Goal: Task Accomplishment & Management: Use online tool/utility

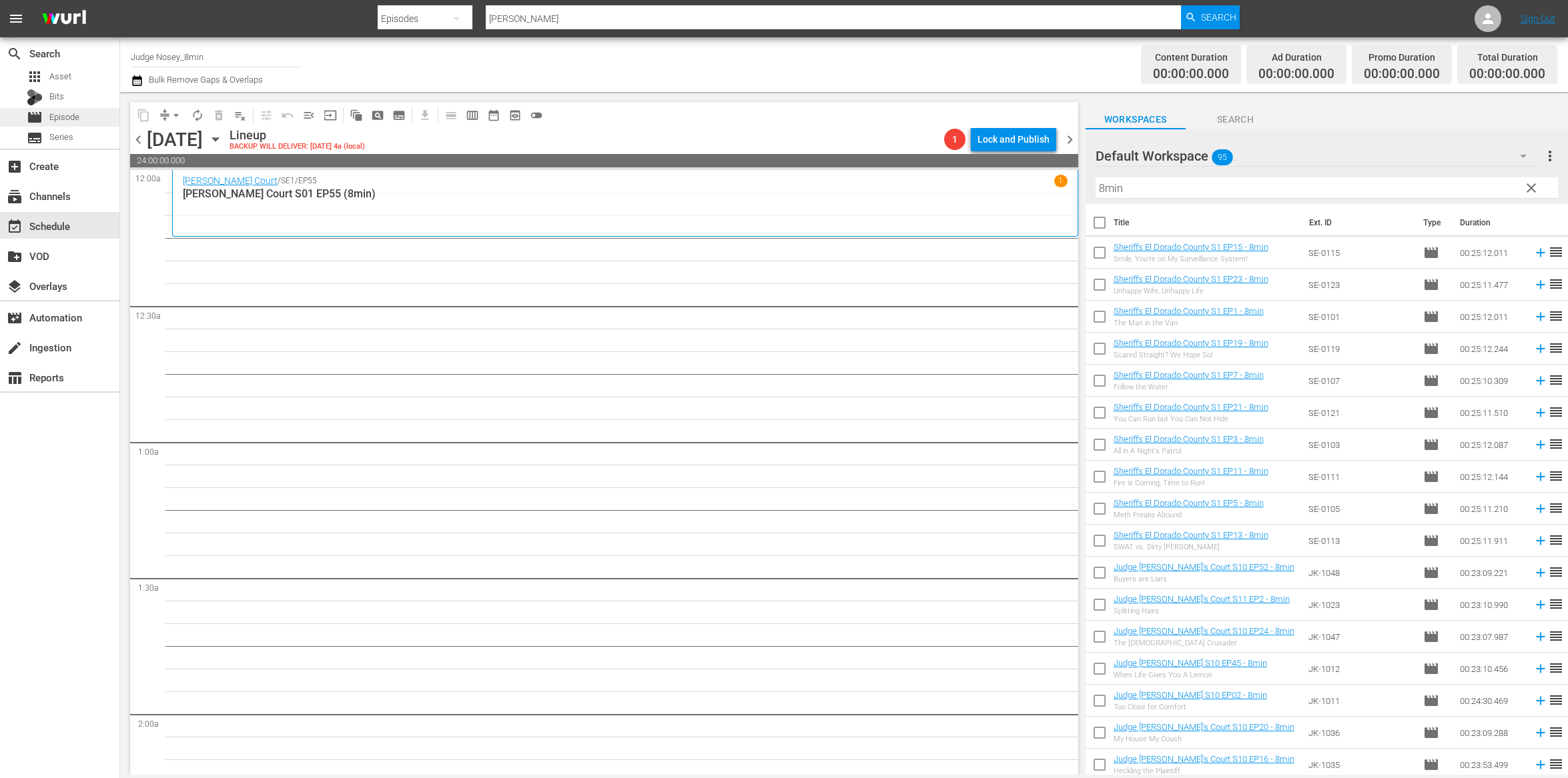
click at [54, 114] on span "Episode" at bounding box center [64, 117] width 30 height 13
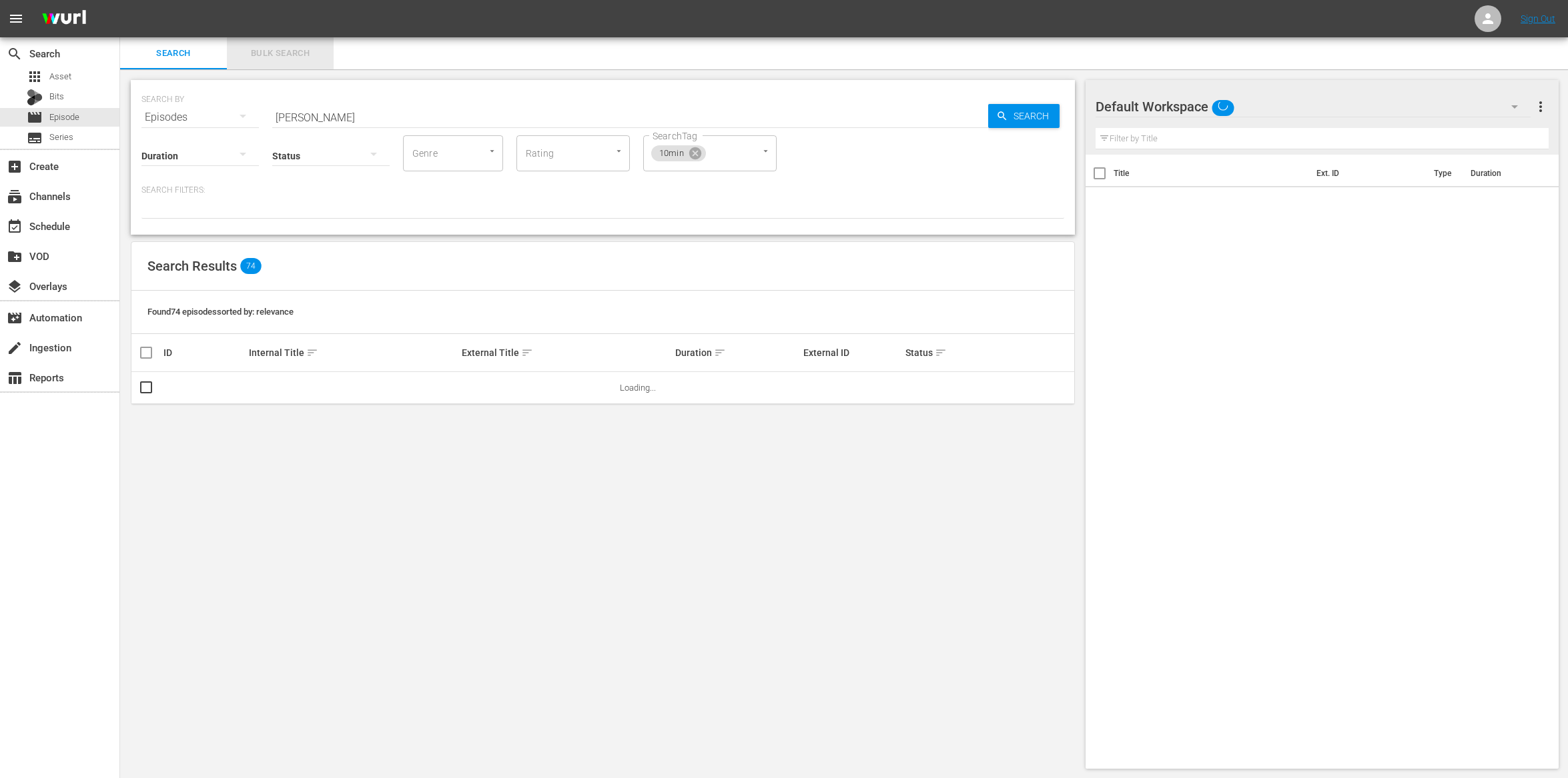
click at [288, 52] on span "Bulk Search" at bounding box center [280, 52] width 91 height 15
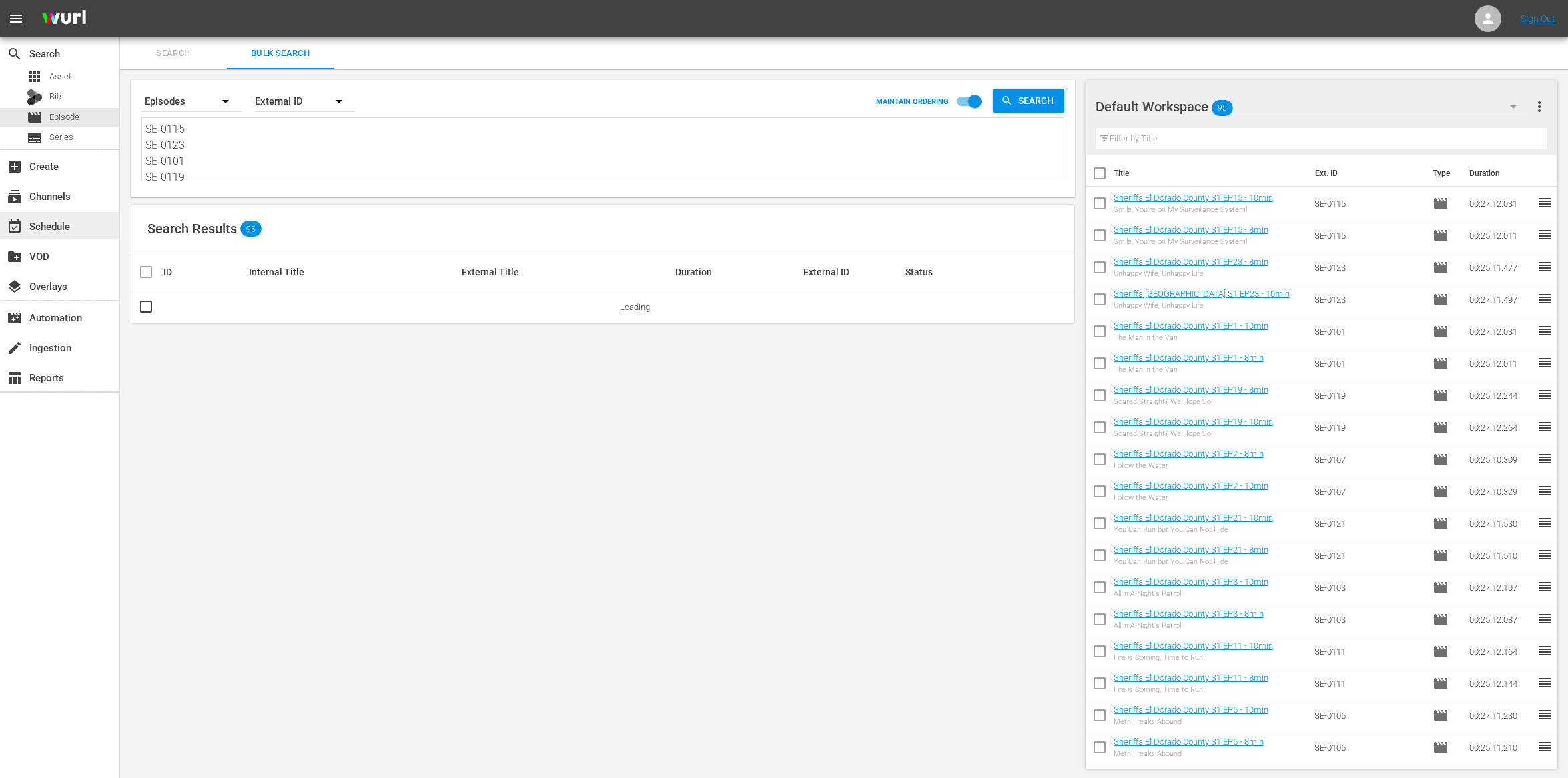
click at [56, 228] on div "event_available Schedule" at bounding box center [37, 224] width 74 height 12
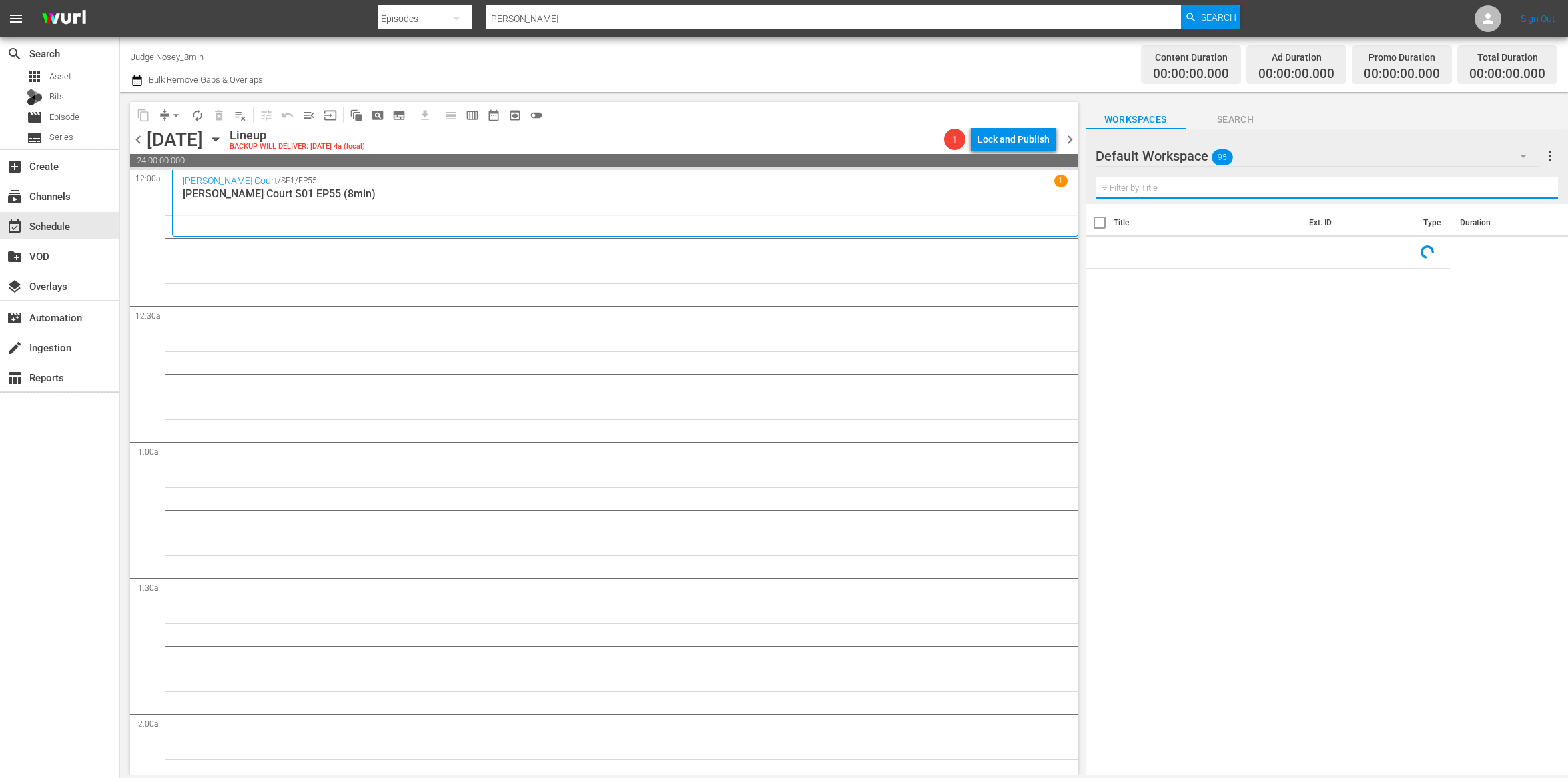
click at [1216, 190] on input "text" at bounding box center [1325, 188] width 462 height 22
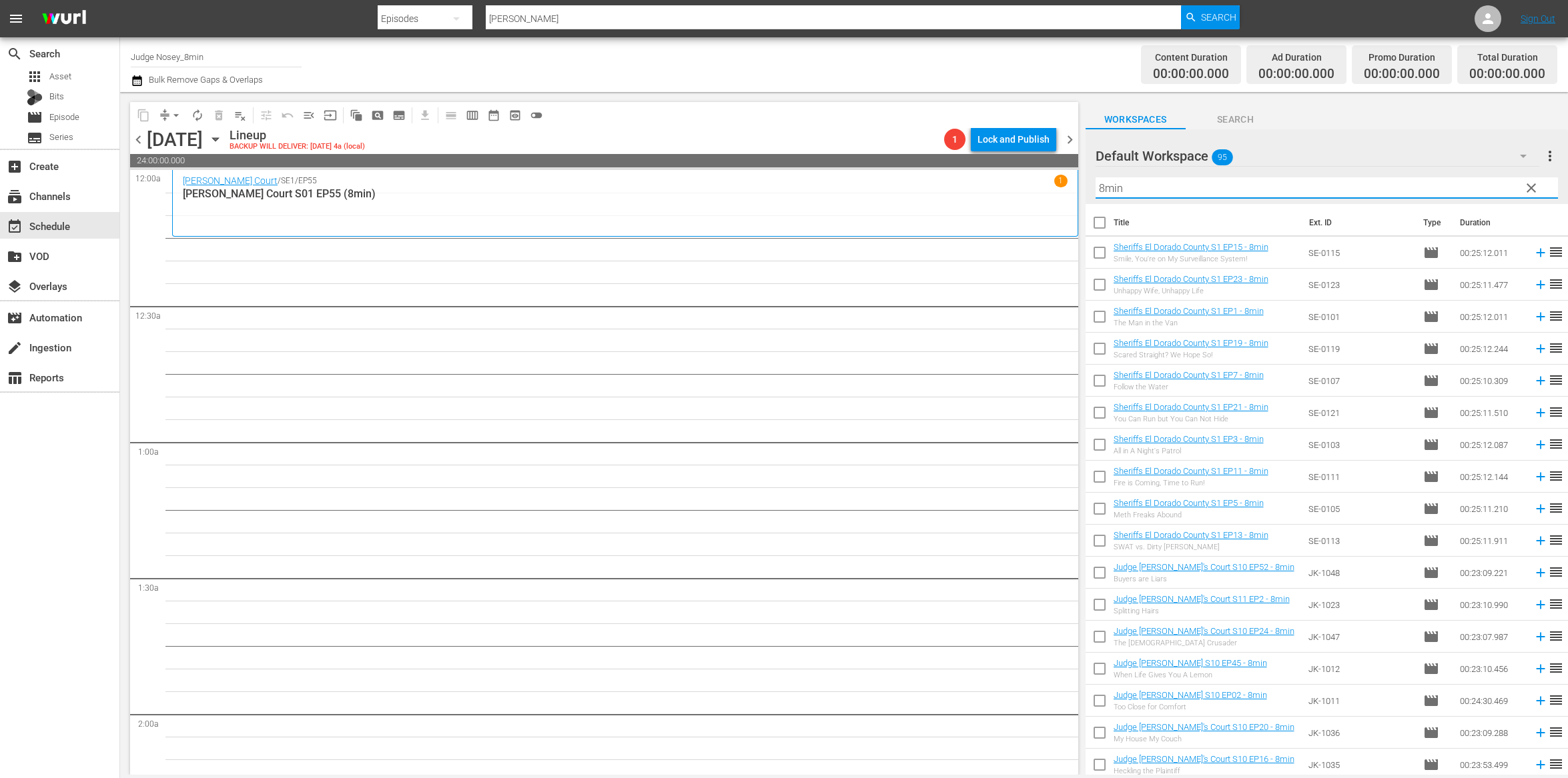
type input "8min"
click at [1098, 222] on input "checkbox" at bounding box center [1099, 226] width 28 height 28
checkbox input "true"
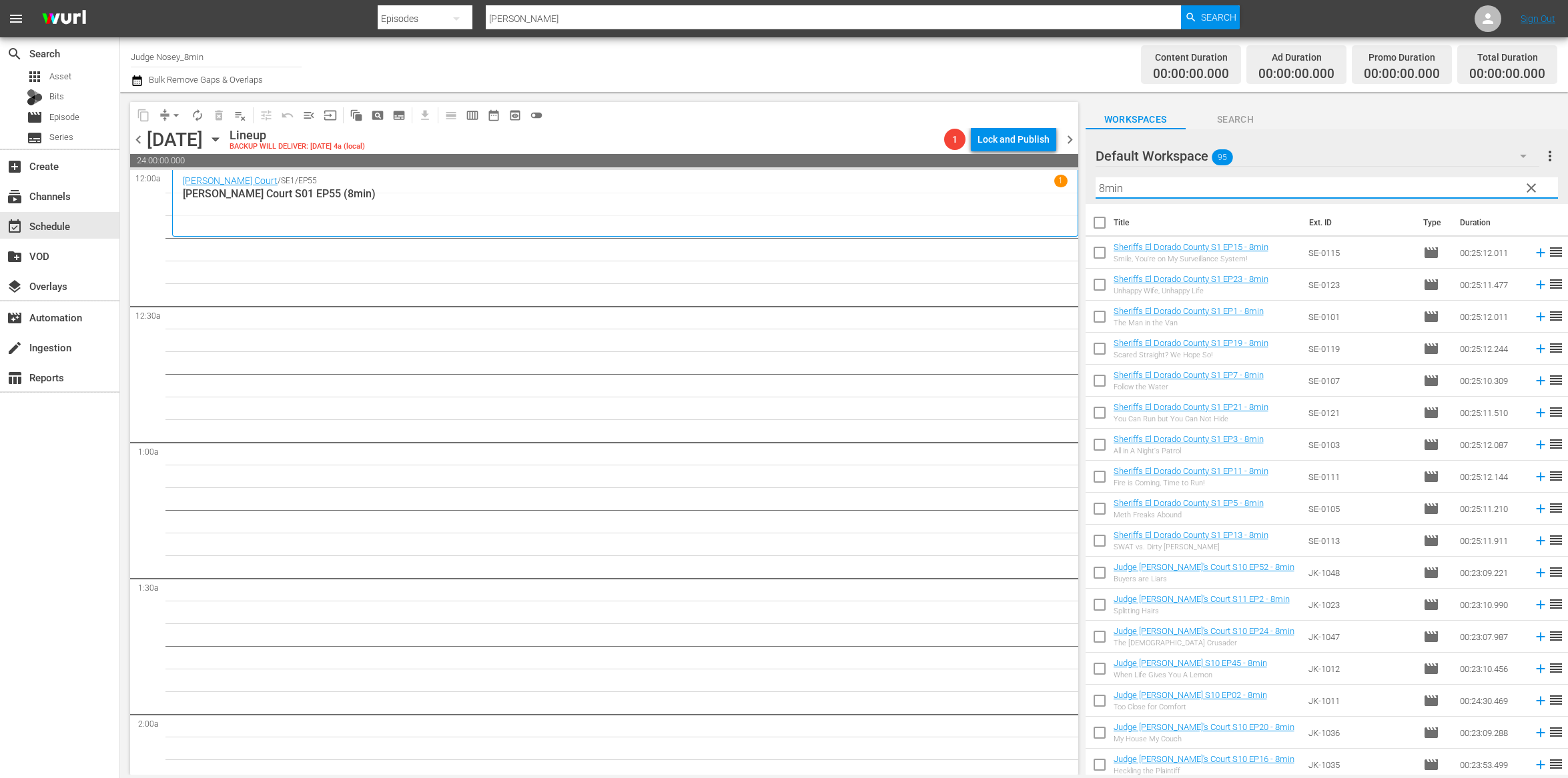
checkbox input "true"
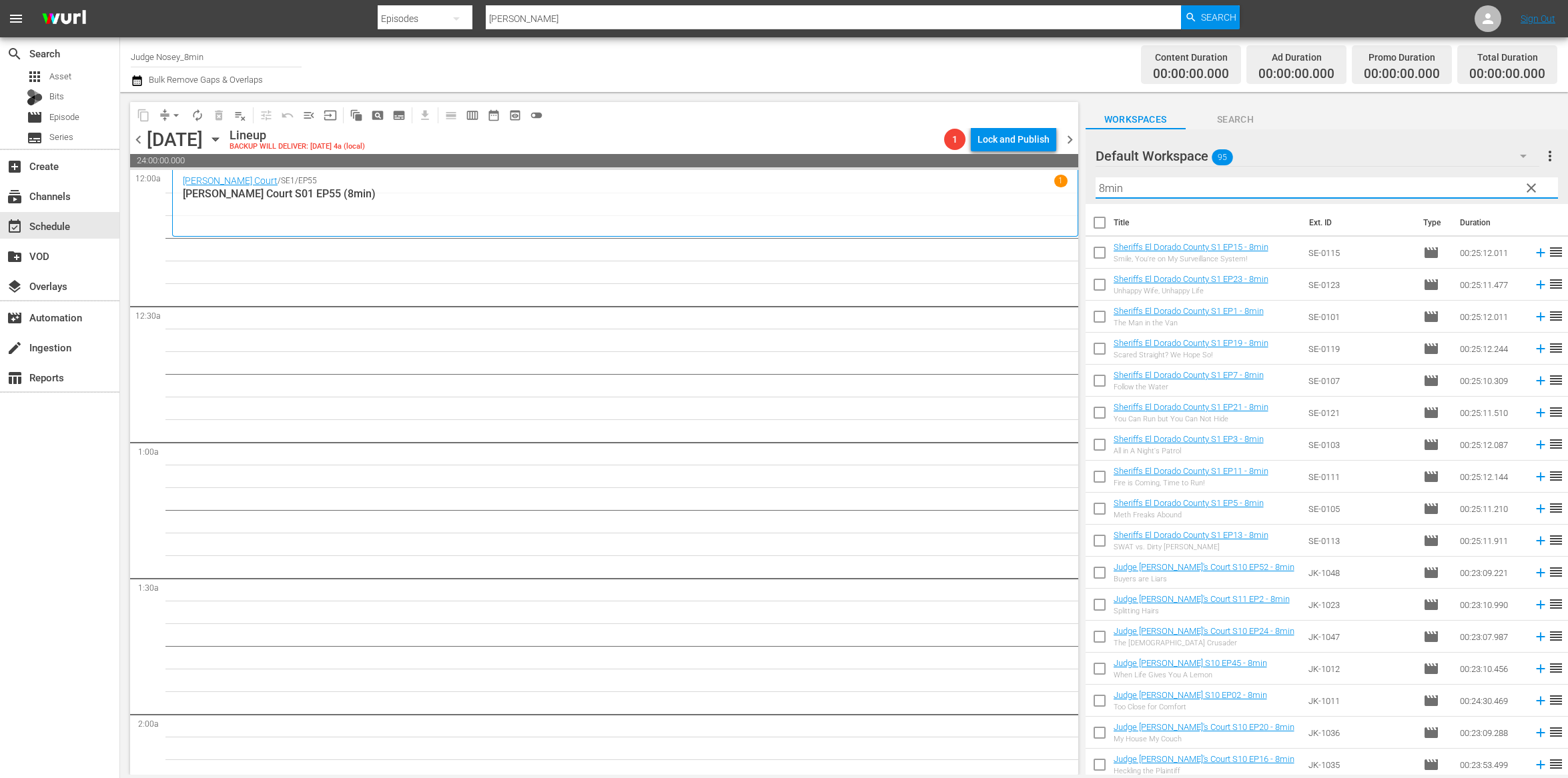
checkbox input "true"
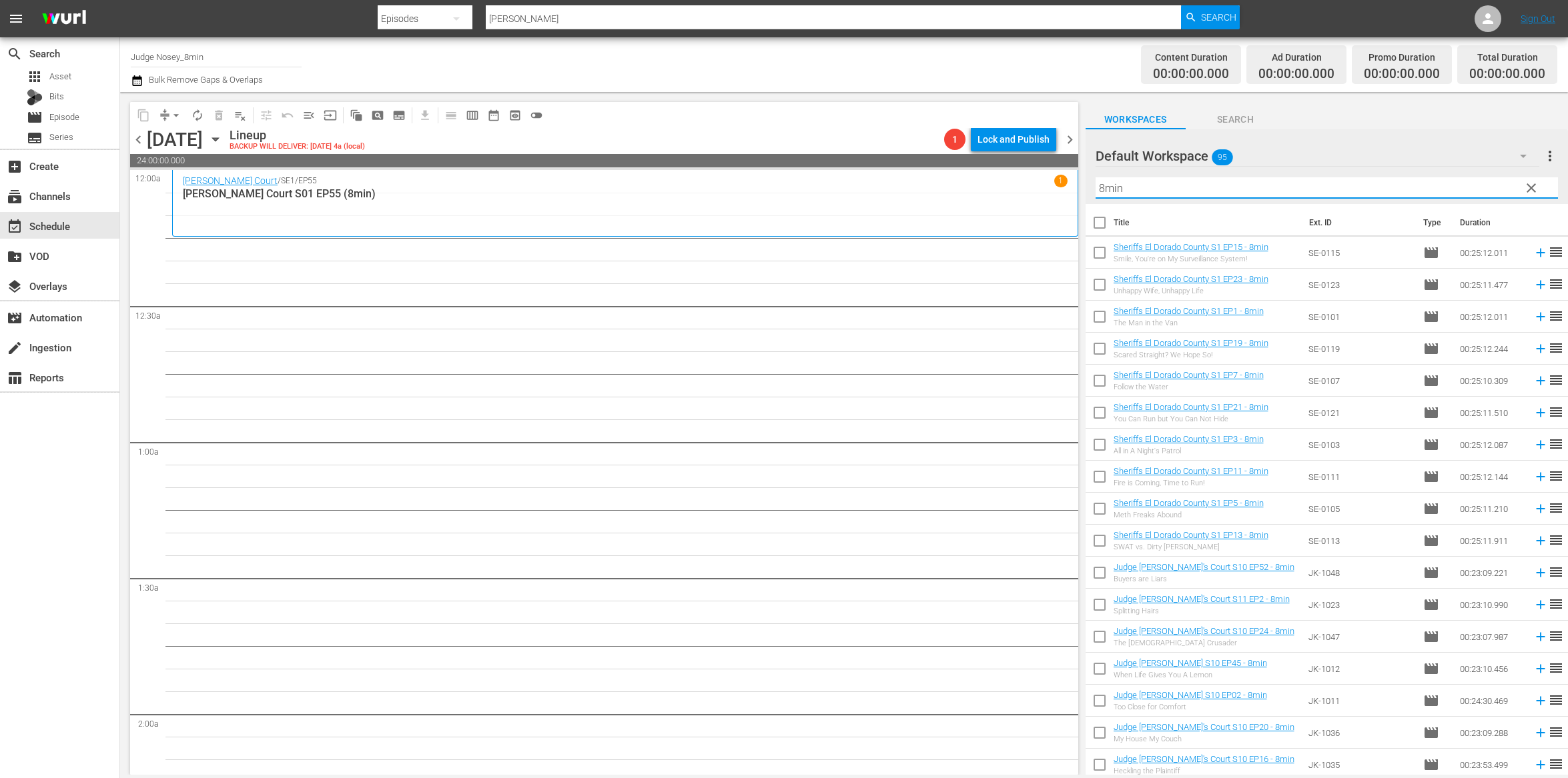
checkbox input "true"
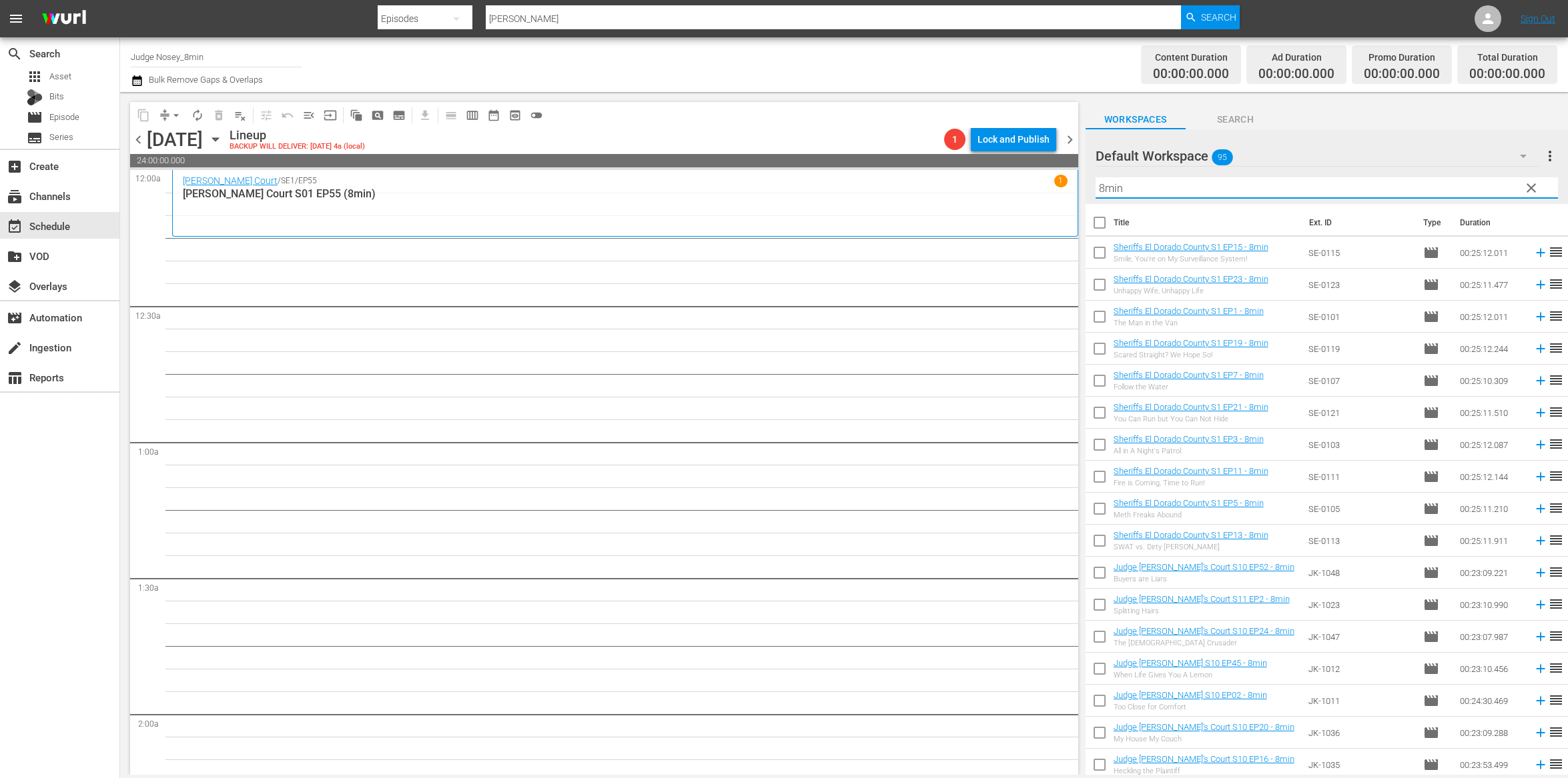
checkbox input "true"
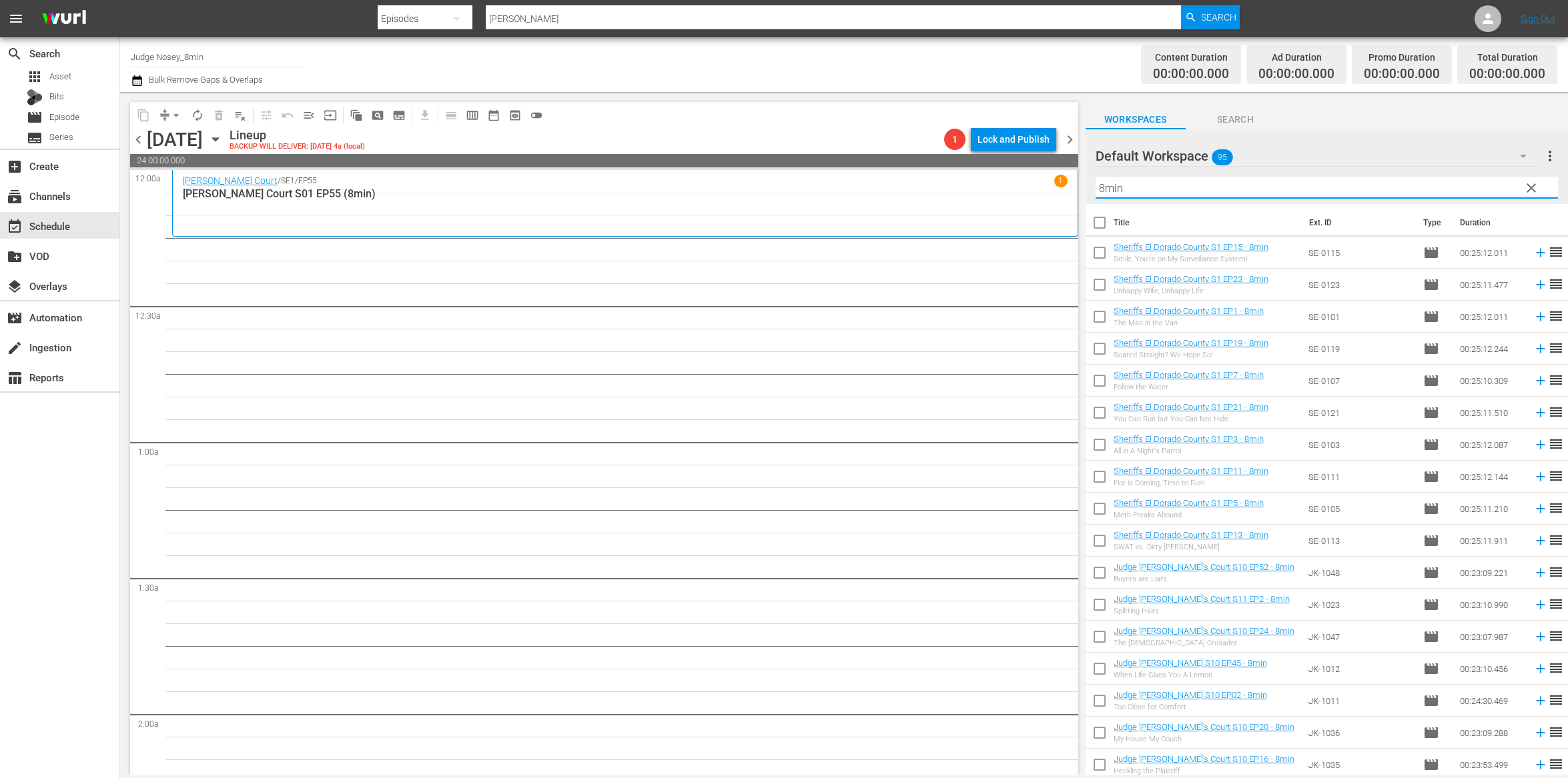
checkbox input "true"
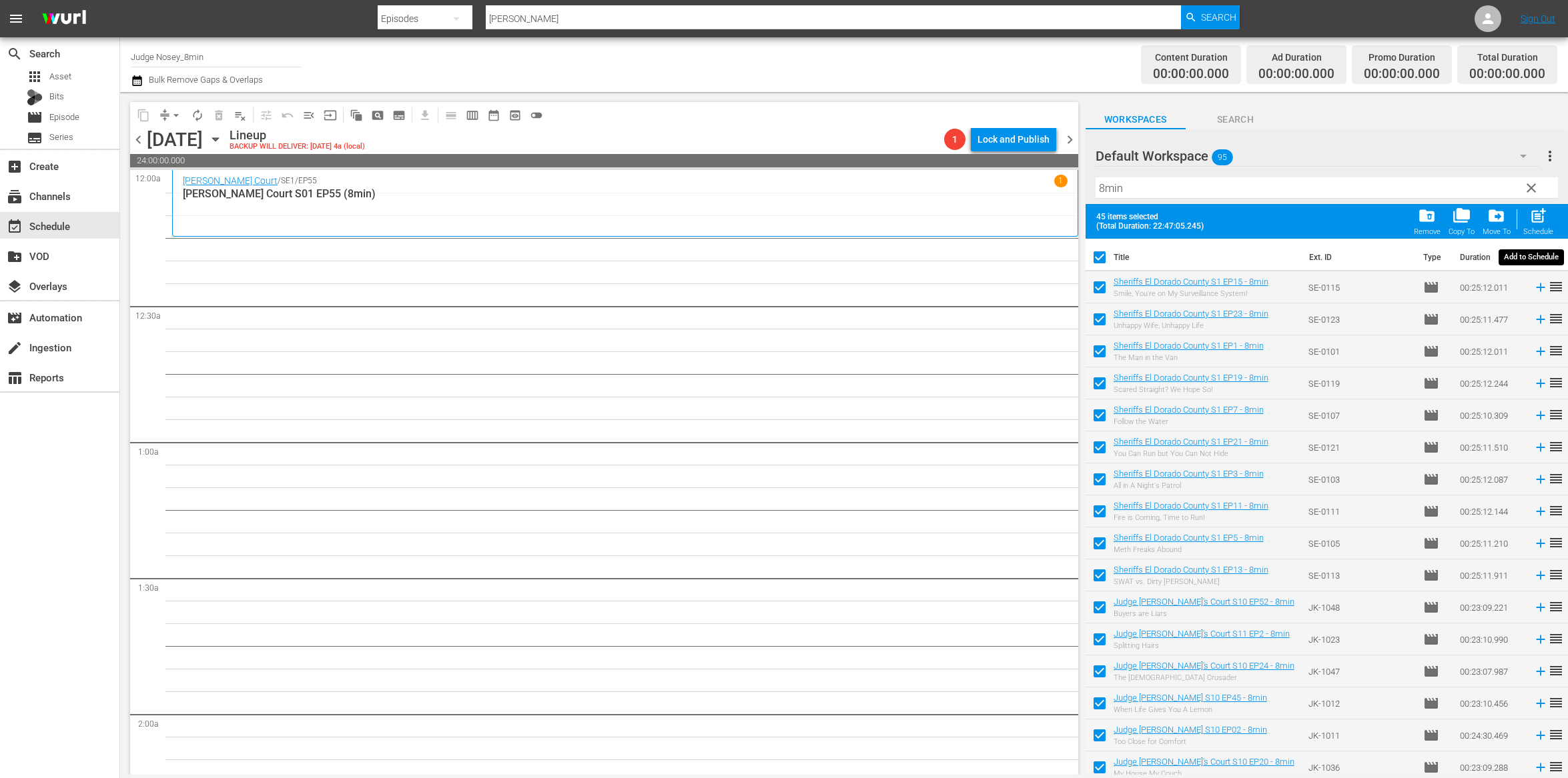
click at [1539, 214] on span "post_add" at bounding box center [1537, 216] width 18 height 18
checkbox input "false"
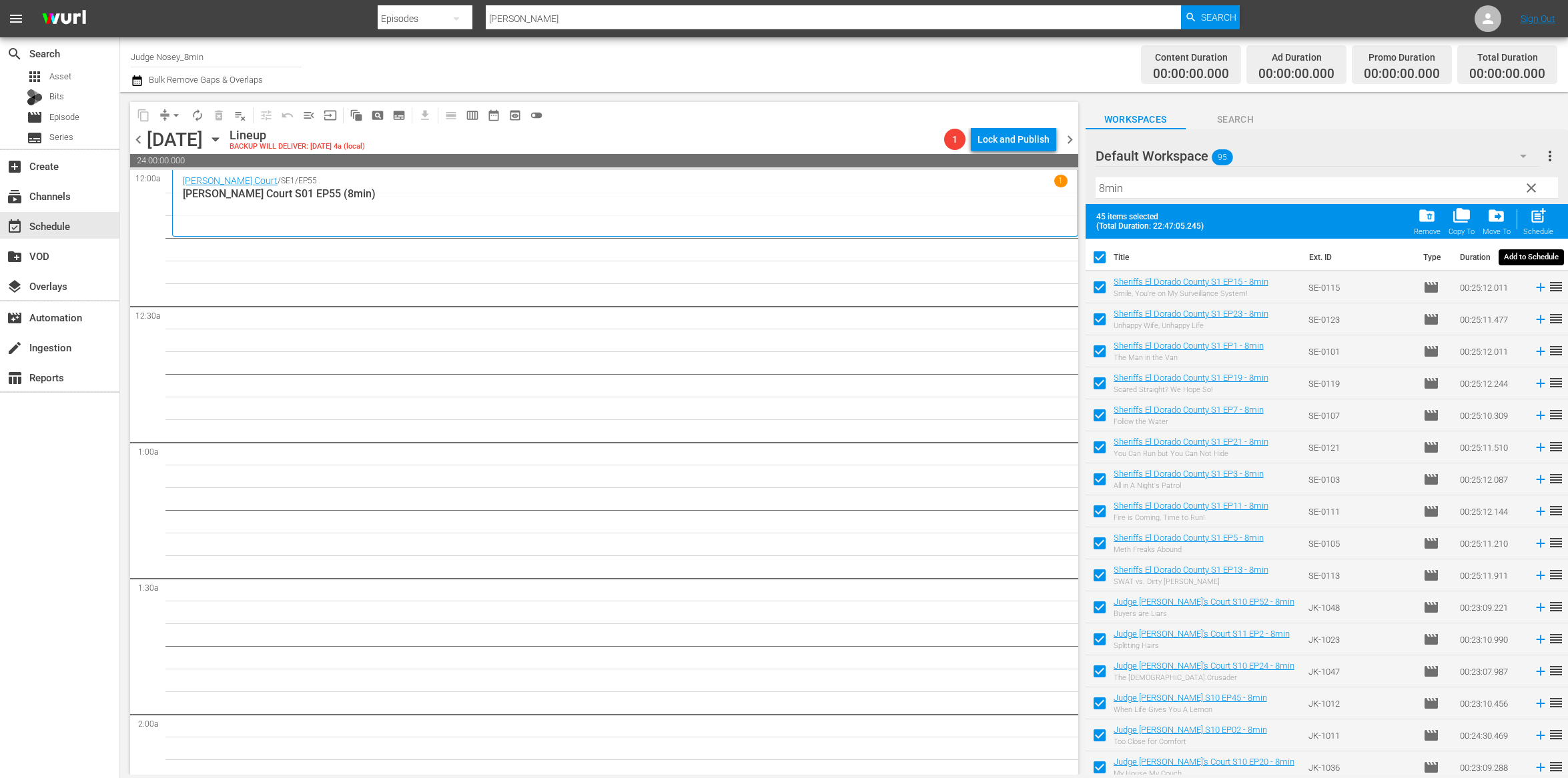
checkbox input "false"
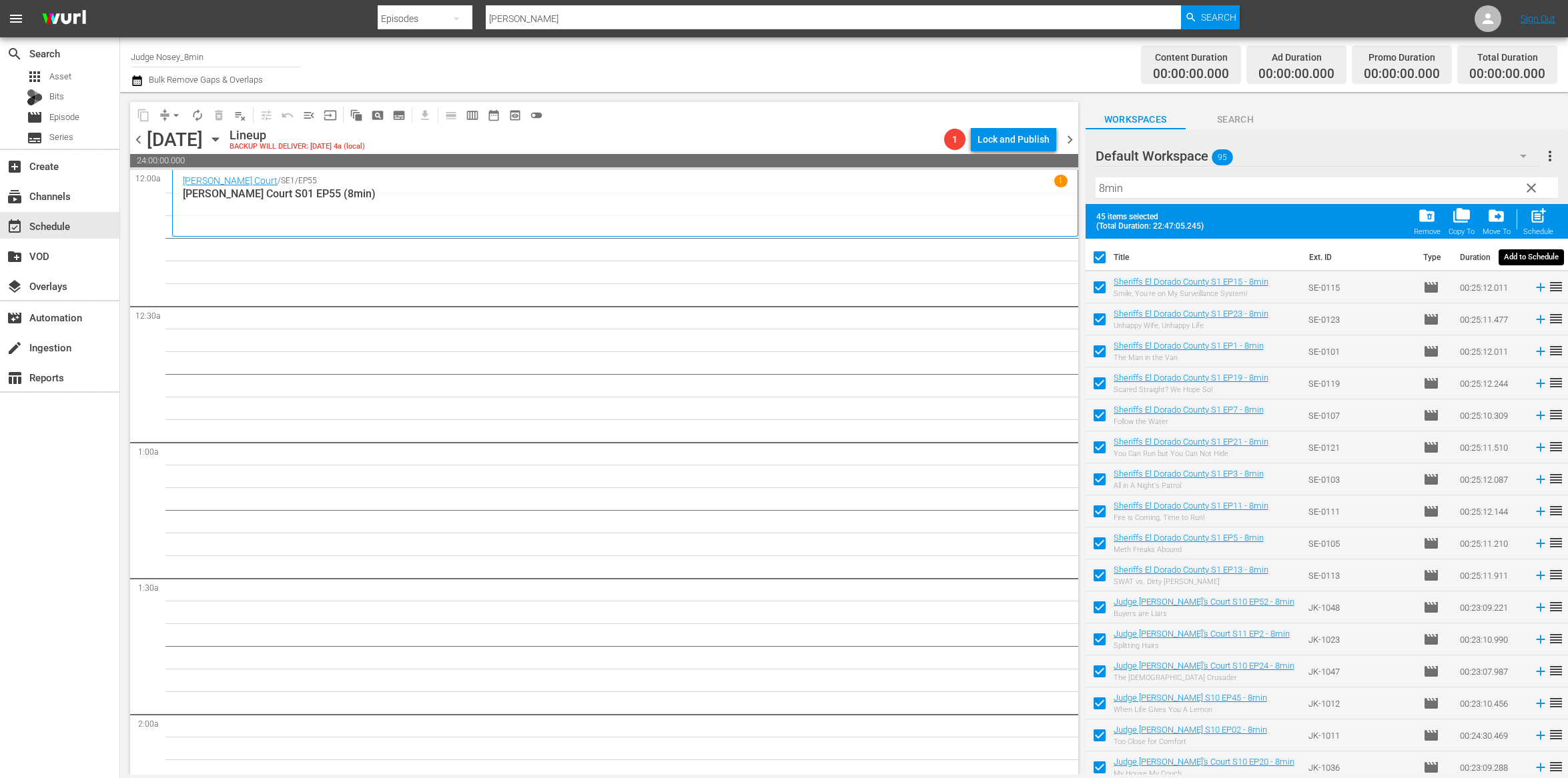
checkbox input "false"
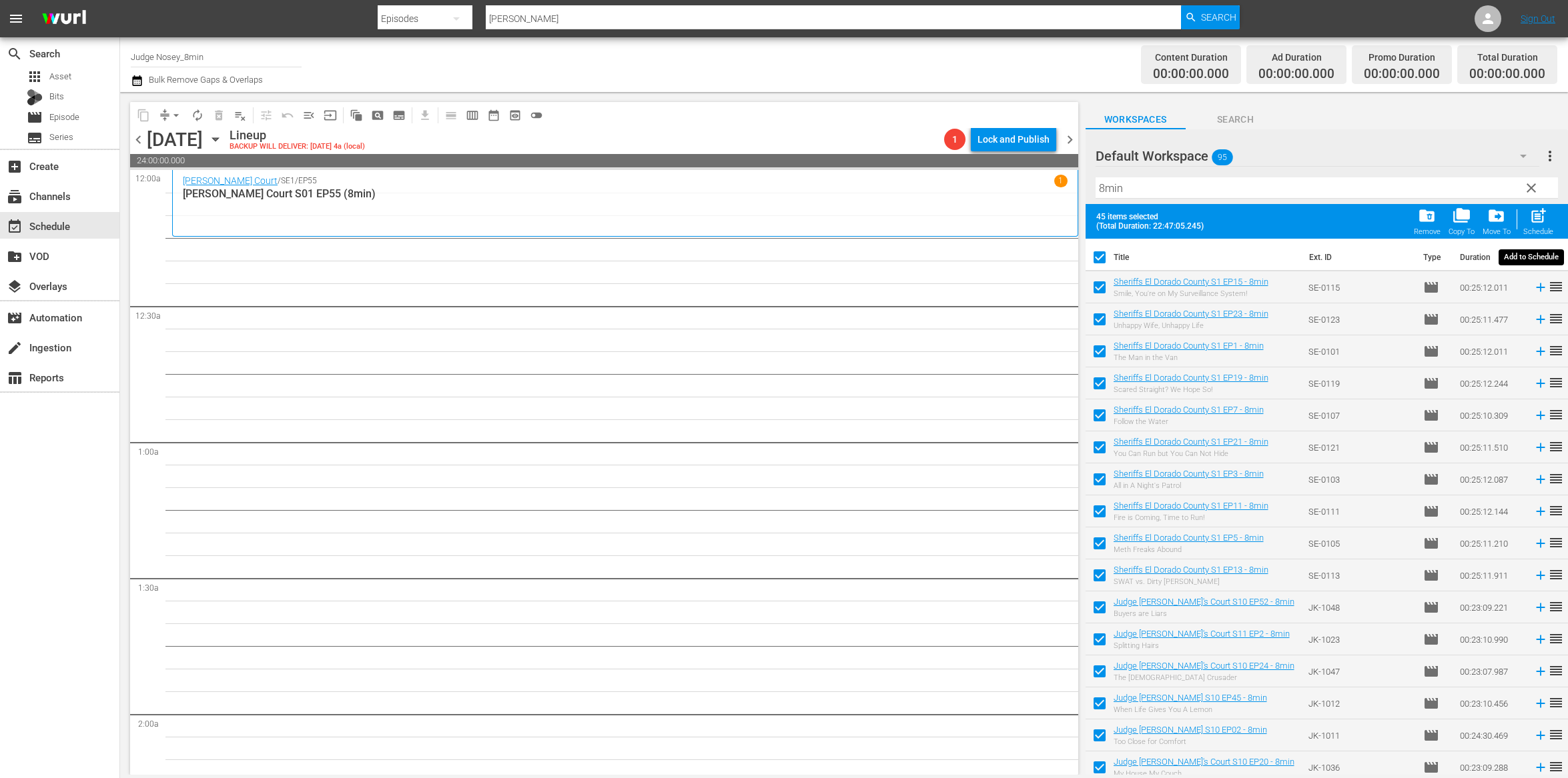
checkbox input "false"
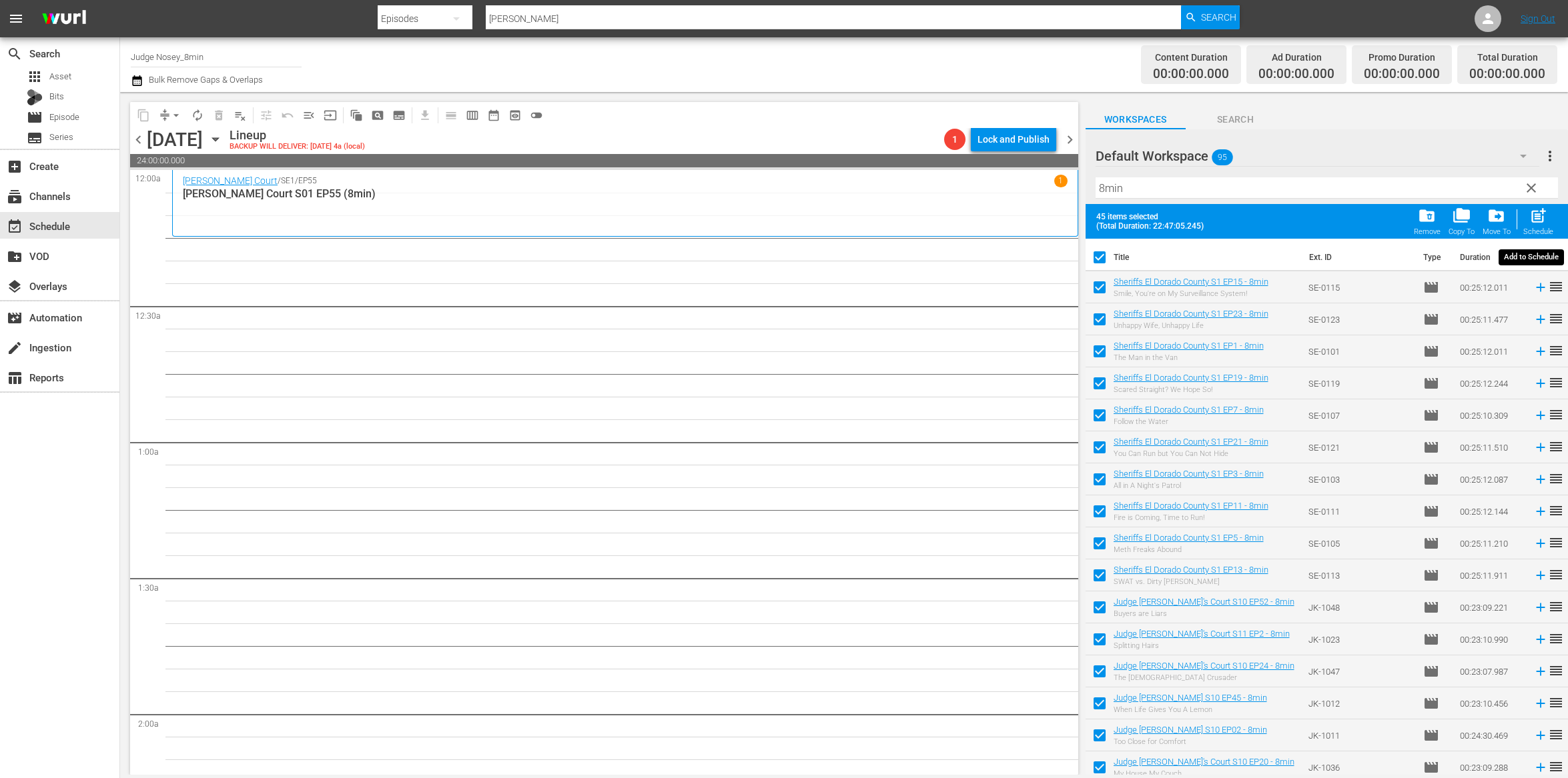
checkbox input "false"
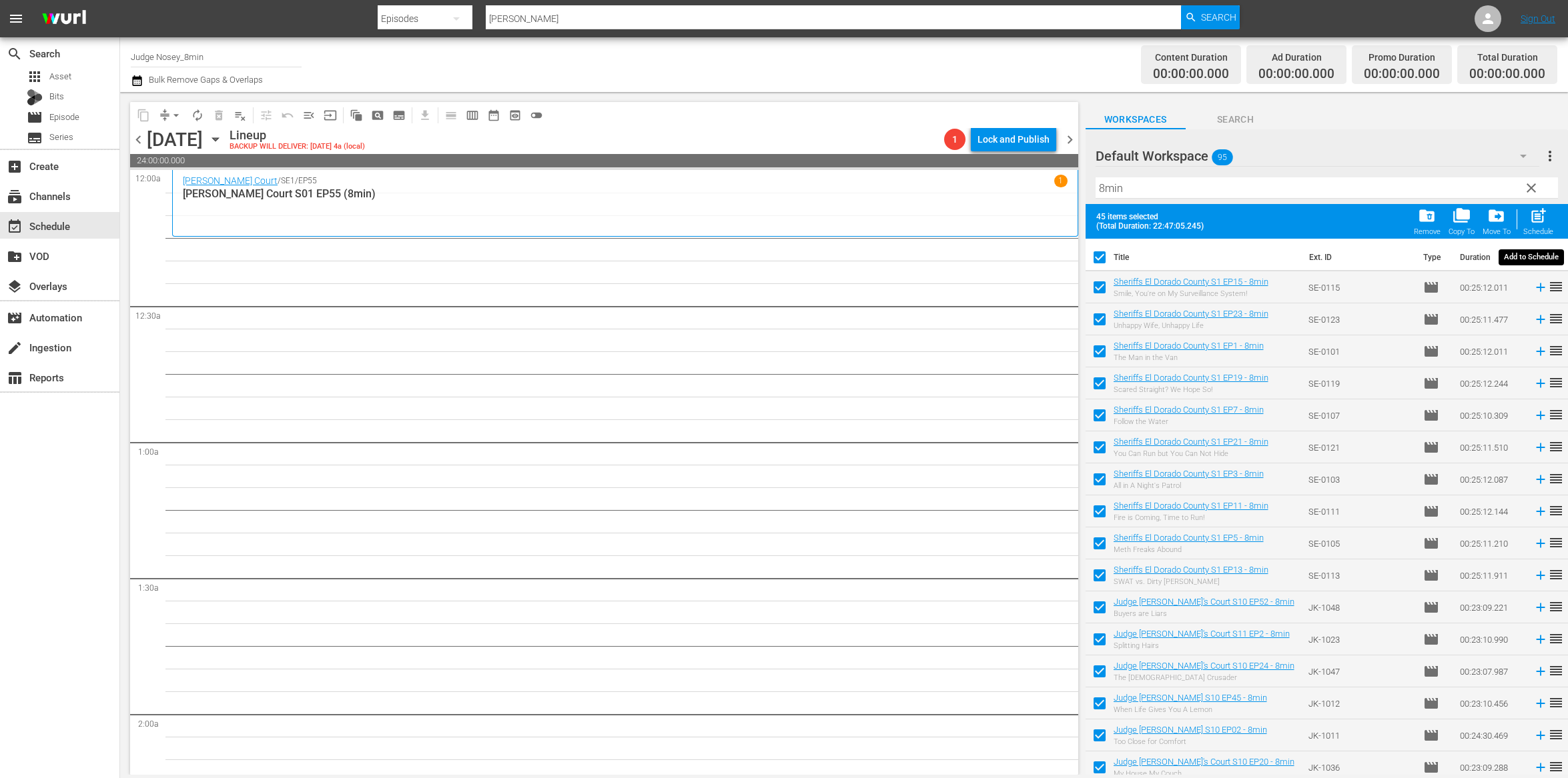
checkbox input "false"
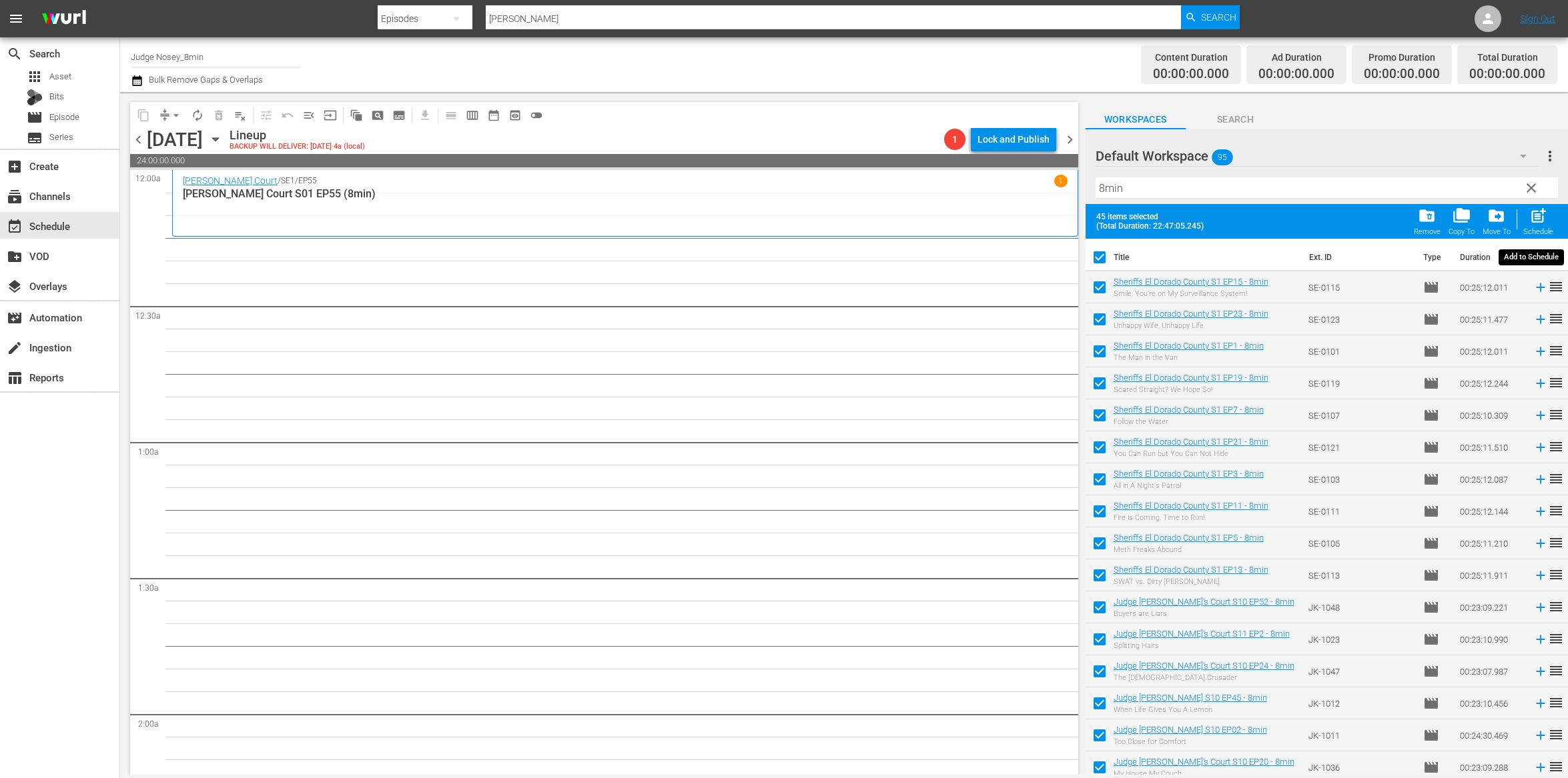
checkbox input "false"
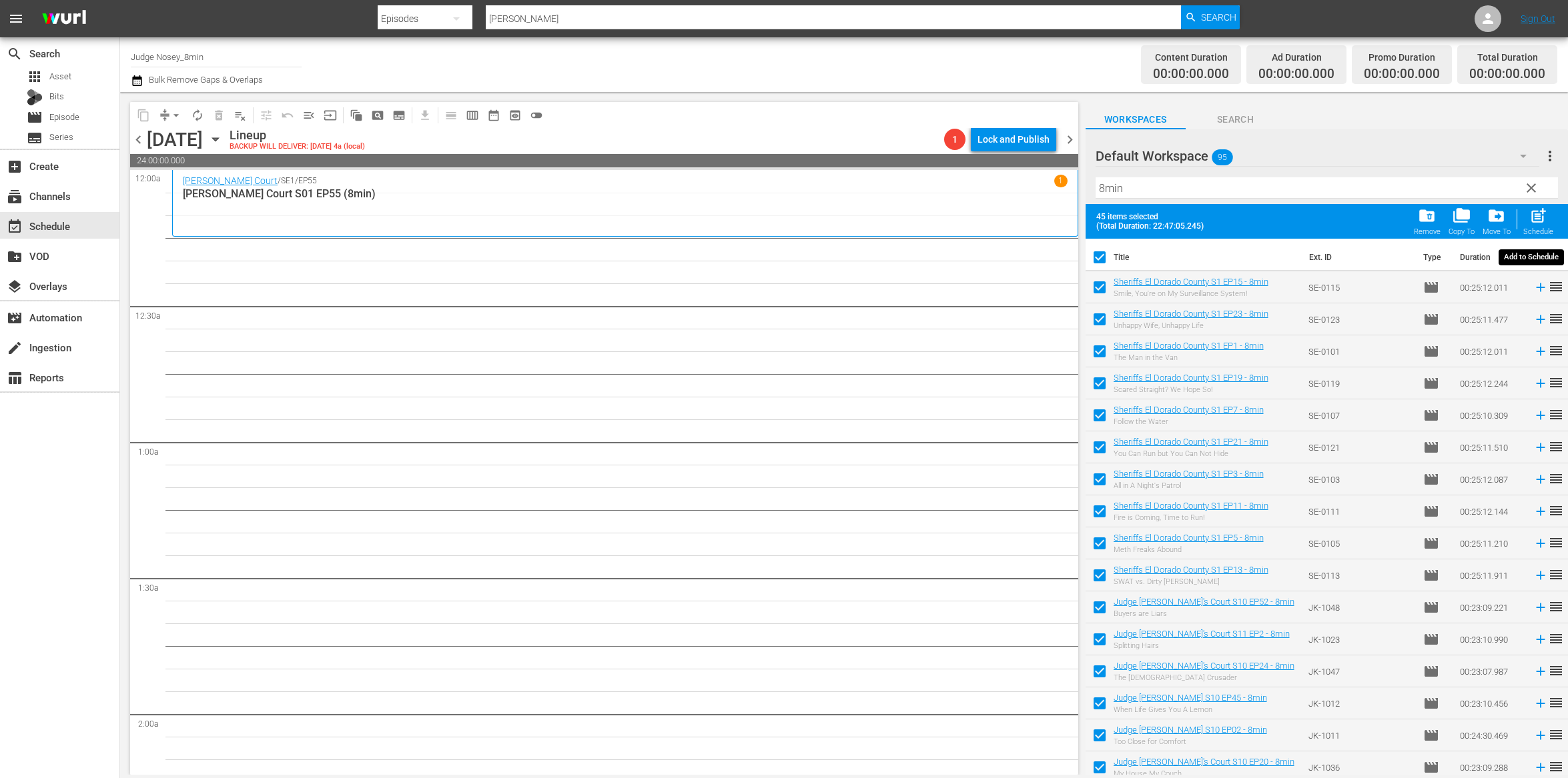
checkbox input "false"
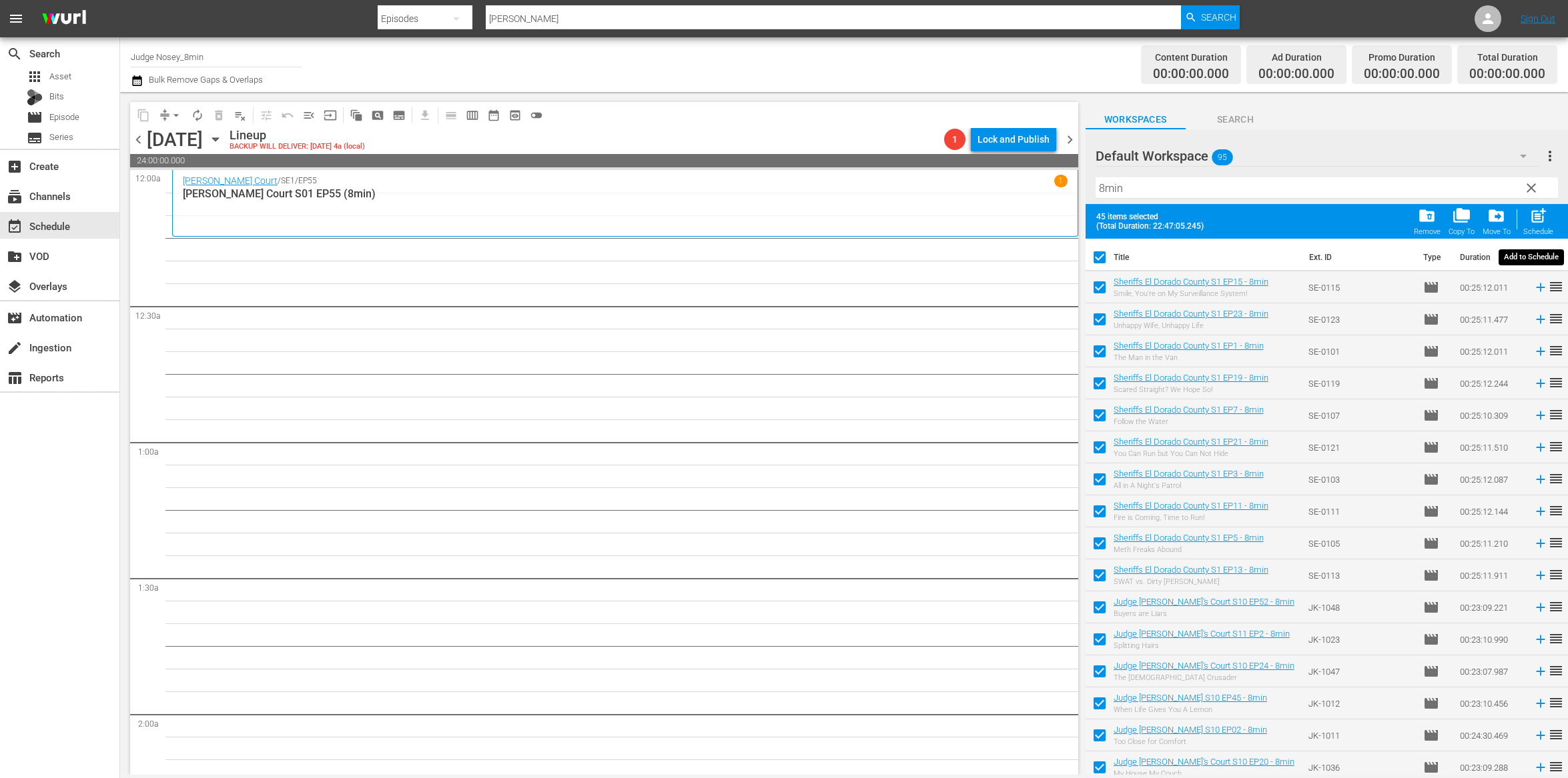
checkbox input "false"
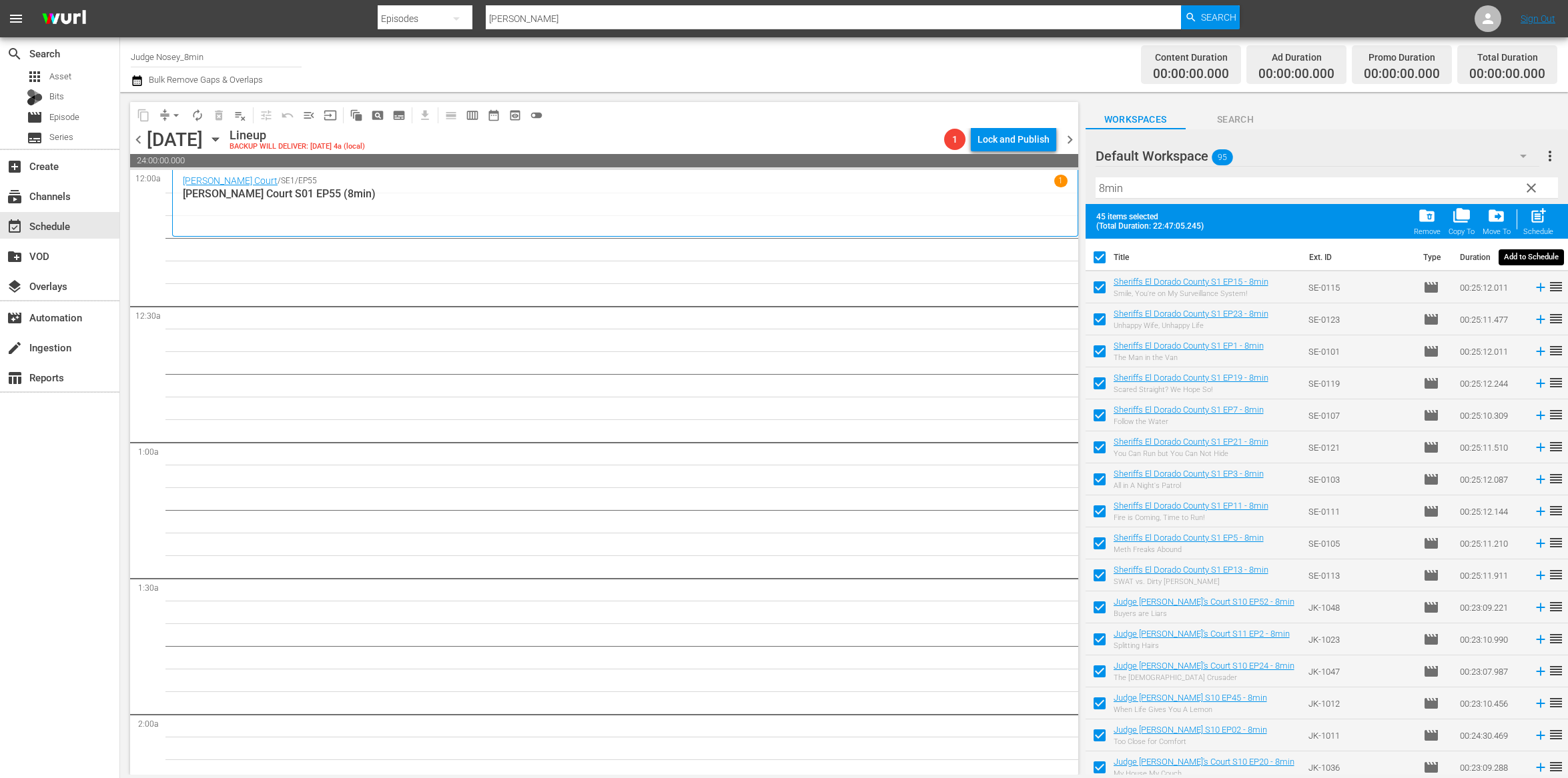
checkbox input "false"
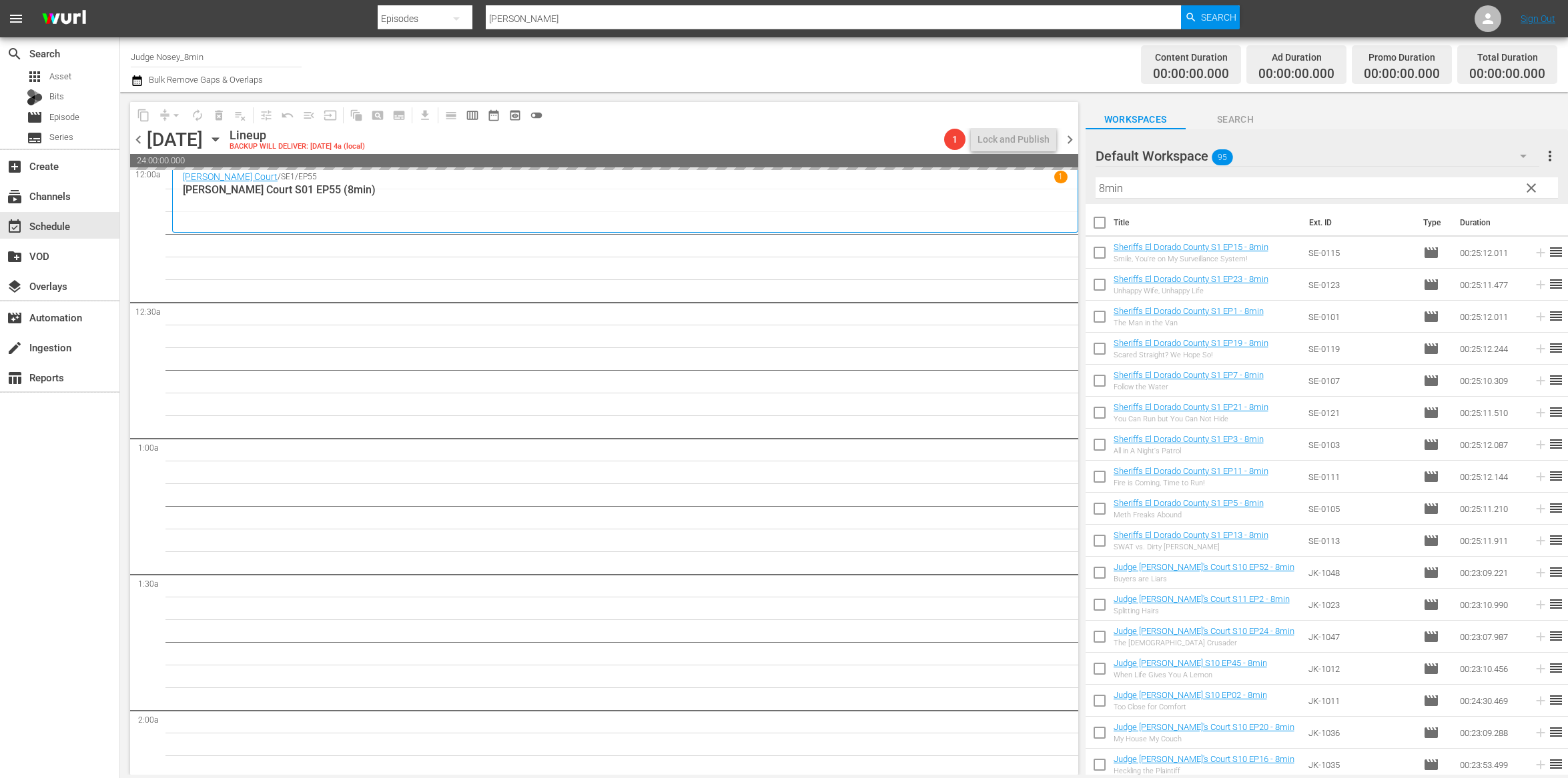
scroll to position [14, 0]
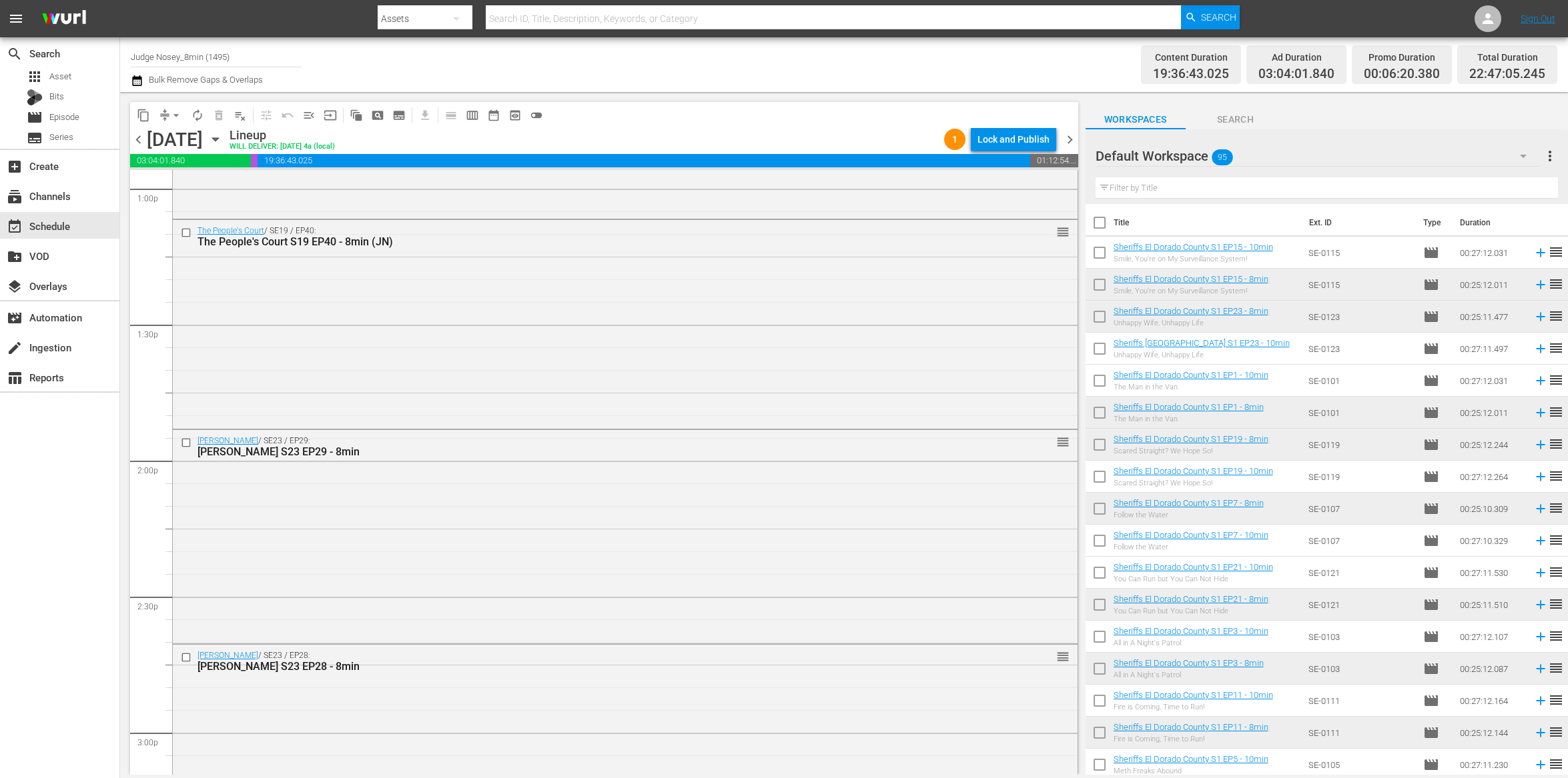
scroll to position [3525, 0]
click at [1185, 185] on input "text" at bounding box center [1325, 188] width 462 height 22
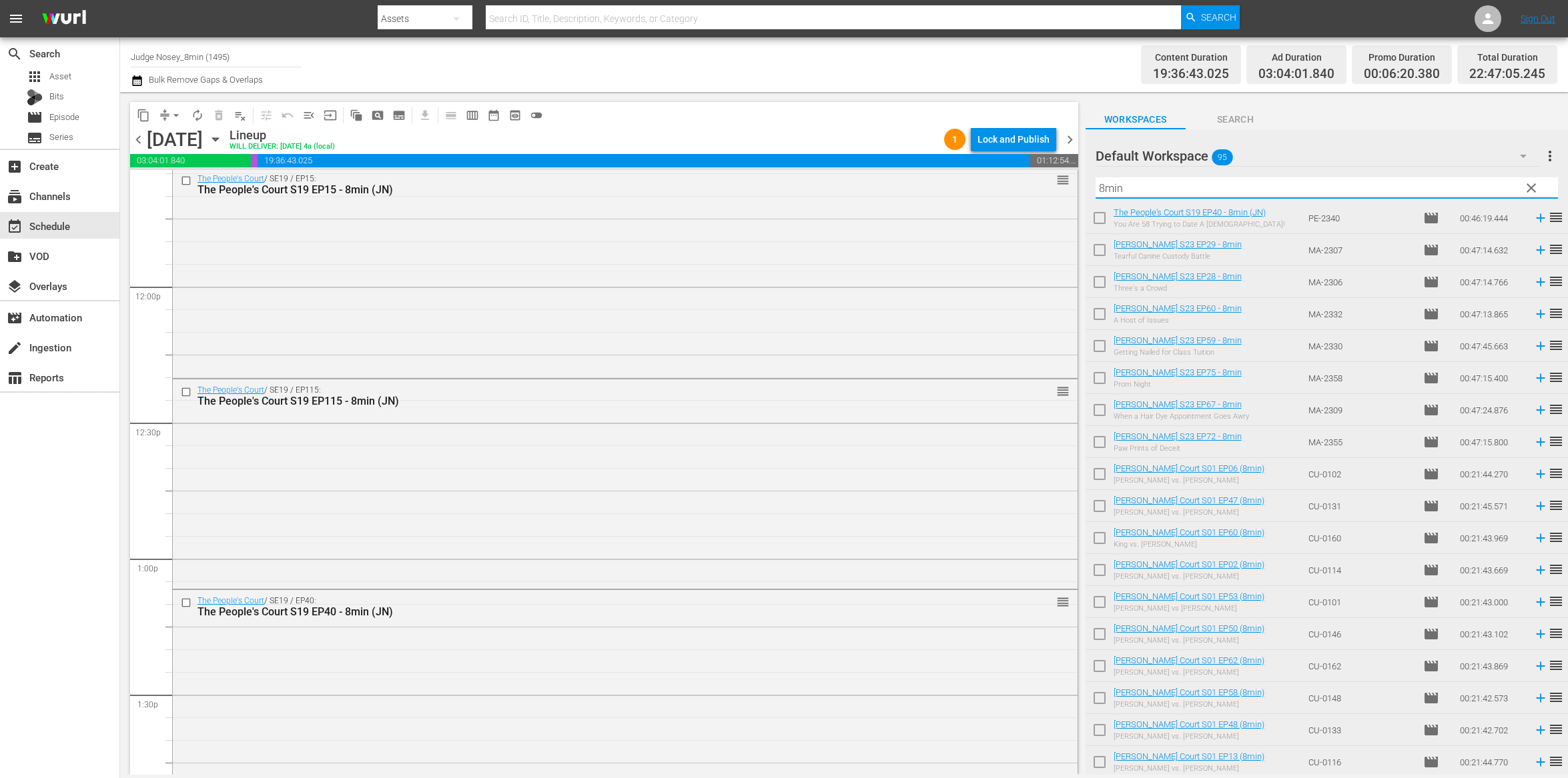
scroll to position [3152, 0]
type input "8min"
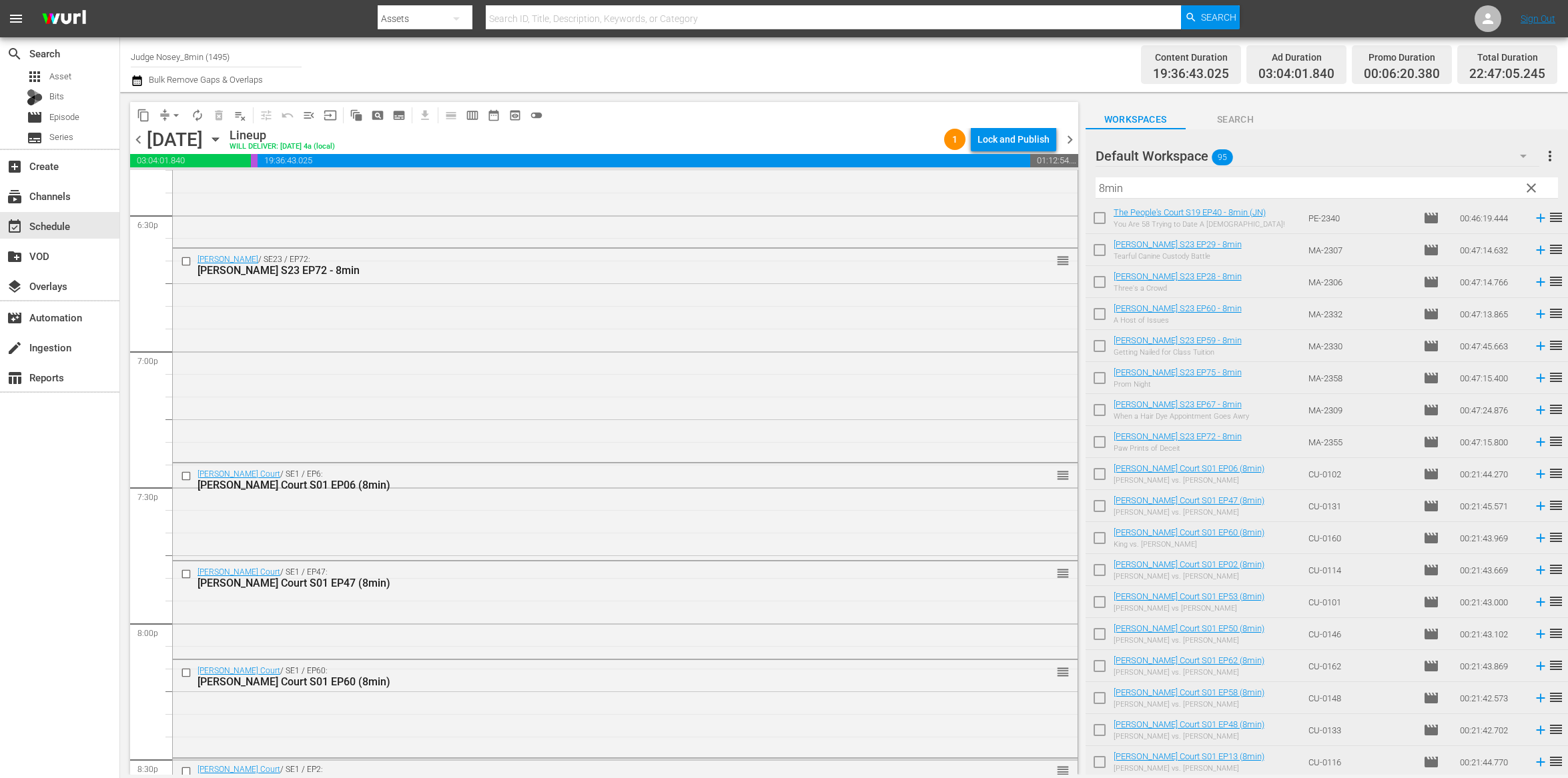
scroll to position [4990, 0]
click at [71, 120] on span "Episode" at bounding box center [64, 117] width 30 height 13
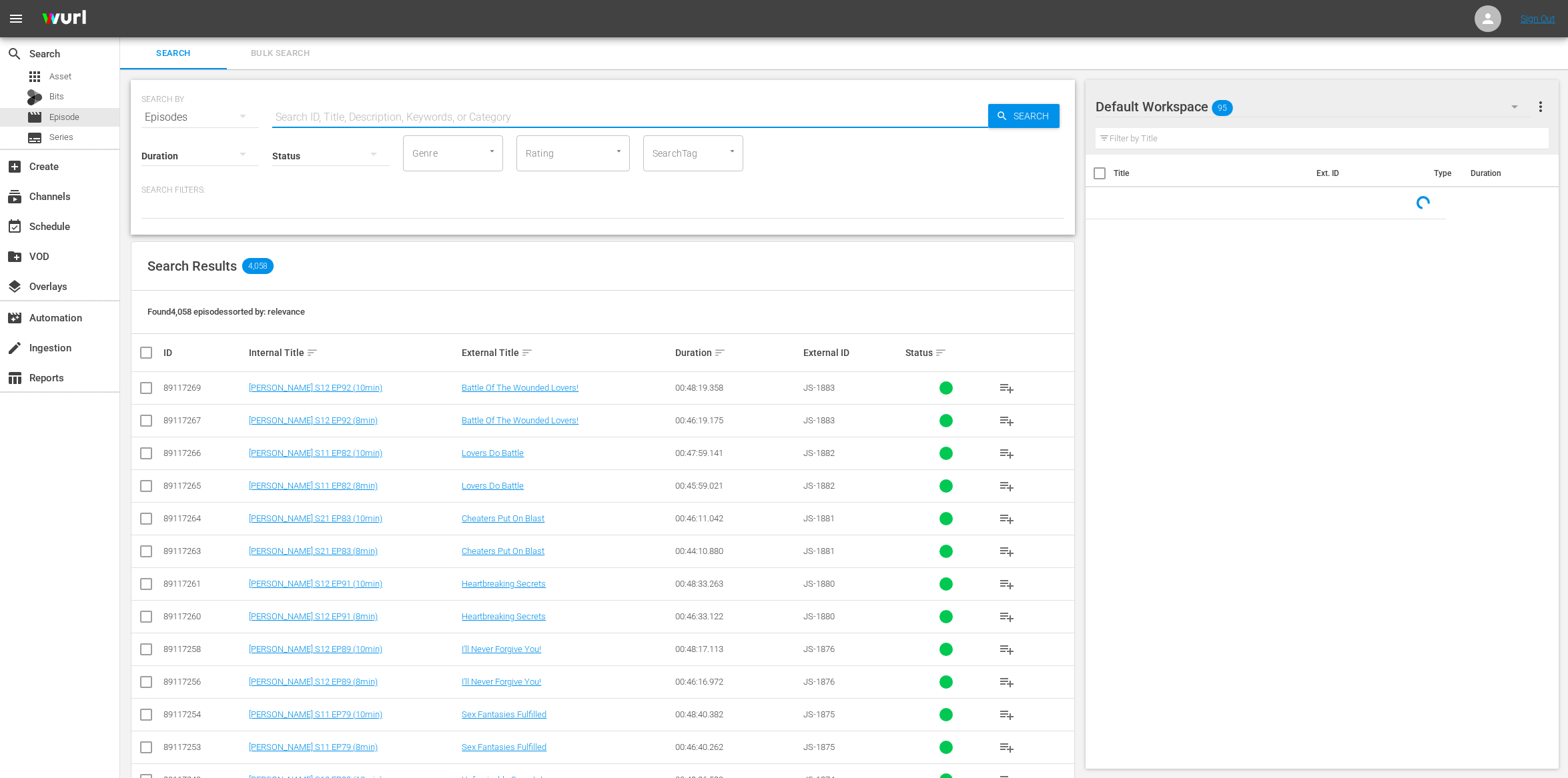
click at [435, 121] on input "text" at bounding box center [630, 117] width 716 height 32
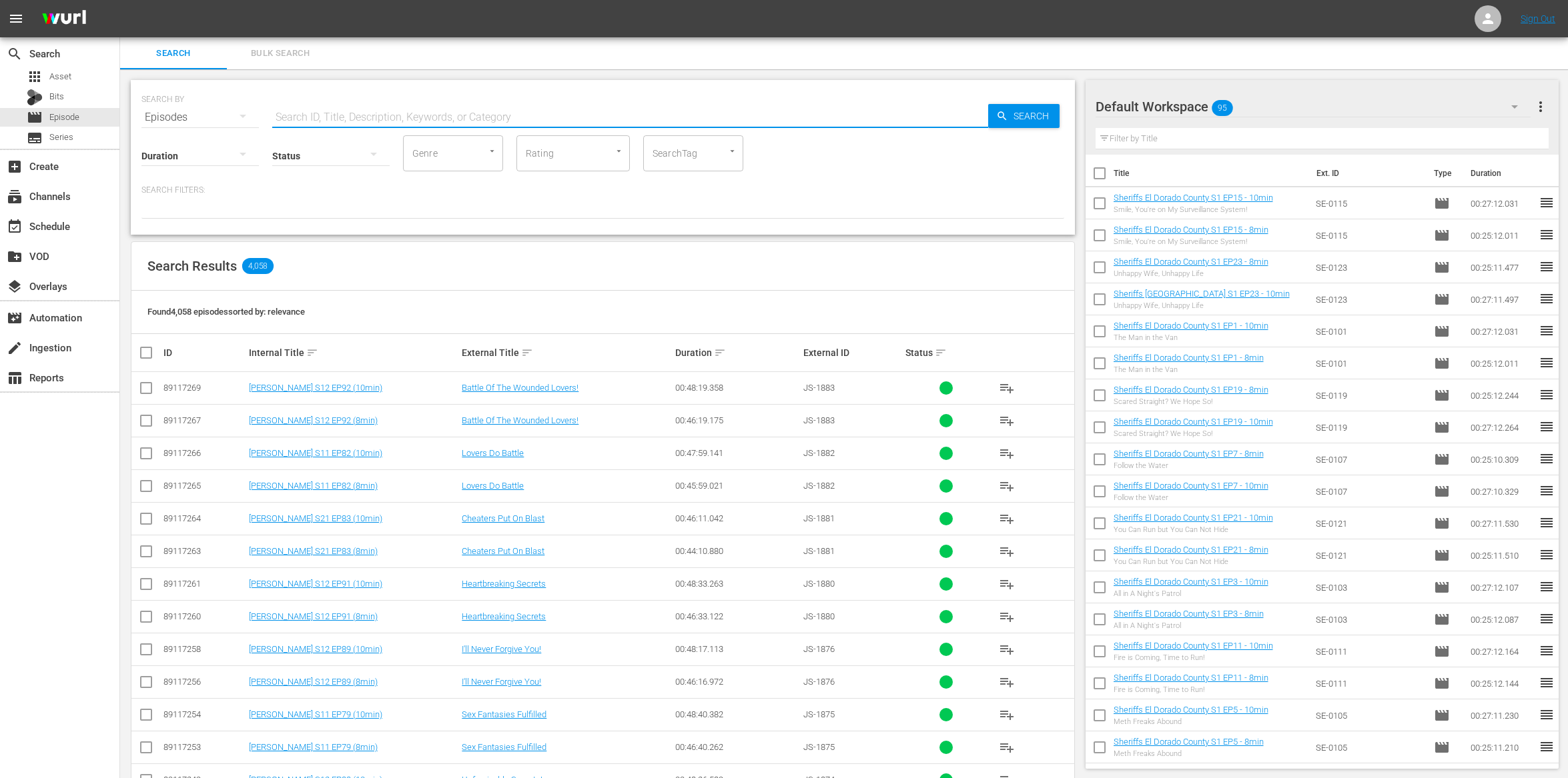
type input "judge mathis"
click at [684, 148] on input "SearchTag" at bounding box center [674, 153] width 50 height 24
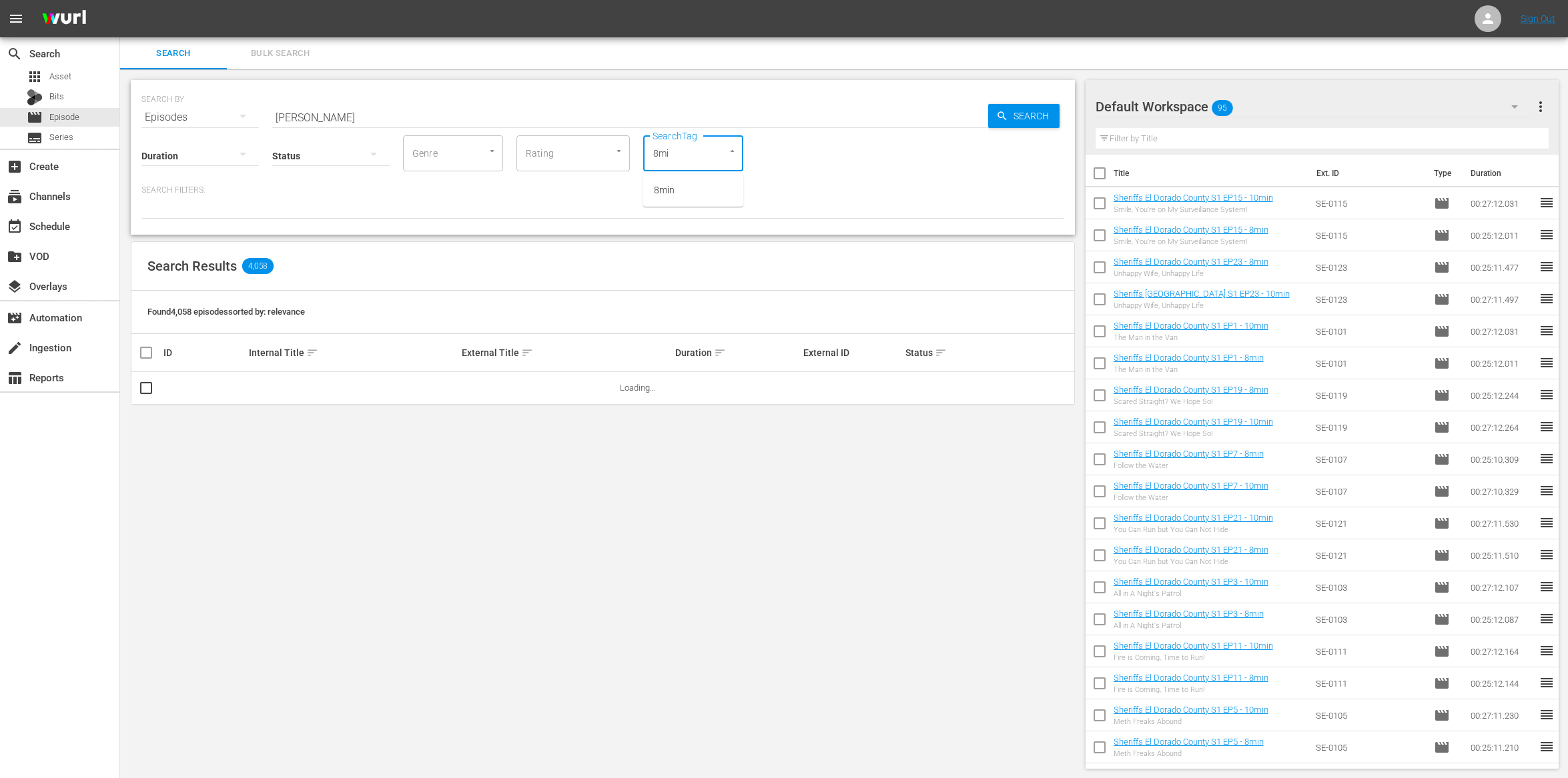
type input "8min"
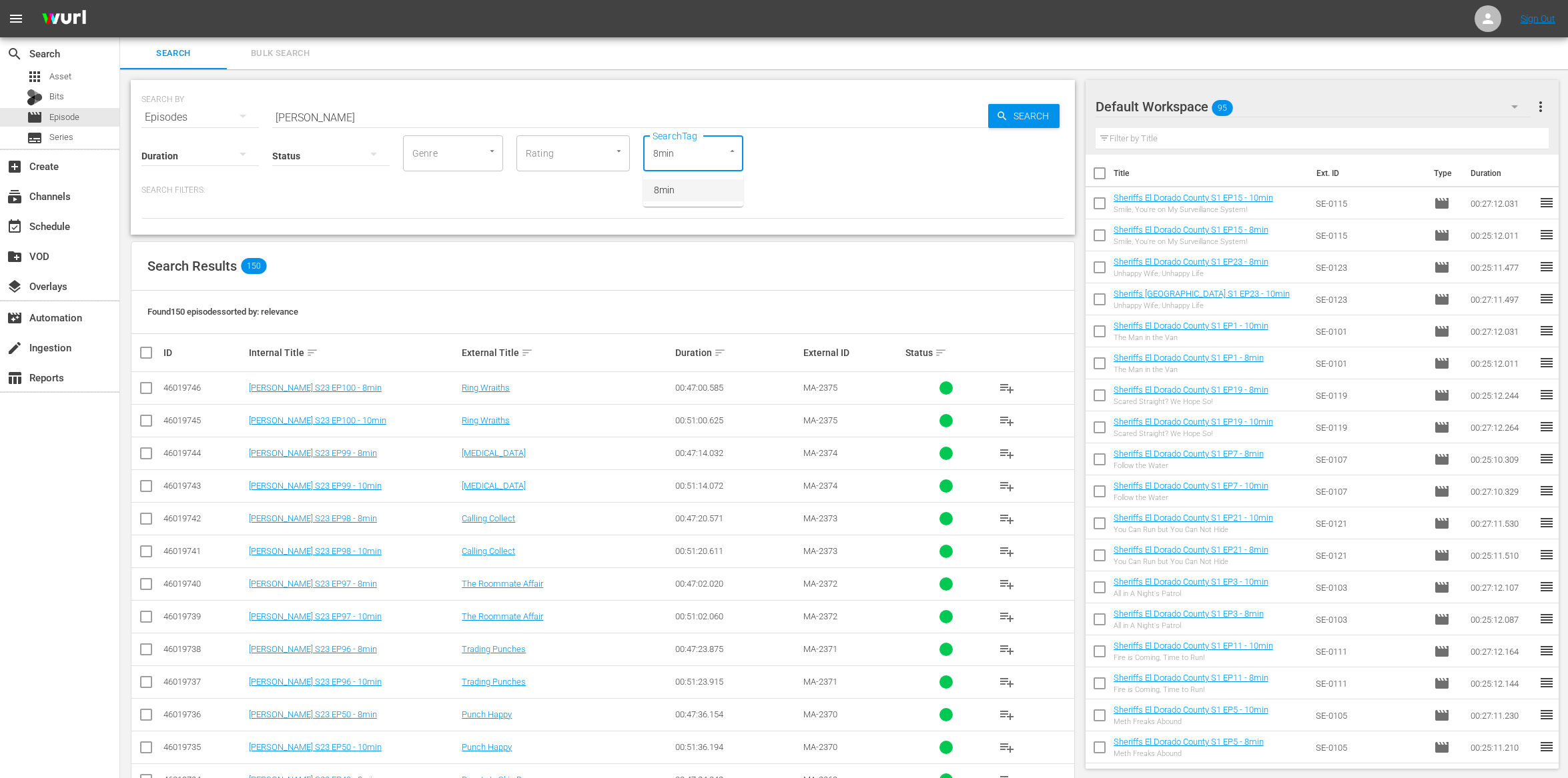
click at [667, 196] on span "8min" at bounding box center [663, 190] width 21 height 14
click at [143, 383] on input "checkbox" at bounding box center [146, 391] width 16 height 16
checkbox input "true"
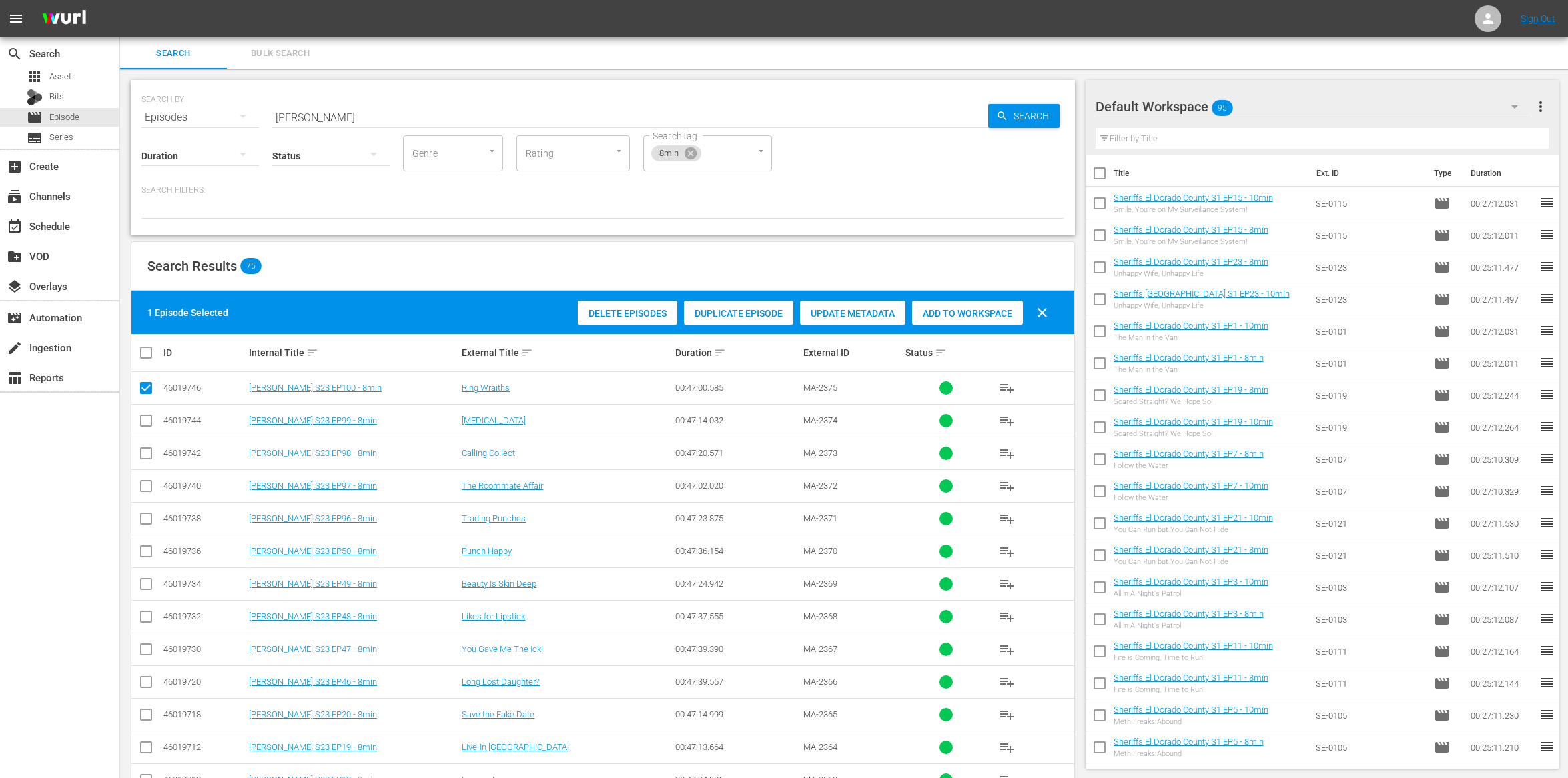
click at [999, 316] on span "Add to Workspace" at bounding box center [967, 313] width 111 height 11
click at [44, 230] on div "event_available Schedule" at bounding box center [37, 224] width 74 height 12
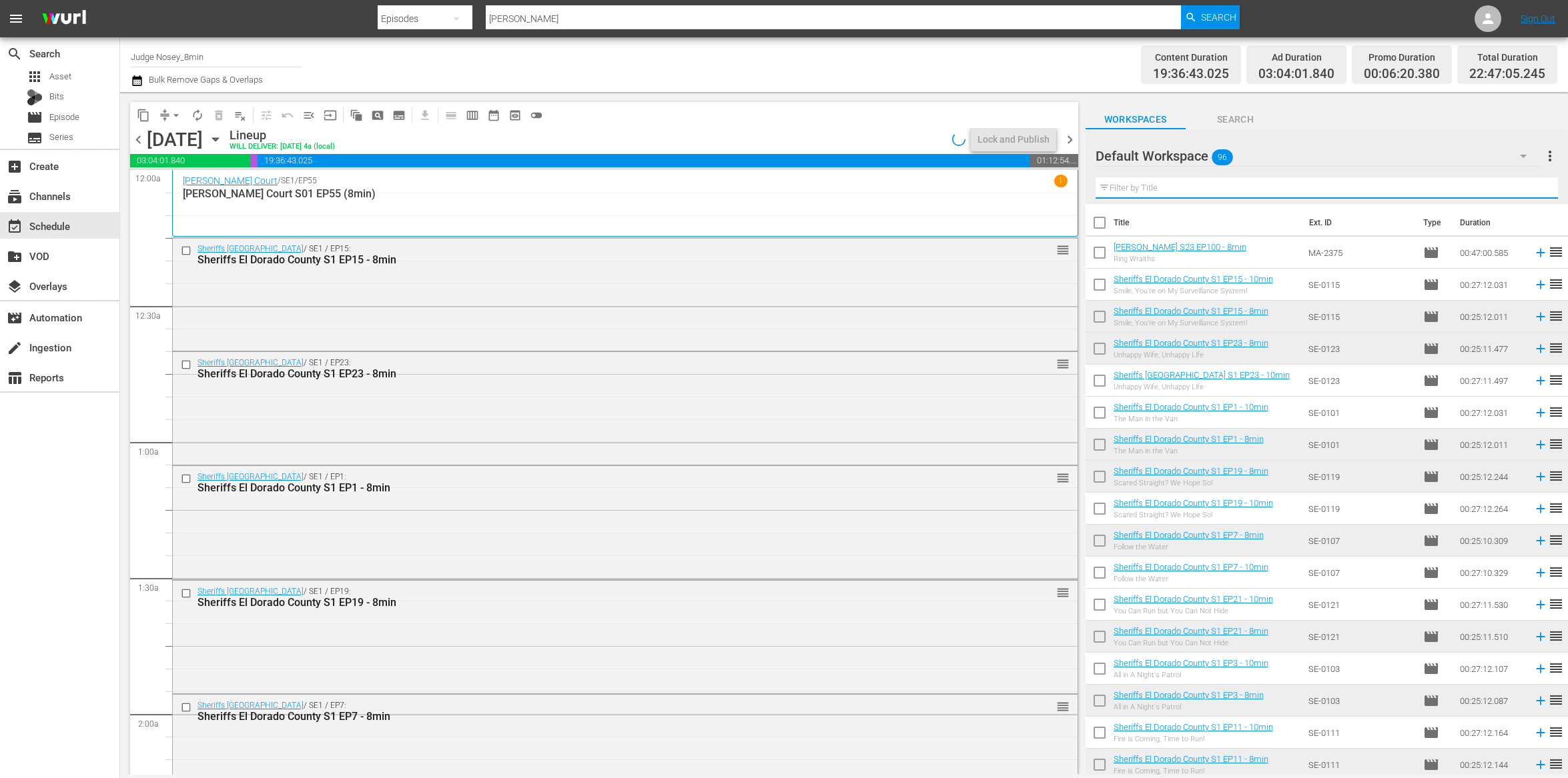
click at [1183, 187] on input "text" at bounding box center [1325, 188] width 462 height 22
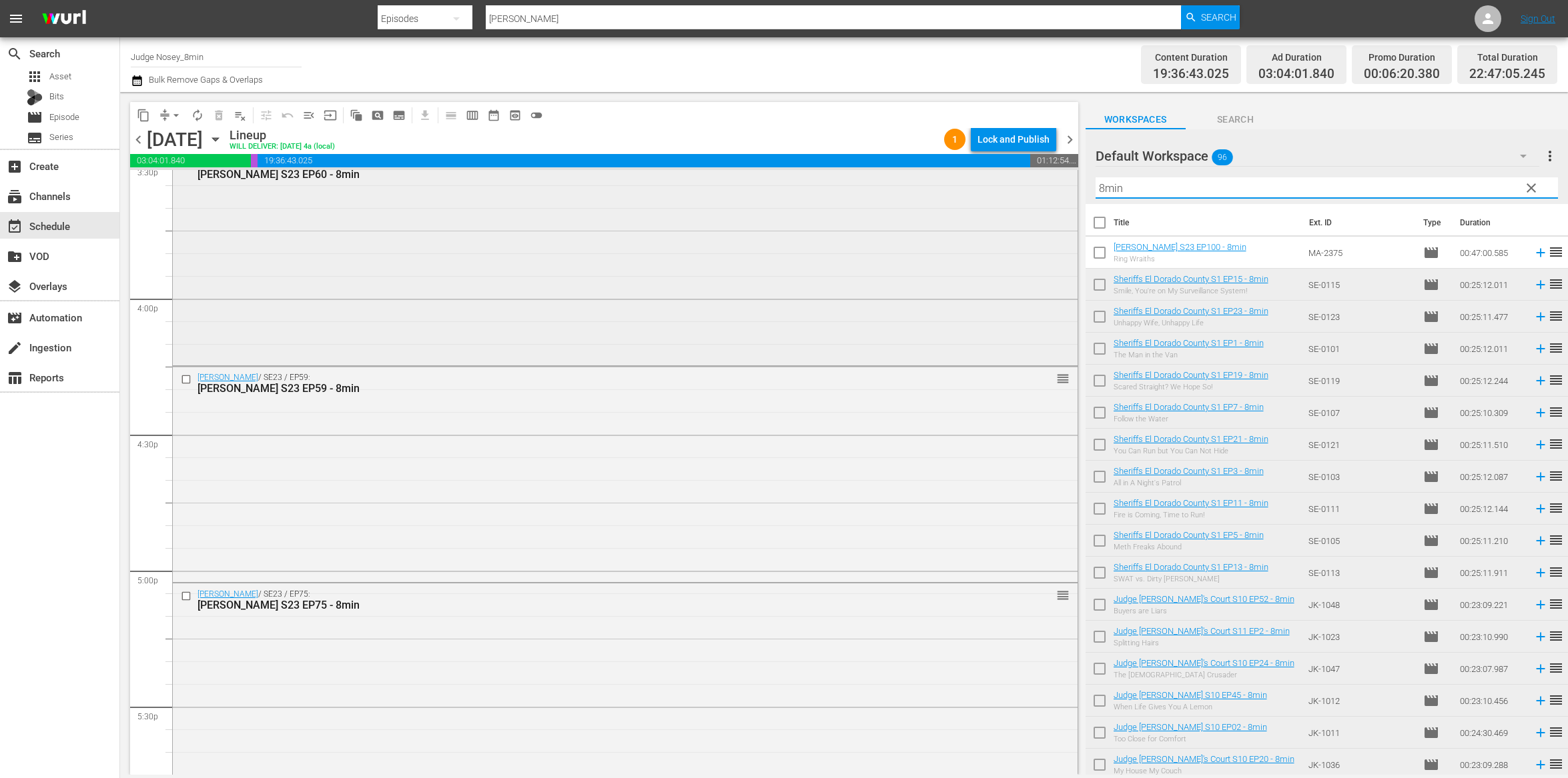
scroll to position [4224, 0]
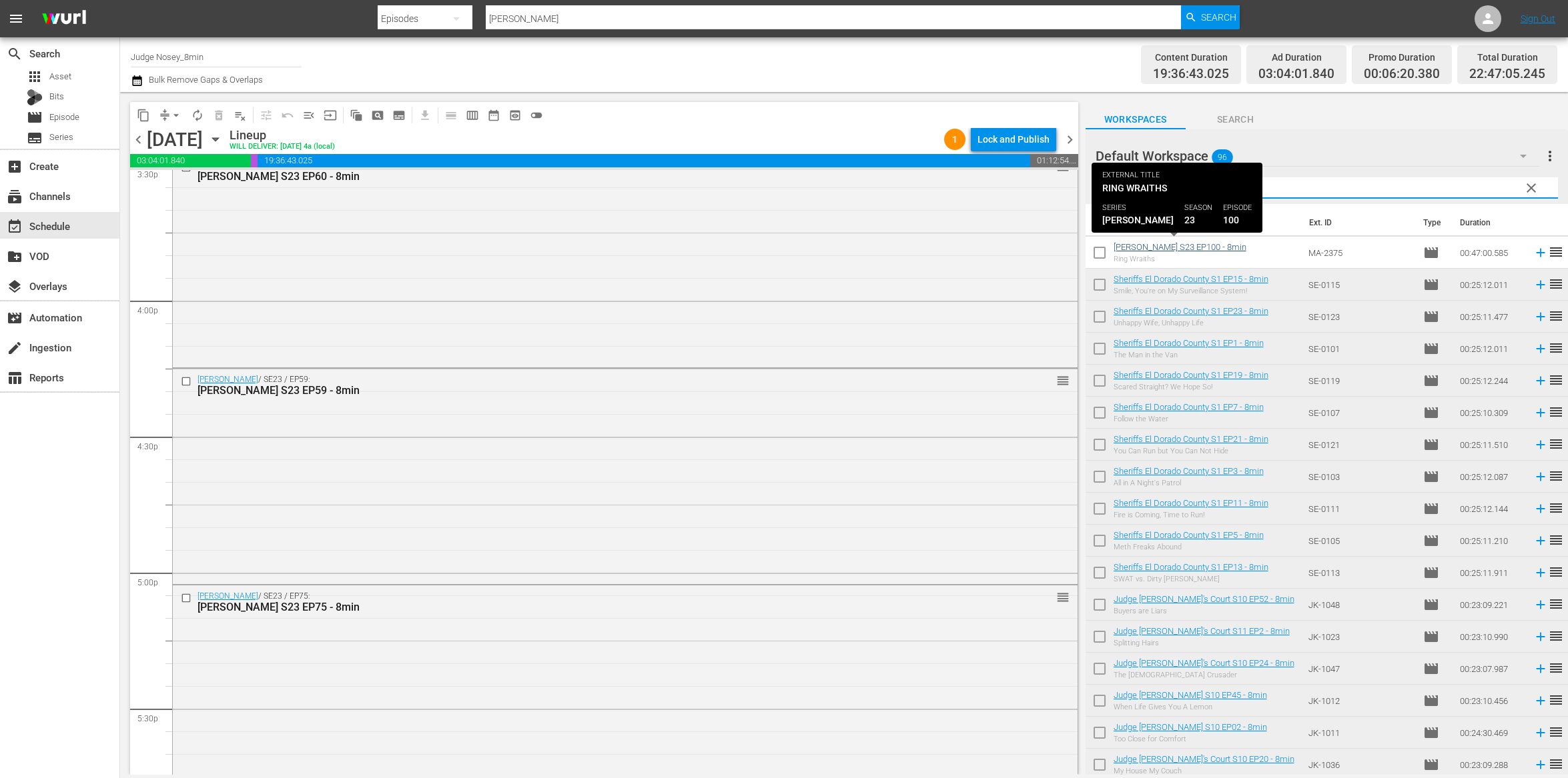
type input "8min"
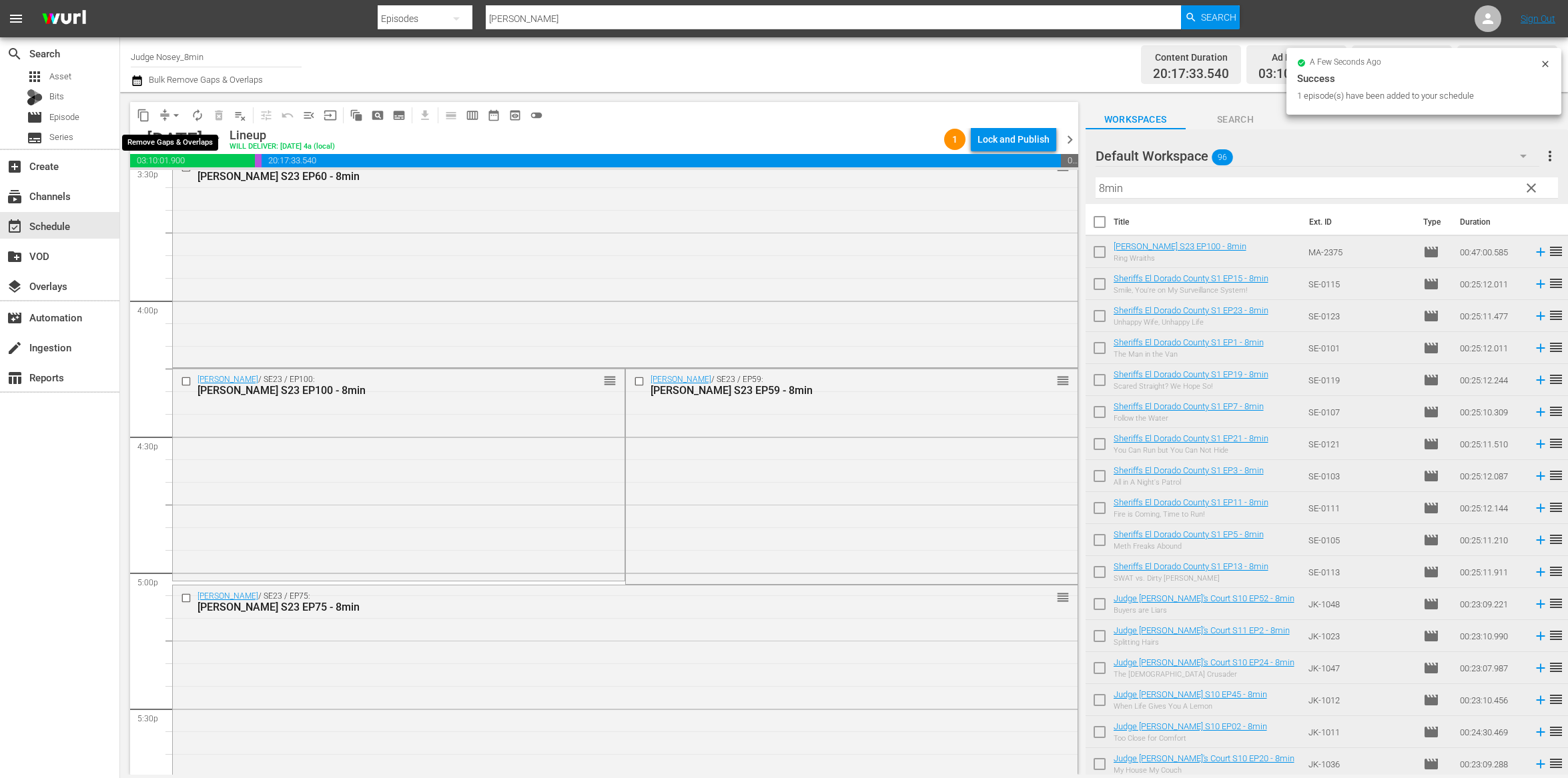
click at [171, 119] on span "arrow_drop_down" at bounding box center [175, 115] width 13 height 13
click at [183, 186] on li "Align to End of Previous Day" at bounding box center [177, 186] width 141 height 22
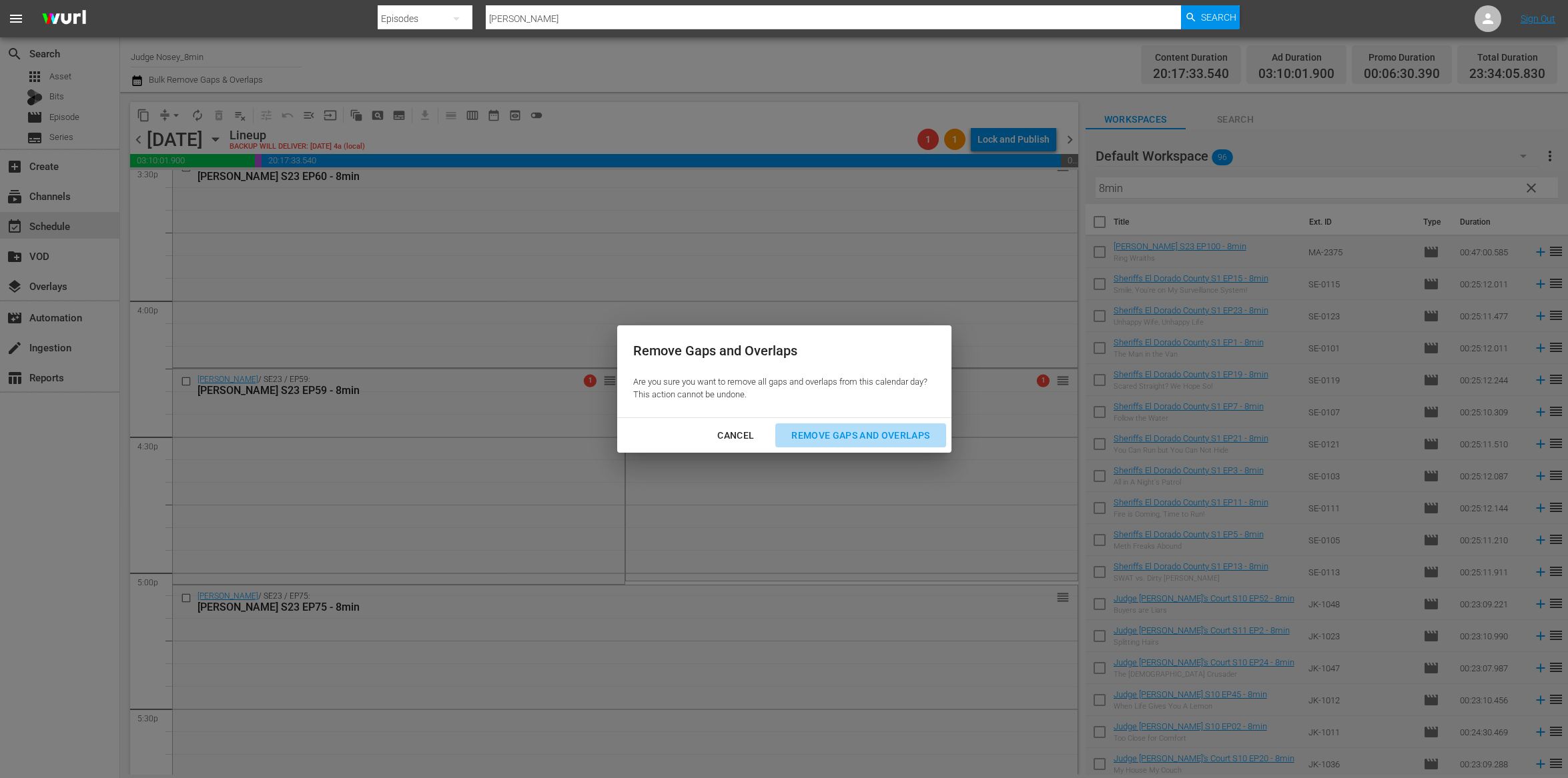
click at [851, 429] on div "Remove Gaps and Overlaps" at bounding box center [859, 436] width 159 height 17
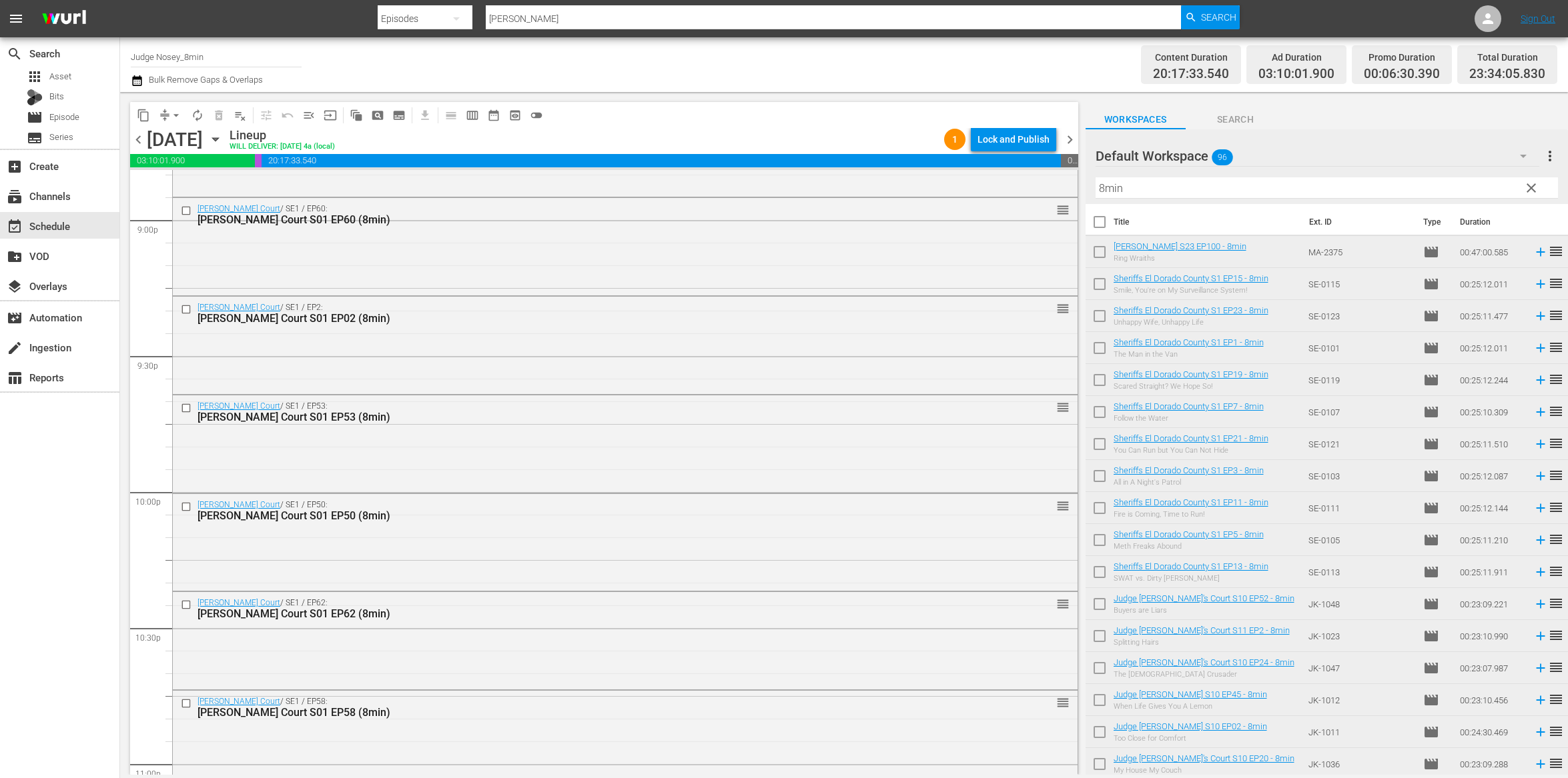
scroll to position [5925, 0]
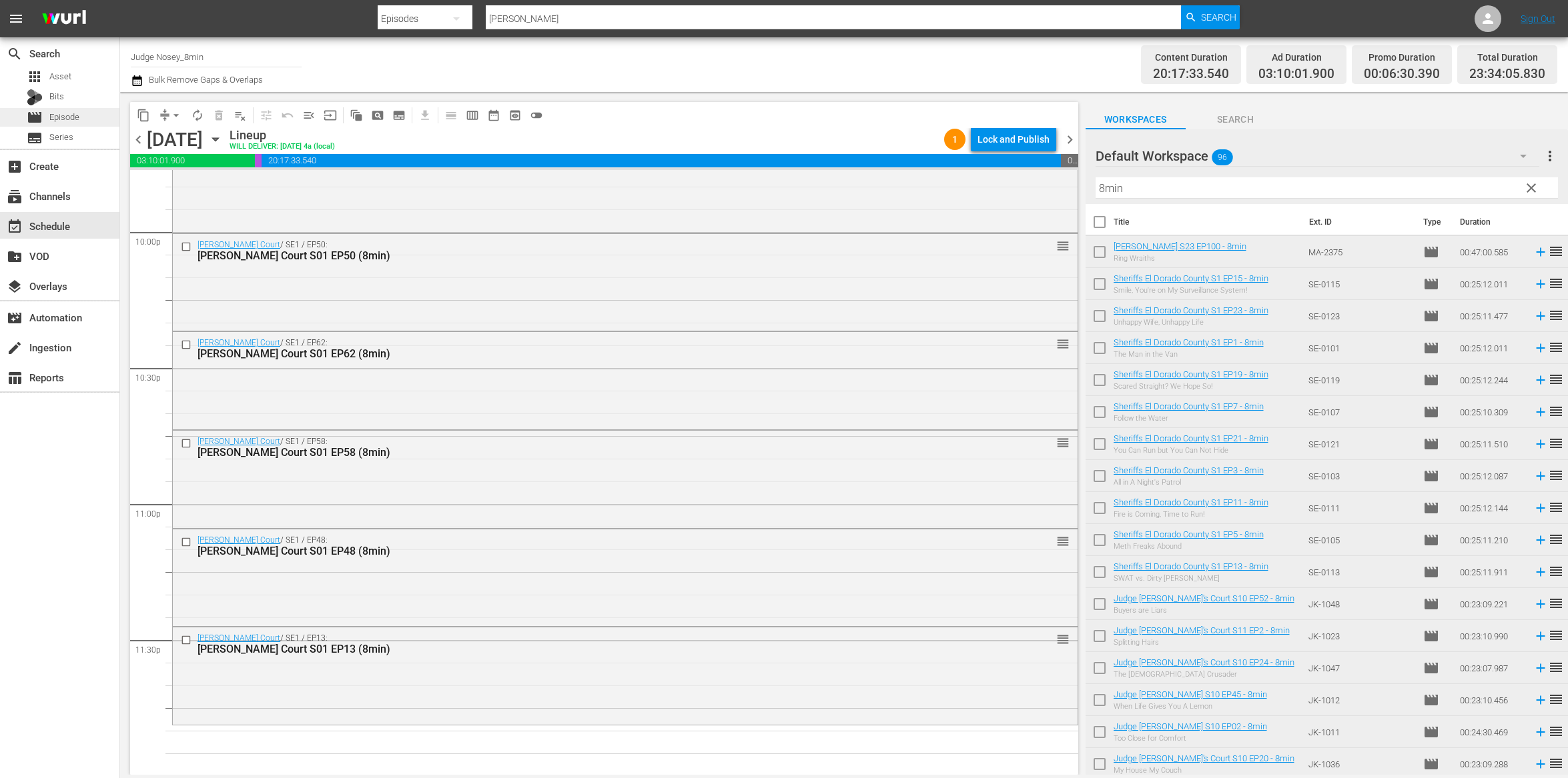
click at [52, 111] on span "Episode" at bounding box center [64, 117] width 30 height 13
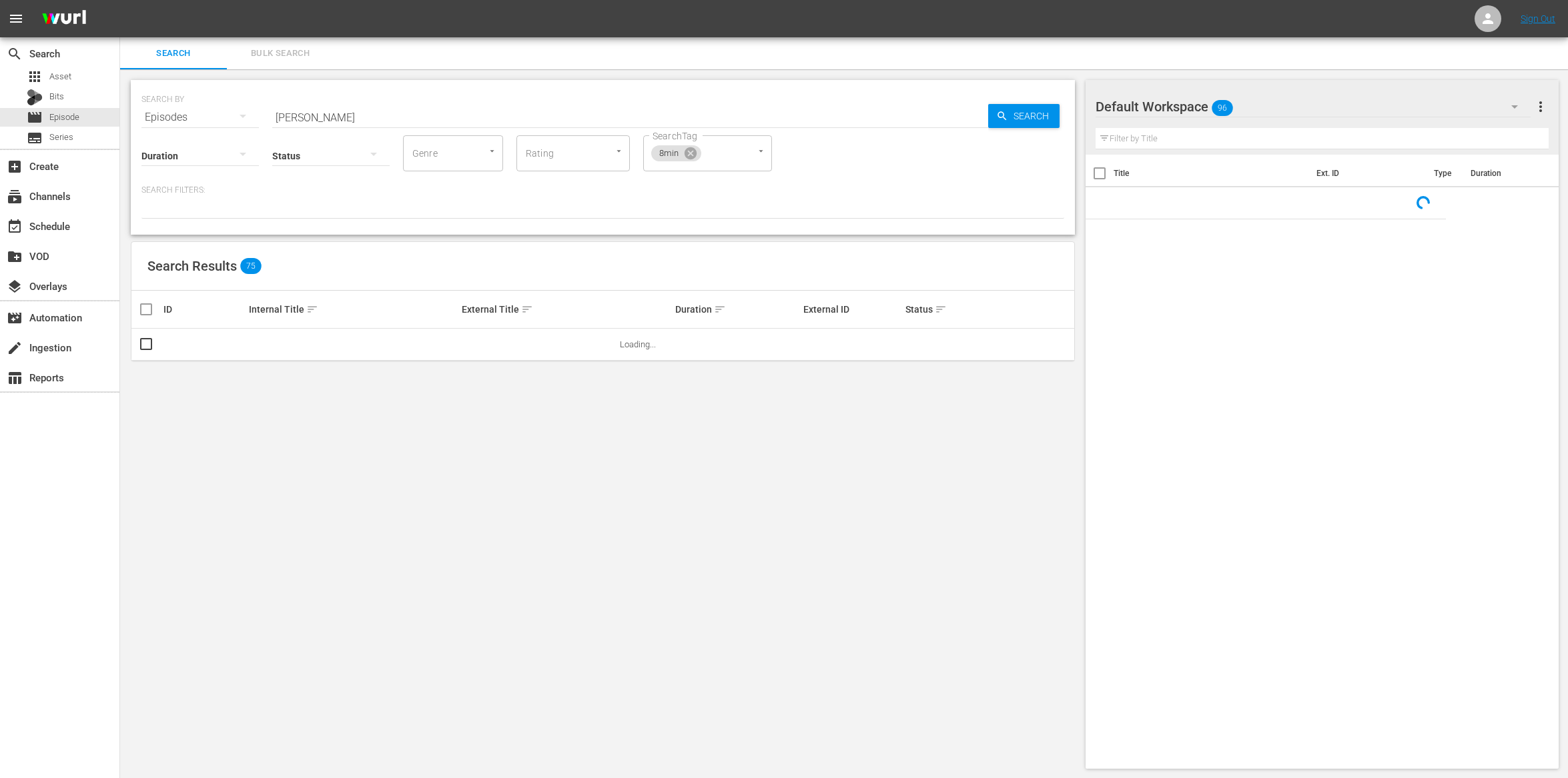
click at [318, 122] on input "judge mathis" at bounding box center [630, 117] width 716 height 32
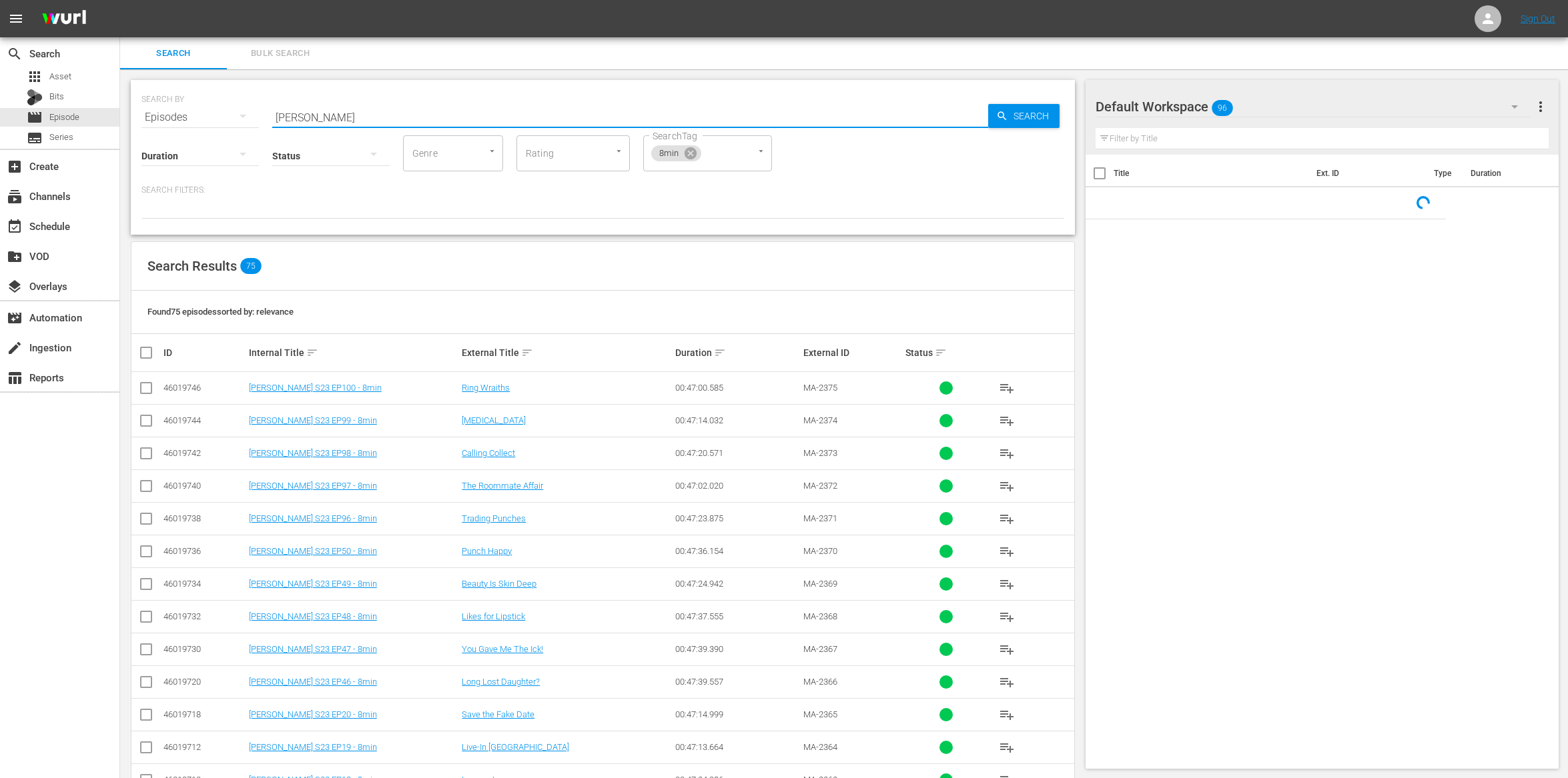
click at [318, 122] on input "judge mathis" at bounding box center [630, 117] width 716 height 32
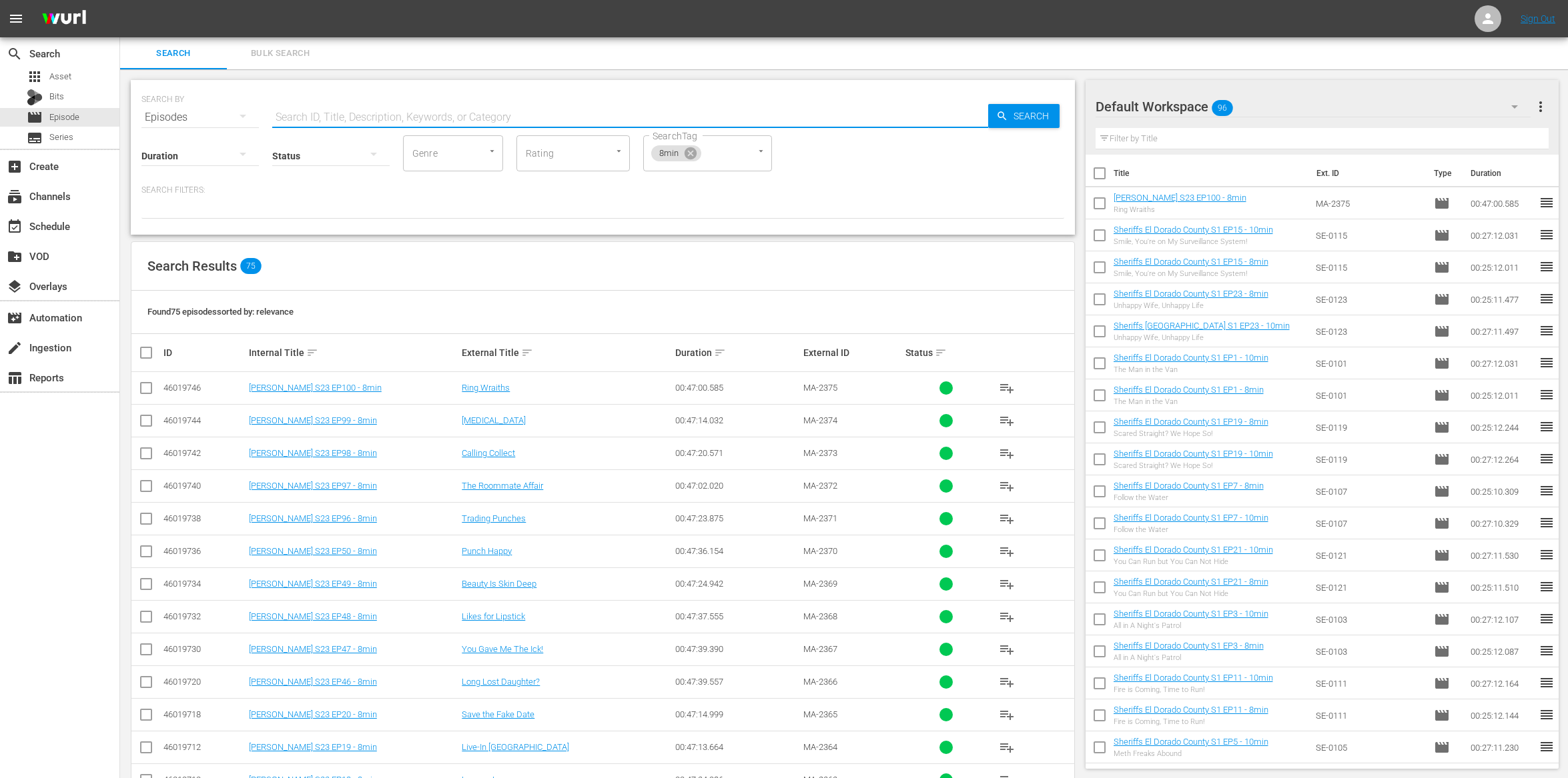
click at [334, 122] on input "text" at bounding box center [630, 117] width 716 height 32
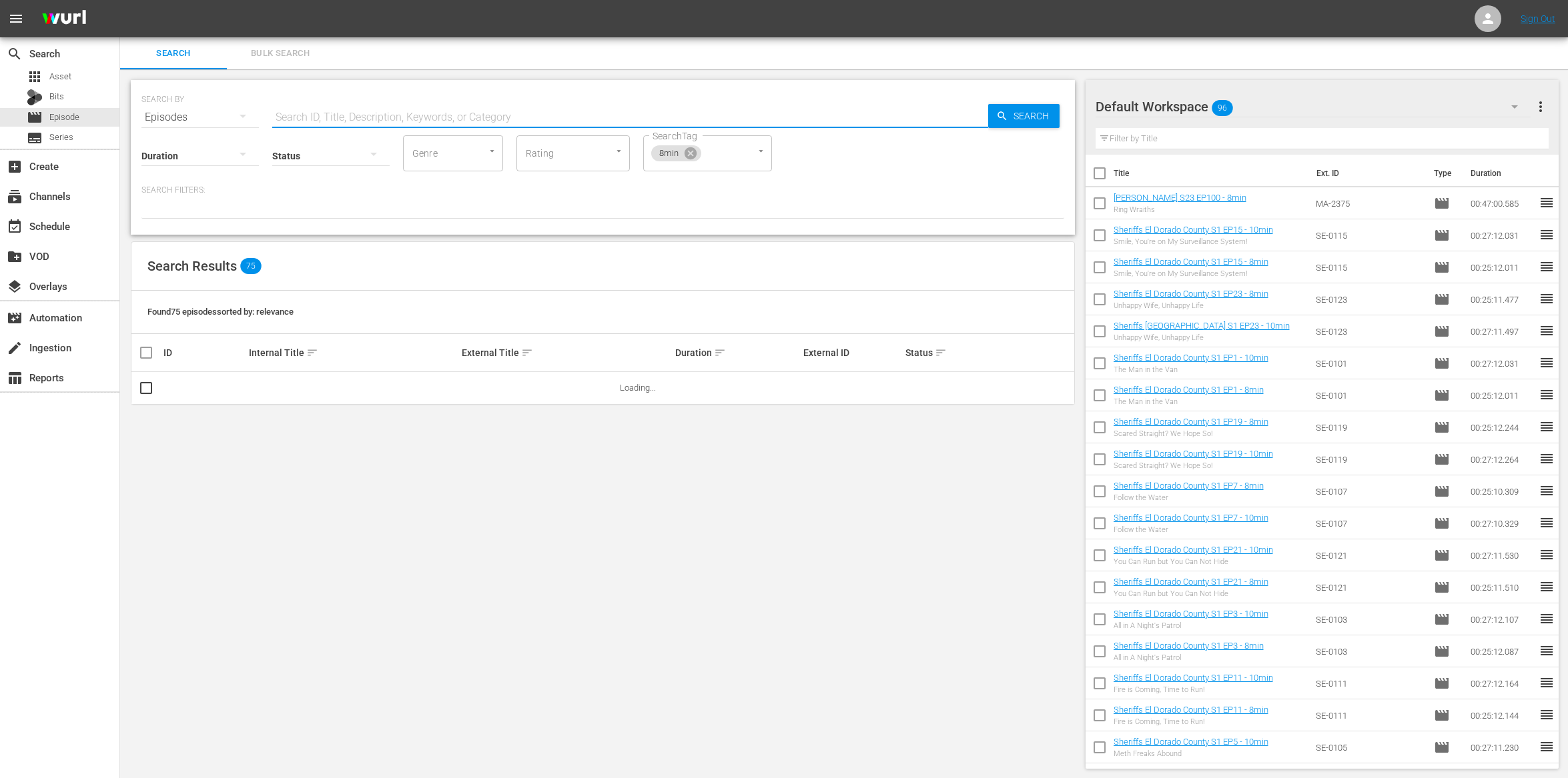
type input "[PERSON_NAME]"
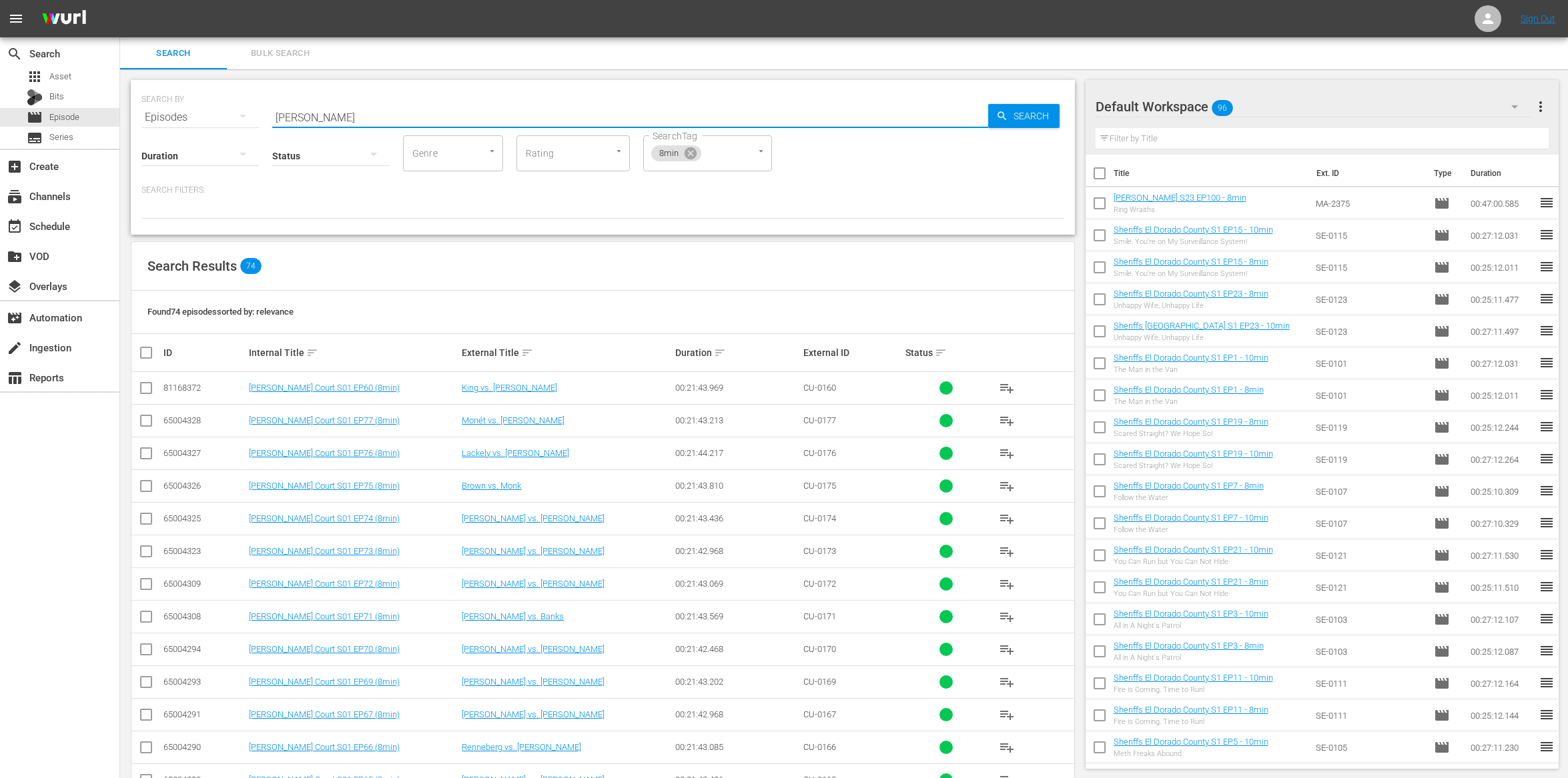
click at [147, 391] on input "checkbox" at bounding box center [146, 391] width 16 height 16
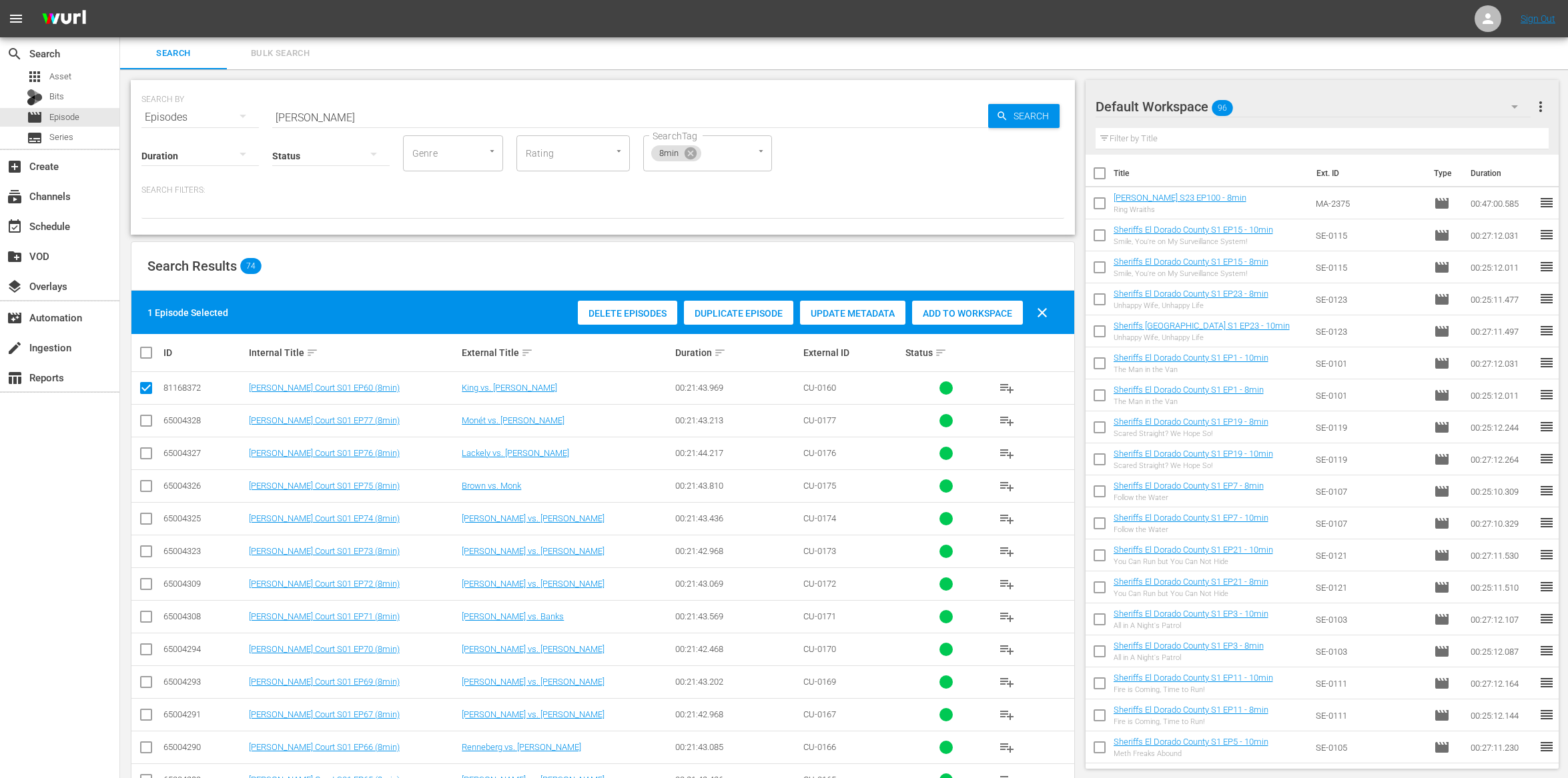
click at [951, 312] on span "Add to Workspace" at bounding box center [967, 313] width 111 height 11
drag, startPoint x: 143, startPoint y: 390, endPoint x: 147, endPoint y: 408, distance: 18.4
click at [143, 390] on input "checkbox" at bounding box center [146, 391] width 16 height 16
checkbox input "false"
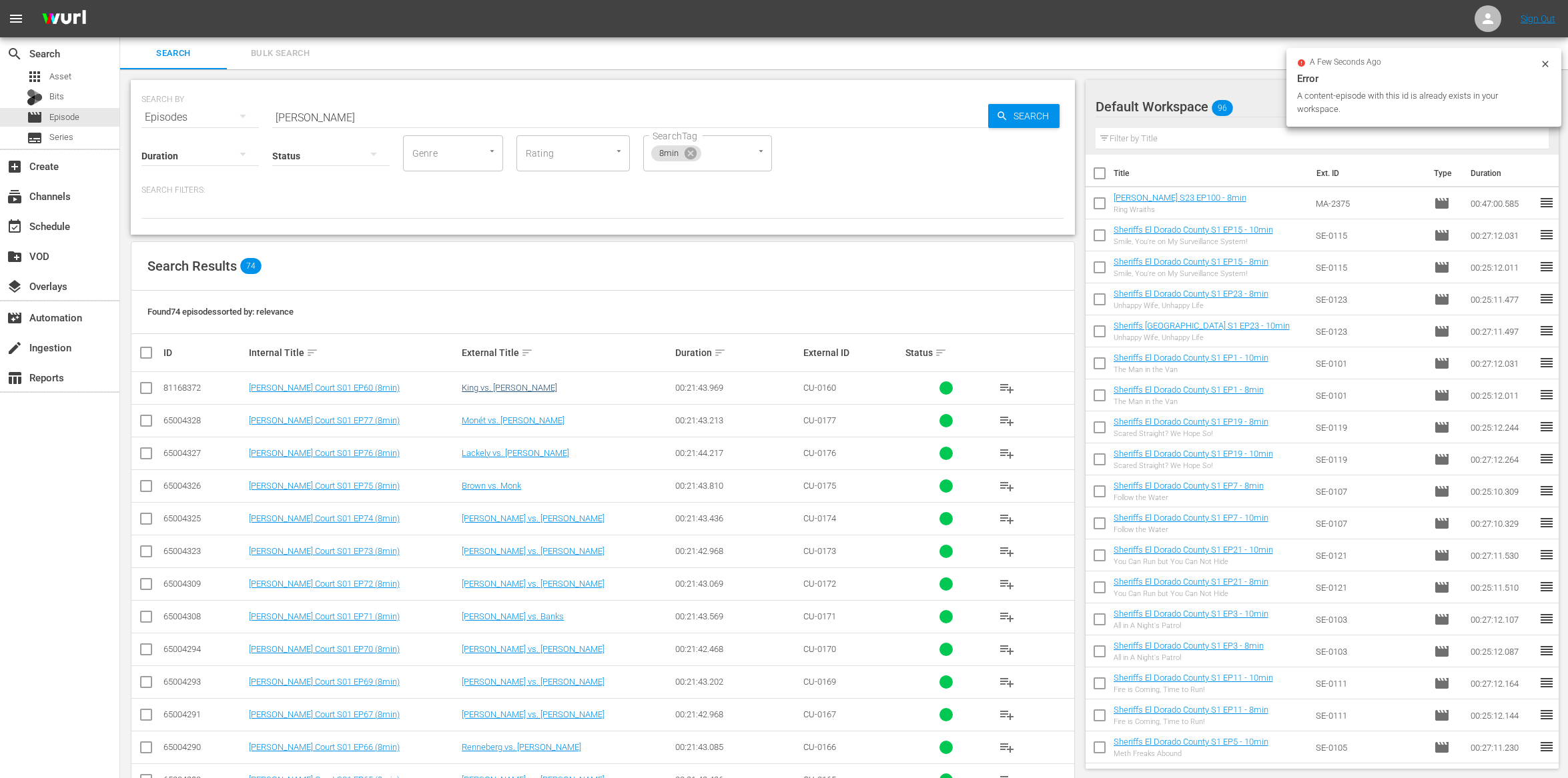
drag, startPoint x: 148, startPoint y: 422, endPoint x: 491, endPoint y: 385, distance: 345.0
click at [148, 422] on input "checkbox" at bounding box center [146, 424] width 16 height 16
checkbox input "true"
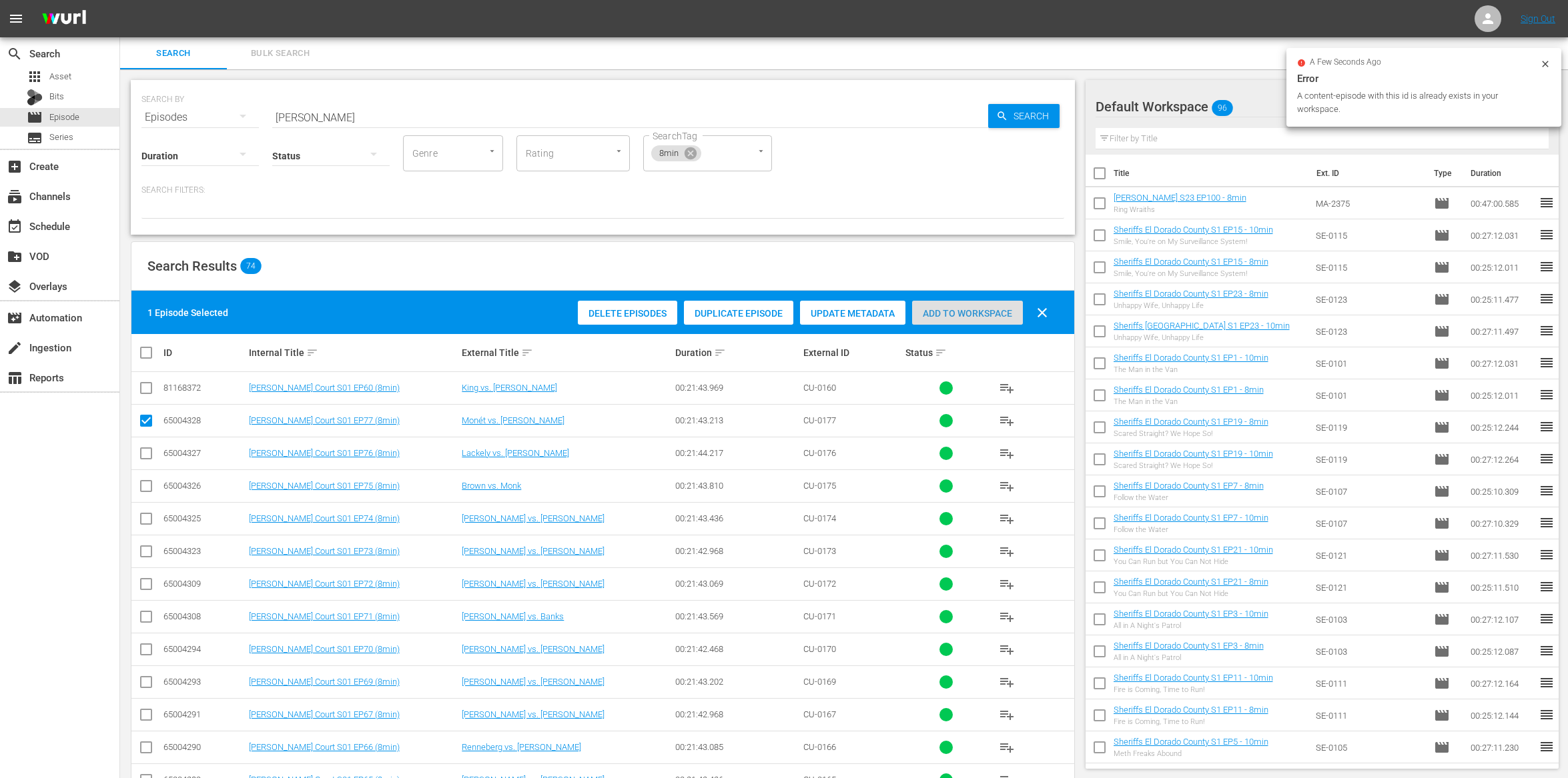
click at [974, 320] on div "Add to Workspace" at bounding box center [967, 314] width 111 height 26
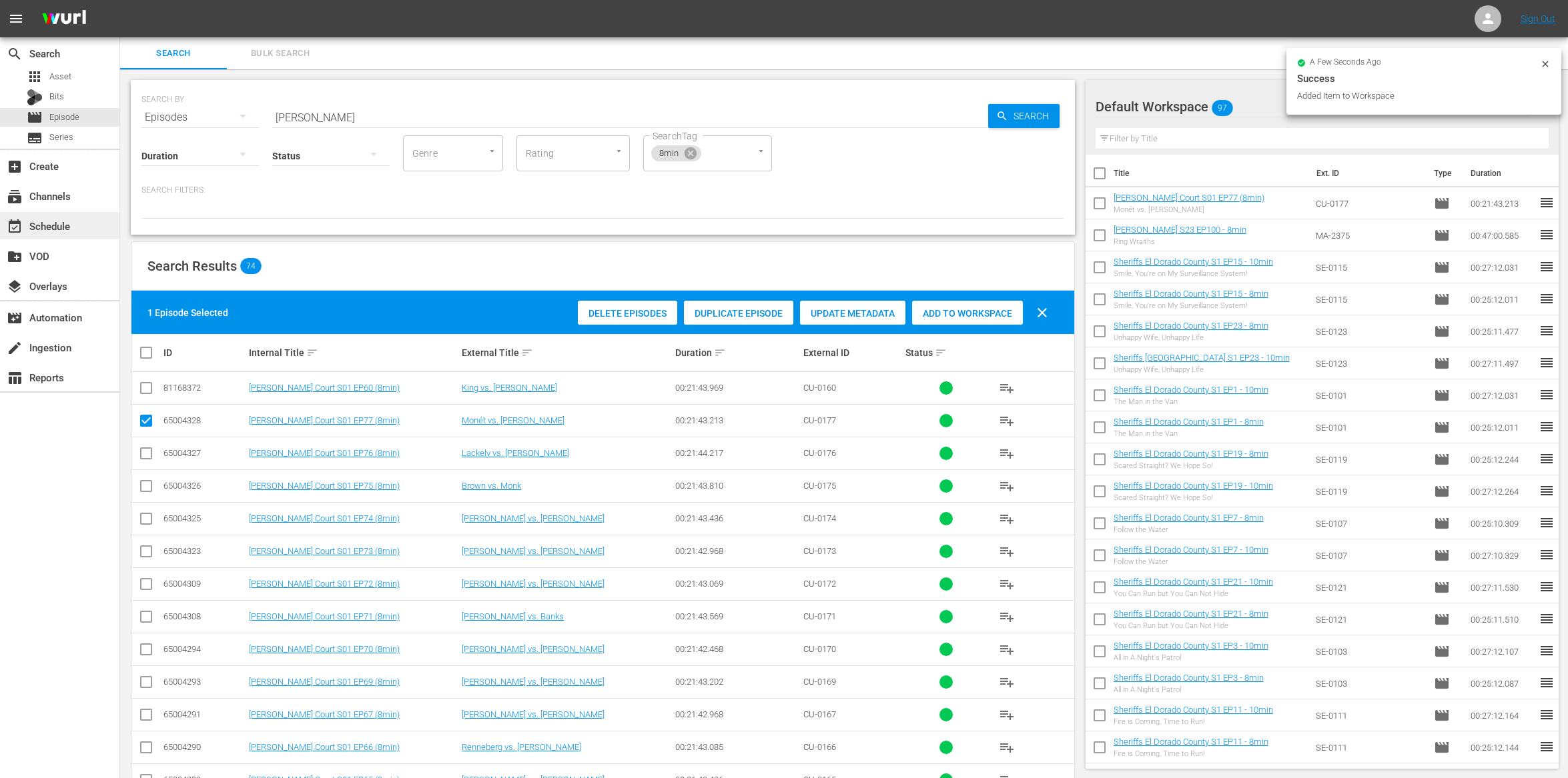
click at [46, 222] on div "event_available Schedule" at bounding box center [37, 224] width 74 height 12
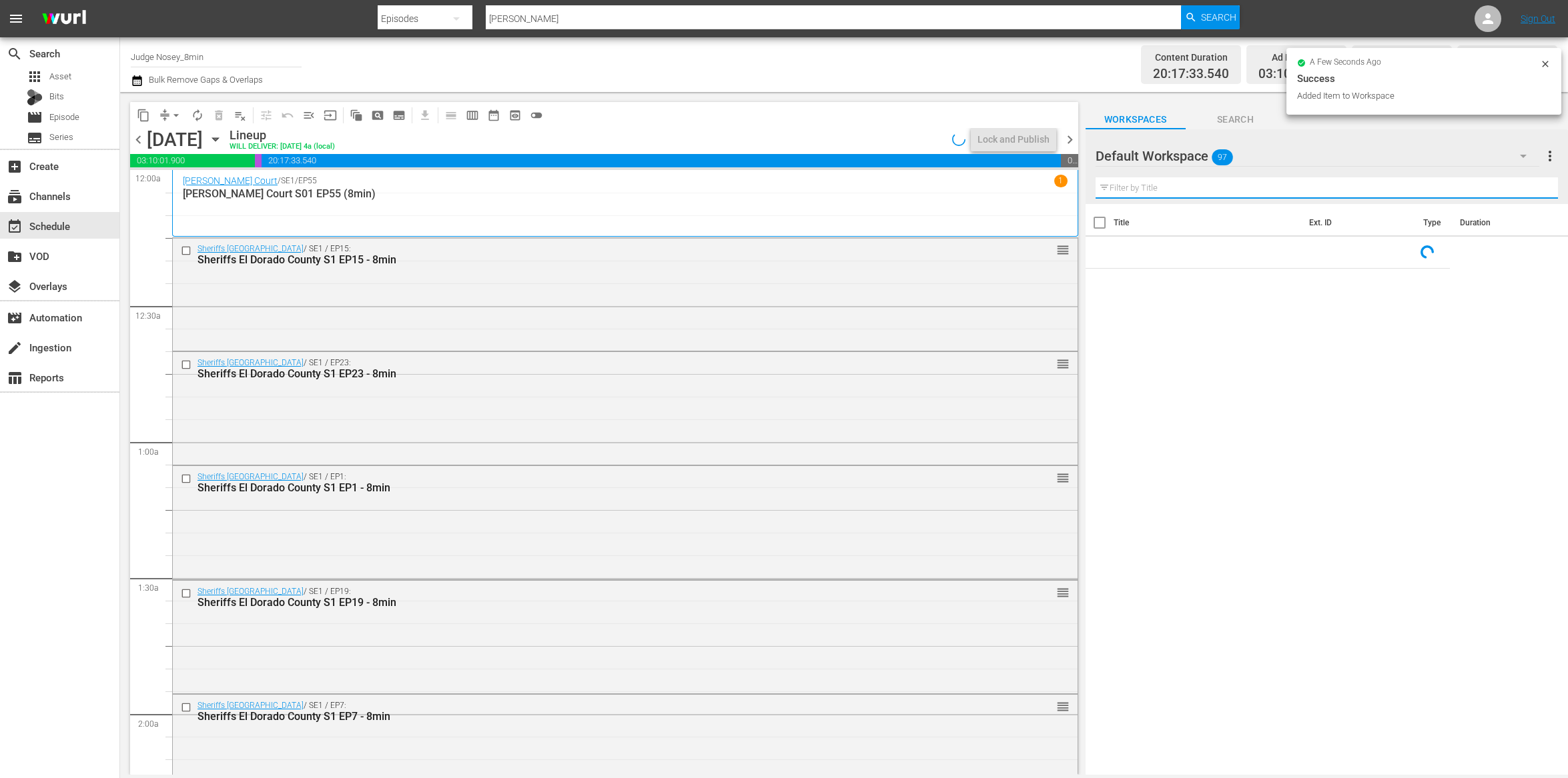
click at [1154, 185] on input "text" at bounding box center [1325, 188] width 462 height 22
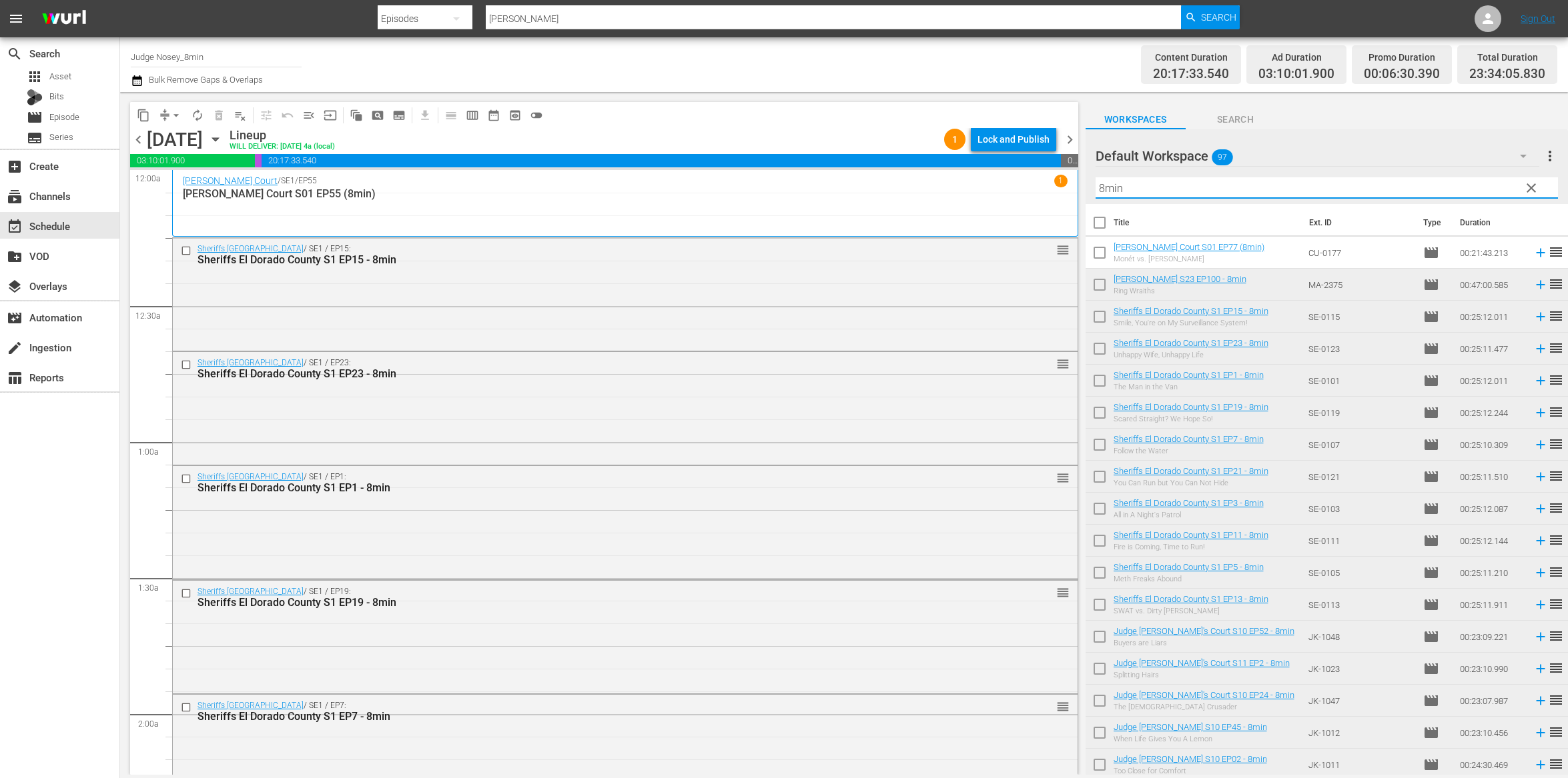
type input "8min"
click at [1103, 254] on input "checkbox" at bounding box center [1099, 255] width 28 height 28
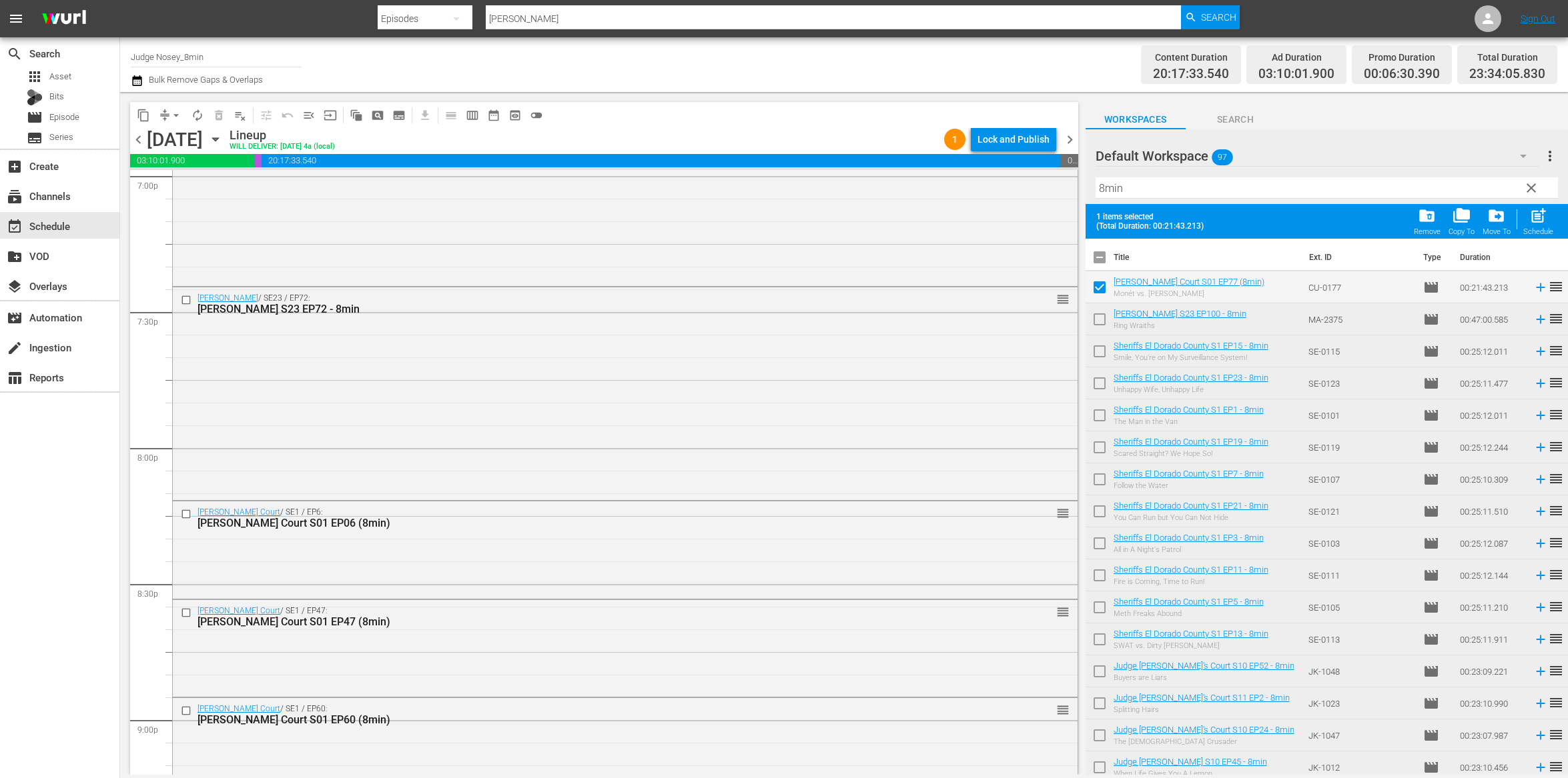
scroll to position [5925, 0]
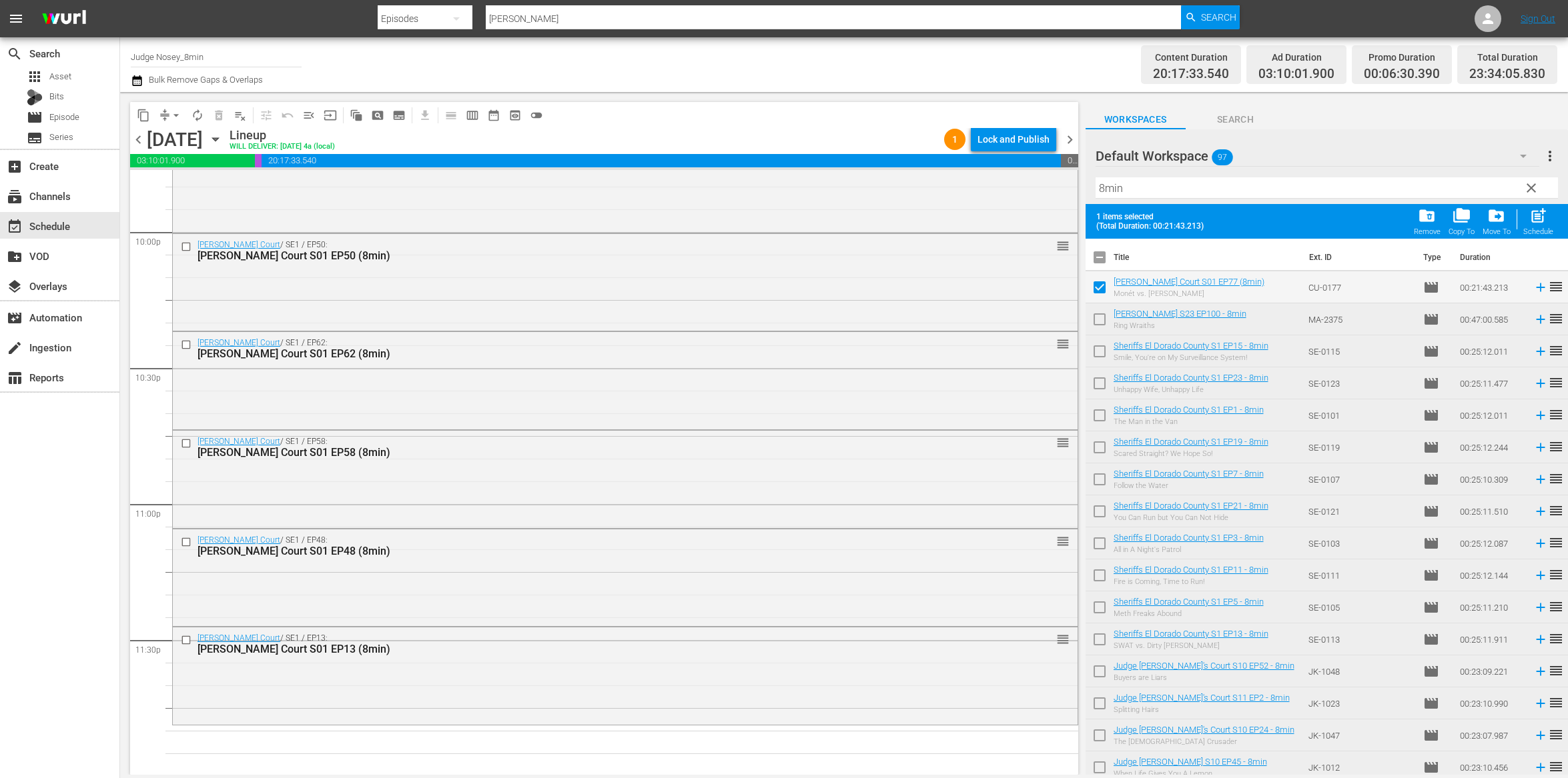
click at [1099, 290] on input "checkbox" at bounding box center [1099, 290] width 28 height 28
checkbox input "false"
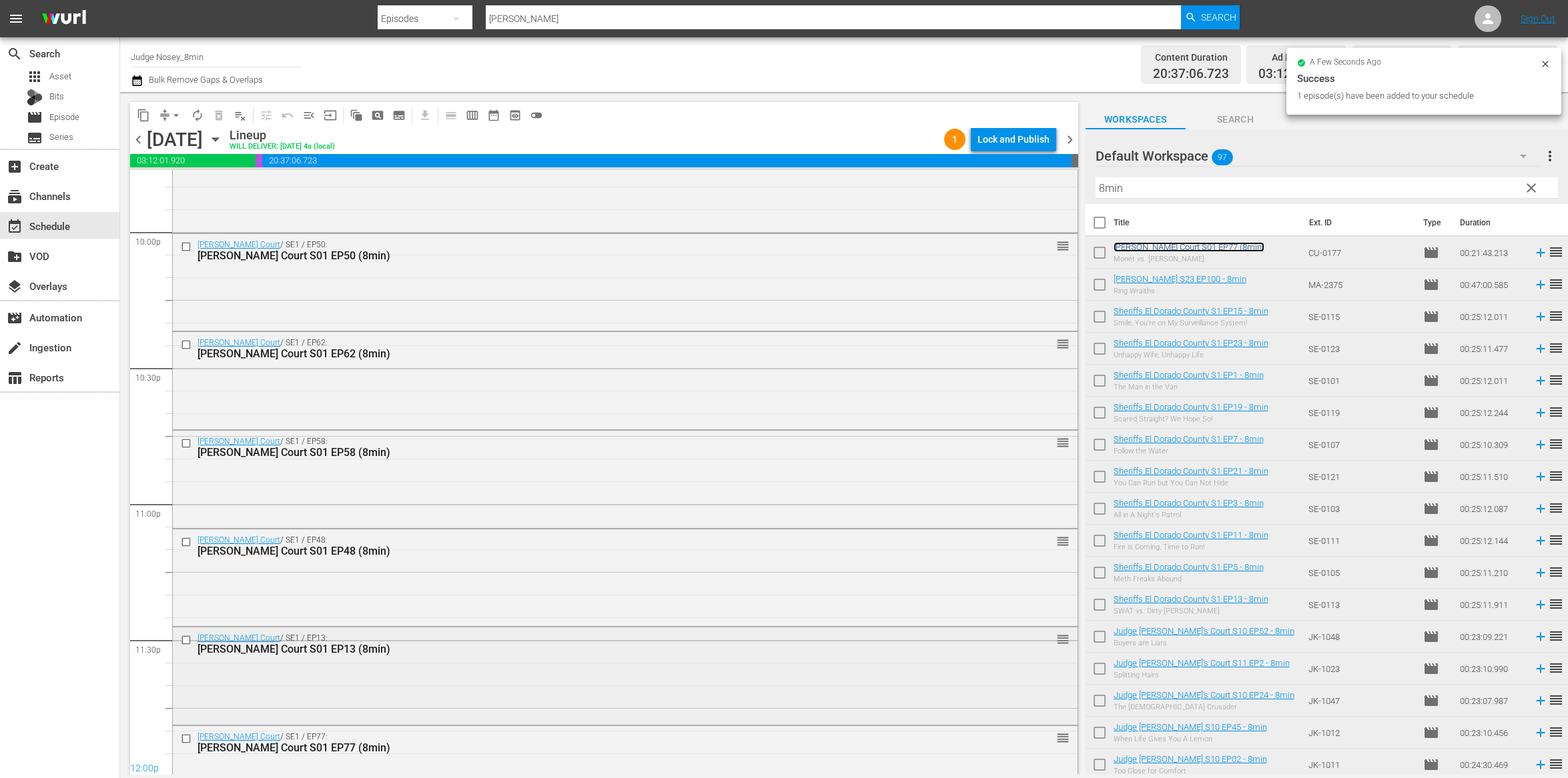
scroll to position [5974, 0]
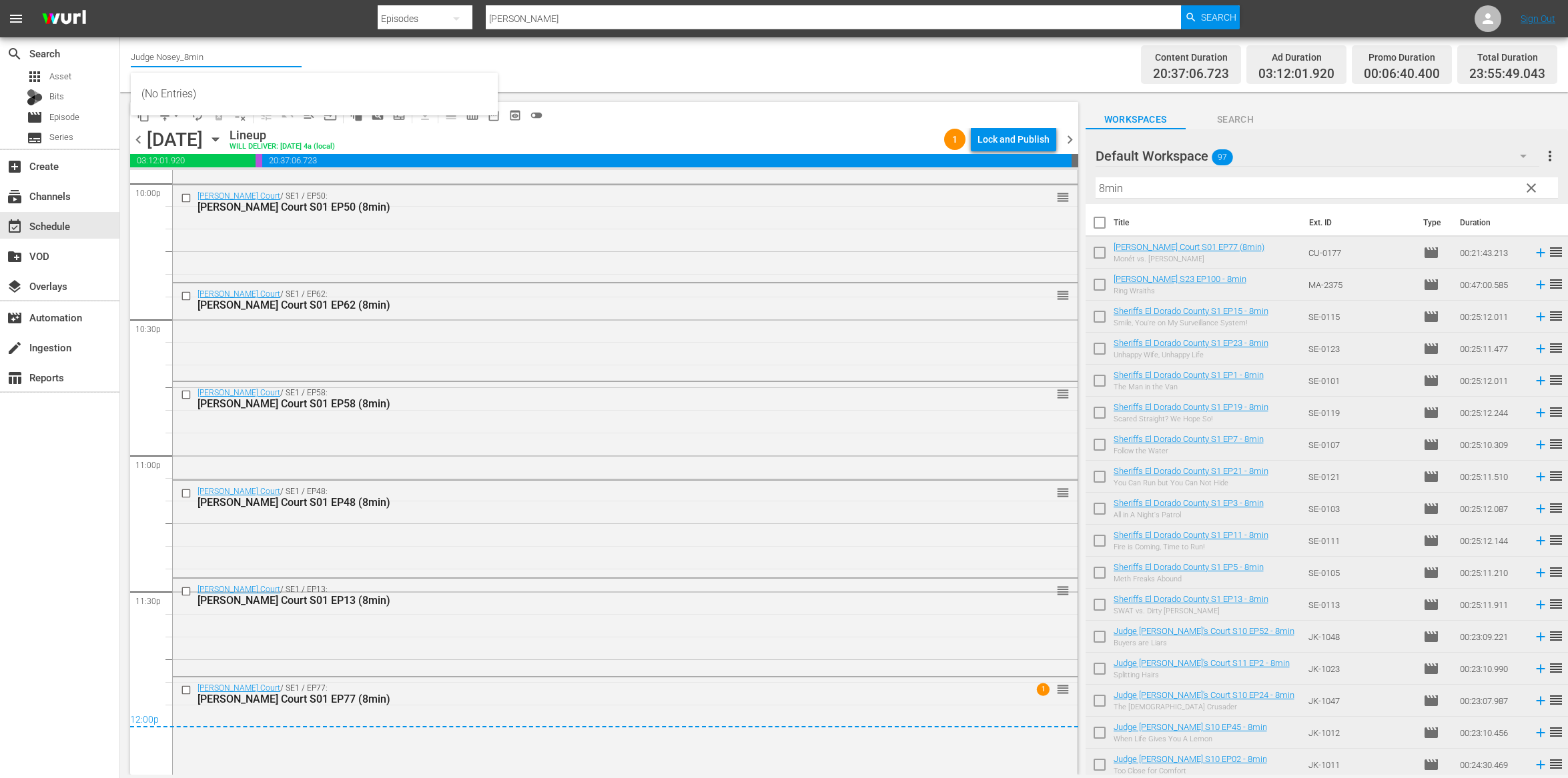
drag, startPoint x: 219, startPoint y: 58, endPoint x: 176, endPoint y: 60, distance: 43.0
click at [176, 60] on input "Judge Nosey_8min" at bounding box center [216, 56] width 171 height 32
click at [230, 93] on div "Judge Nosey (349 - nosey_realnosey_1)" at bounding box center [314, 94] width 345 height 32
type input "Judge Nosey (349 - nosey_realnosey_1)"
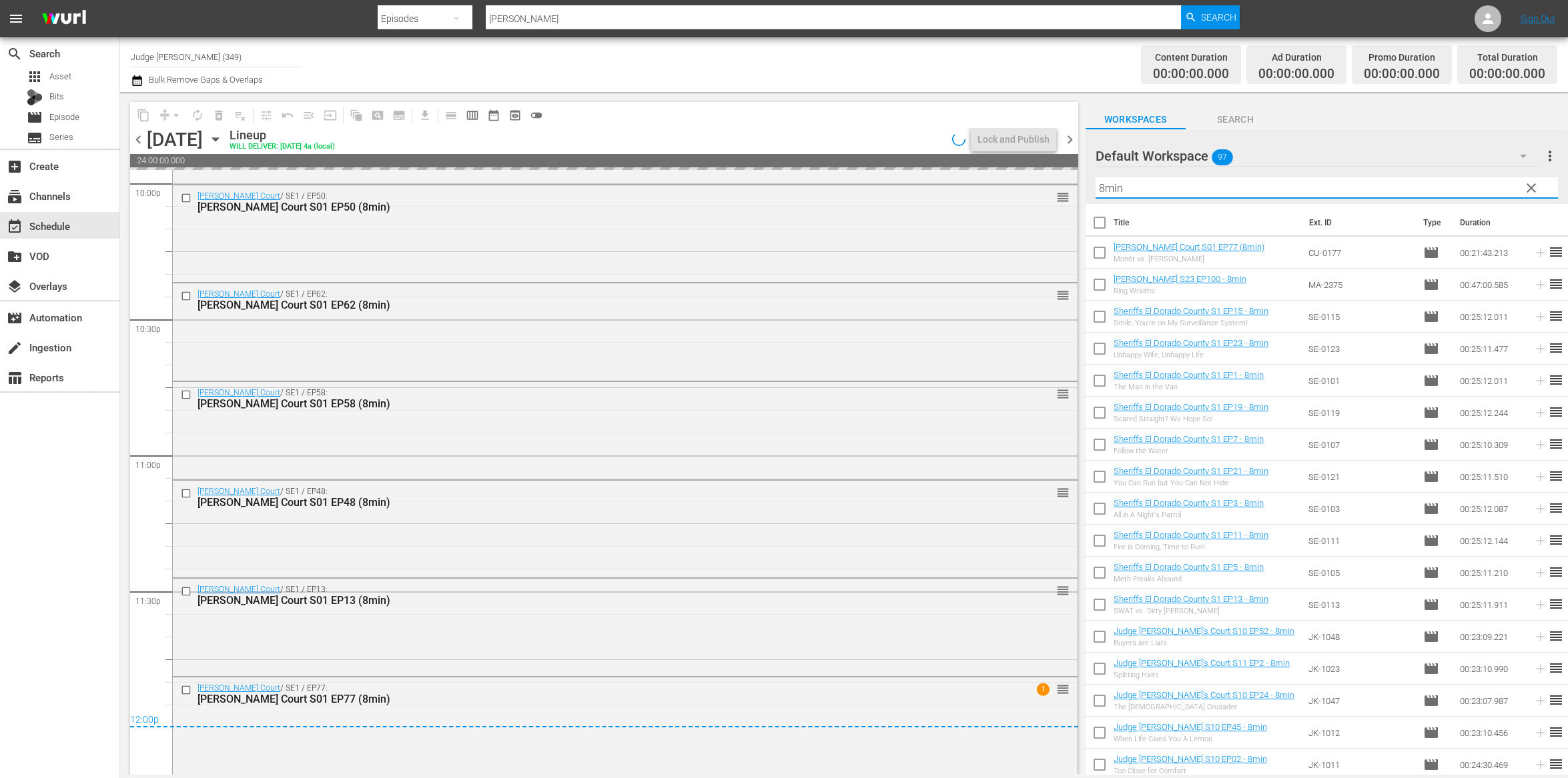
click at [1158, 185] on input "8min" at bounding box center [1325, 188] width 462 height 22
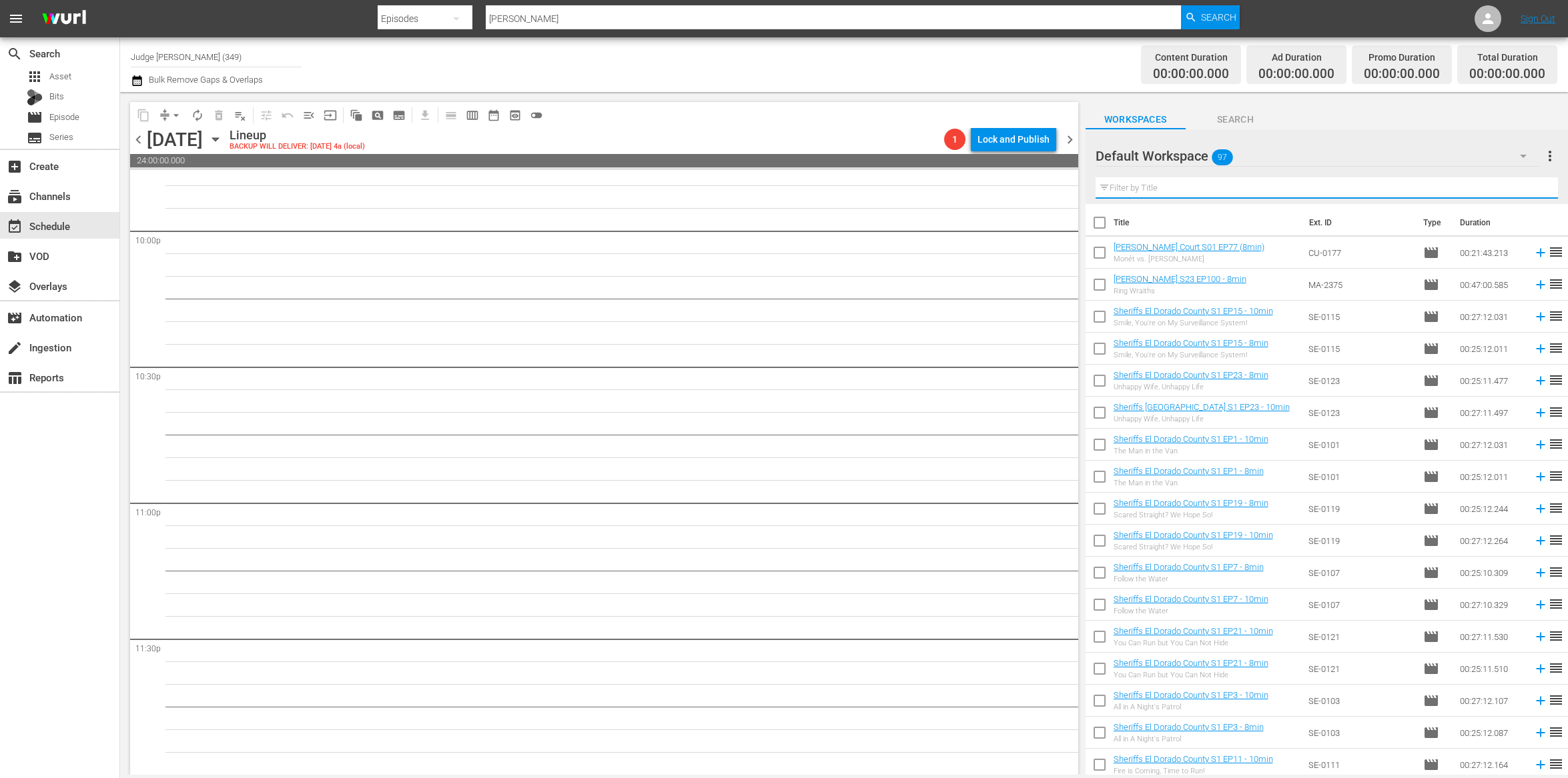
click at [1143, 191] on input "text" at bounding box center [1325, 188] width 462 height 22
type input "10min"
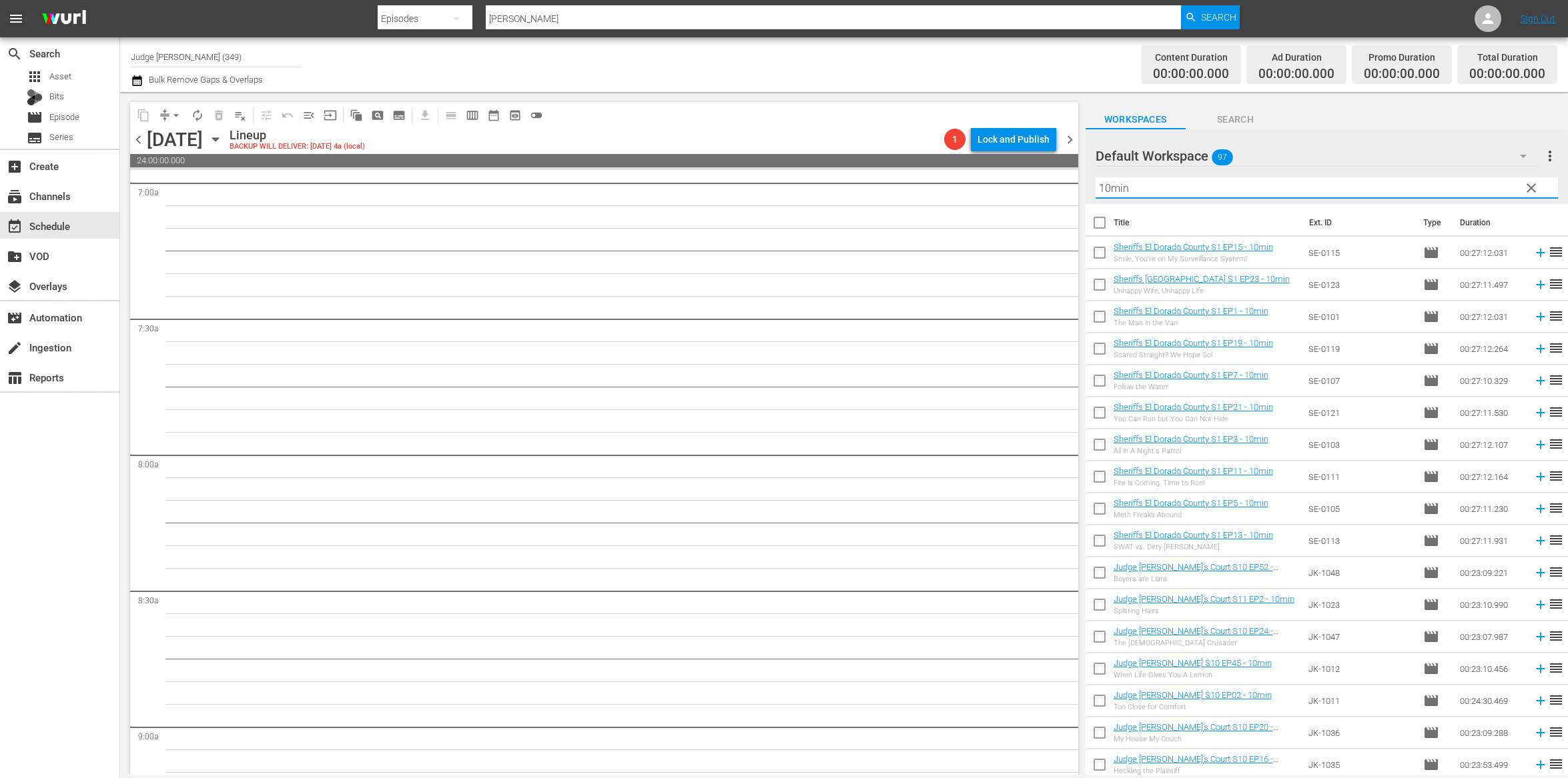
scroll to position [0, 0]
click at [1095, 217] on input "checkbox" at bounding box center [1099, 226] width 28 height 28
checkbox input "true"
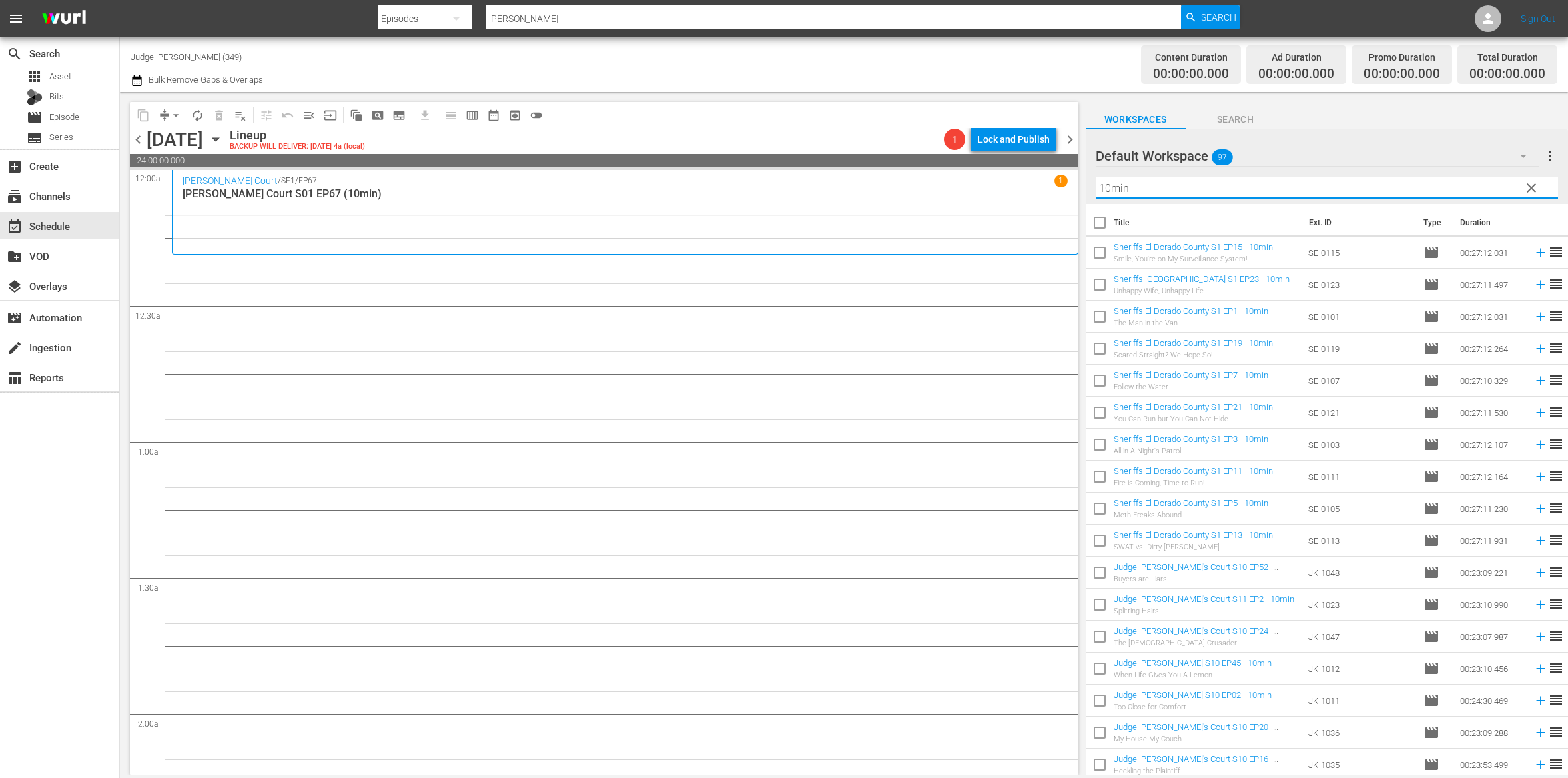
checkbox input "true"
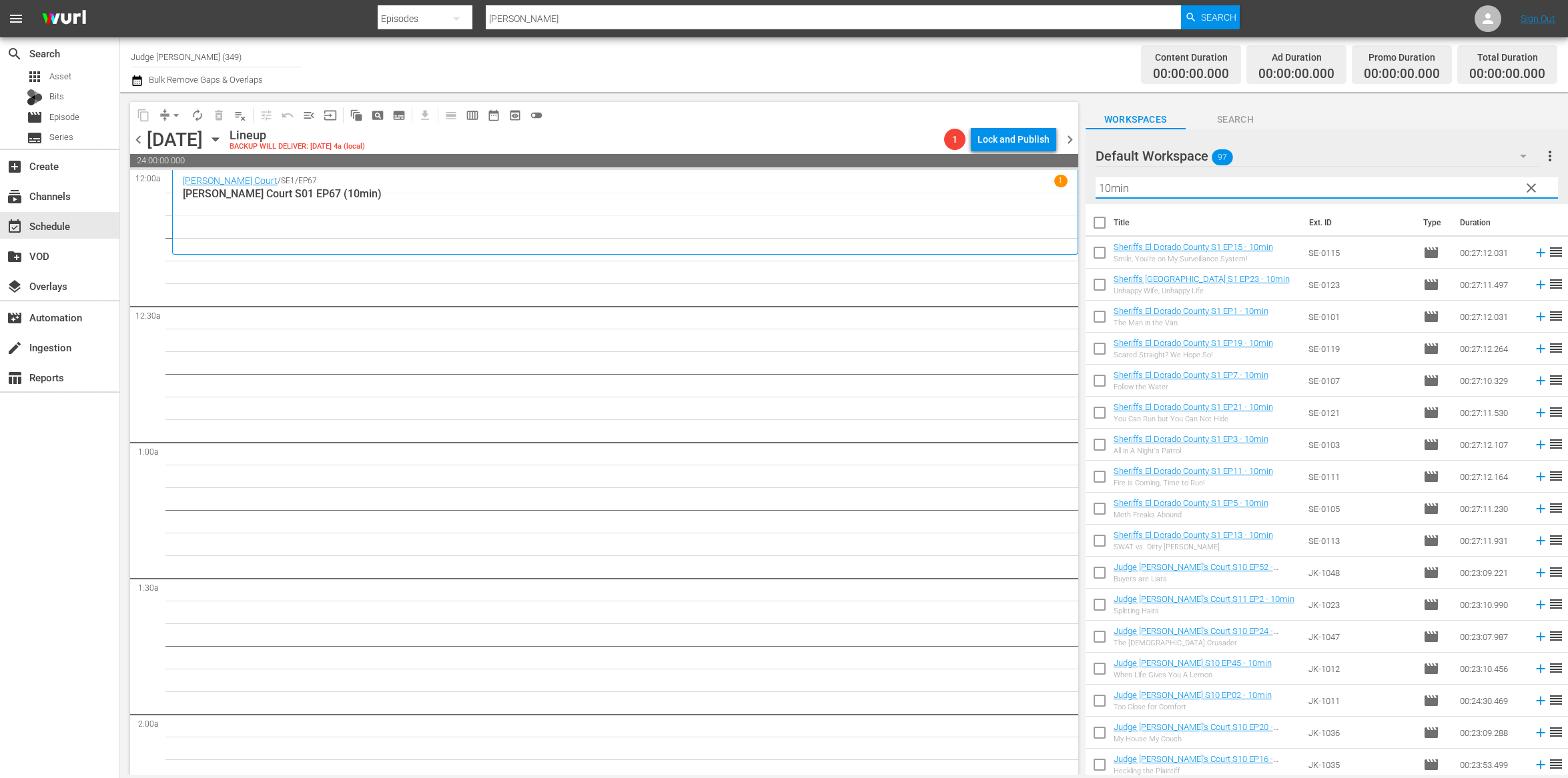
checkbox input "true"
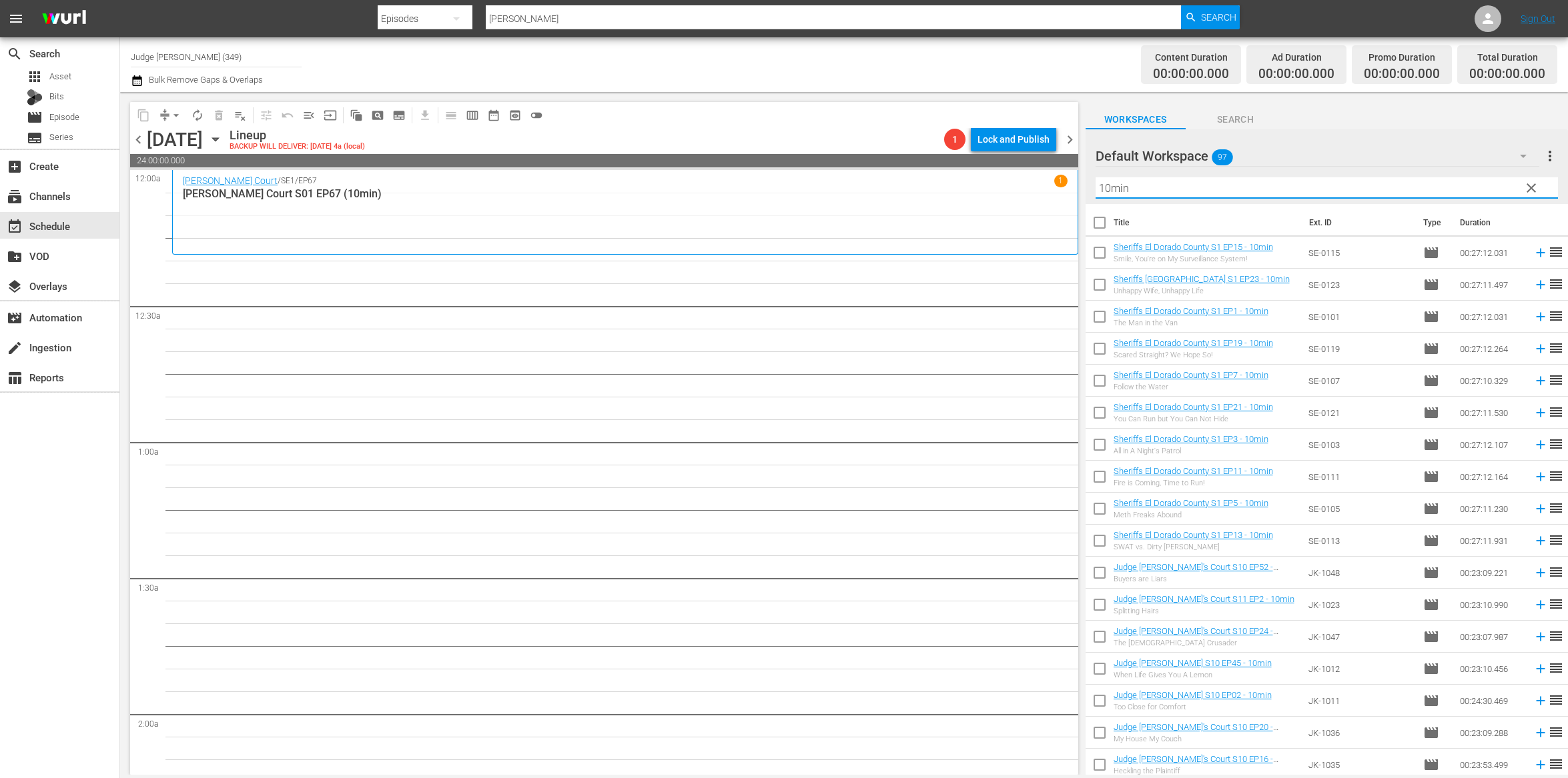
checkbox input "true"
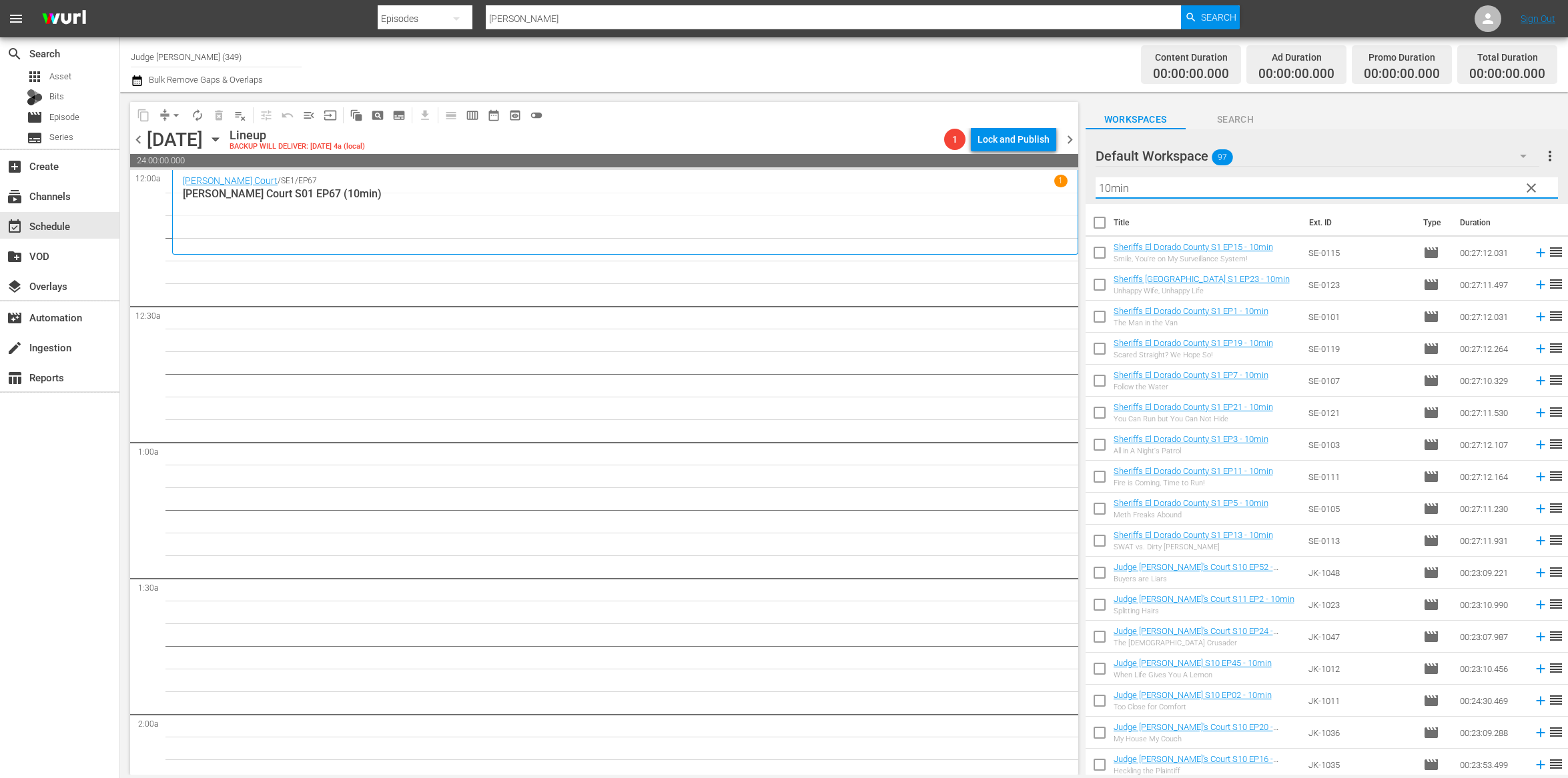
checkbox input "true"
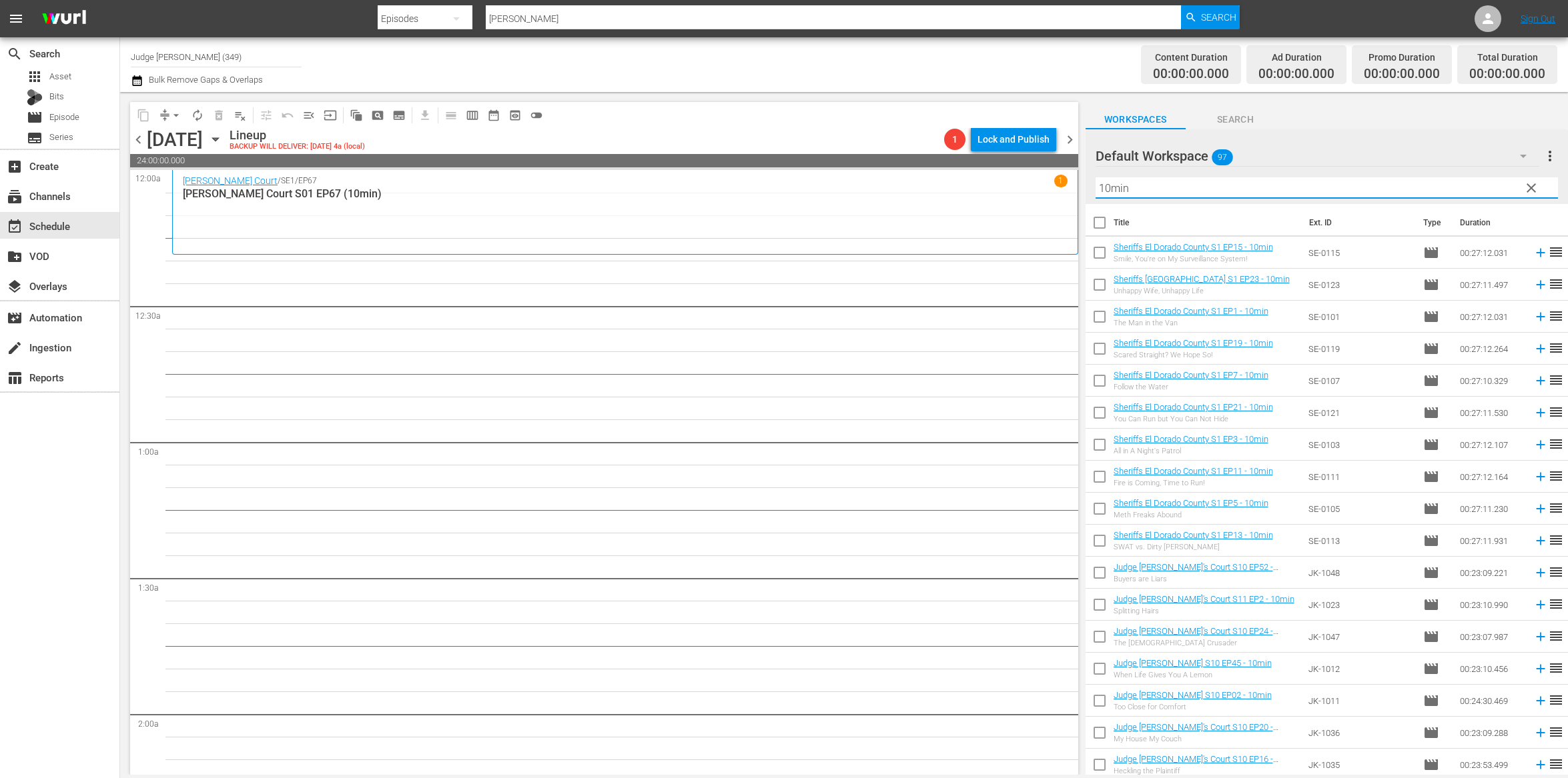
checkbox input "true"
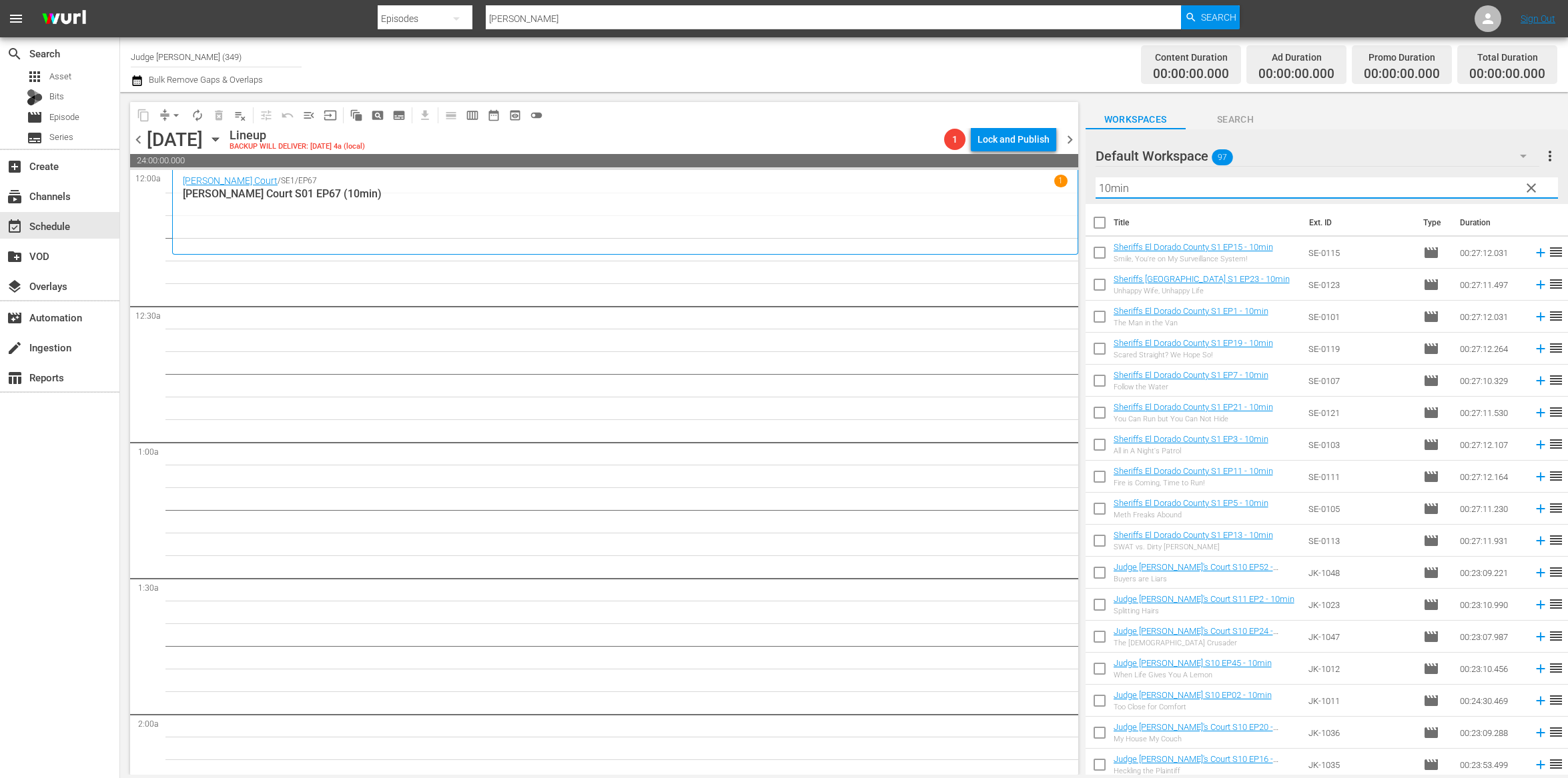
checkbox input "true"
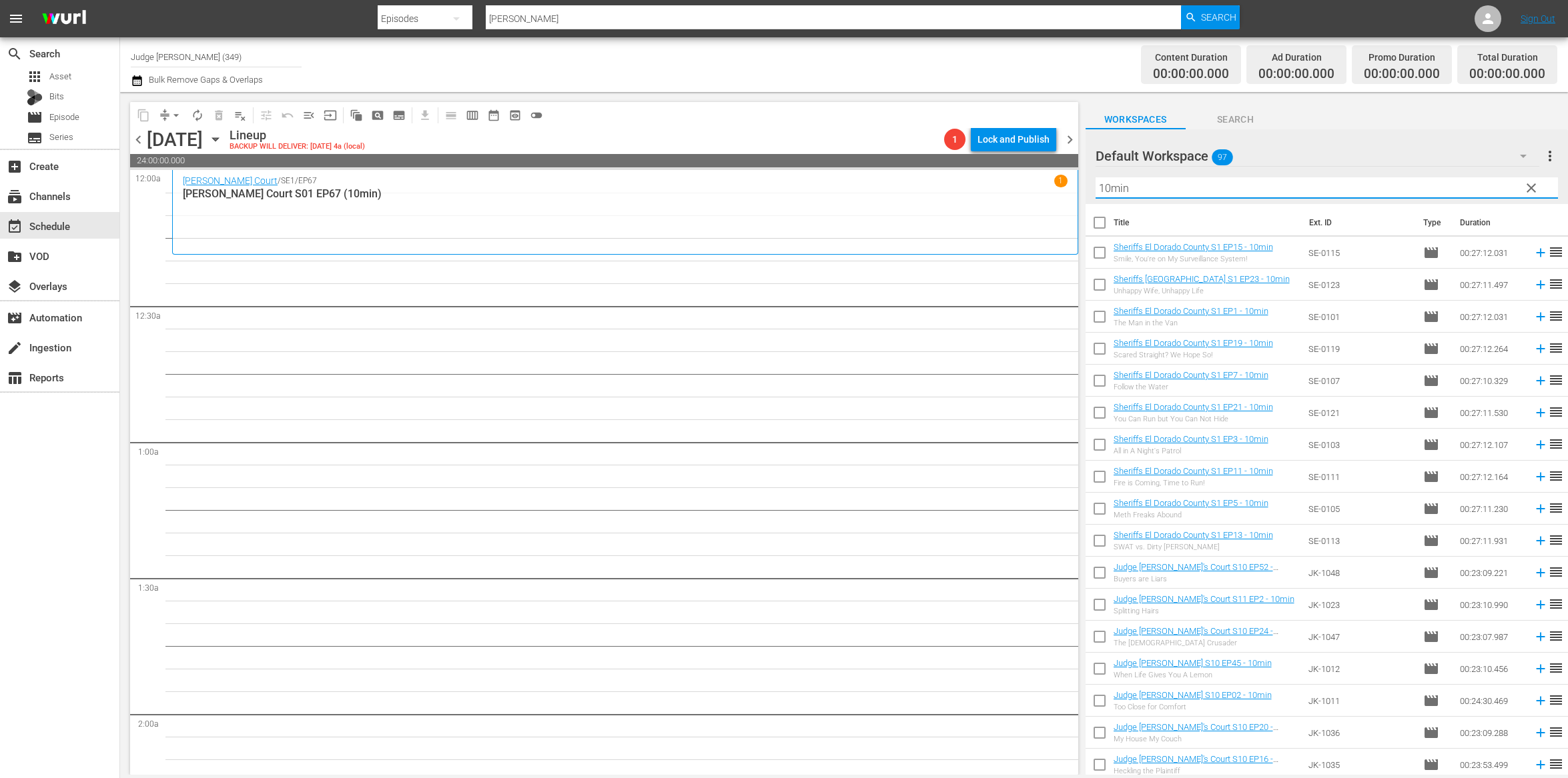
checkbox input "true"
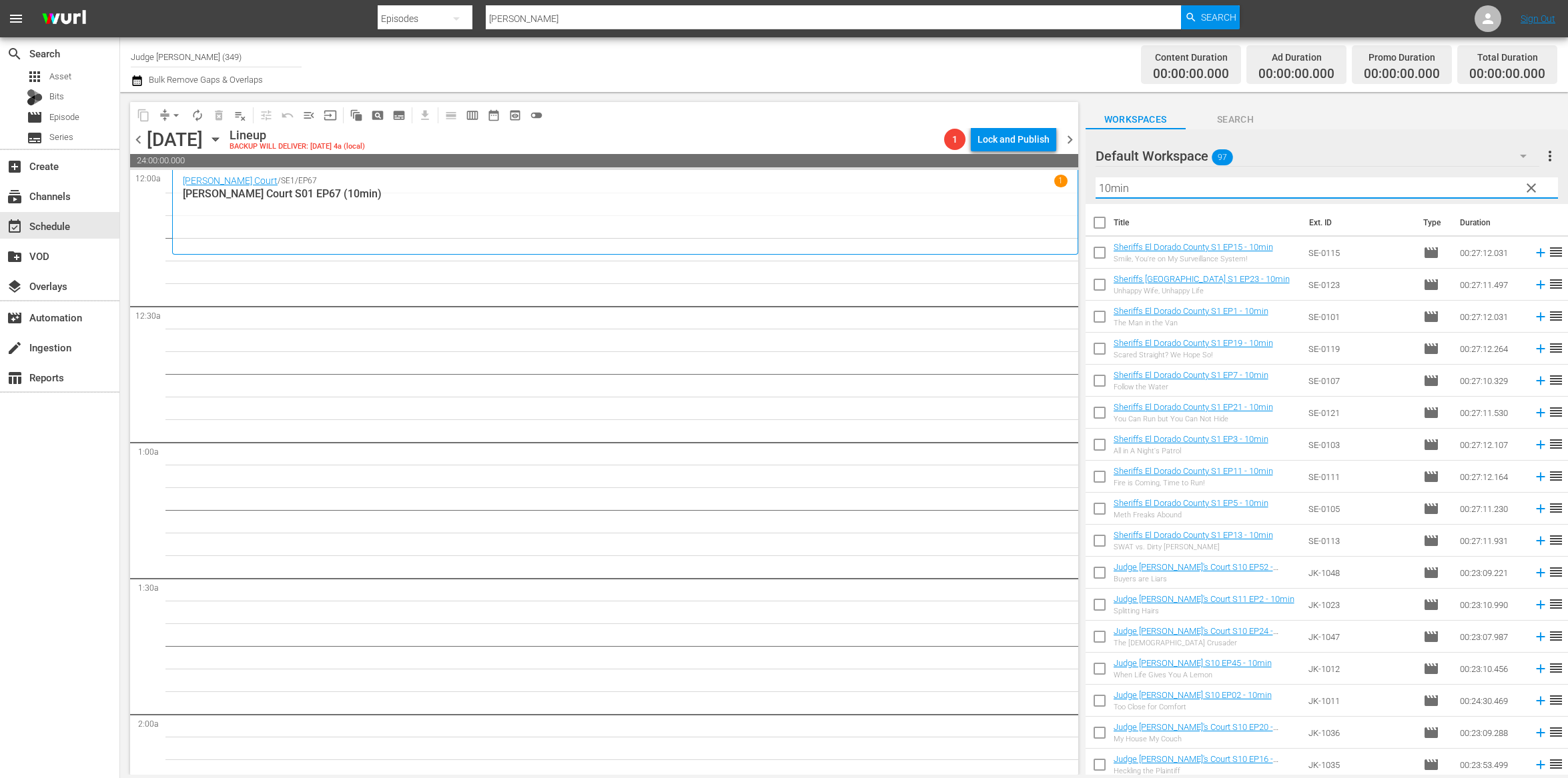
checkbox input "true"
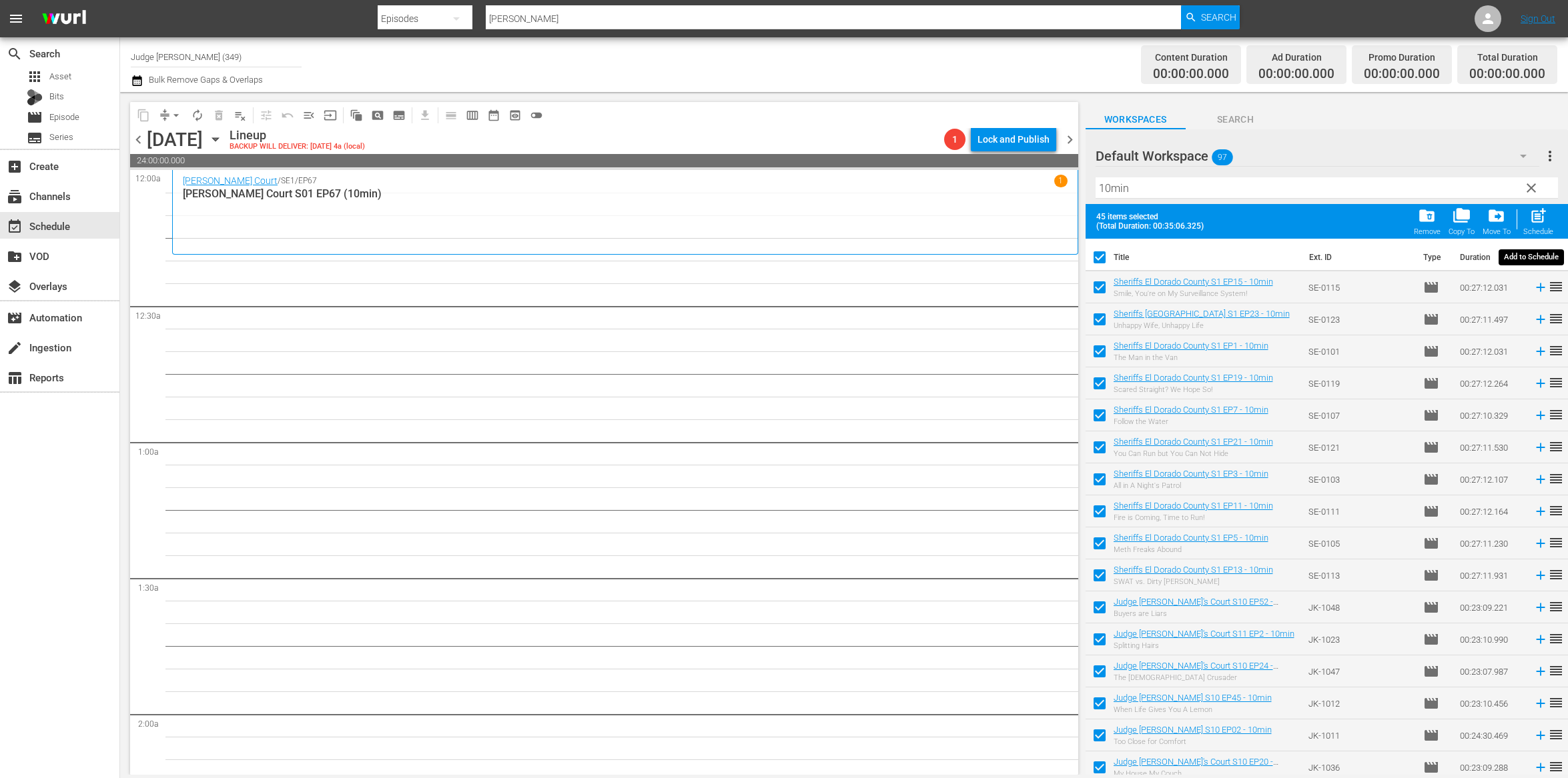
click at [1534, 224] on span "post_add" at bounding box center [1537, 216] width 18 height 18
checkbox input "false"
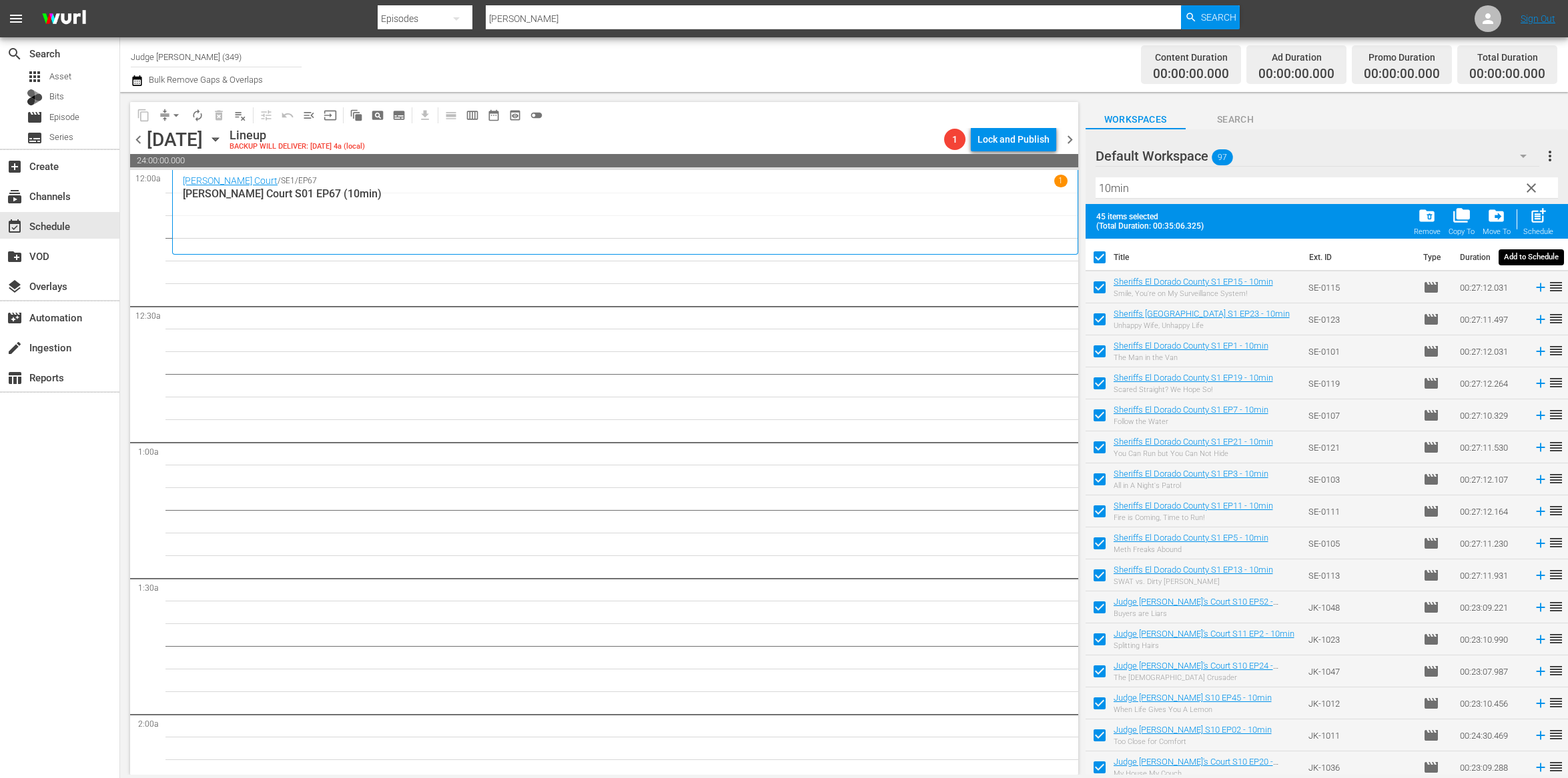
checkbox input "false"
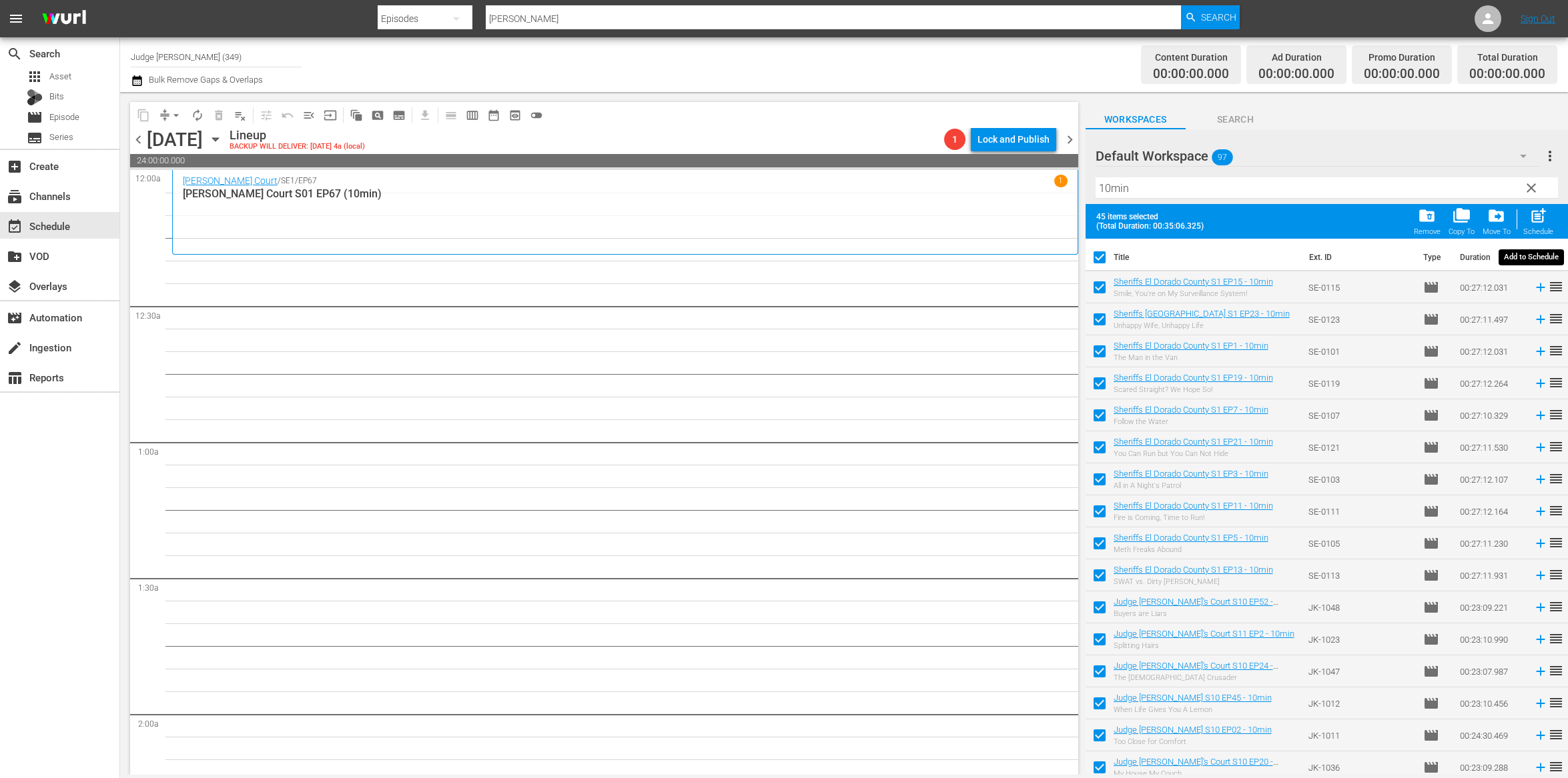
checkbox input "false"
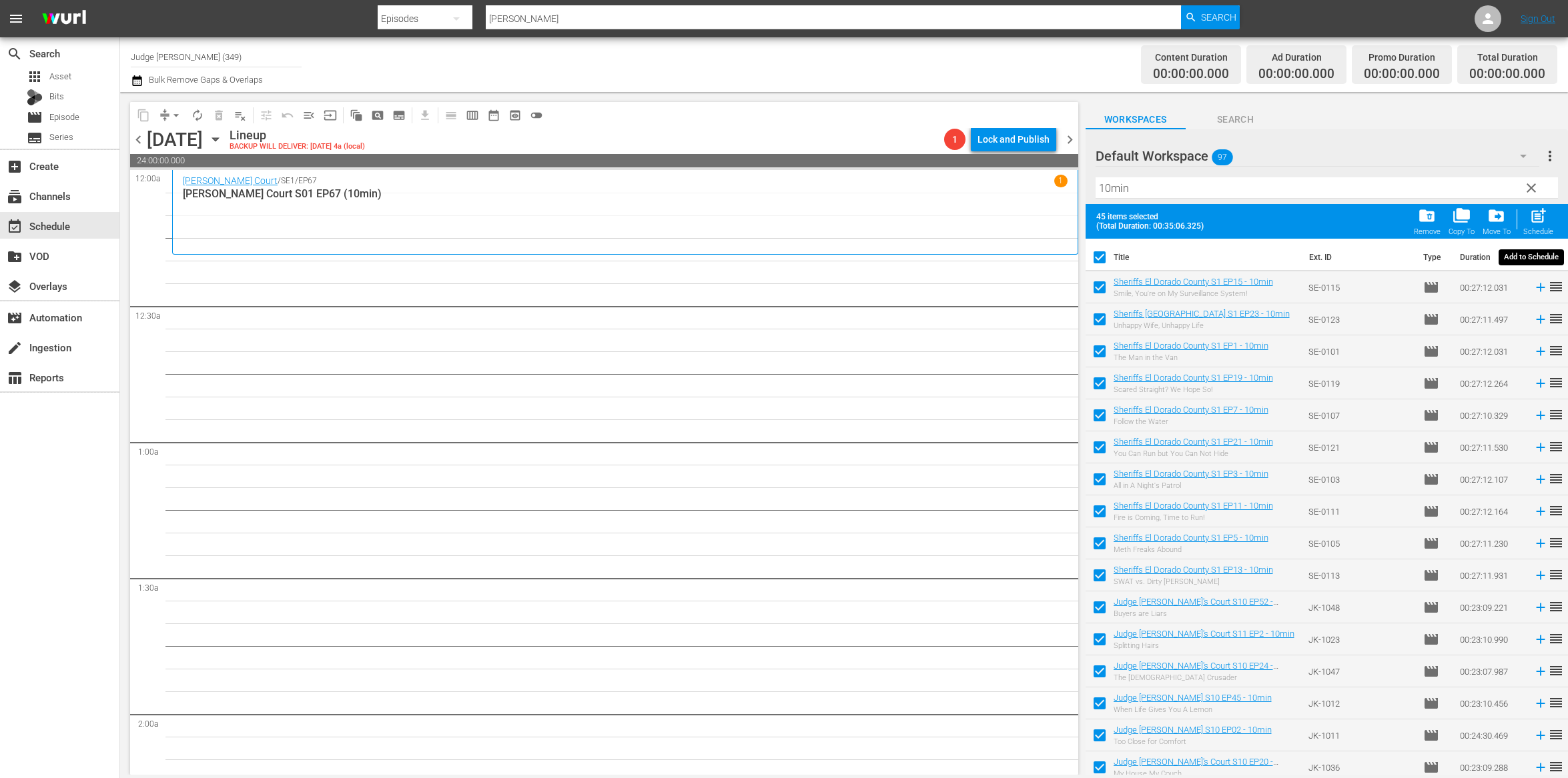
checkbox input "false"
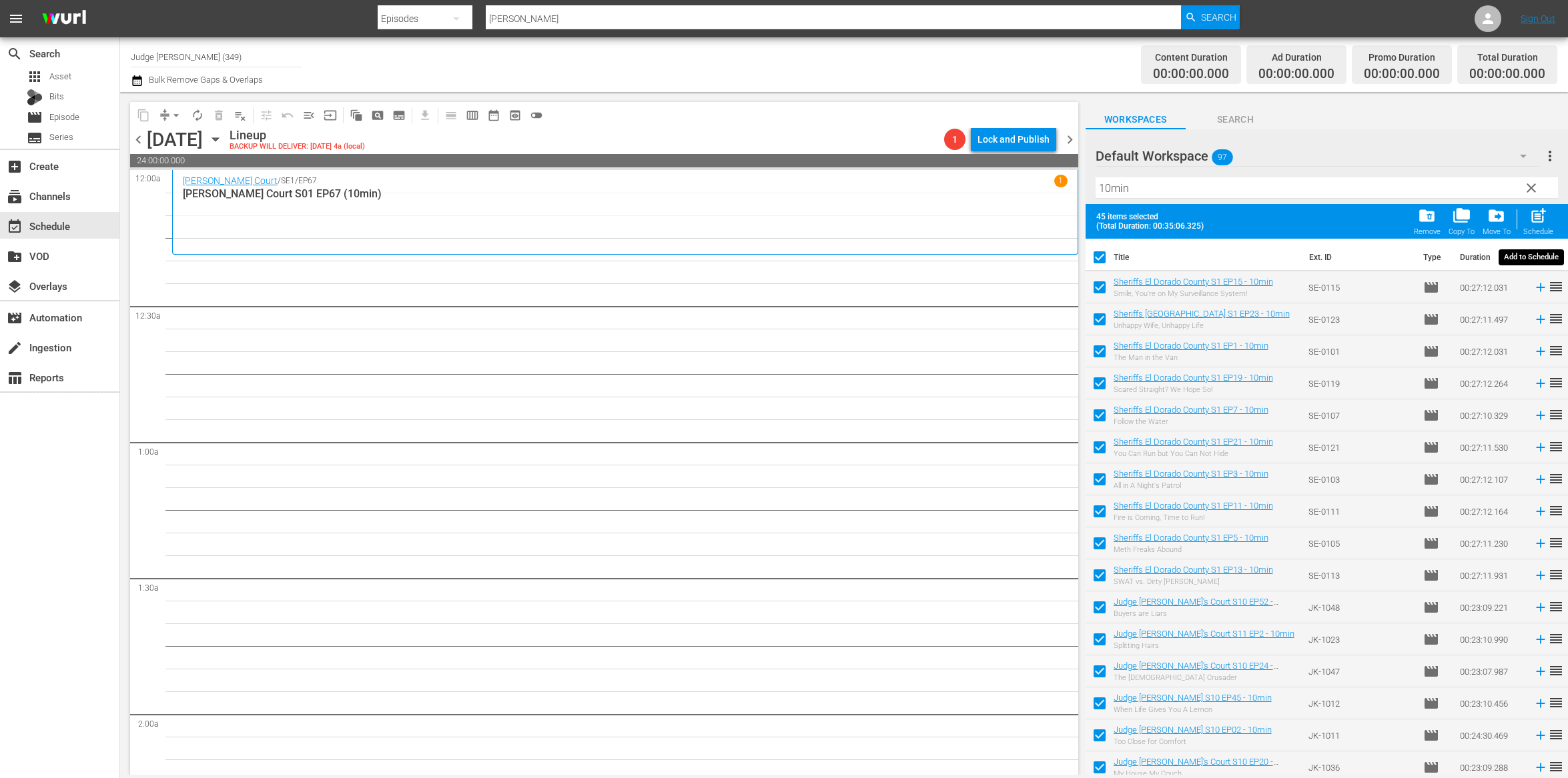
checkbox input "false"
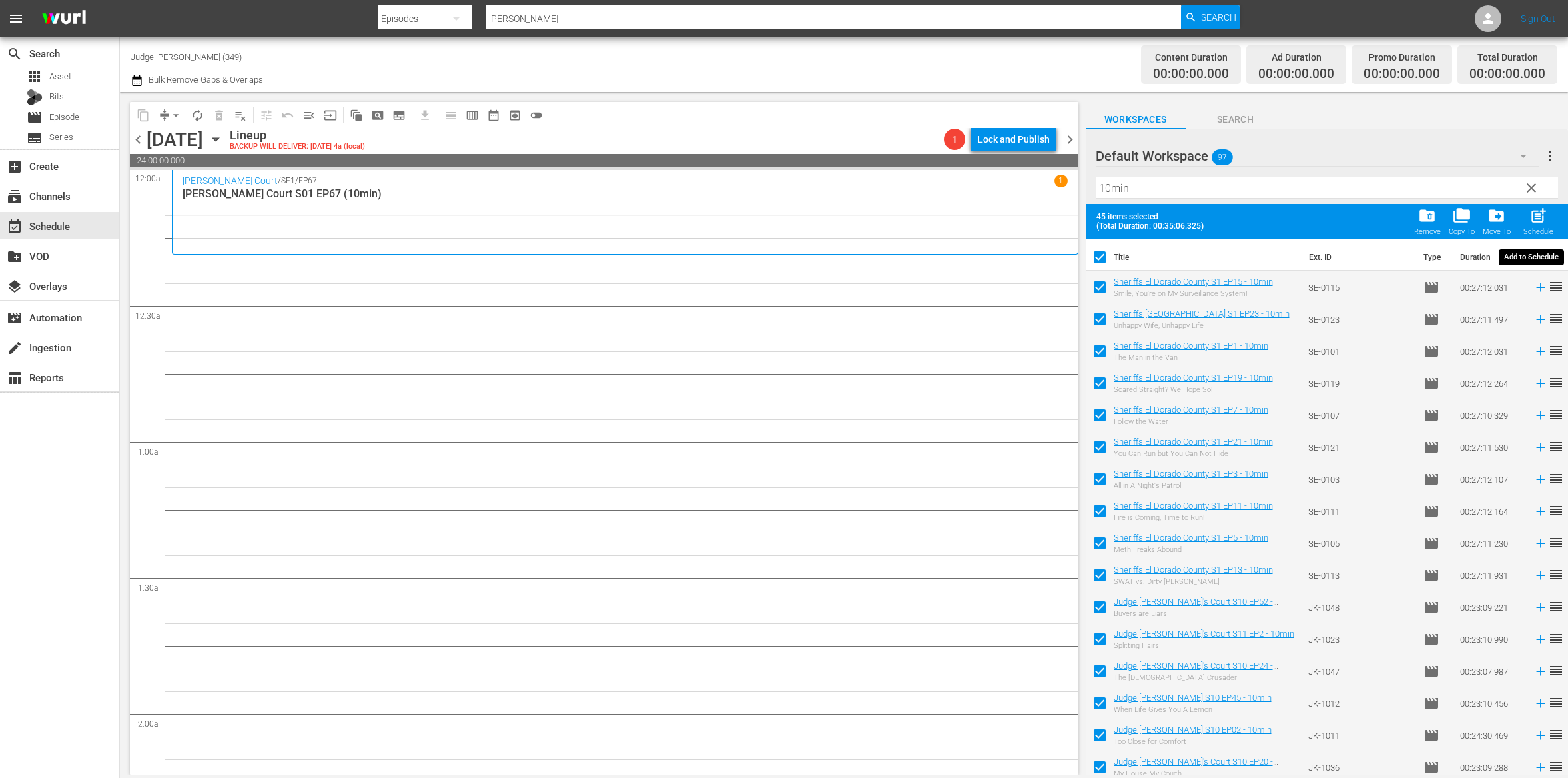
checkbox input "false"
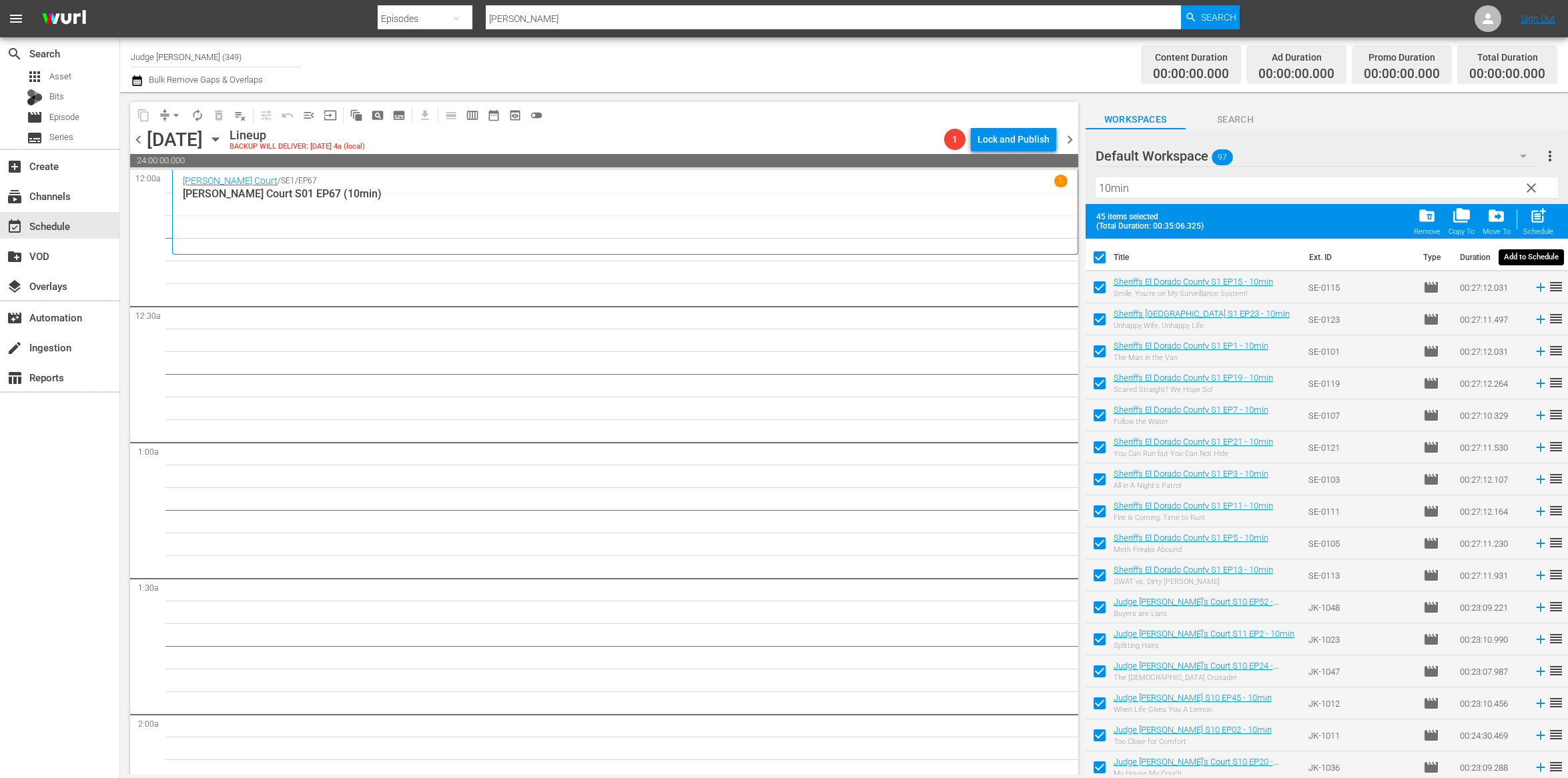
checkbox input "false"
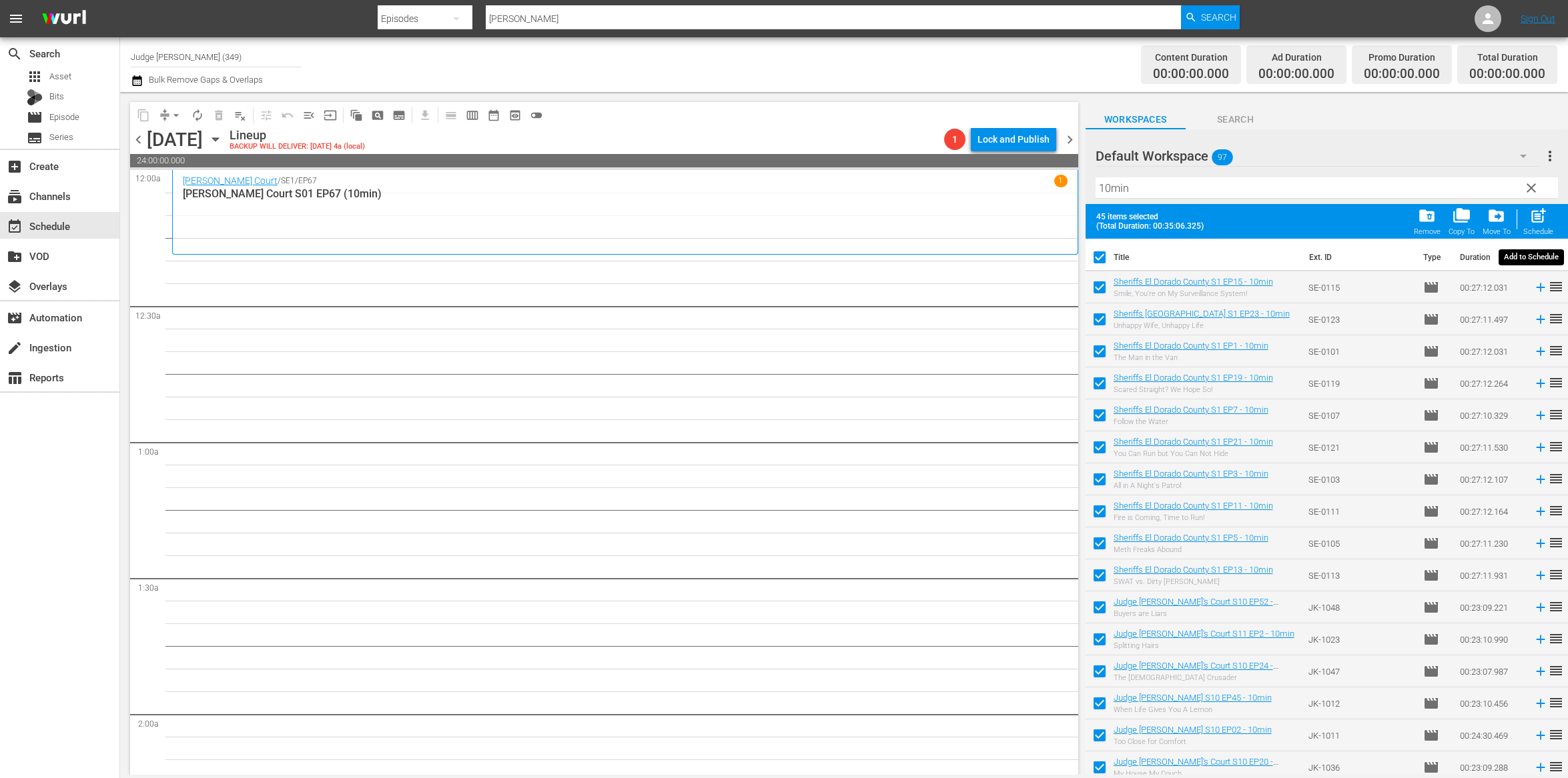
checkbox input "false"
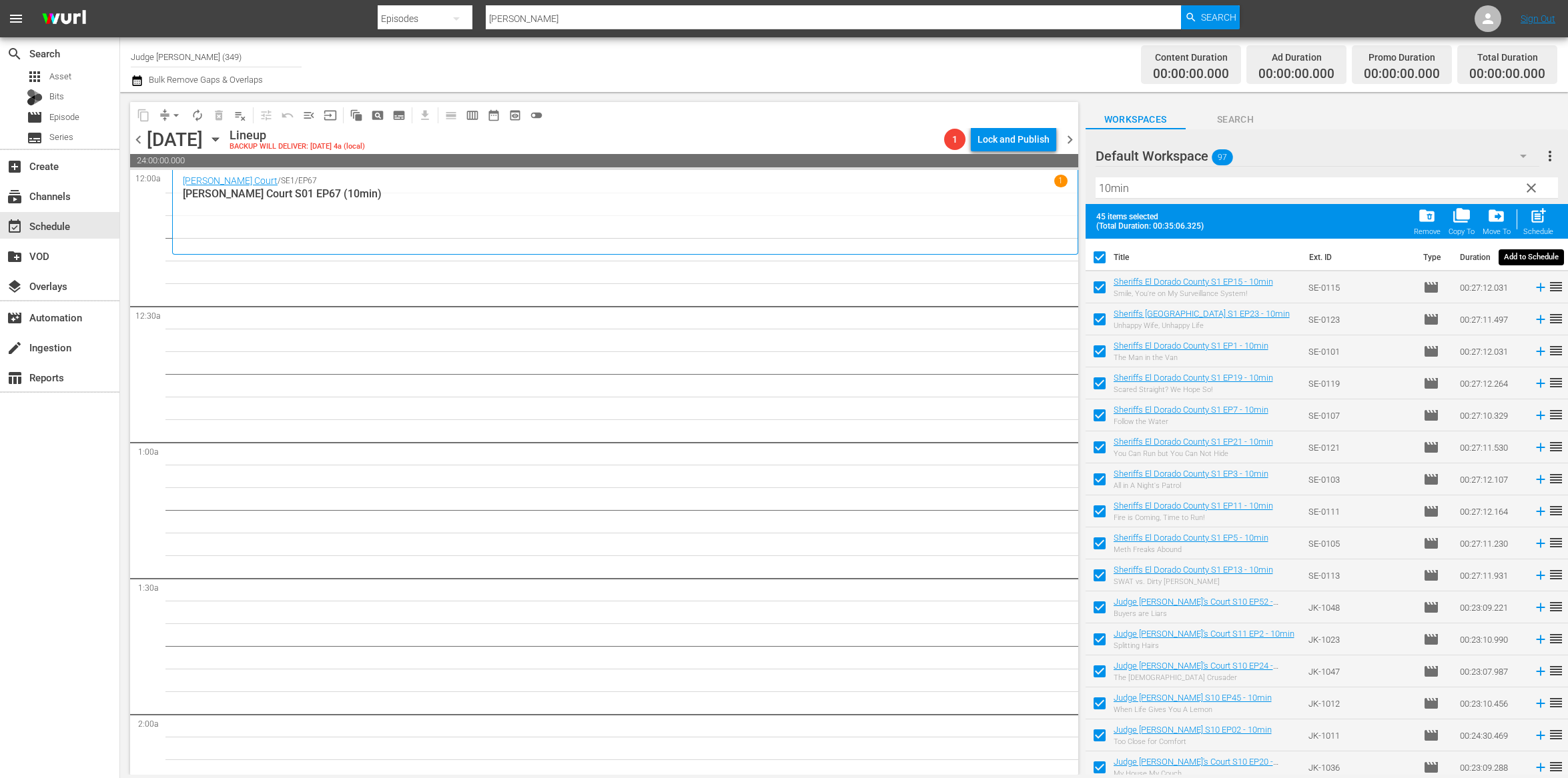
checkbox input "false"
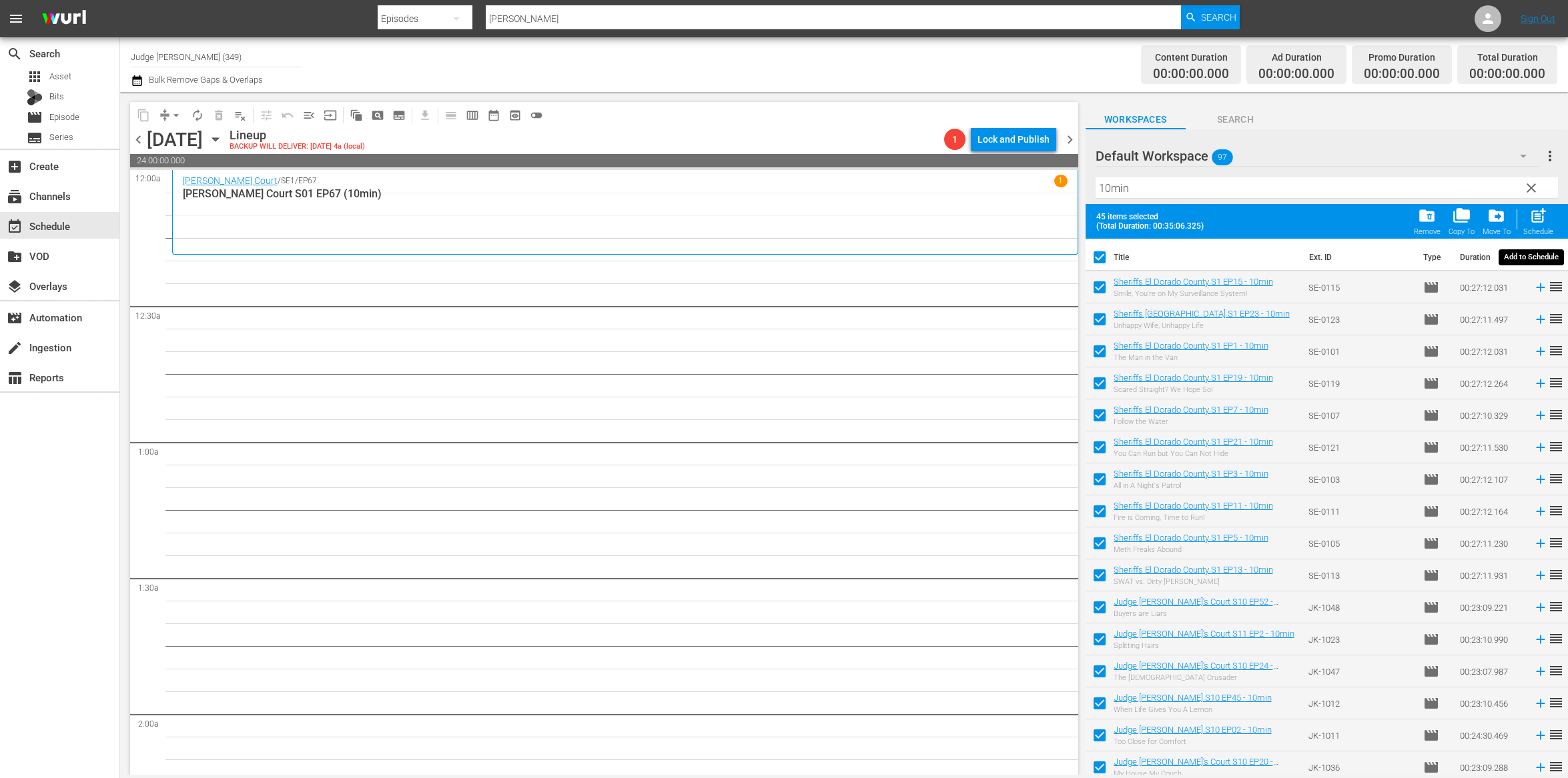
checkbox input "false"
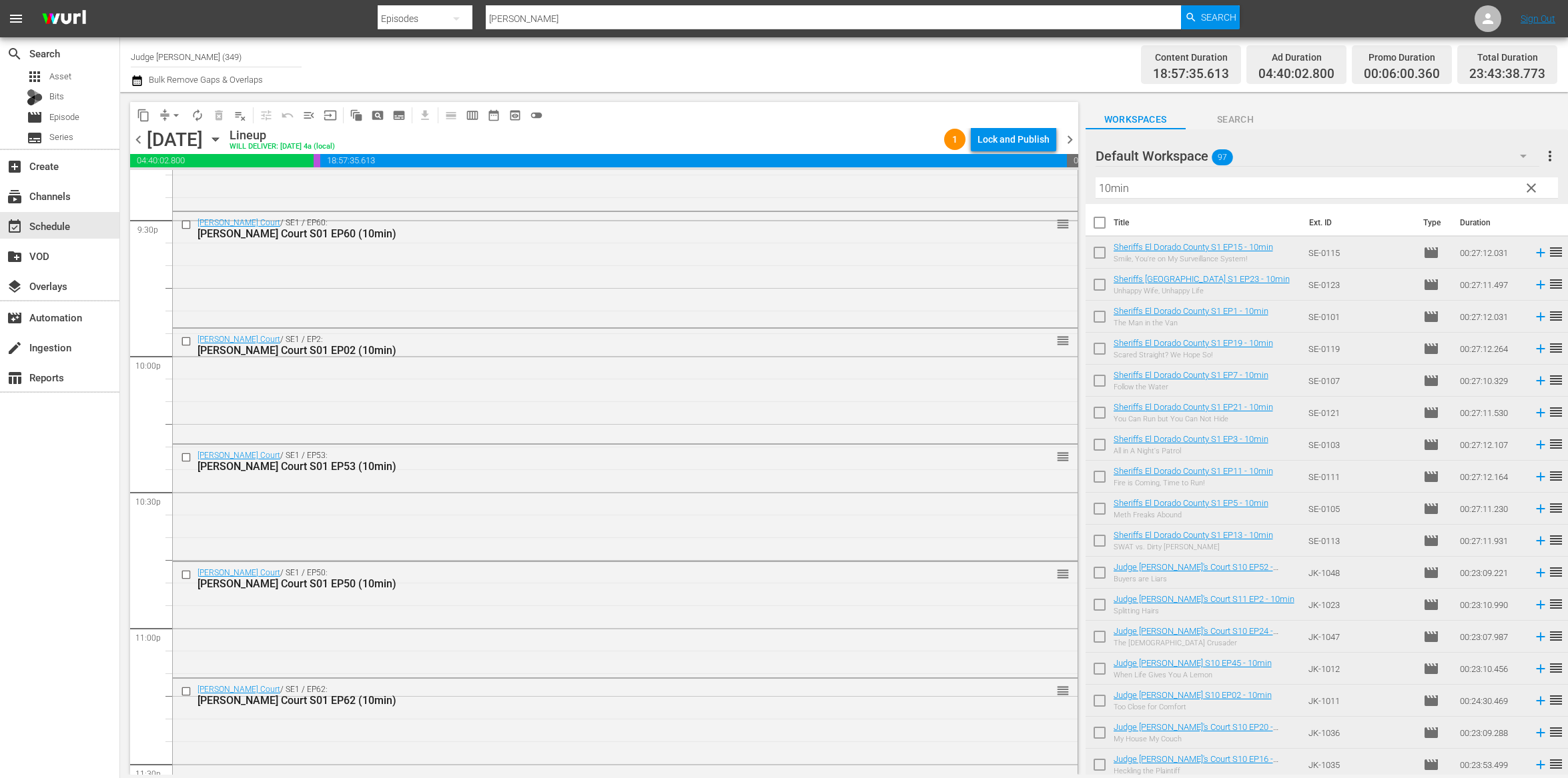
scroll to position [5937, 0]
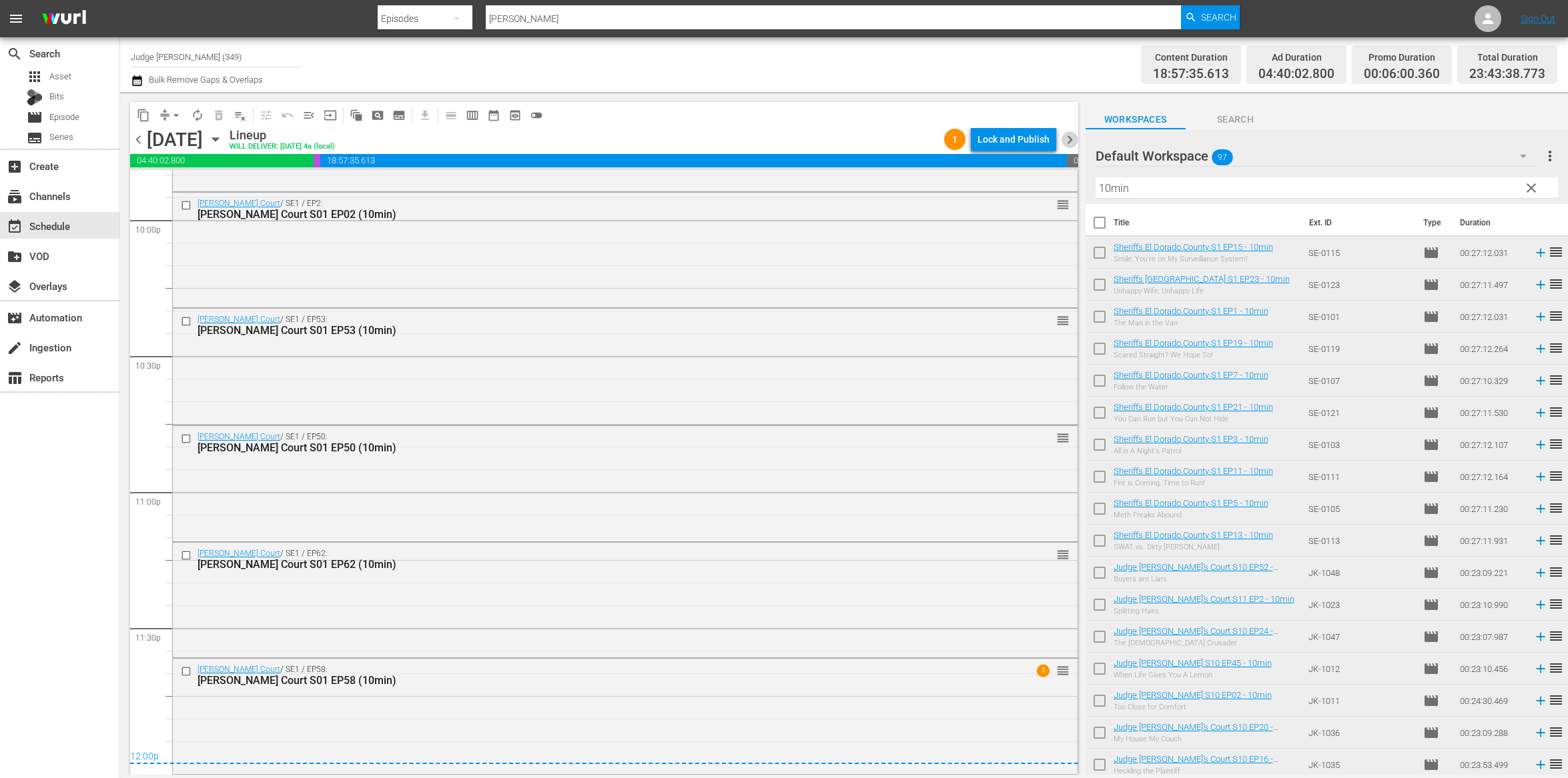
click at [1068, 143] on span "chevron_right" at bounding box center [1069, 140] width 17 height 17
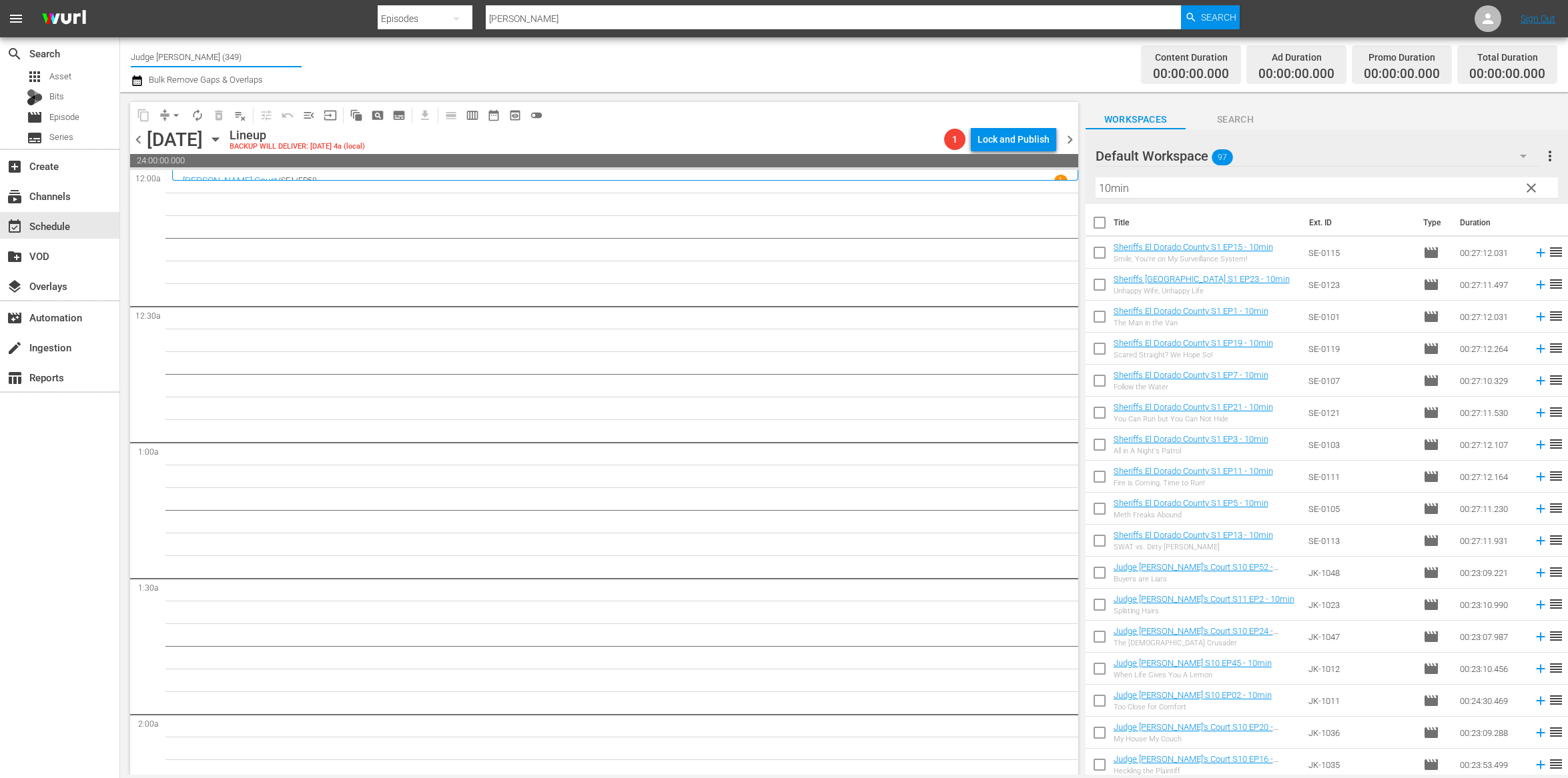
drag, startPoint x: 227, startPoint y: 63, endPoint x: 175, endPoint y: 62, distance: 52.0
click at [175, 62] on input "Judge Nosey (349)" at bounding box center [216, 56] width 171 height 32
drag, startPoint x: 222, startPoint y: 51, endPoint x: 197, endPoint y: 52, distance: 25.0
click at [166, 52] on input "Judge Nosey (349)" at bounding box center [216, 56] width 171 height 32
click at [207, 54] on input "Judge Nosey (349)" at bounding box center [216, 56] width 171 height 32
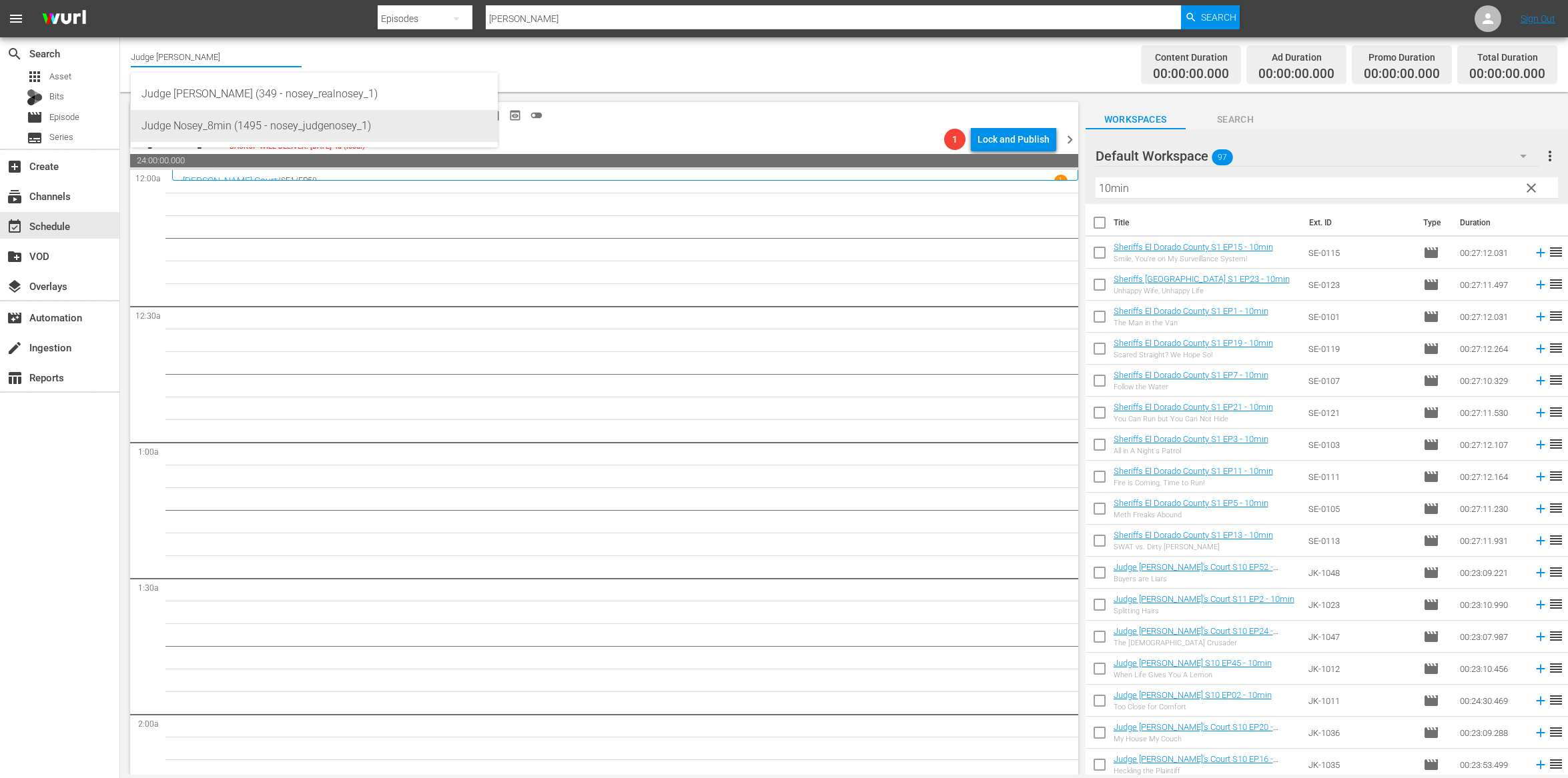
click at [224, 130] on div "Judge Nosey_8min (1495 - nosey_judgenosey_1)" at bounding box center [314, 126] width 345 height 32
type input "Judge Nosey_8min (1495 - nosey_judgenosey_1)"
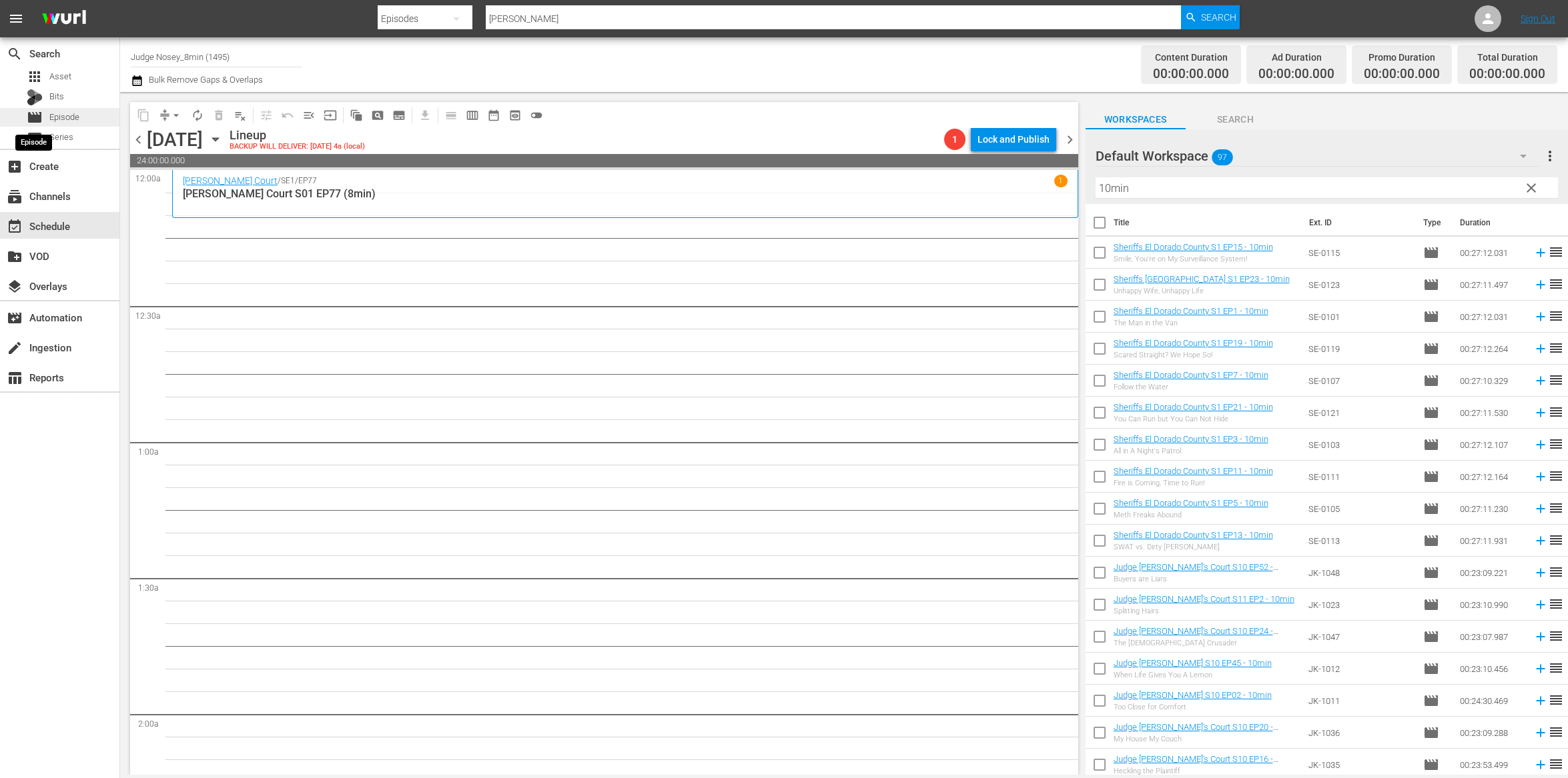
click at [42, 118] on span "movie" at bounding box center [35, 118] width 16 height 16
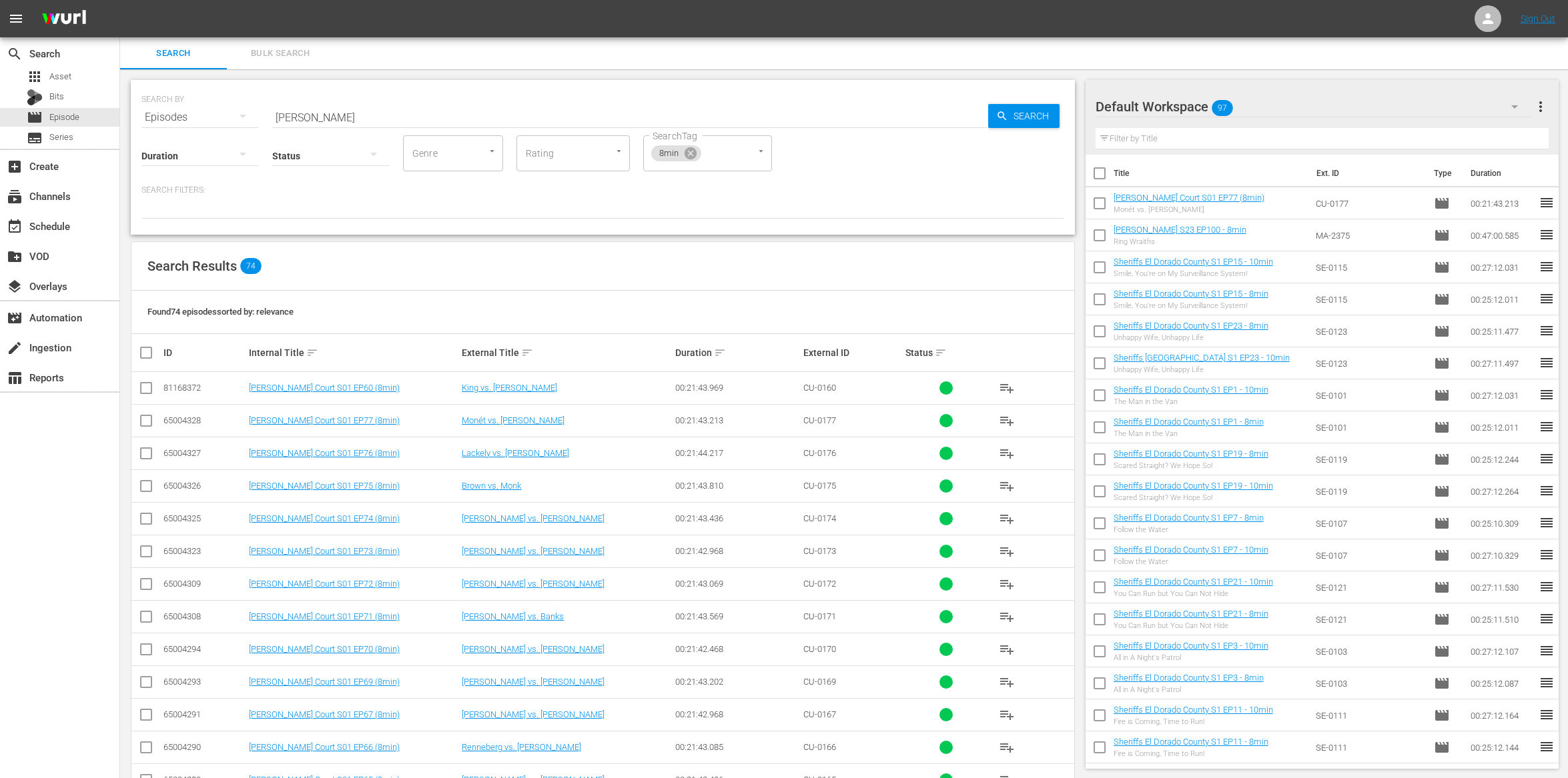
drag, startPoint x: 1098, startPoint y: 172, endPoint x: 1126, endPoint y: 218, distance: 53.9
click at [1098, 172] on input "checkbox" at bounding box center [1099, 176] width 28 height 28
checkbox input "true"
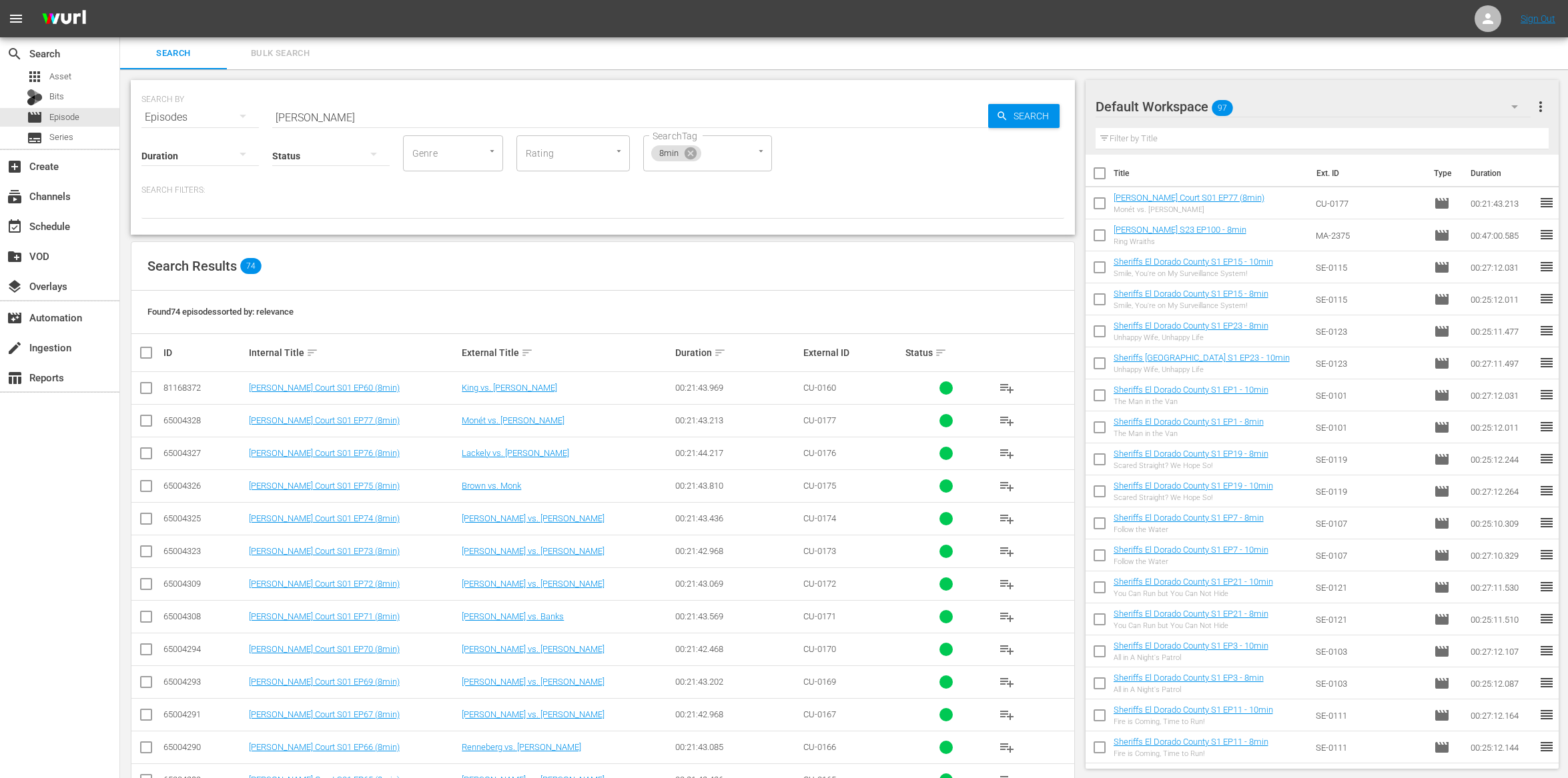
checkbox input "true"
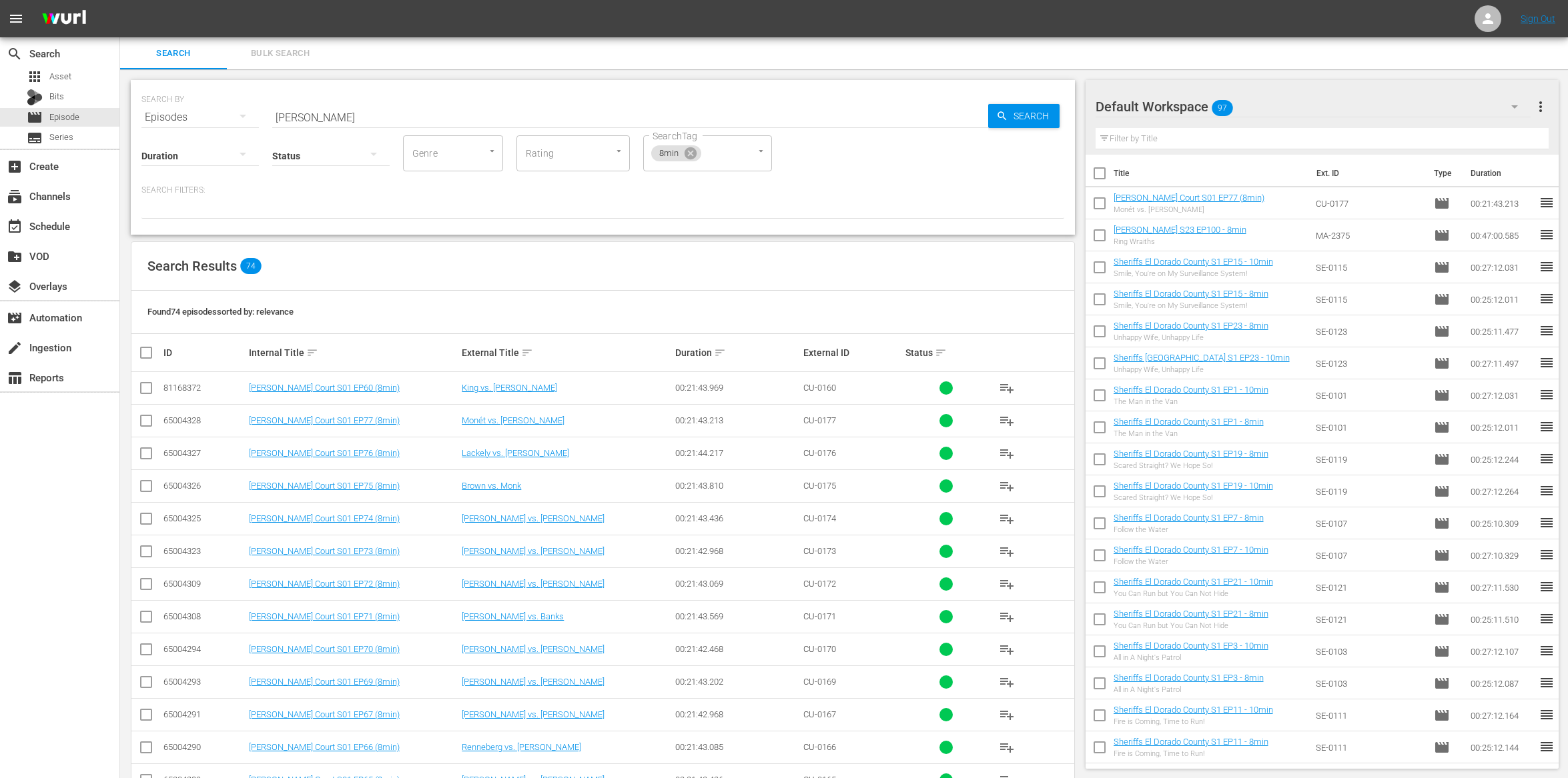
checkbox input "true"
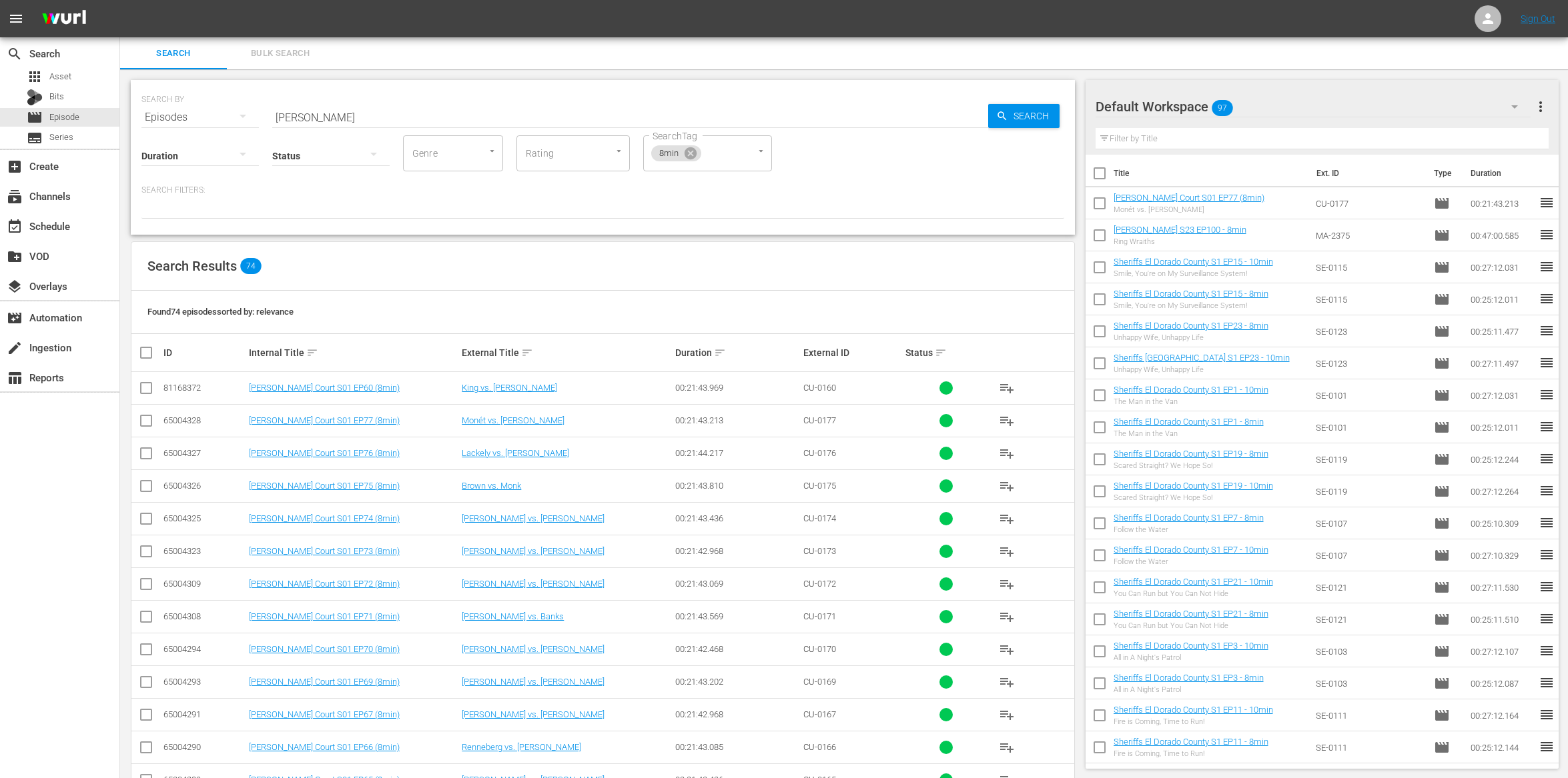
checkbox input "true"
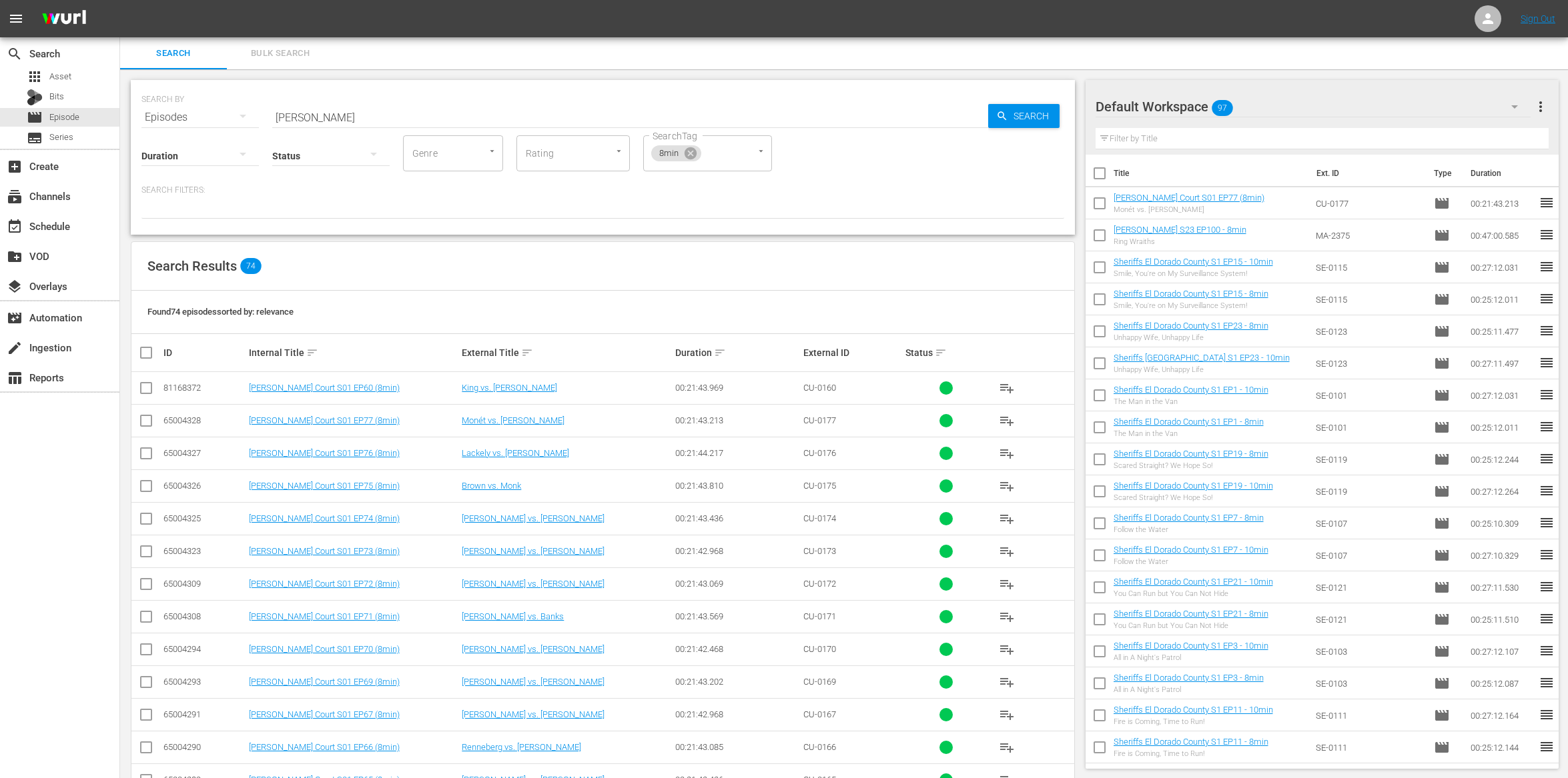
checkbox input "true"
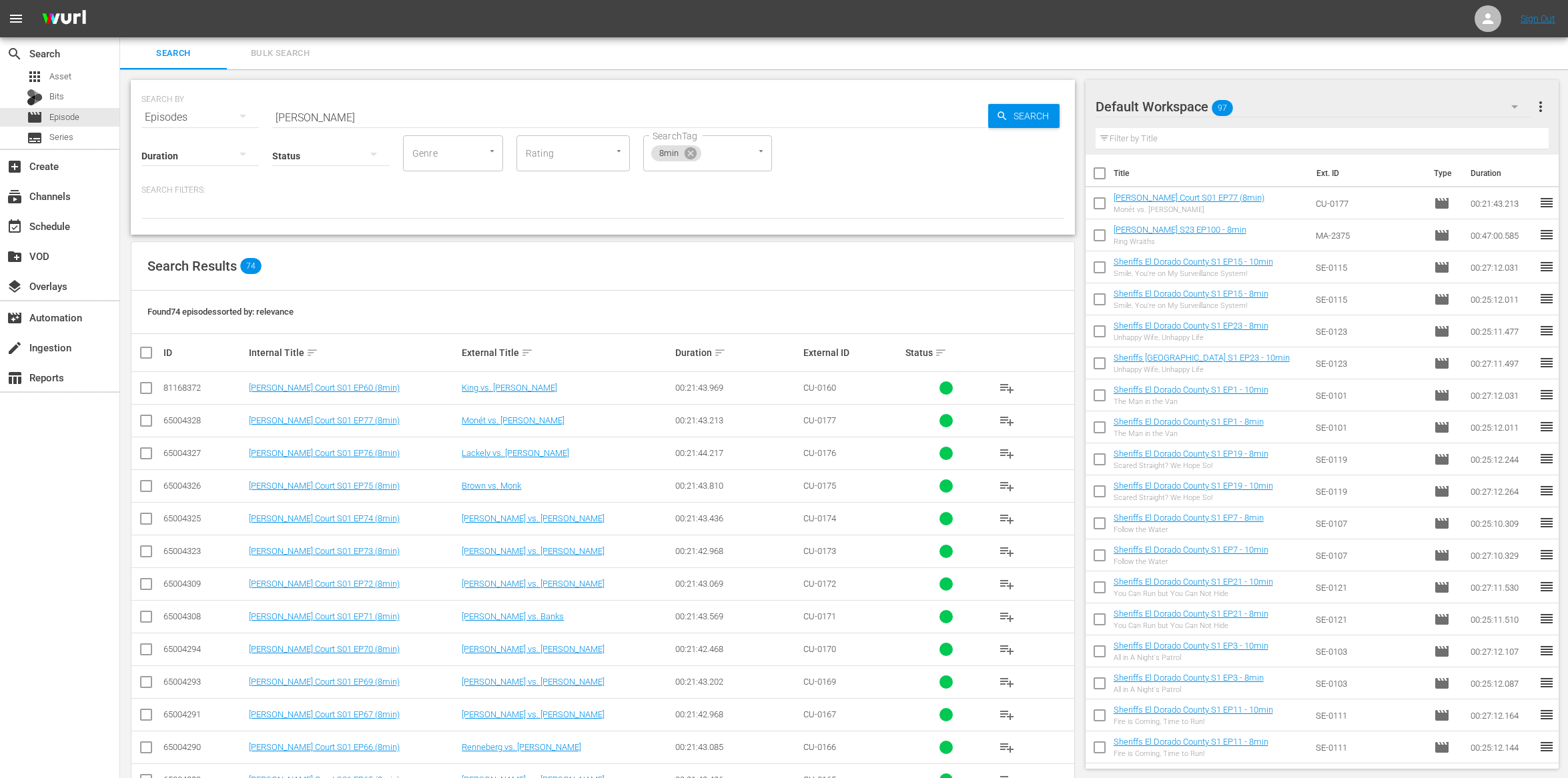
checkbox input "true"
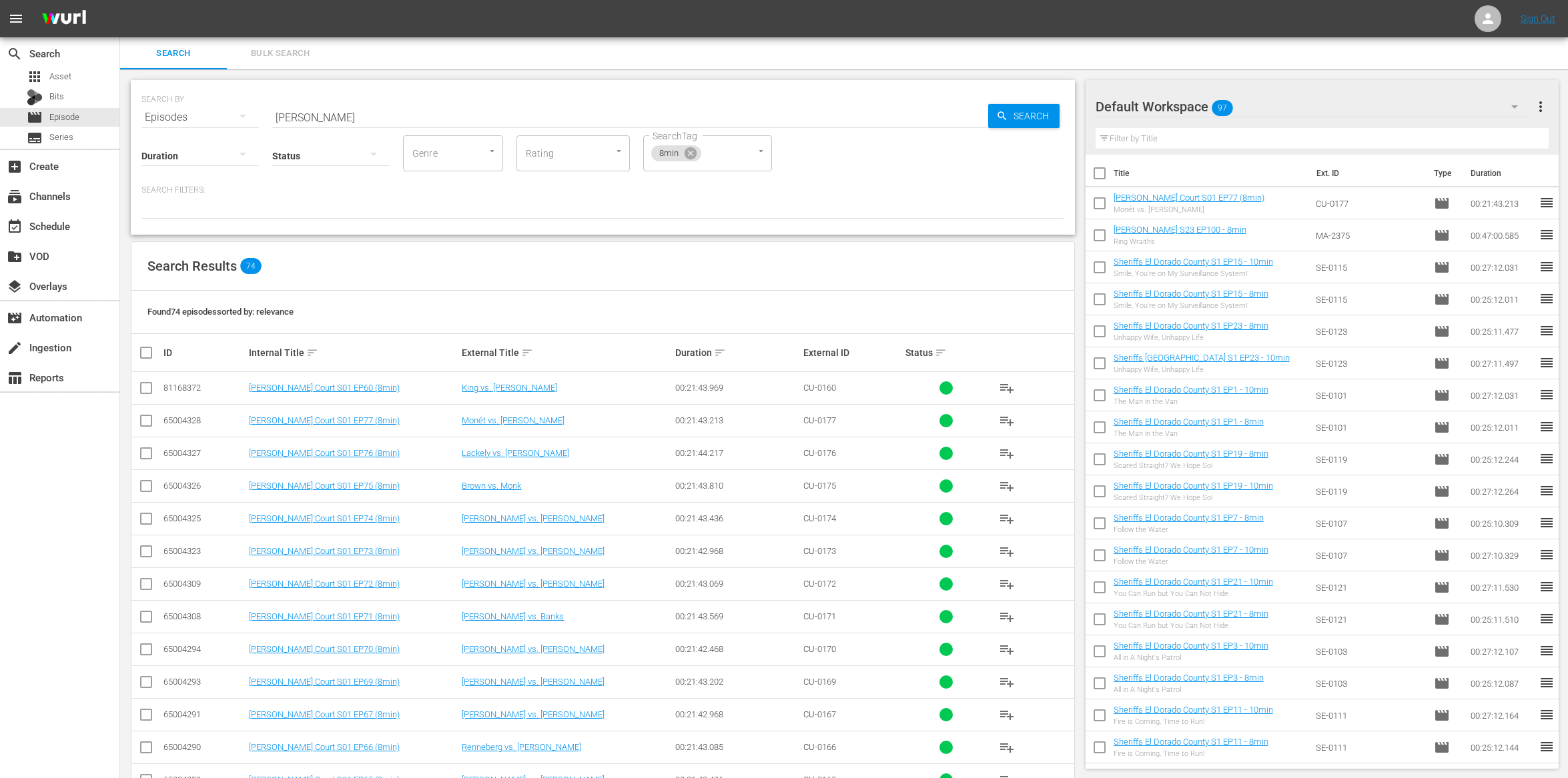
checkbox input "true"
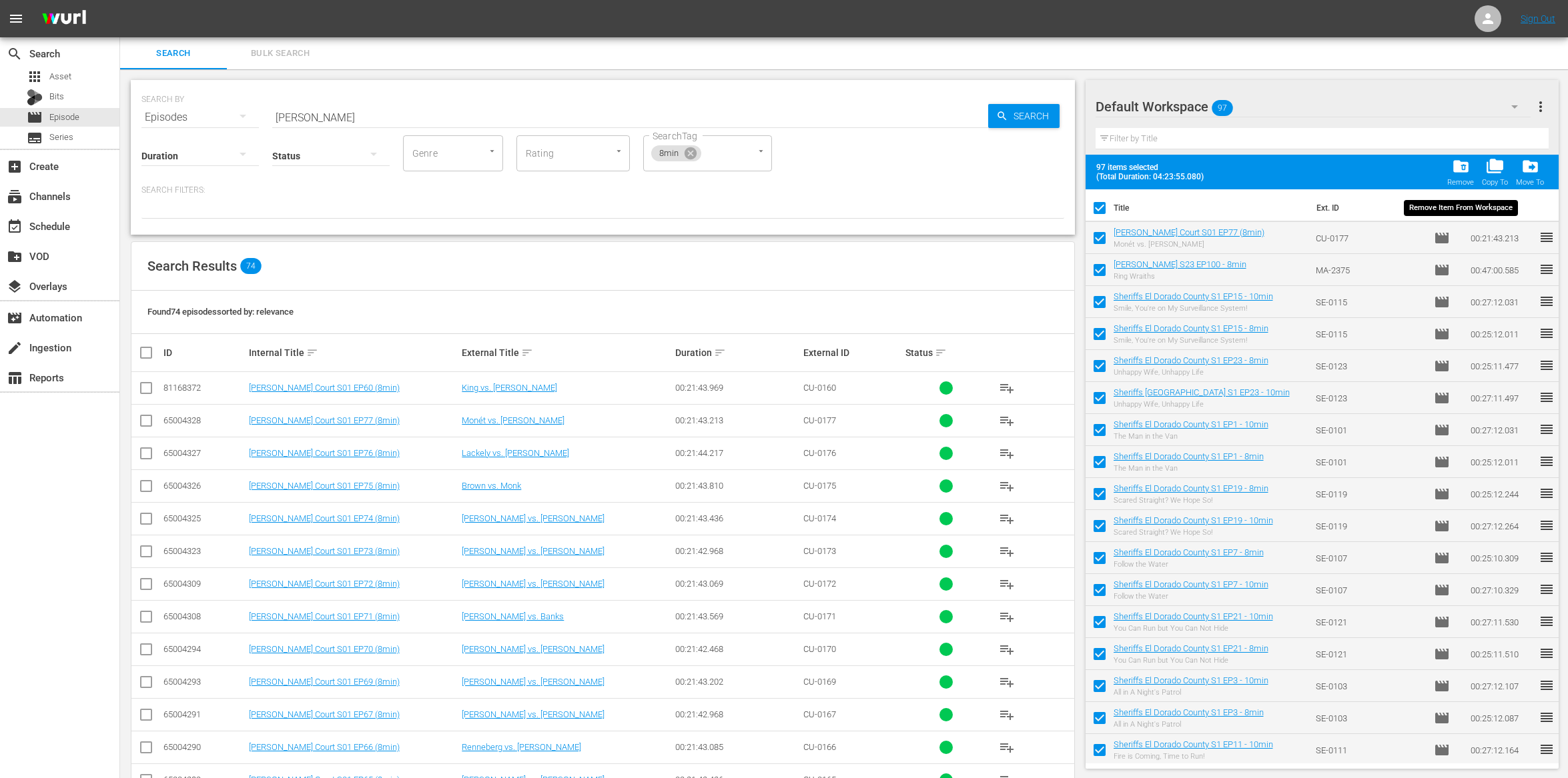
click at [1466, 167] on span "folder_delete" at bounding box center [1460, 166] width 18 height 18
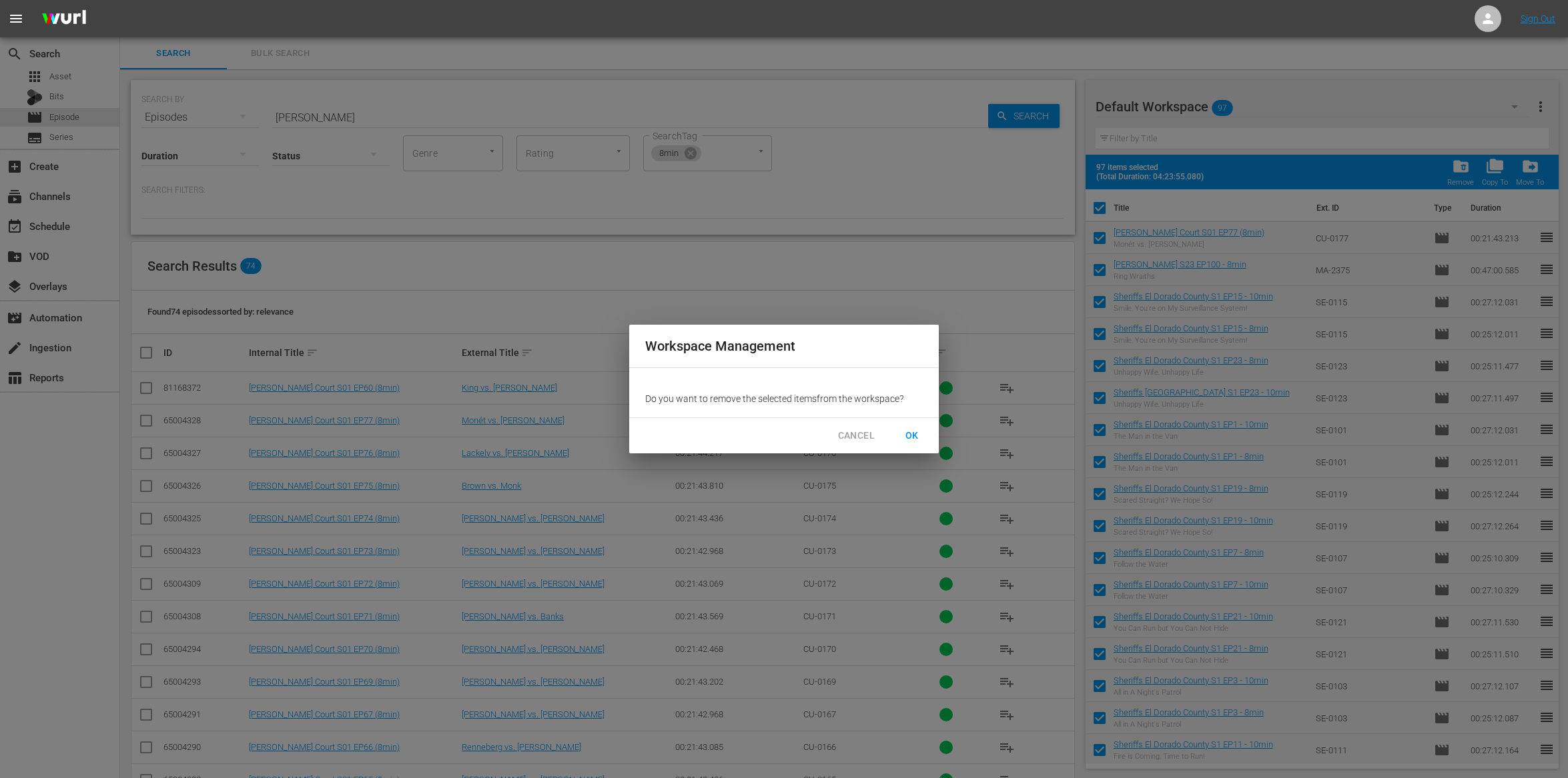
click at [914, 431] on span "OK" at bounding box center [912, 436] width 22 height 17
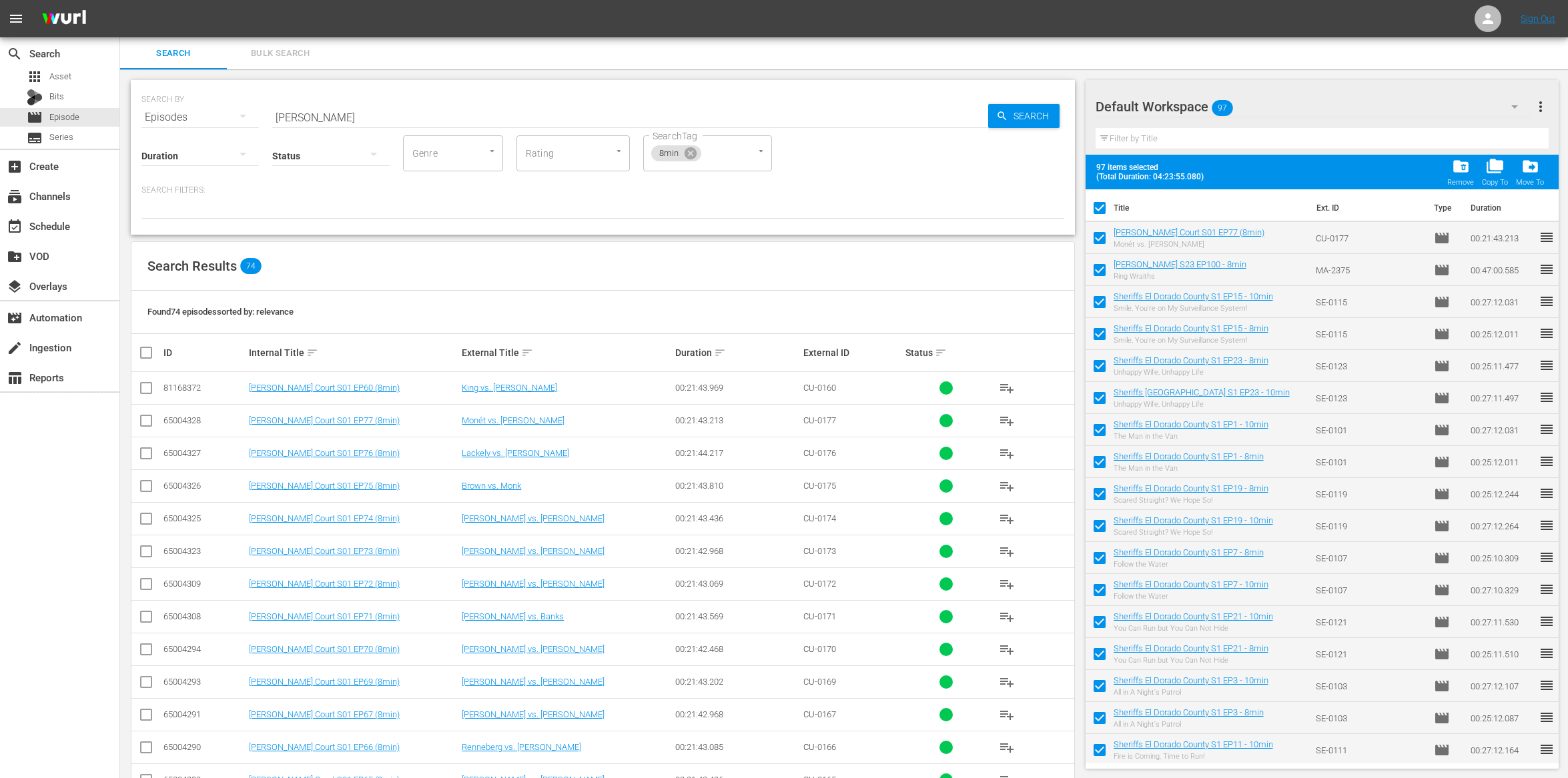
checkbox input "false"
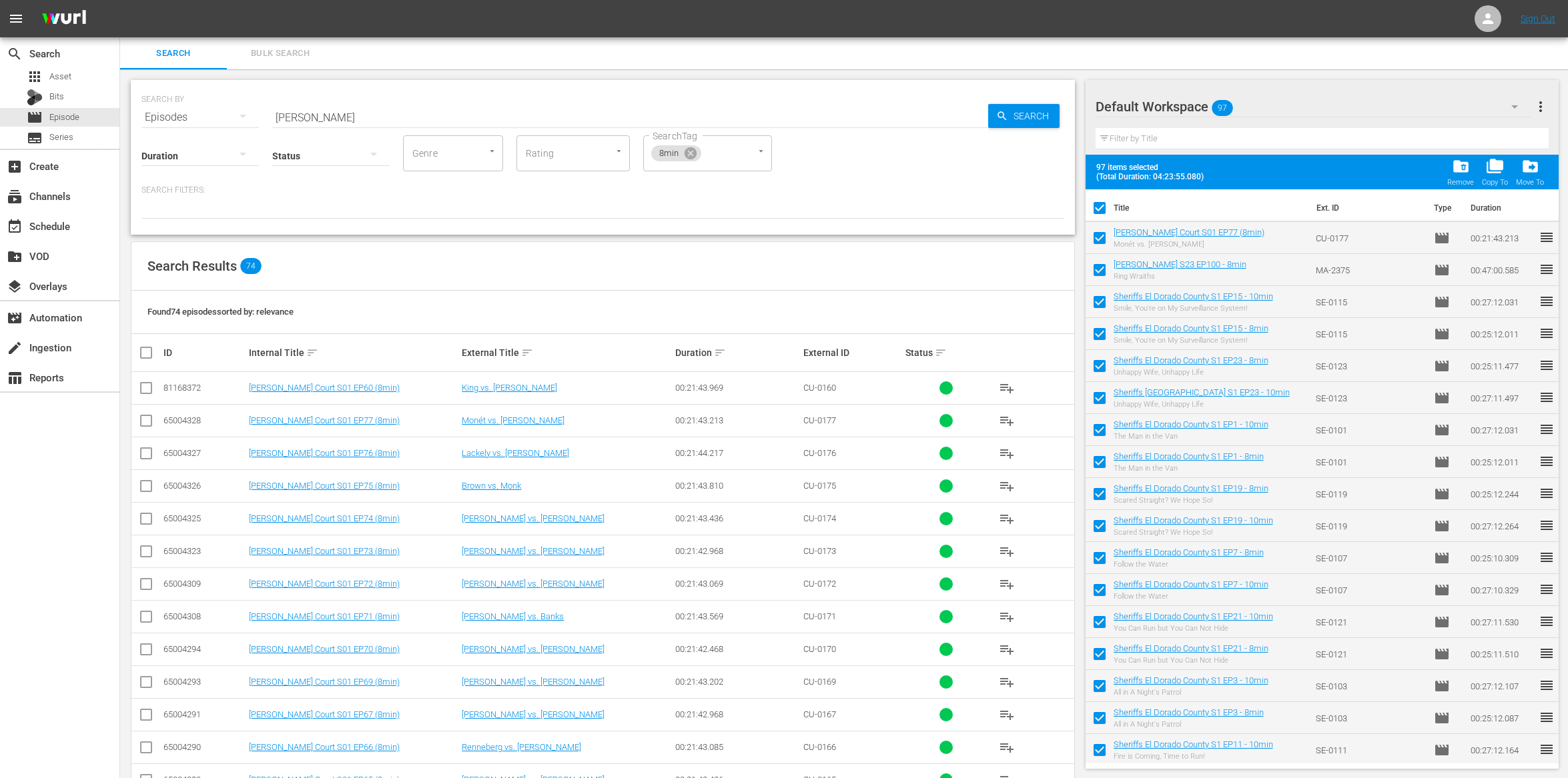
checkbox input "false"
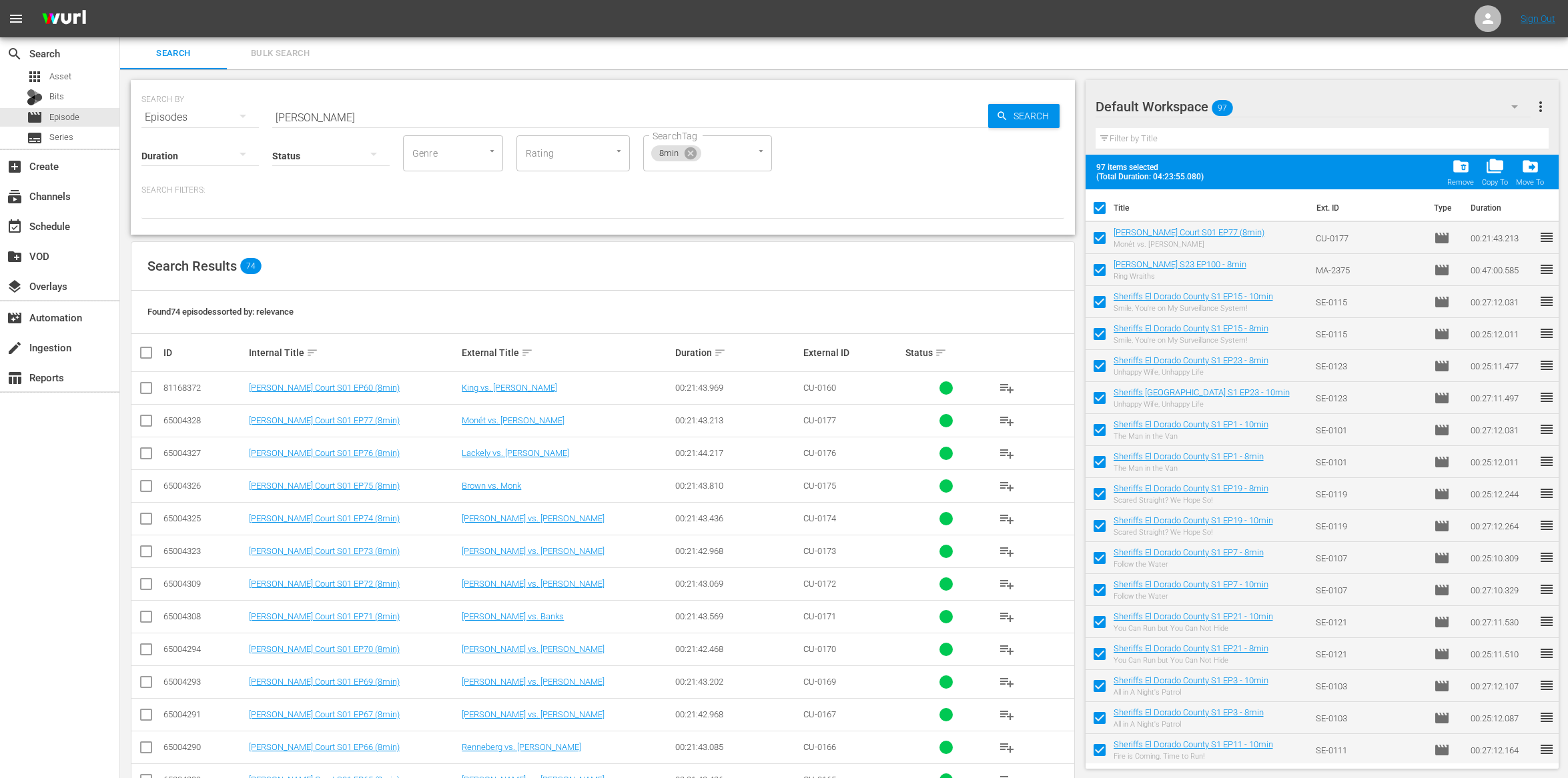
checkbox input "false"
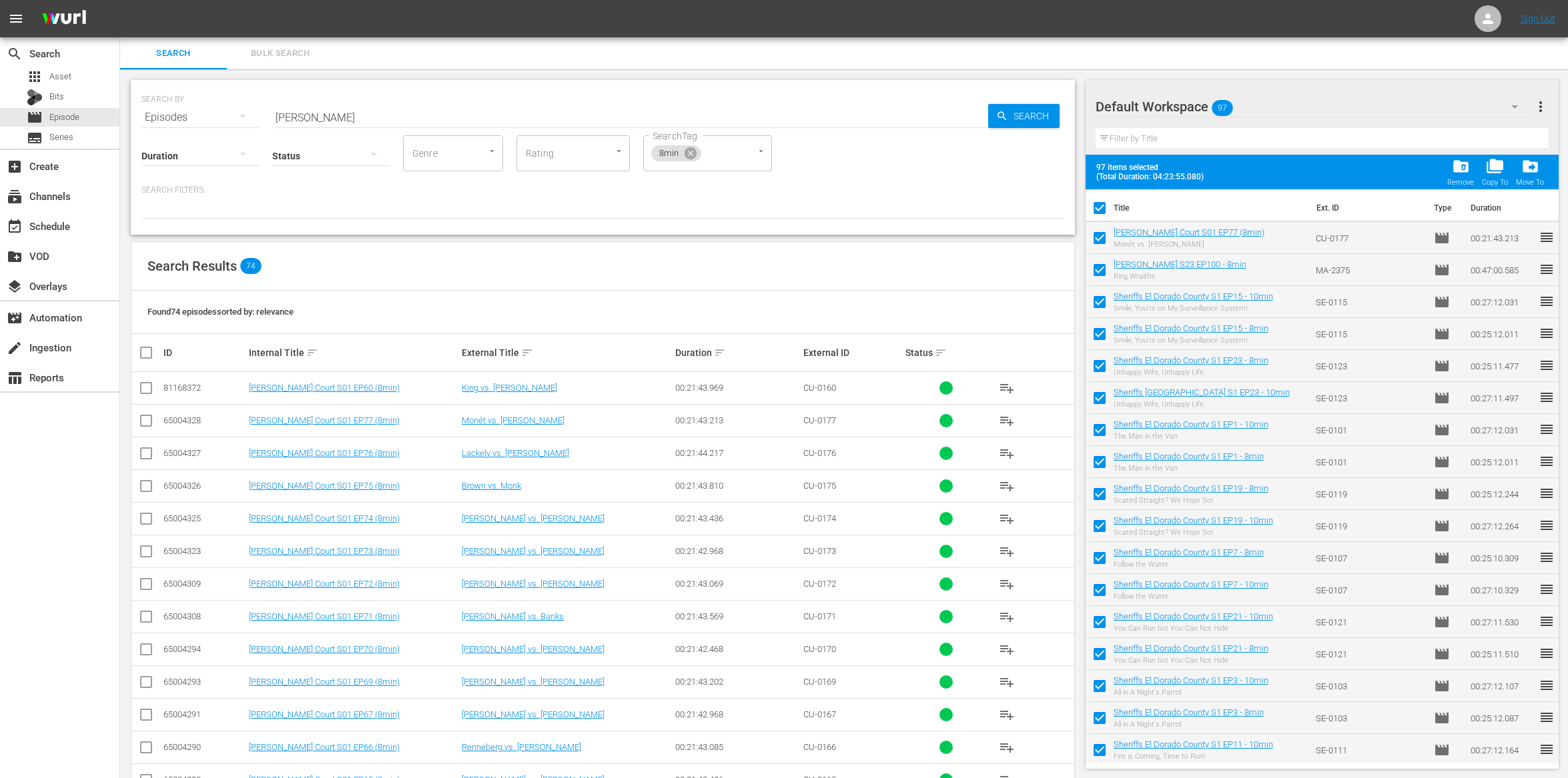
checkbox input "false"
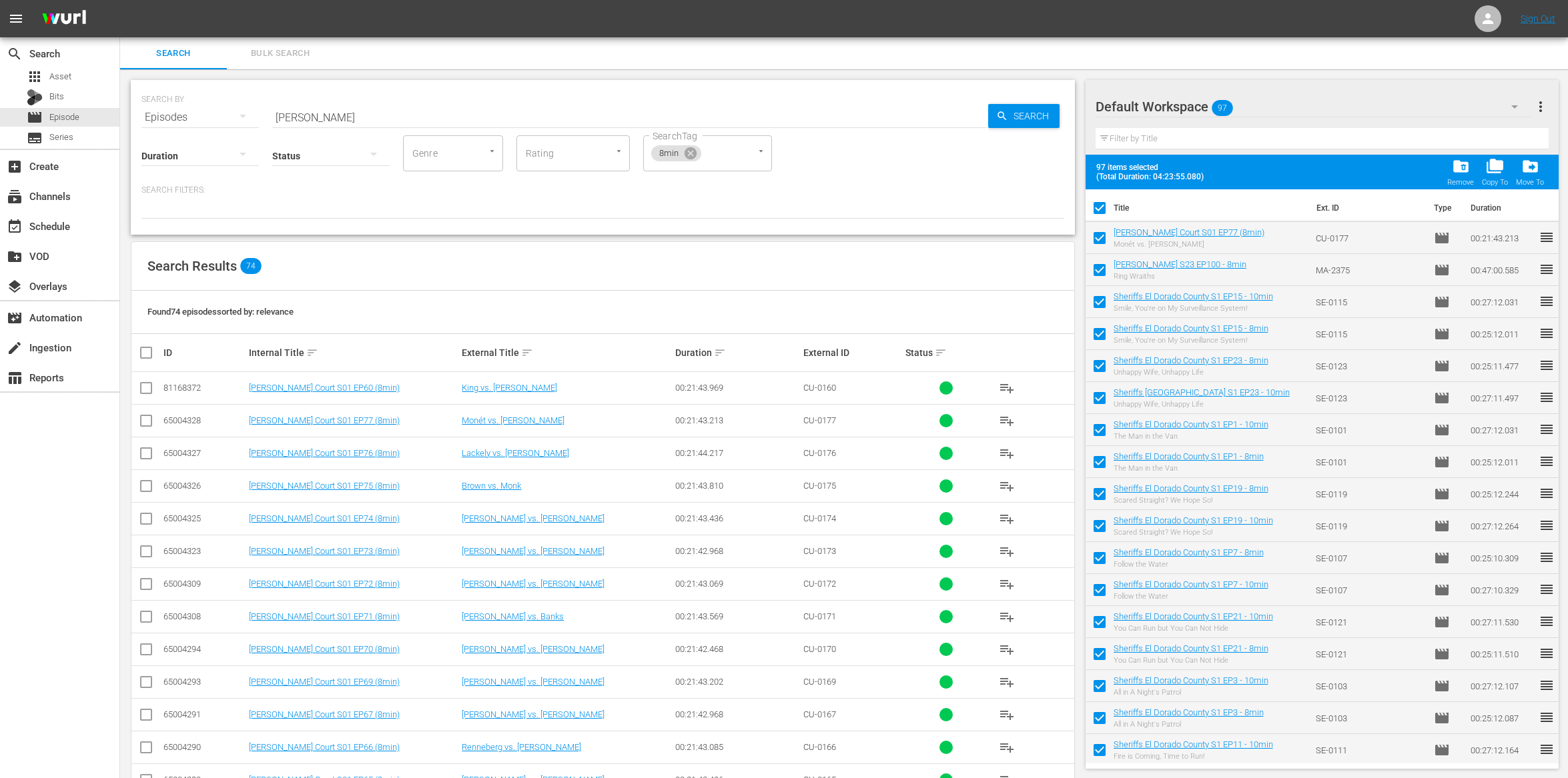
checkbox input "false"
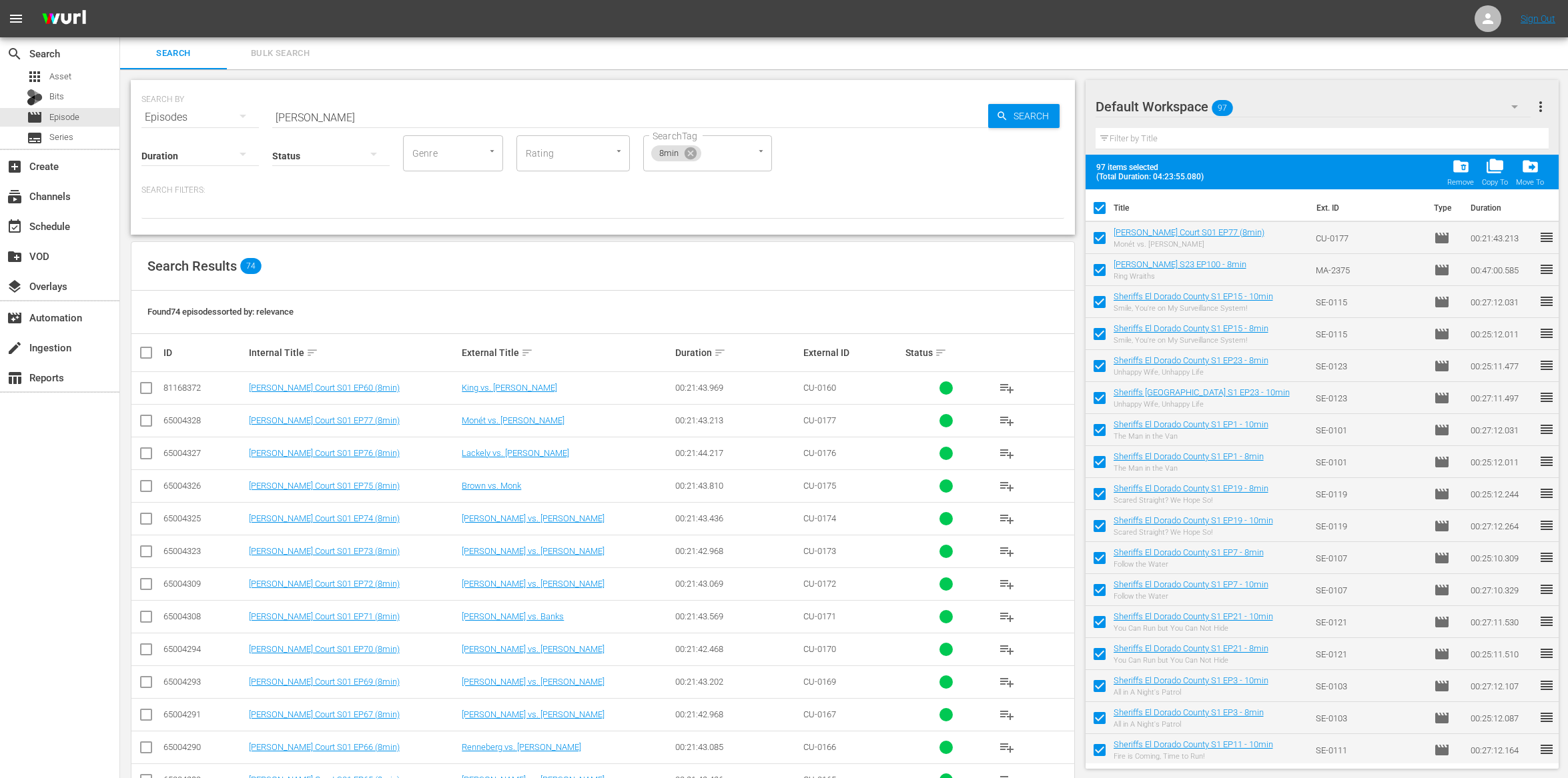
checkbox input "false"
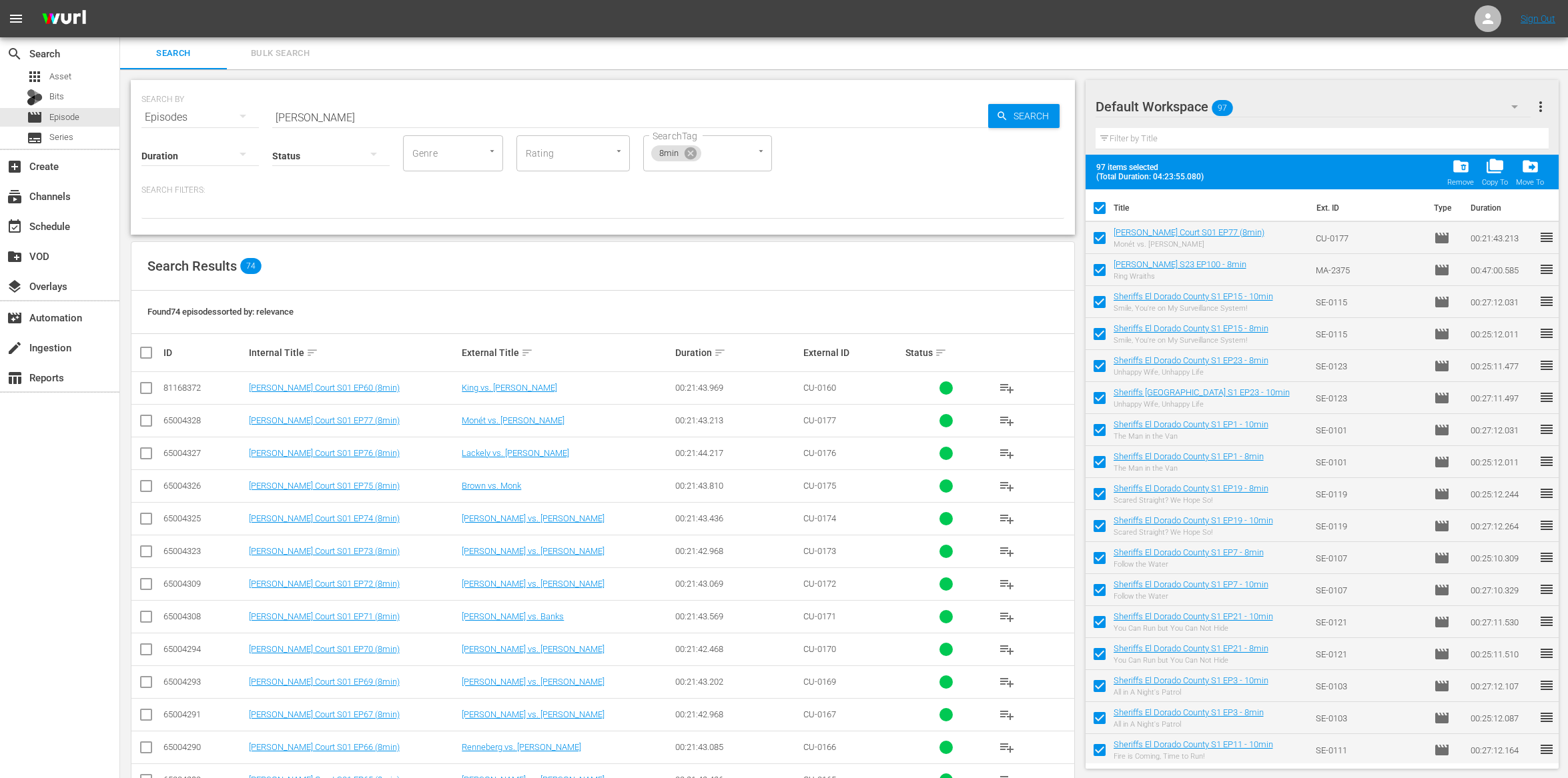
checkbox input "false"
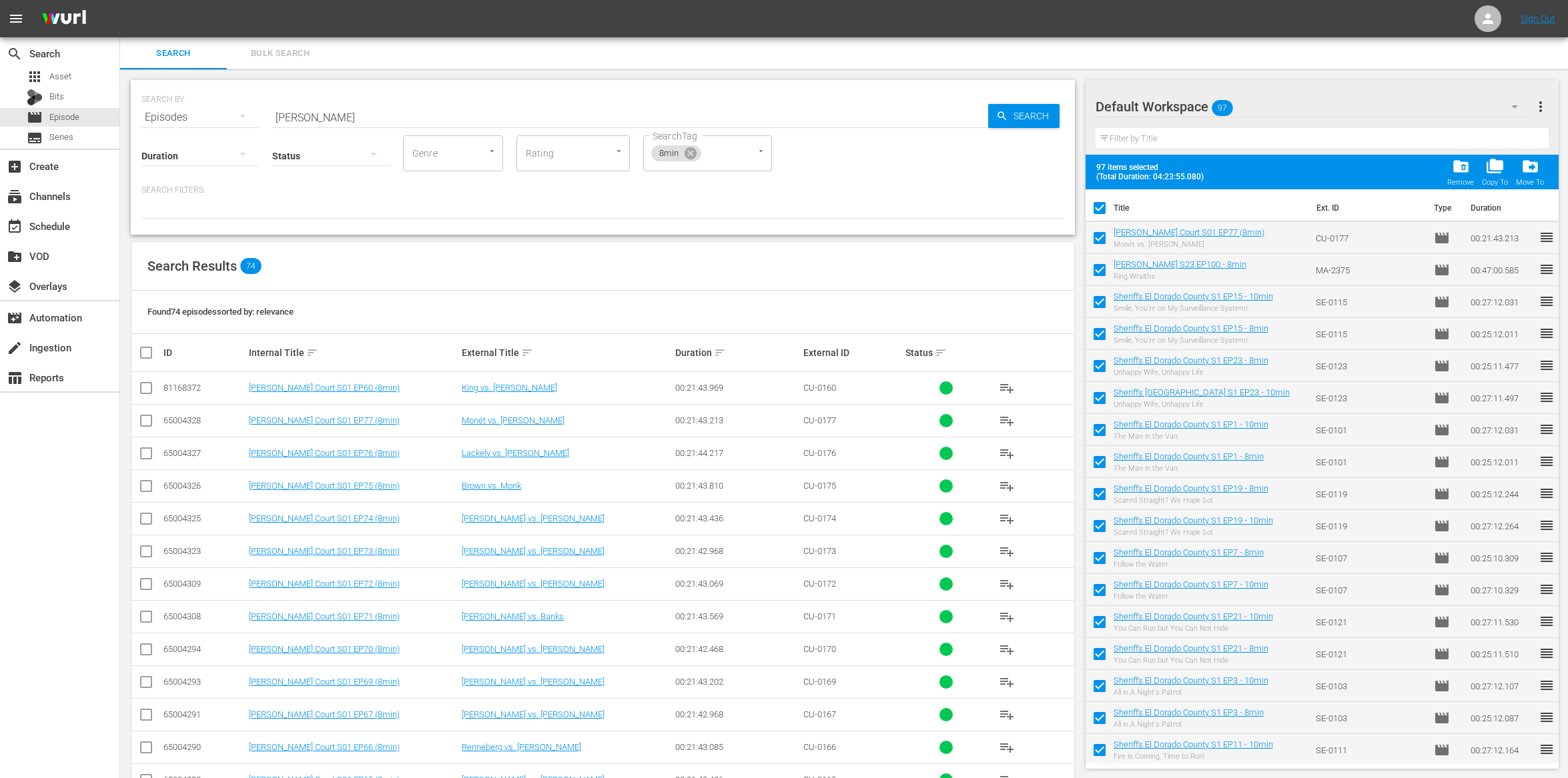
checkbox input "false"
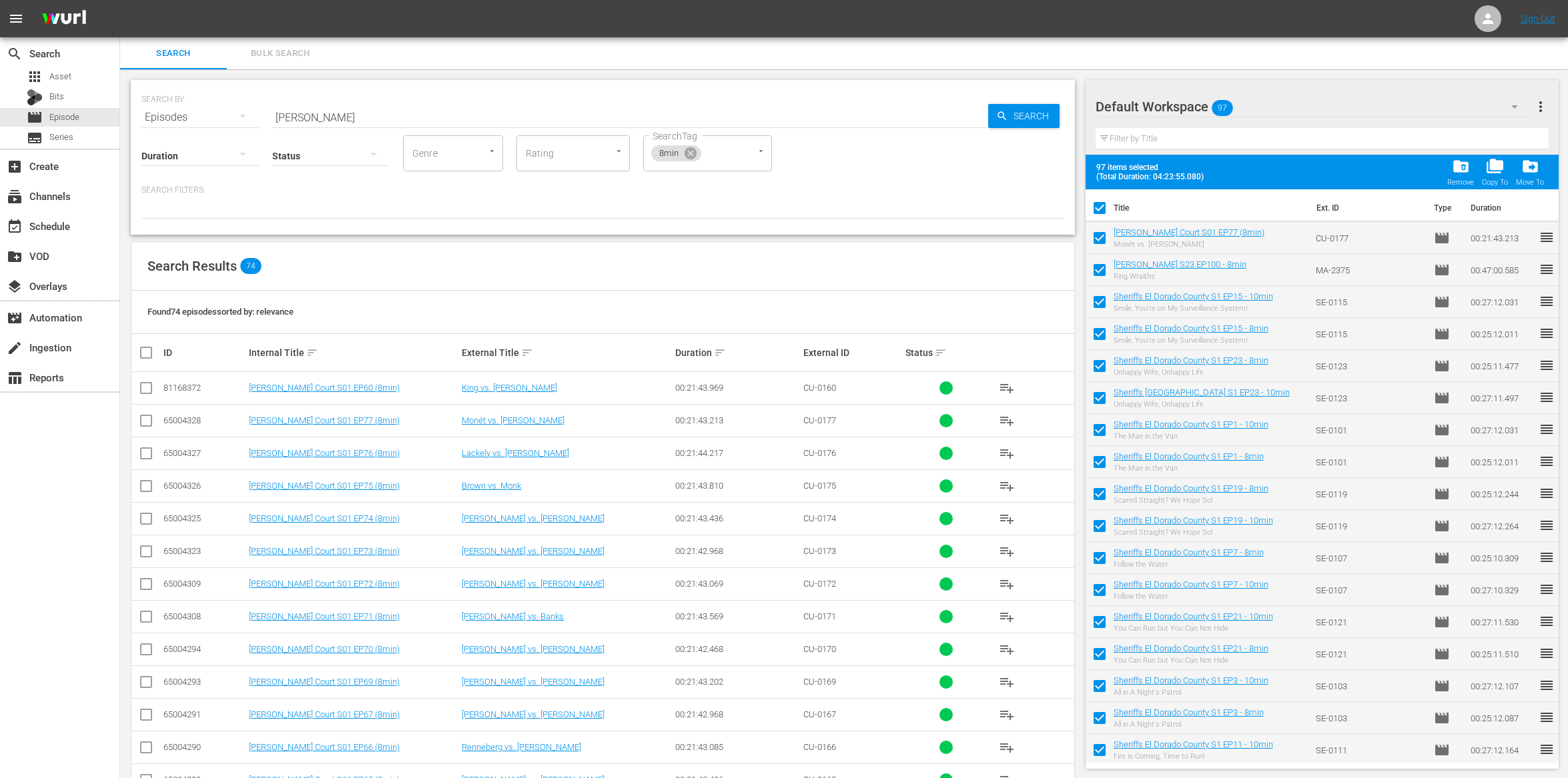
checkbox input "false"
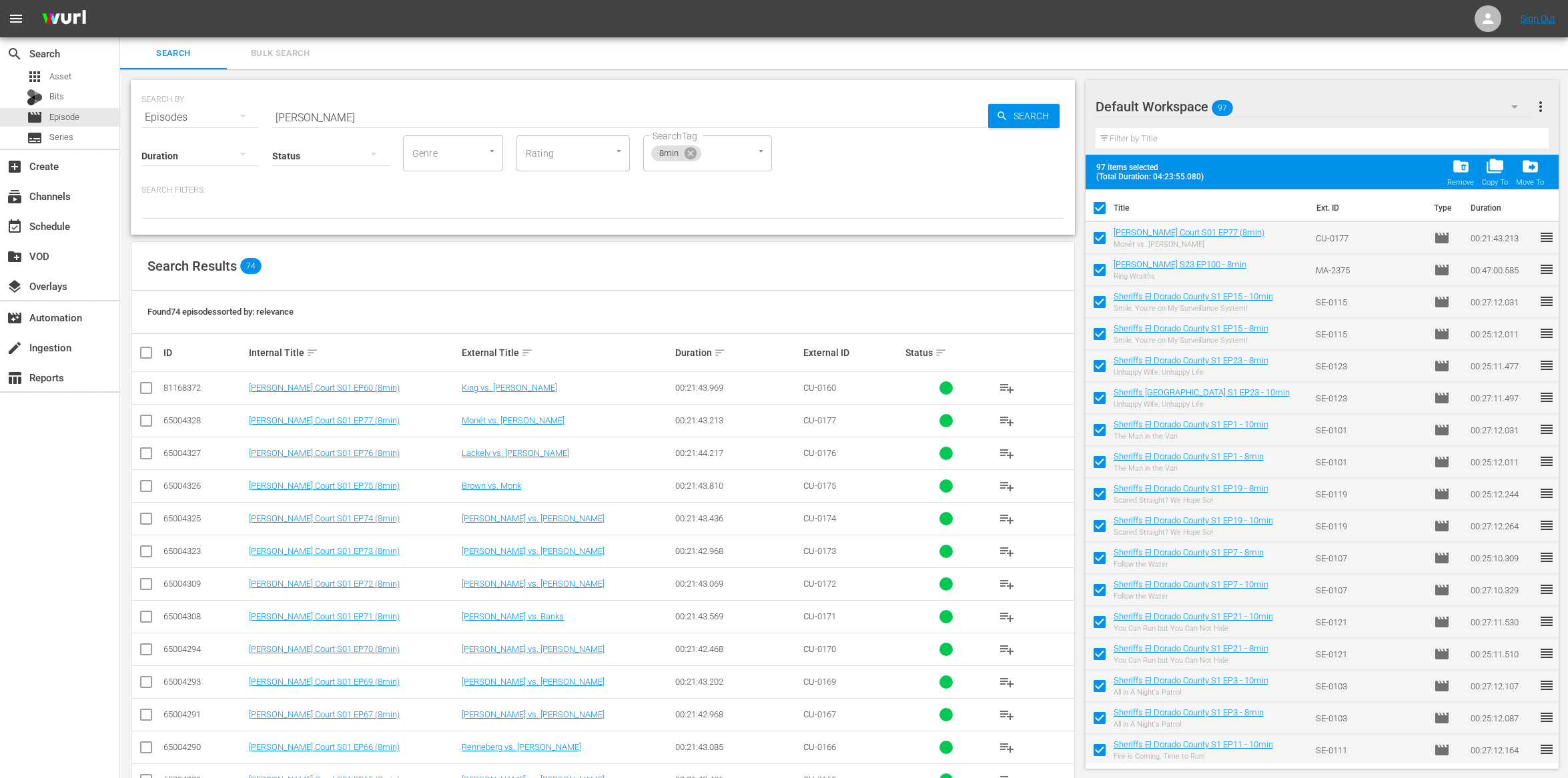
checkbox input "false"
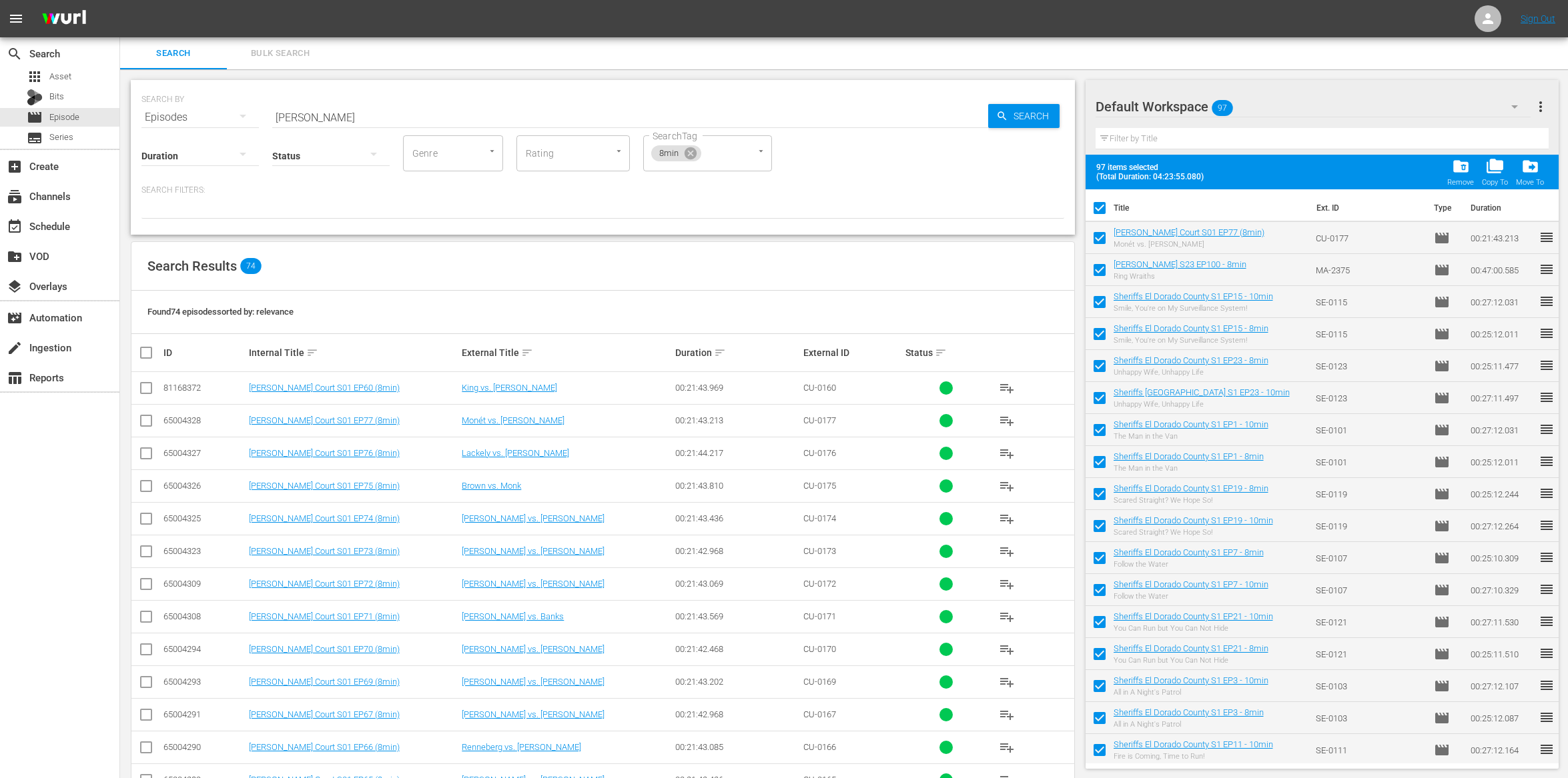
checkbox input "false"
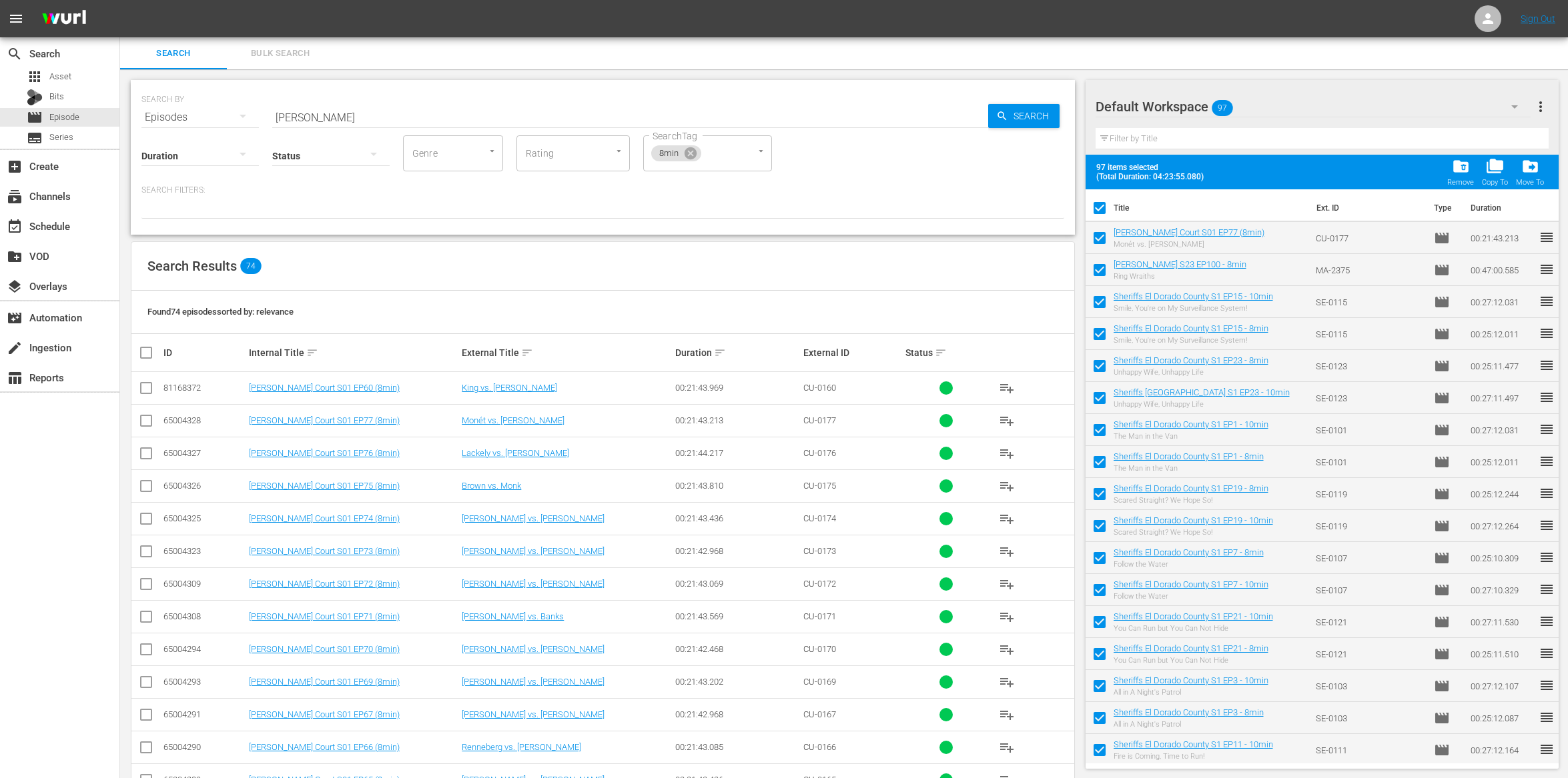
checkbox input "false"
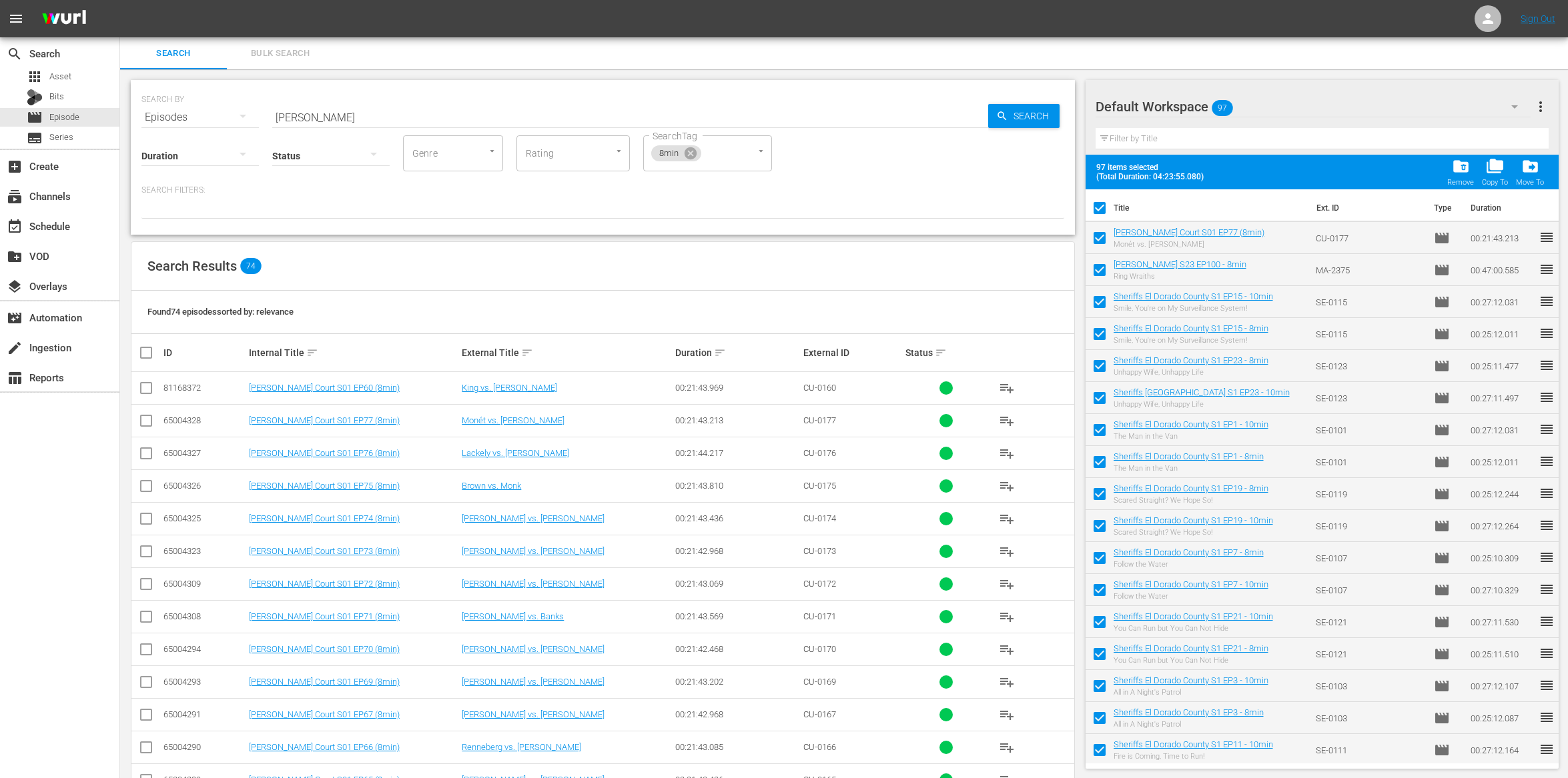
checkbox input "false"
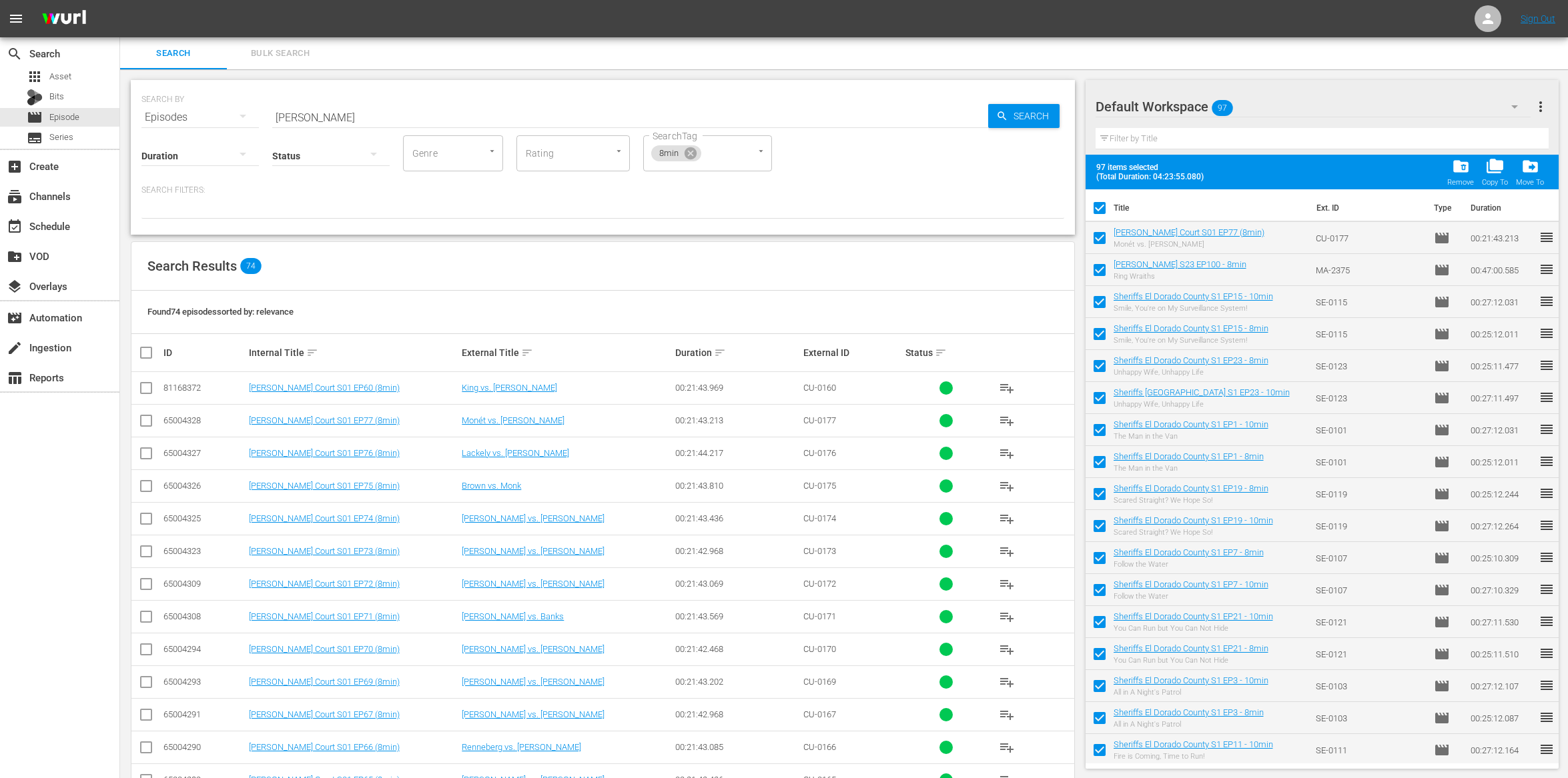
checkbox input "false"
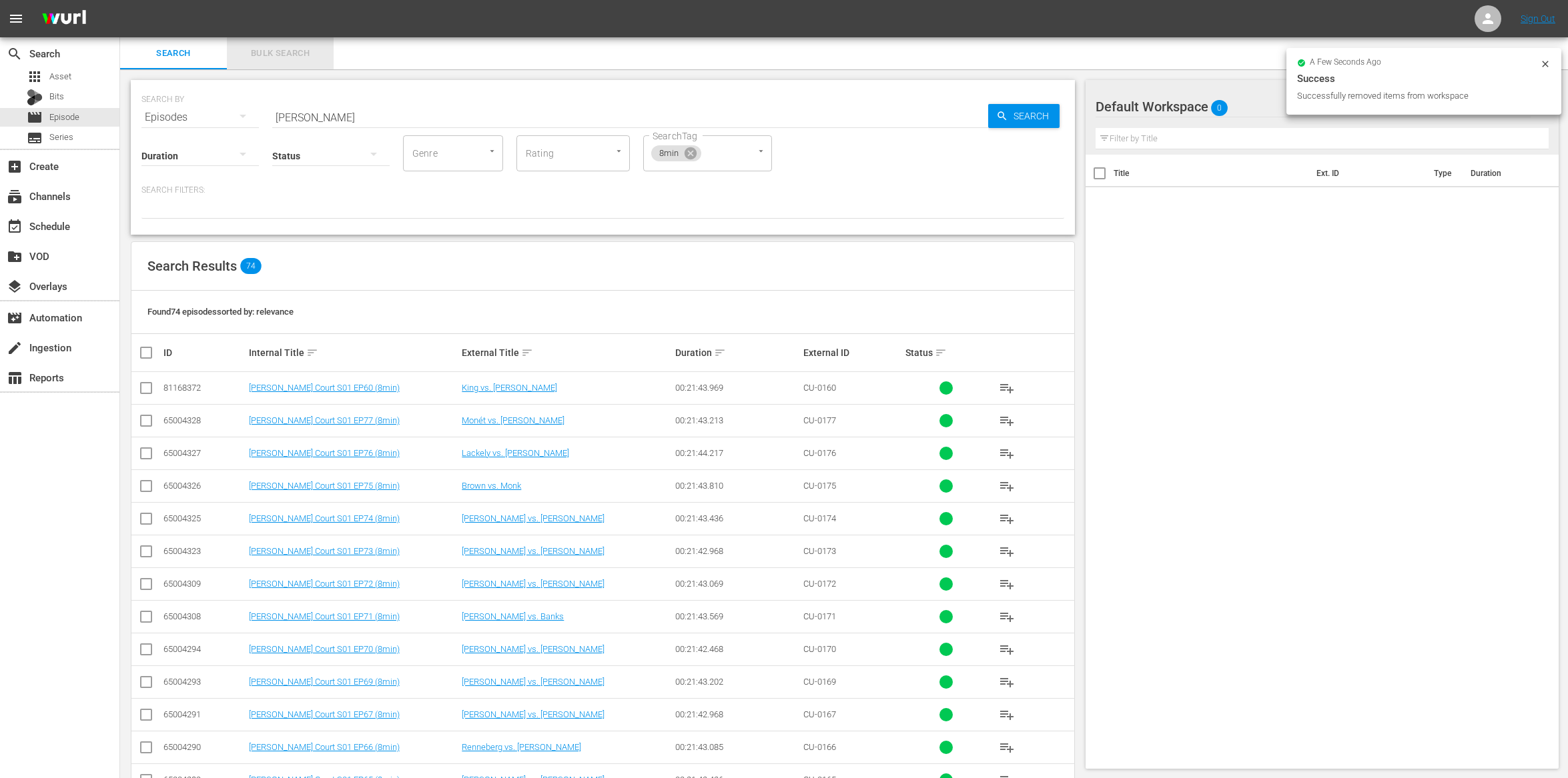
click at [249, 56] on span "Bulk Search" at bounding box center [280, 52] width 91 height 15
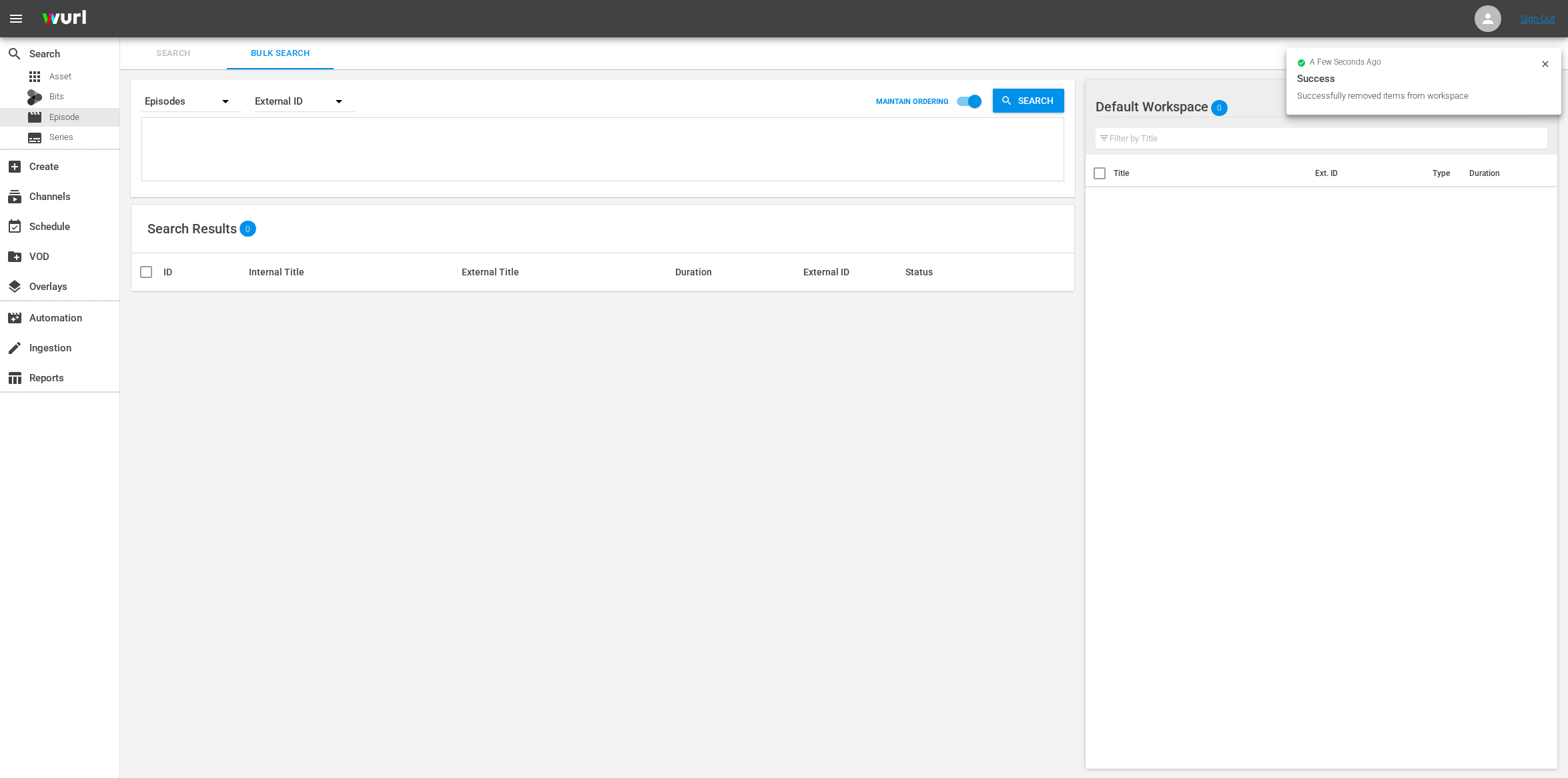
click at [170, 127] on textarea at bounding box center [604, 151] width 918 height 60
paste textarea "SE-0116 SE-0124 SE-0102 SE-0120 SE-0108 SE-0122 SE-0104 SE-0112 SE-0106 SE-0114…"
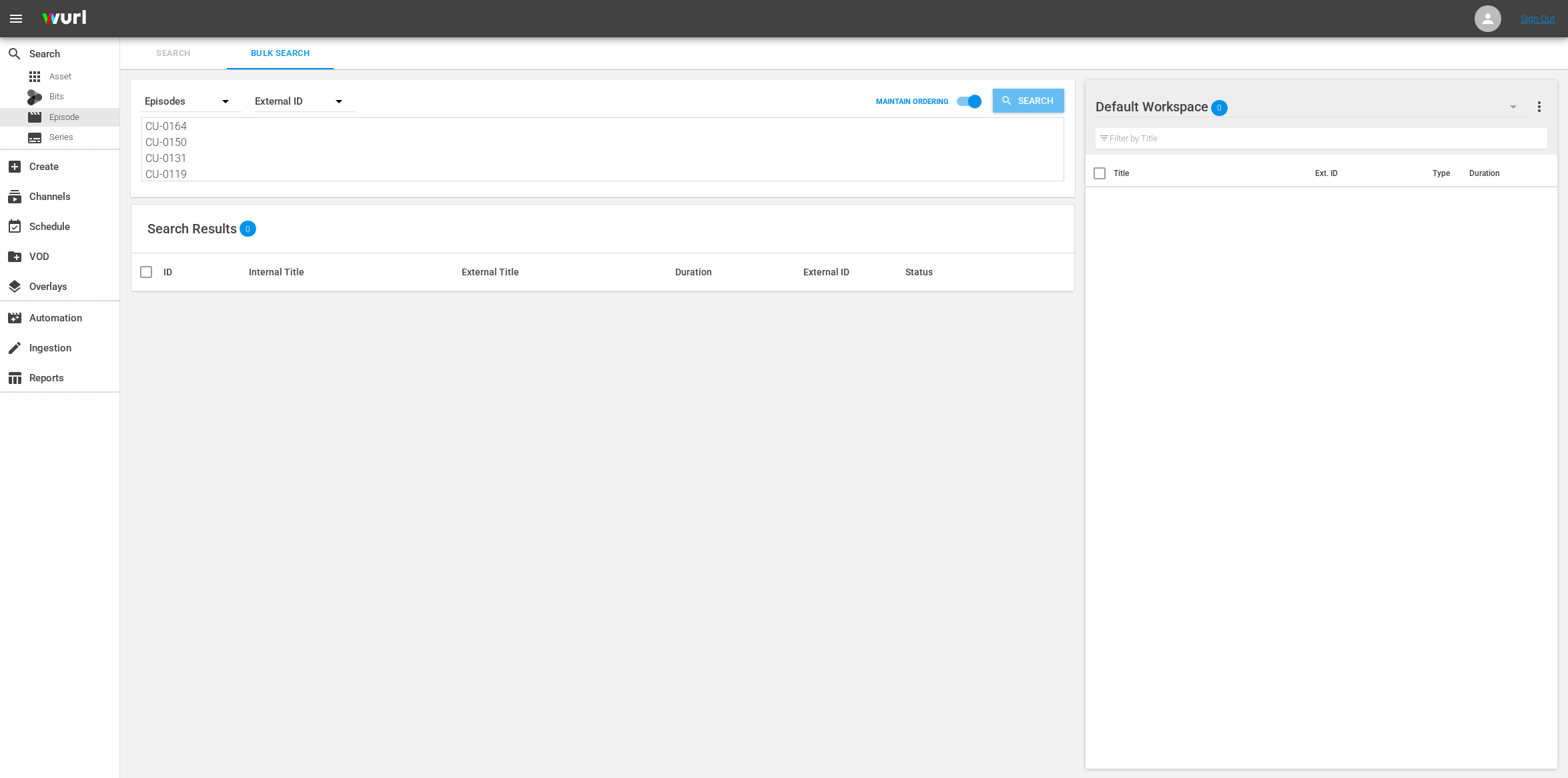
drag, startPoint x: 1037, startPoint y: 102, endPoint x: 1184, endPoint y: 272, distance: 224.7
click at [1037, 104] on span "Search" at bounding box center [1038, 101] width 51 height 24
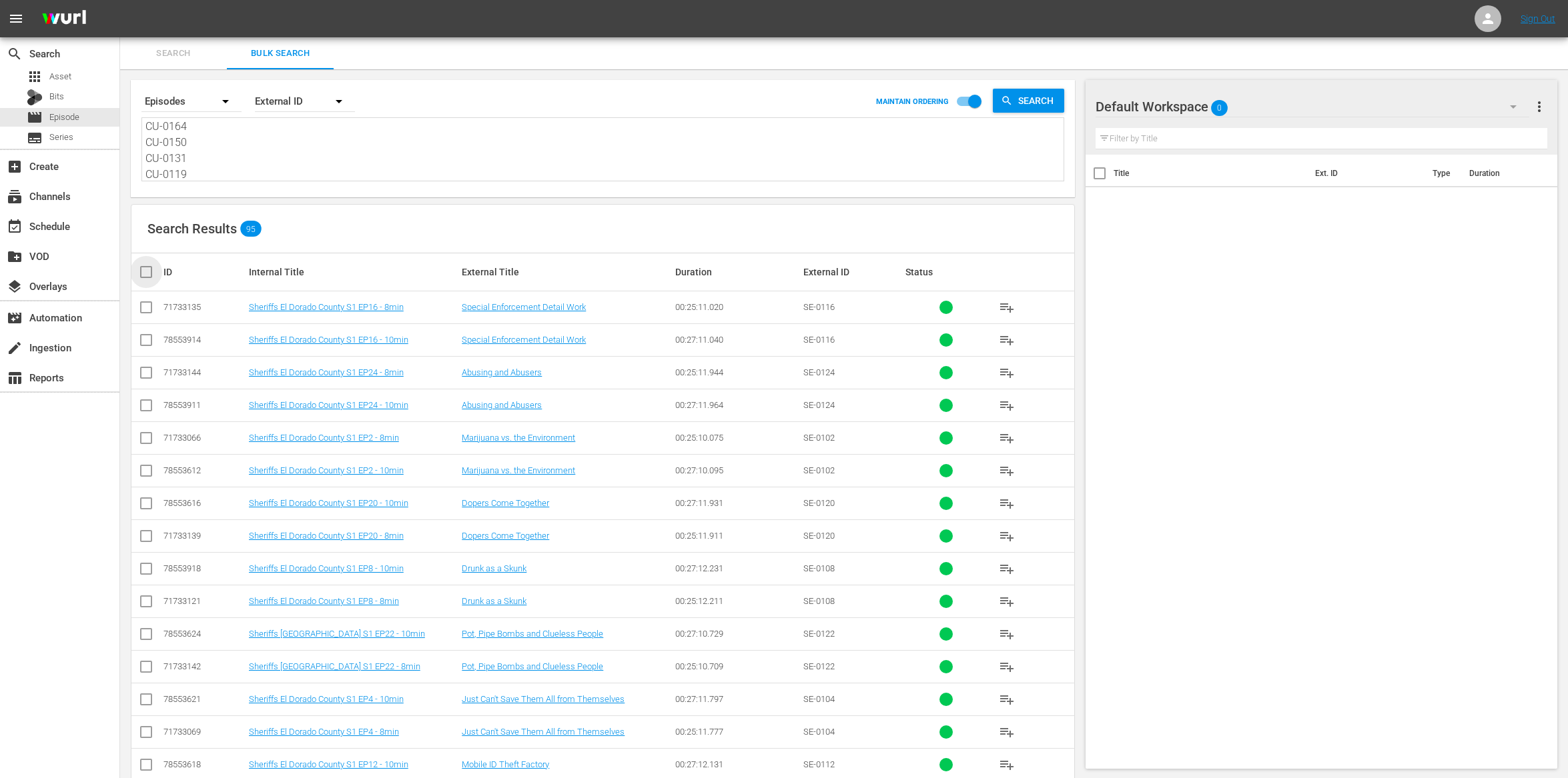
click at [147, 275] on input "checkbox" at bounding box center [150, 272] width 27 height 16
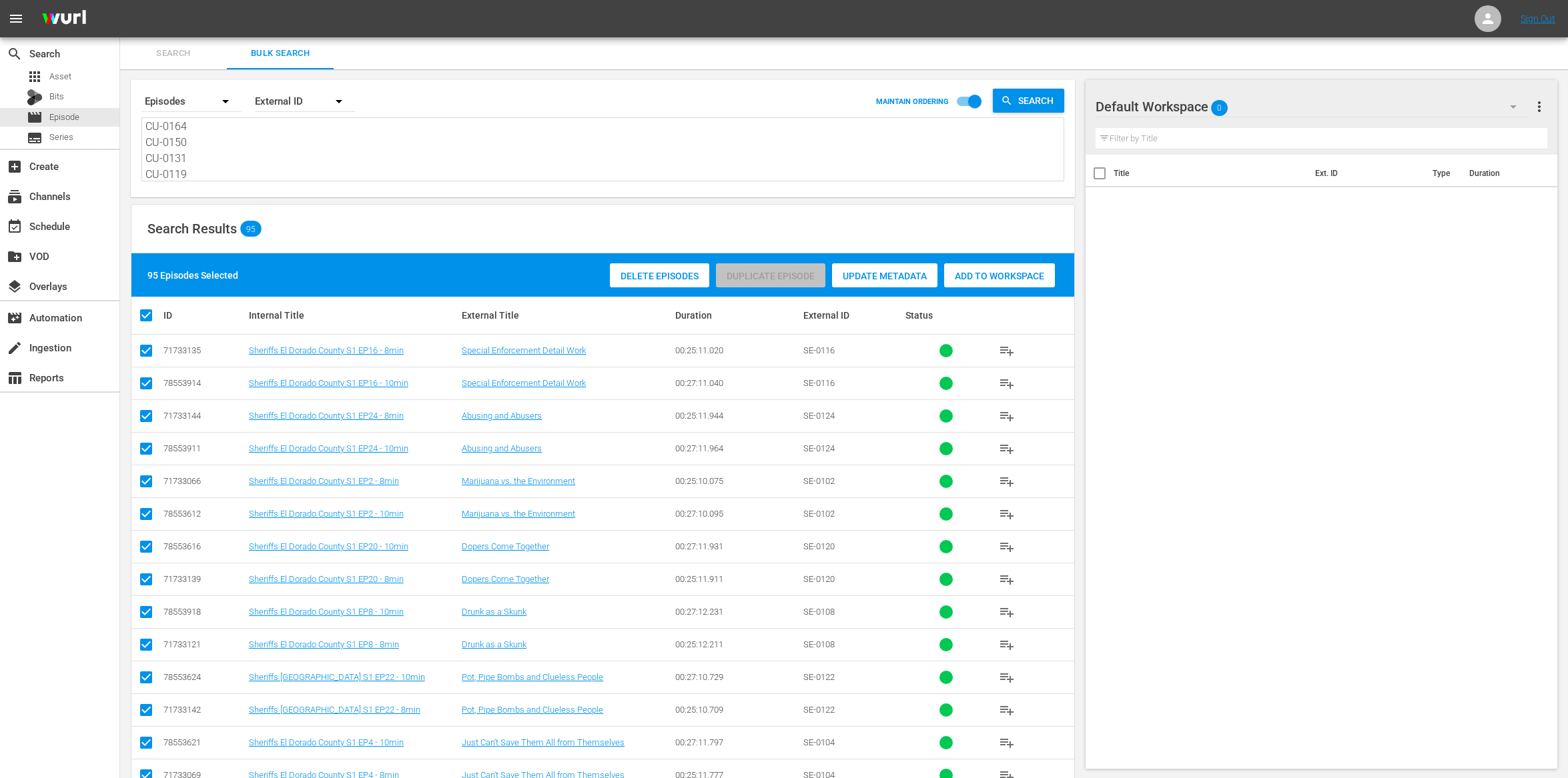
click at [991, 286] on div "Add to Workspace" at bounding box center [999, 276] width 111 height 26
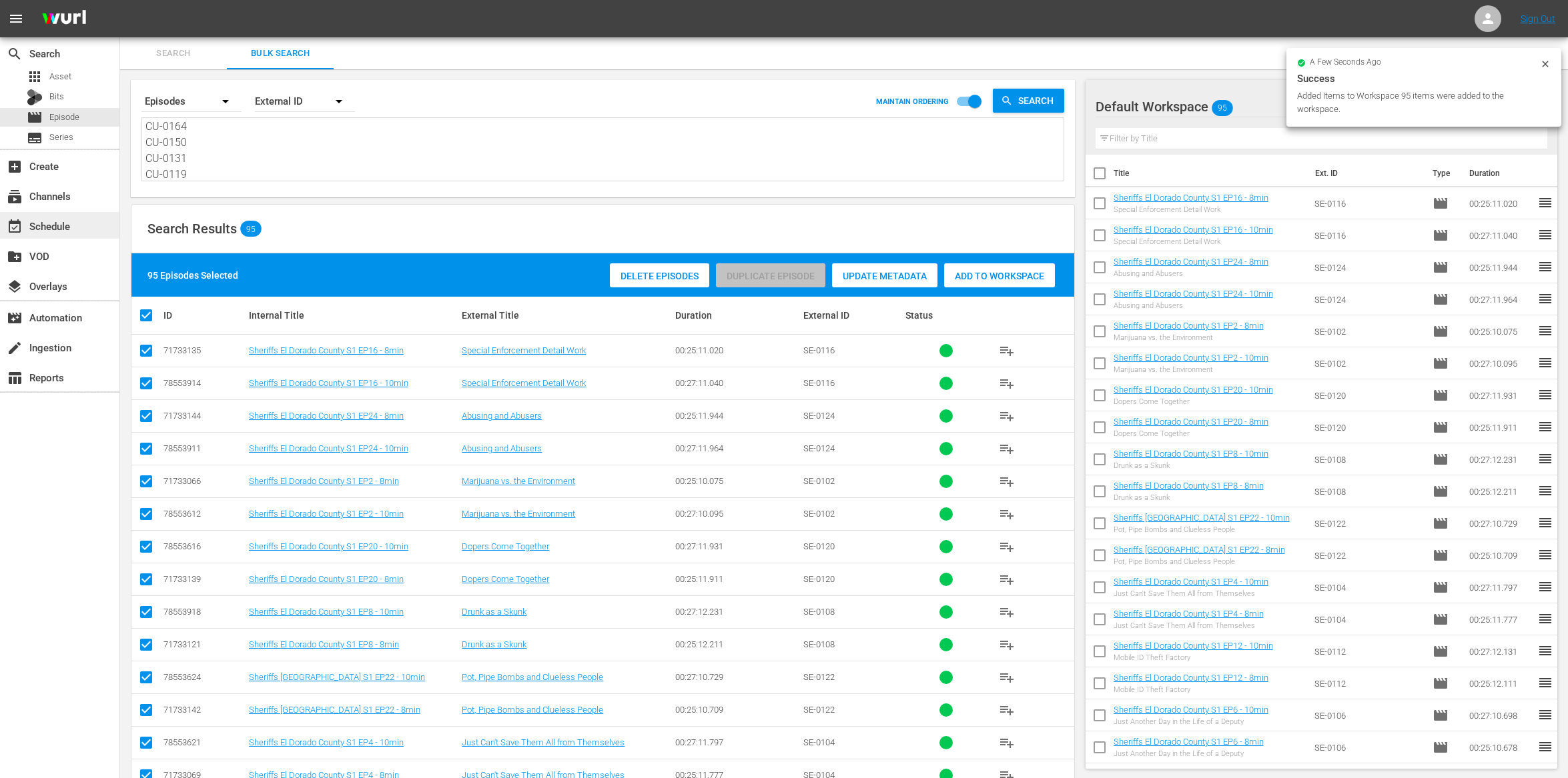
scroll to position [4, 0]
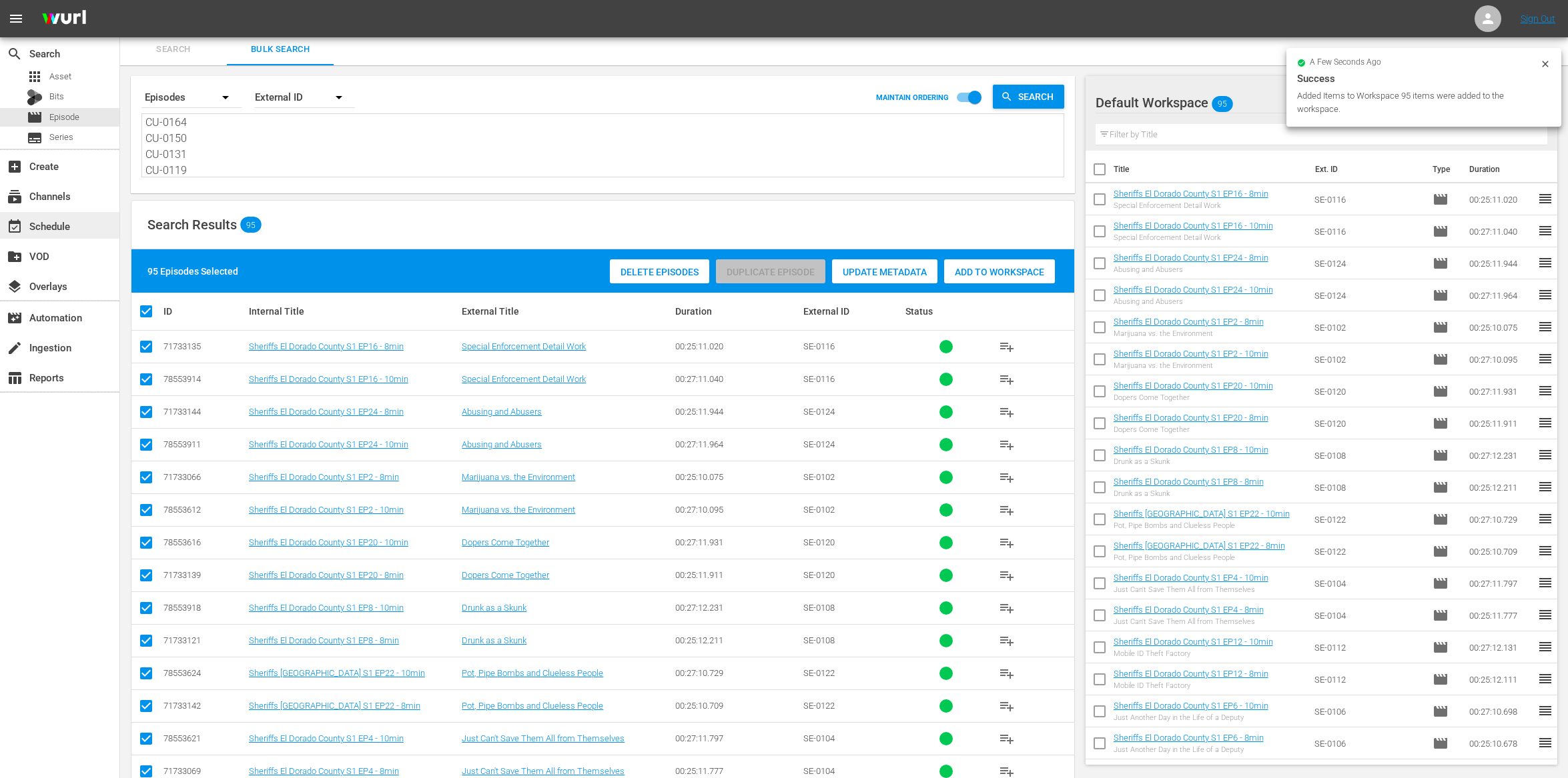
click at [46, 221] on div "event_available Schedule" at bounding box center [37, 224] width 74 height 12
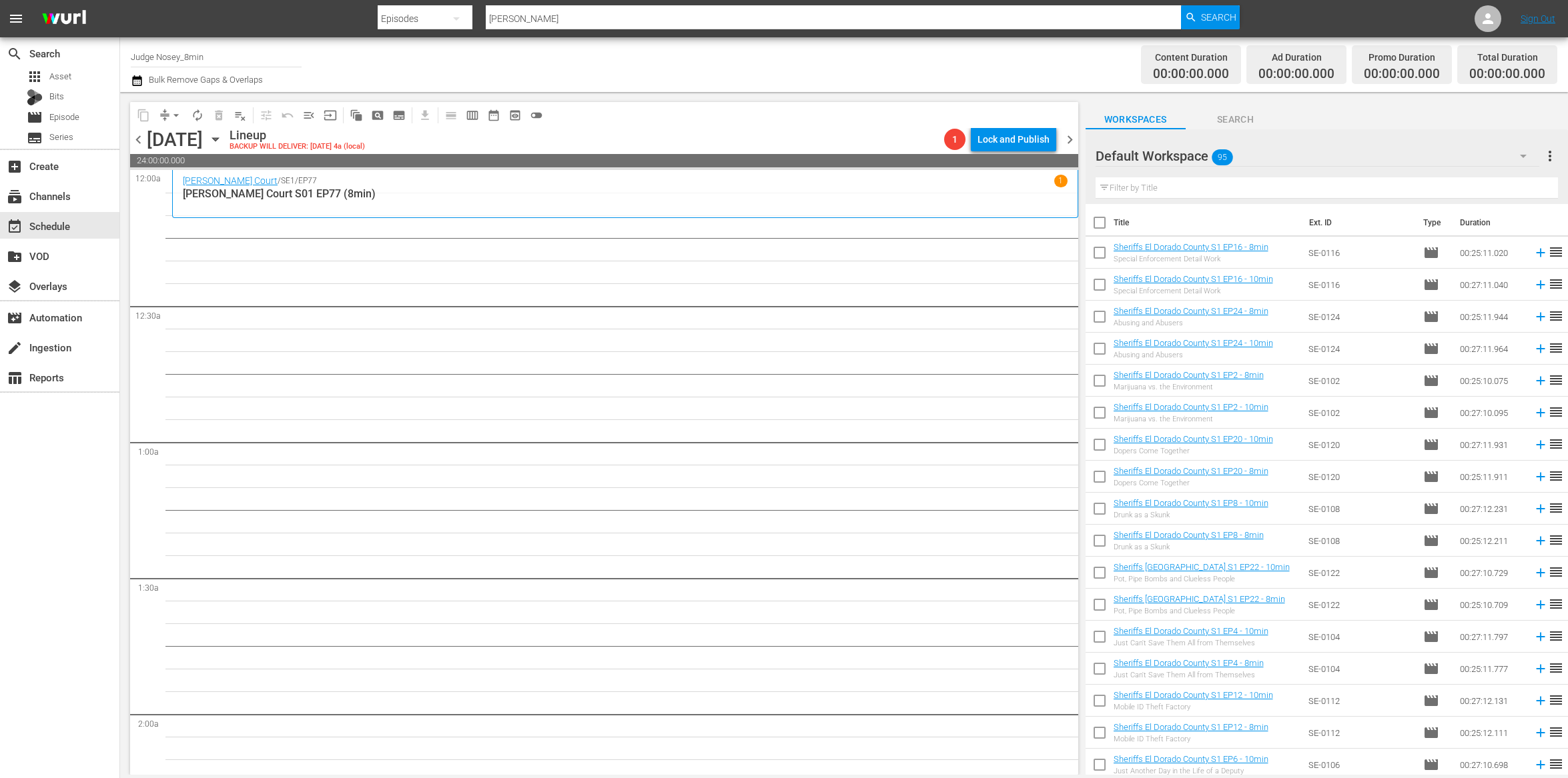
click at [1226, 183] on input "text" at bounding box center [1325, 188] width 462 height 22
drag, startPoint x: 1097, startPoint y: 226, endPoint x: 1228, endPoint y: 392, distance: 211.5
click at [1097, 226] on input "checkbox" at bounding box center [1099, 226] width 28 height 28
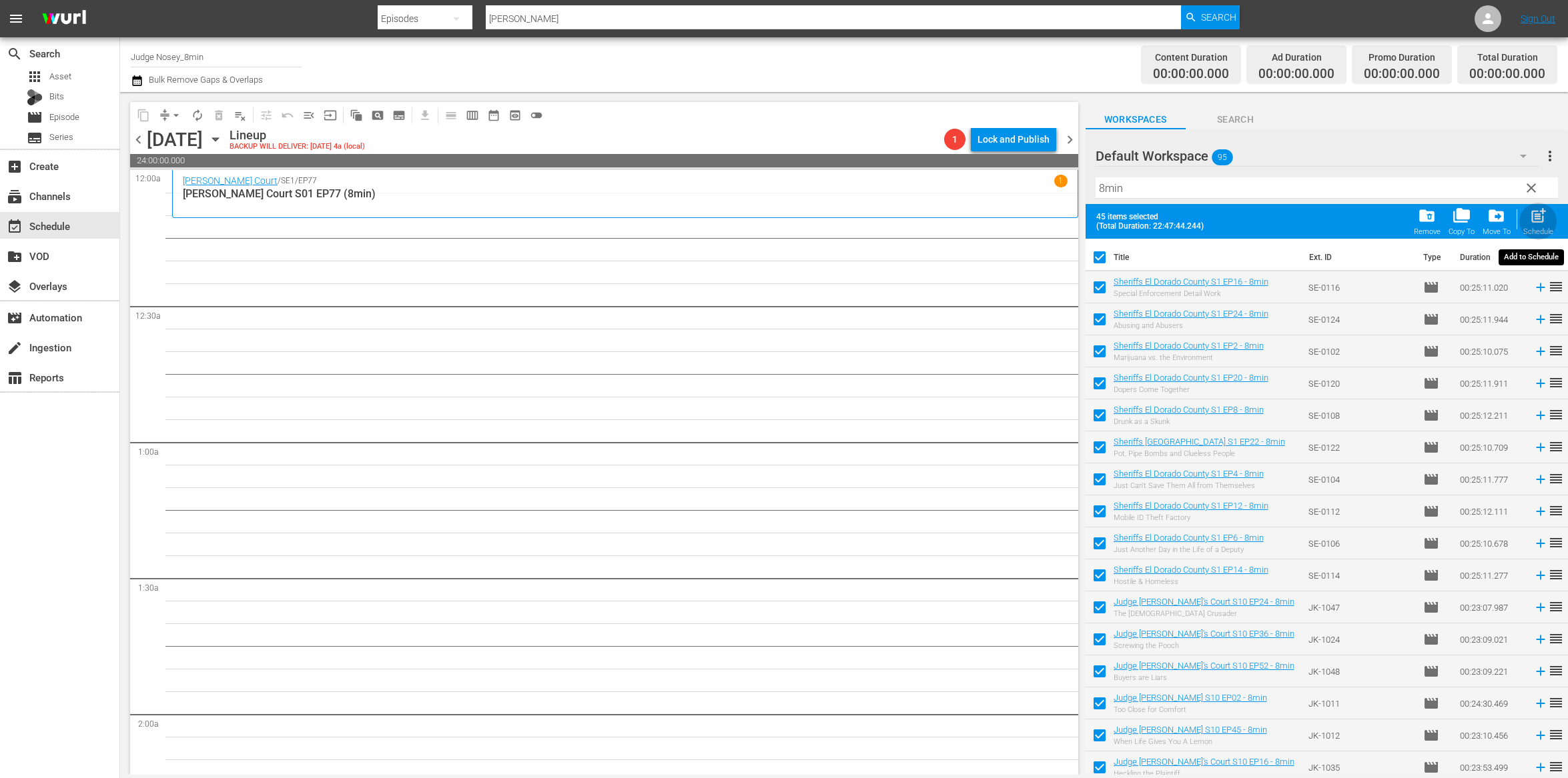
click at [1549, 221] on div "post_add Schedule" at bounding box center [1537, 222] width 30 height 30
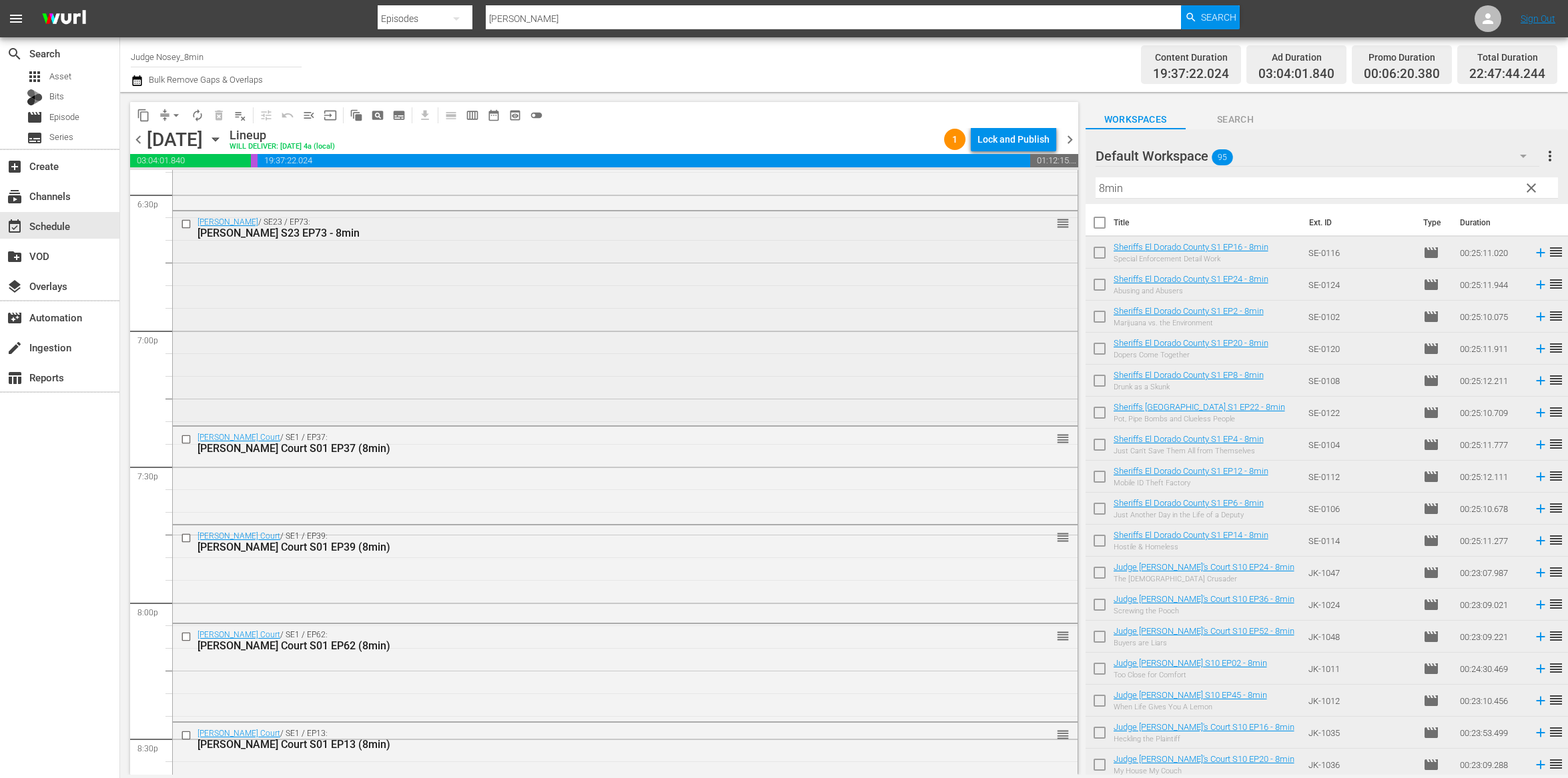
scroll to position [5008, 0]
click at [102, 110] on div "movie Episode" at bounding box center [59, 117] width 120 height 19
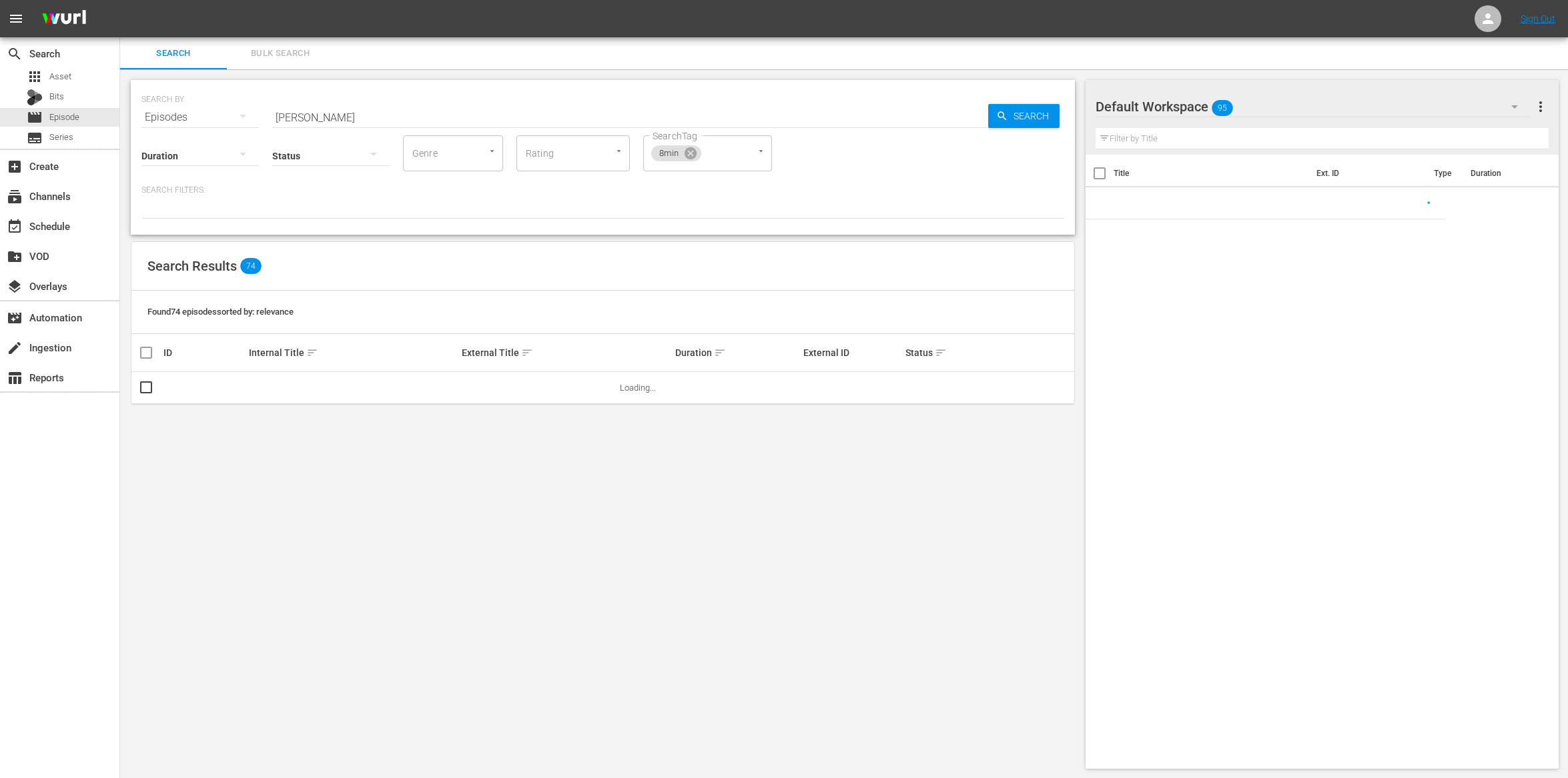
click at [376, 122] on input "cutler" at bounding box center [630, 117] width 716 height 32
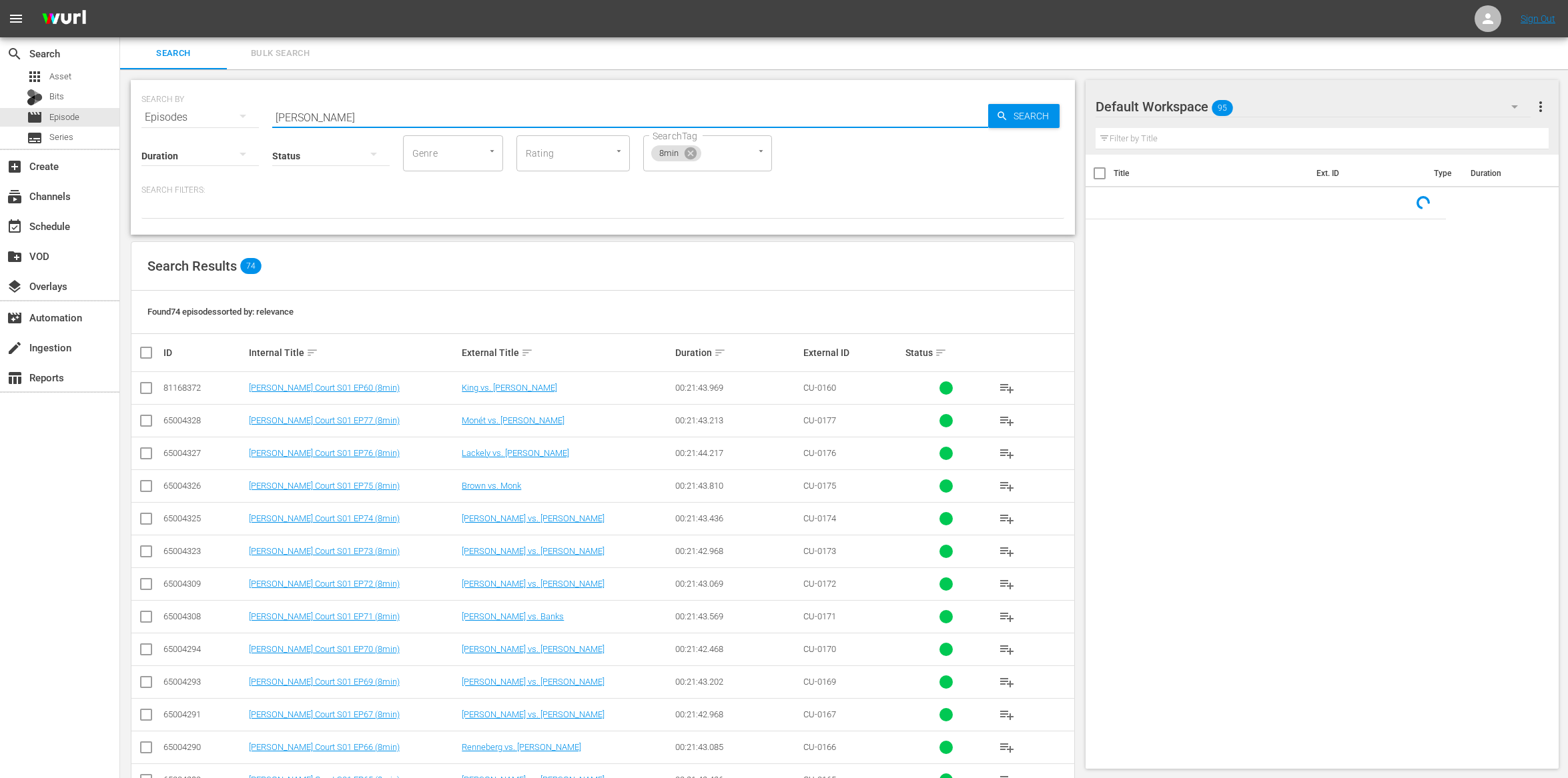
click at [376, 122] on input "cutler" at bounding box center [630, 117] width 716 height 32
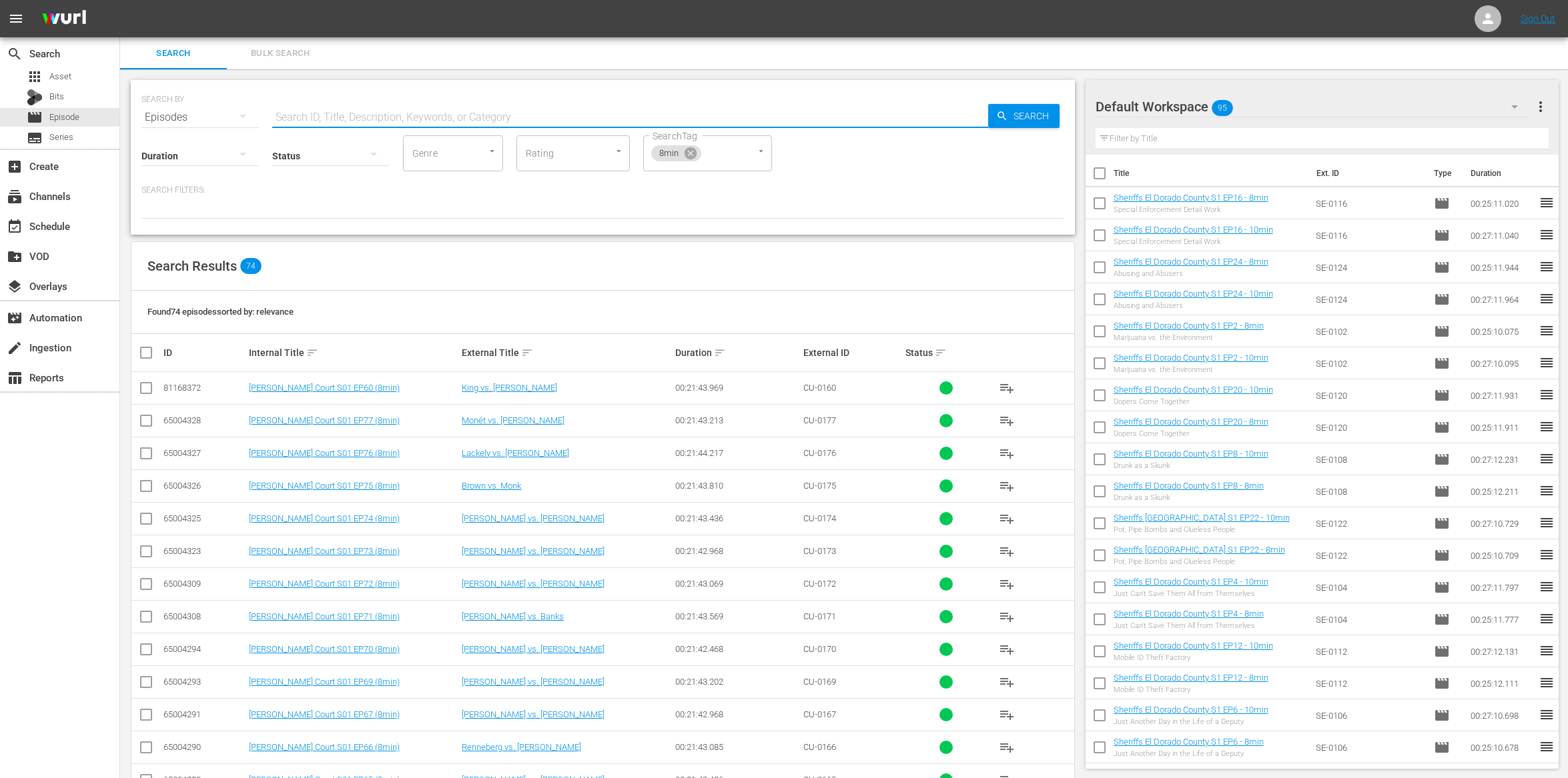
click at [375, 124] on div "Status" at bounding box center [331, 147] width 118 height 49
drag, startPoint x: 371, startPoint y: 117, endPoint x: 375, endPoint y: 129, distance: 12.6
click at [371, 117] on input "text" at bounding box center [630, 117] width 716 height 32
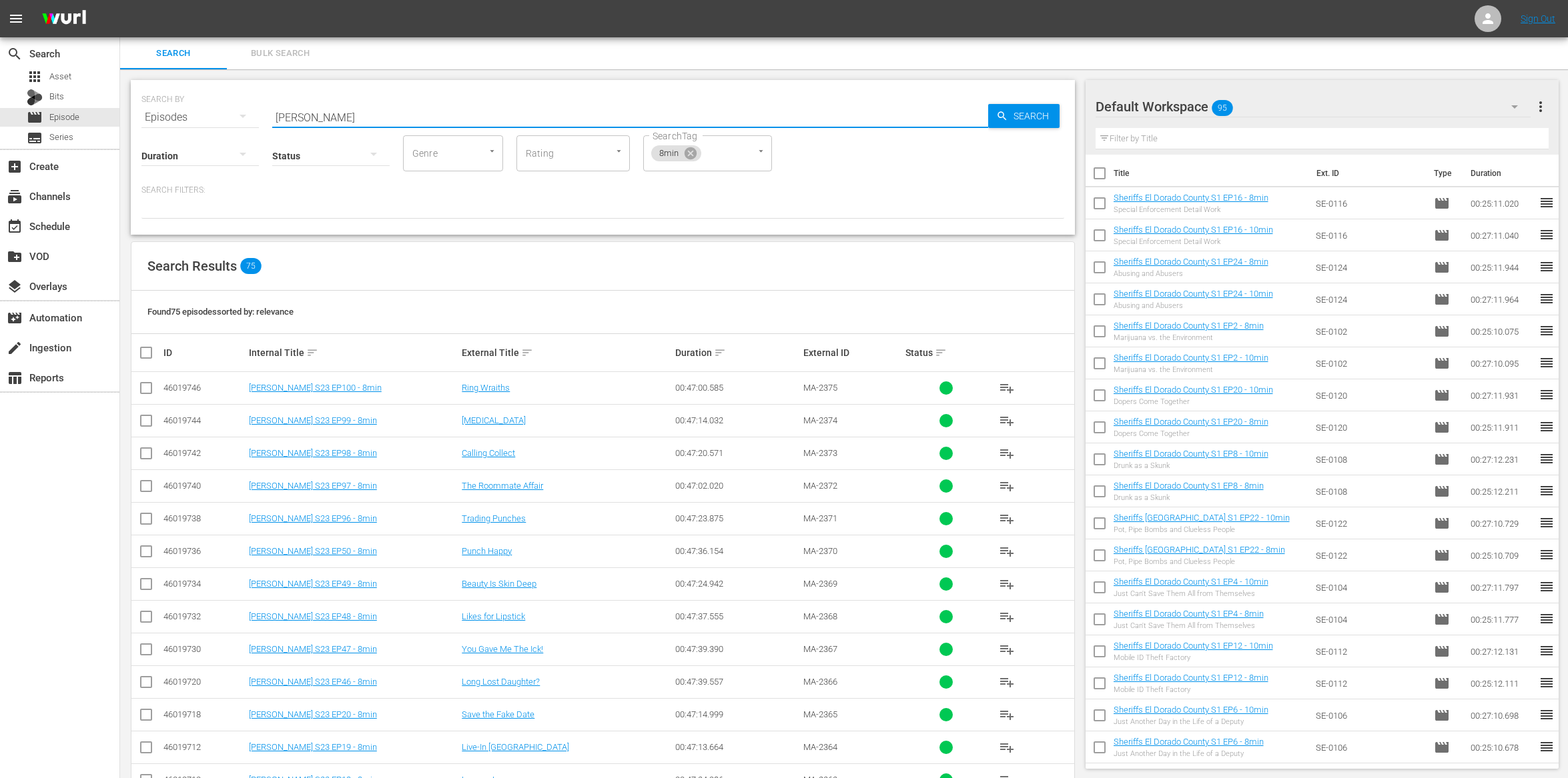
click at [145, 389] on input "checkbox" at bounding box center [146, 391] width 16 height 16
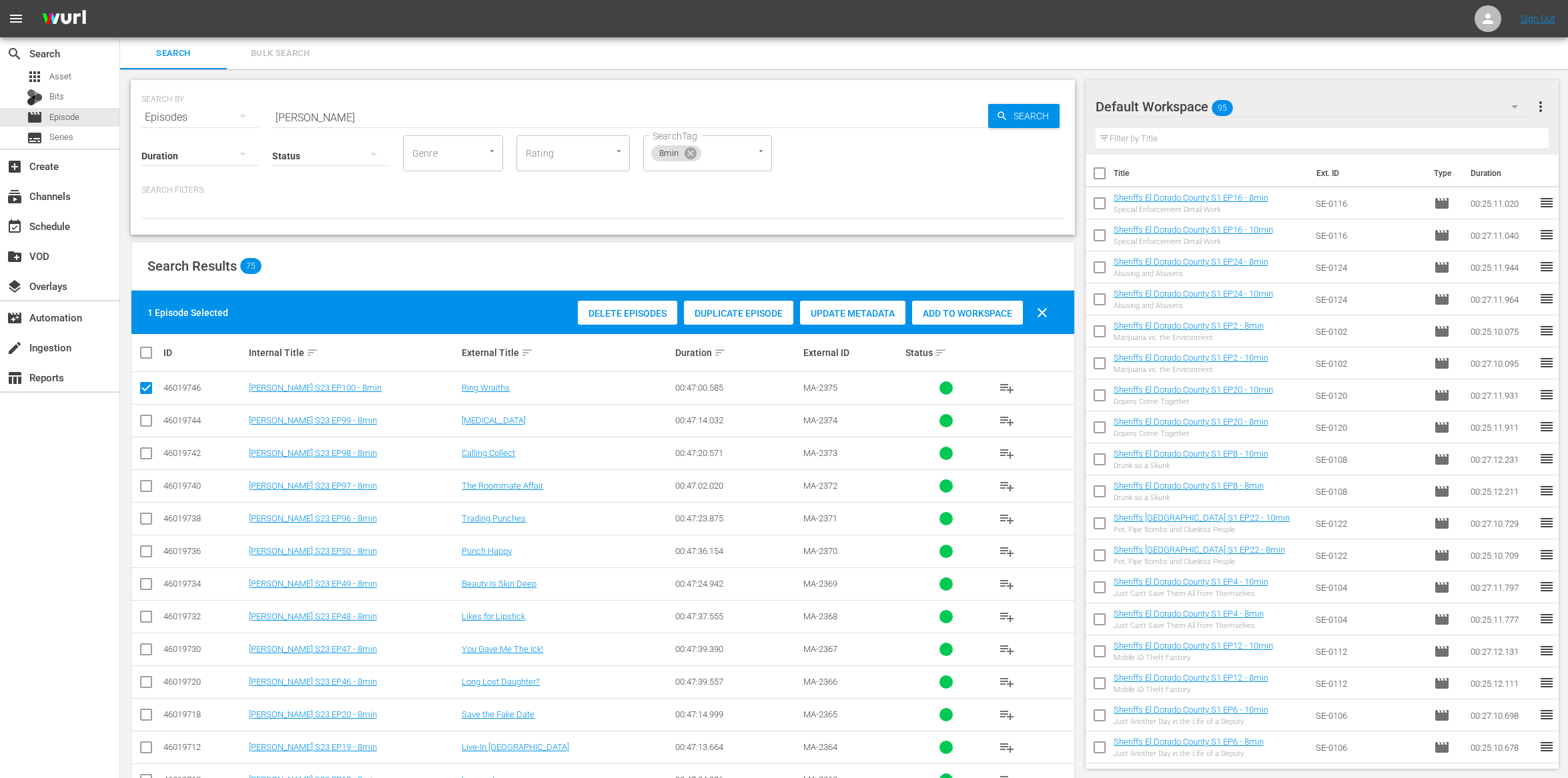
click at [919, 321] on div "Add to Workspace" at bounding box center [967, 314] width 111 height 26
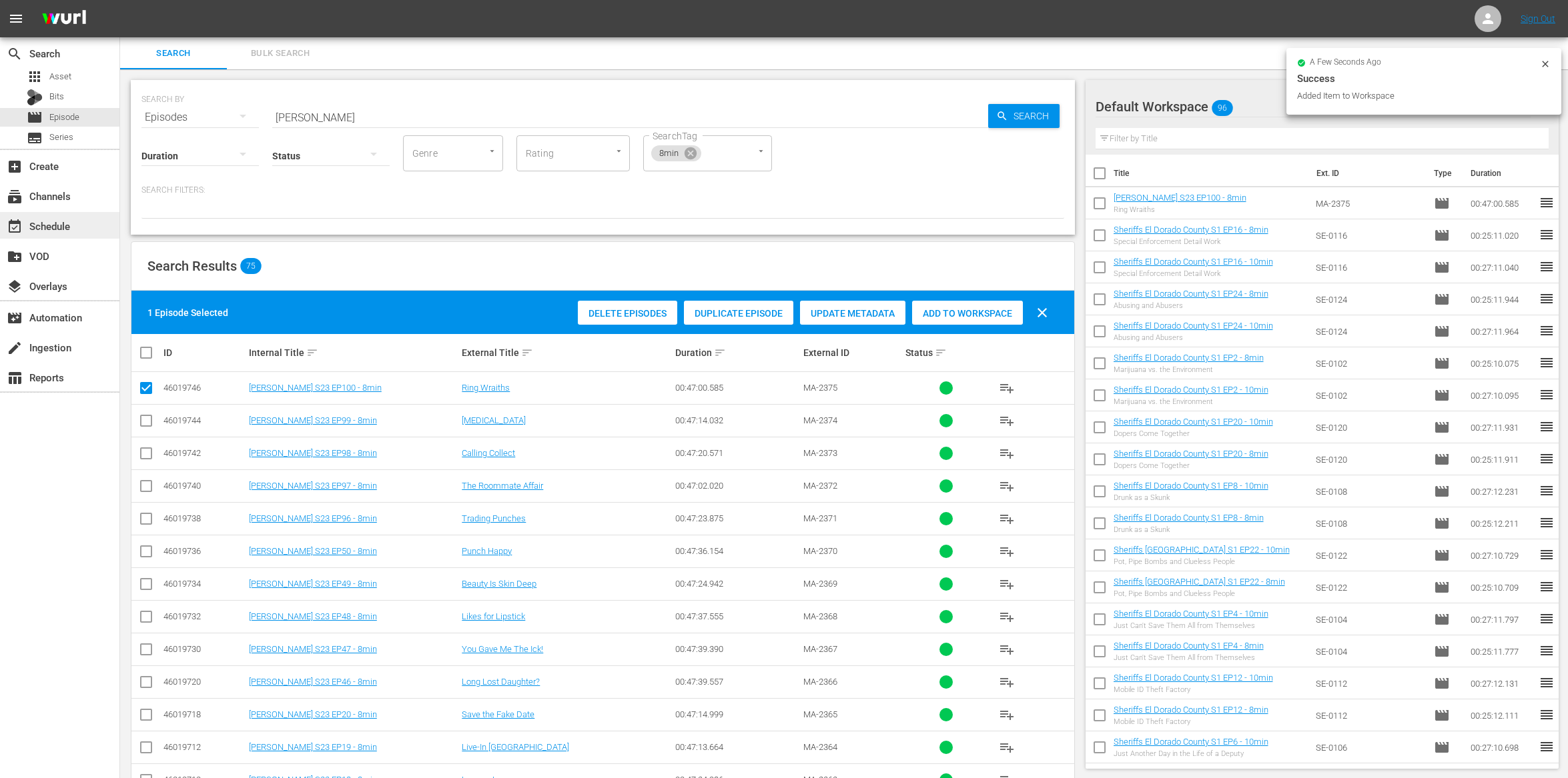
click at [34, 223] on div "event_available Schedule" at bounding box center [37, 224] width 74 height 12
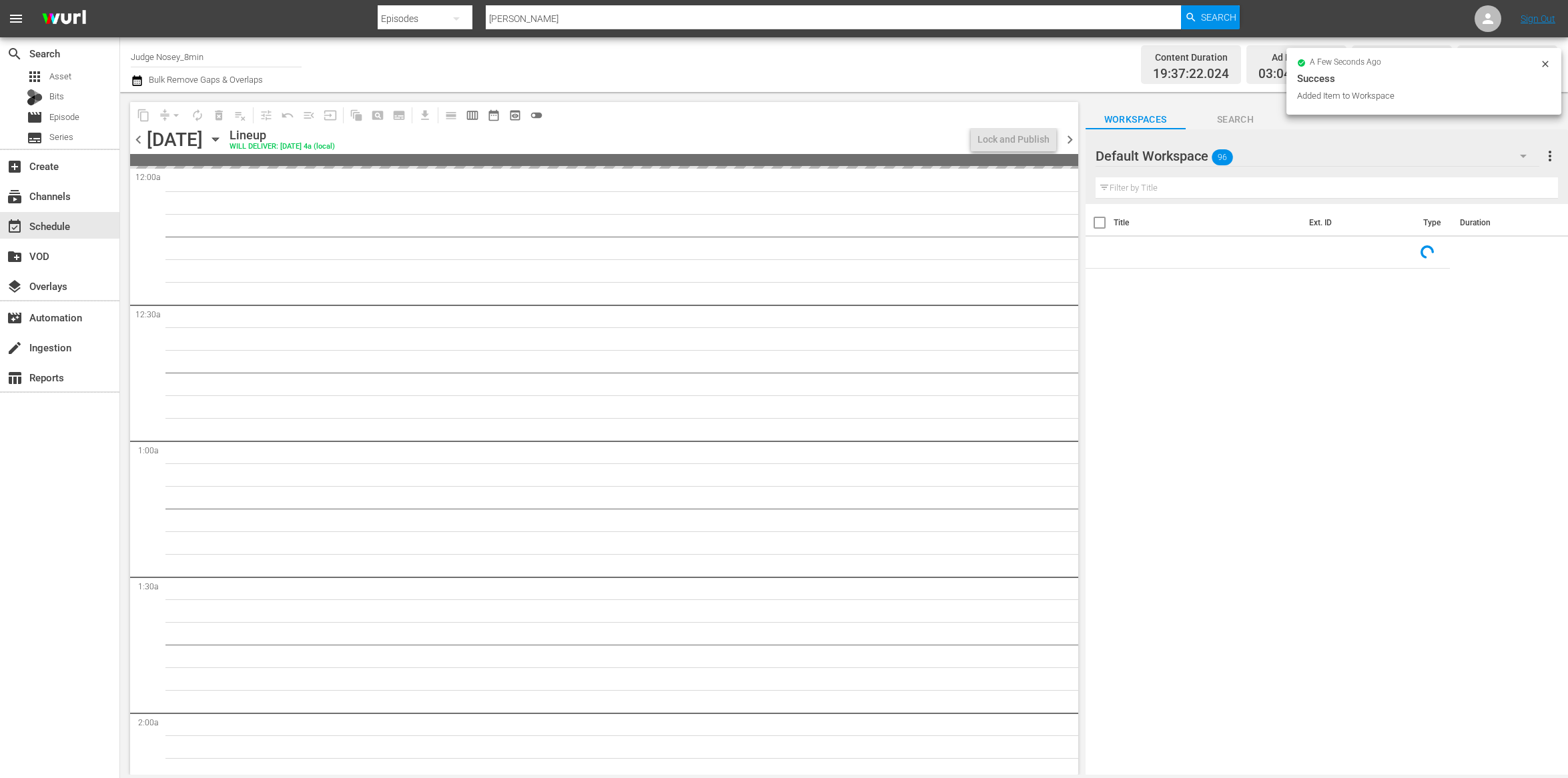
click at [1140, 191] on input "text" at bounding box center [1325, 188] width 462 height 22
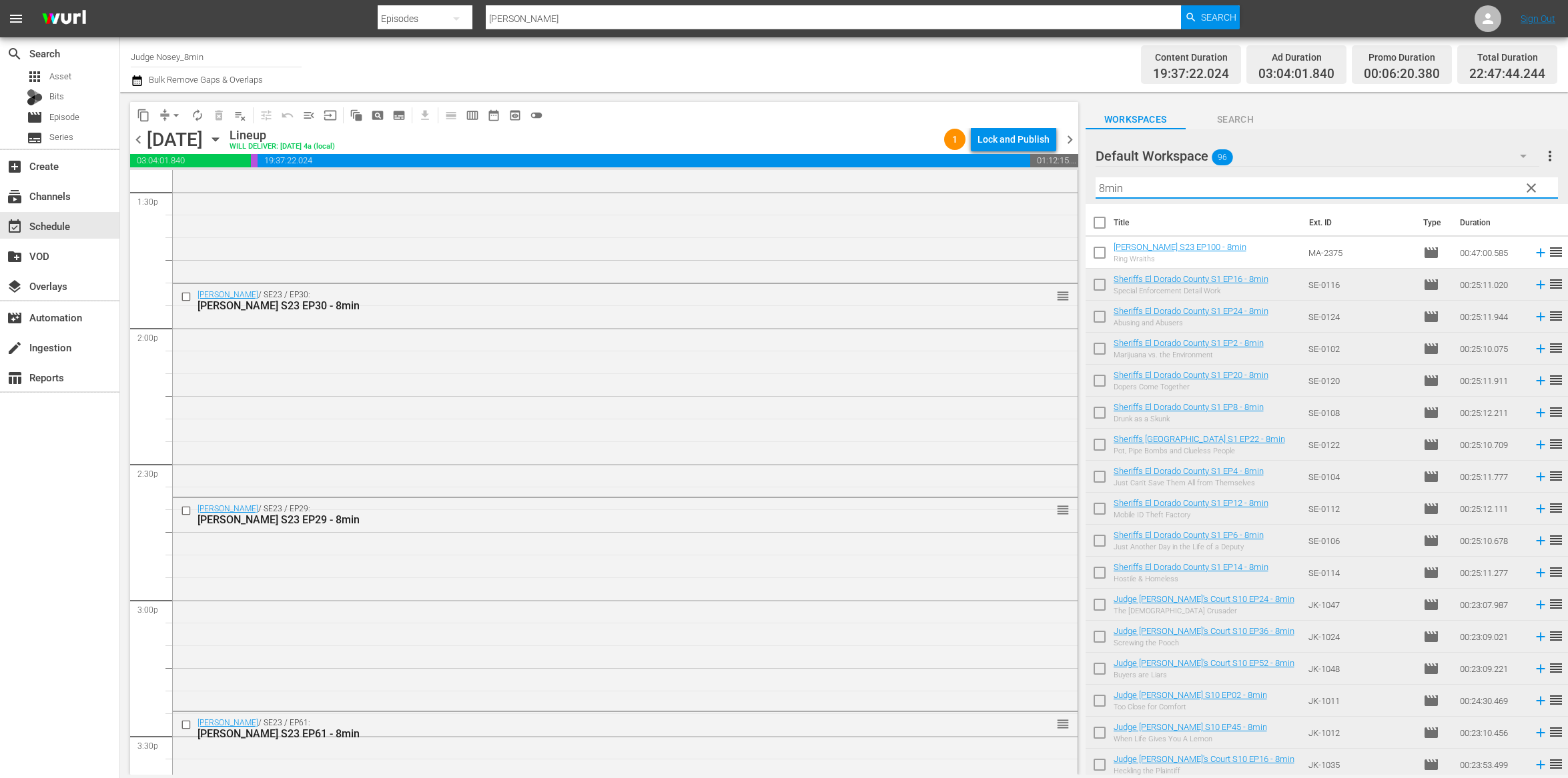
scroll to position [4162, 0]
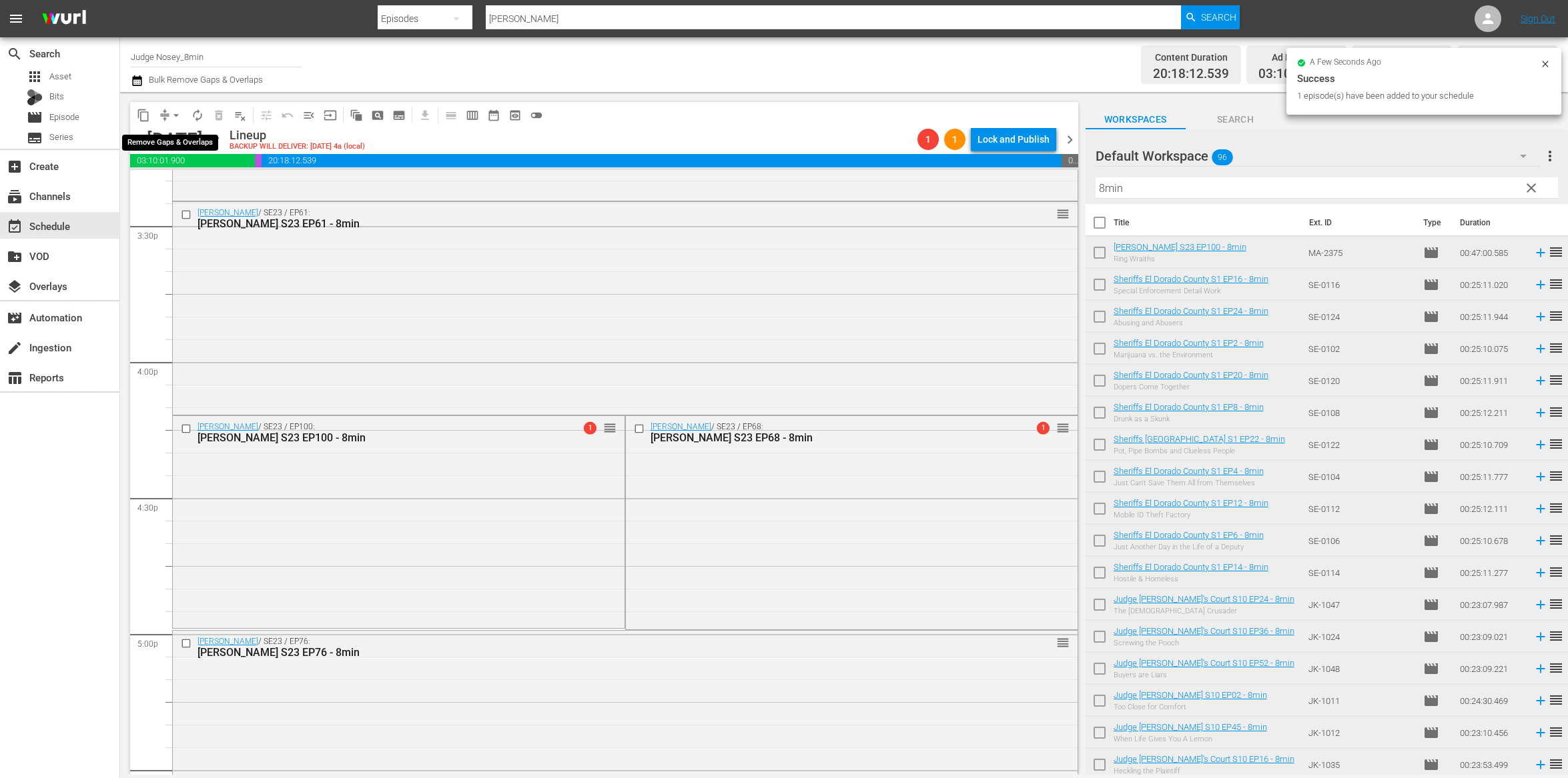
click at [173, 111] on span "arrow_drop_down" at bounding box center [175, 115] width 13 height 13
click at [224, 197] on ul "Align to Midnight Align to First Episode Align to End of Previous Day" at bounding box center [177, 163] width 141 height 76
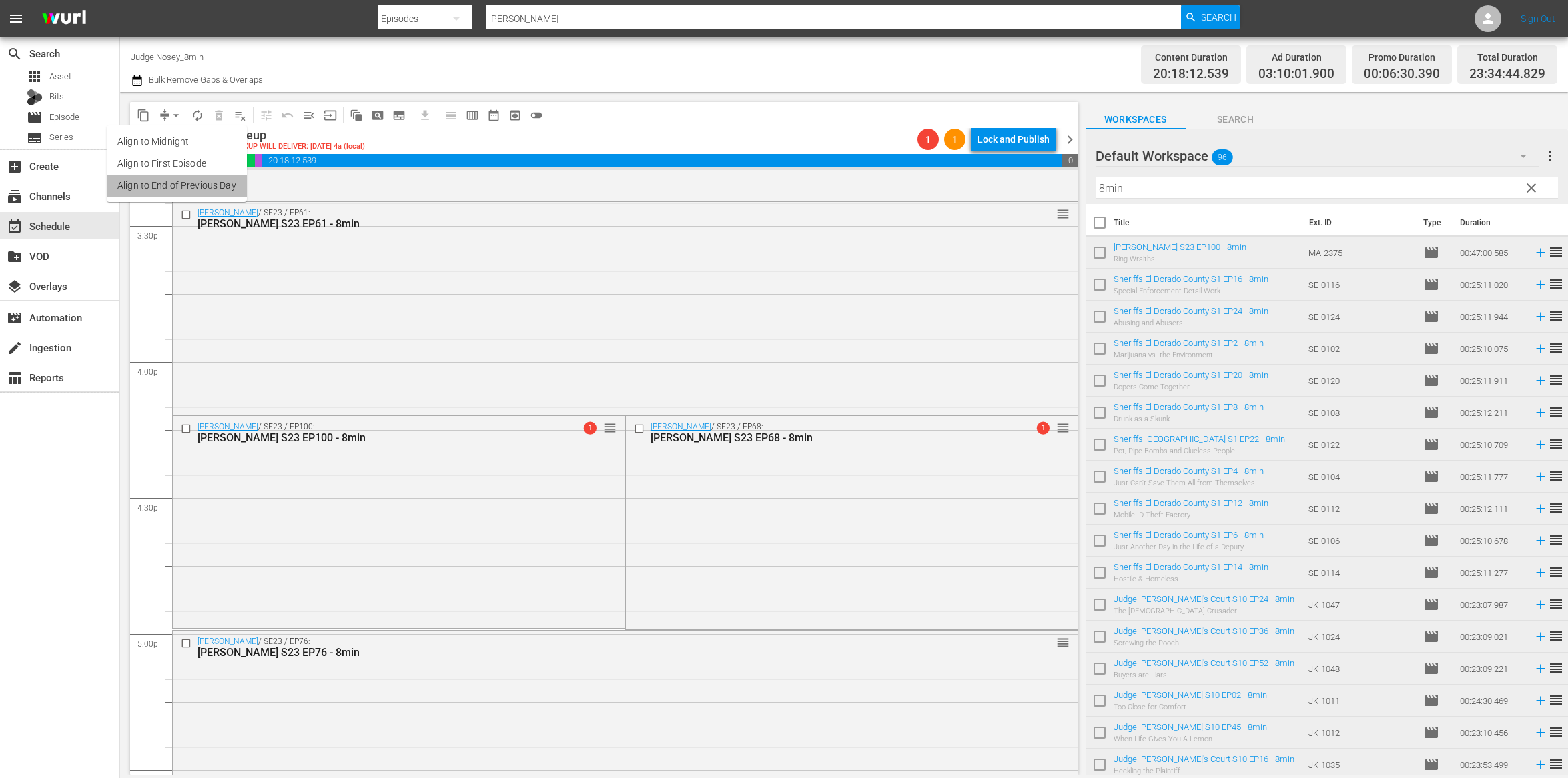
click at [220, 187] on li "Align to End of Previous Day" at bounding box center [177, 186] width 141 height 22
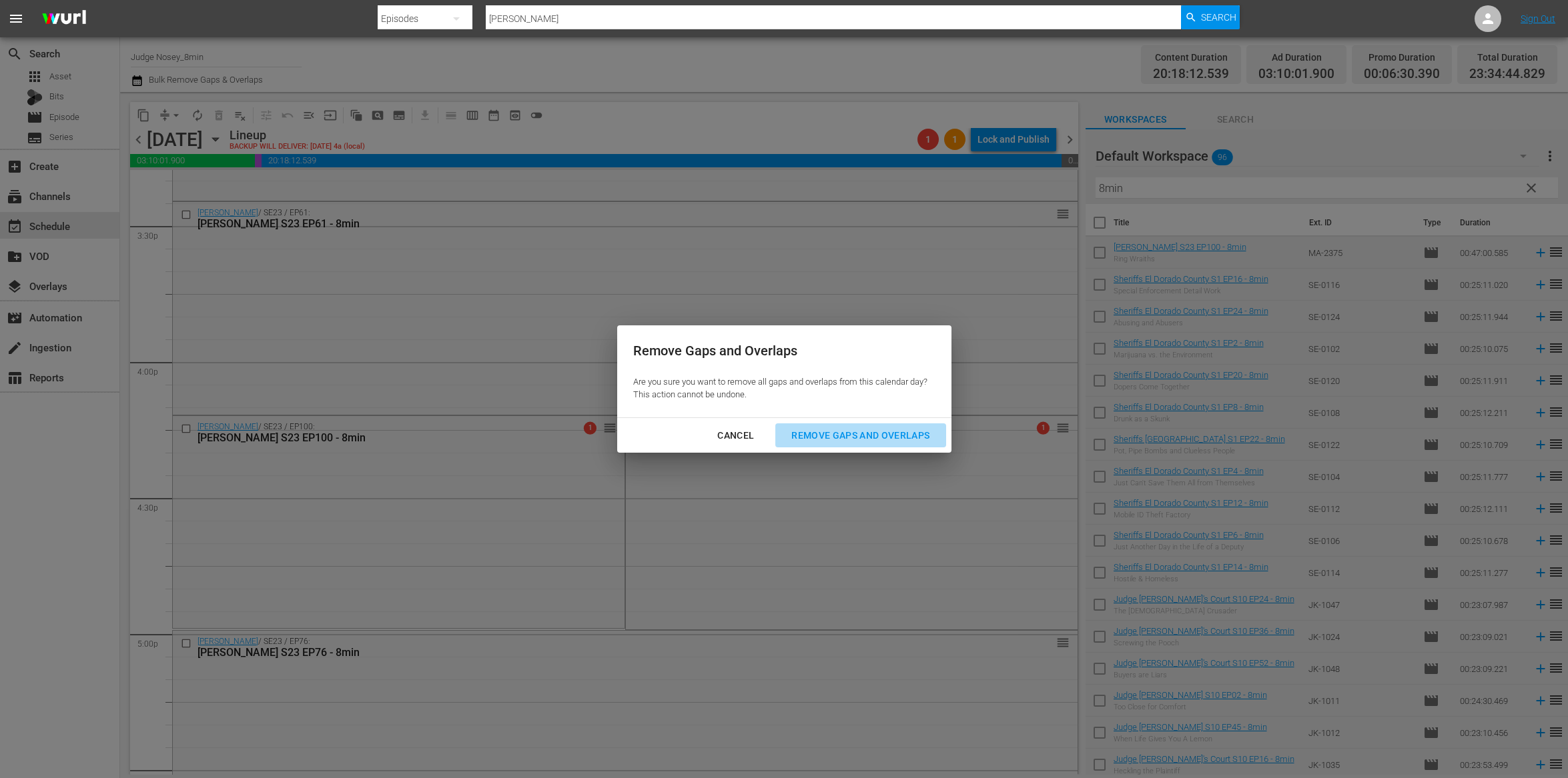
click at [855, 435] on div "Remove Gaps and Overlaps" at bounding box center [859, 436] width 159 height 17
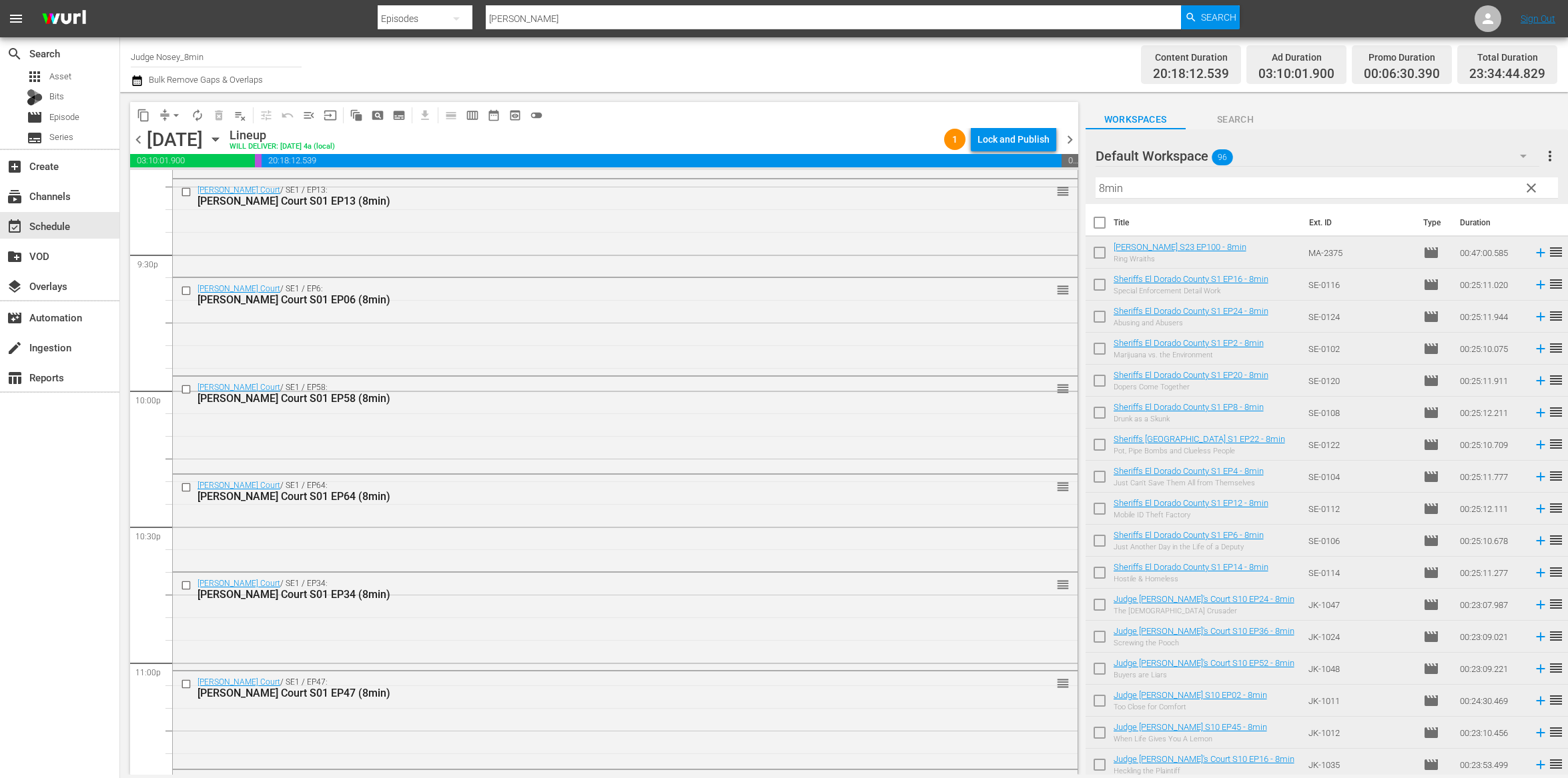
scroll to position [5925, 0]
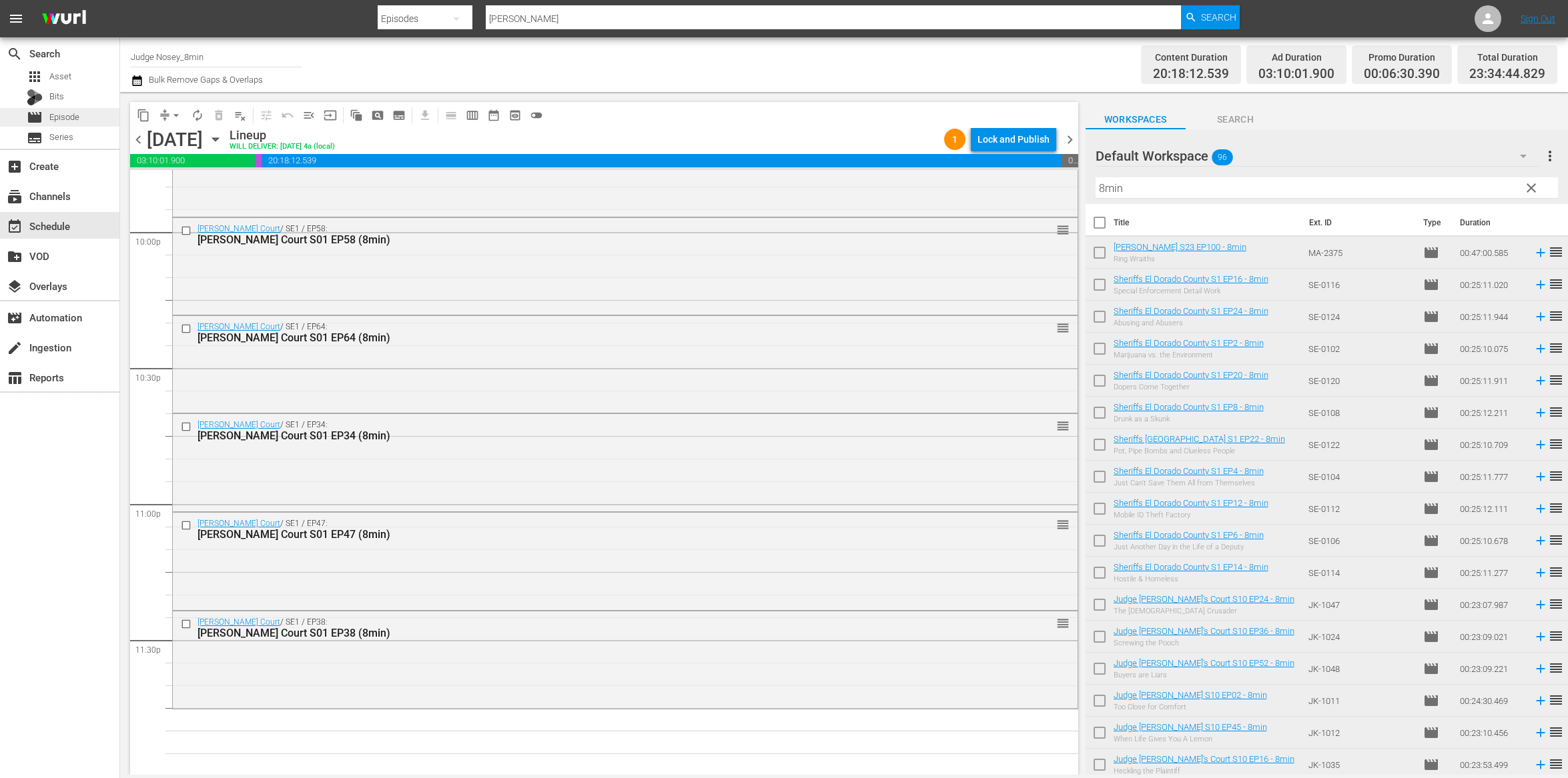
click at [64, 111] on span "Episode" at bounding box center [64, 117] width 30 height 13
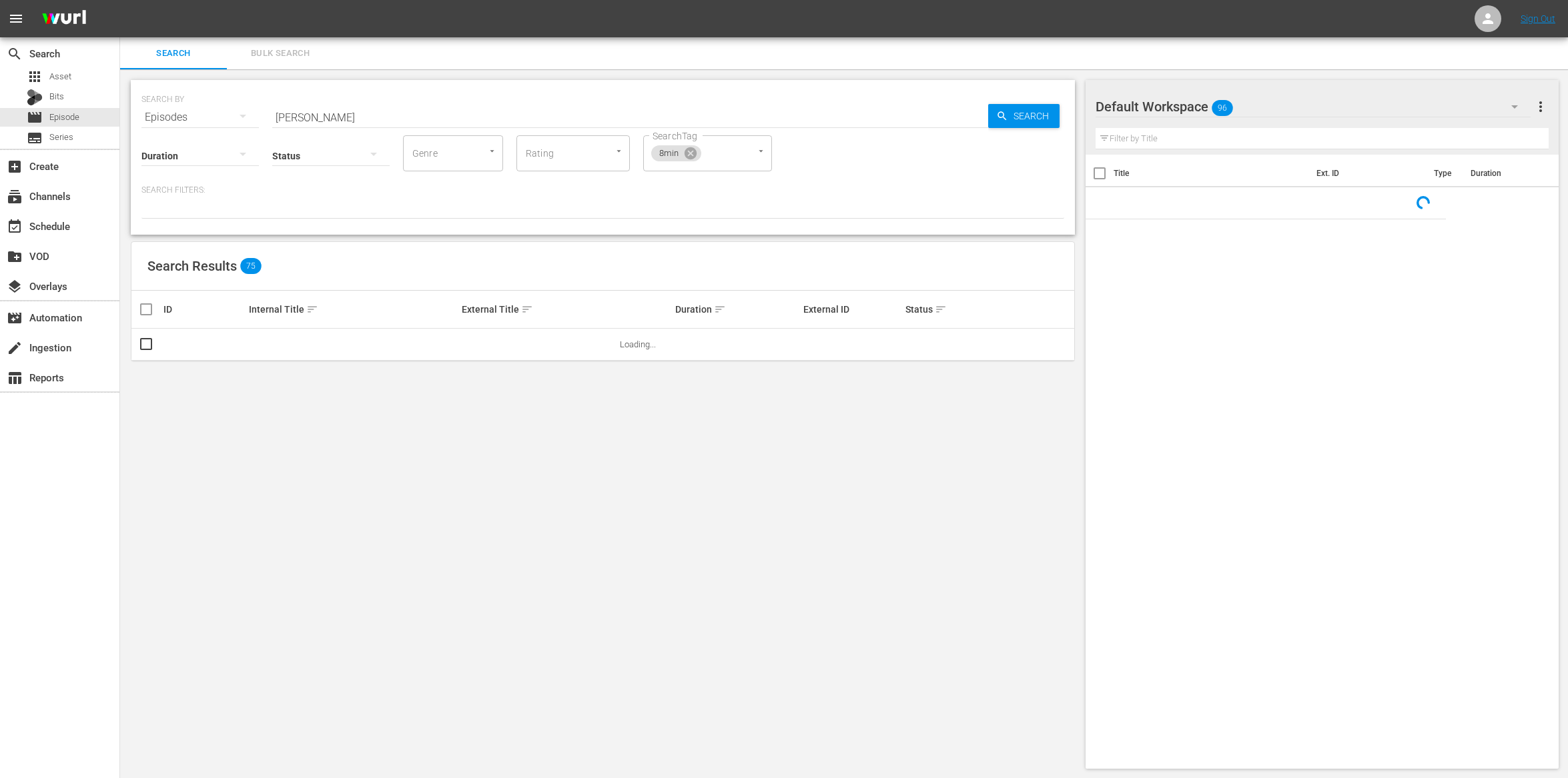
click at [321, 112] on input "judge mathis" at bounding box center [630, 117] width 716 height 32
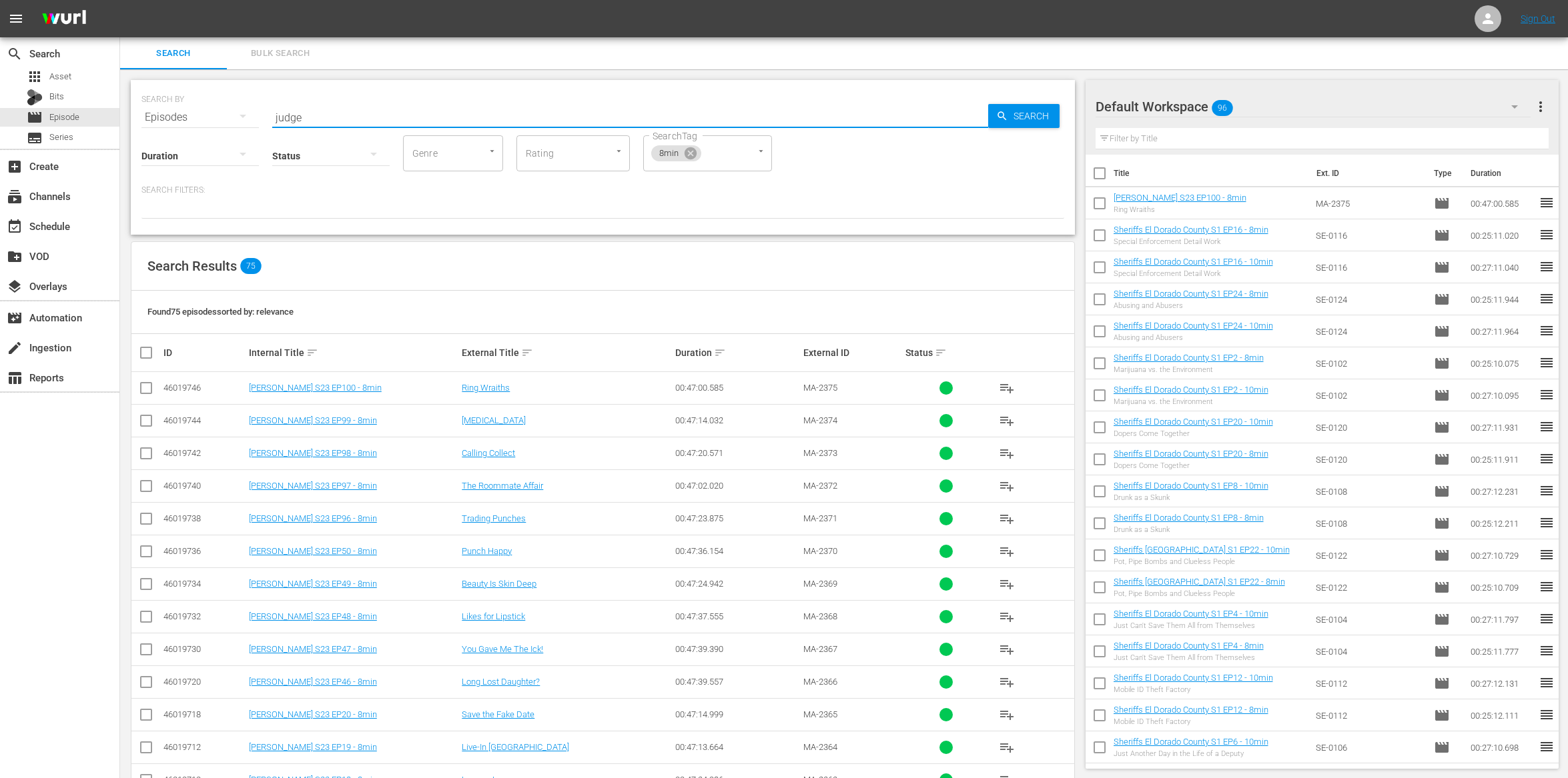
click at [321, 112] on input "judge" at bounding box center [630, 117] width 716 height 32
click at [324, 107] on input "judg" at bounding box center [630, 117] width 716 height 32
click at [322, 118] on input "judg" at bounding box center [630, 117] width 716 height 32
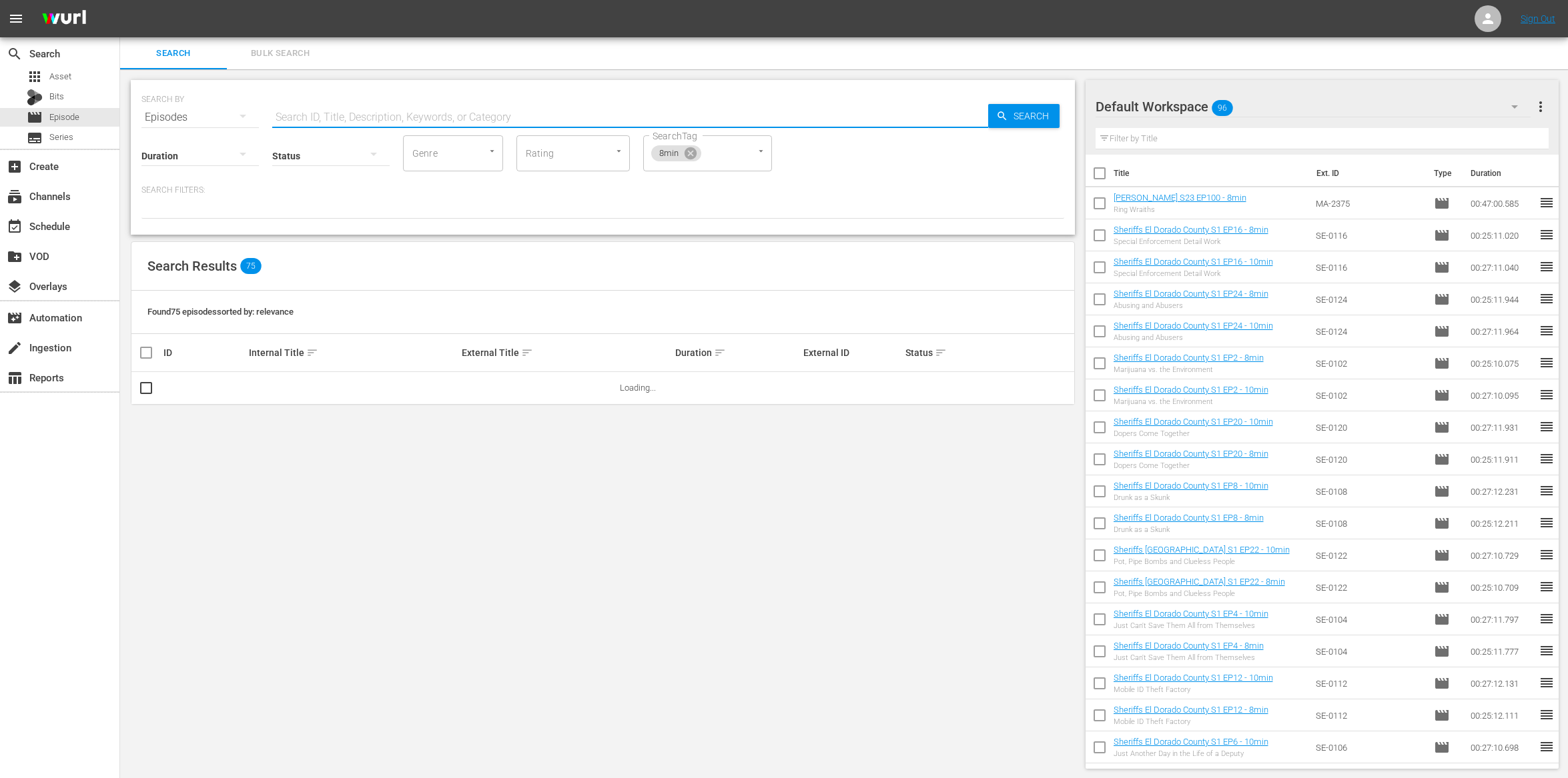
click at [326, 121] on input "text" at bounding box center [630, 117] width 716 height 32
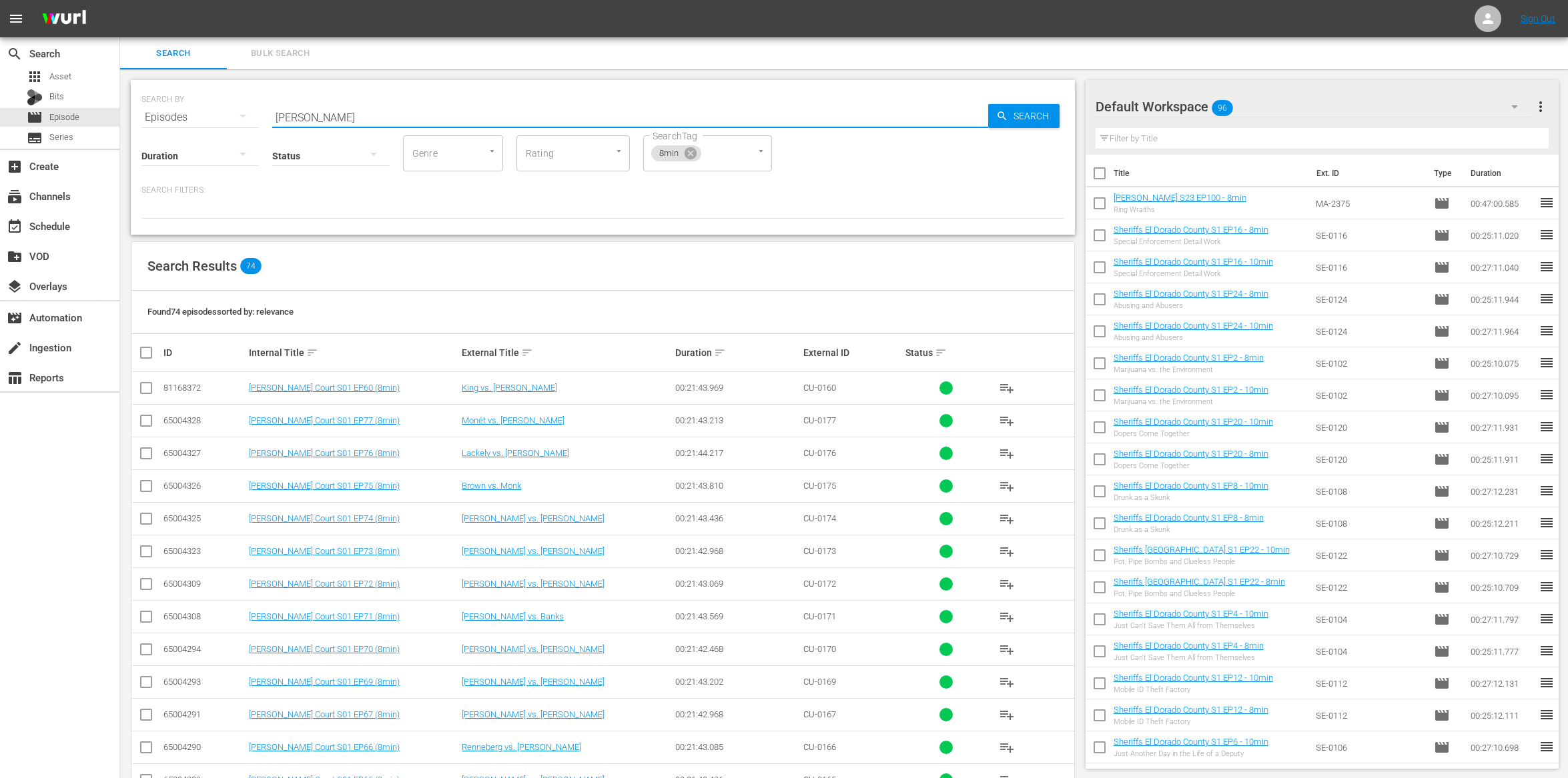
drag, startPoint x: 147, startPoint y: 387, endPoint x: 404, endPoint y: 382, distance: 257.0
click at [148, 387] on input "checkbox" at bounding box center [146, 391] width 16 height 16
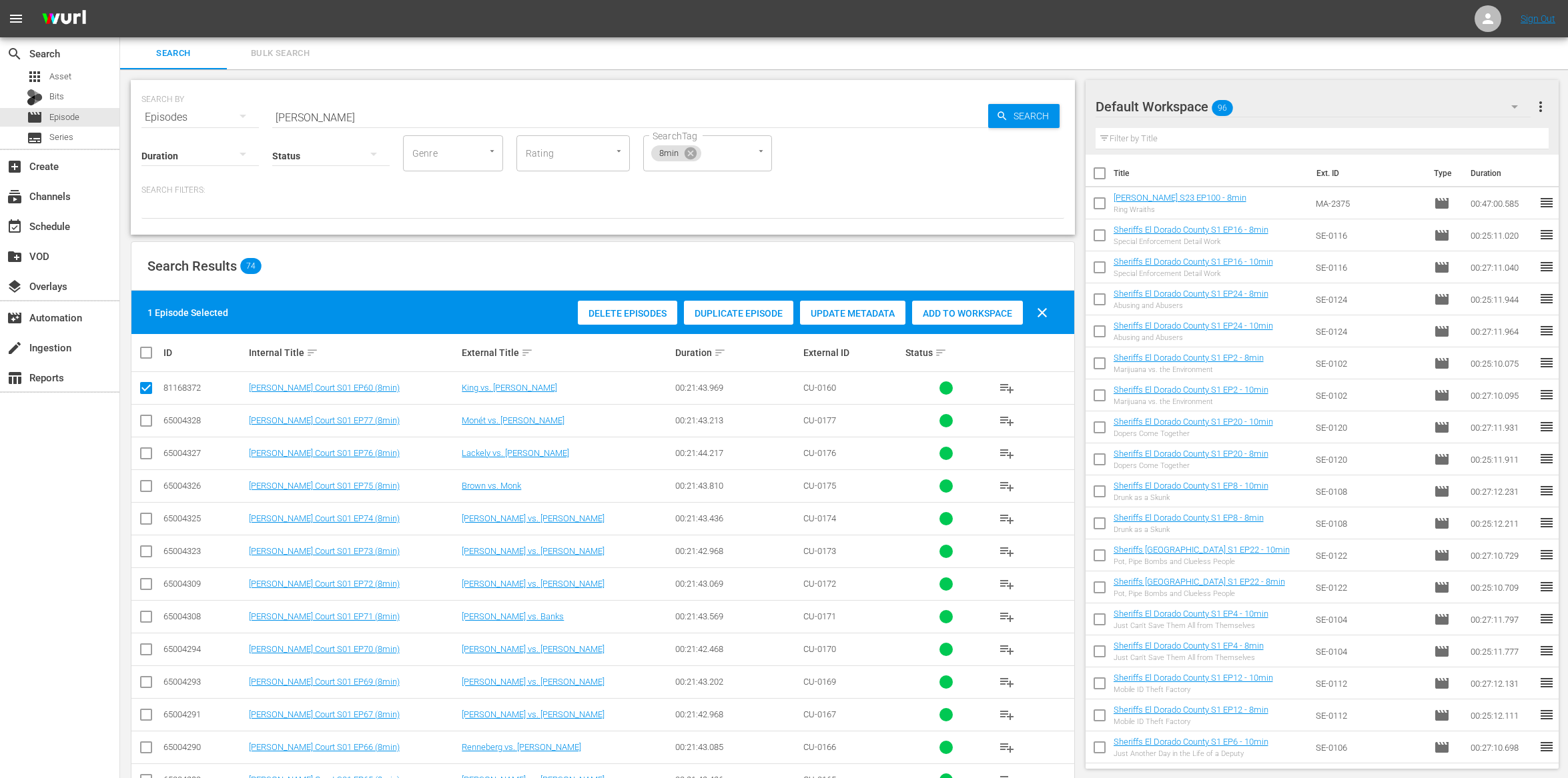
click at [995, 318] on div "Add to Workspace" at bounding box center [967, 314] width 111 height 26
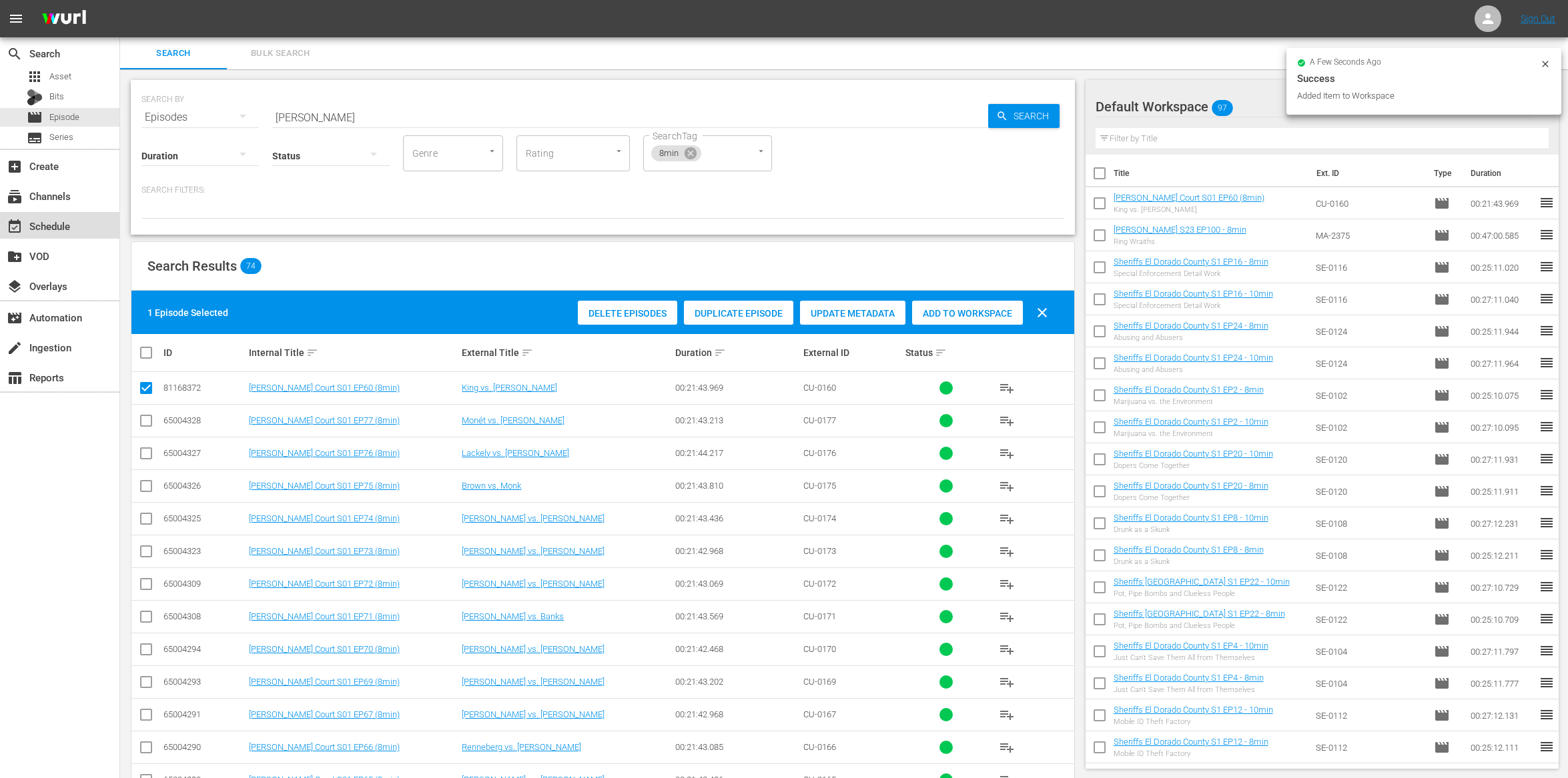
click at [67, 229] on div "event_available Schedule" at bounding box center [37, 224] width 74 height 12
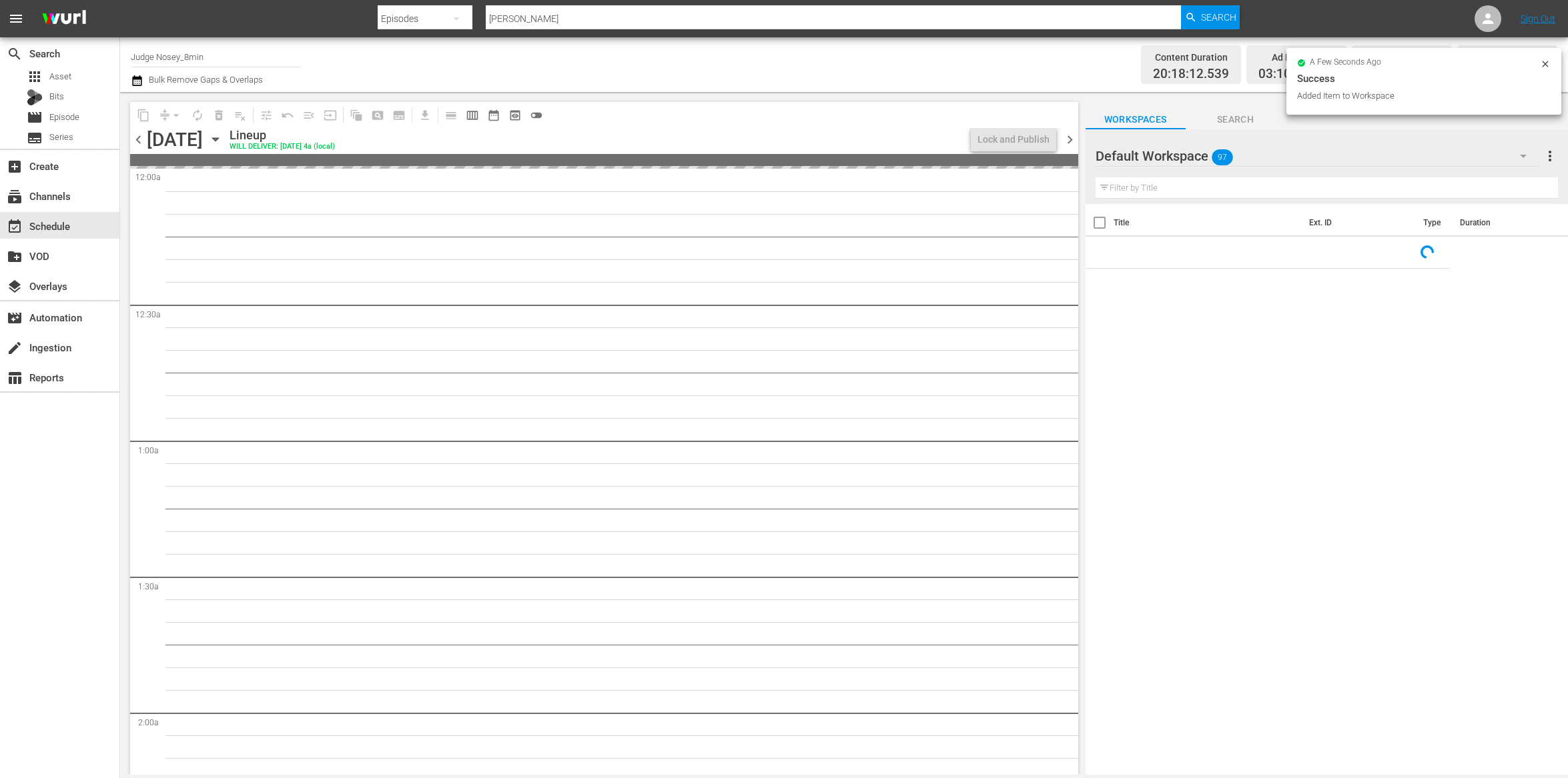
click at [1112, 183] on input "text" at bounding box center [1325, 188] width 462 height 22
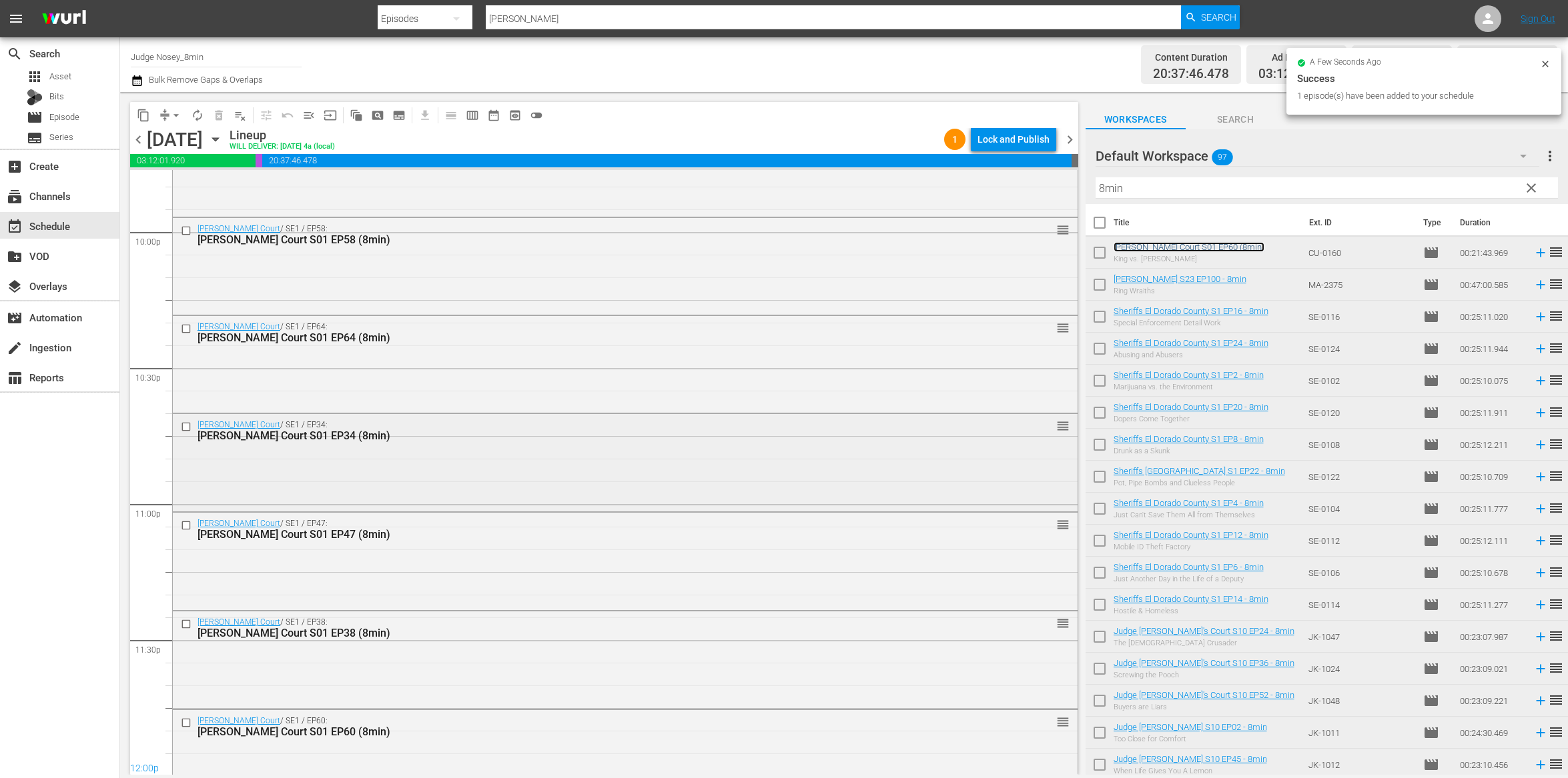
scroll to position [5958, 0]
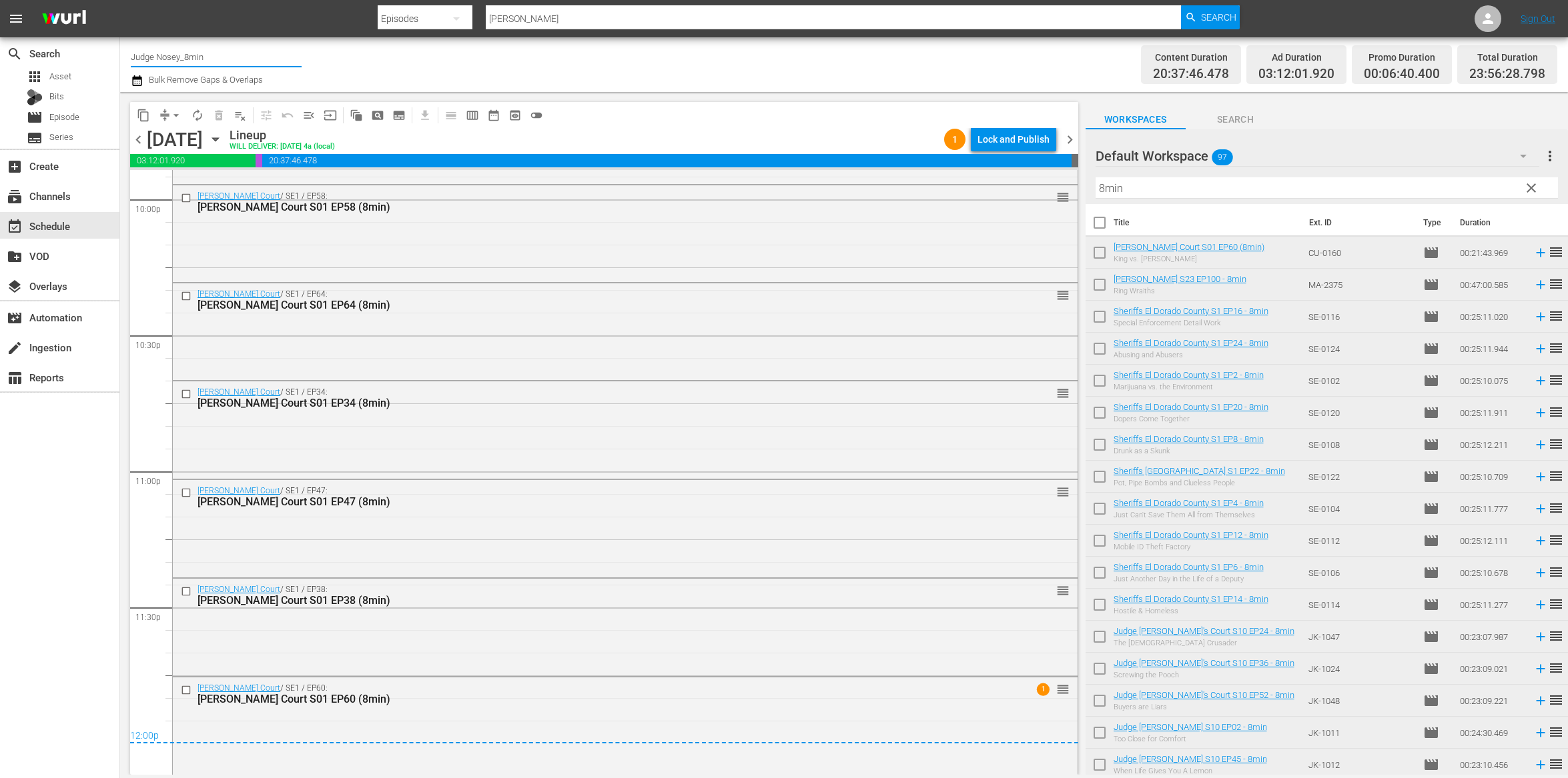
drag, startPoint x: 239, startPoint y: 56, endPoint x: 212, endPoint y: 58, distance: 27.1
click at [176, 56] on input "Judge Nosey_8min" at bounding box center [216, 56] width 171 height 32
click at [306, 103] on div "Judge Nosey (349 - nosey_realnosey_1)" at bounding box center [314, 94] width 345 height 32
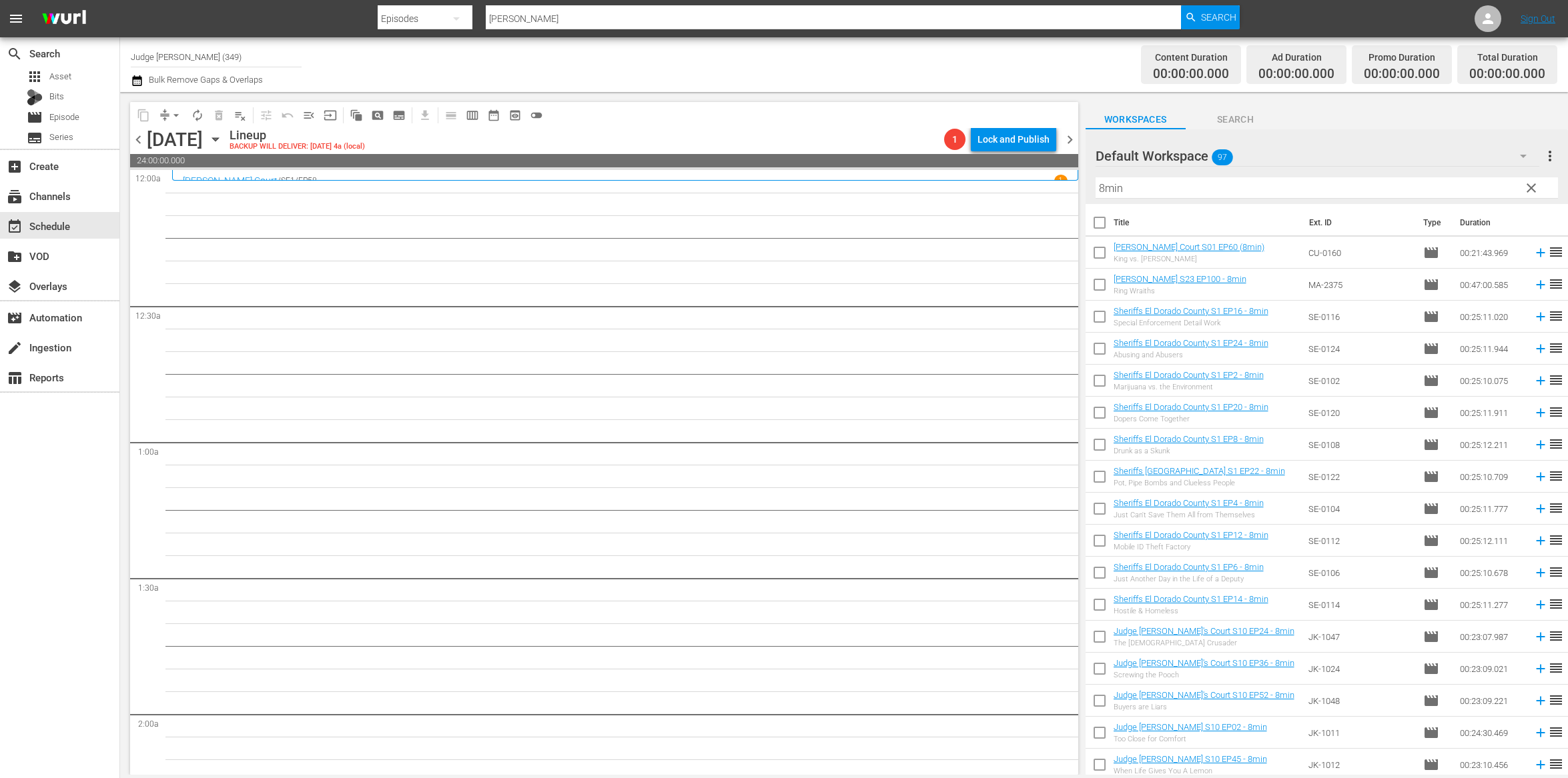
click at [1134, 183] on input "8min" at bounding box center [1325, 188] width 462 height 22
click at [1131, 193] on input "text" at bounding box center [1325, 188] width 462 height 22
drag, startPoint x: 1102, startPoint y: 224, endPoint x: 1194, endPoint y: 299, distance: 118.7
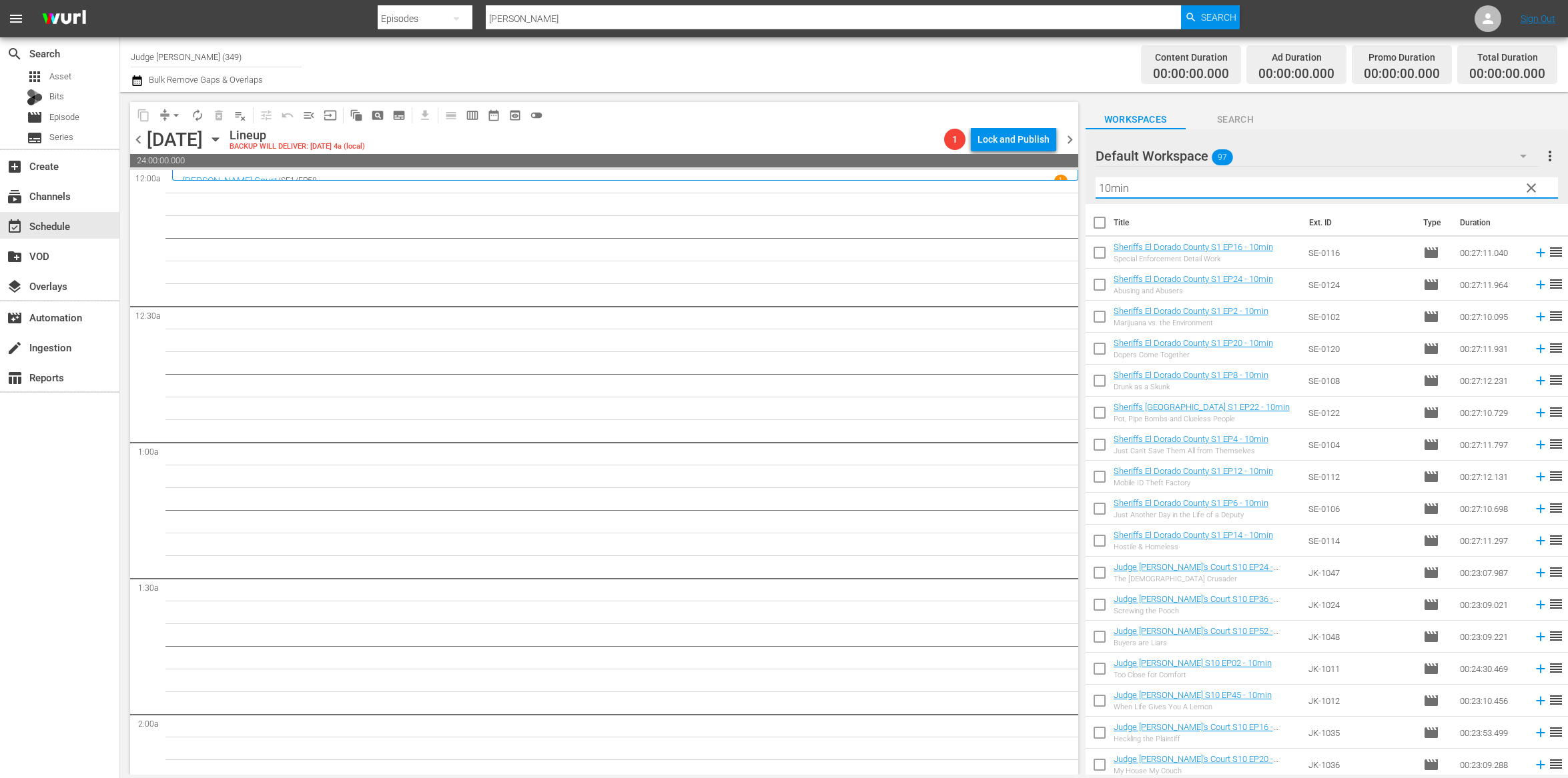
click at [1102, 224] on input "checkbox" at bounding box center [1099, 226] width 28 height 28
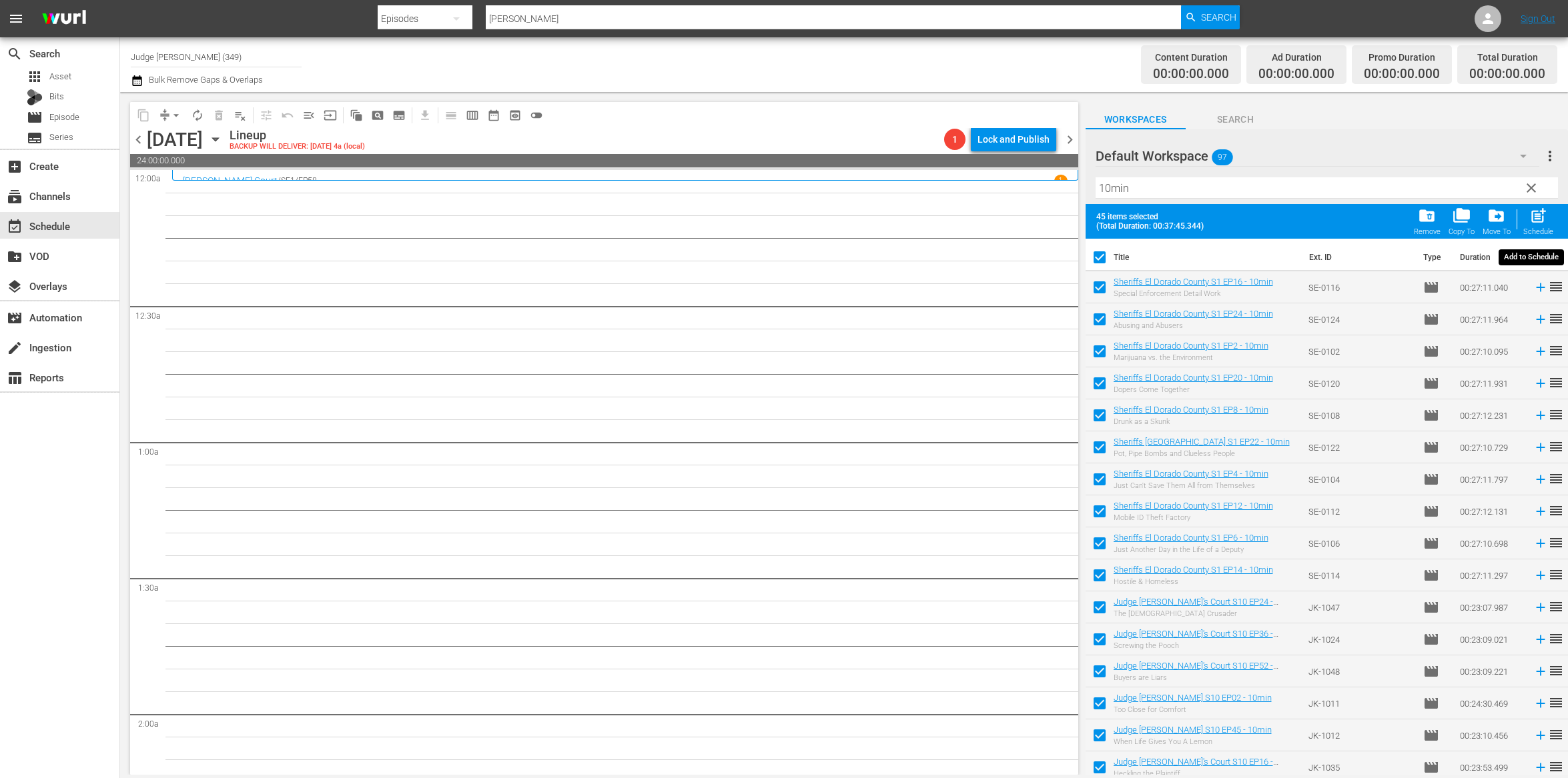
click at [1543, 219] on span "post_add" at bounding box center [1537, 216] width 18 height 18
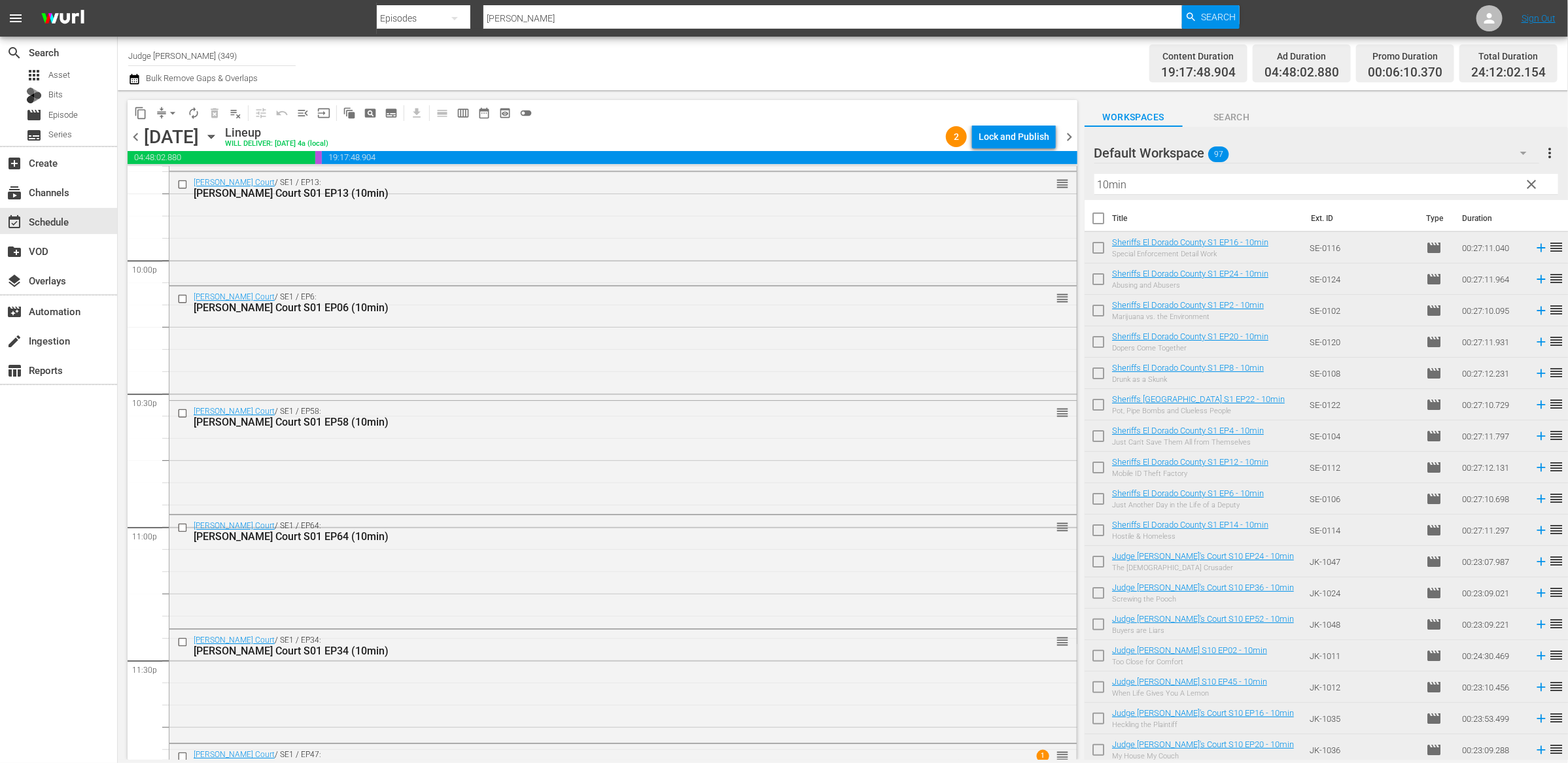
scroll to position [5875, 0]
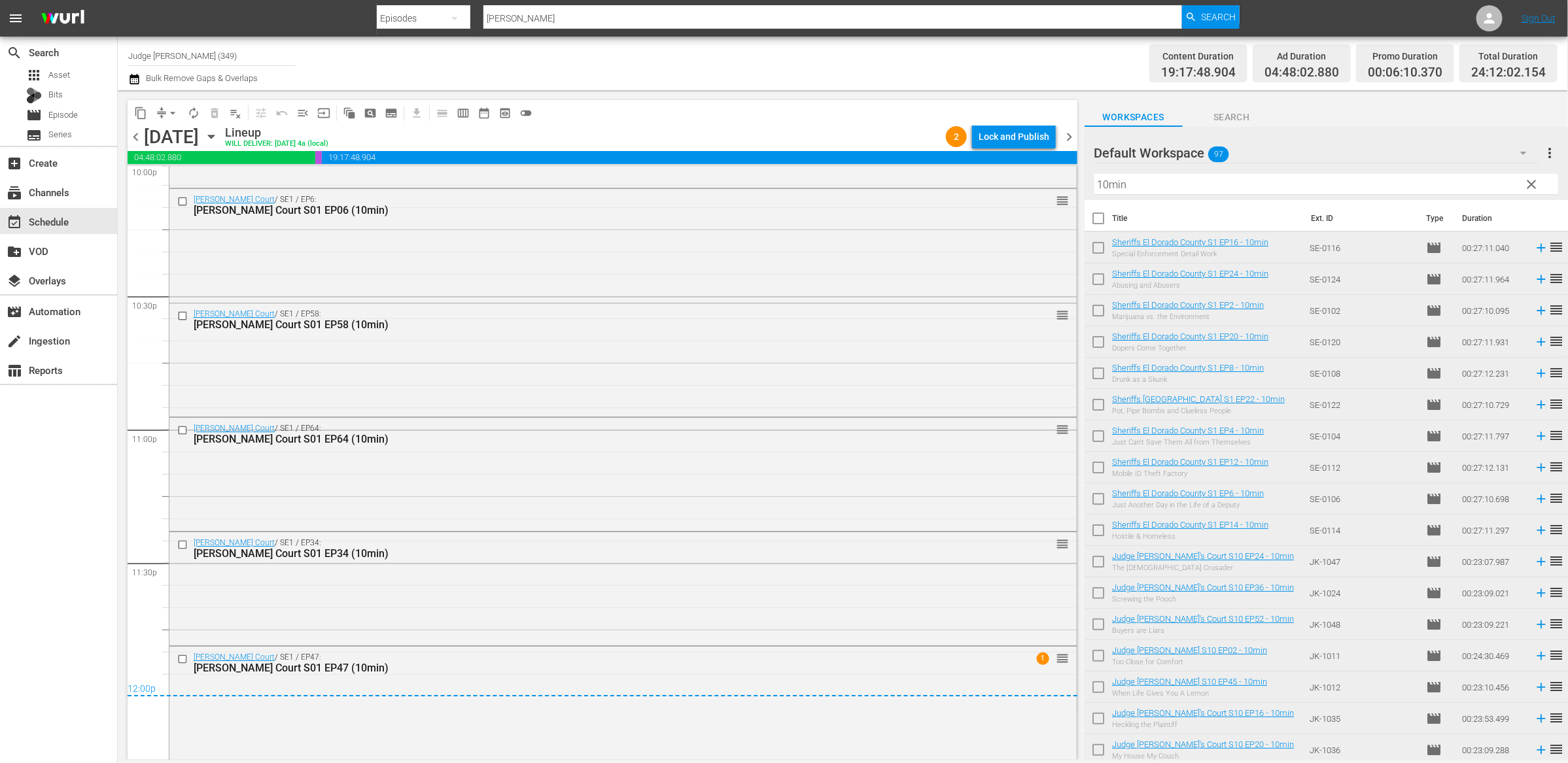
click at [1070, 137] on span "chevron_right" at bounding box center [1069, 137] width 17 height 17
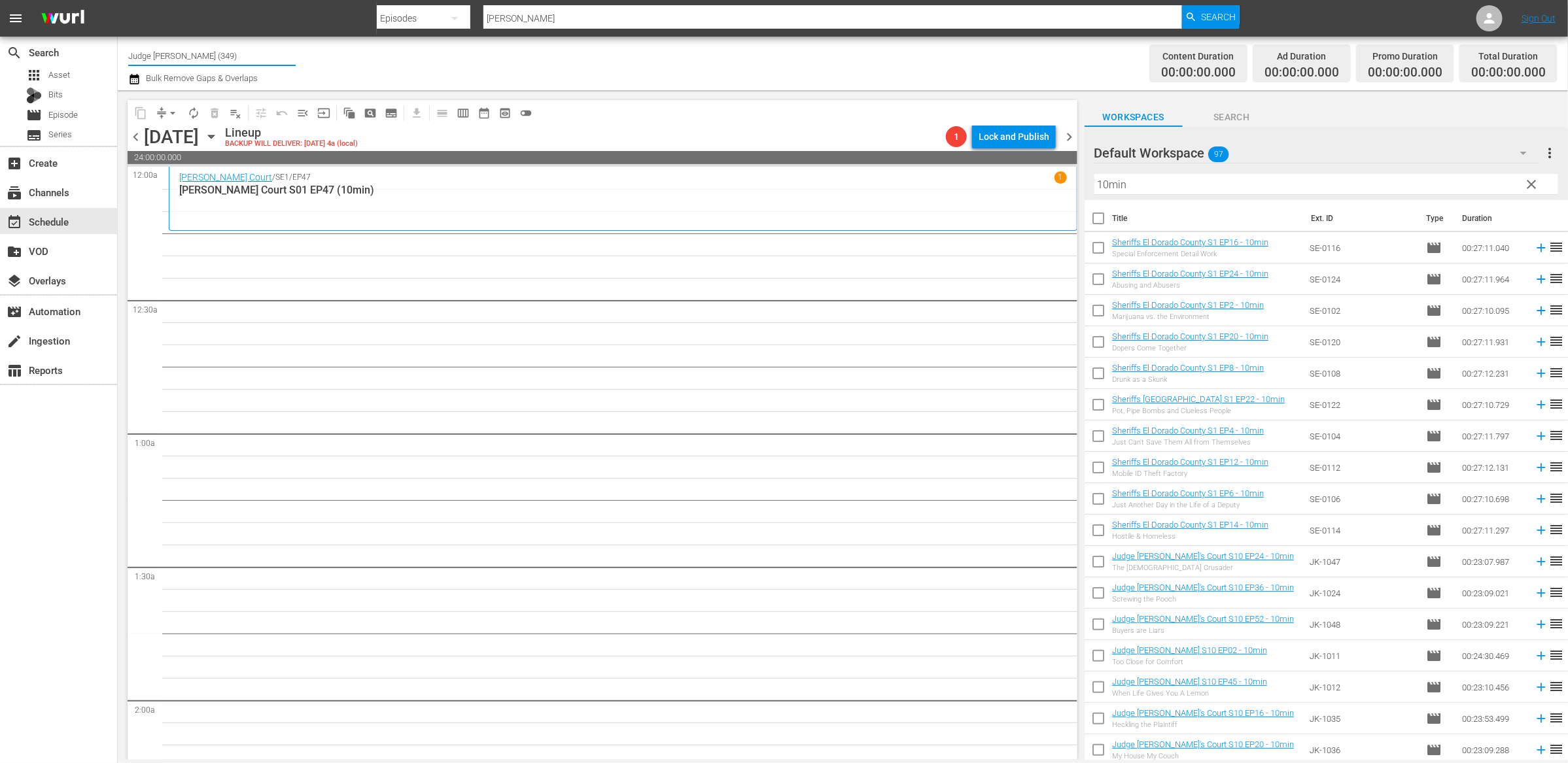
drag, startPoint x: 219, startPoint y: 54, endPoint x: 170, endPoint y: 55, distance: 49.0
click at [170, 55] on input "Judge Nosey (349)" at bounding box center [212, 55] width 168 height 31
drag, startPoint x: 304, startPoint y: 129, endPoint x: 265, endPoint y: 152, distance: 45.3
click at [304, 129] on div "Judge Nosey_8min (1495 - nosey_judgenosey_1)" at bounding box center [308, 123] width 339 height 31
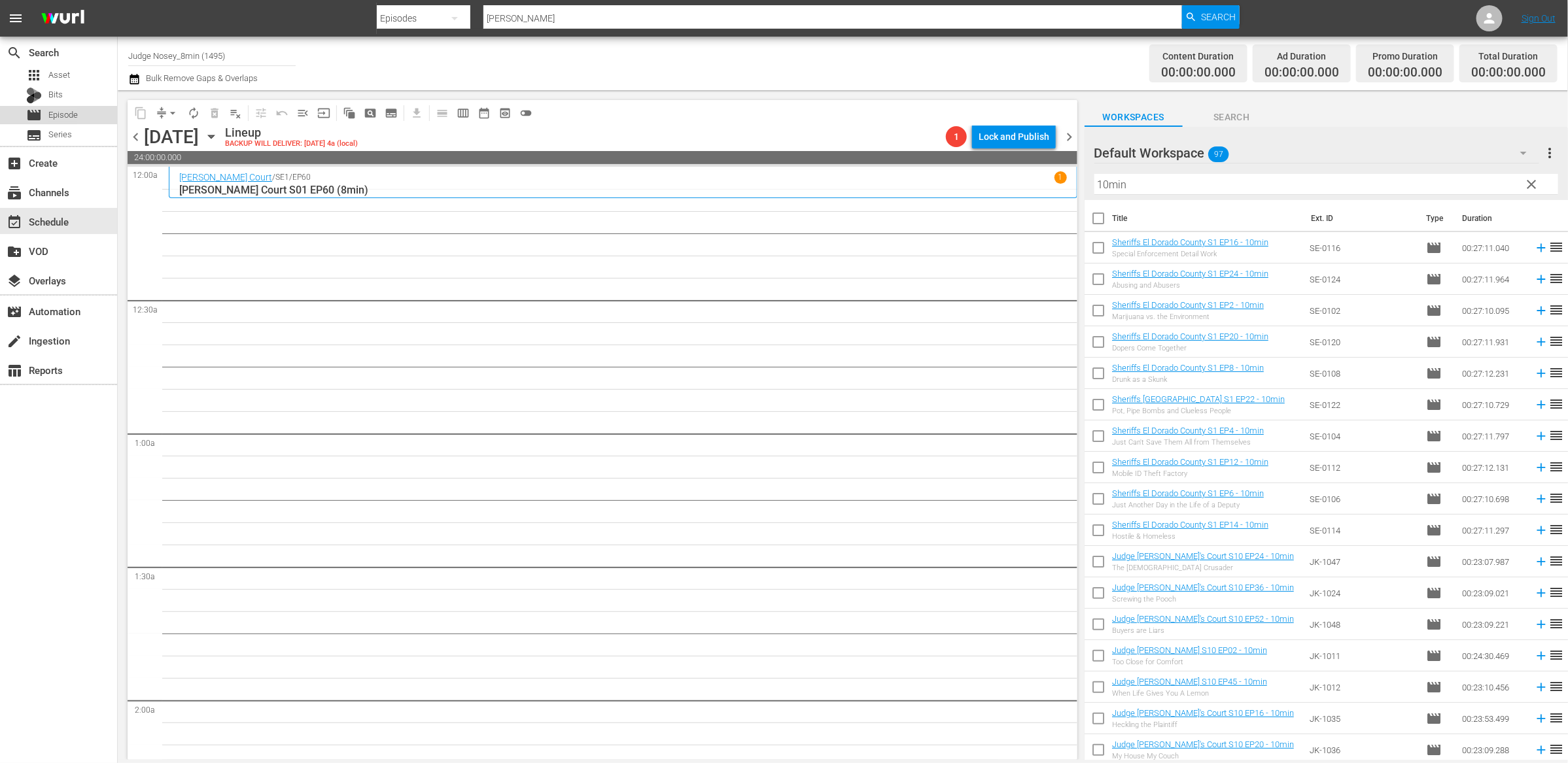
click at [55, 112] on span "Episode" at bounding box center [63, 115] width 29 height 13
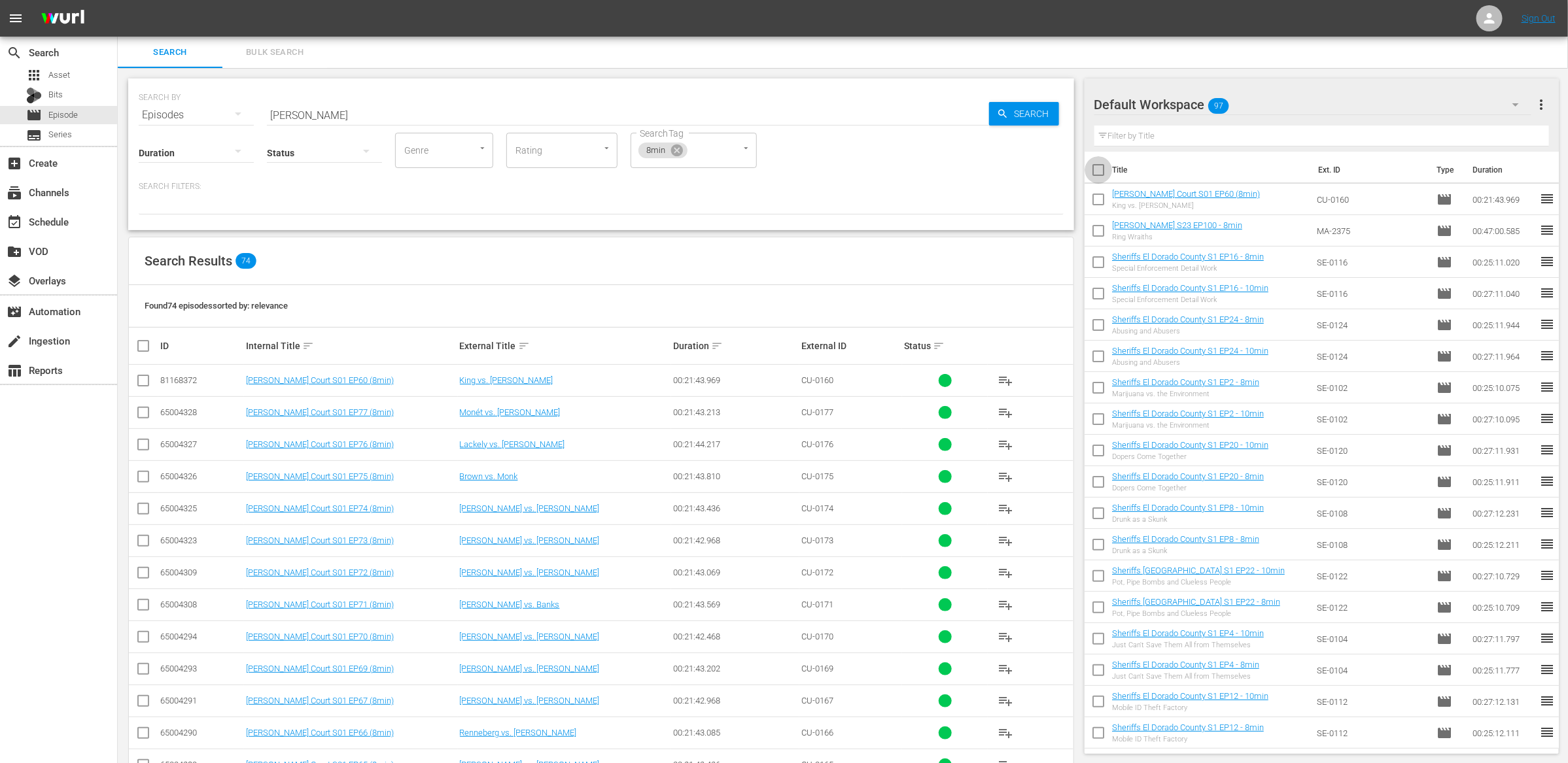
click at [1102, 165] on input "checkbox" at bounding box center [1098, 173] width 27 height 27
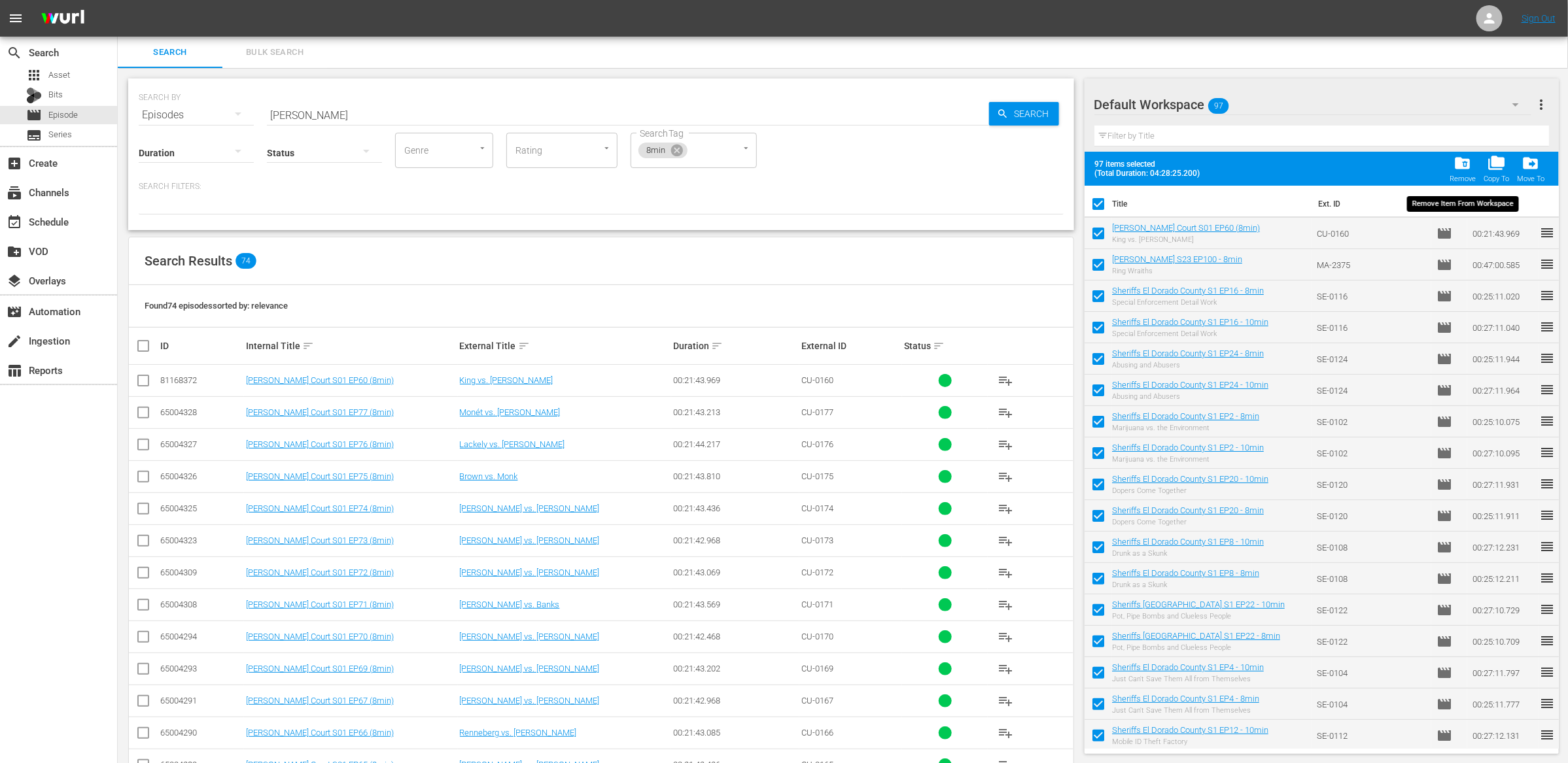
click at [1451, 172] on button "folder_delete Remove" at bounding box center [1462, 169] width 34 height 37
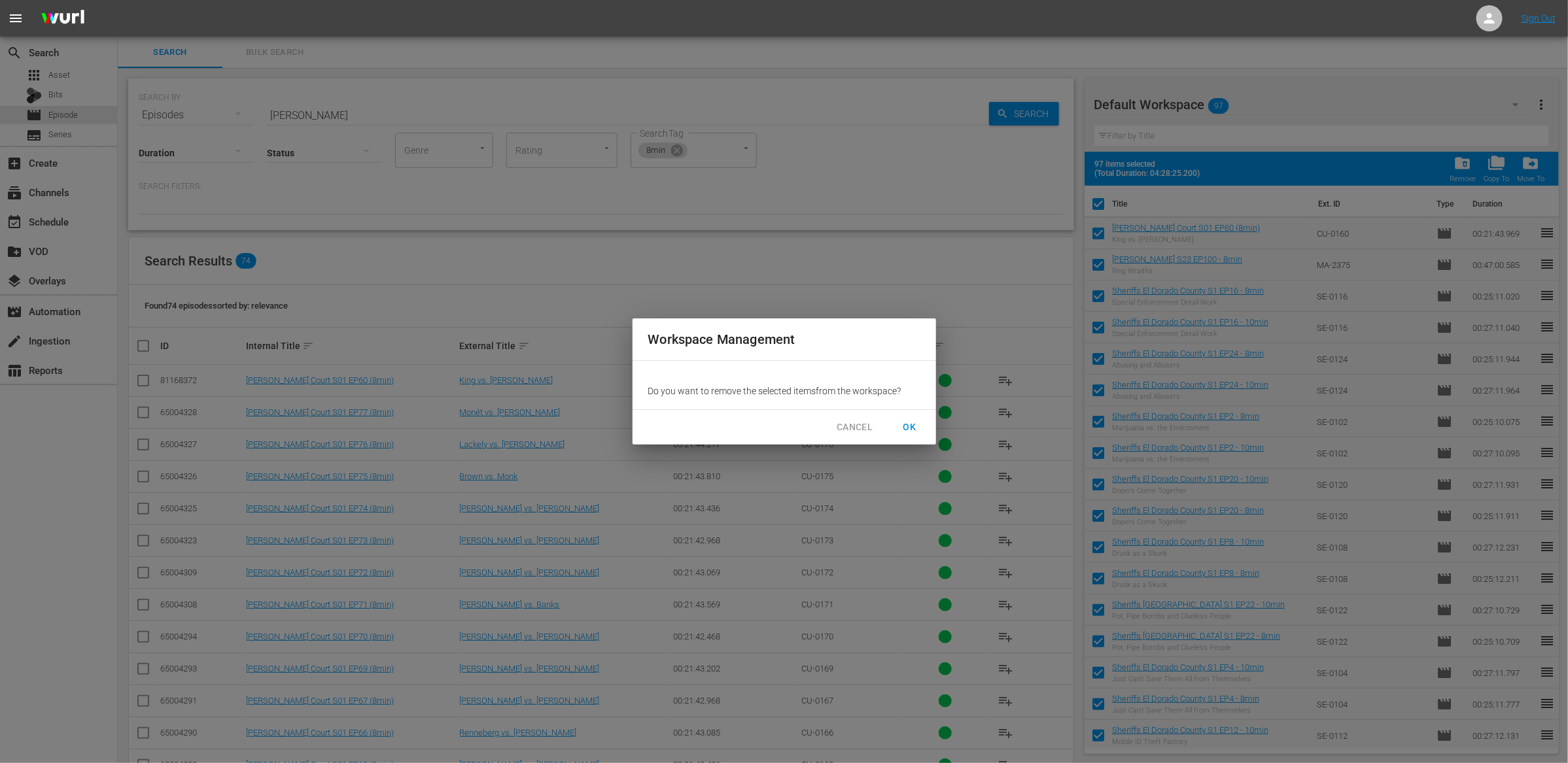
click at [905, 425] on span "OK" at bounding box center [911, 427] width 21 height 17
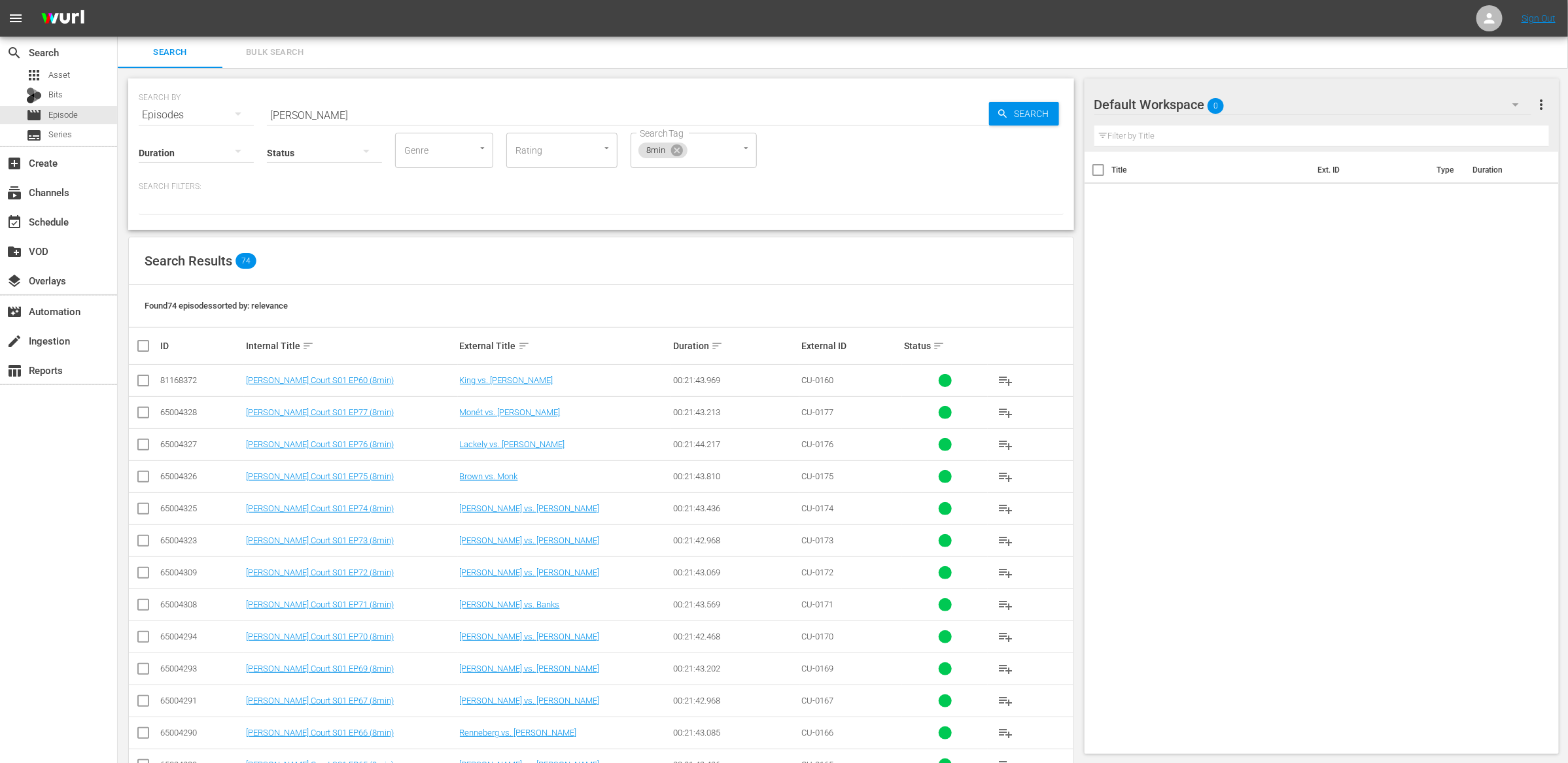
click at [270, 50] on span "Bulk Search" at bounding box center [275, 51] width 89 height 15
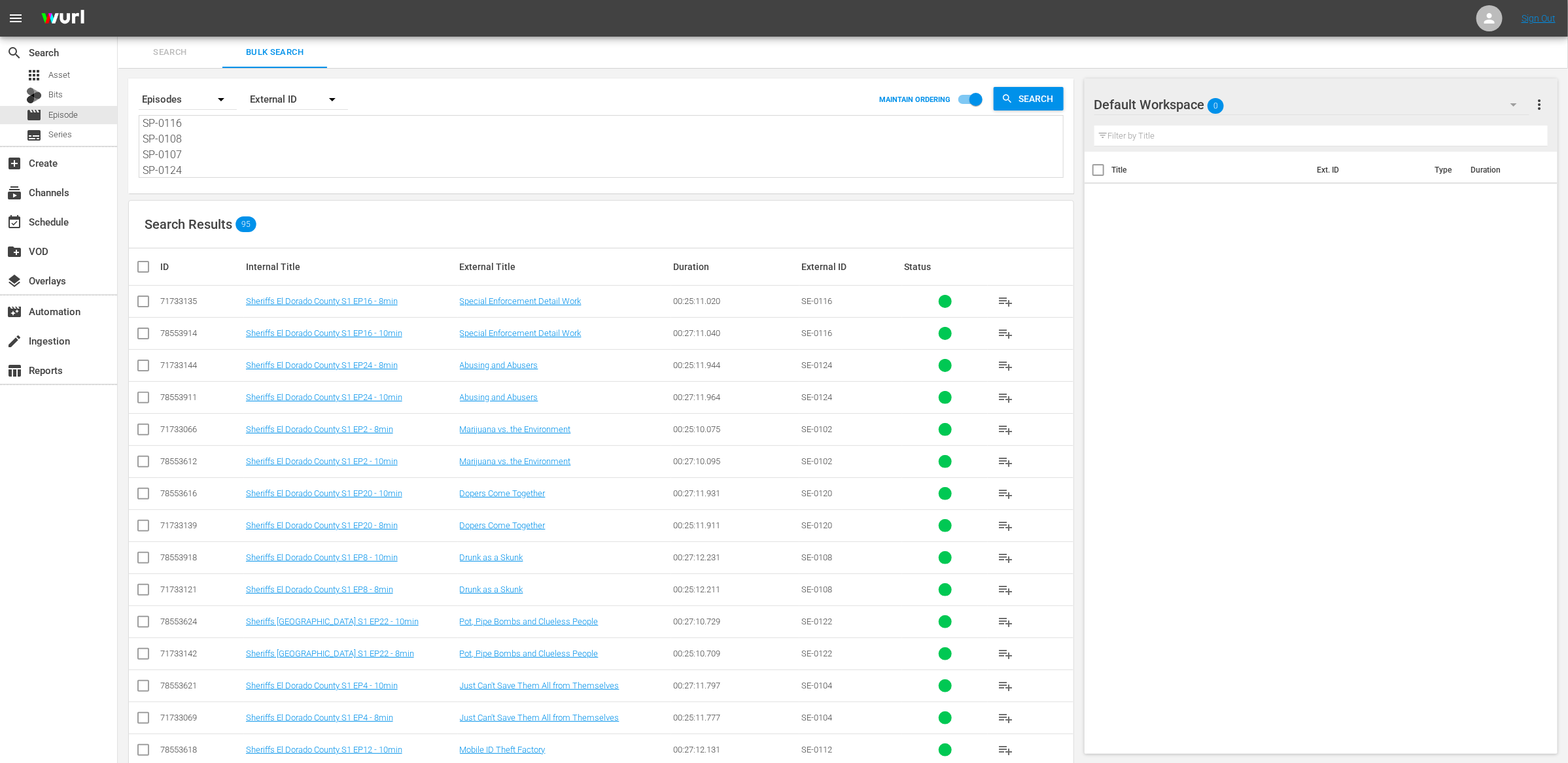
scroll to position [647, 0]
drag, startPoint x: 144, startPoint y: 125, endPoint x: 187, endPoint y: 268, distance: 149.3
paste textarea "DC-0137 DC-1957 DC-2212 DC-2073 DC-2093 DC-1939 DC-1921 DC-1903 DC-0118 DC-2010…"
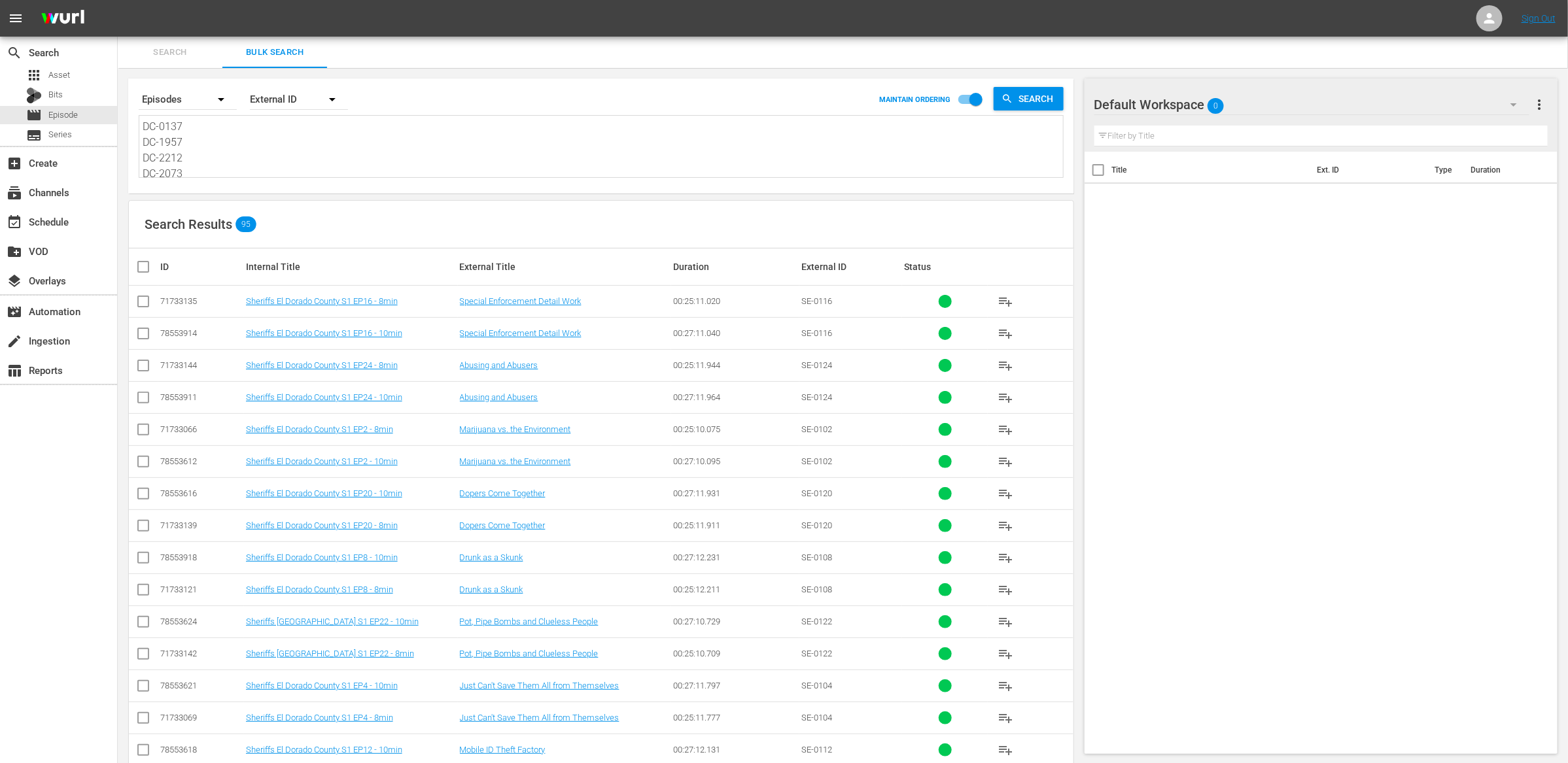
scroll to position [1, 0]
click at [1023, 105] on span "Search" at bounding box center [1039, 99] width 50 height 23
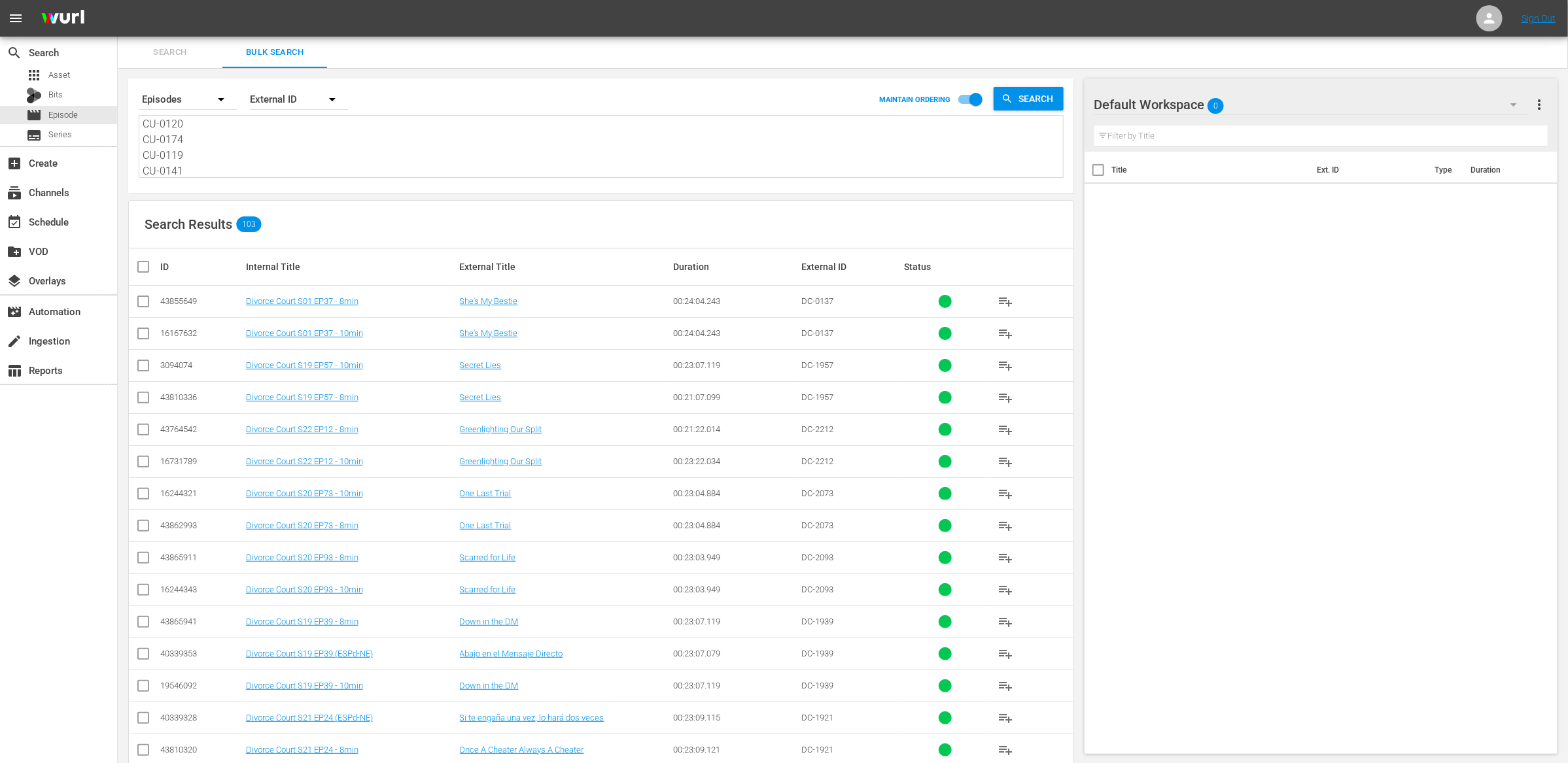
drag, startPoint x: 145, startPoint y: 271, endPoint x: 223, endPoint y: 304, distance: 84.7
click at [145, 271] on input "checkbox" at bounding box center [148, 267] width 26 height 16
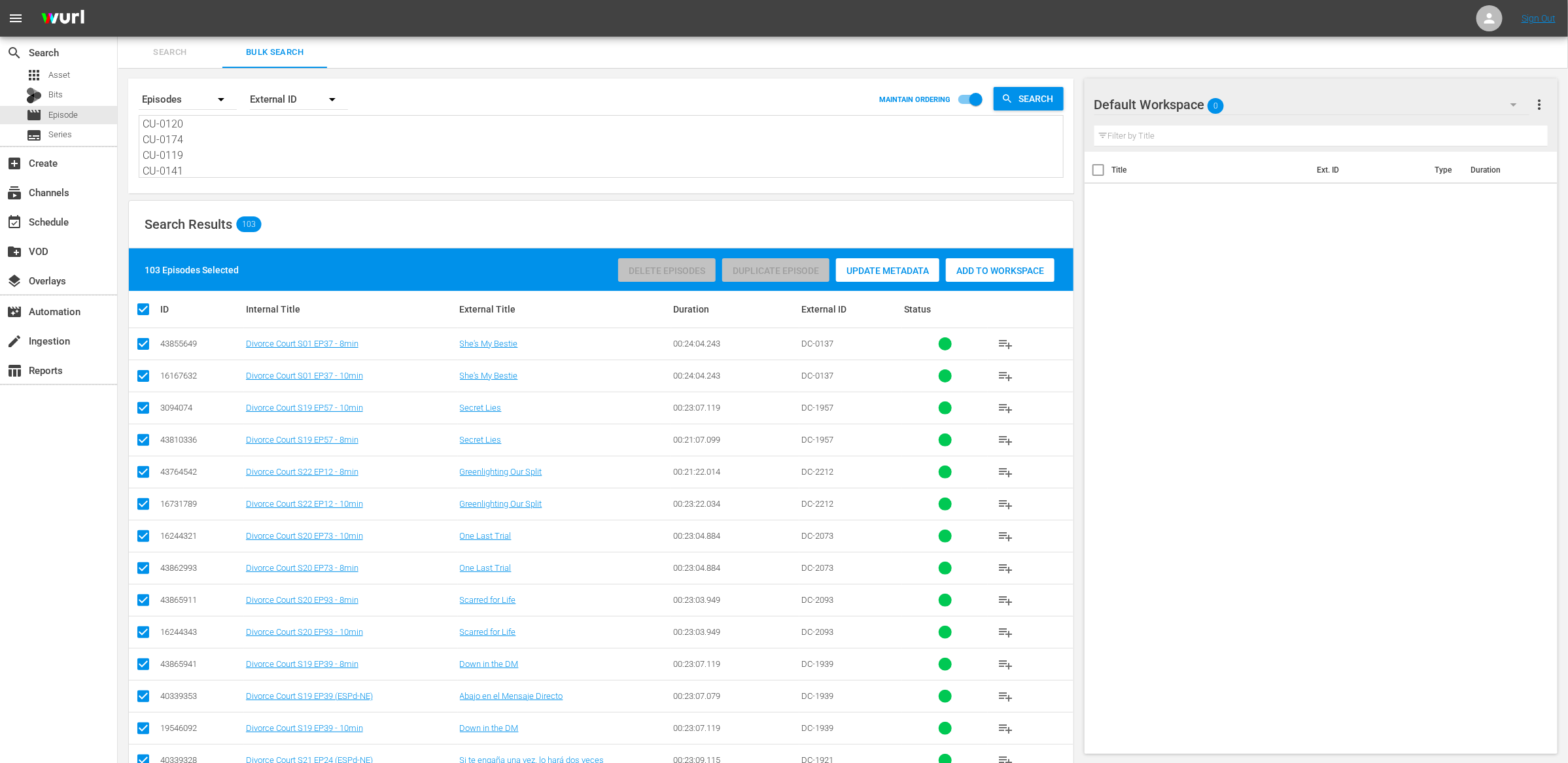
click at [1006, 272] on span "Add to Workspace" at bounding box center [1000, 271] width 109 height 11
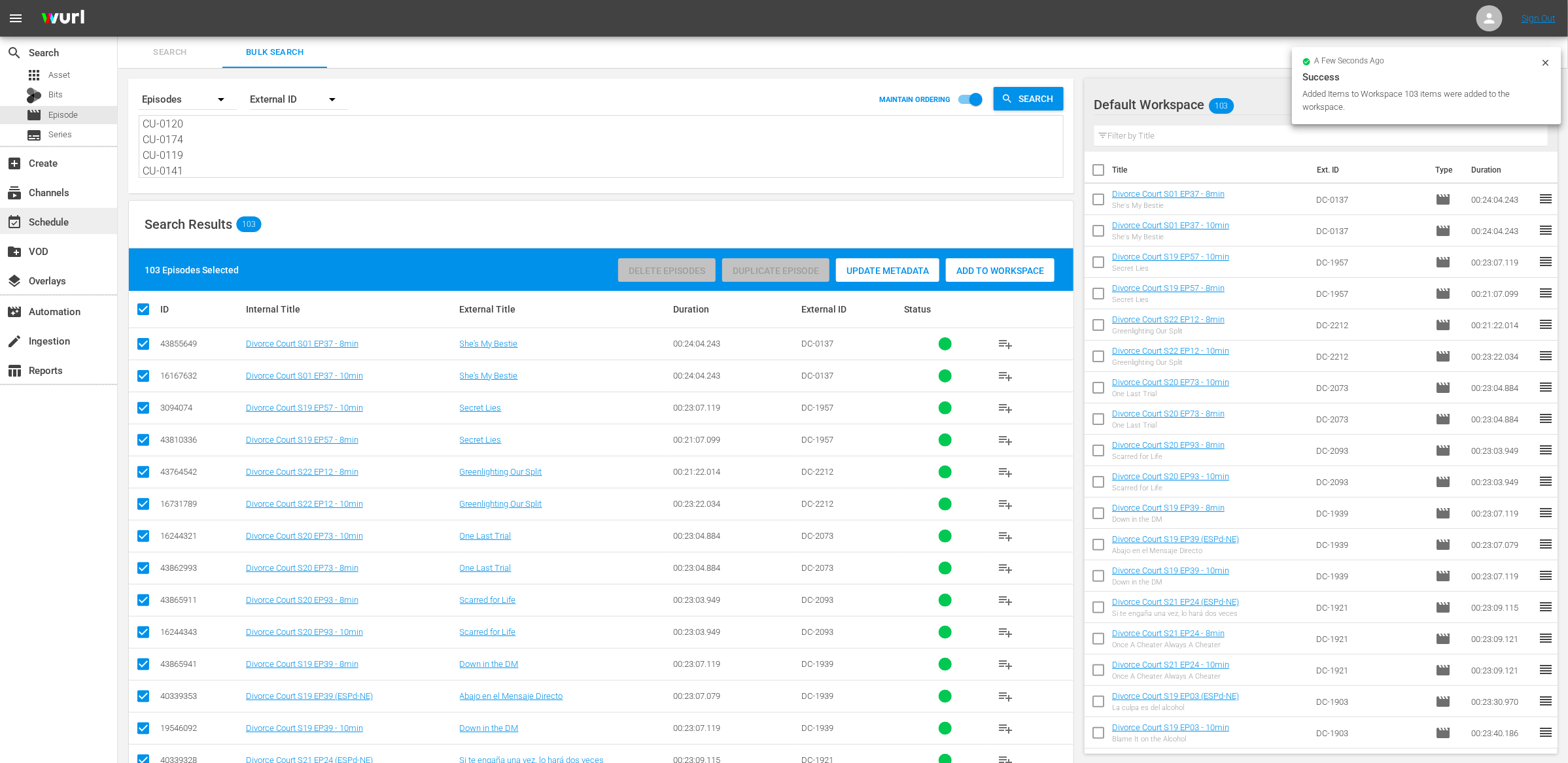
click at [45, 225] on div "event_available Schedule" at bounding box center [36, 219] width 73 height 12
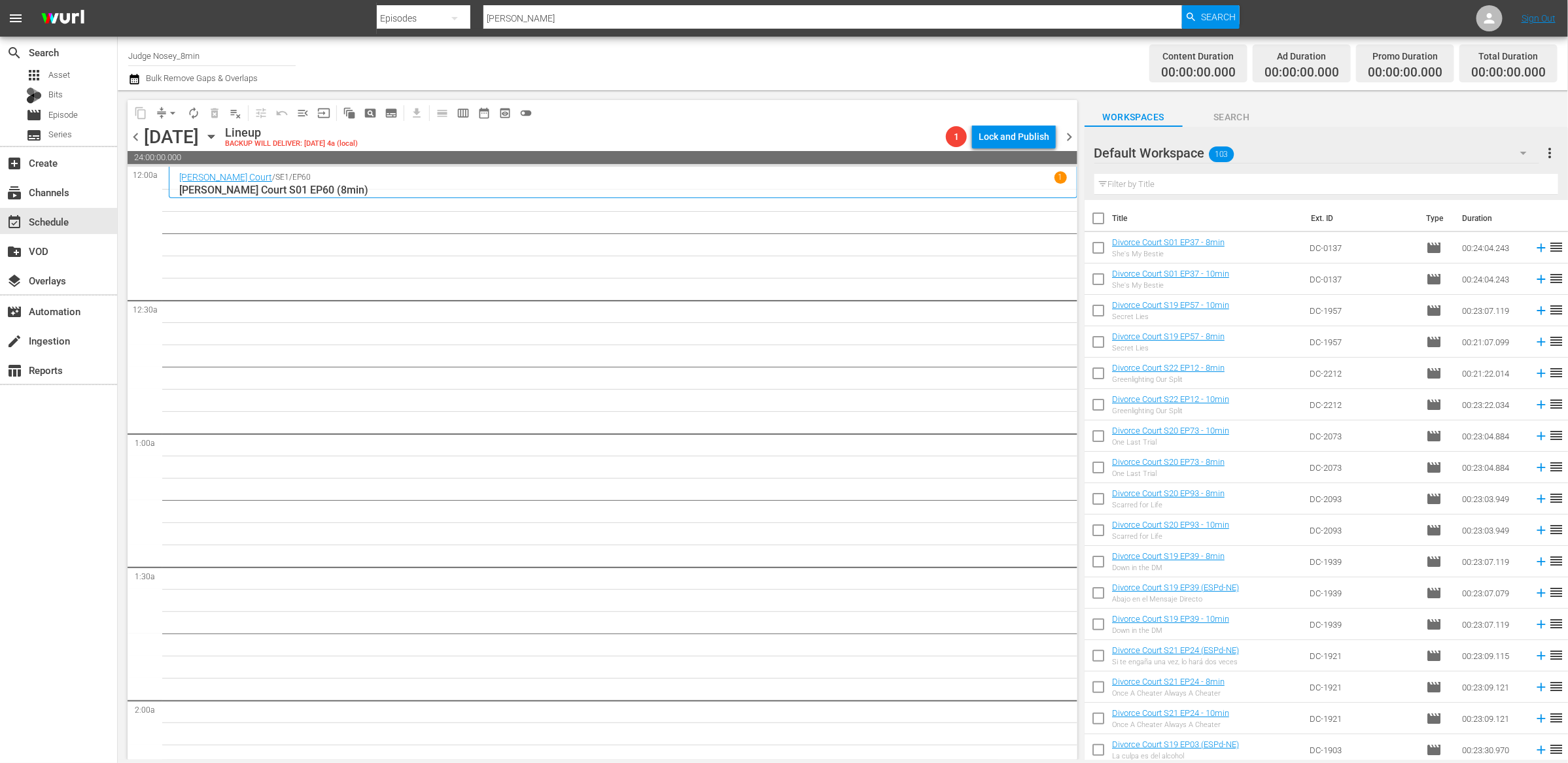
click at [1151, 190] on input "text" at bounding box center [1326, 184] width 464 height 21
click at [1098, 216] on input "checkbox" at bounding box center [1098, 221] width 27 height 27
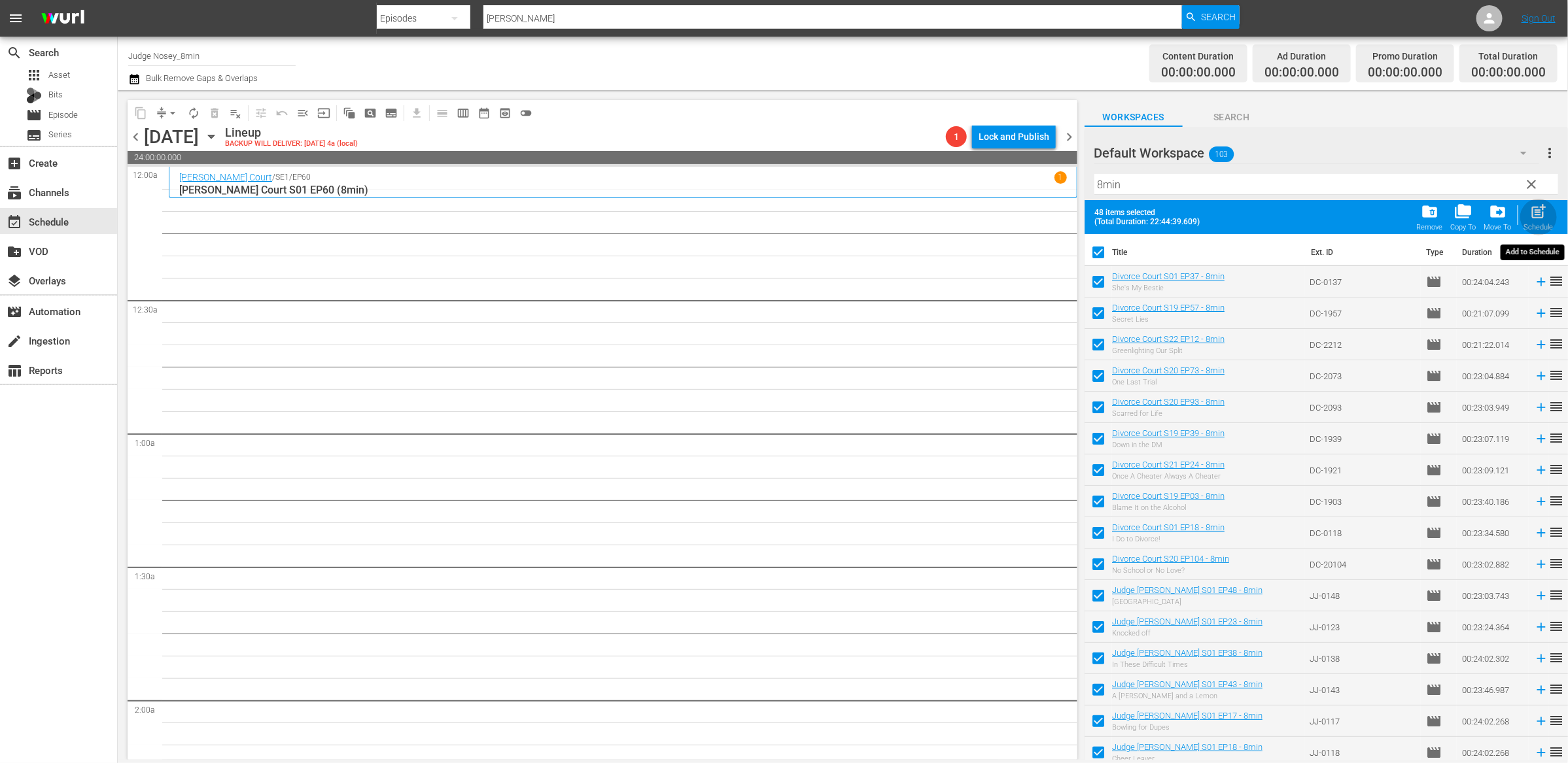
click at [1537, 216] on span "post_add" at bounding box center [1539, 212] width 17 height 17
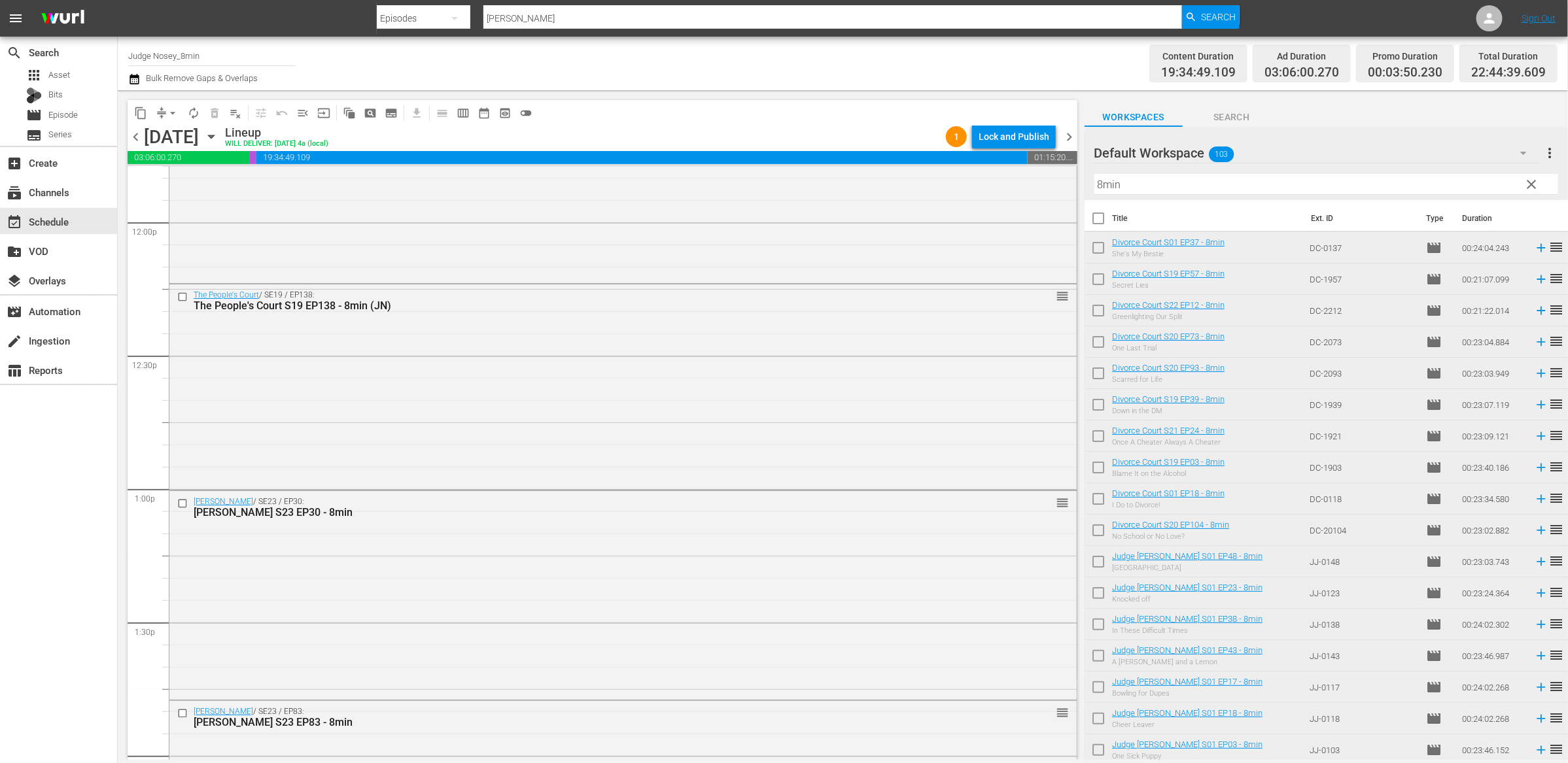
scroll to position [3145, 0]
click at [71, 117] on span "Episode" at bounding box center [63, 115] width 29 height 13
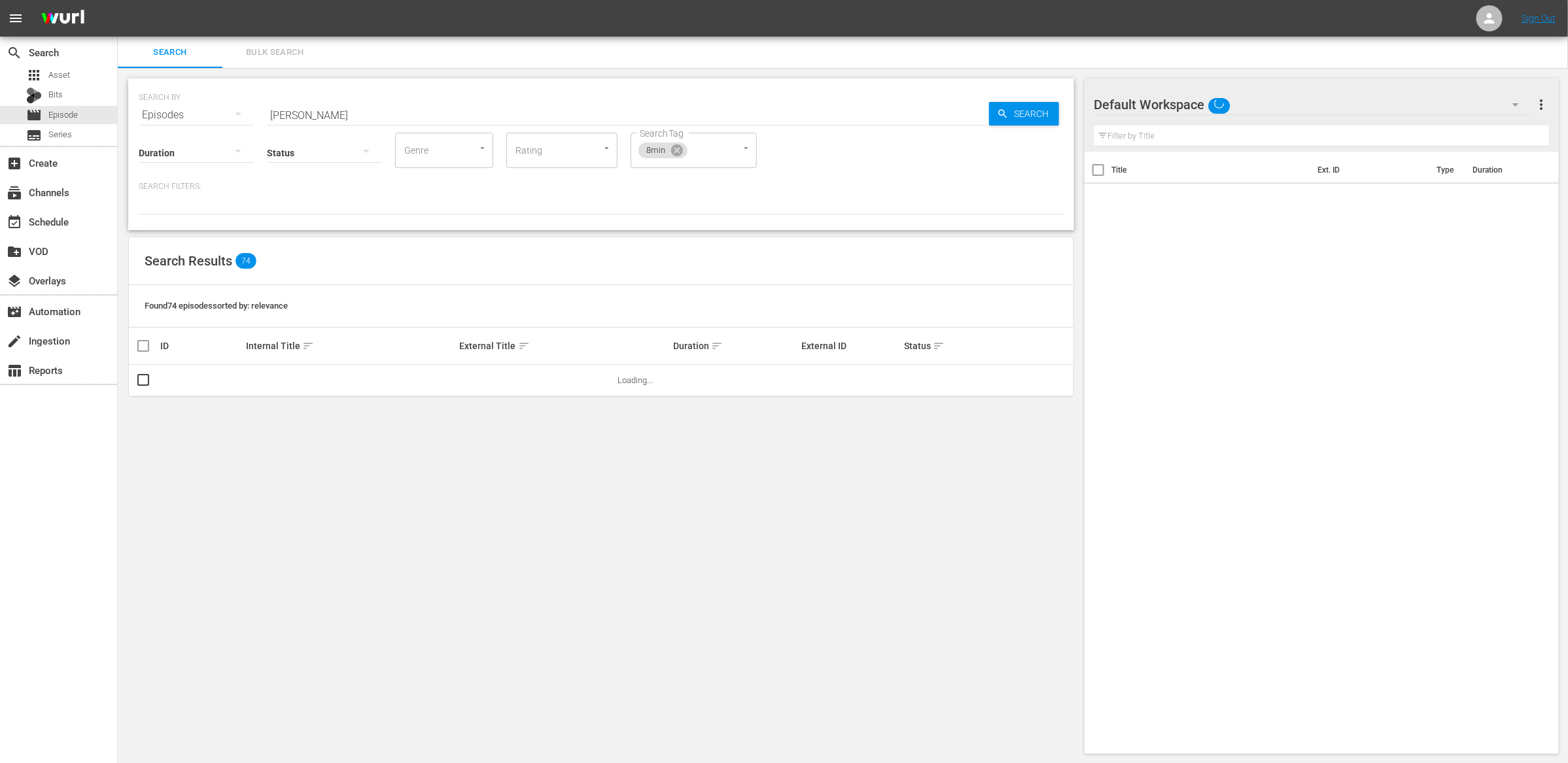
click at [359, 117] on input "cutler" at bounding box center [628, 115] width 722 height 31
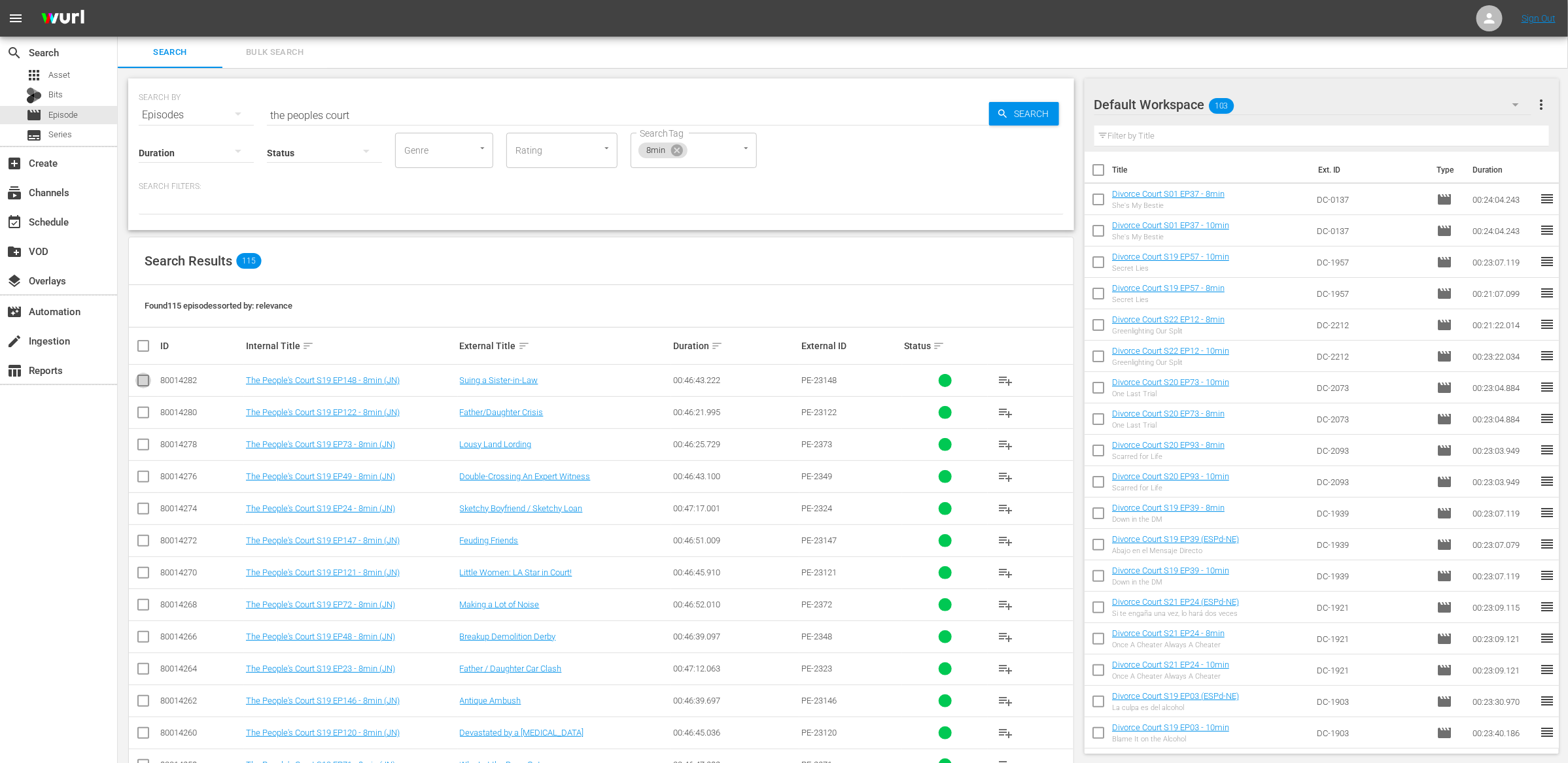
click at [148, 380] on input "checkbox" at bounding box center [143, 383] width 16 height 16
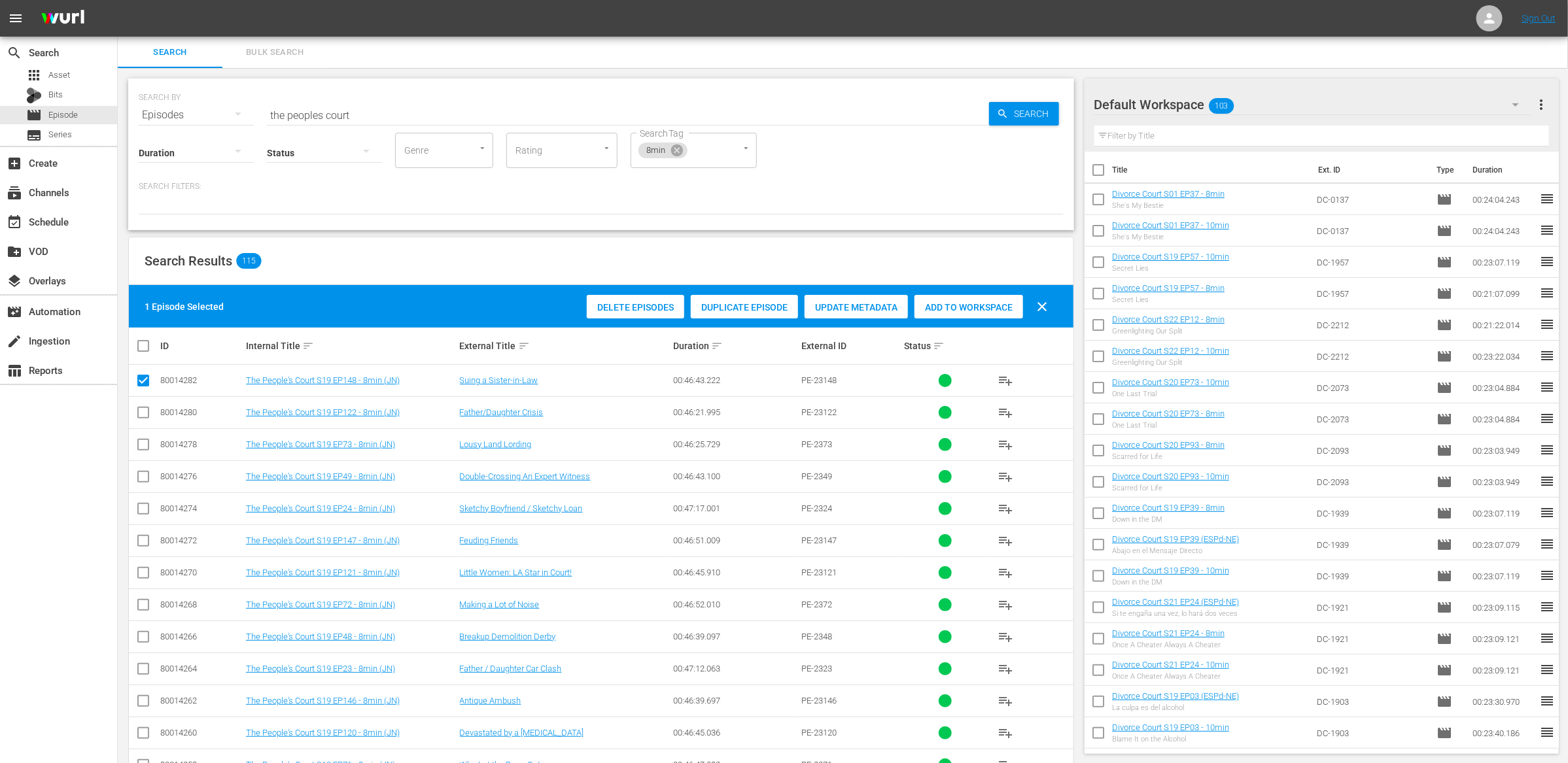
click at [992, 319] on div "Delete Episodes Duplicate Episode Update Metadata Add to Workspace clear" at bounding box center [820, 307] width 475 height 31
click at [978, 304] on span "Add to Workspace" at bounding box center [969, 307] width 109 height 11
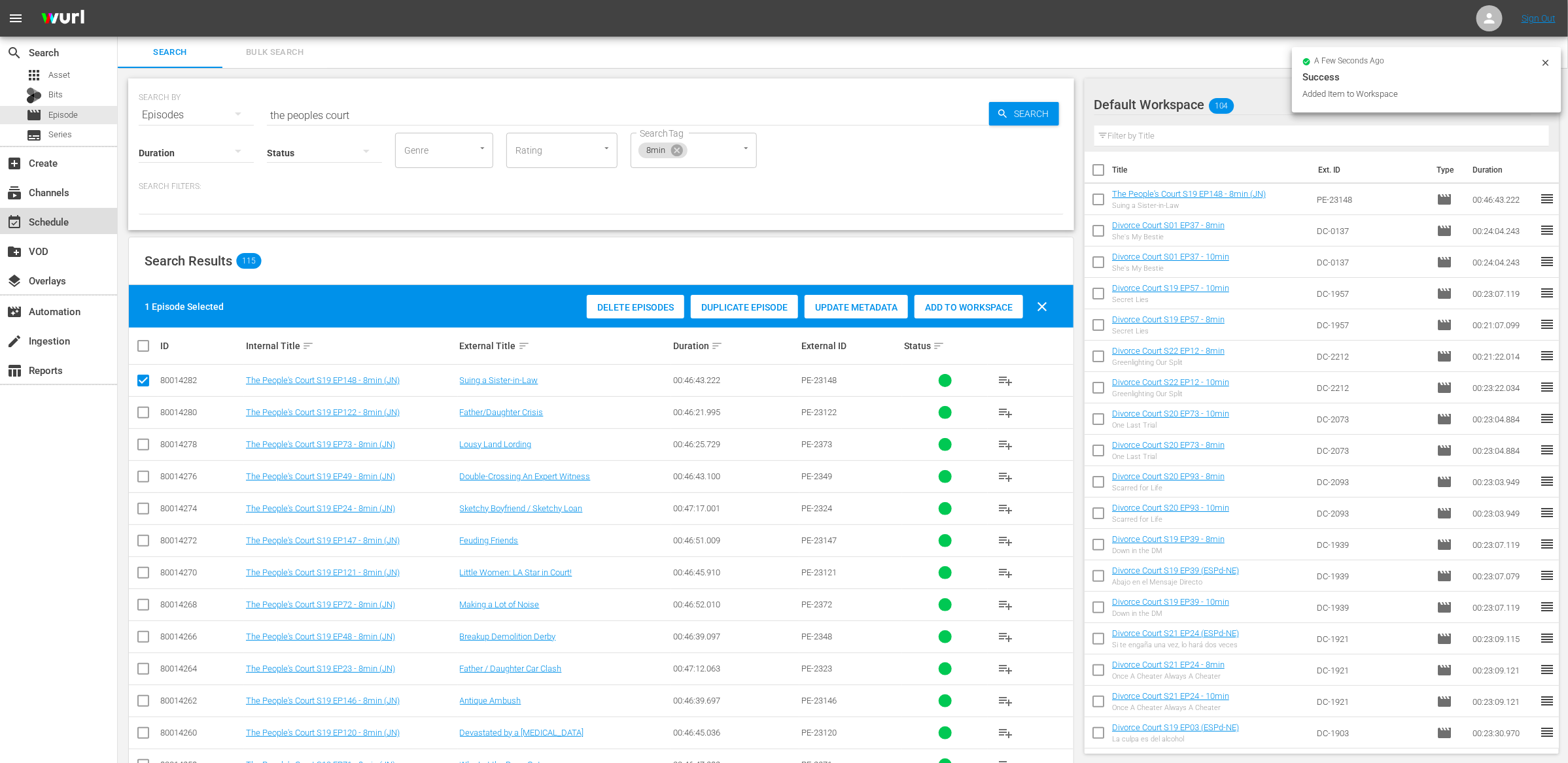
click at [67, 218] on div "event_available Schedule" at bounding box center [36, 219] width 73 height 12
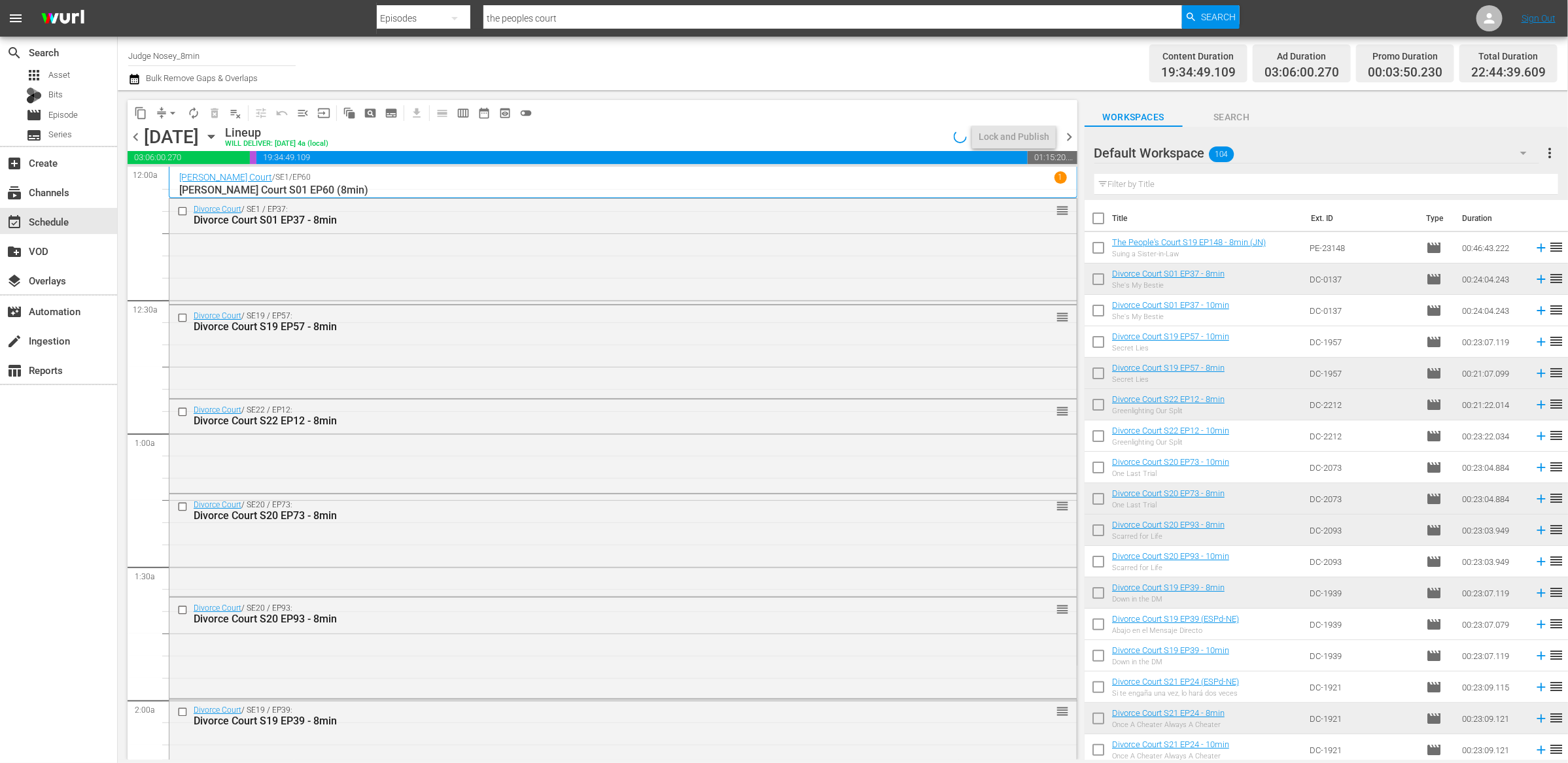
click at [1186, 187] on input "text" at bounding box center [1326, 184] width 464 height 21
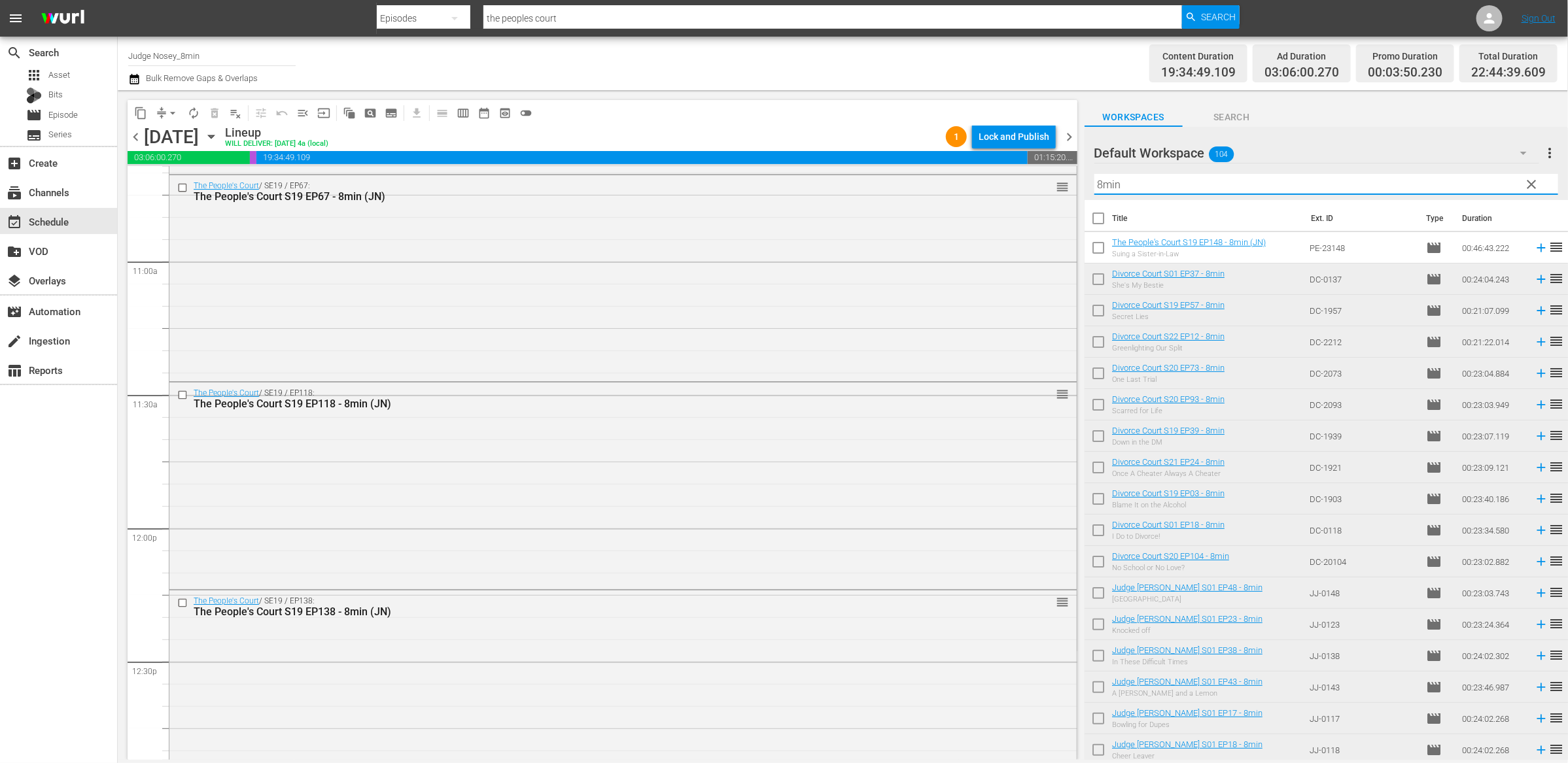
scroll to position [2836, 0]
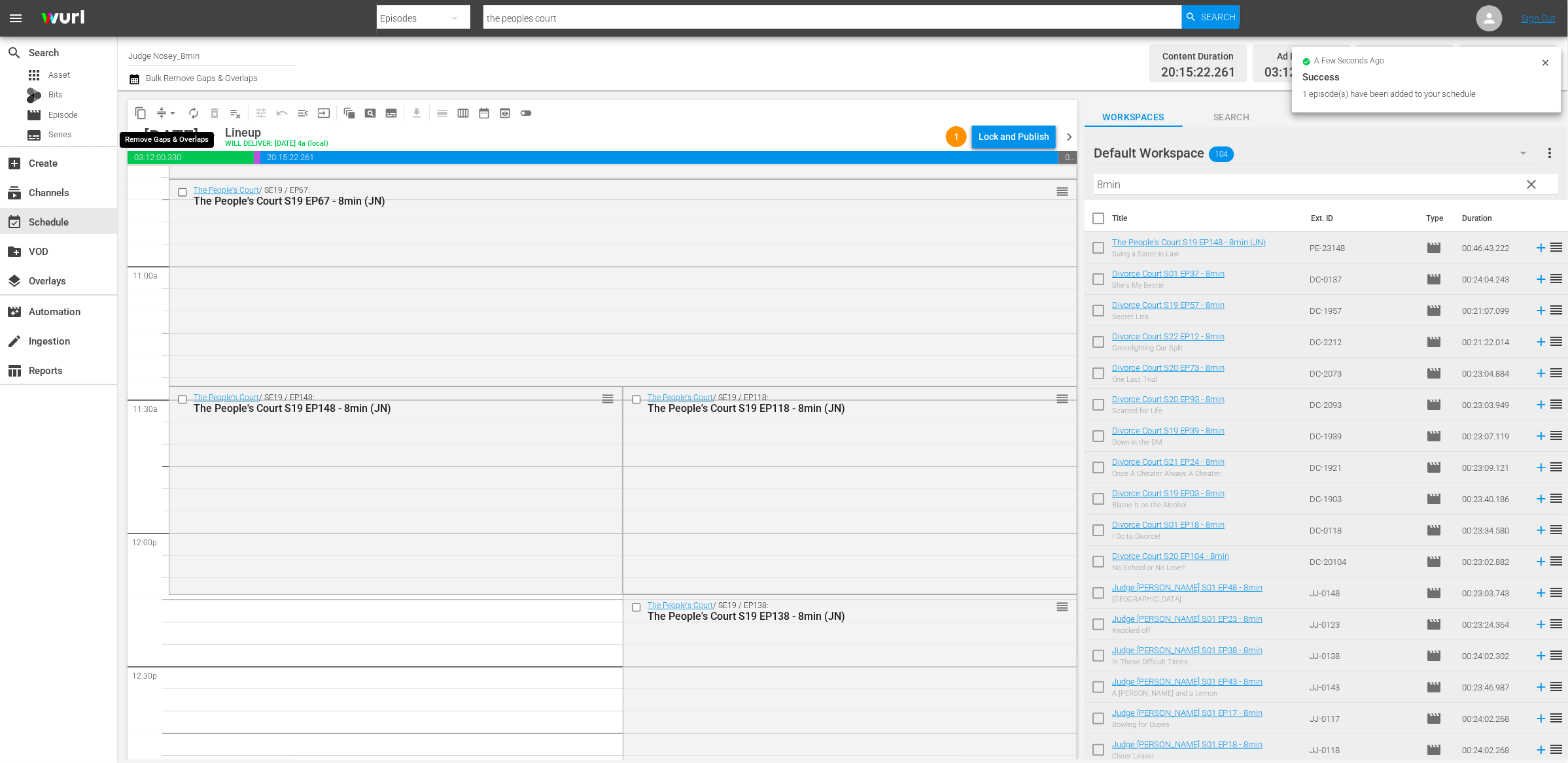
click at [167, 114] on span "arrow_drop_down" at bounding box center [172, 113] width 13 height 13
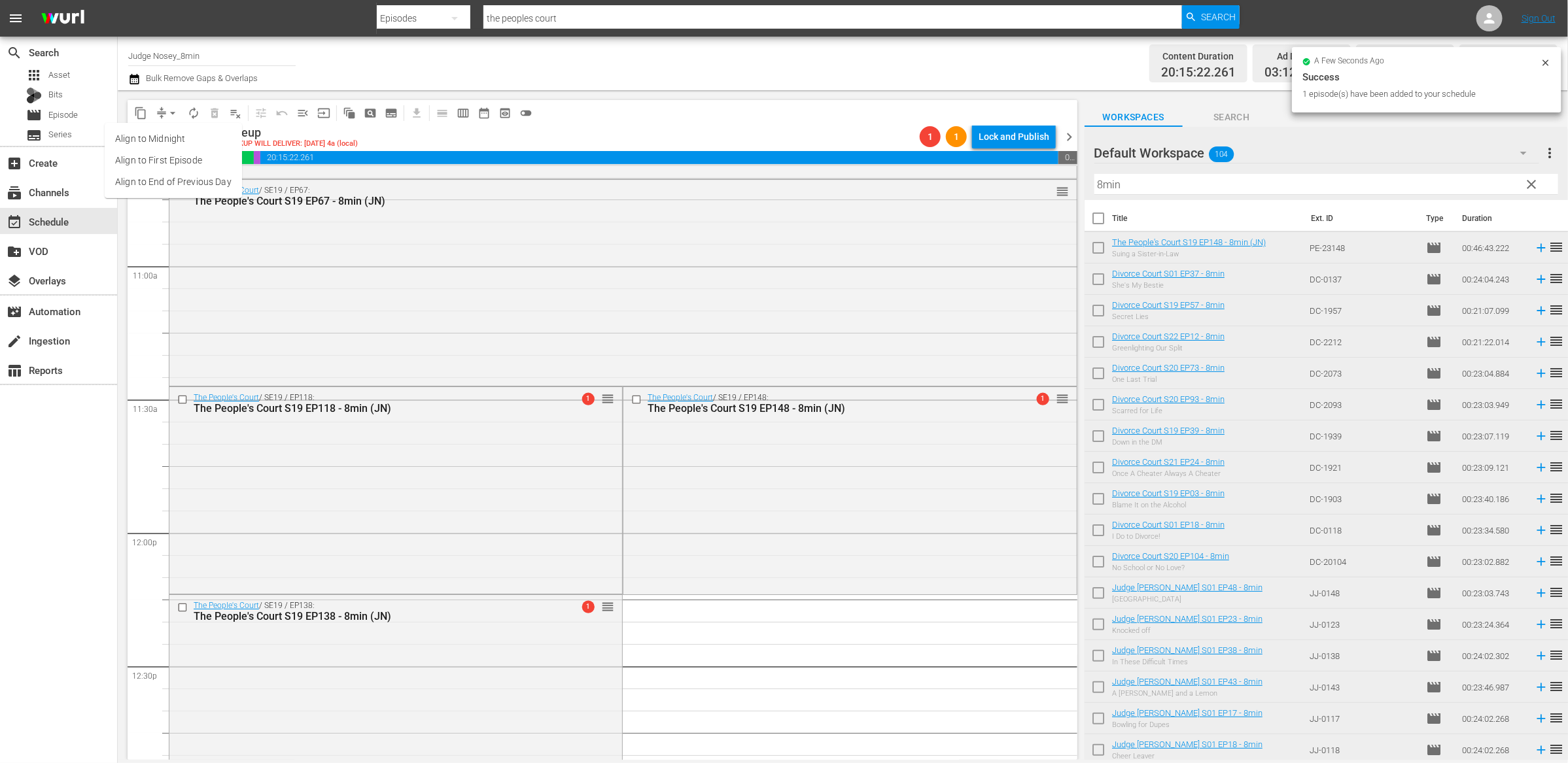
click at [142, 174] on li "Align to End of Previous Day" at bounding box center [174, 182] width 138 height 21
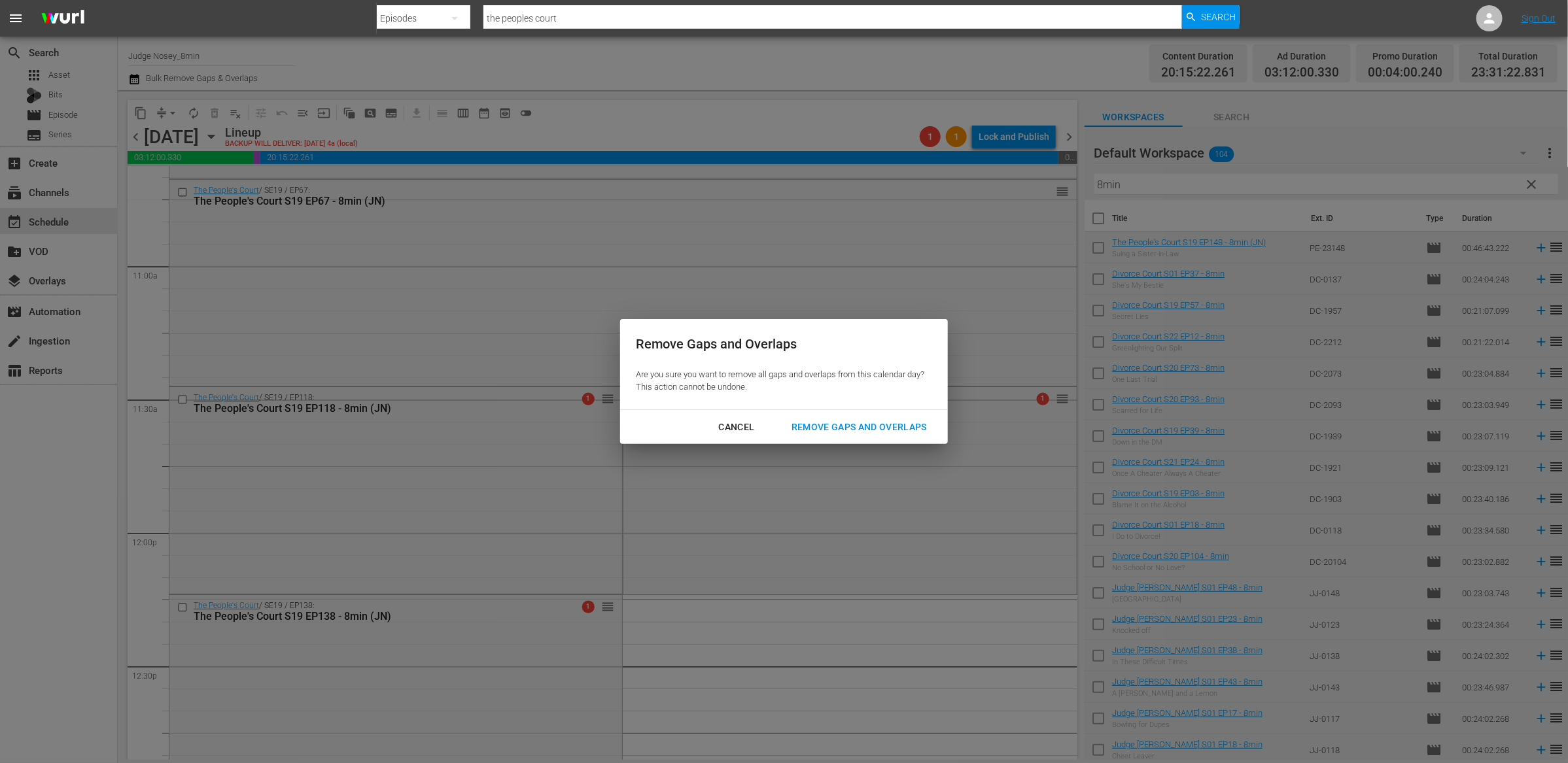
click at [850, 430] on div "Remove Gaps and Overlaps" at bounding box center [859, 427] width 156 height 17
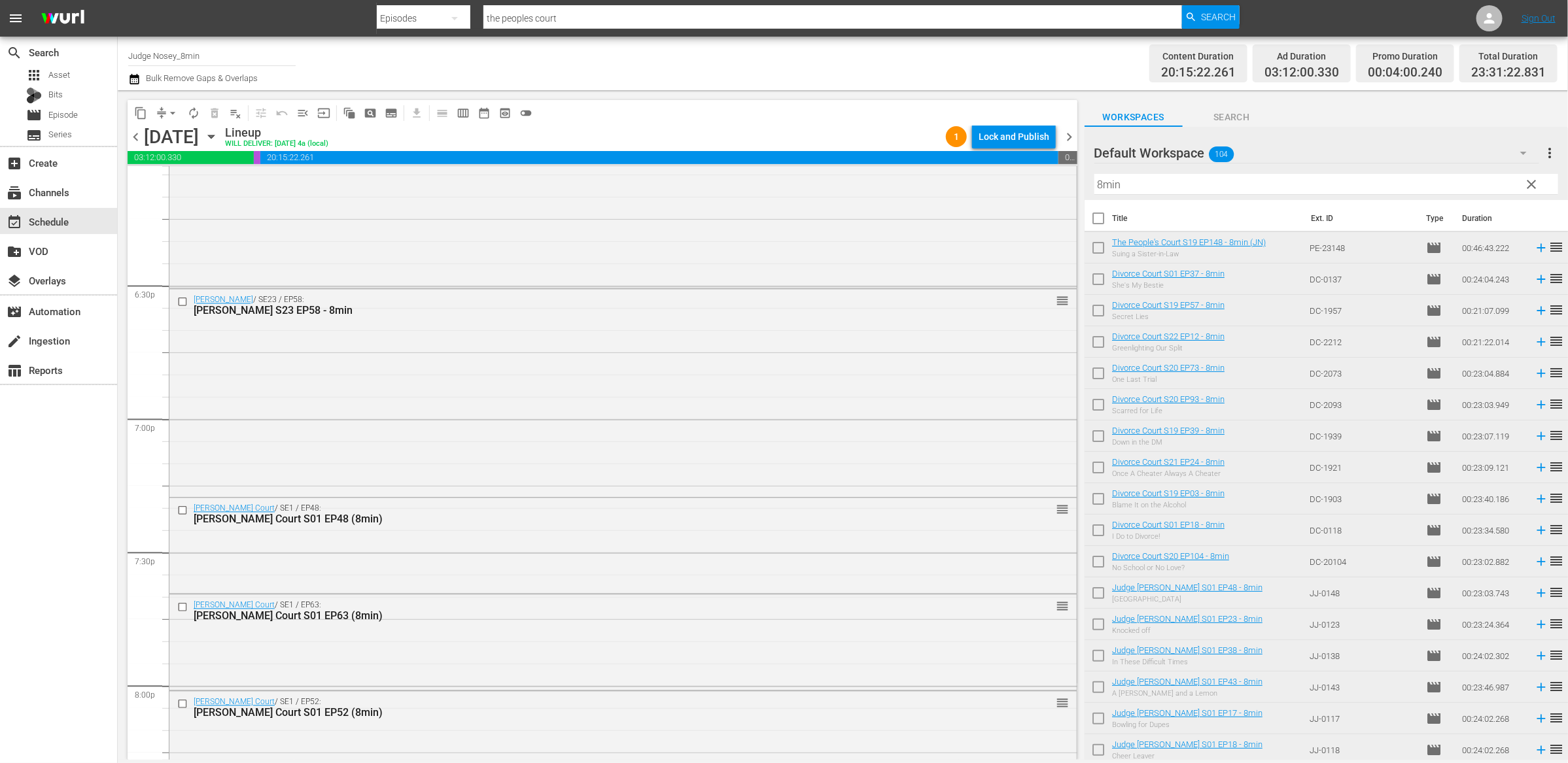
scroll to position [4808, 0]
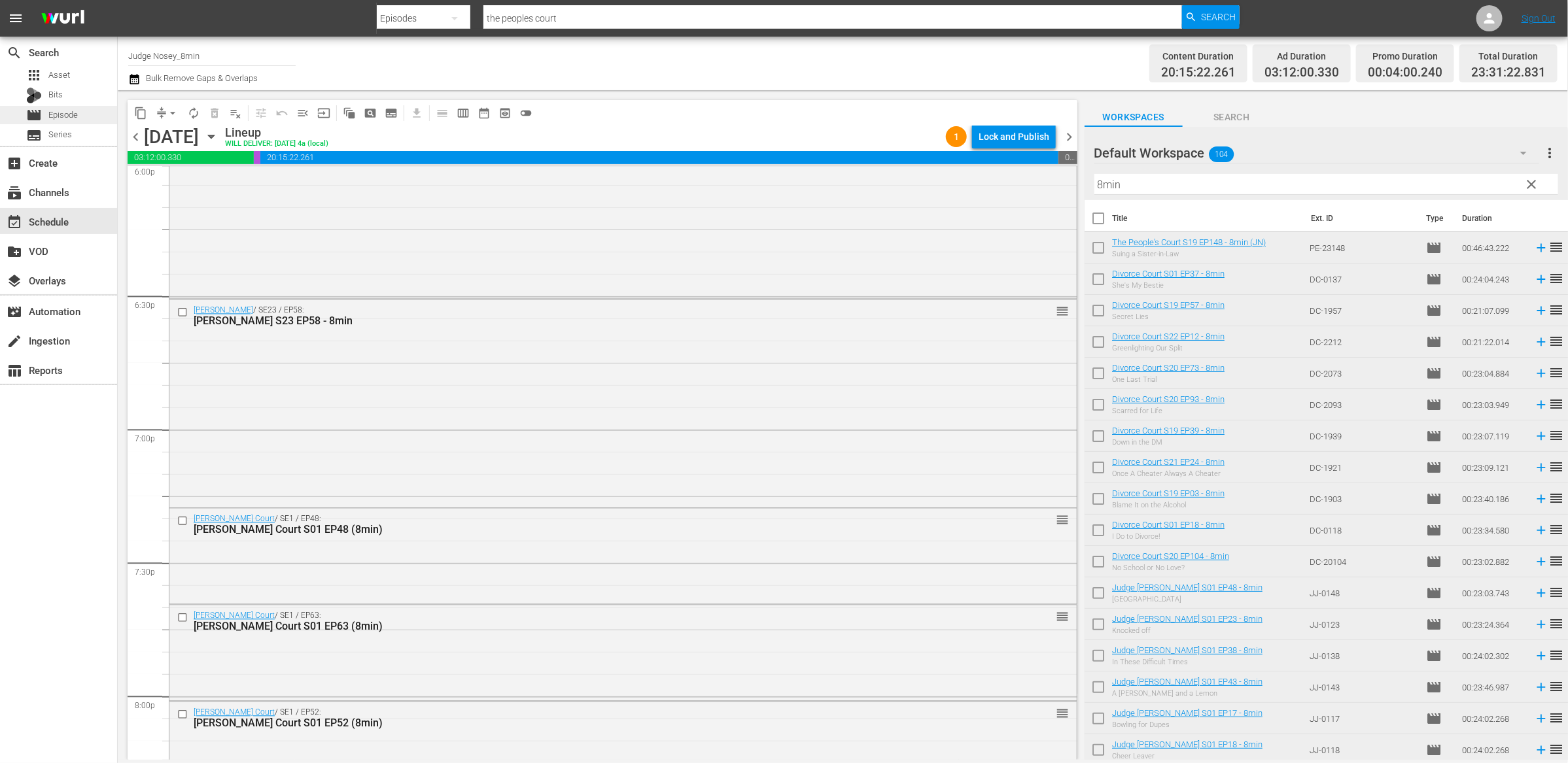
click at [35, 117] on span "movie" at bounding box center [34, 116] width 16 height 16
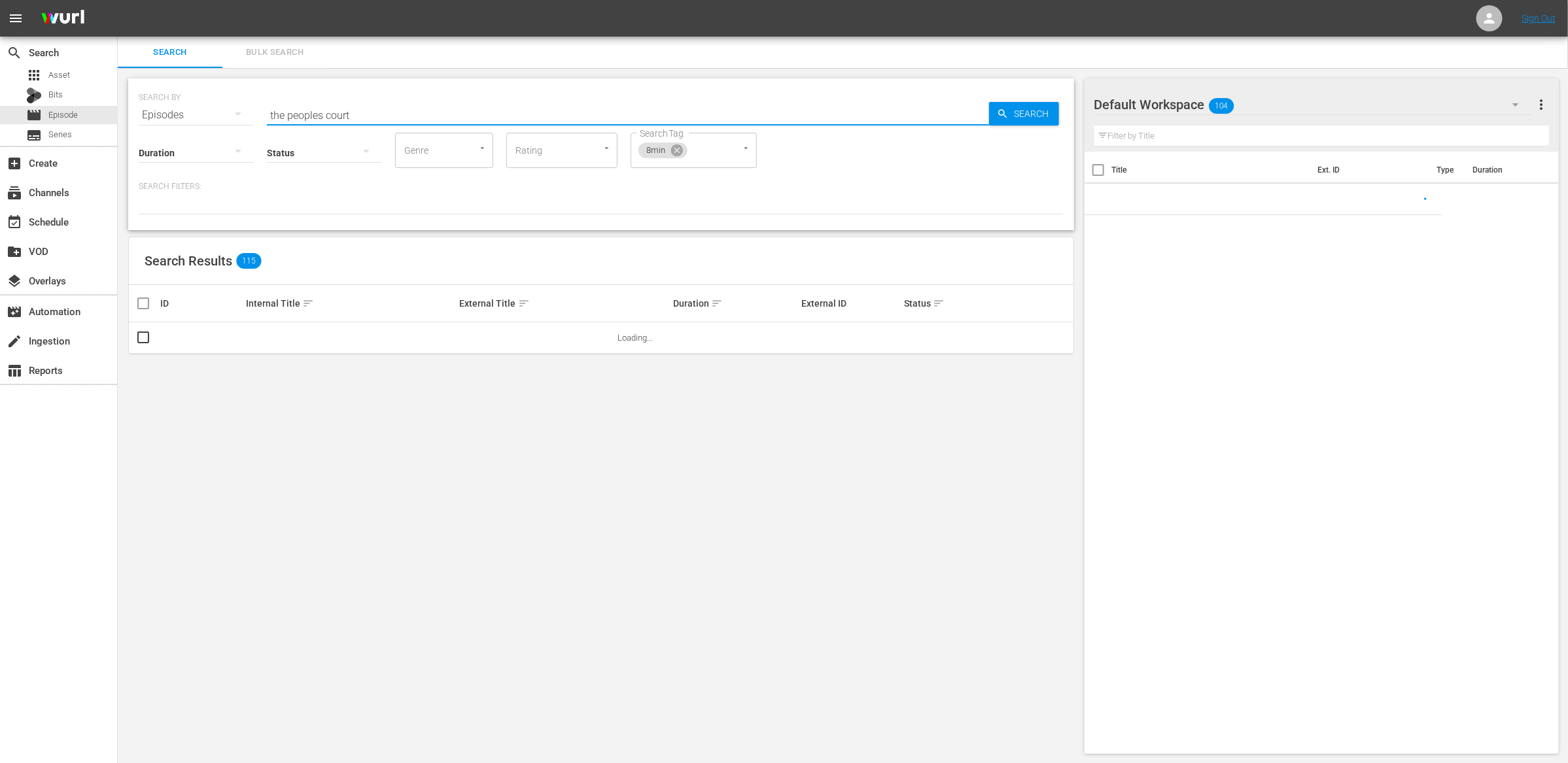
click at [303, 109] on input "the peoples court" at bounding box center [628, 115] width 722 height 31
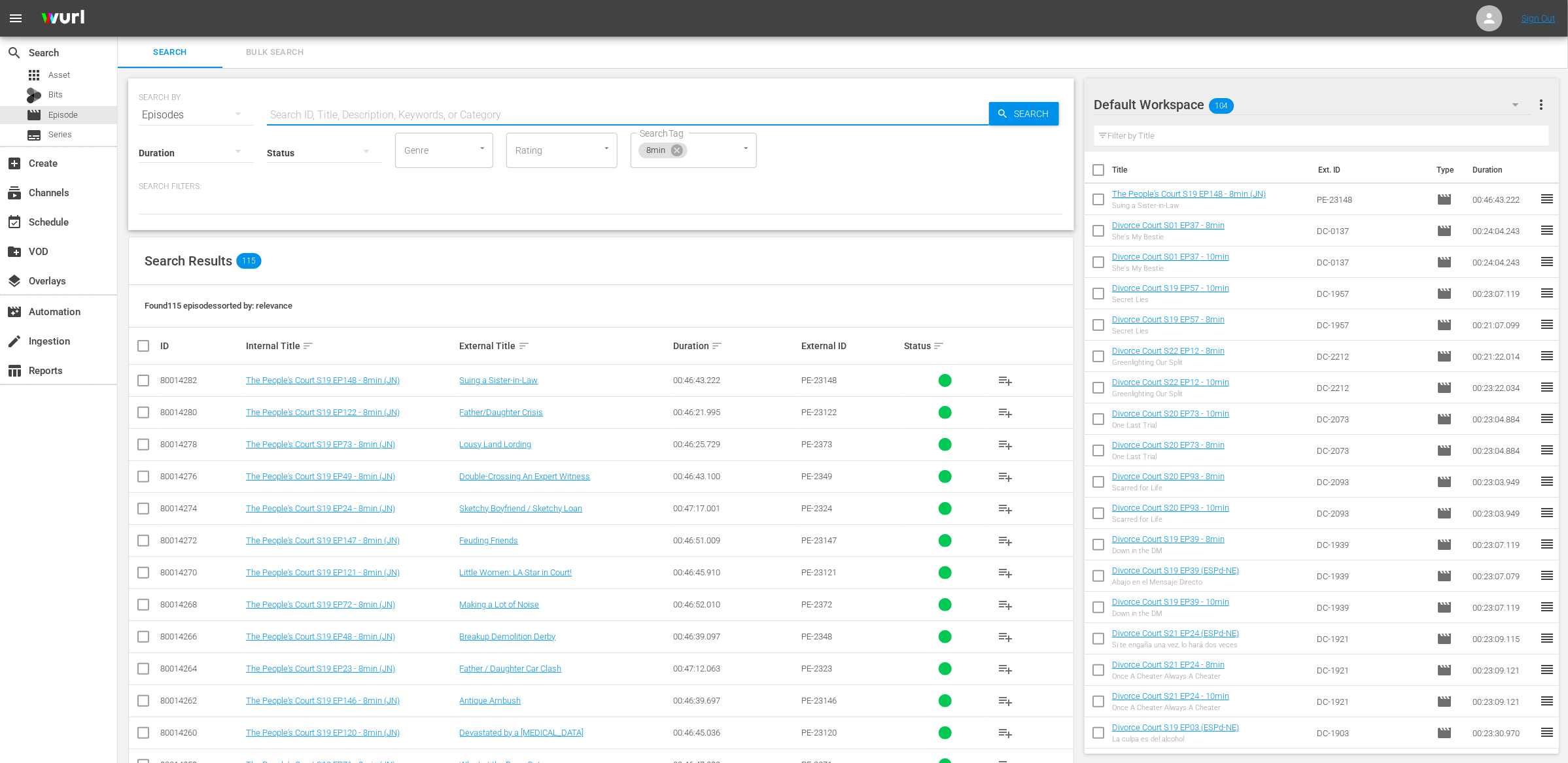
click at [306, 112] on input "text" at bounding box center [628, 115] width 722 height 31
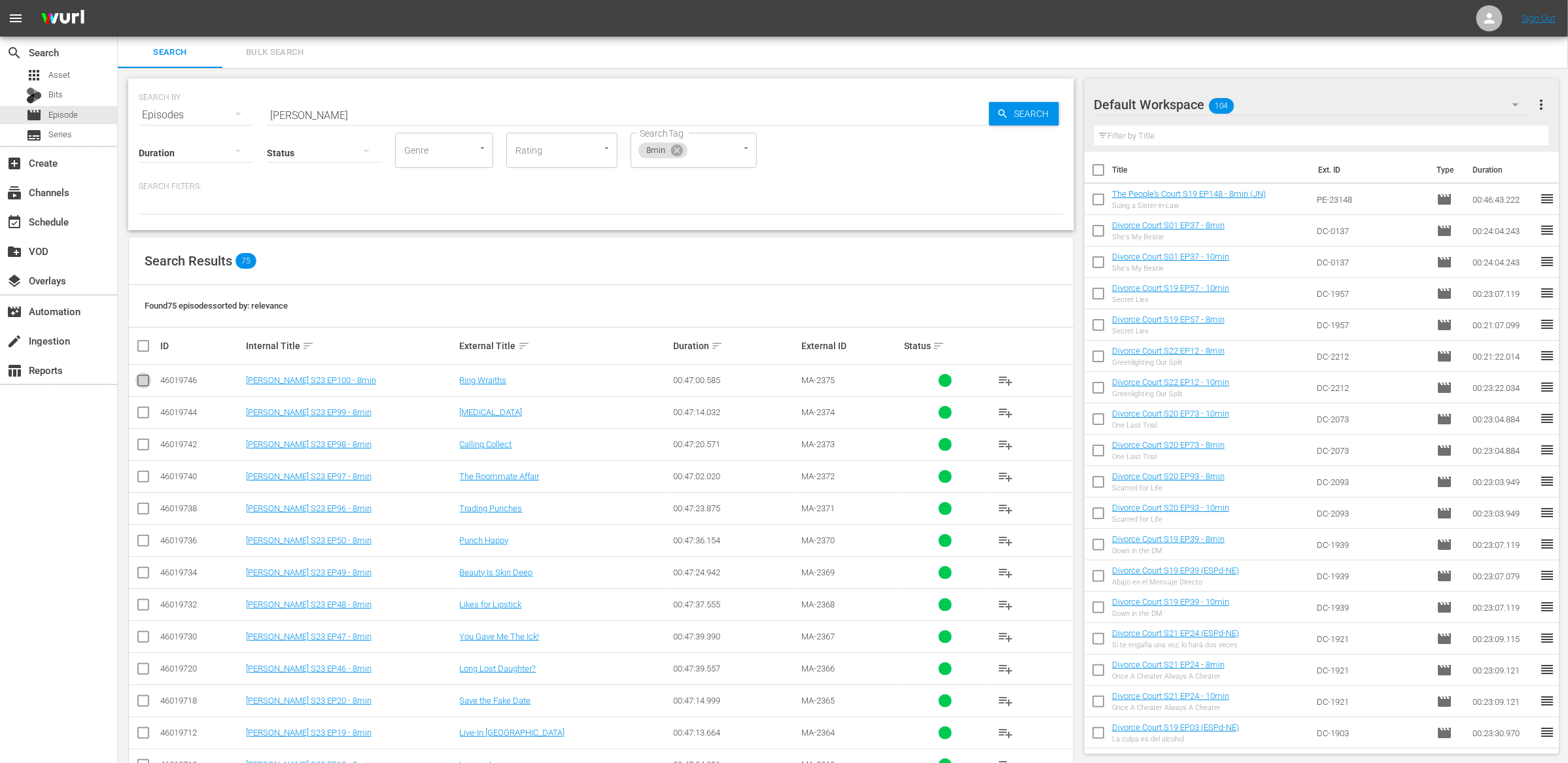
click at [142, 382] on input "checkbox" at bounding box center [143, 383] width 16 height 16
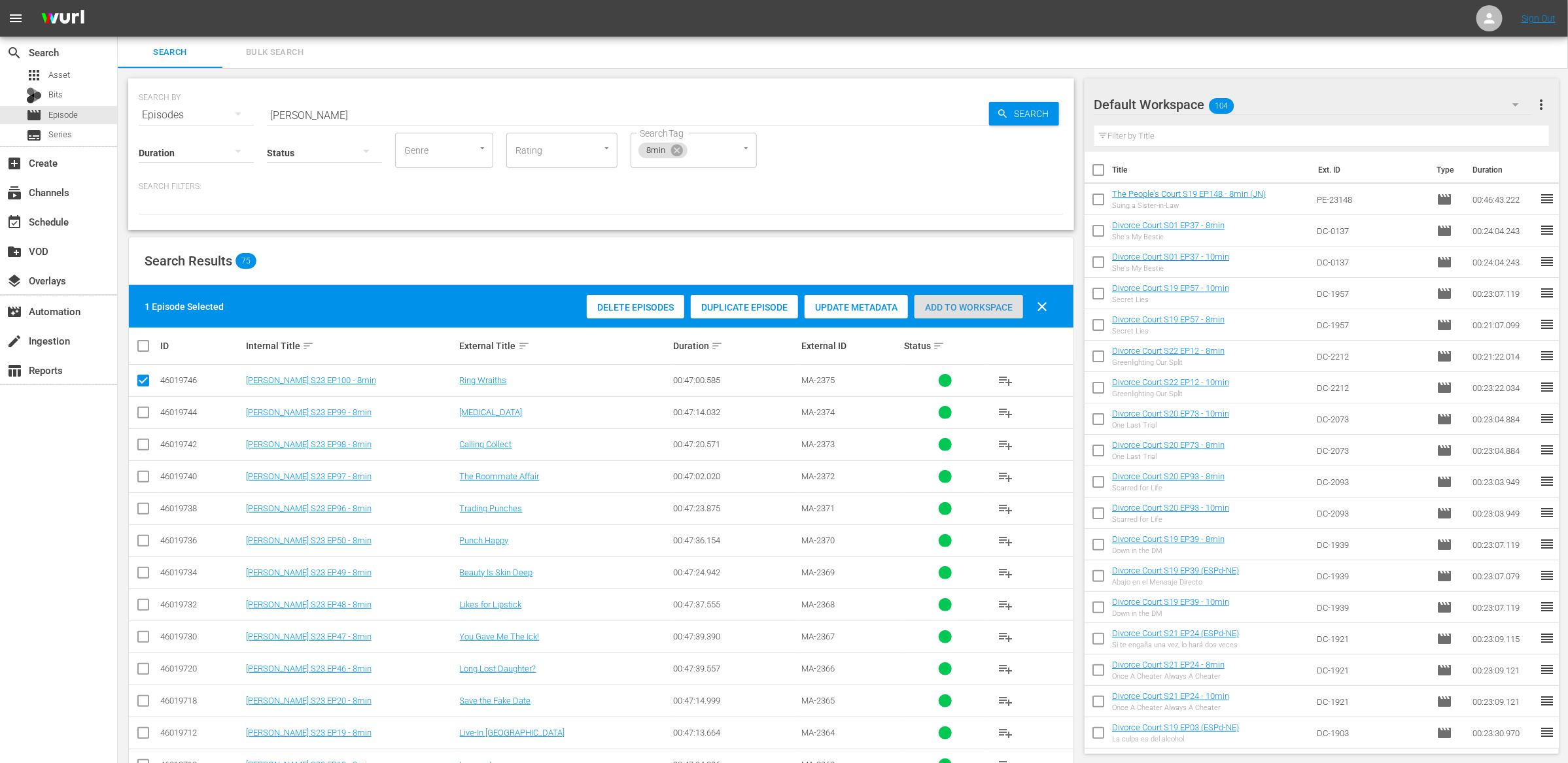
click at [960, 315] on div "Add to Workspace" at bounding box center [969, 308] width 109 height 25
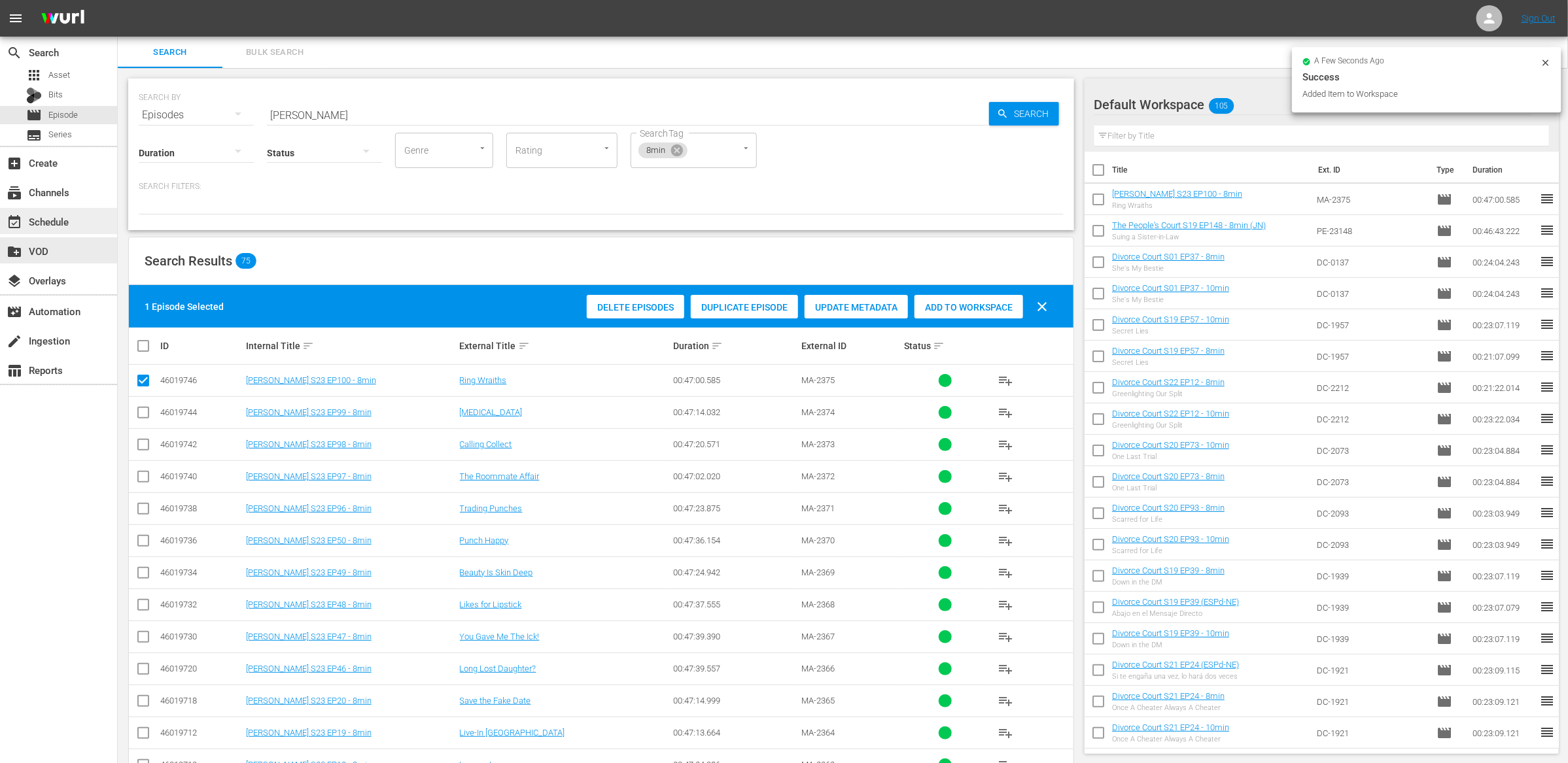
click at [61, 232] on div "event_available Schedule" at bounding box center [58, 220] width 117 height 26
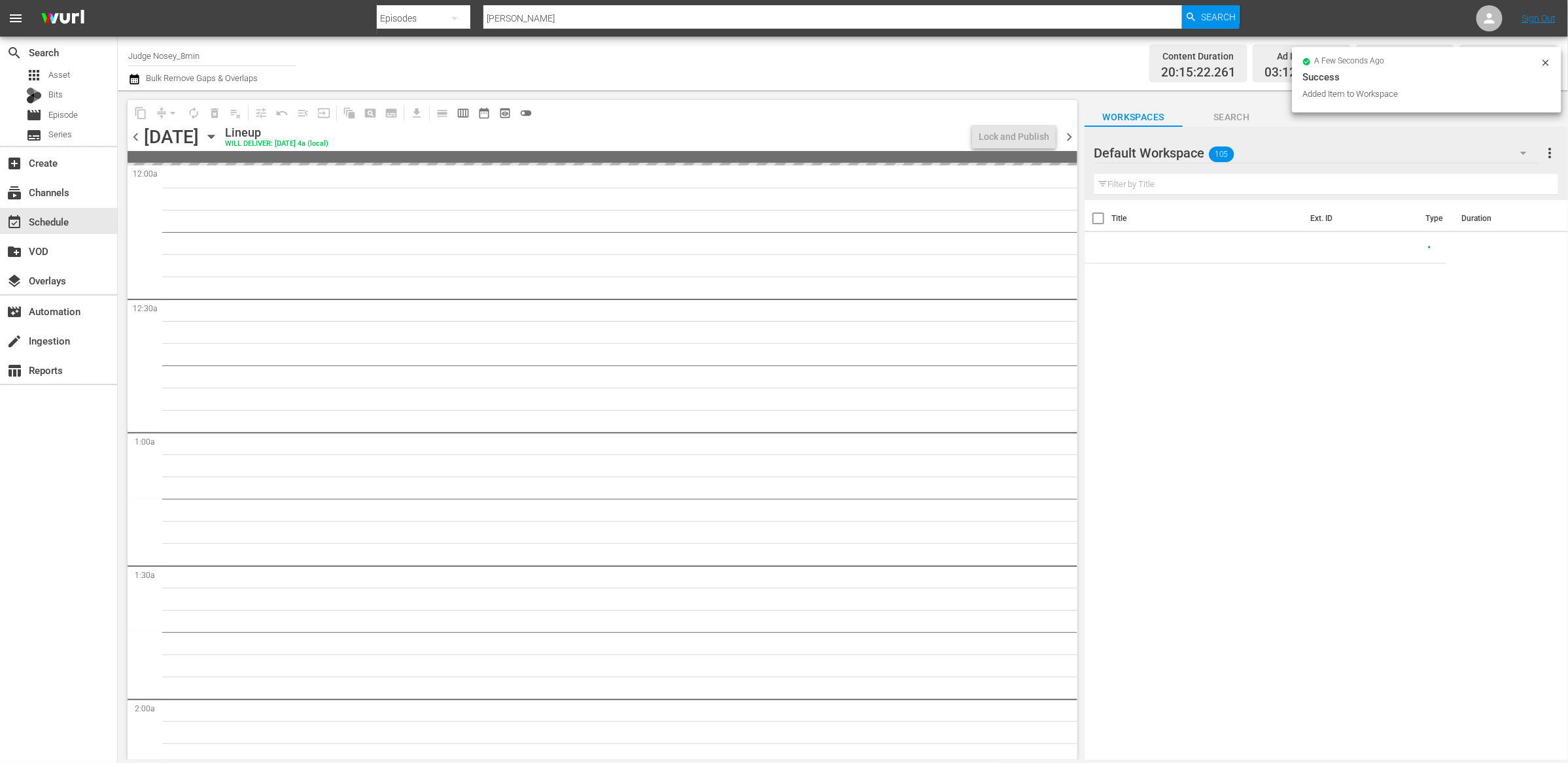
click at [1156, 179] on input "text" at bounding box center [1326, 184] width 464 height 21
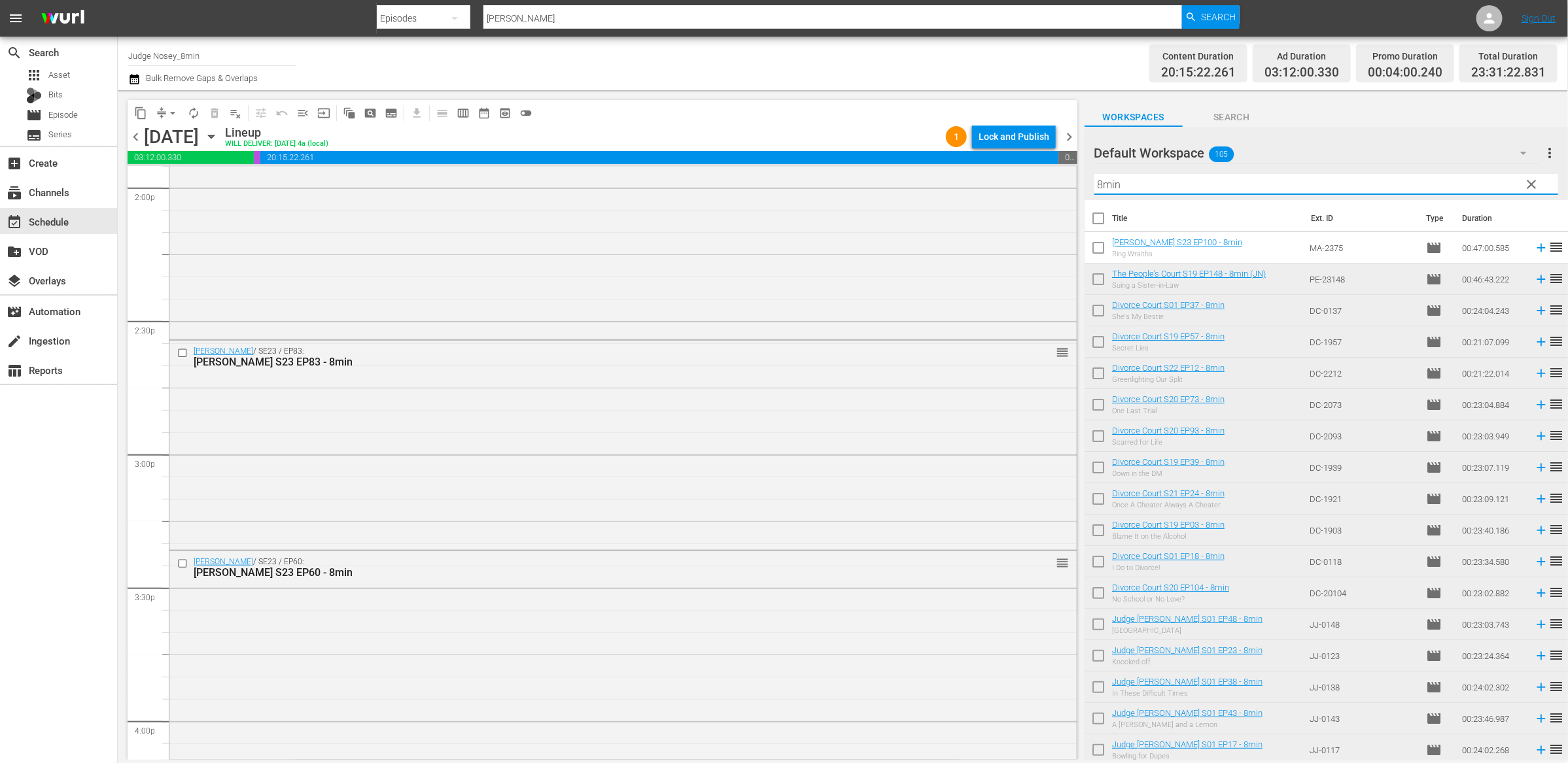
scroll to position [3714, 0]
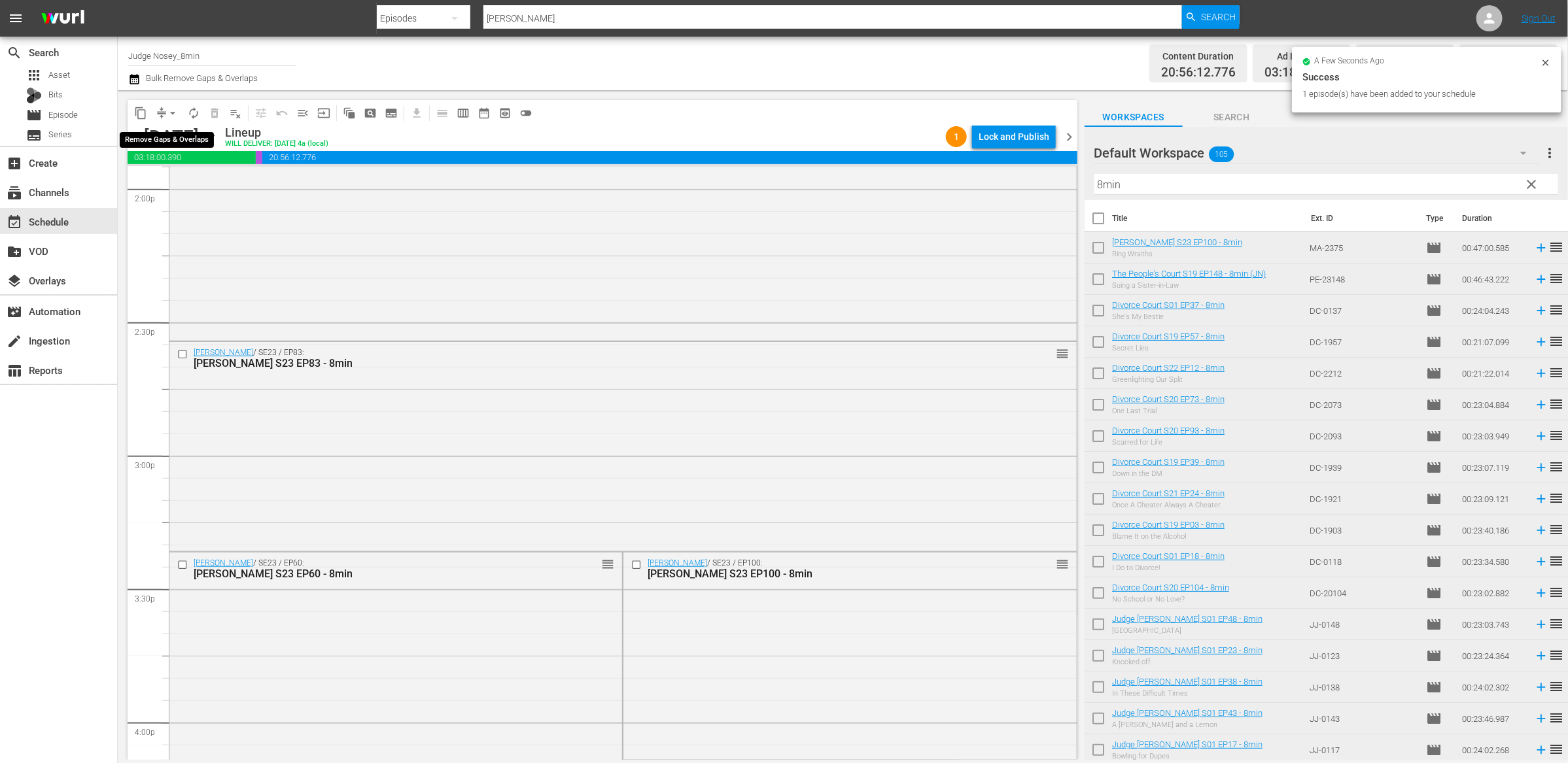
click at [163, 114] on button "arrow_drop_down" at bounding box center [173, 114] width 21 height 21
click at [182, 182] on li "Align to End of Previous Day" at bounding box center [174, 182] width 138 height 21
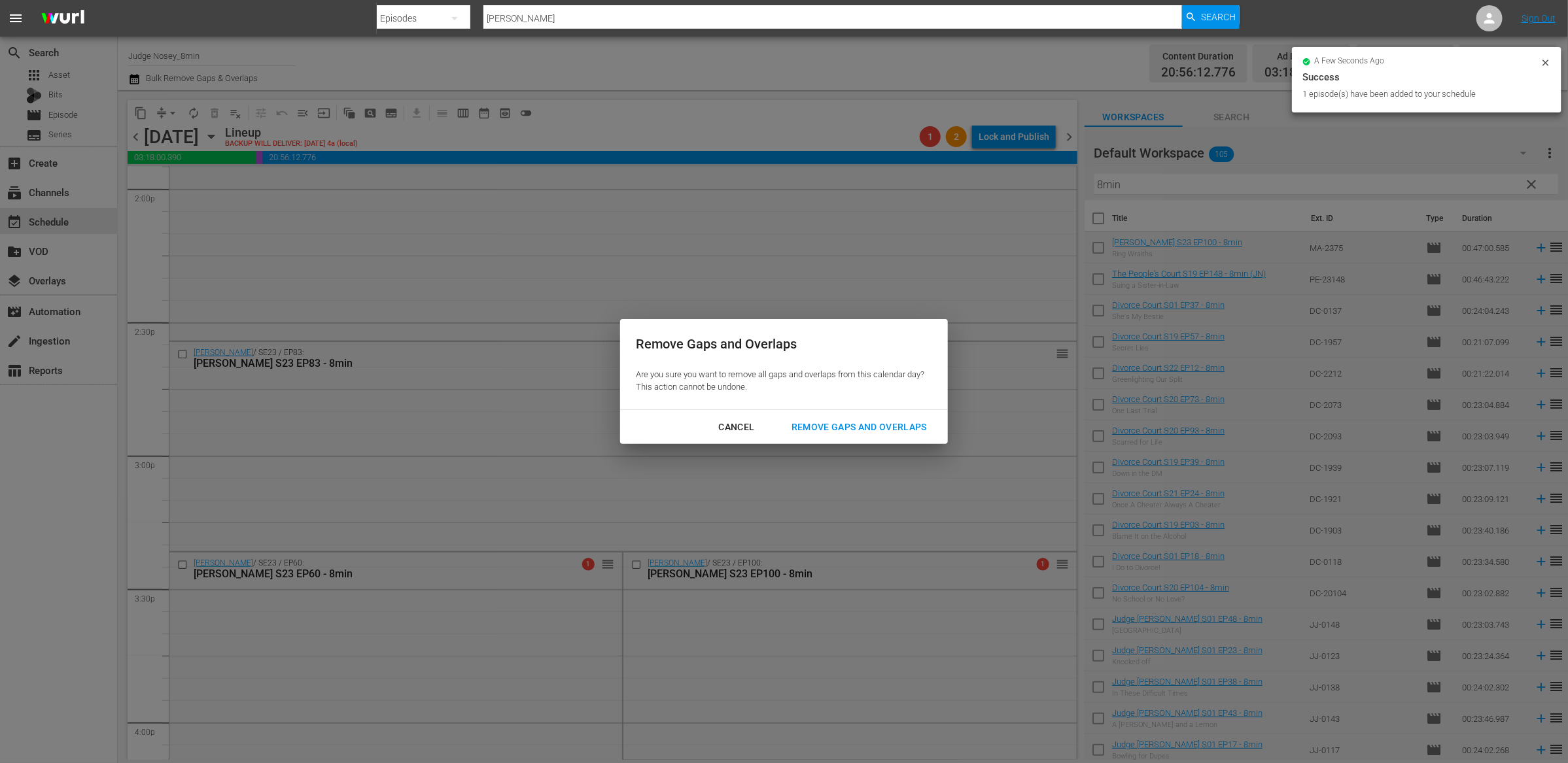
click at [846, 412] on div "Cancel Remove Gaps and Overlaps" at bounding box center [784, 427] width 328 height 35
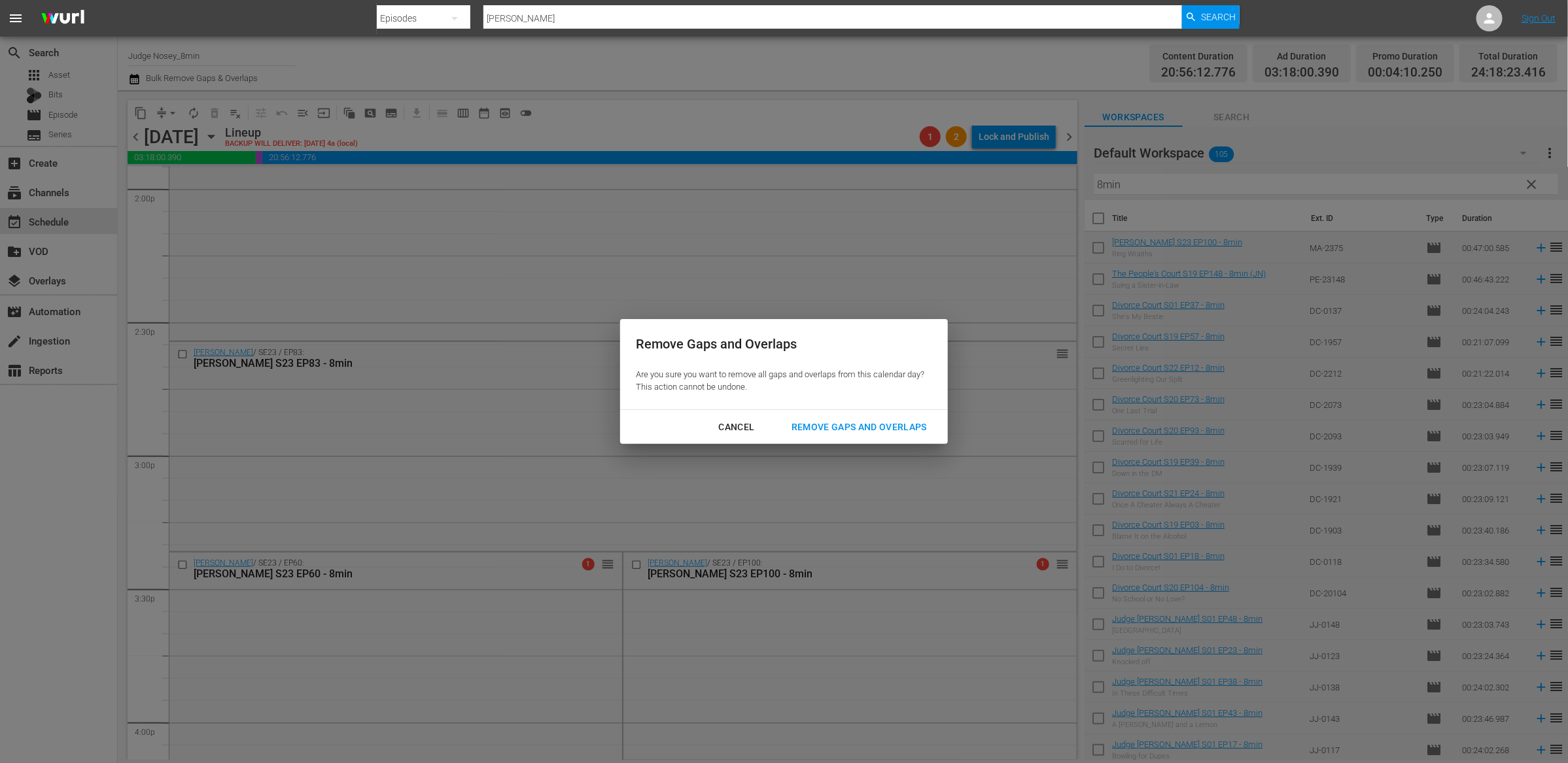
click at [851, 419] on div "Remove Gaps and Overlaps" at bounding box center [859, 427] width 156 height 17
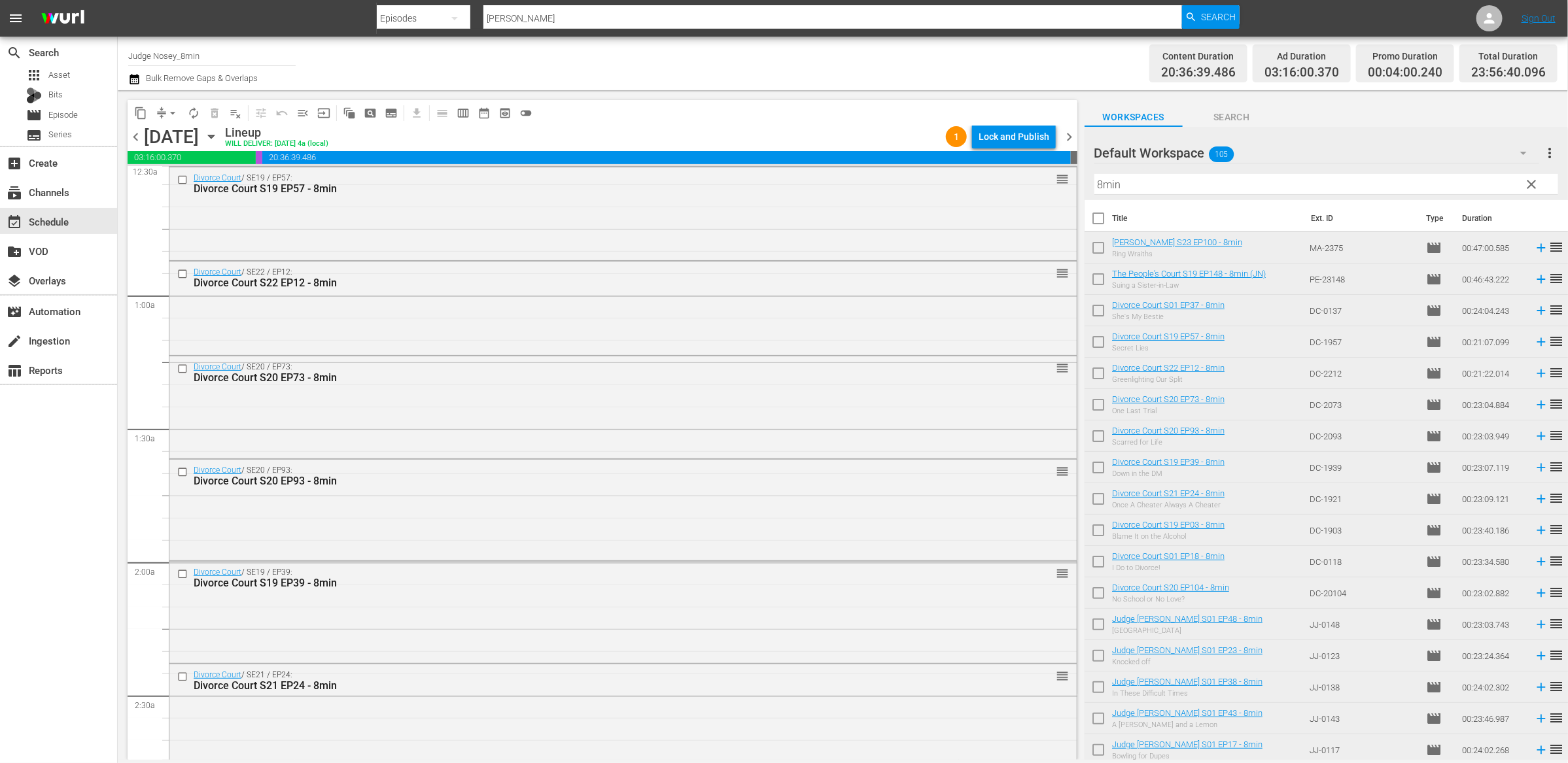
scroll to position [0, 0]
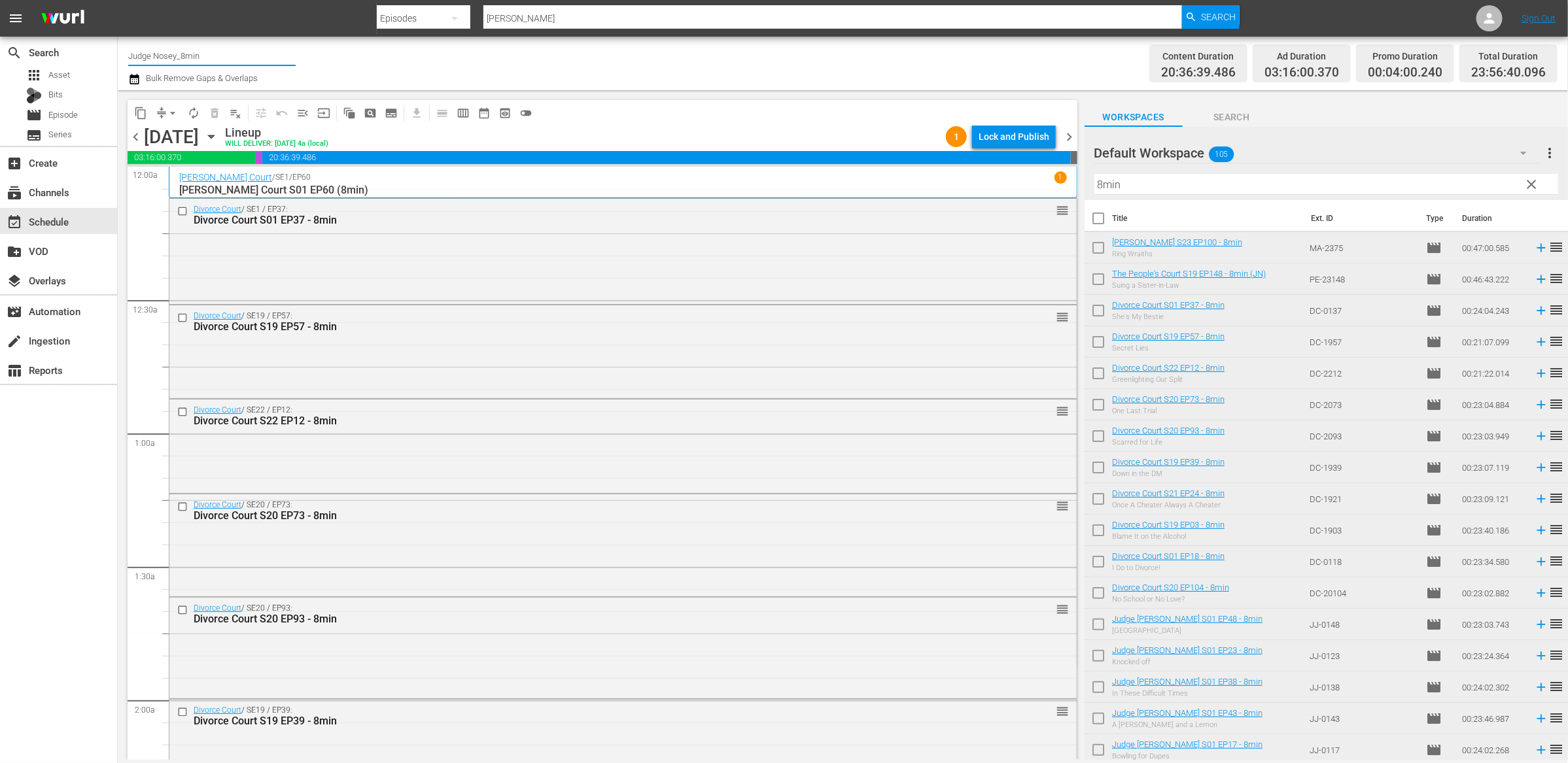
drag, startPoint x: 221, startPoint y: 56, endPoint x: 171, endPoint y: 56, distance: 50.0
click at [171, 56] on input "Judge Nosey_8min" at bounding box center [212, 55] width 168 height 31
click at [208, 89] on div "Judge Nosey (349 - nosey_realnosey_1)" at bounding box center [308, 92] width 339 height 31
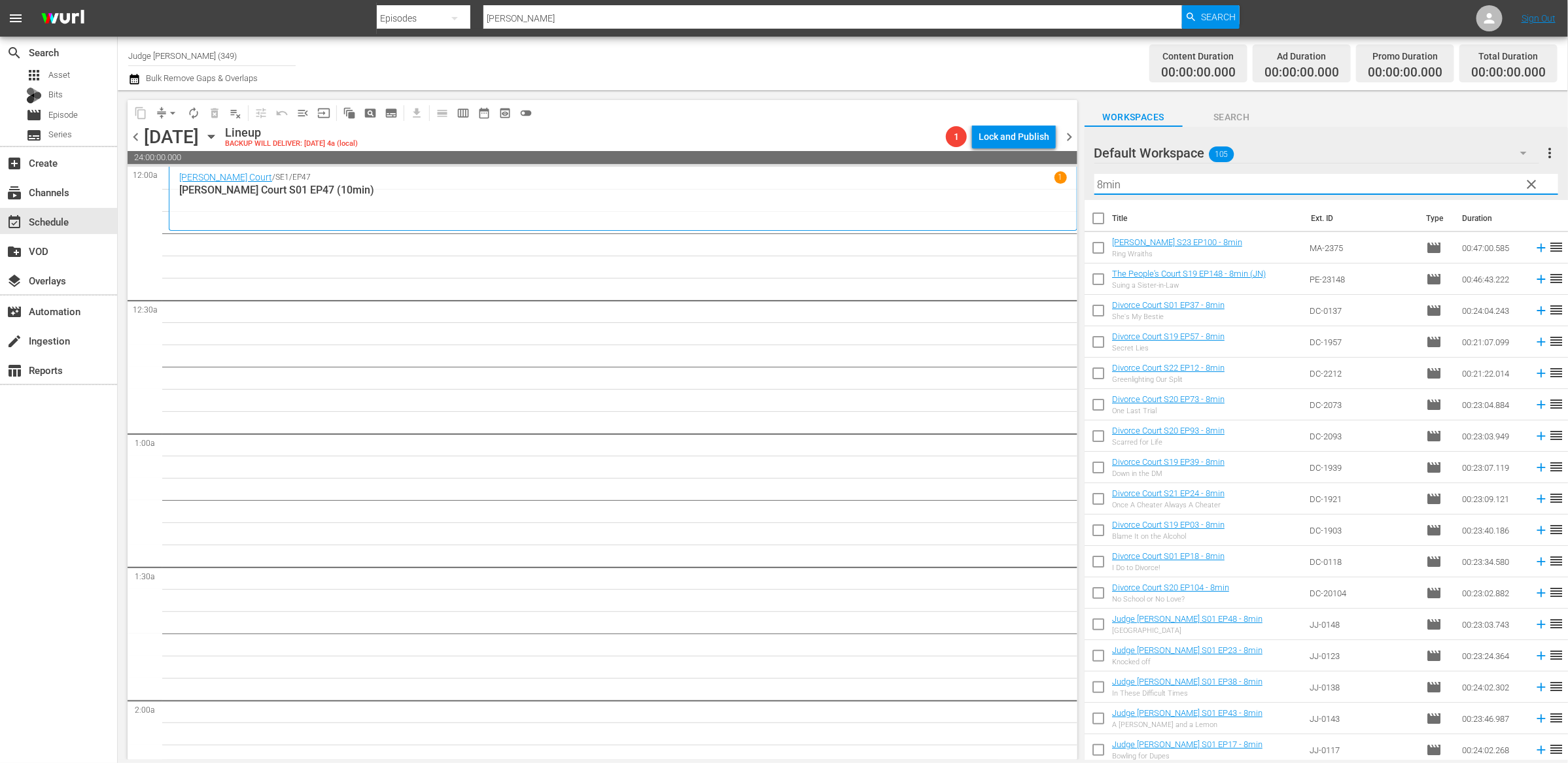
click at [1145, 183] on input "8min" at bounding box center [1326, 184] width 464 height 21
click at [1145, 183] on input "text" at bounding box center [1326, 184] width 464 height 21
drag, startPoint x: 1091, startPoint y: 223, endPoint x: 1159, endPoint y: 268, distance: 81.5
click at [1091, 223] on input "checkbox" at bounding box center [1098, 221] width 27 height 27
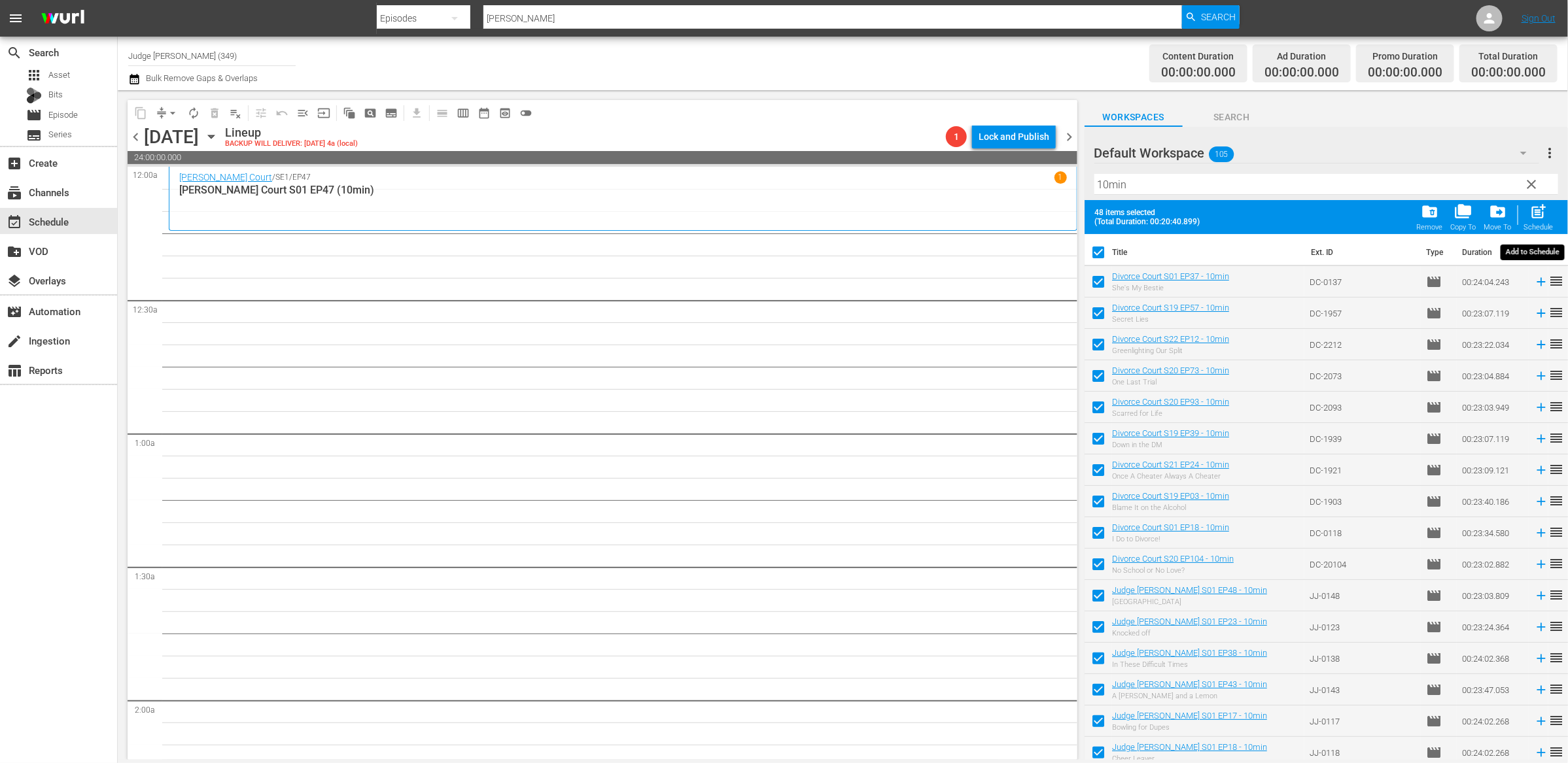
click at [1533, 217] on span "post_add" at bounding box center [1539, 212] width 17 height 17
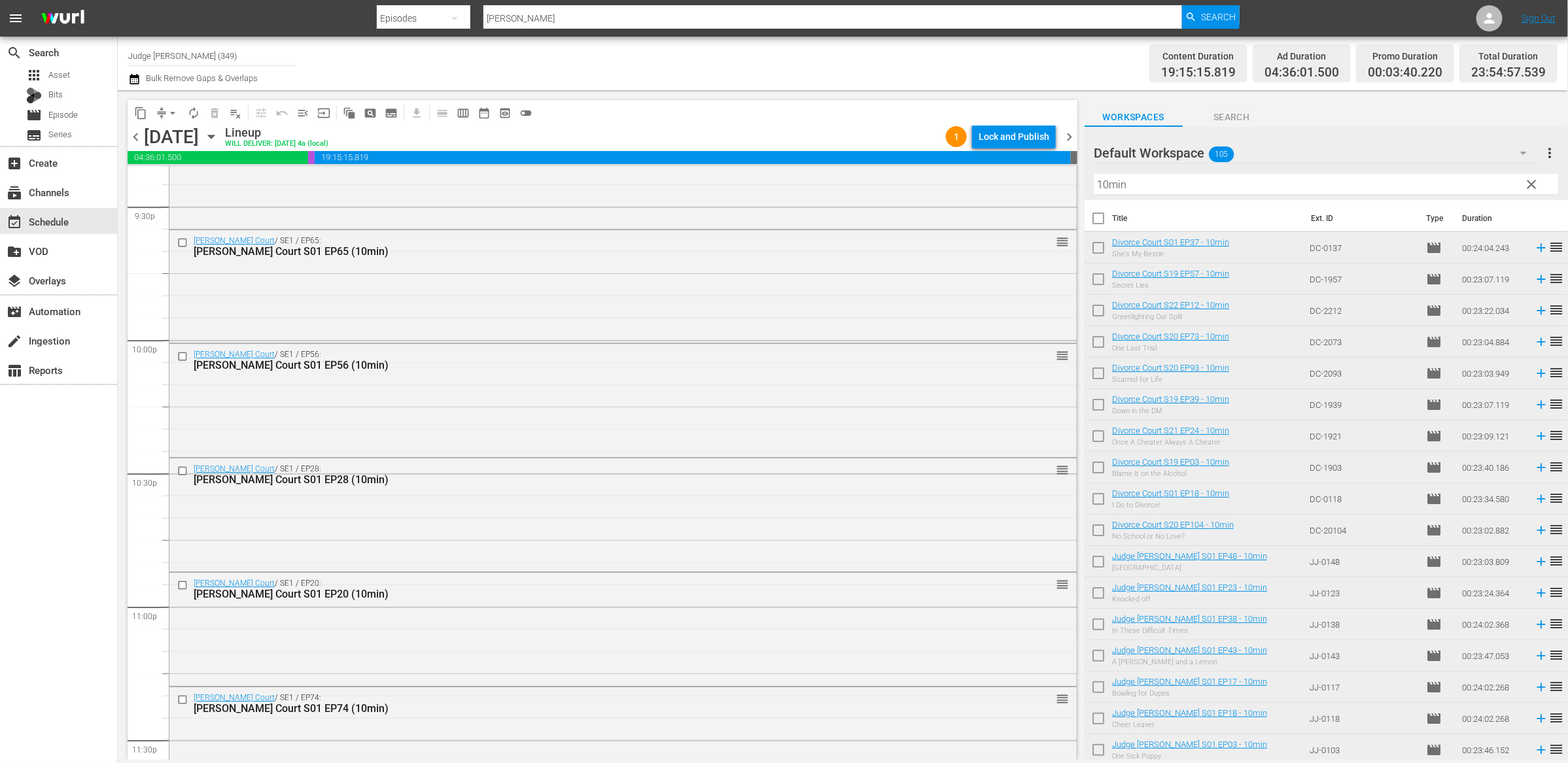
scroll to position [5853, 0]
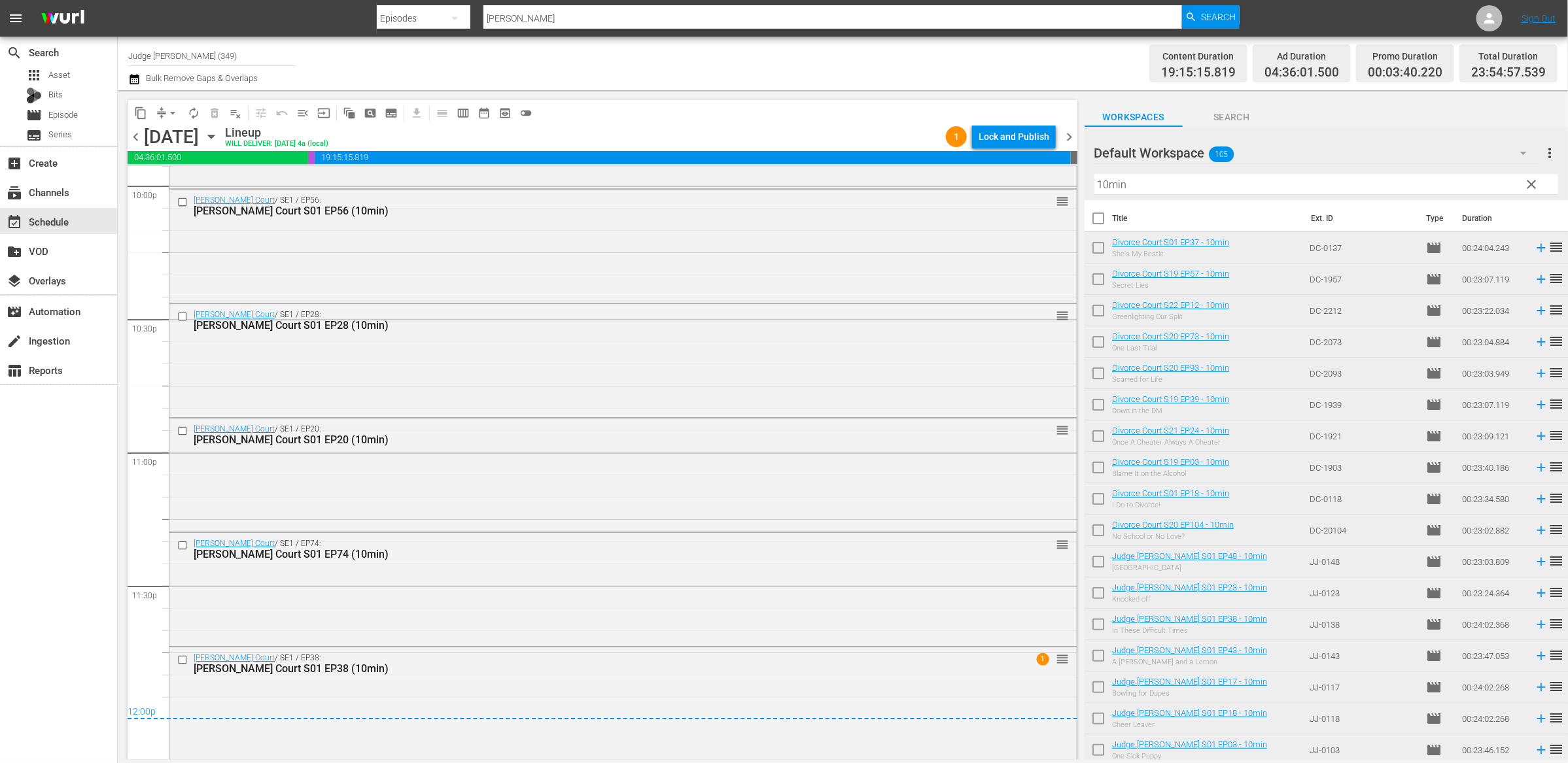
click at [1070, 133] on span "chevron_right" at bounding box center [1069, 137] width 17 height 17
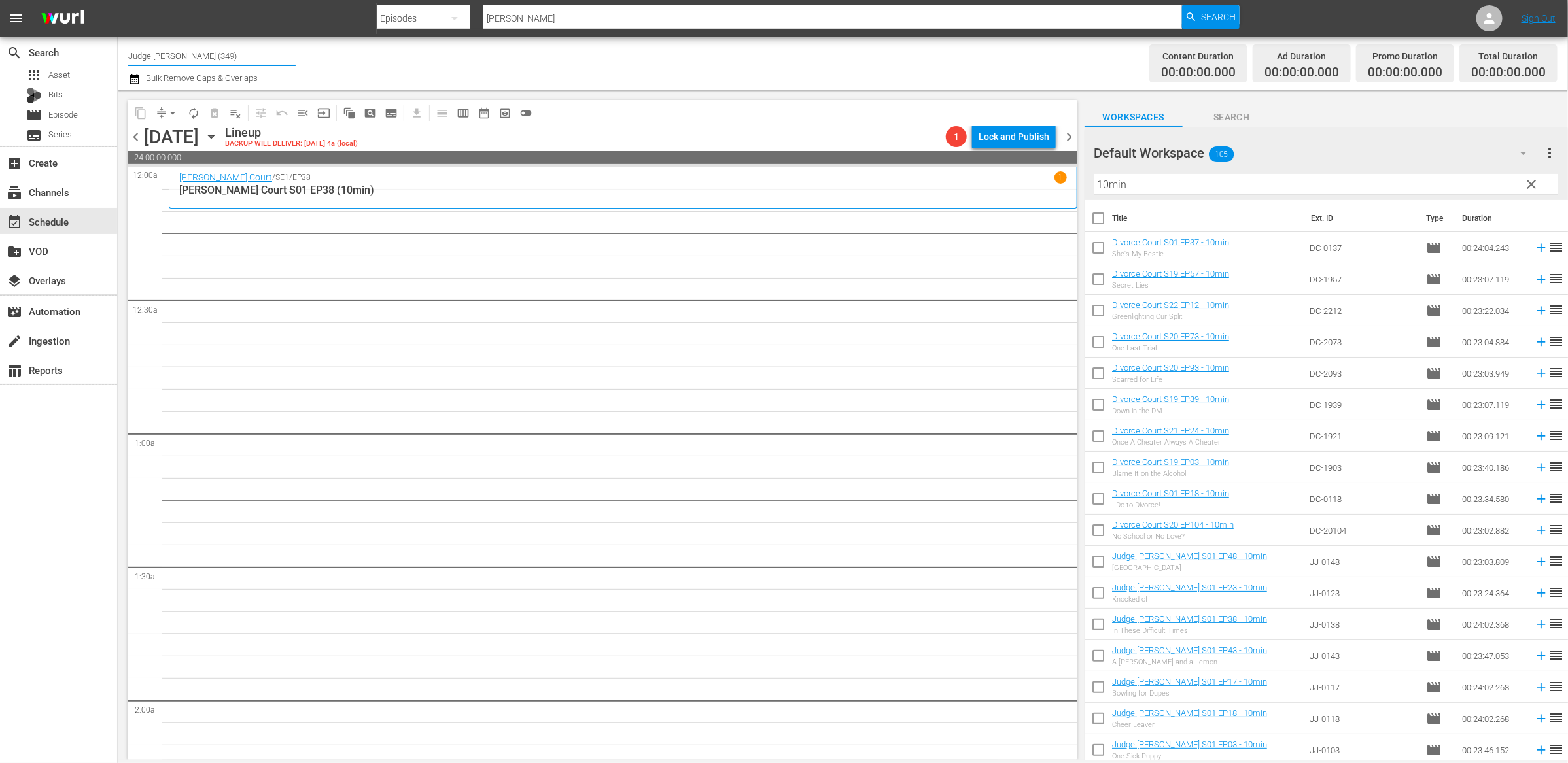
drag, startPoint x: 234, startPoint y: 59, endPoint x: 170, endPoint y: 59, distance: 64.0
click at [170, 59] on input "Judge Nosey (349)" at bounding box center [212, 55] width 168 height 31
click at [247, 119] on div "Judge Nosey_8min (1495 - nosey_judgenosey_1)" at bounding box center [308, 123] width 339 height 31
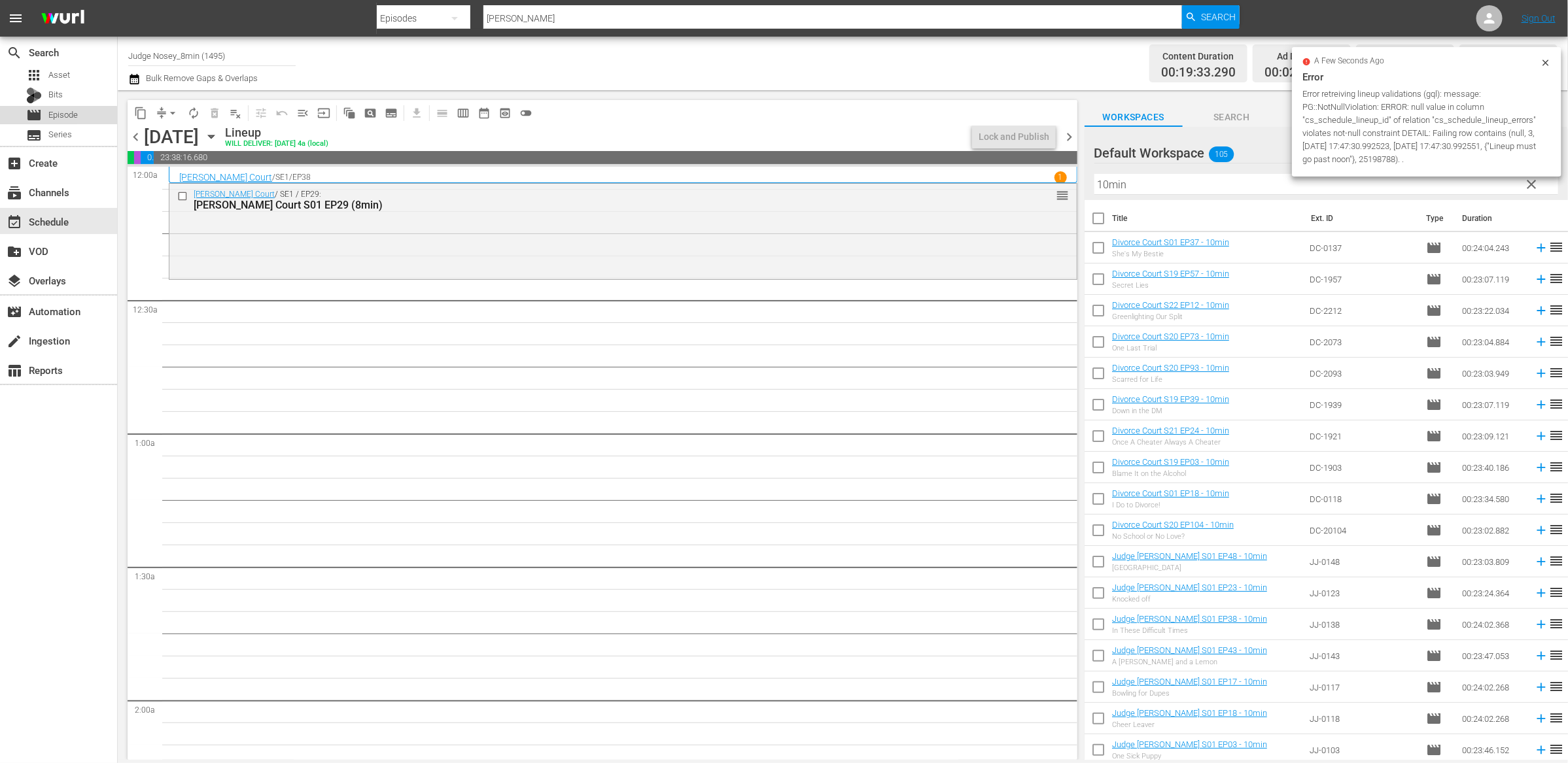
click at [56, 122] on div "movie Episode" at bounding box center [51, 115] width 51 height 18
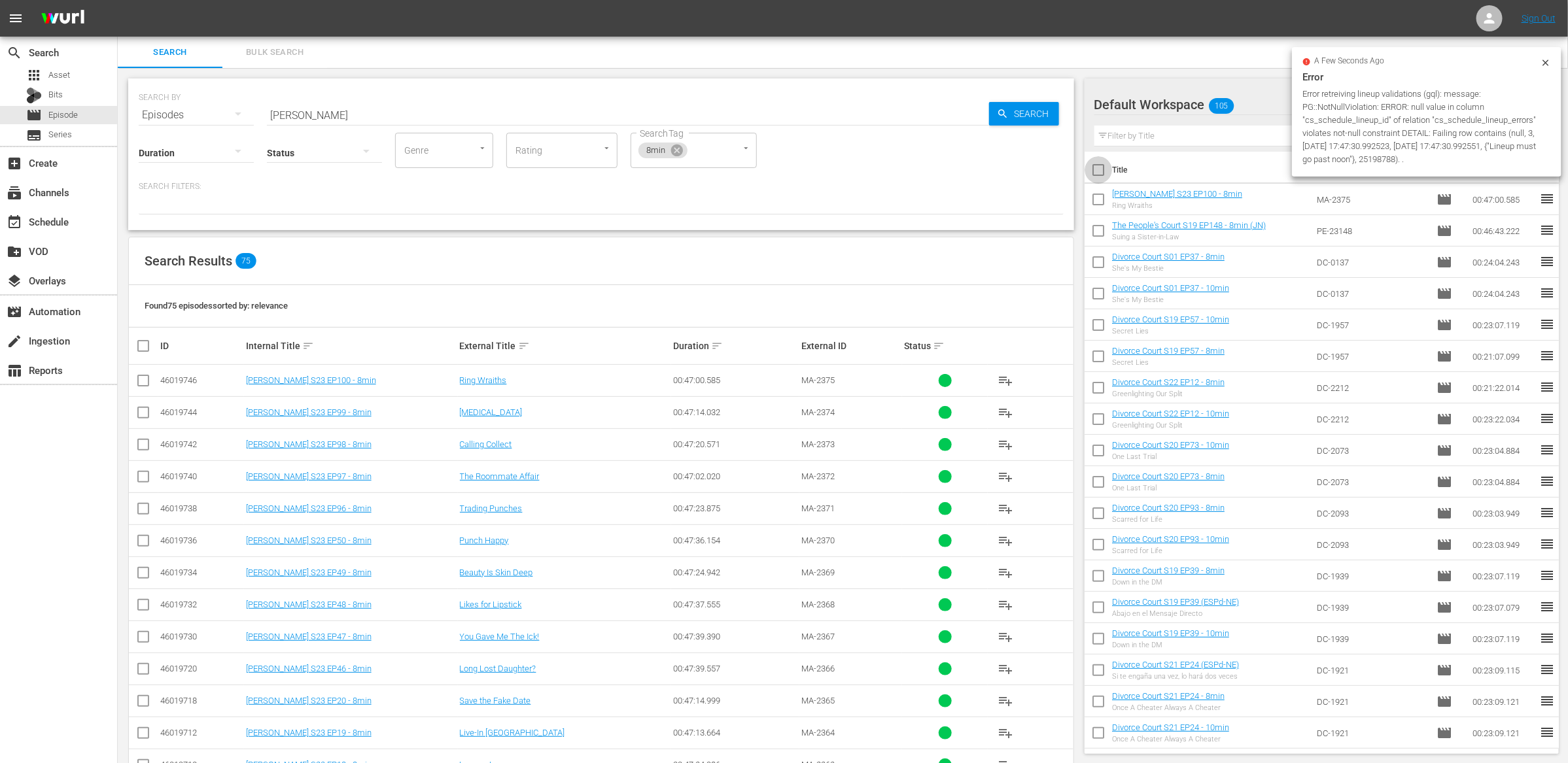
click at [1085, 171] on input "checkbox" at bounding box center [1098, 173] width 27 height 27
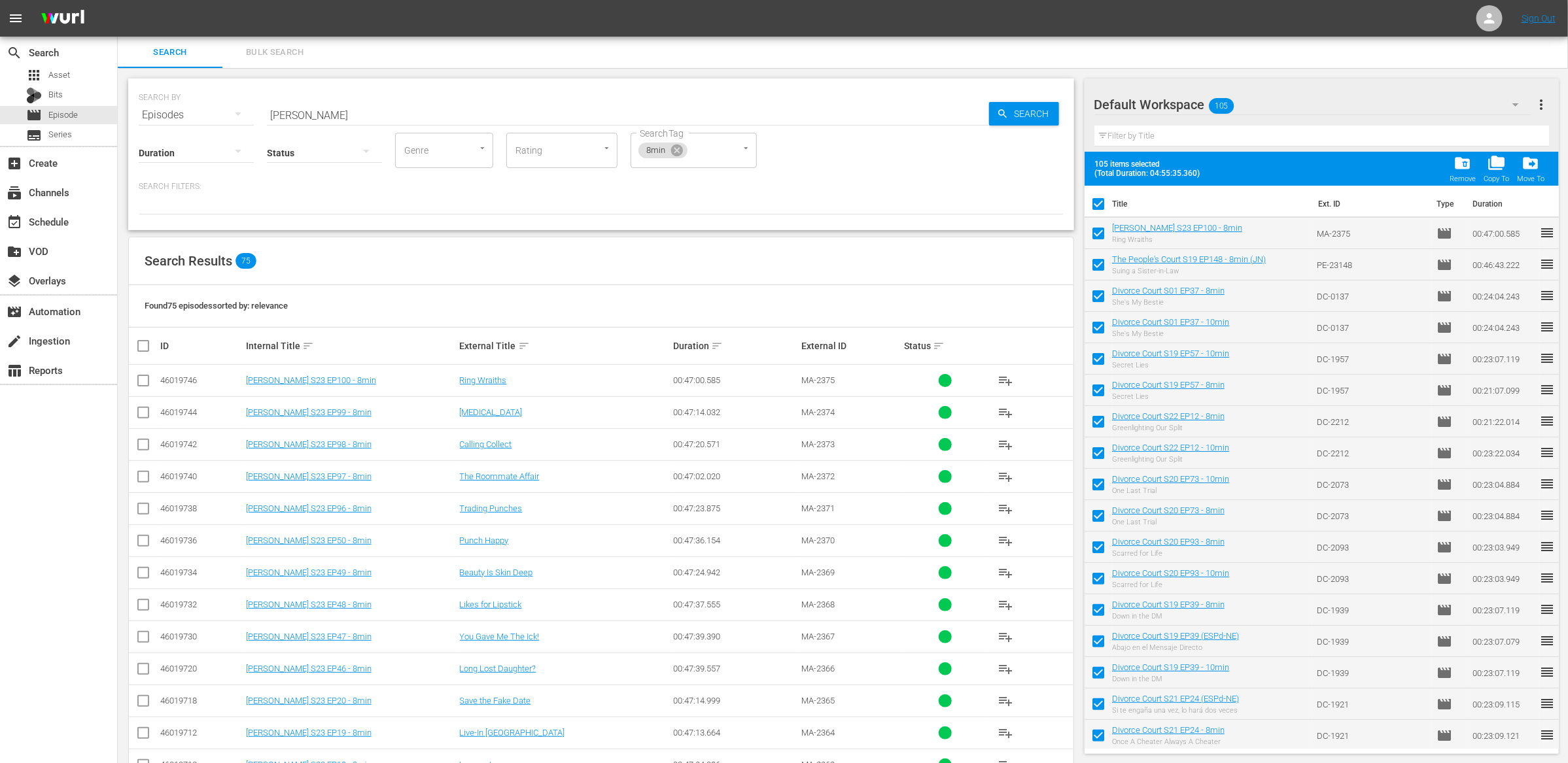
click at [1459, 168] on span "folder_delete" at bounding box center [1463, 163] width 17 height 17
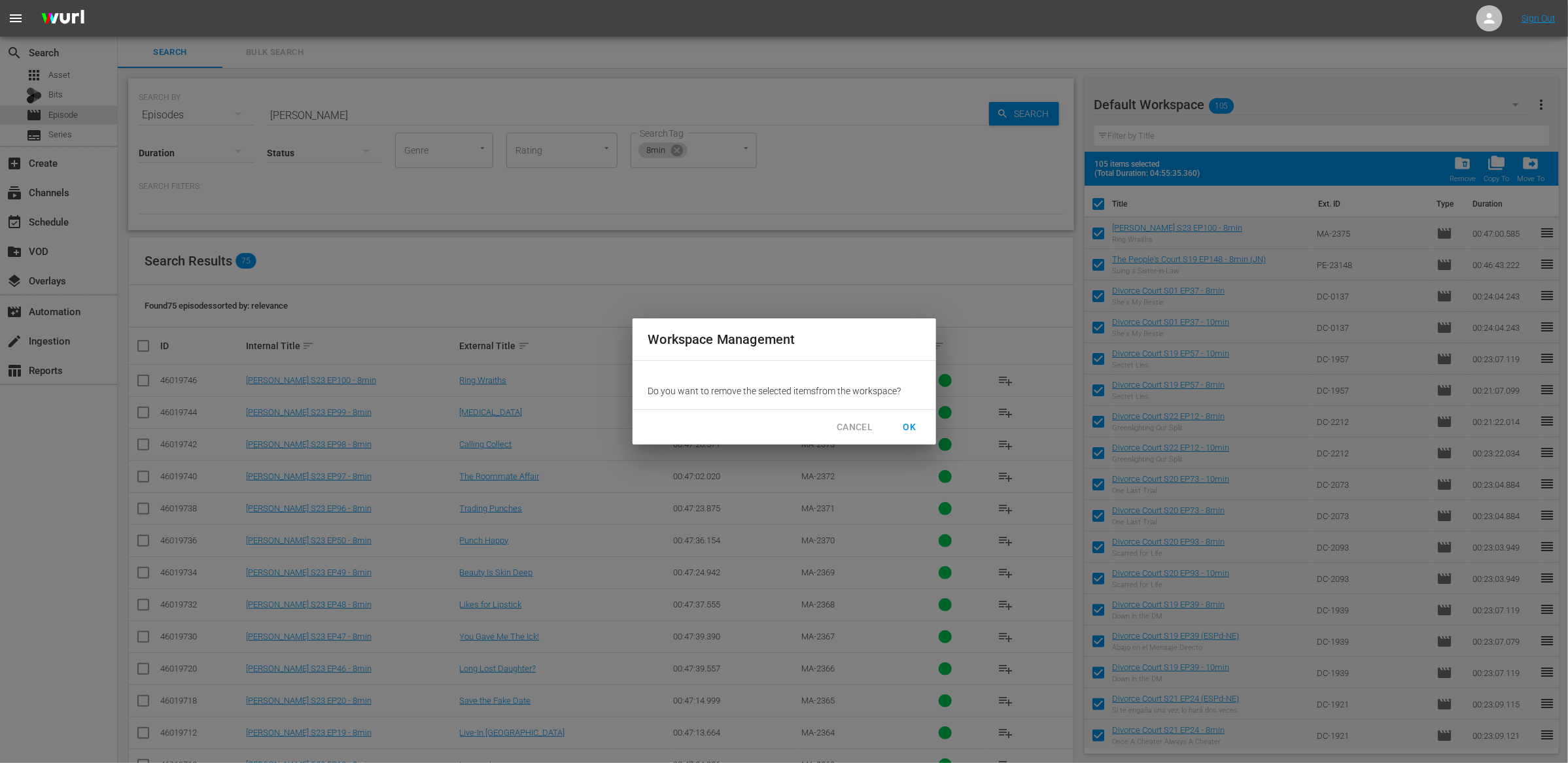
click at [906, 420] on span "OK" at bounding box center [911, 427] width 21 height 17
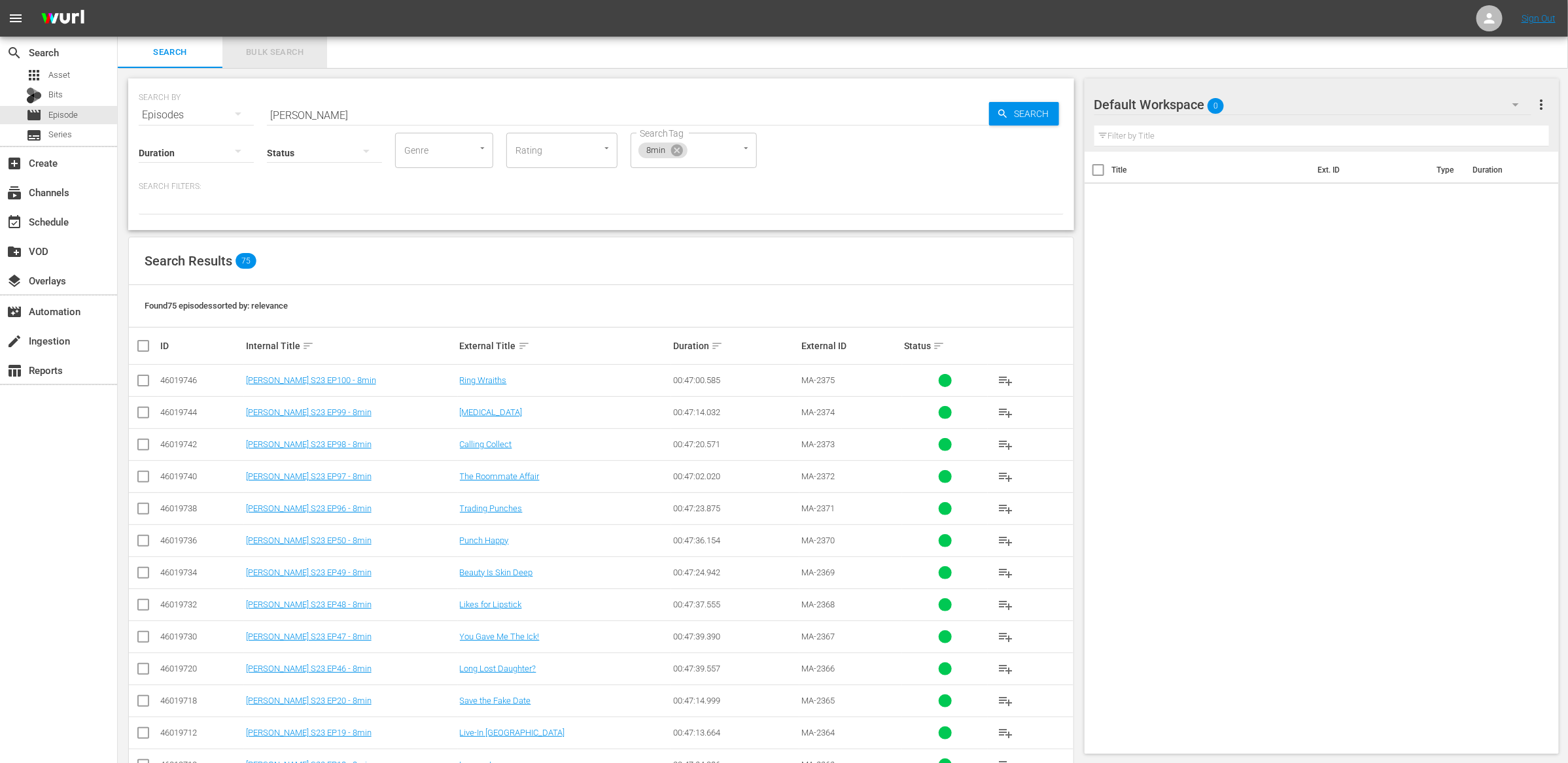
click at [260, 51] on span "Bulk Search" at bounding box center [275, 51] width 89 height 15
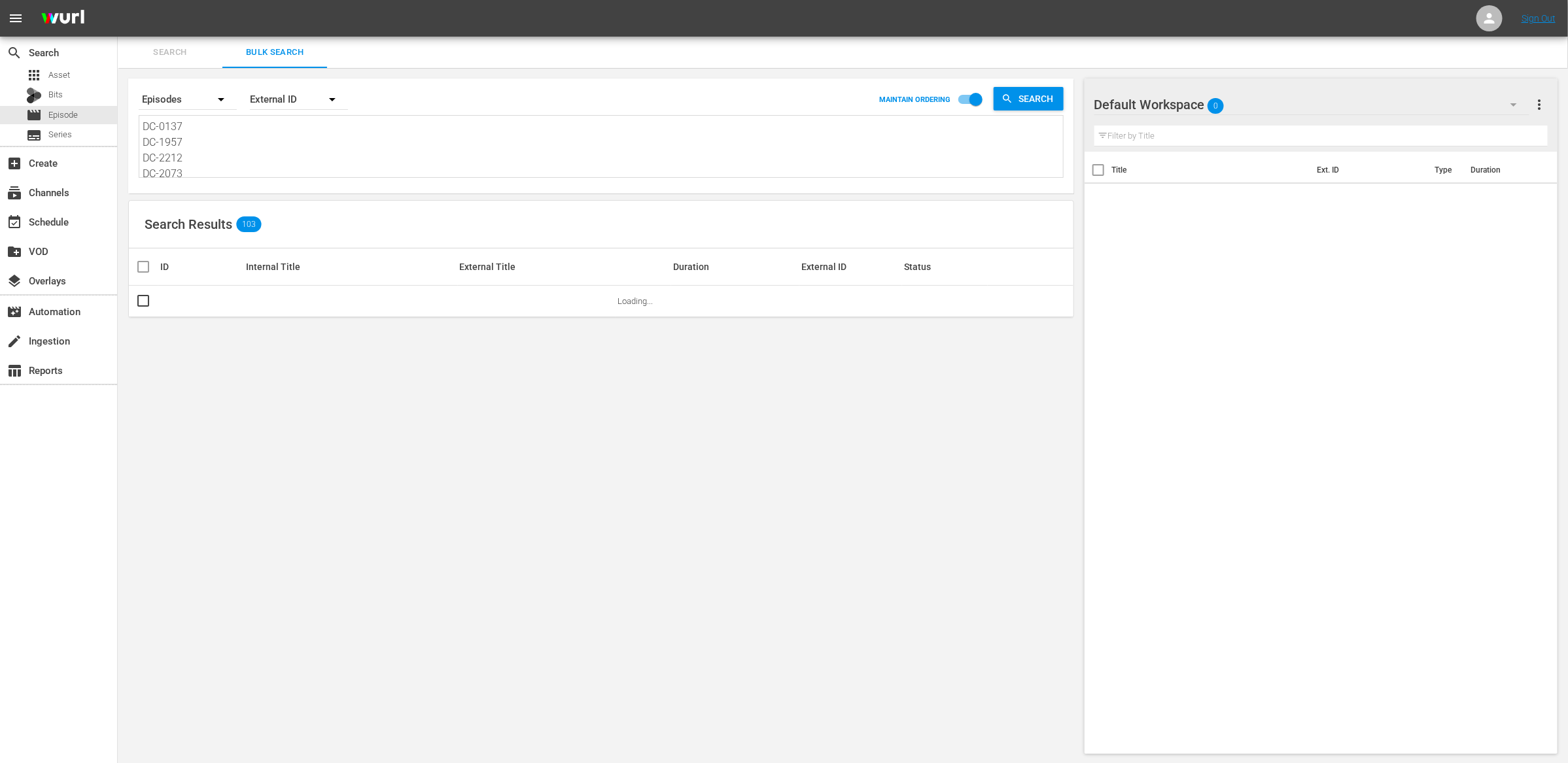
scroll to position [694, 0]
drag, startPoint x: 143, startPoint y: 130, endPoint x: 188, endPoint y: 292, distance: 168.1
click at [188, 292] on div "Search By Episodes Order By External ID MAINTAIN ORDERING Search DC-0137 DC-195…" at bounding box center [601, 416] width 967 height 697
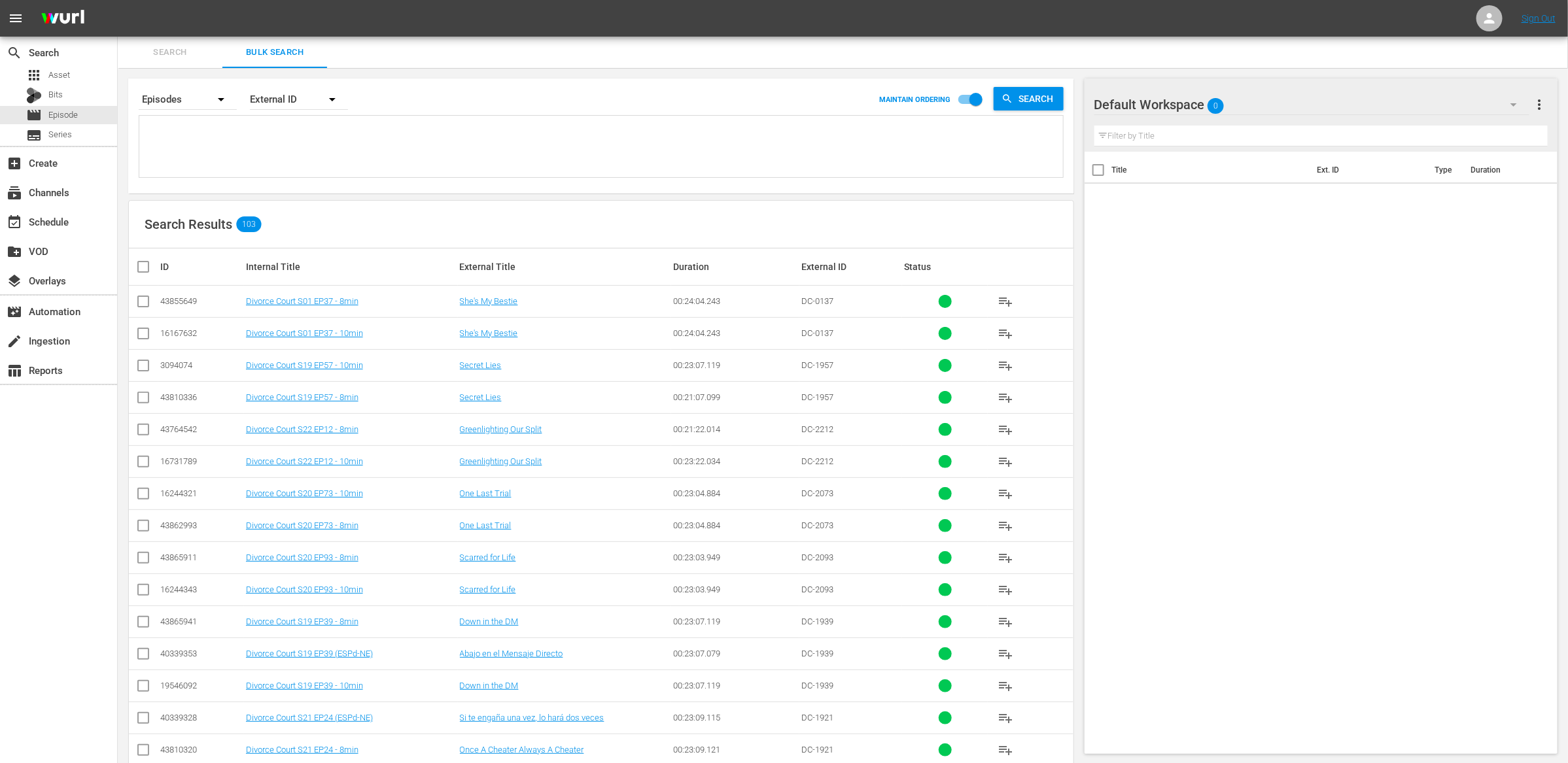
paste textarea "DC-0138 DC-1958 DC-2213 DC-2074 DC-2094 DC-1940 DC-1922 DC-1904 DC-0120 DC-2010…"
click at [1021, 101] on span "Search" at bounding box center [1039, 99] width 50 height 23
drag, startPoint x: 141, startPoint y: 268, endPoint x: 261, endPoint y: 342, distance: 141.0
click at [140, 269] on input "checkbox" at bounding box center [148, 267] width 26 height 16
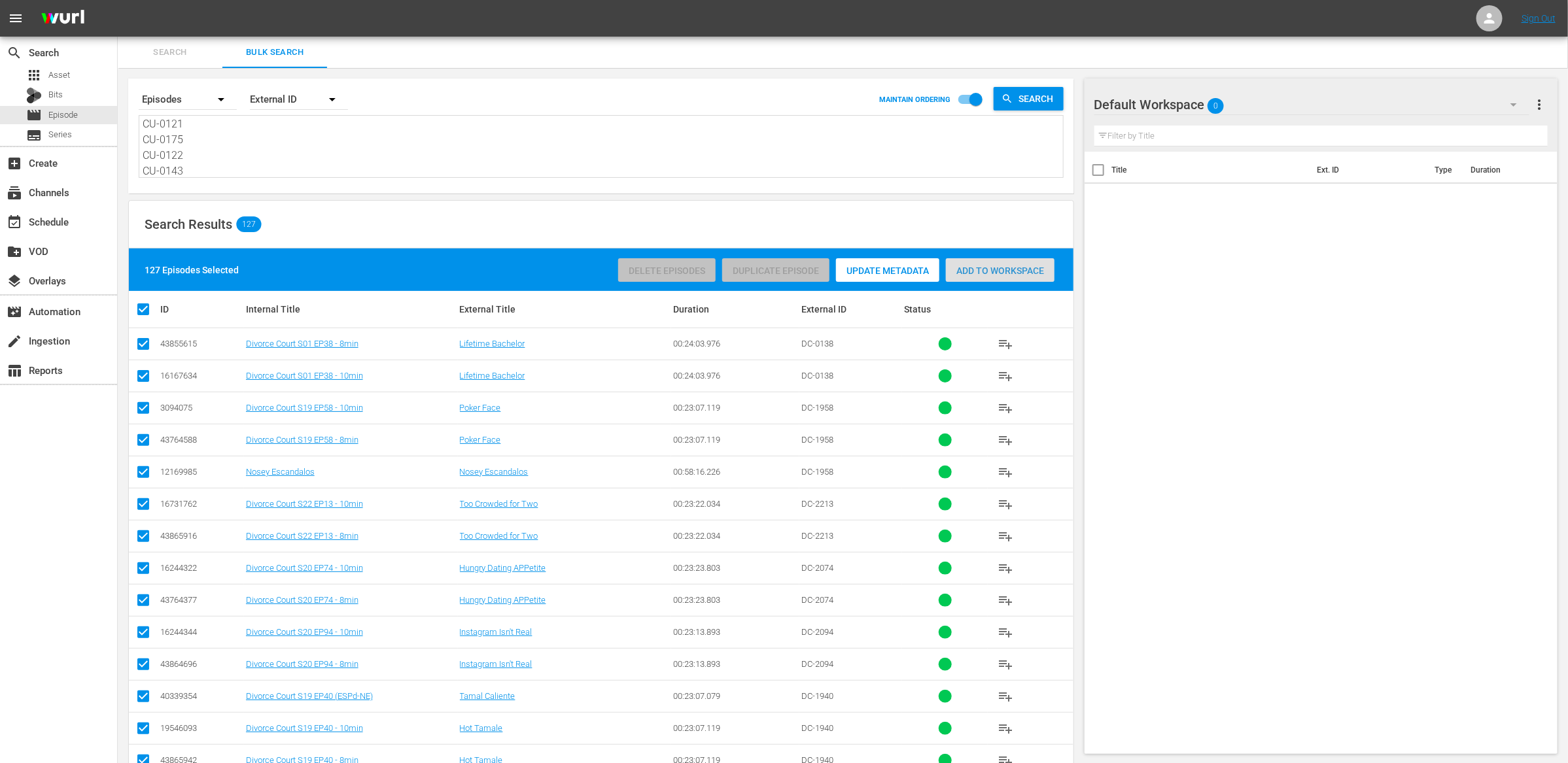
click at [995, 280] on div "Add to Workspace" at bounding box center [1000, 271] width 109 height 25
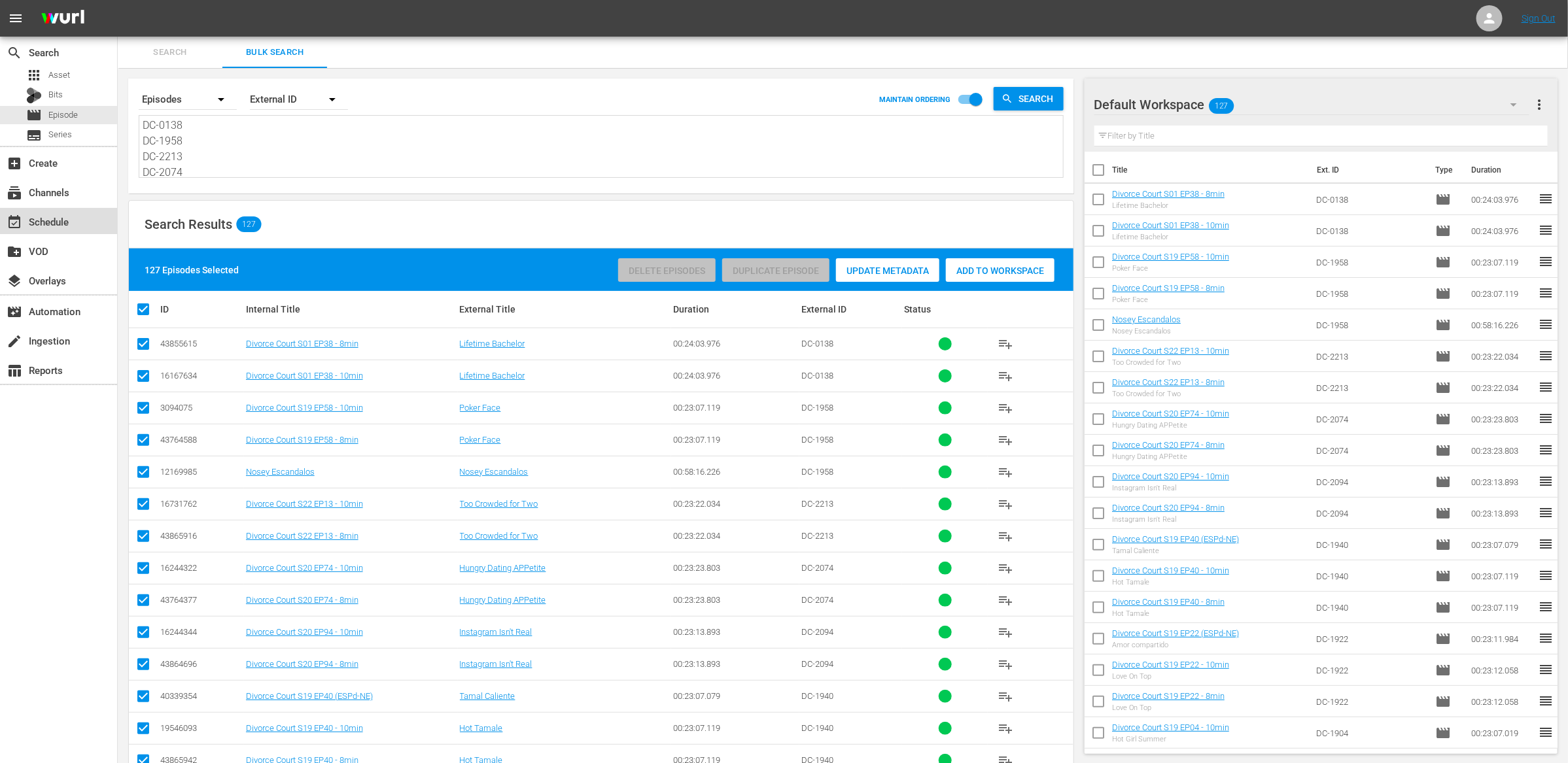
click at [42, 221] on div "event_available Schedule" at bounding box center [36, 219] width 73 height 12
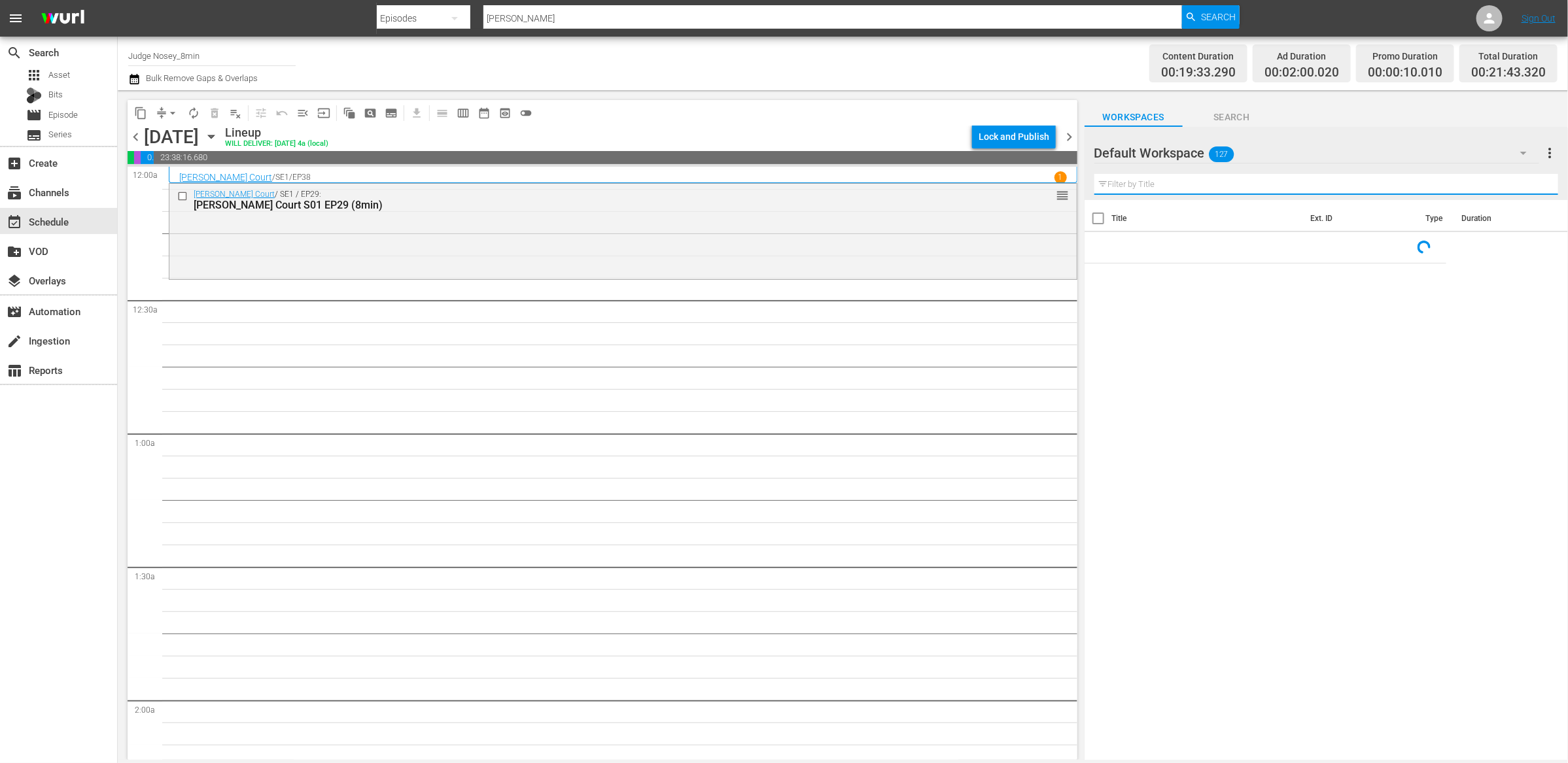
click at [1224, 190] on input "text" at bounding box center [1326, 184] width 464 height 21
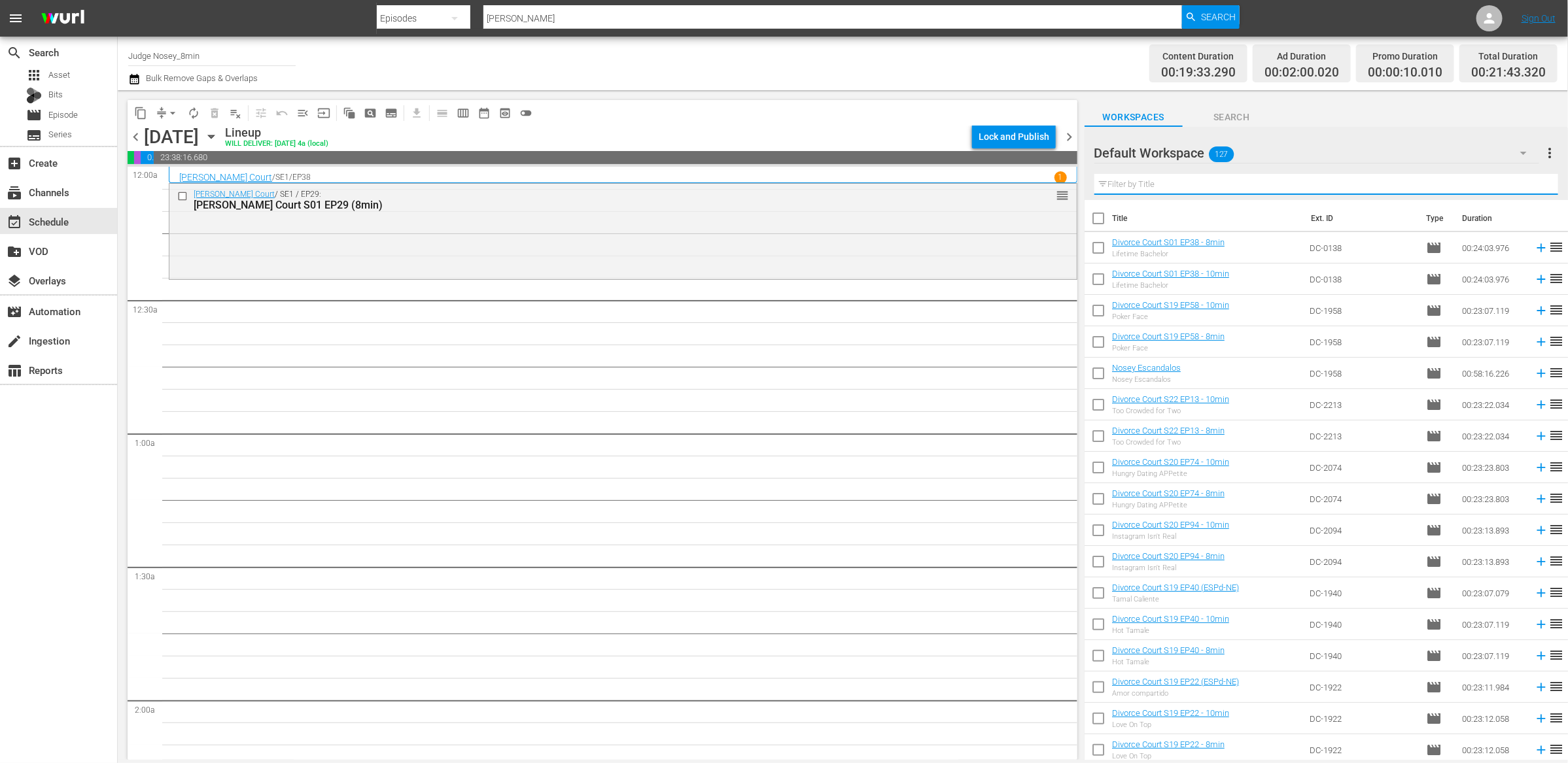
type input "8min"
click at [181, 197] on input "checkbox" at bounding box center [184, 196] width 14 height 11
click at [219, 116] on span "delete_forever_outlined" at bounding box center [214, 113] width 13 height 13
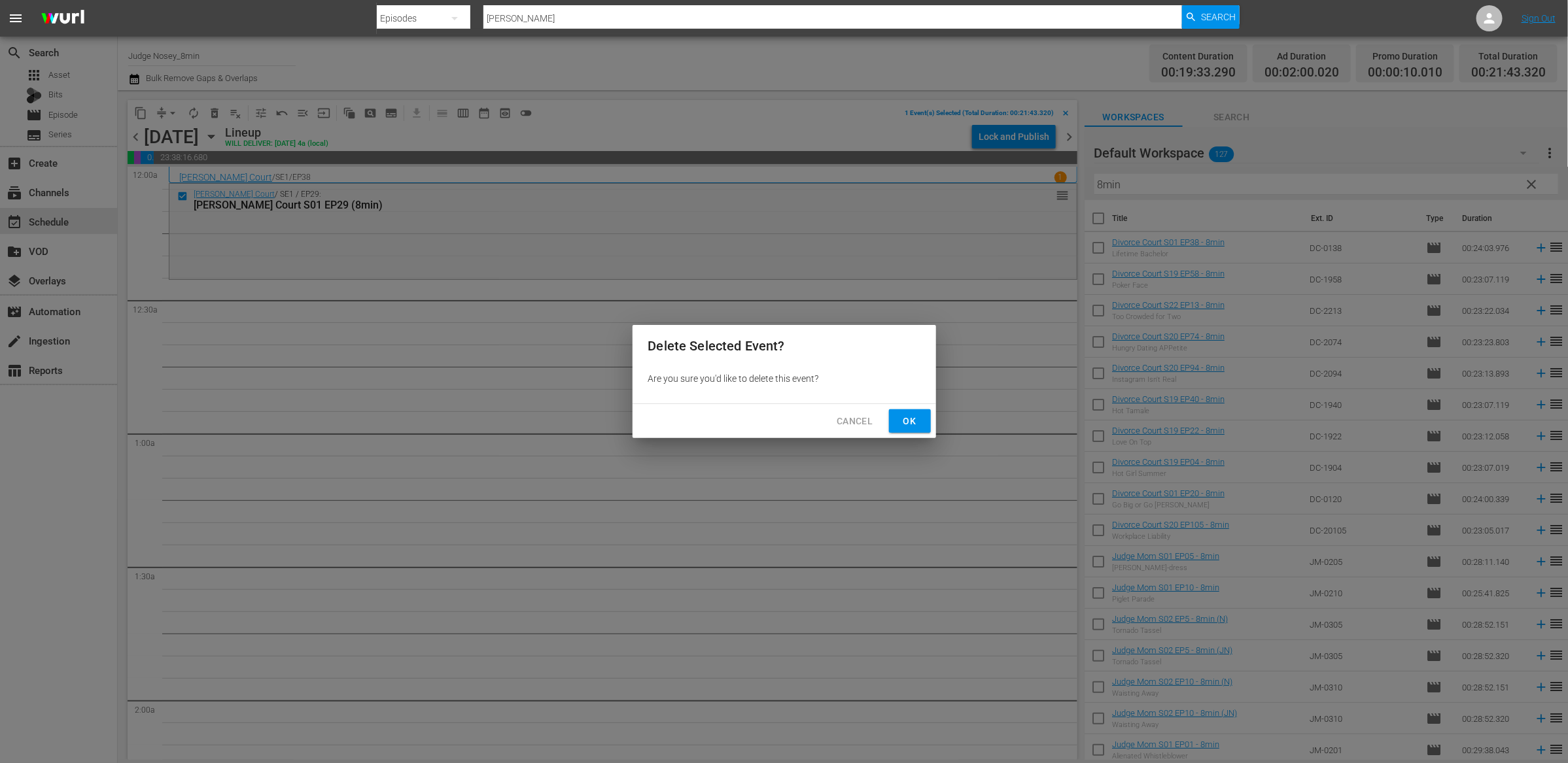
click at [921, 418] on button "Ok" at bounding box center [910, 421] width 42 height 24
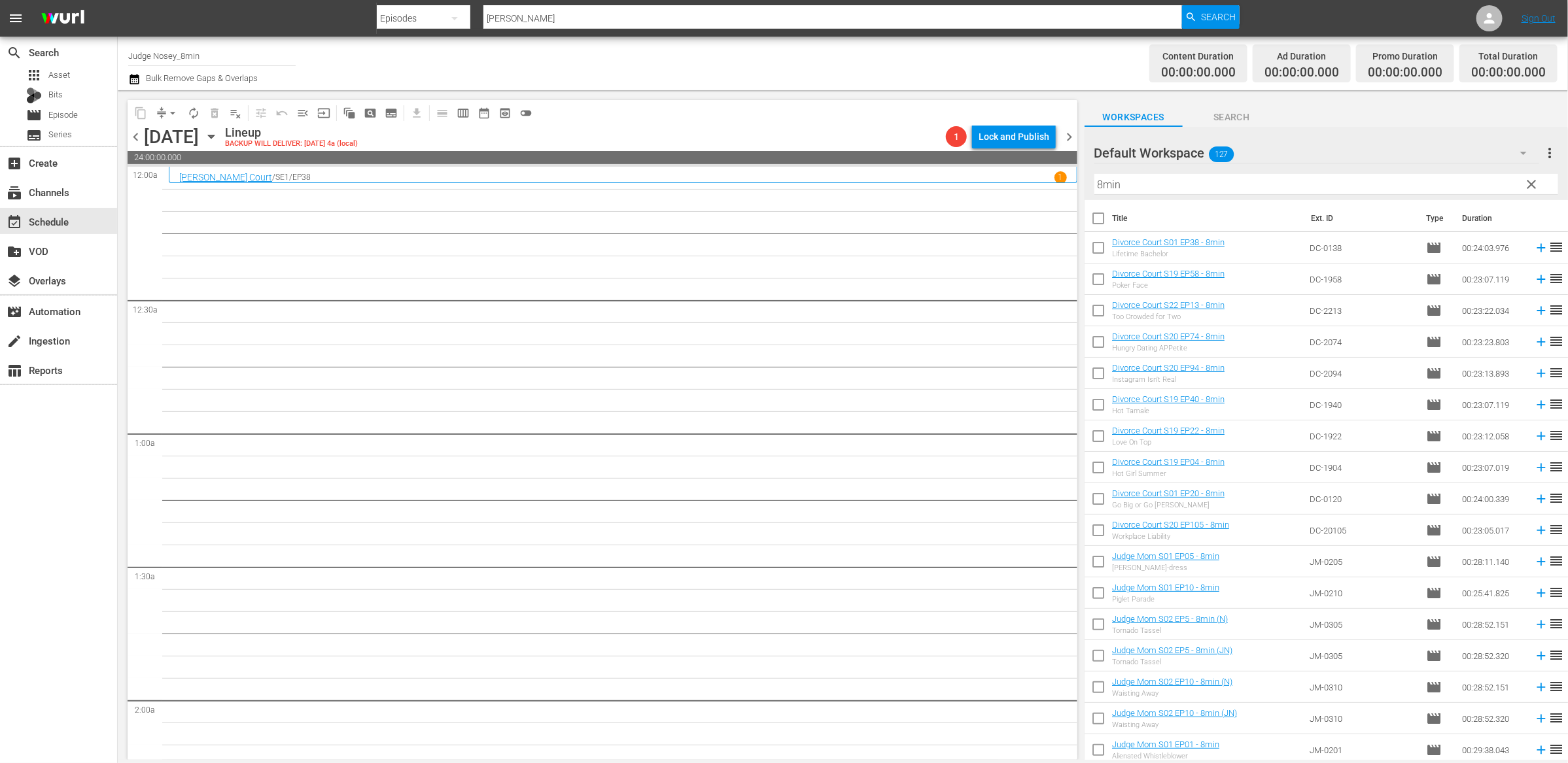
drag, startPoint x: 1094, startPoint y: 217, endPoint x: 1182, endPoint y: 396, distance: 199.5
click at [1094, 217] on input "checkbox" at bounding box center [1098, 221] width 27 height 27
checkbox input "true"
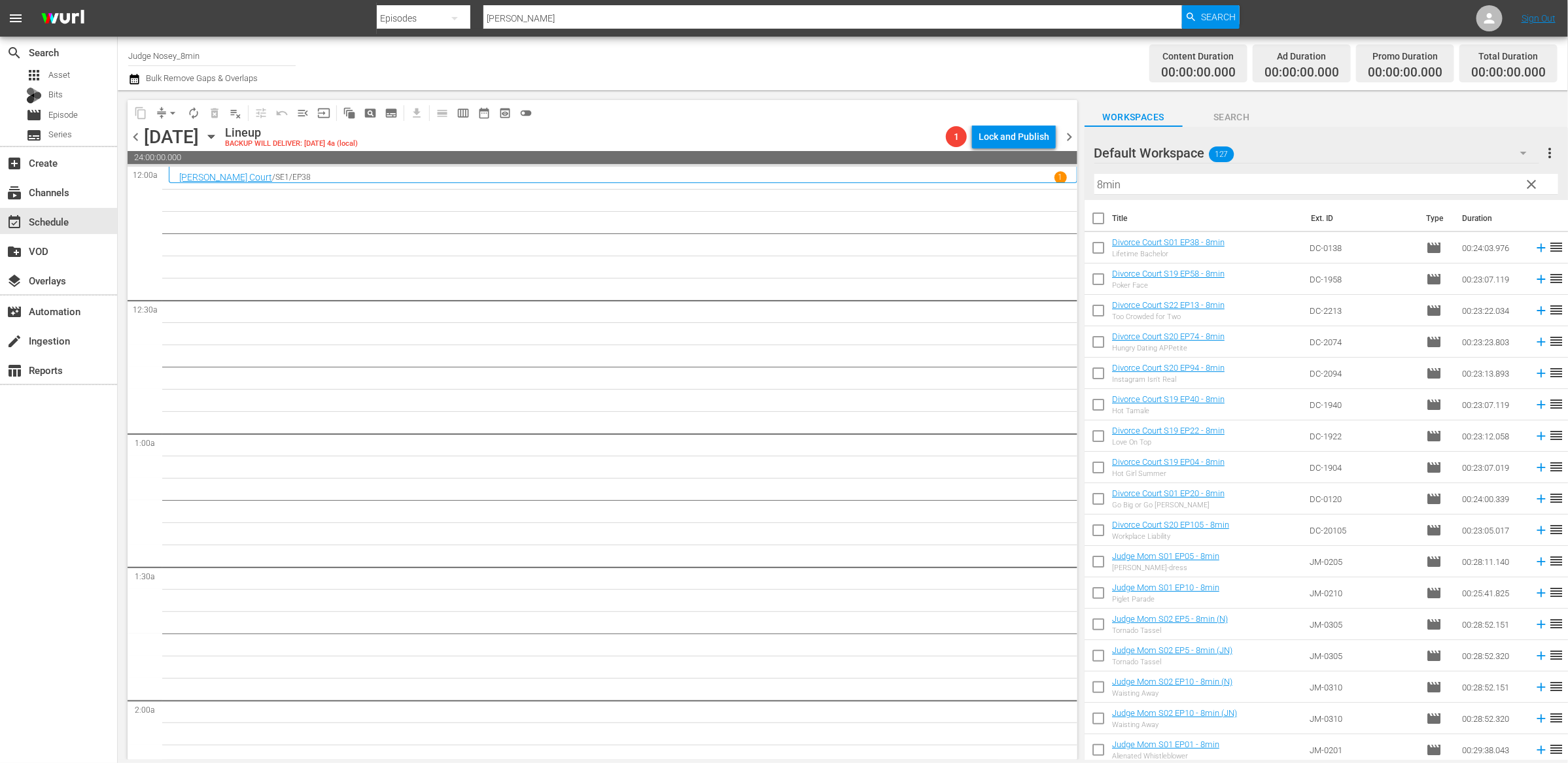
checkbox input "true"
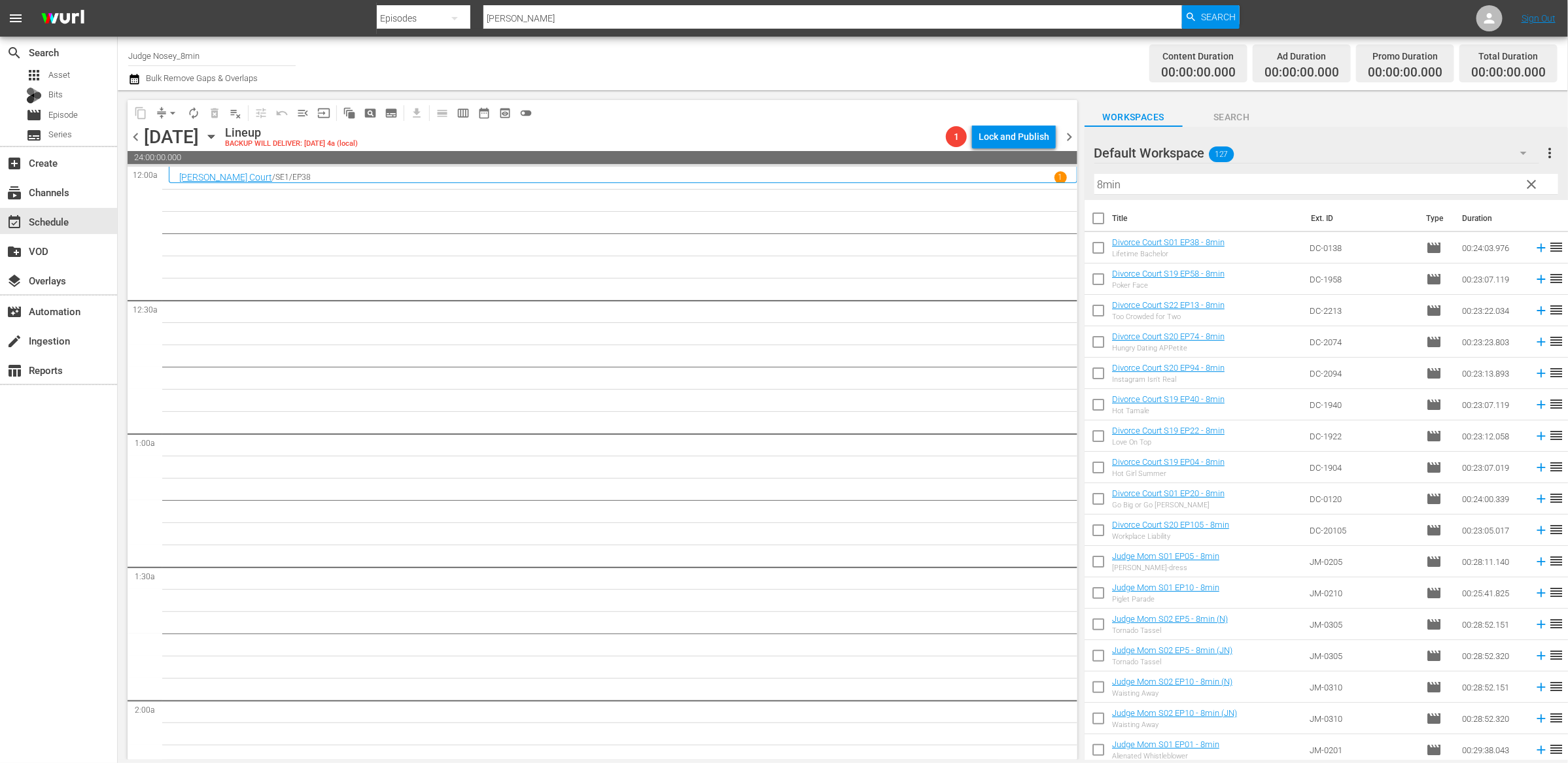
checkbox input "true"
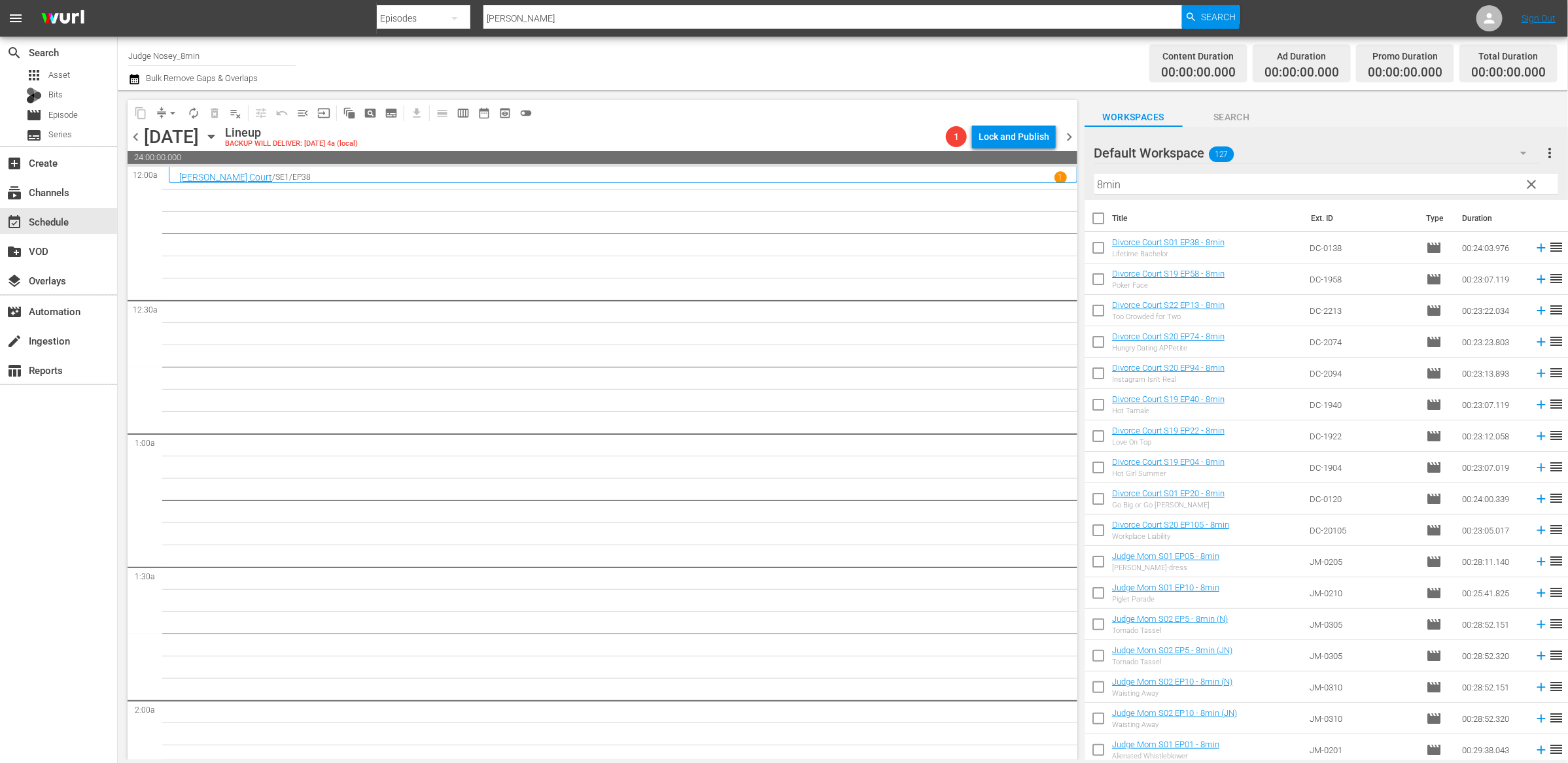
checkbox input "true"
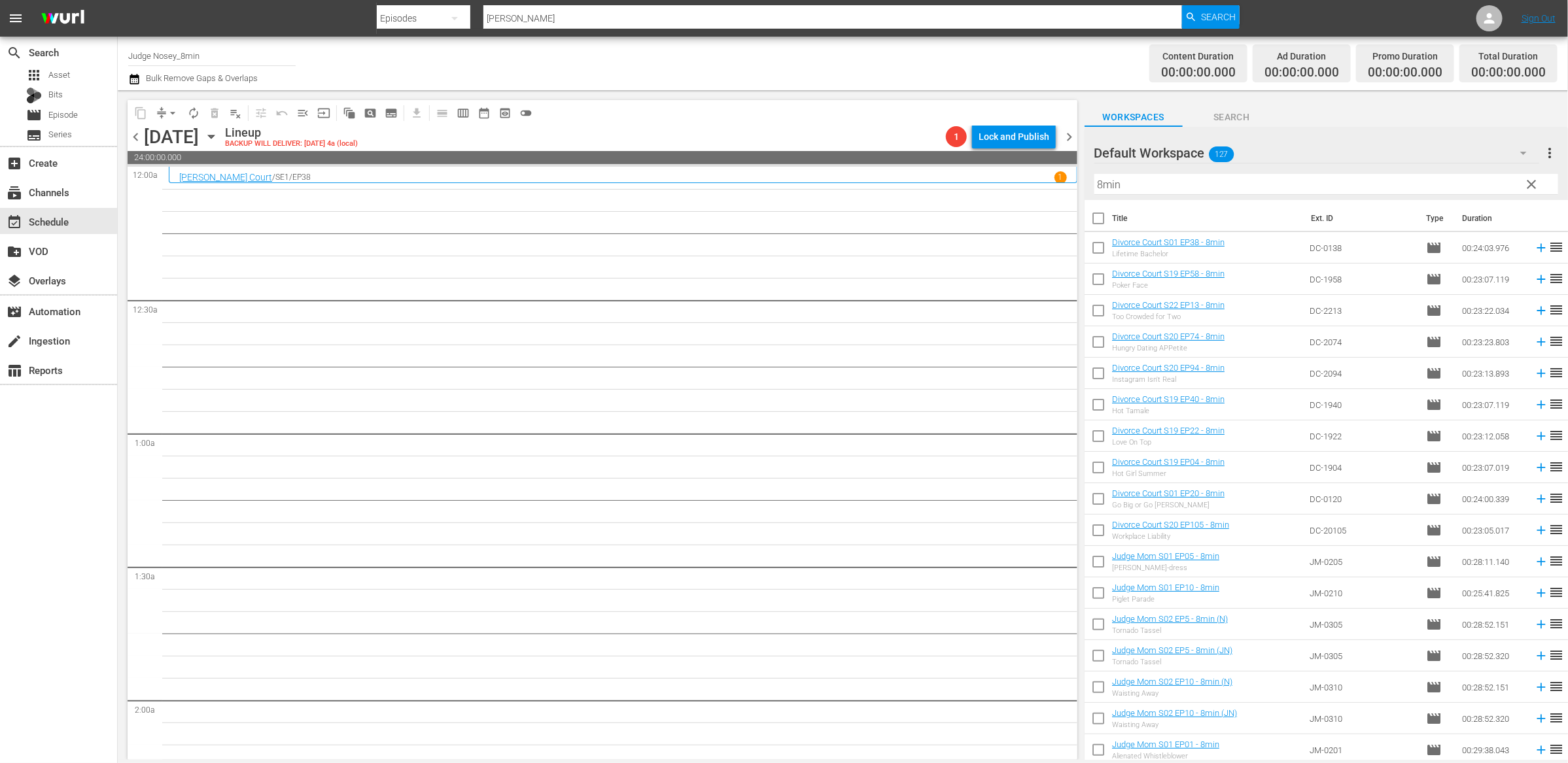
checkbox input "true"
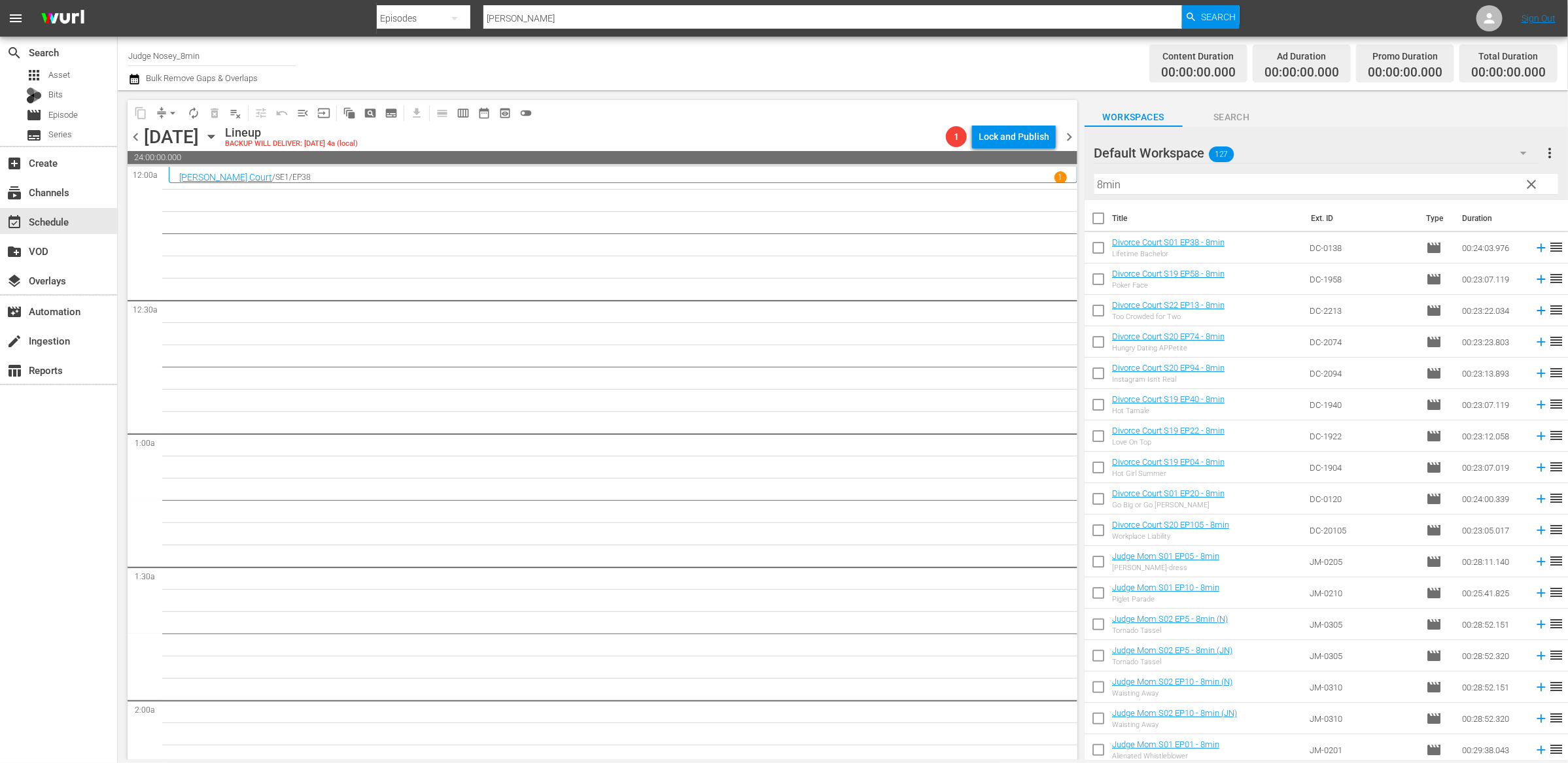
checkbox input "true"
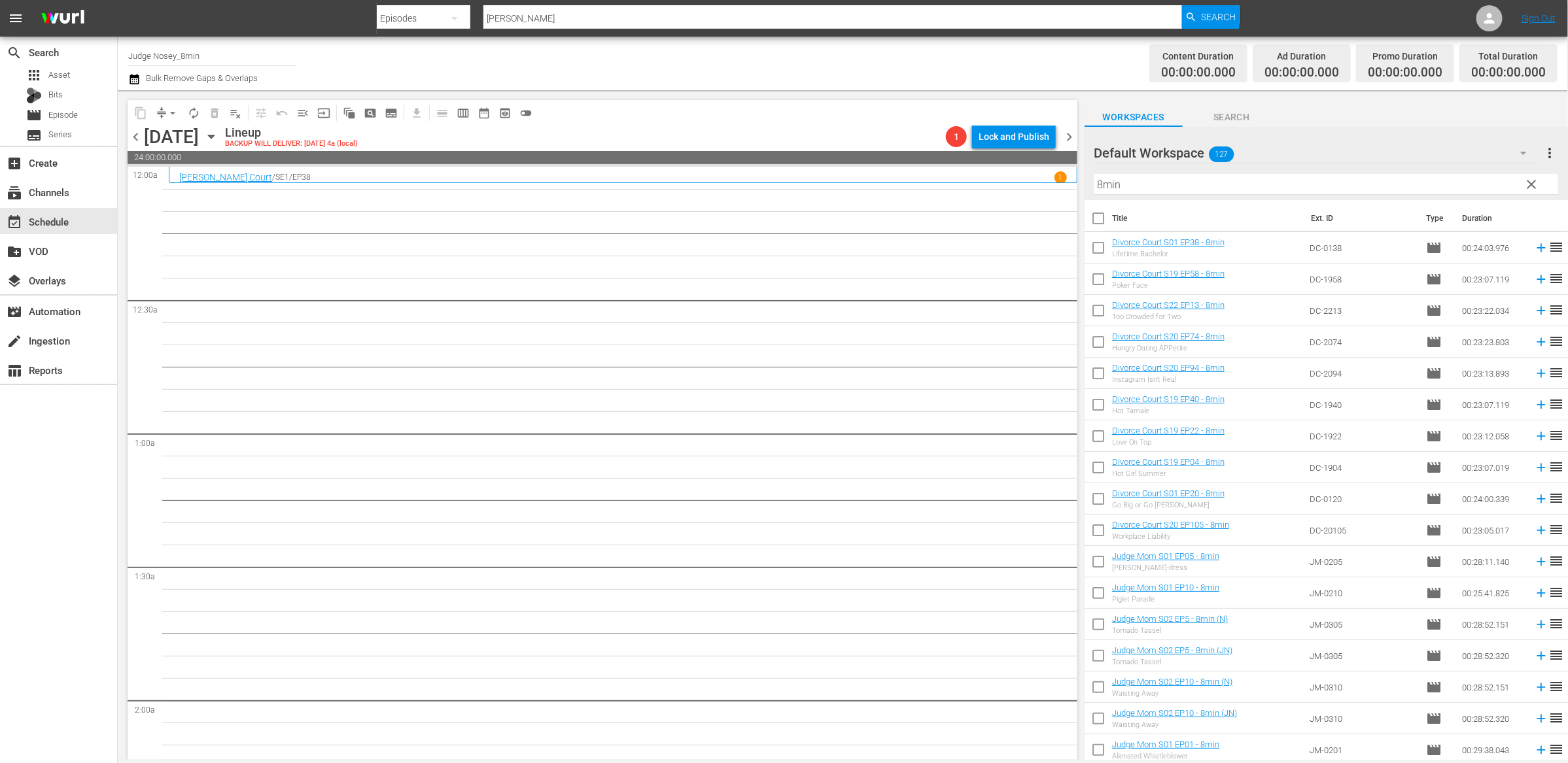
checkbox input "true"
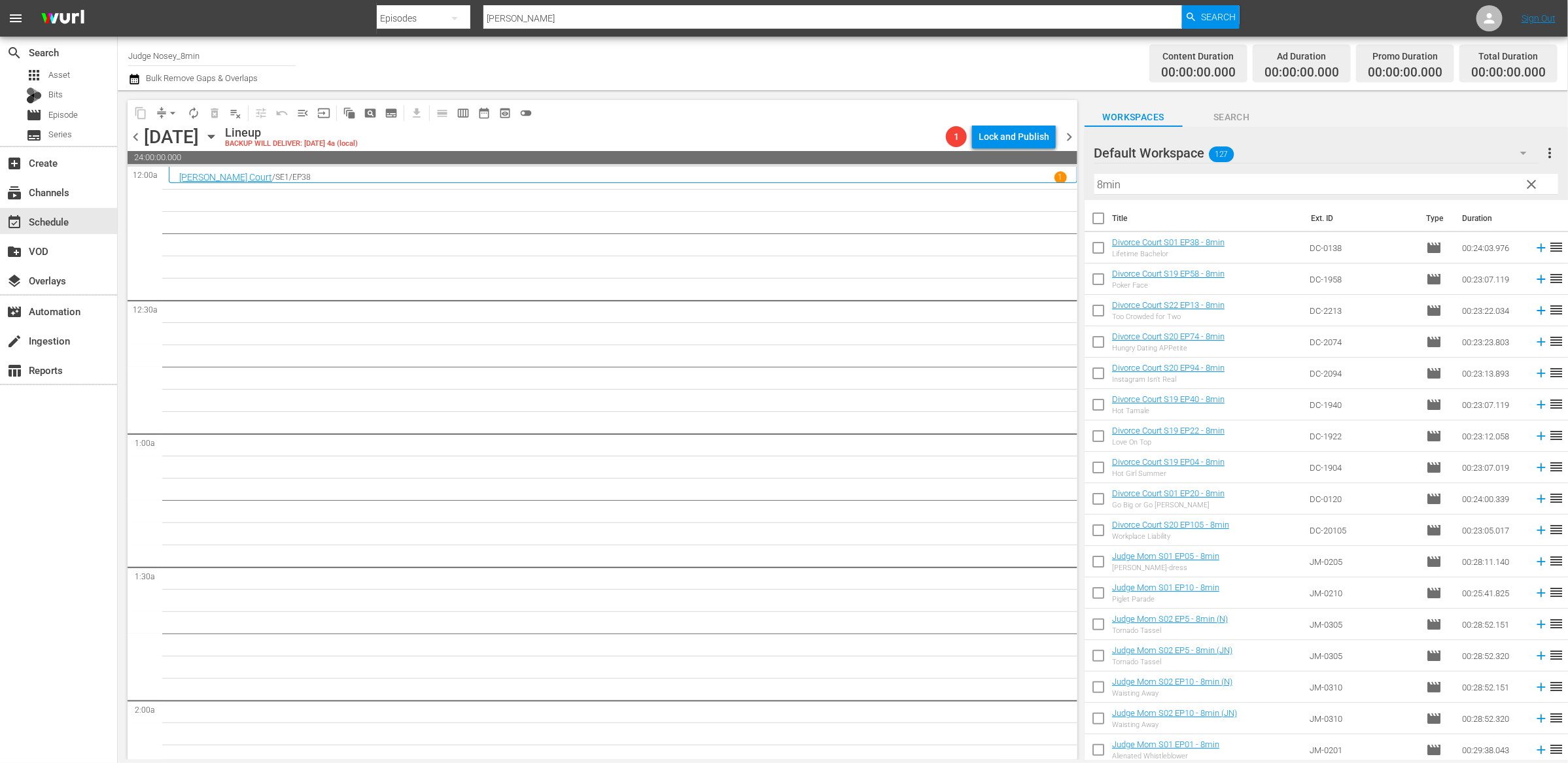
checkbox input "true"
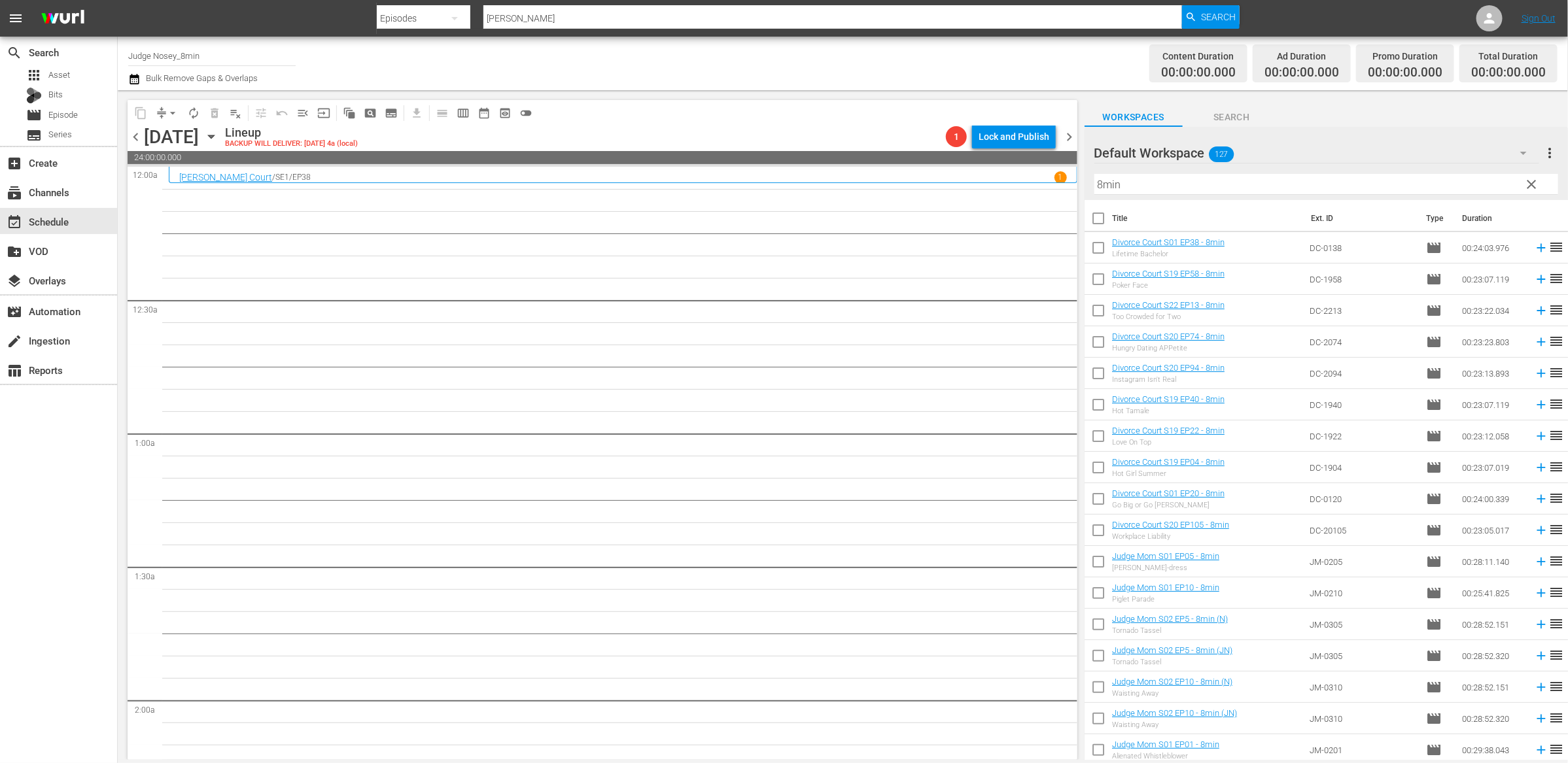
checkbox input "true"
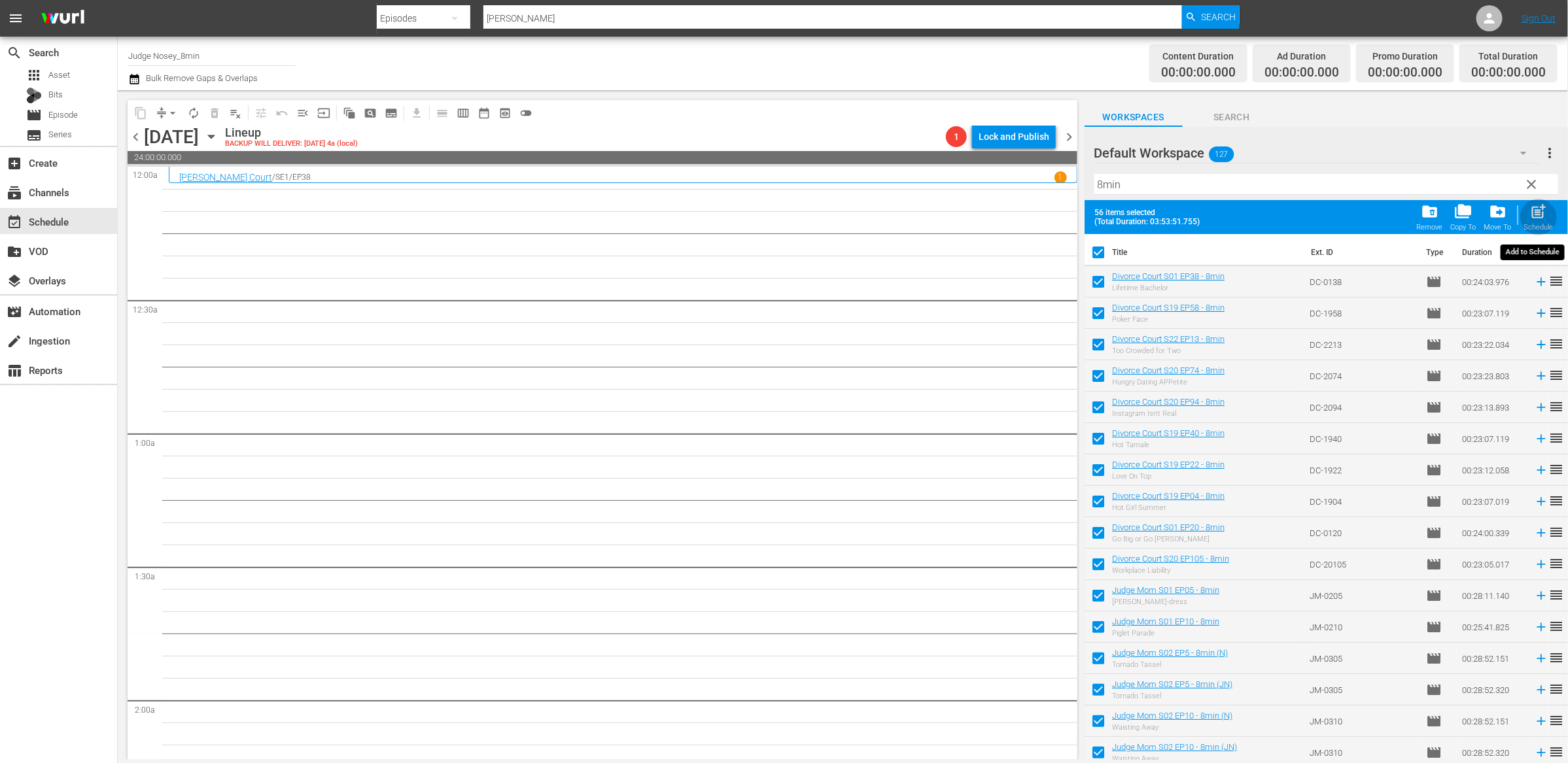
click at [1545, 213] on span "post_add" at bounding box center [1539, 212] width 17 height 17
checkbox input "false"
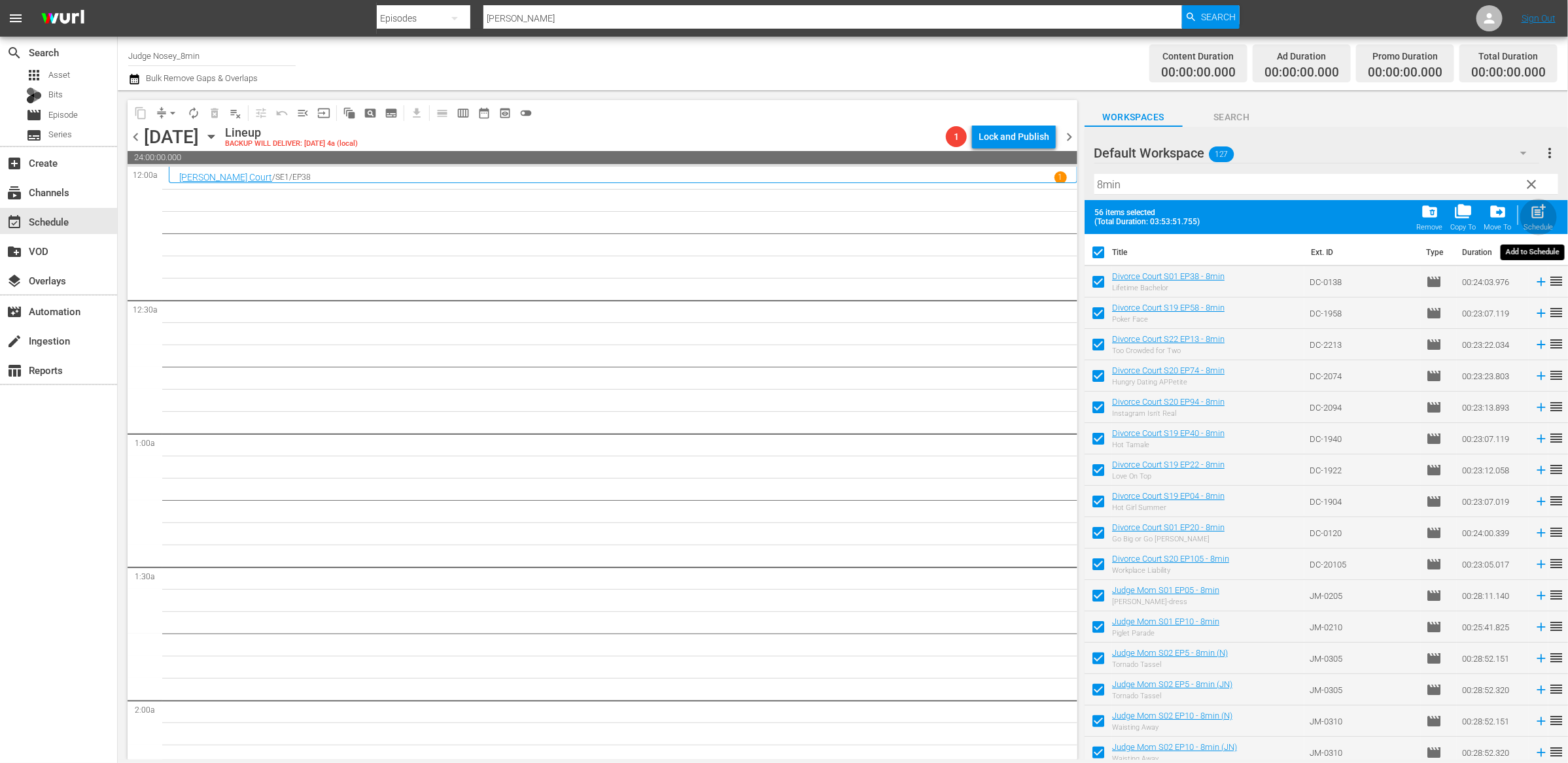
checkbox input "false"
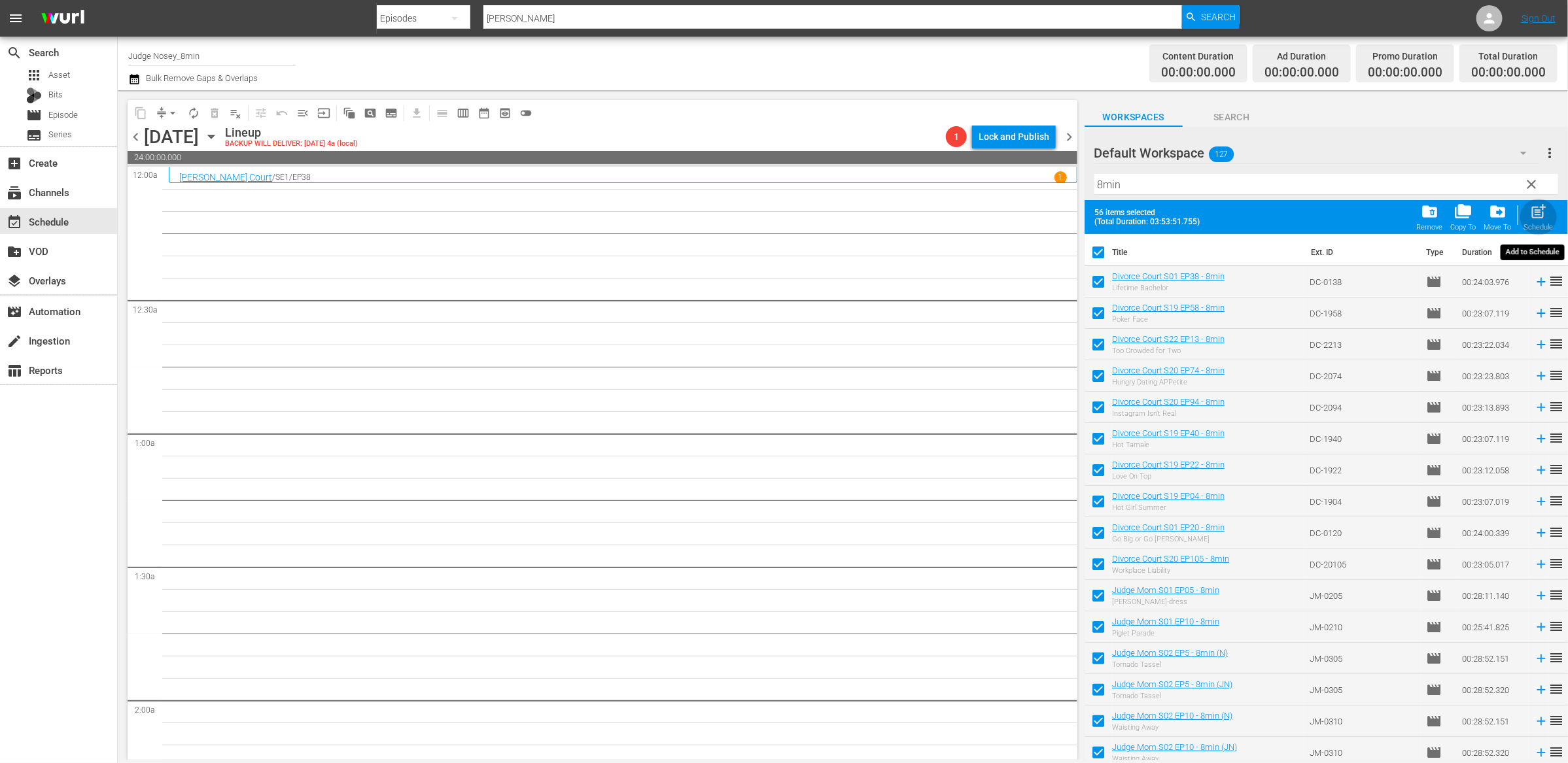
checkbox input "false"
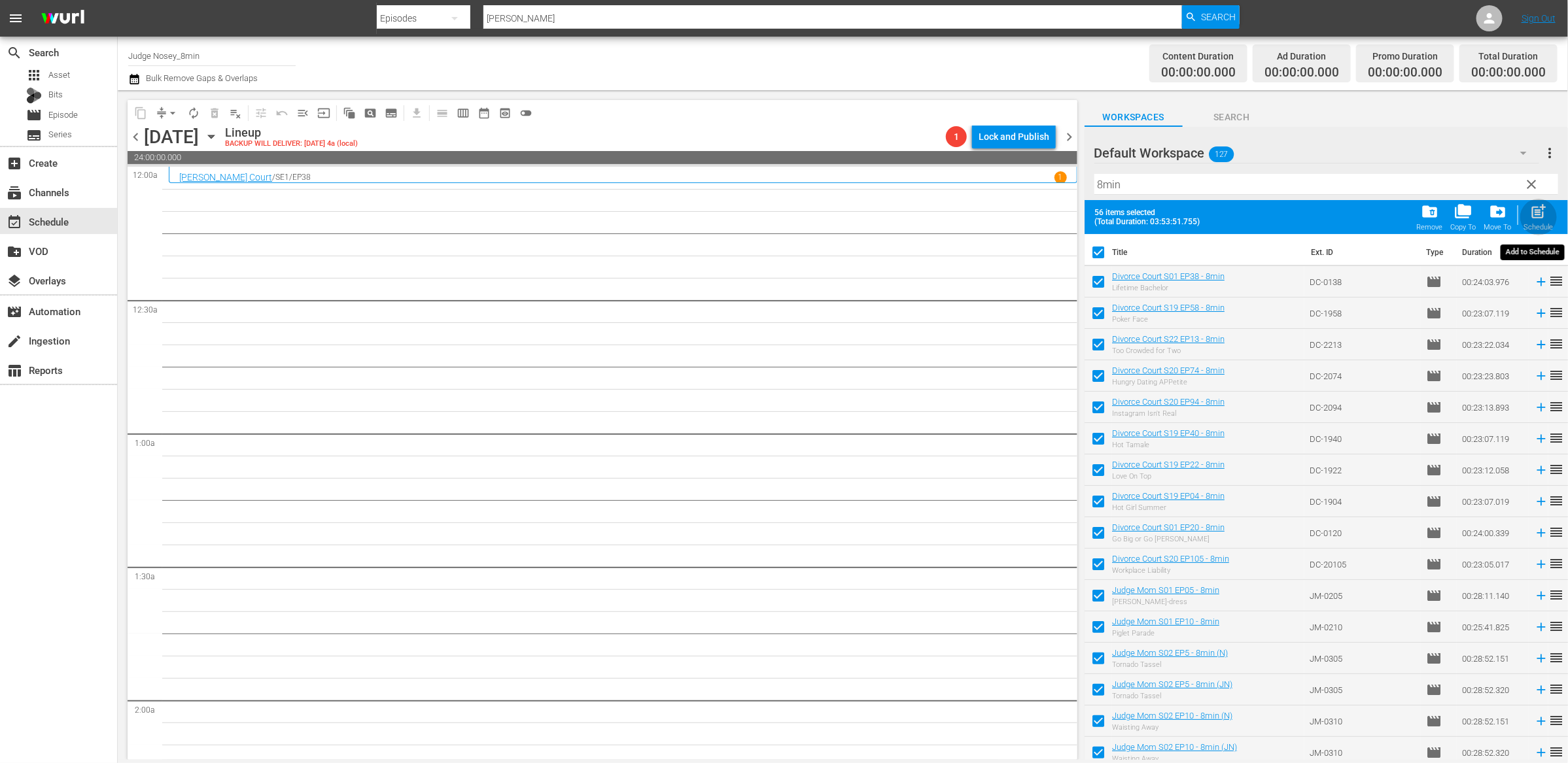
checkbox input "false"
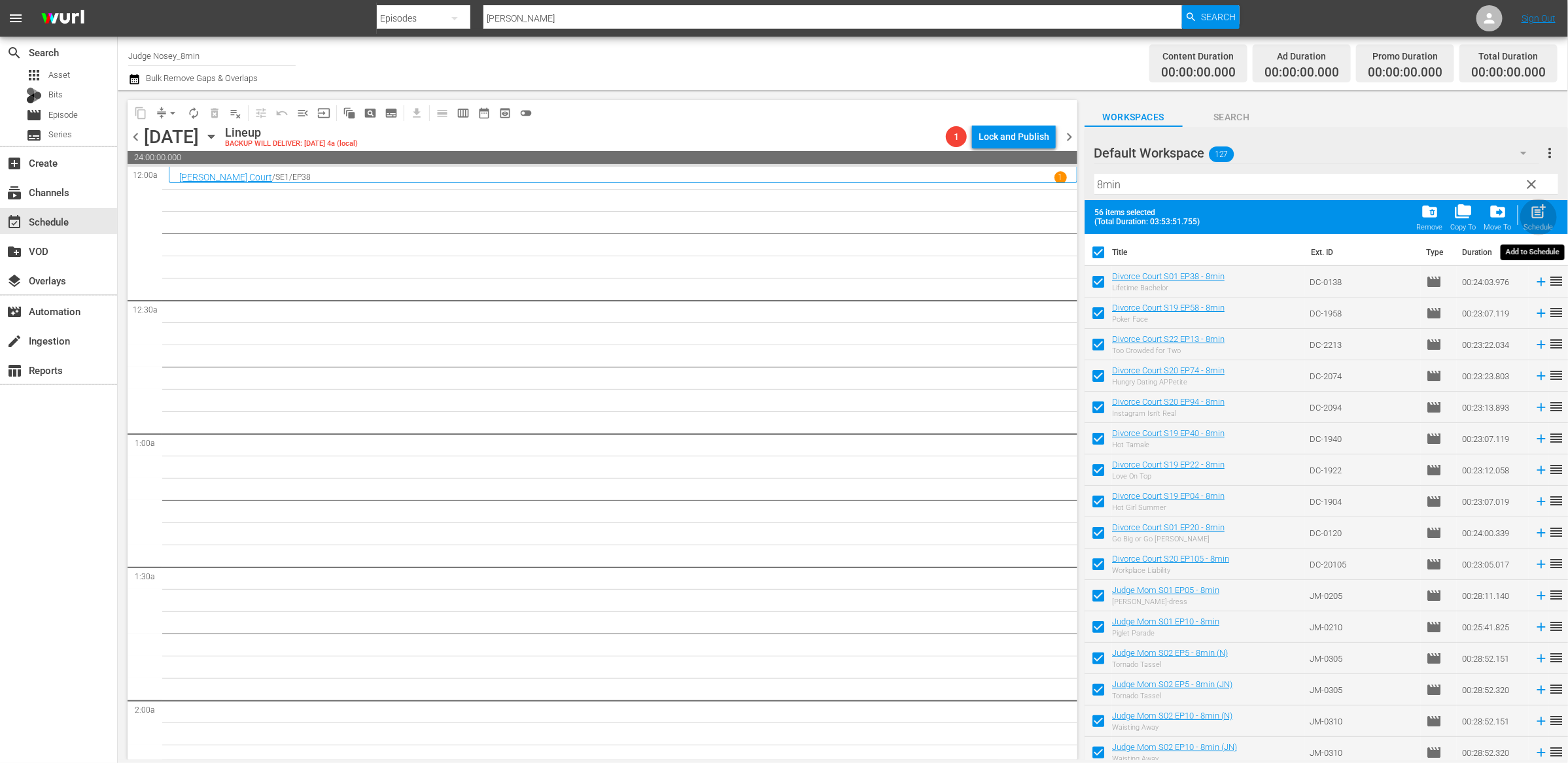
checkbox input "false"
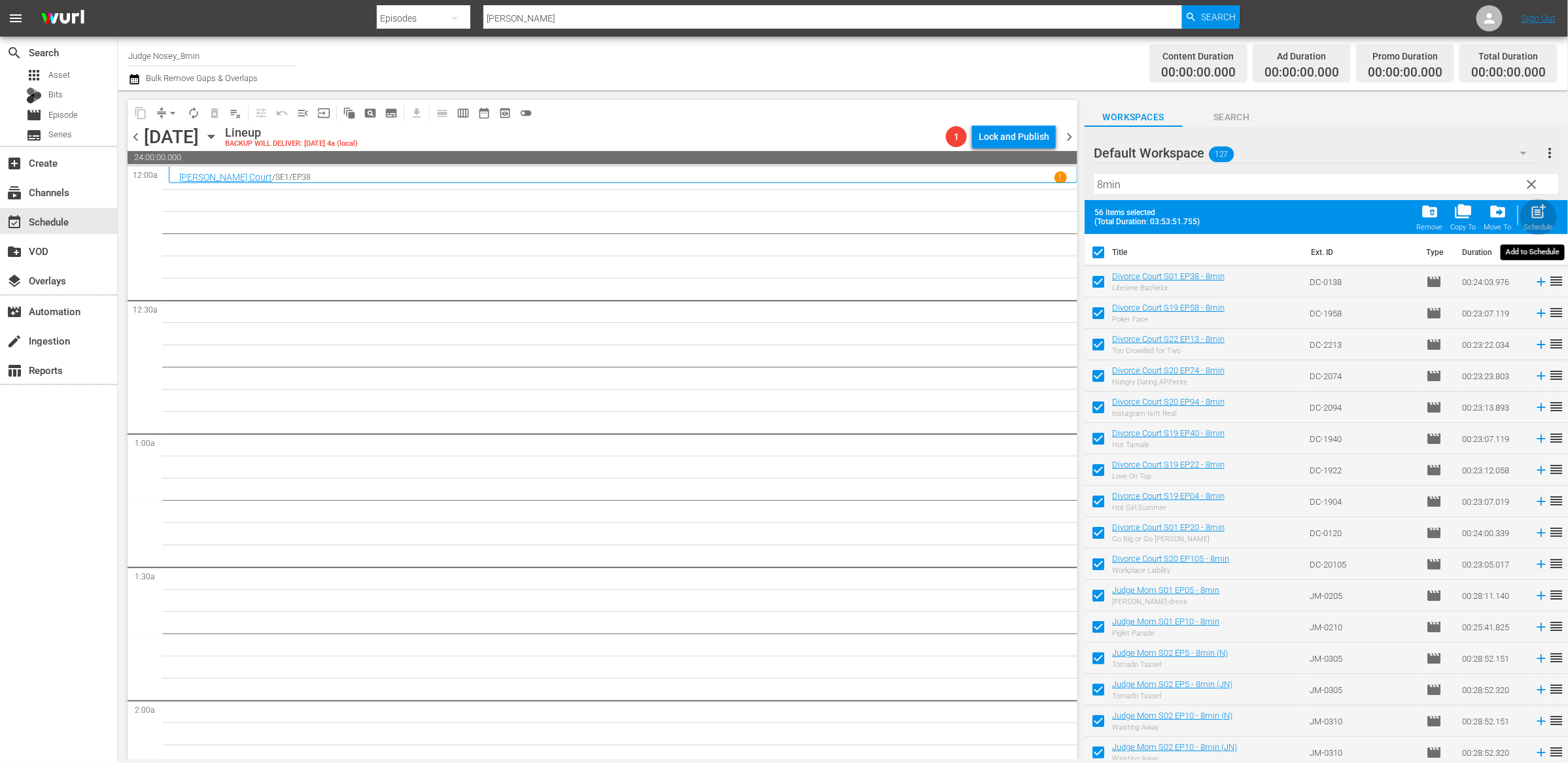
checkbox input "false"
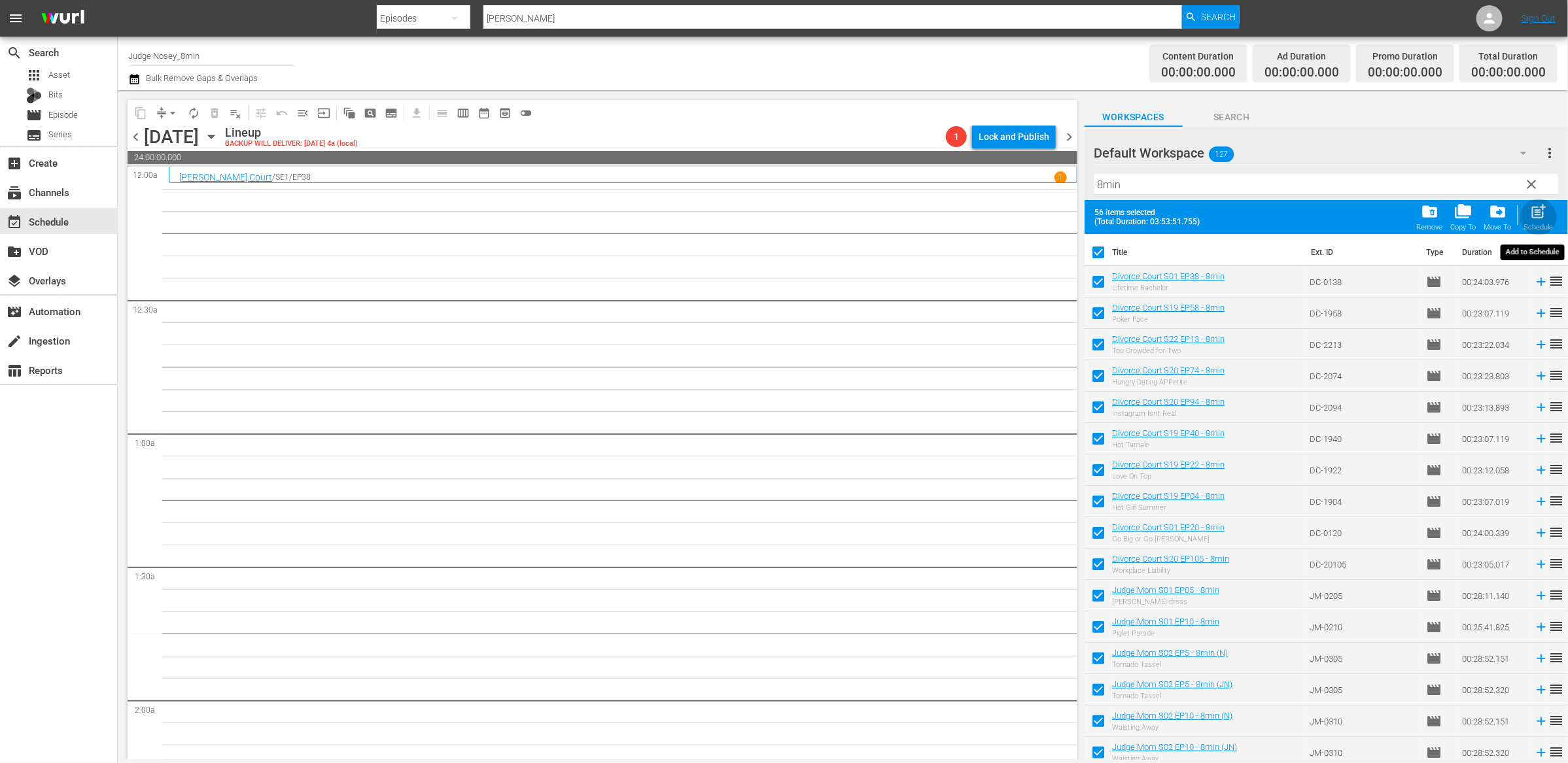
checkbox input "false"
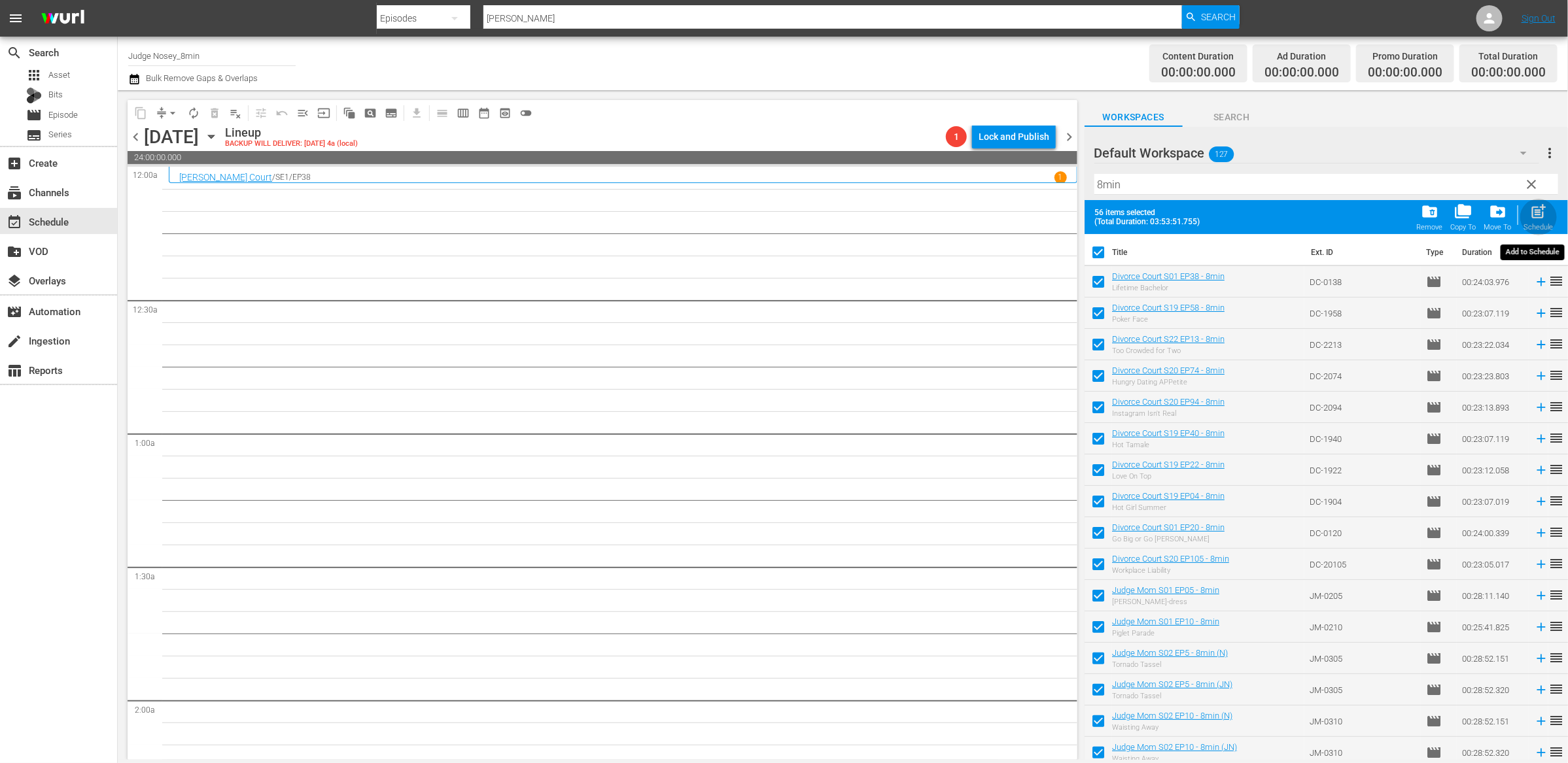
checkbox input "false"
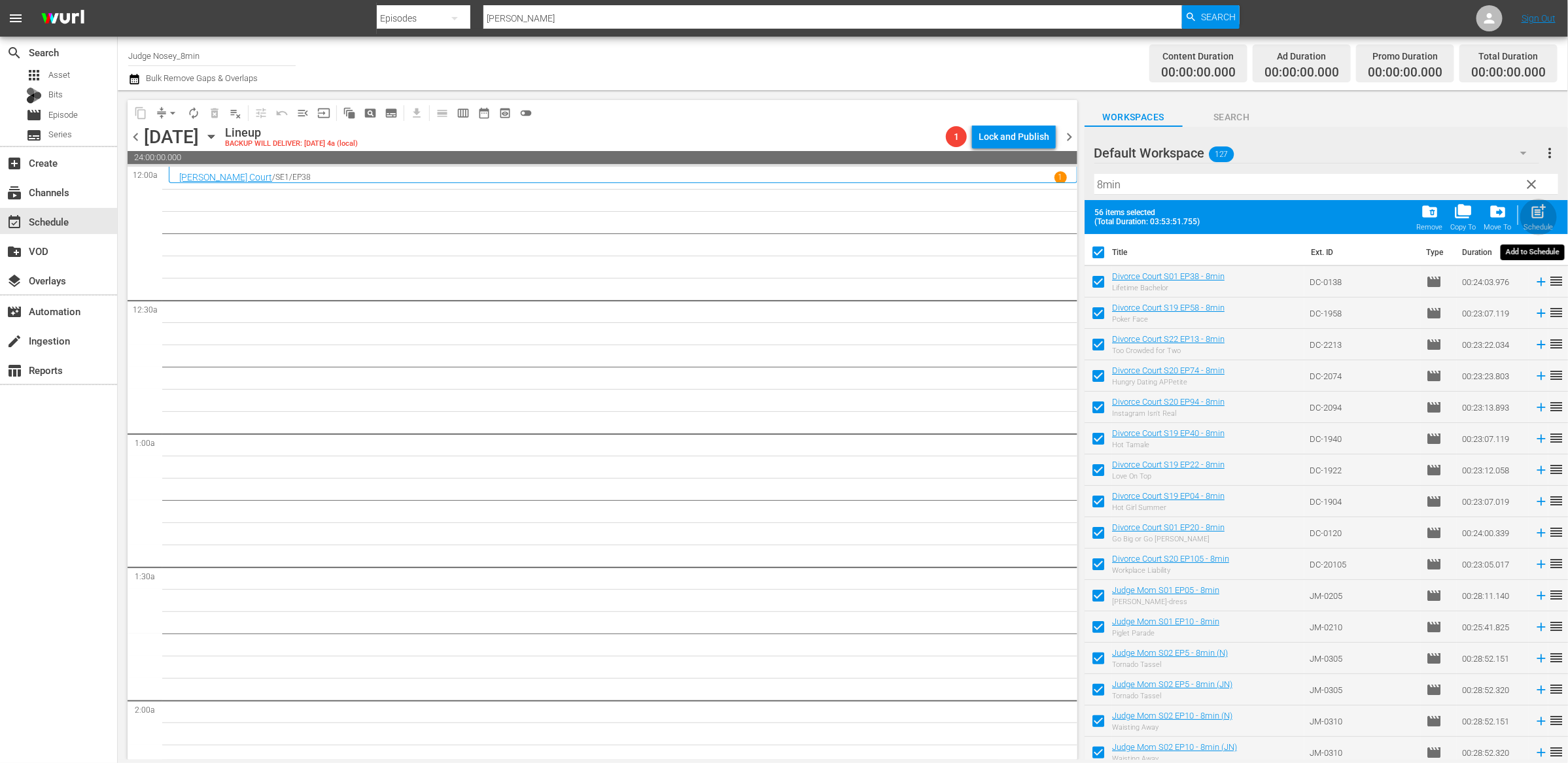
checkbox input "false"
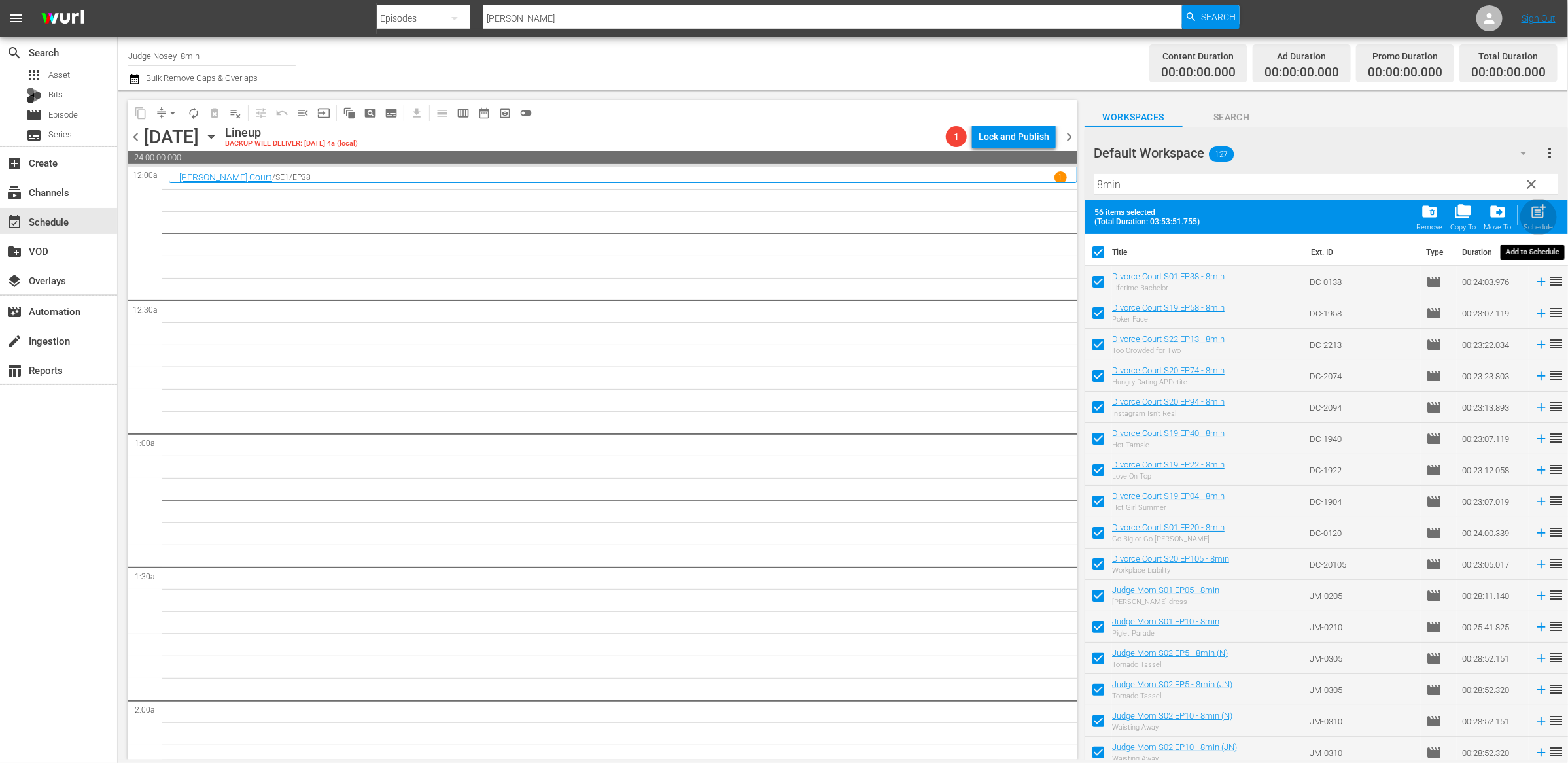
checkbox input "false"
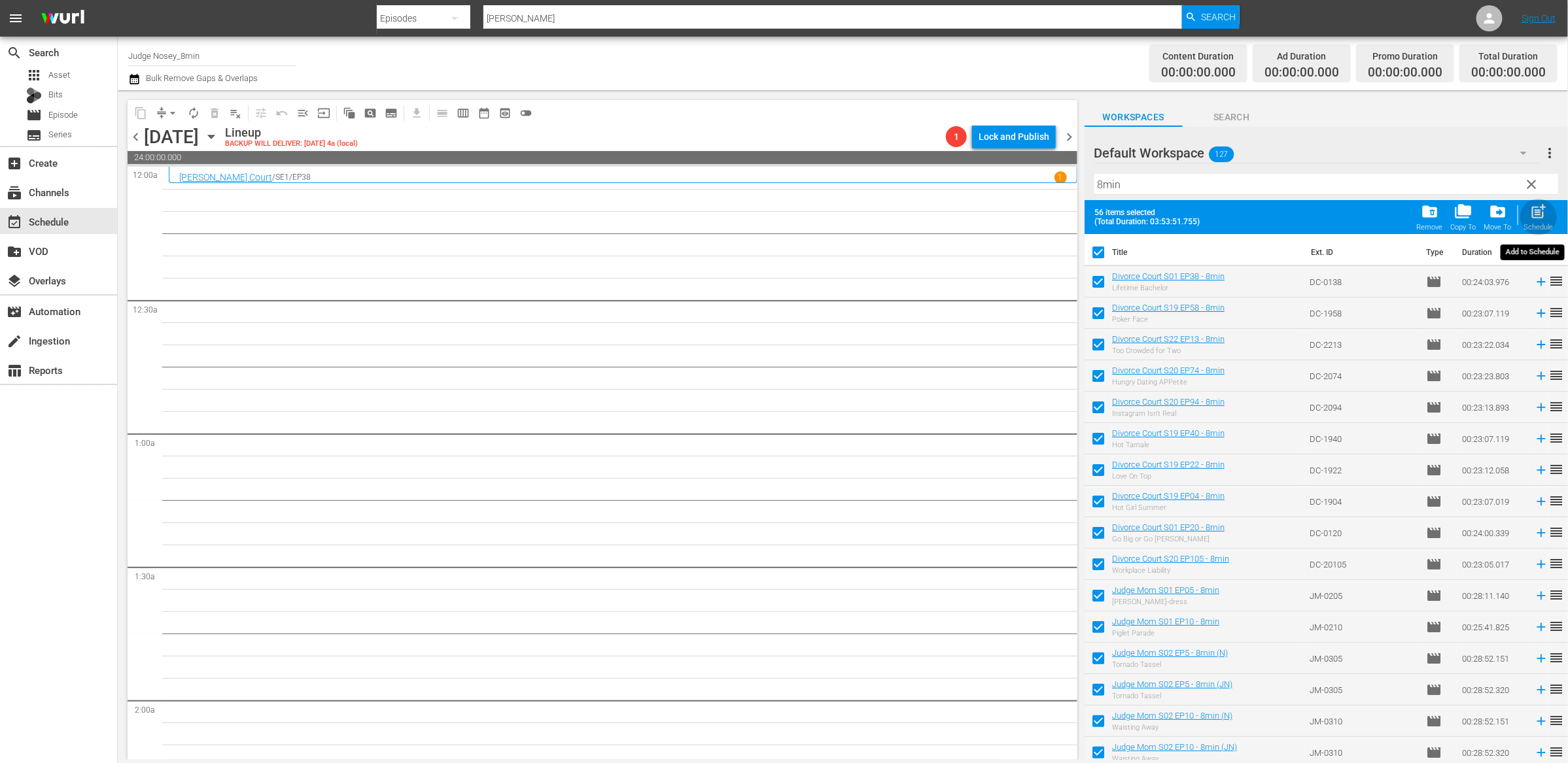
checkbox input "false"
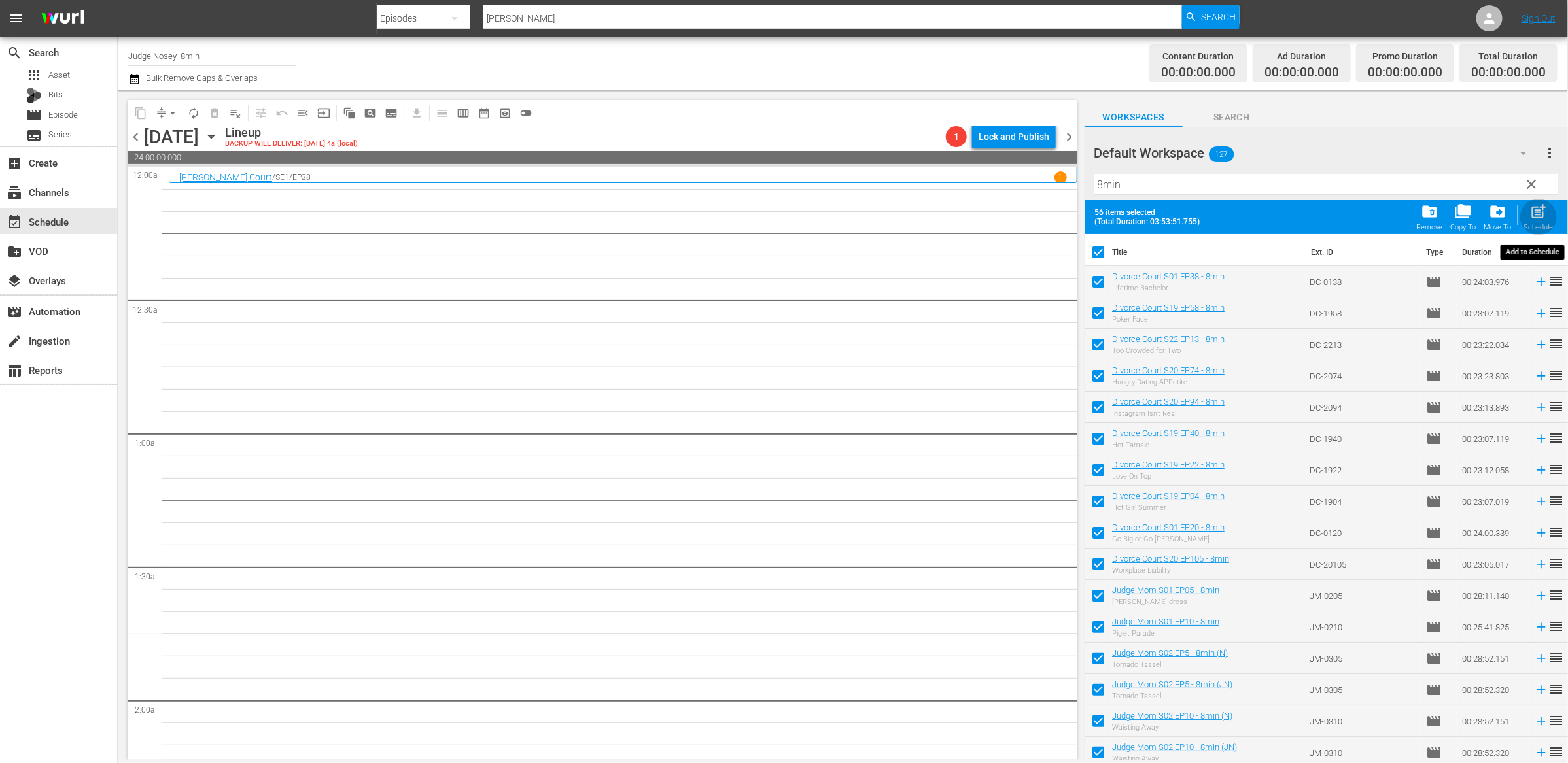
checkbox input "false"
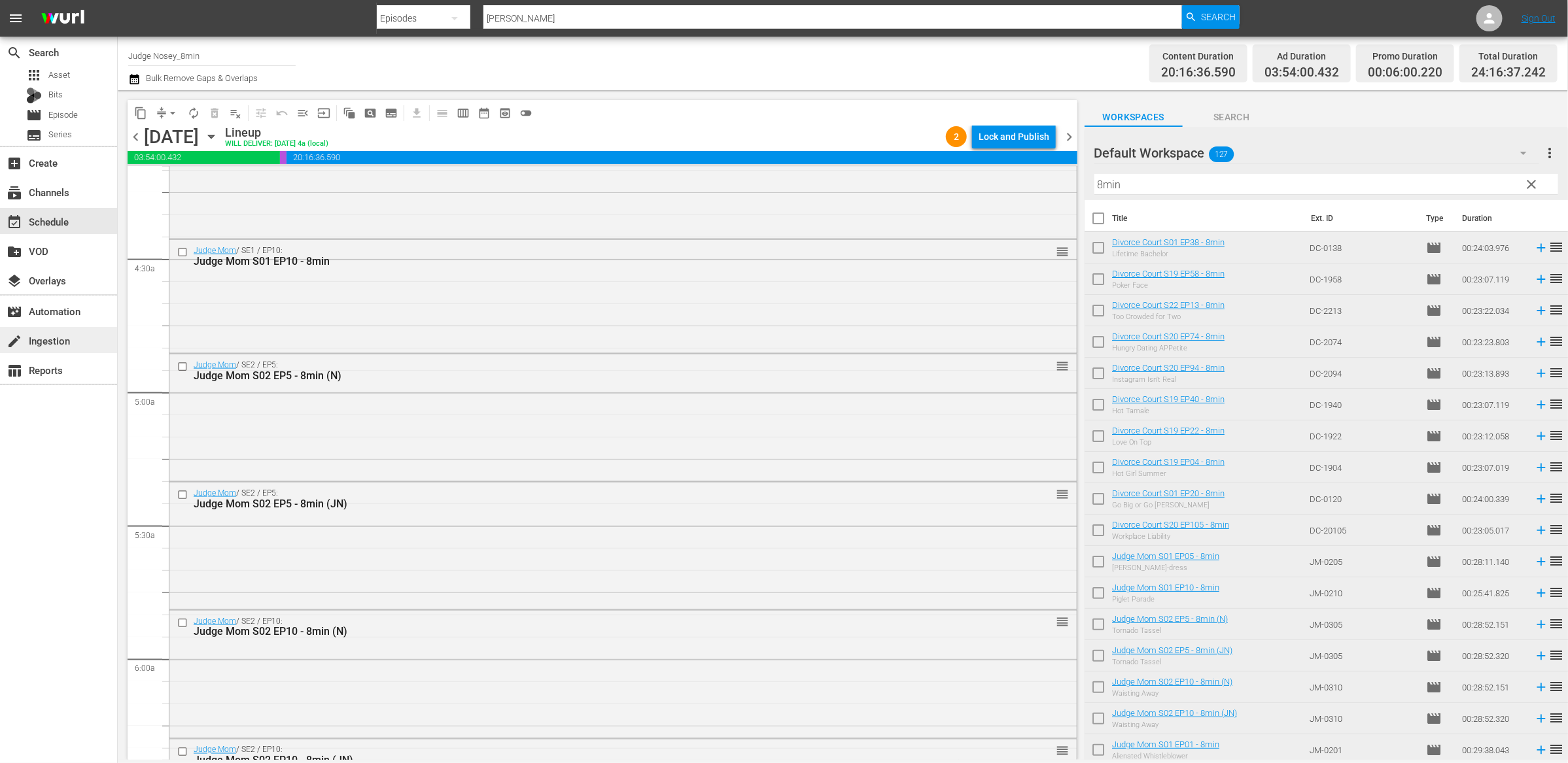
scroll to position [1111, 0]
click at [182, 367] on input "checkbox" at bounding box center [184, 364] width 14 height 11
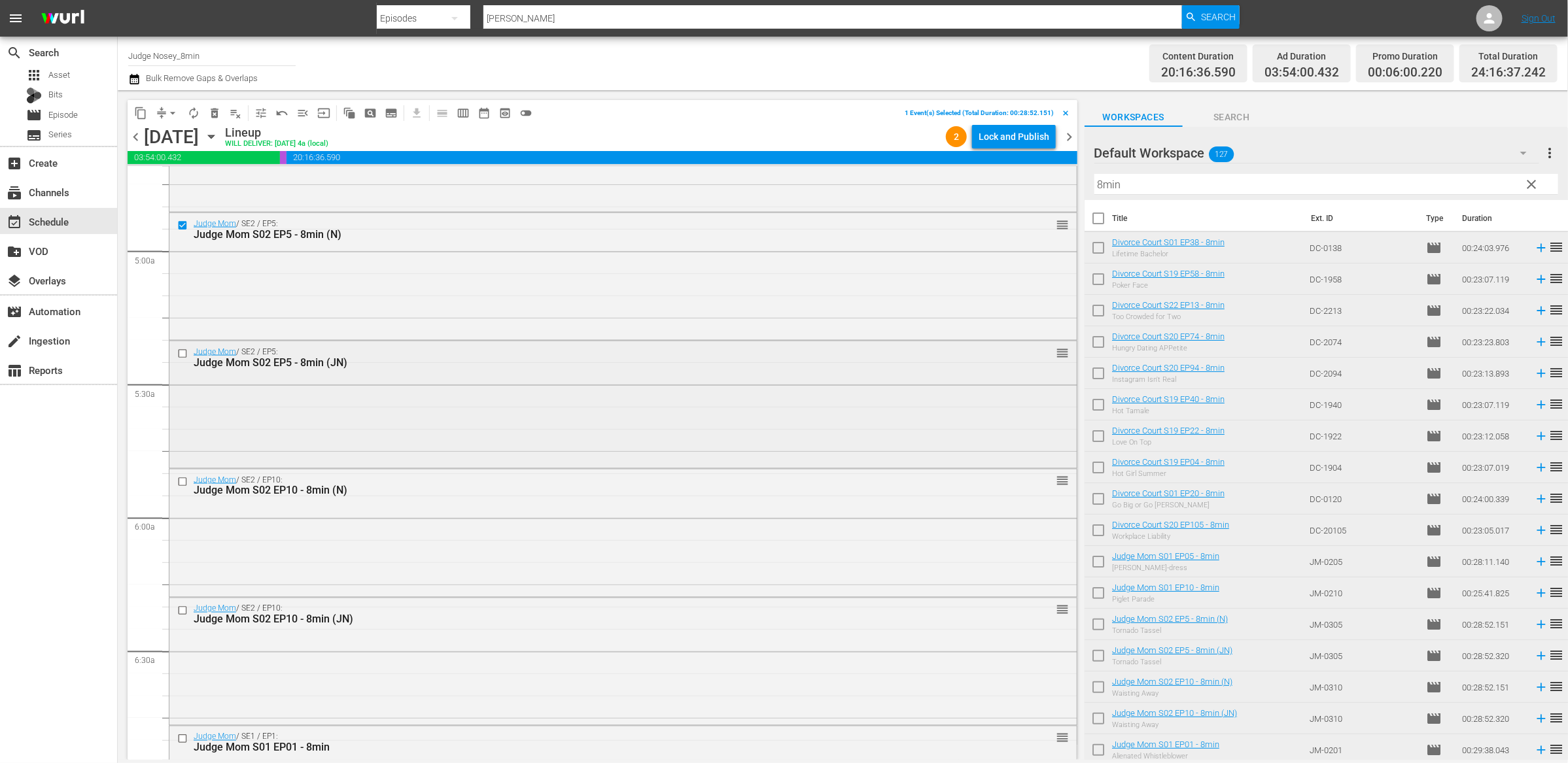
scroll to position [1251, 0]
click at [183, 477] on input "checkbox" at bounding box center [184, 481] width 14 height 11
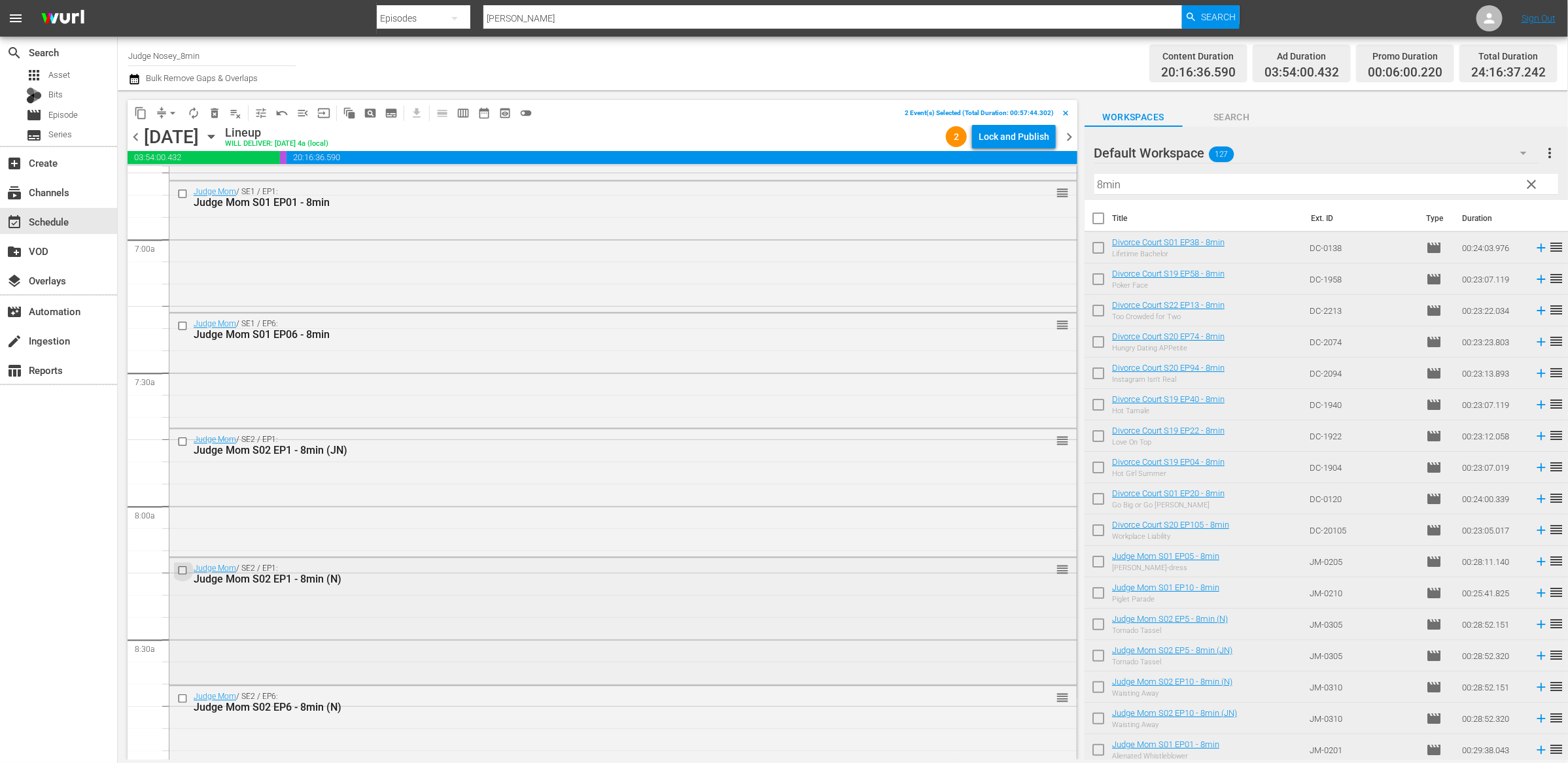
click at [184, 571] on input "checkbox" at bounding box center [184, 570] width 14 height 11
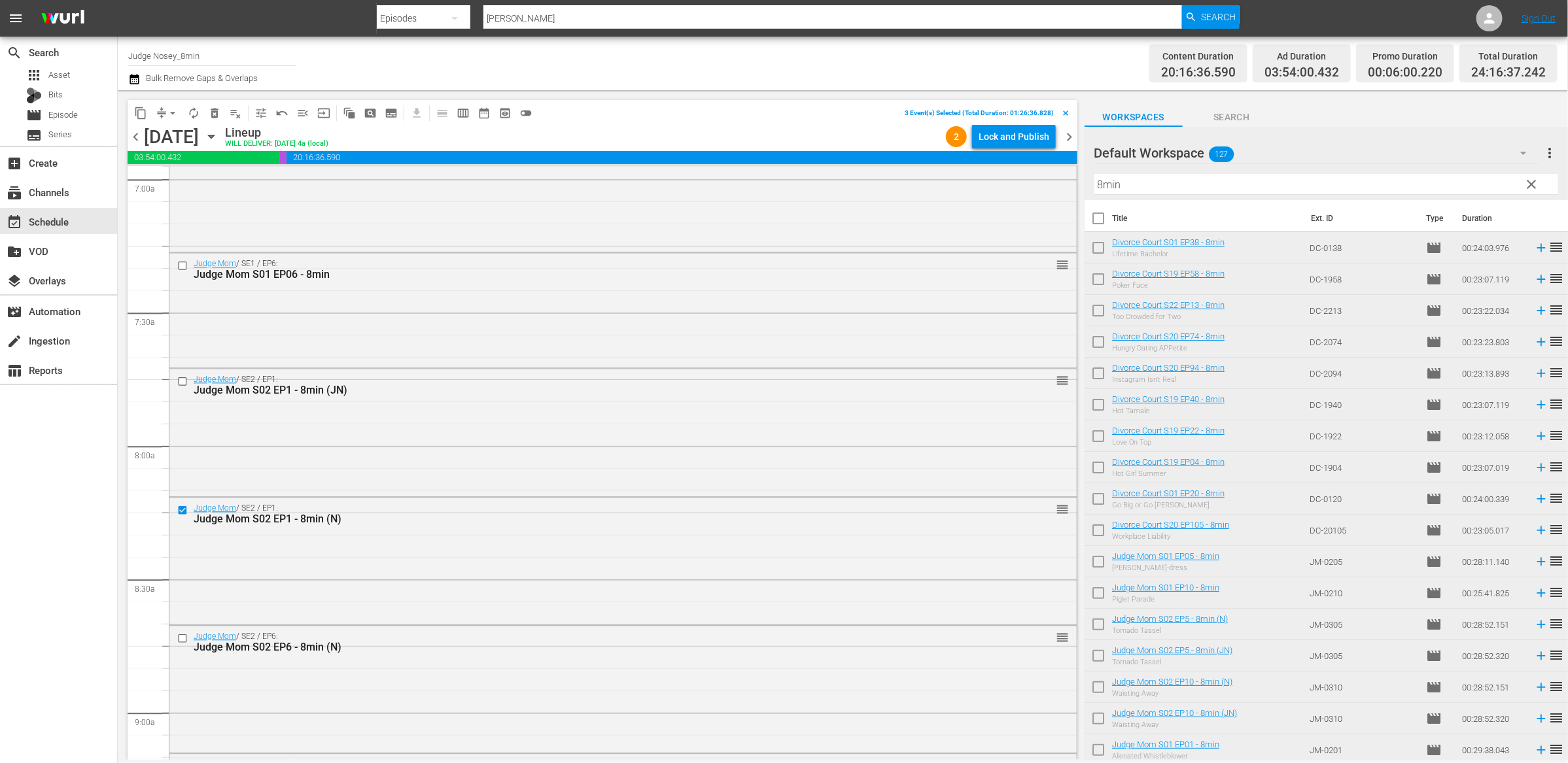
scroll to position [1974, 0]
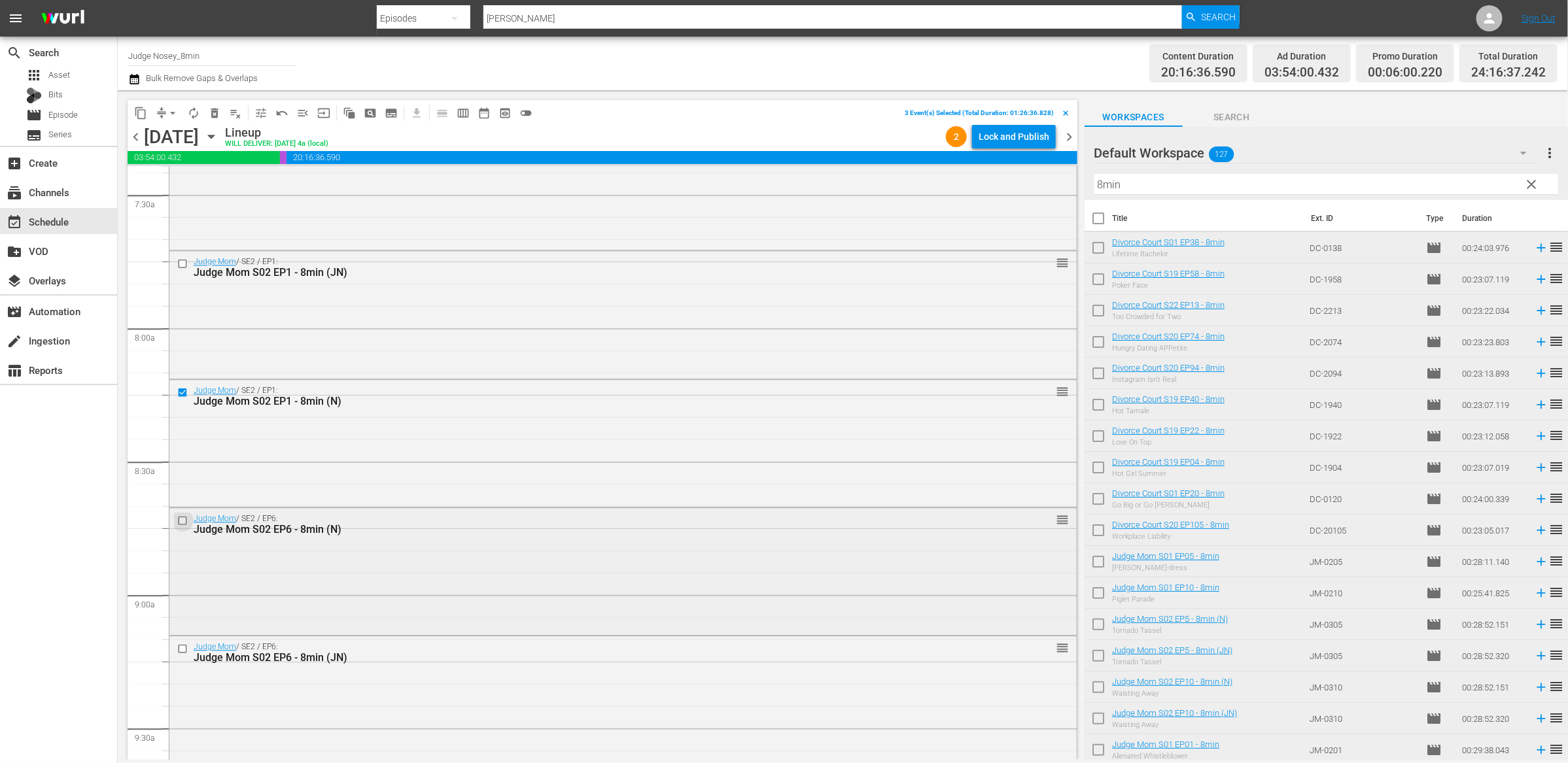
click at [183, 518] on input "checkbox" at bounding box center [184, 519] width 14 height 11
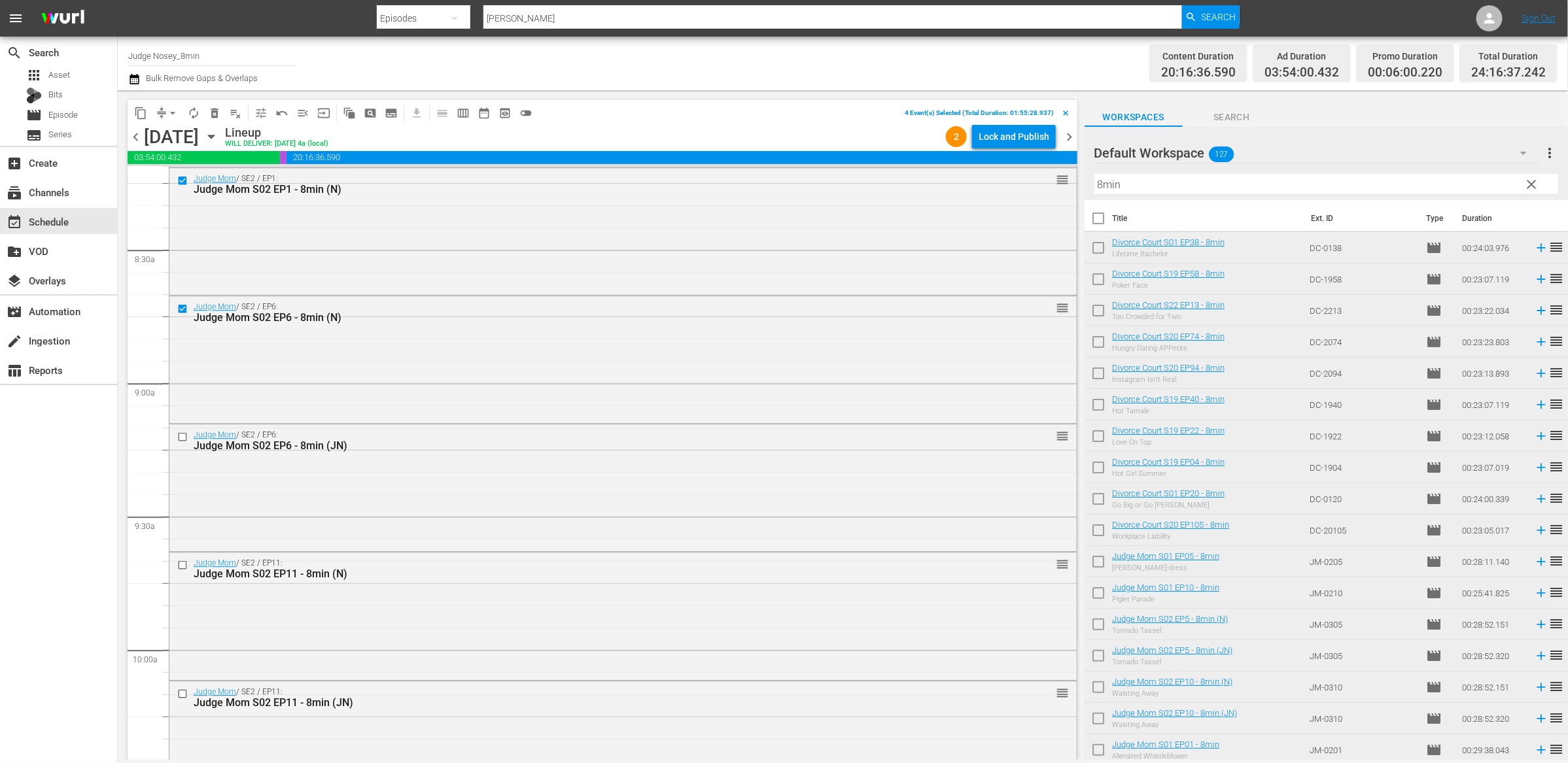
scroll to position [2290, 0]
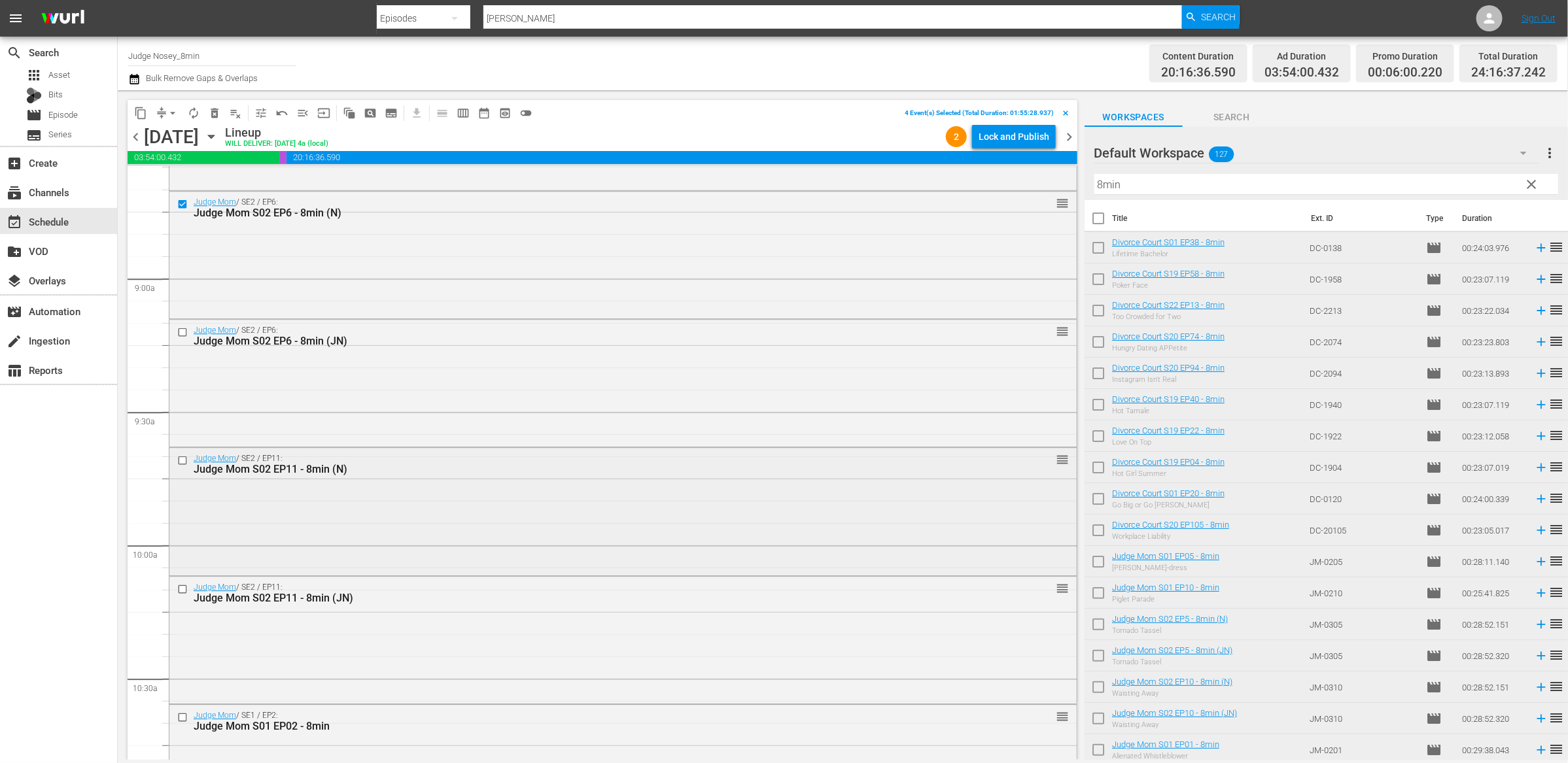
click at [183, 464] on input "checkbox" at bounding box center [184, 460] width 14 height 11
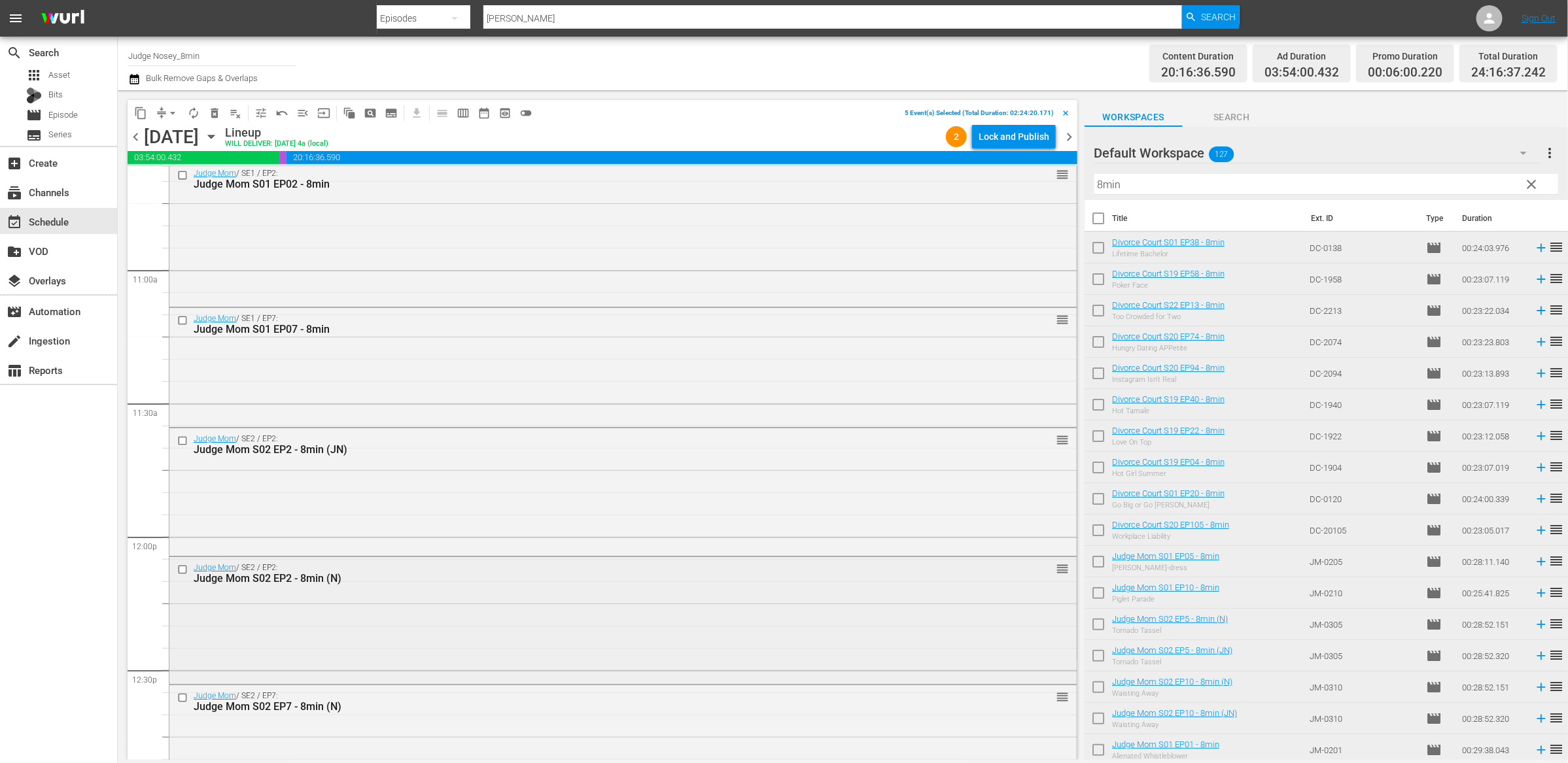
click at [180, 566] on input "checkbox" at bounding box center [184, 570] width 14 height 11
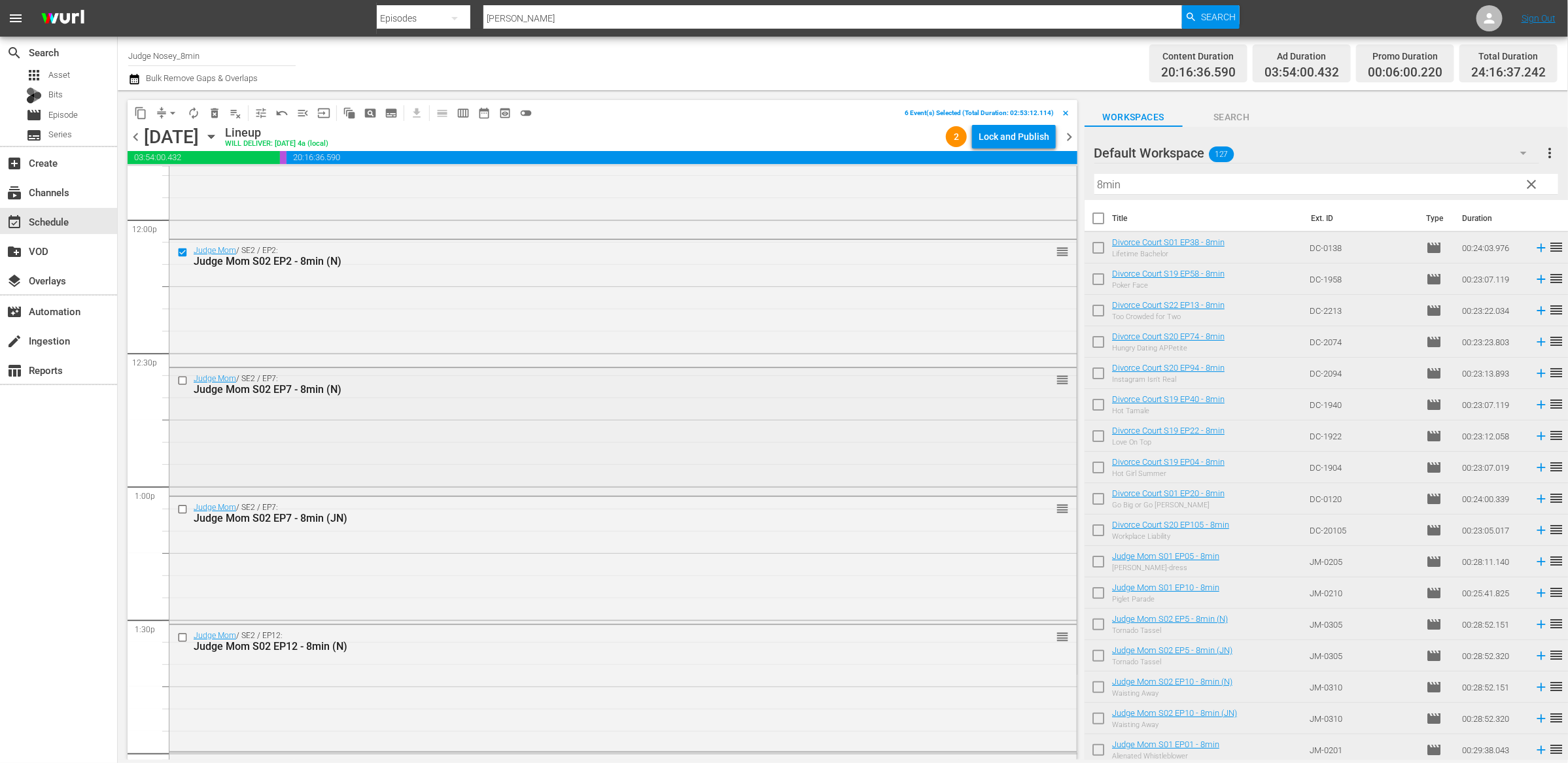
scroll to position [3156, 0]
click at [184, 376] on input "checkbox" at bounding box center [184, 374] width 14 height 11
click at [184, 630] on input "checkbox" at bounding box center [184, 630] width 14 height 11
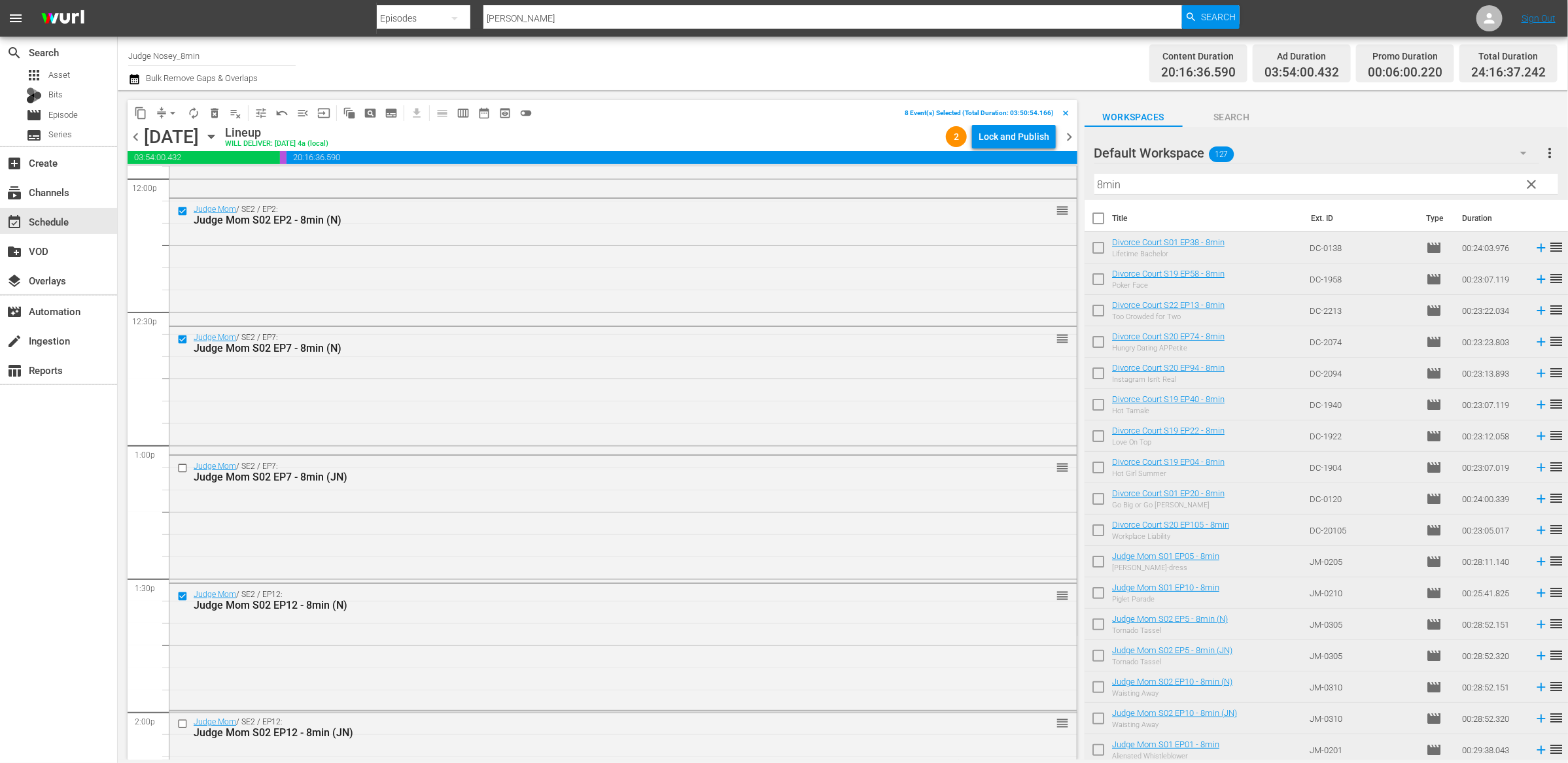
scroll to position [3158, 0]
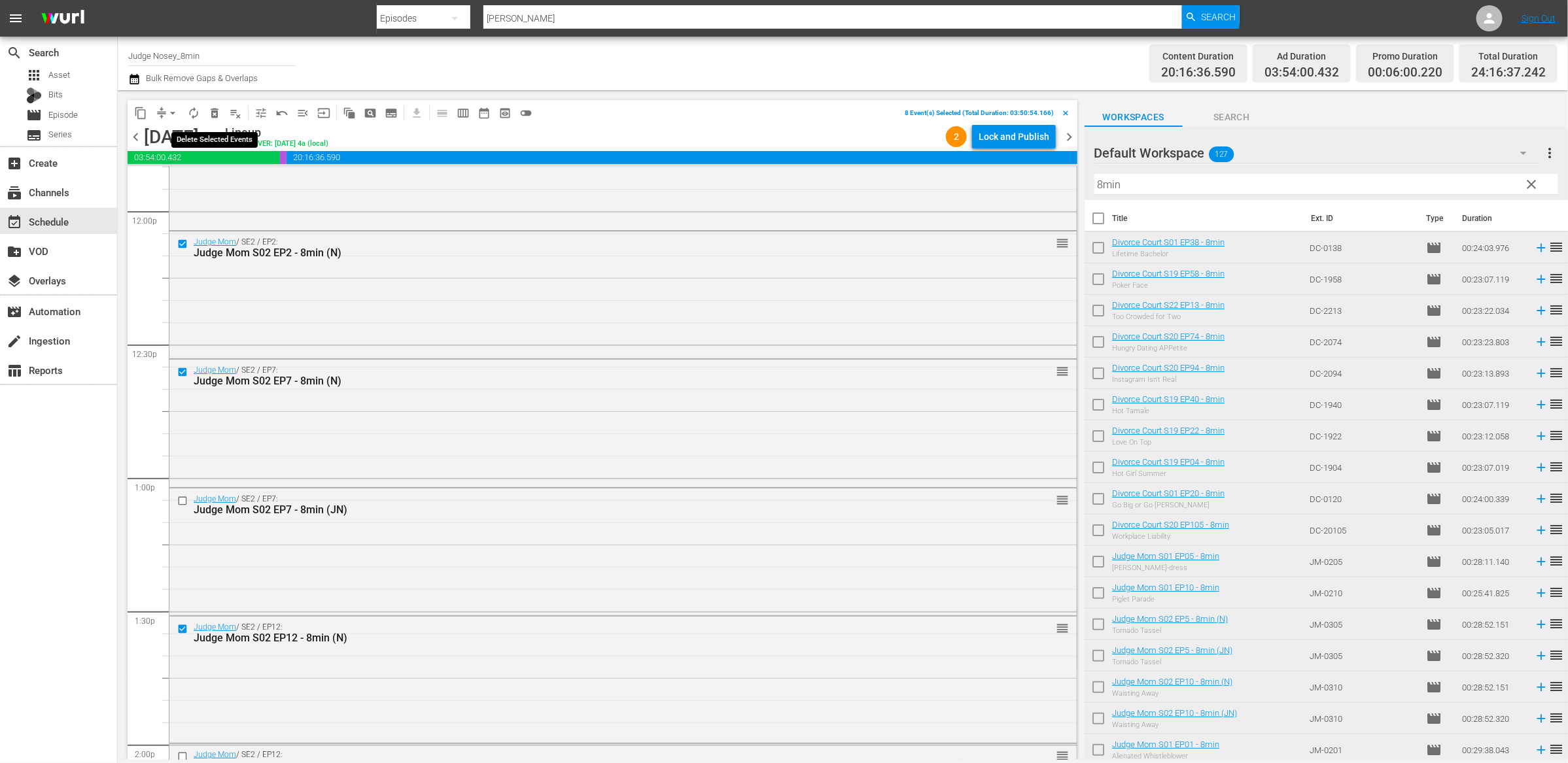
click at [213, 110] on span "delete_forever_outlined" at bounding box center [214, 113] width 13 height 13
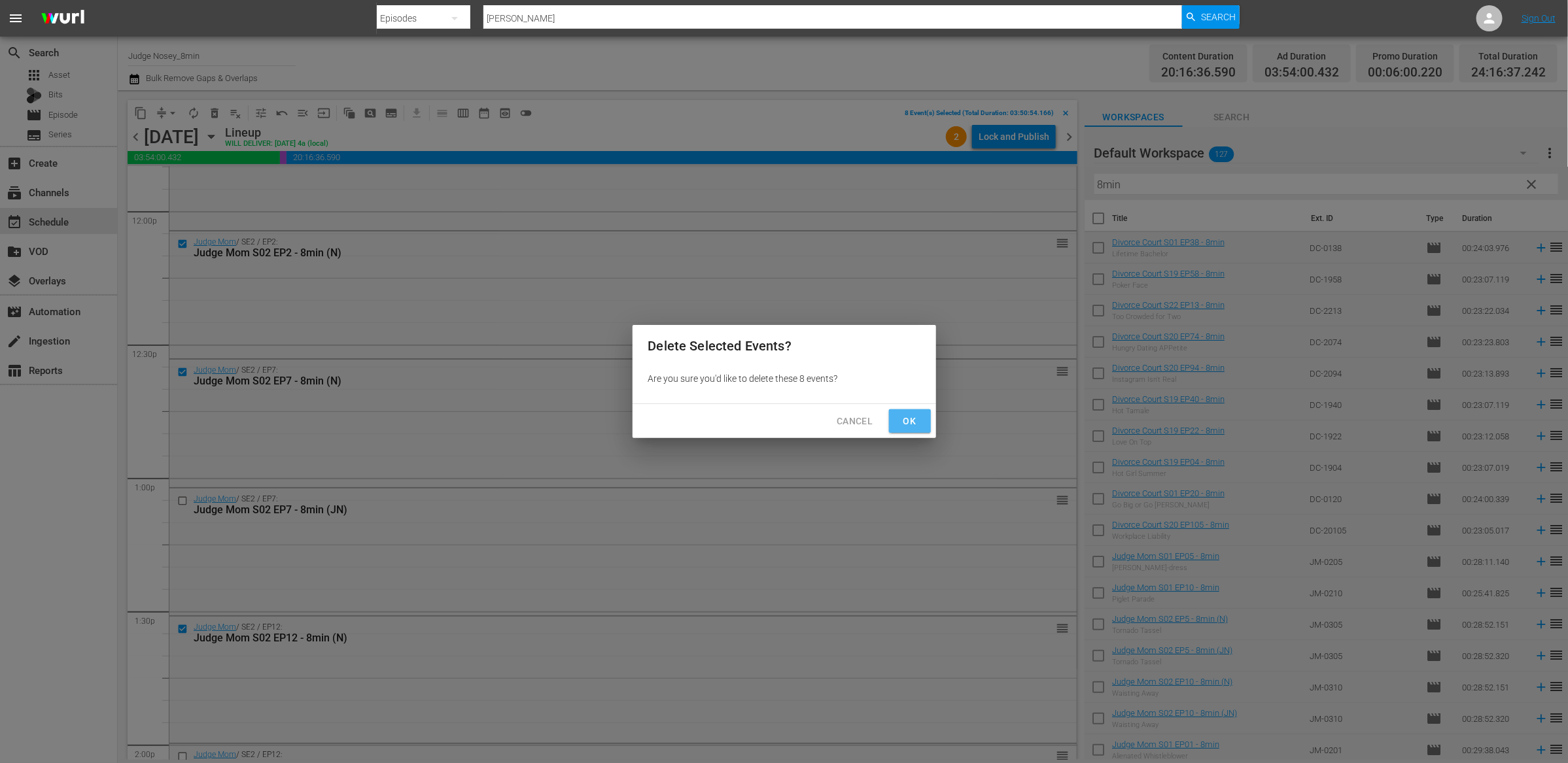
click at [909, 420] on span "Ok" at bounding box center [911, 421] width 21 height 17
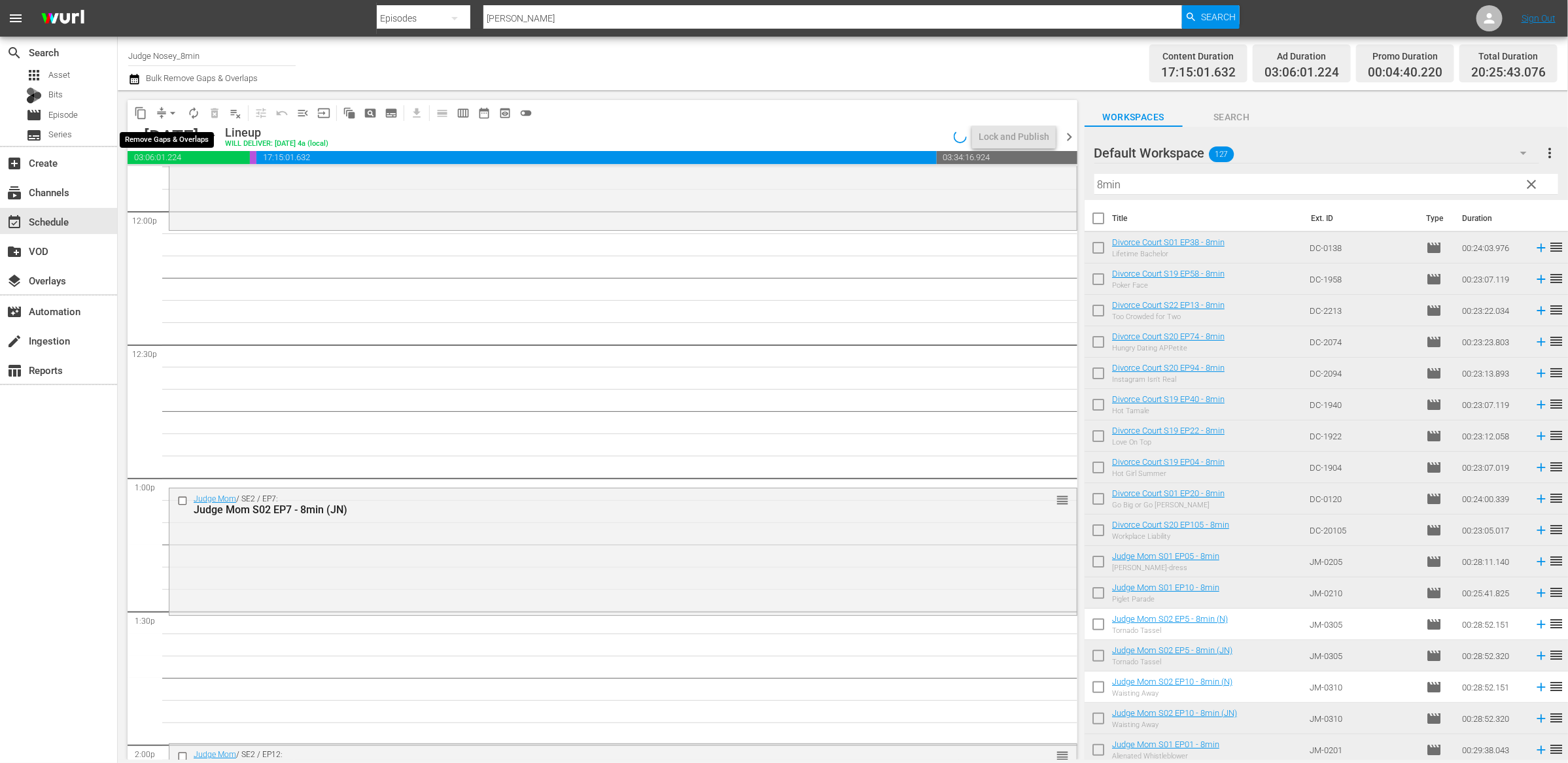
click at [159, 110] on span "compress" at bounding box center [161, 113] width 13 height 13
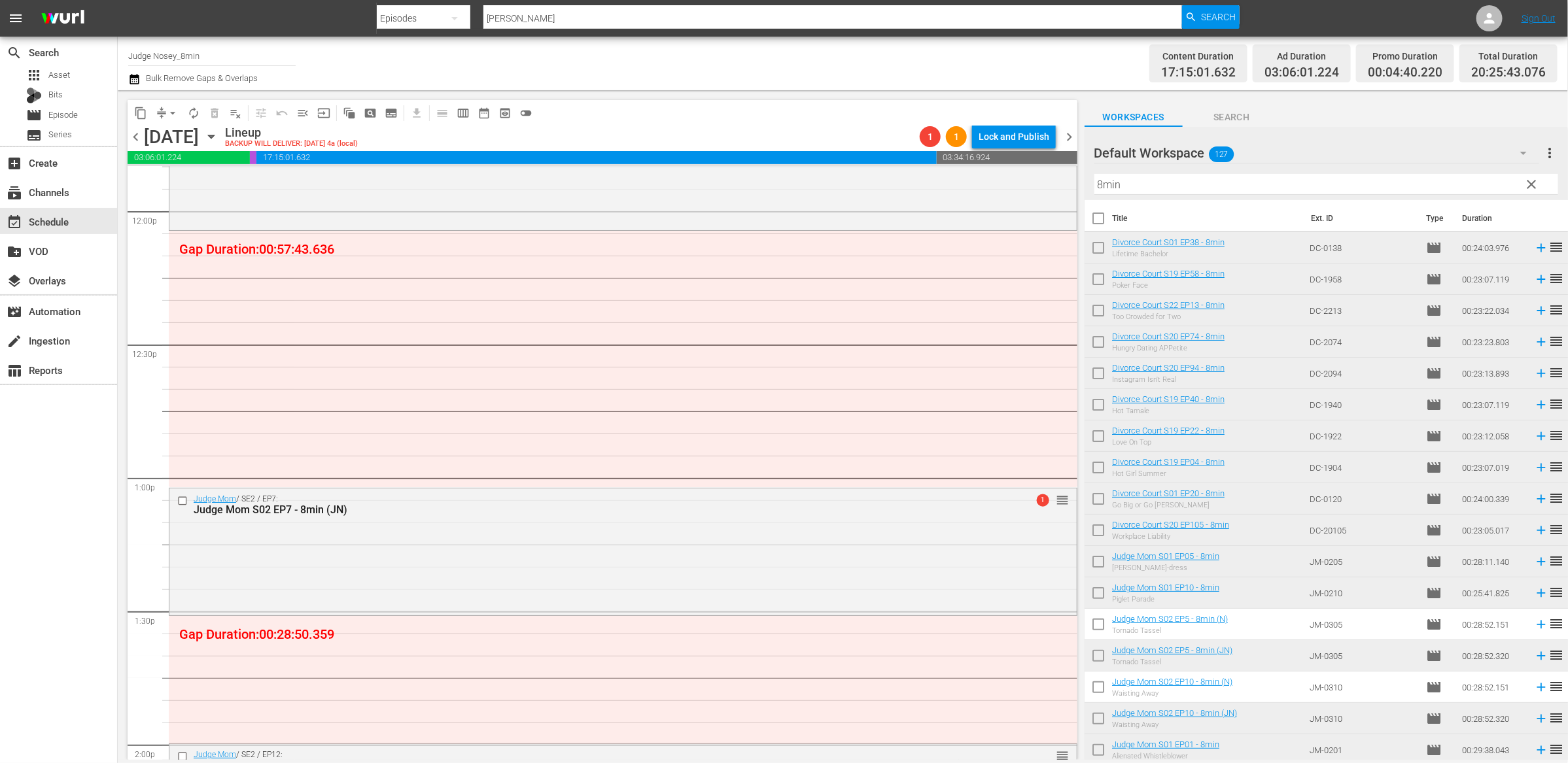
click at [163, 113] on button "arrow_drop_down" at bounding box center [173, 114] width 21 height 21
click at [182, 179] on li "Align to End of Previous Day" at bounding box center [174, 182] width 138 height 21
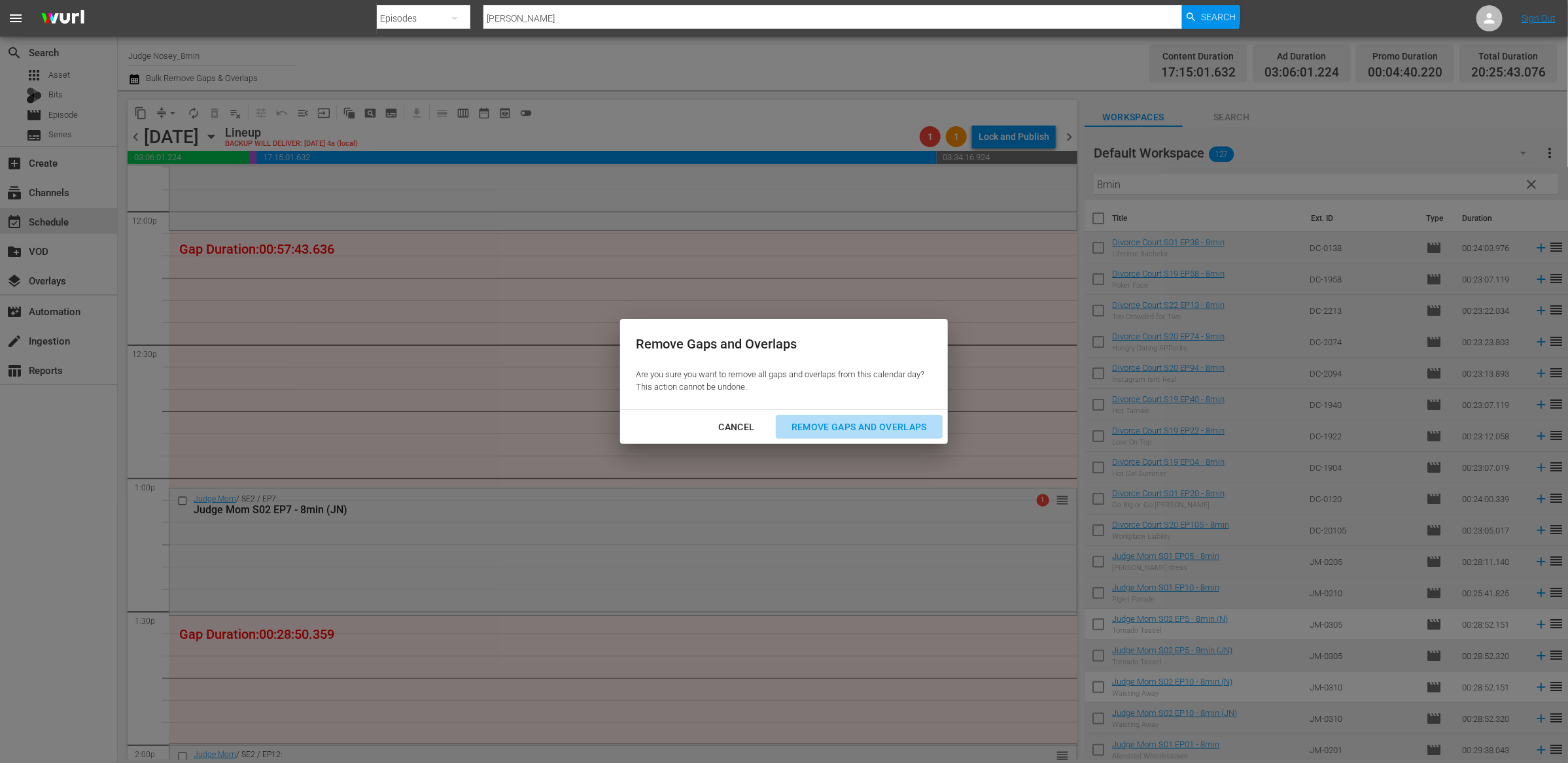
drag, startPoint x: 906, startPoint y: 424, endPoint x: 1105, endPoint y: 458, distance: 201.9
click at [907, 424] on div "Remove Gaps and Overlaps" at bounding box center [859, 427] width 156 height 17
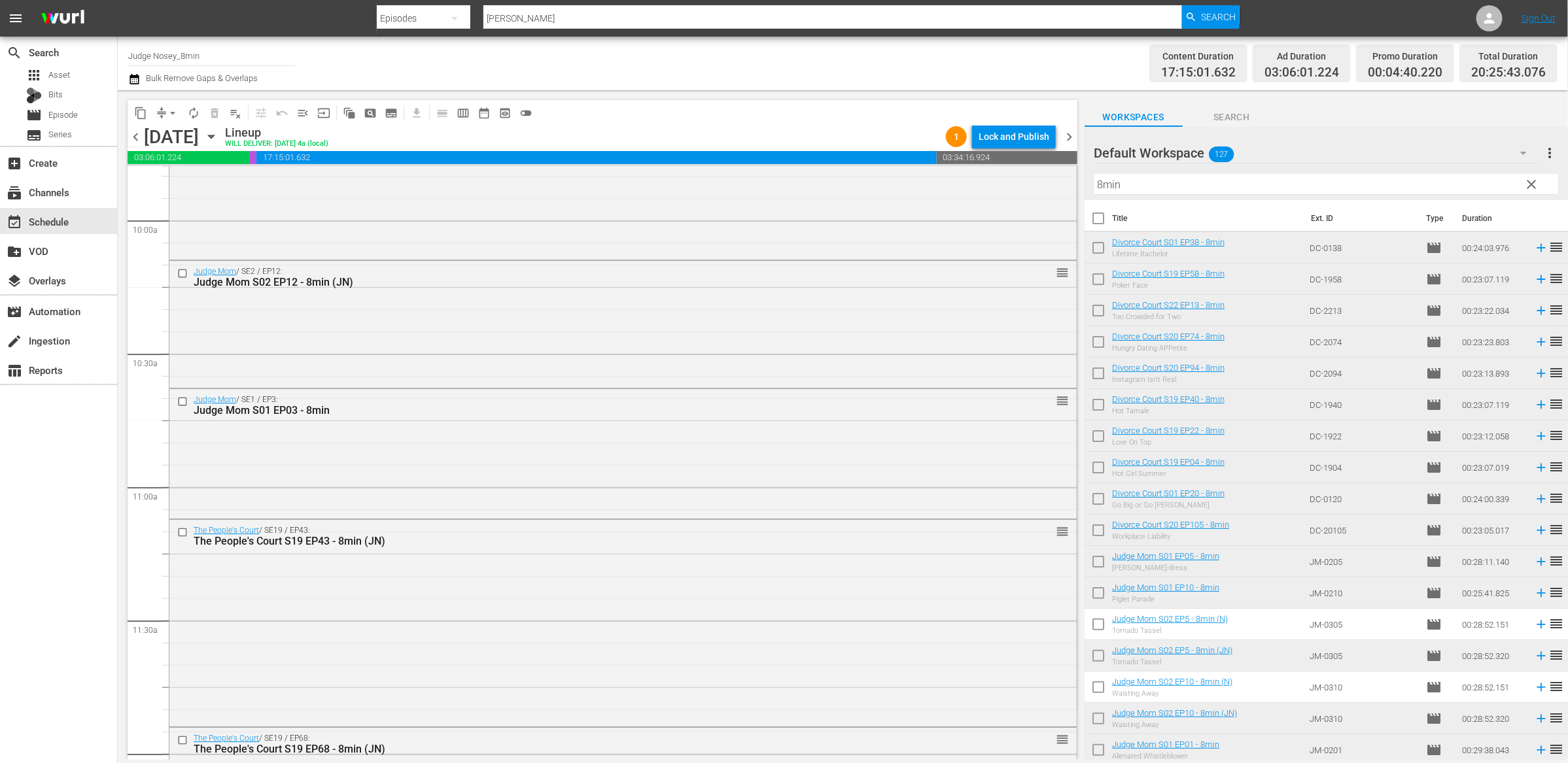
scroll to position [2618, 0]
click at [180, 398] on input "checkbox" at bounding box center [184, 397] width 14 height 11
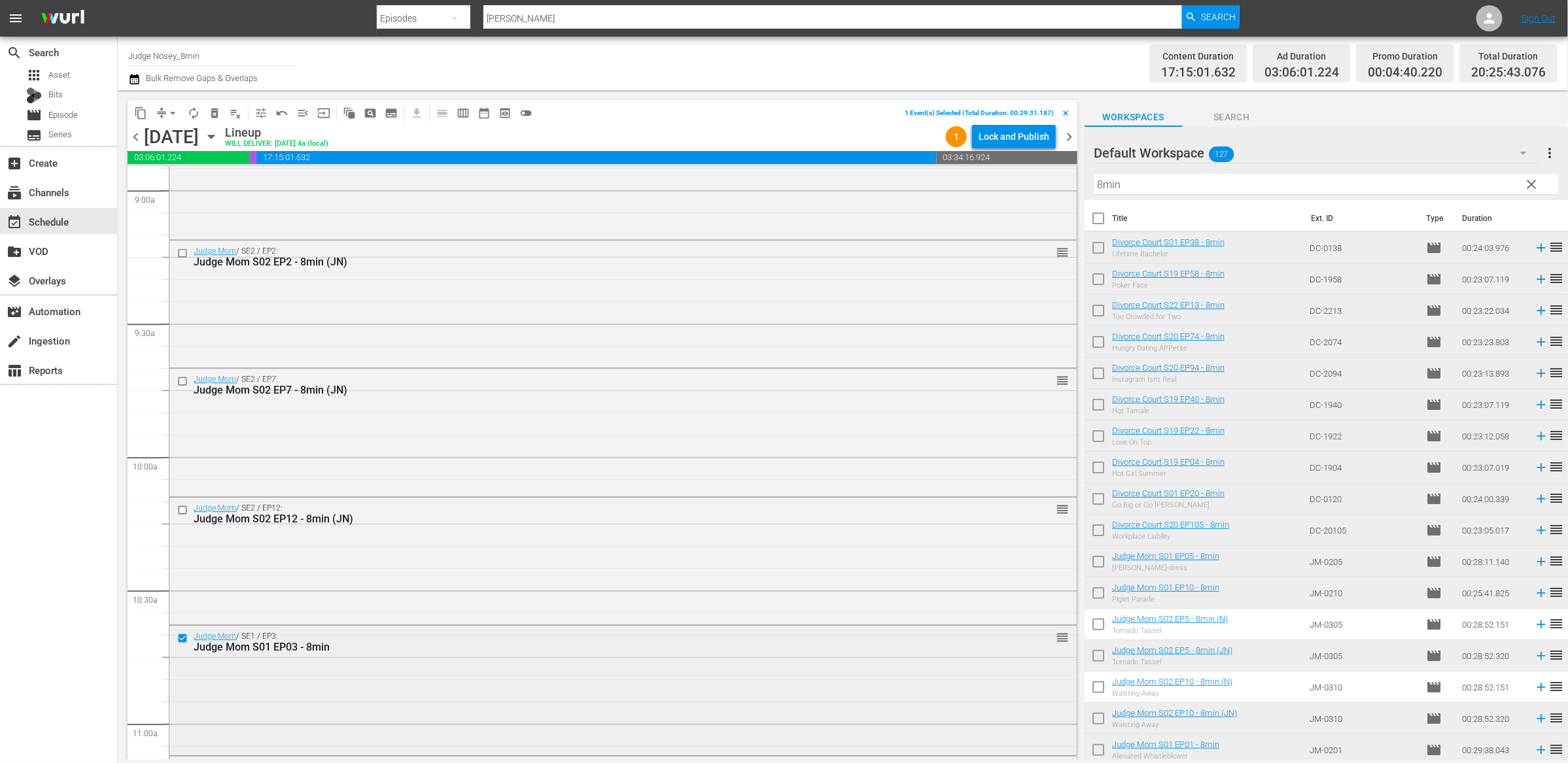
scroll to position [2203, 0]
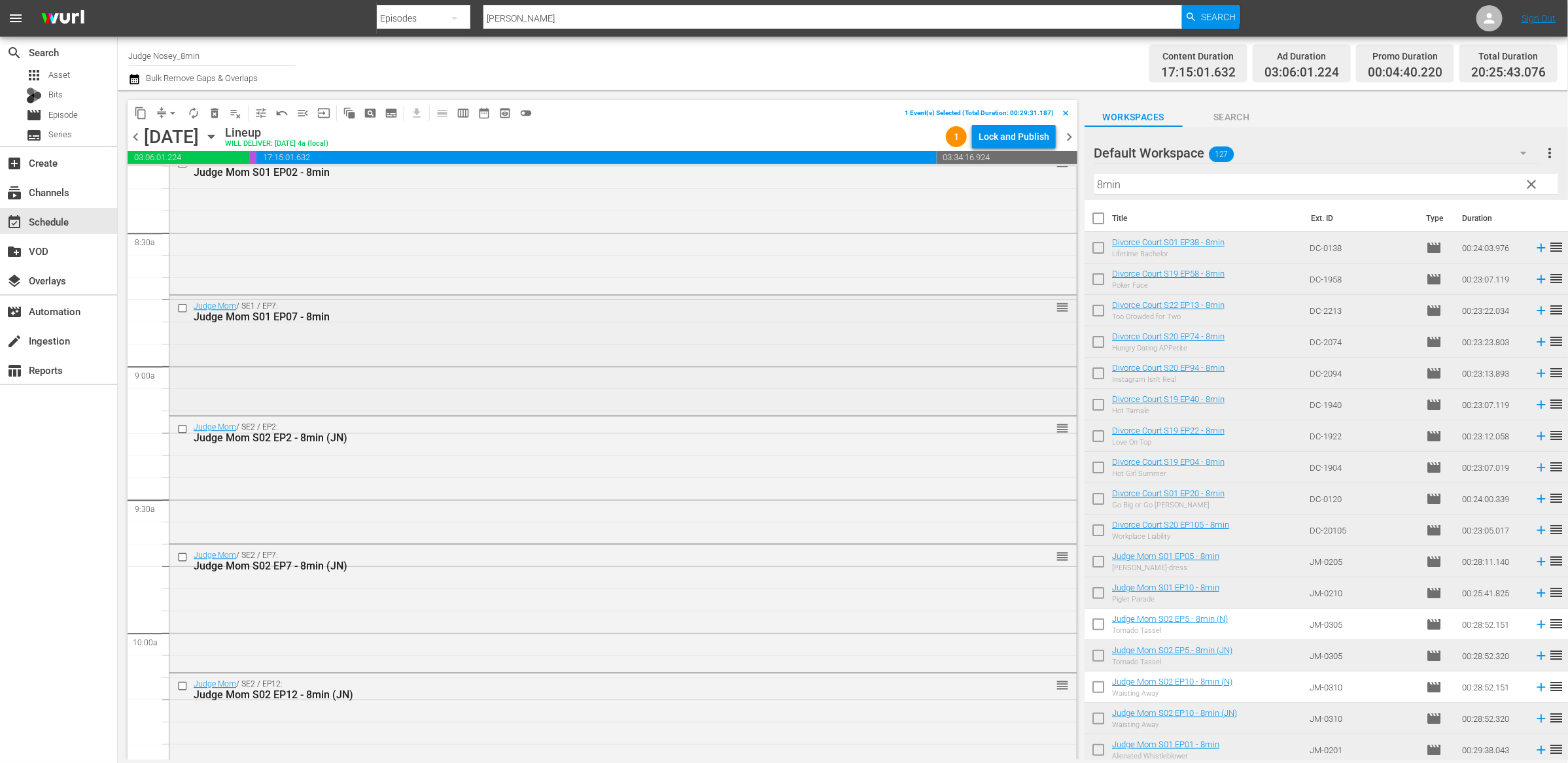
click at [183, 311] on input "checkbox" at bounding box center [184, 308] width 14 height 11
click at [209, 112] on span "delete_forever_outlined" at bounding box center [214, 113] width 13 height 13
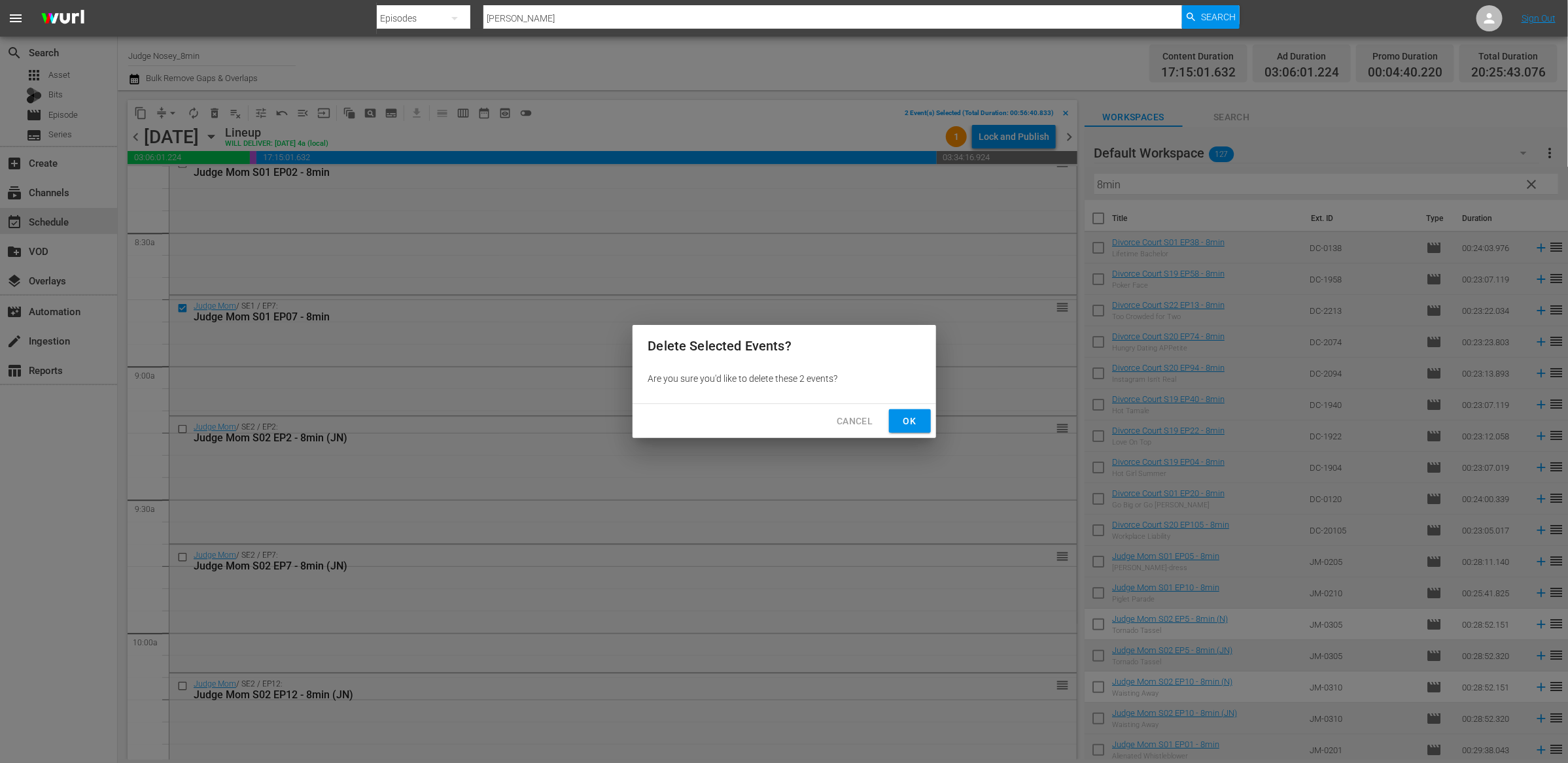
click at [916, 422] on span "Ok" at bounding box center [911, 421] width 21 height 17
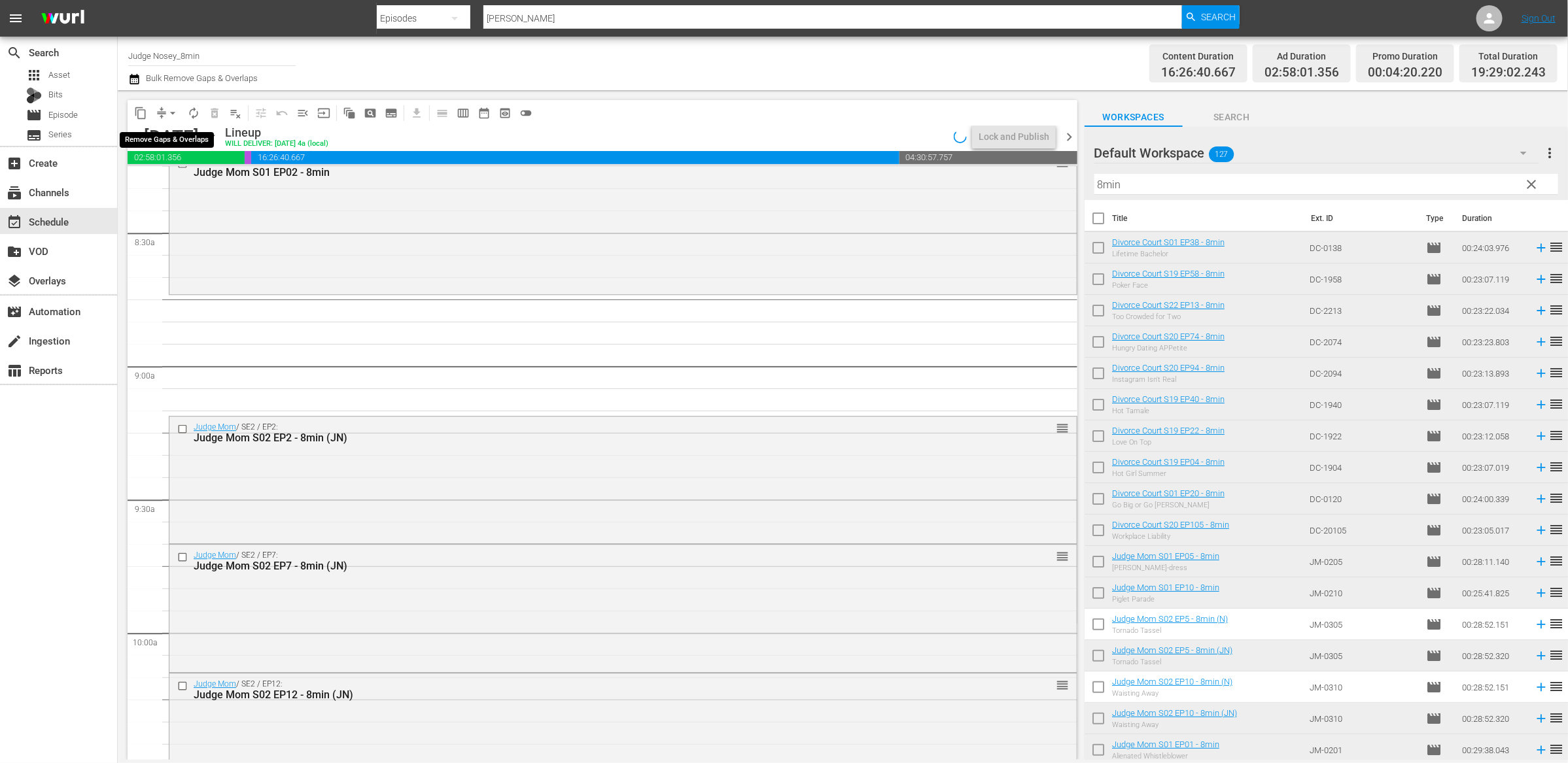
click at [166, 115] on span "arrow_drop_down" at bounding box center [172, 113] width 13 height 13
click at [181, 176] on li "Align to End of Previous Day" at bounding box center [174, 182] width 138 height 21
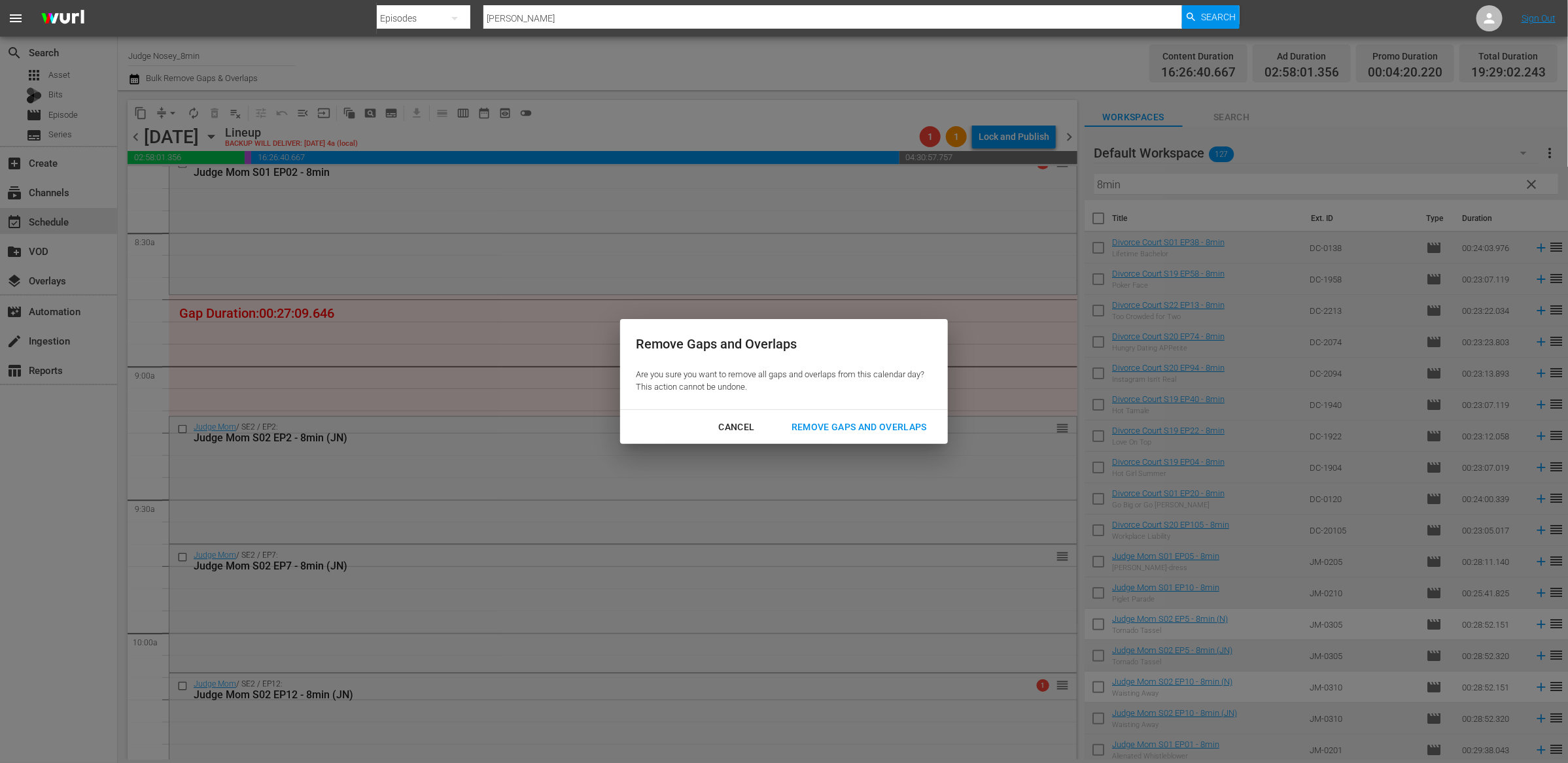
click at [880, 415] on button "Remove Gaps and Overlaps" at bounding box center [859, 427] width 167 height 24
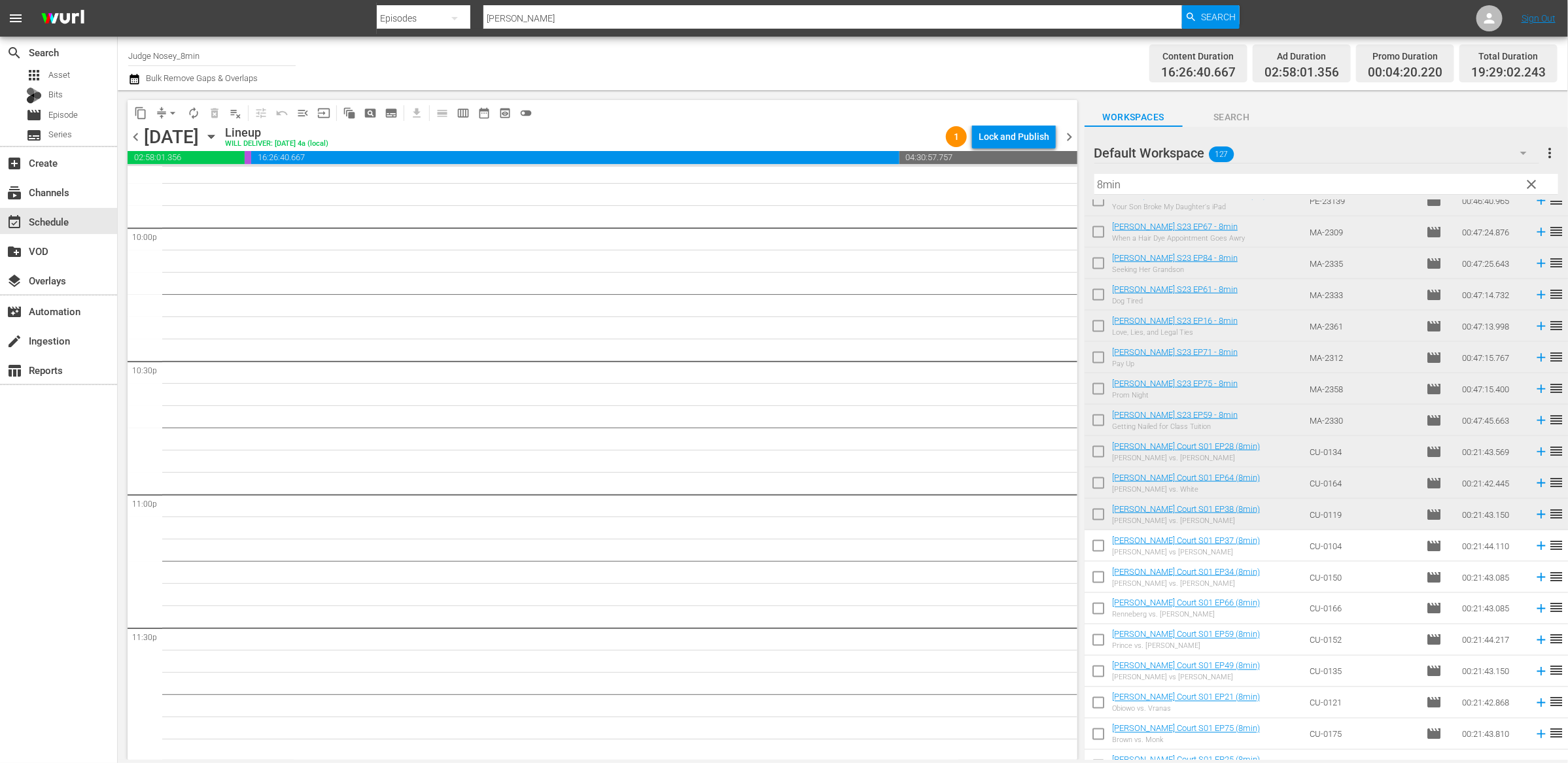
scroll to position [1227, 0]
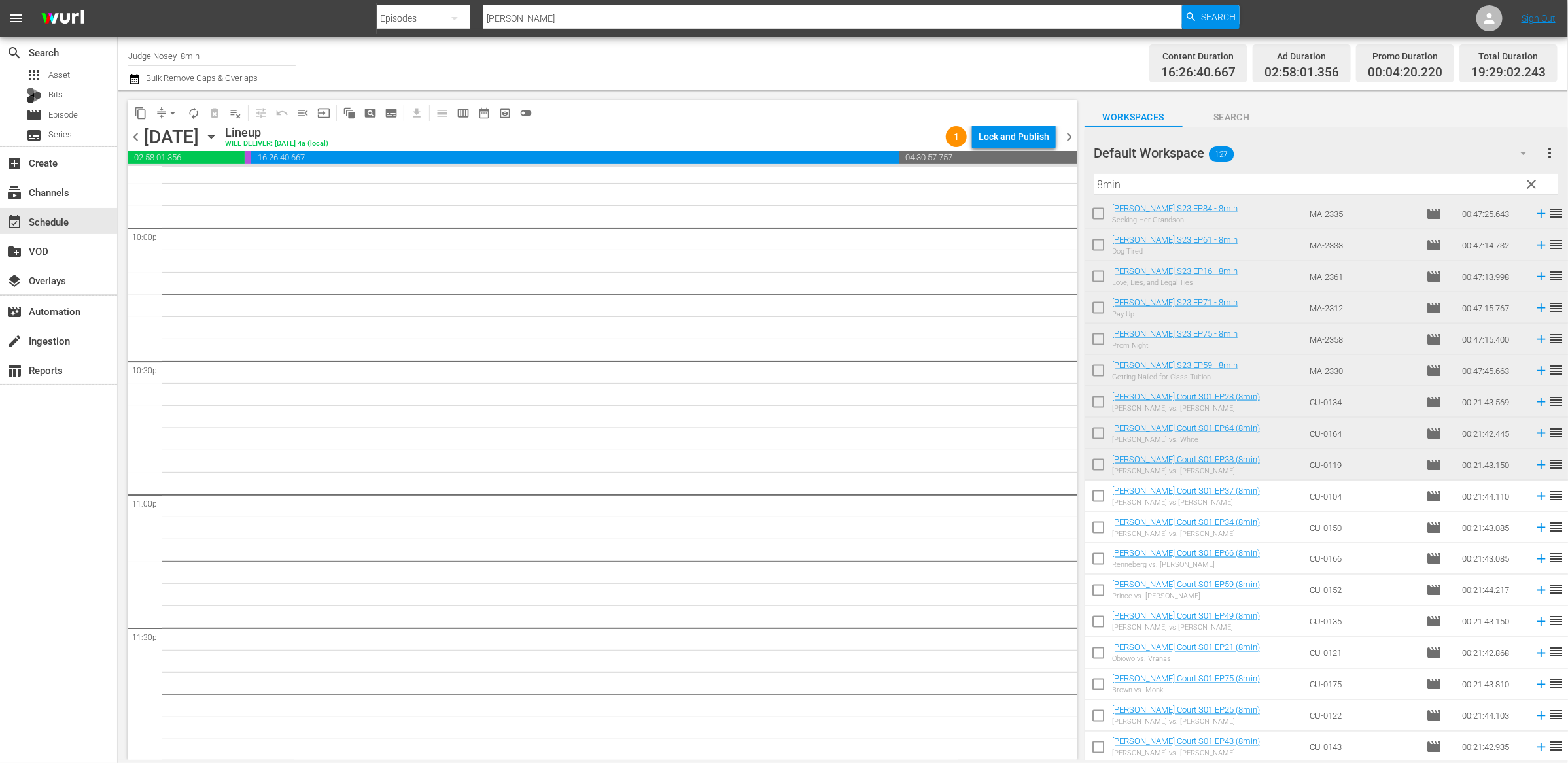
click at [1099, 498] on input "checkbox" at bounding box center [1098, 499] width 27 height 27
checkbox input "true"
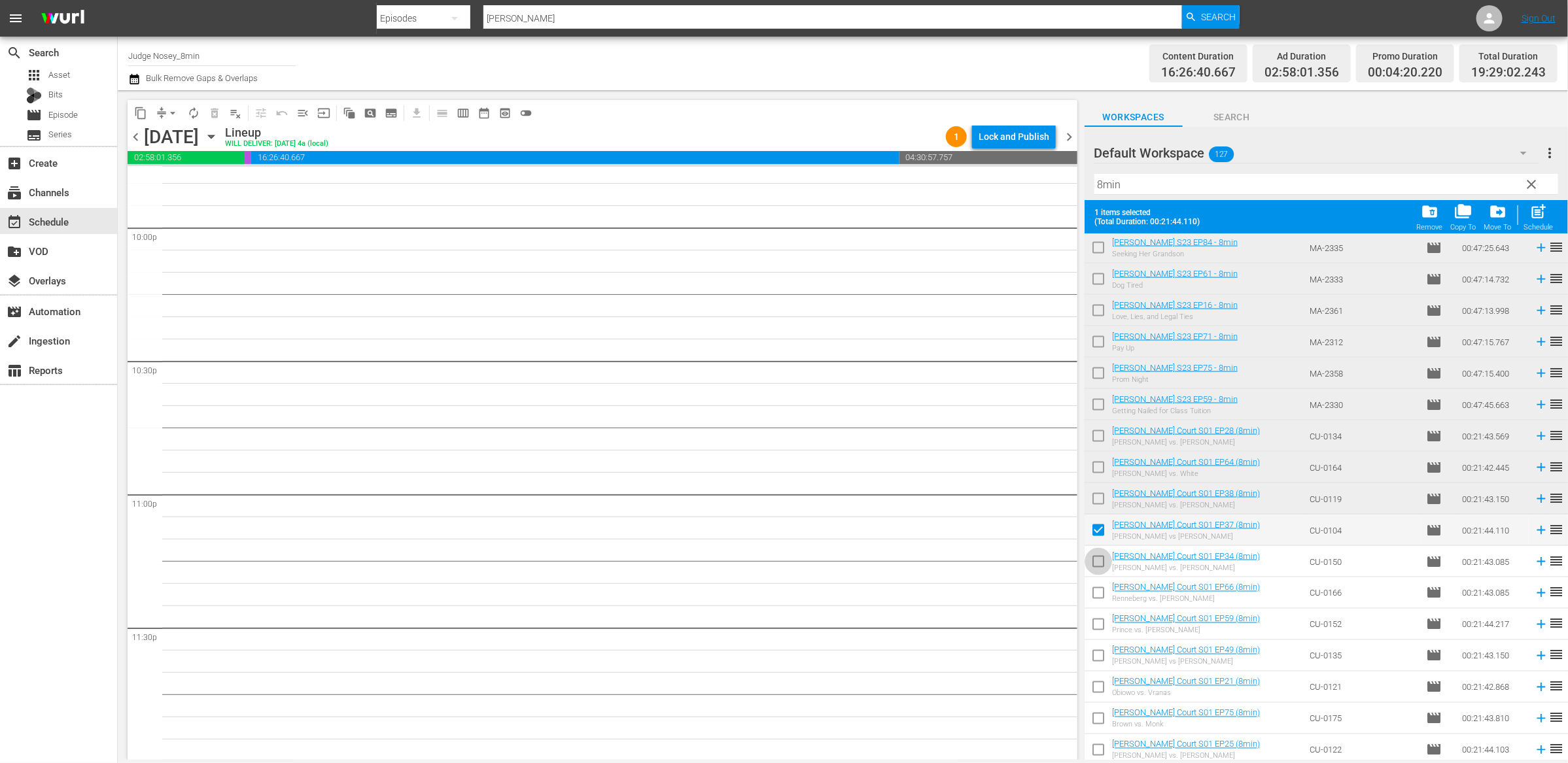
click at [1100, 554] on input "checkbox" at bounding box center [1098, 564] width 27 height 27
checkbox input "true"
drag, startPoint x: 1097, startPoint y: 597, endPoint x: 1106, endPoint y: 625, distance: 29.4
click at [1097, 598] on input "checkbox" at bounding box center [1098, 596] width 27 height 27
checkbox input "true"
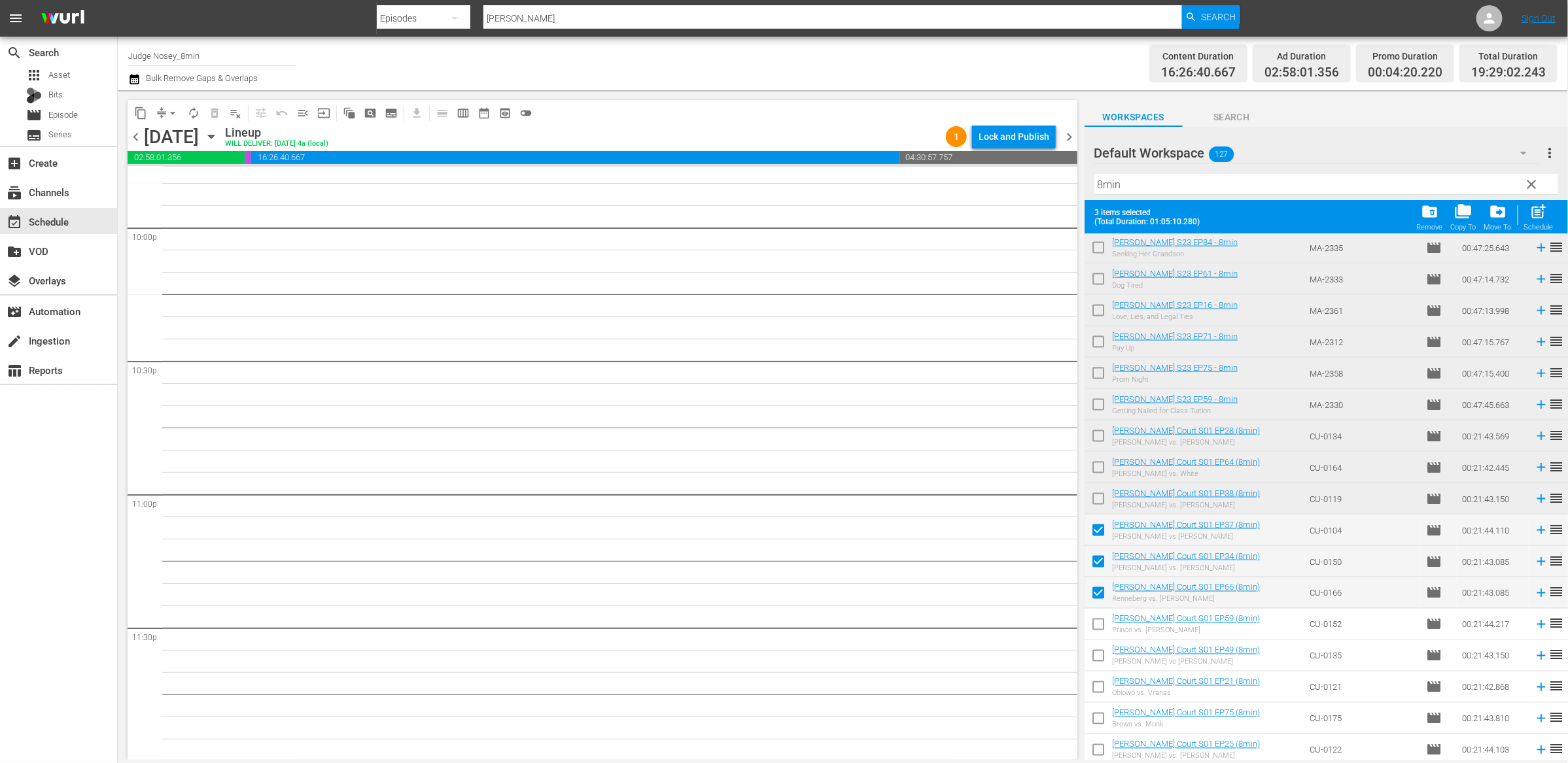
drag, startPoint x: 1102, startPoint y: 629, endPoint x: 1100, endPoint y: 647, distance: 18.1
click at [1102, 629] on input "checkbox" at bounding box center [1098, 627] width 27 height 27
checkbox input "true"
drag, startPoint x: 1100, startPoint y: 657, endPoint x: 1101, endPoint y: 675, distance: 18.0
click at [1100, 658] on input "checkbox" at bounding box center [1098, 658] width 27 height 27
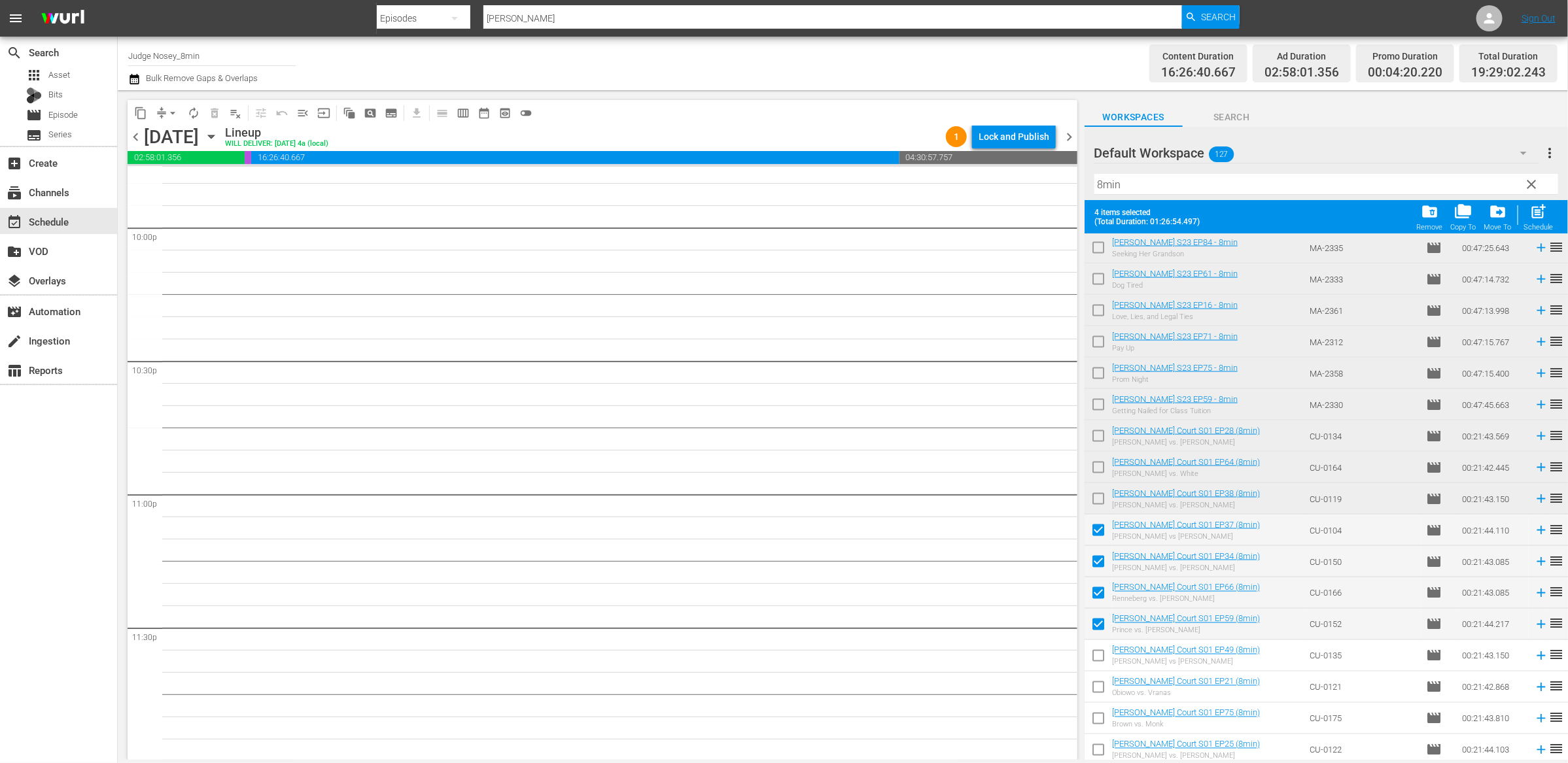
checkbox input "true"
drag, startPoint x: 1101, startPoint y: 689, endPoint x: 1103, endPoint y: 705, distance: 16.1
click at [1101, 690] on input "checkbox" at bounding box center [1098, 690] width 27 height 27
checkbox input "true"
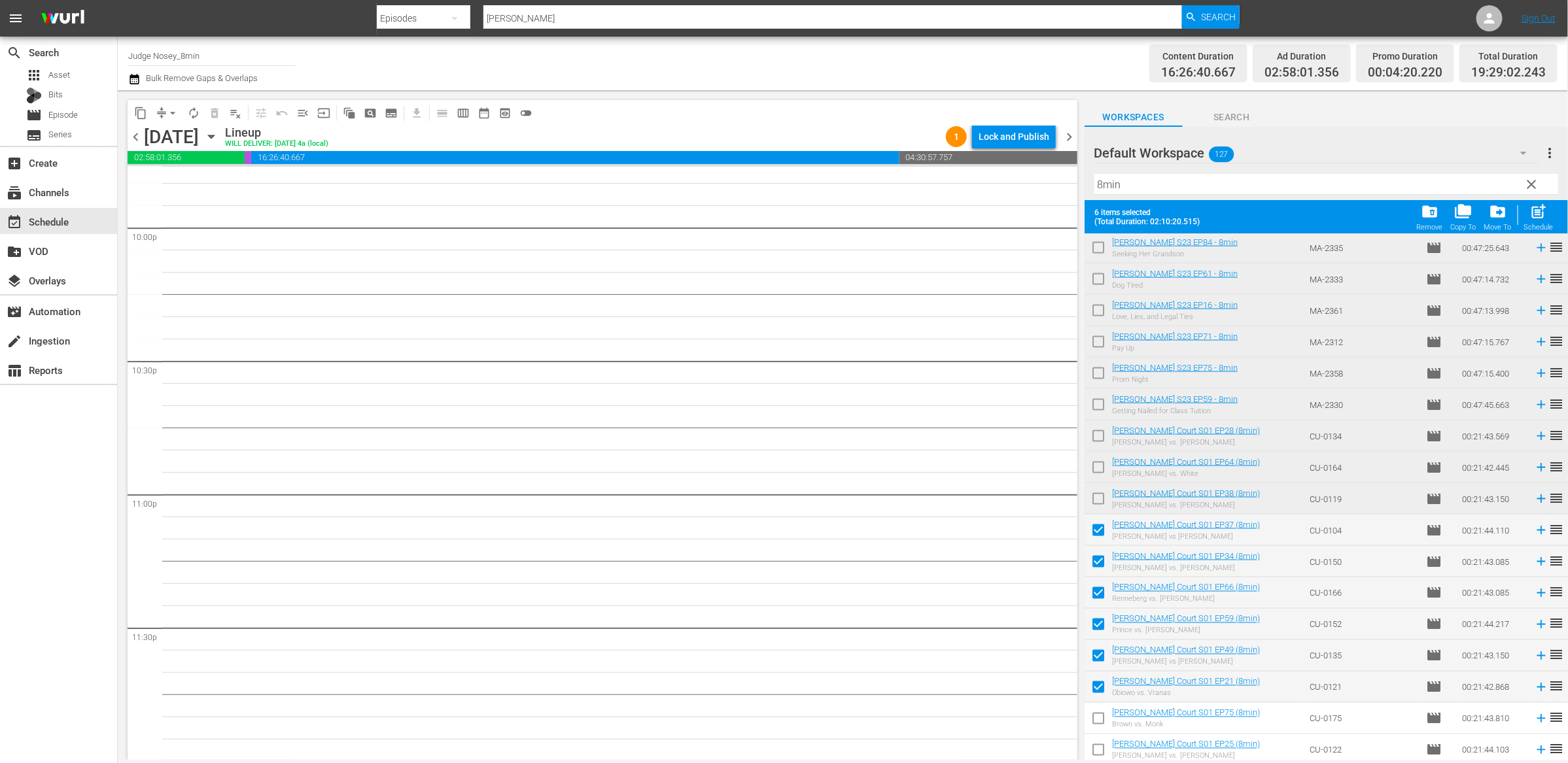
click at [1102, 722] on input "checkbox" at bounding box center [1098, 721] width 27 height 27
checkbox input "true"
click at [1099, 754] on input "checkbox" at bounding box center [1098, 752] width 27 height 27
checkbox input "true"
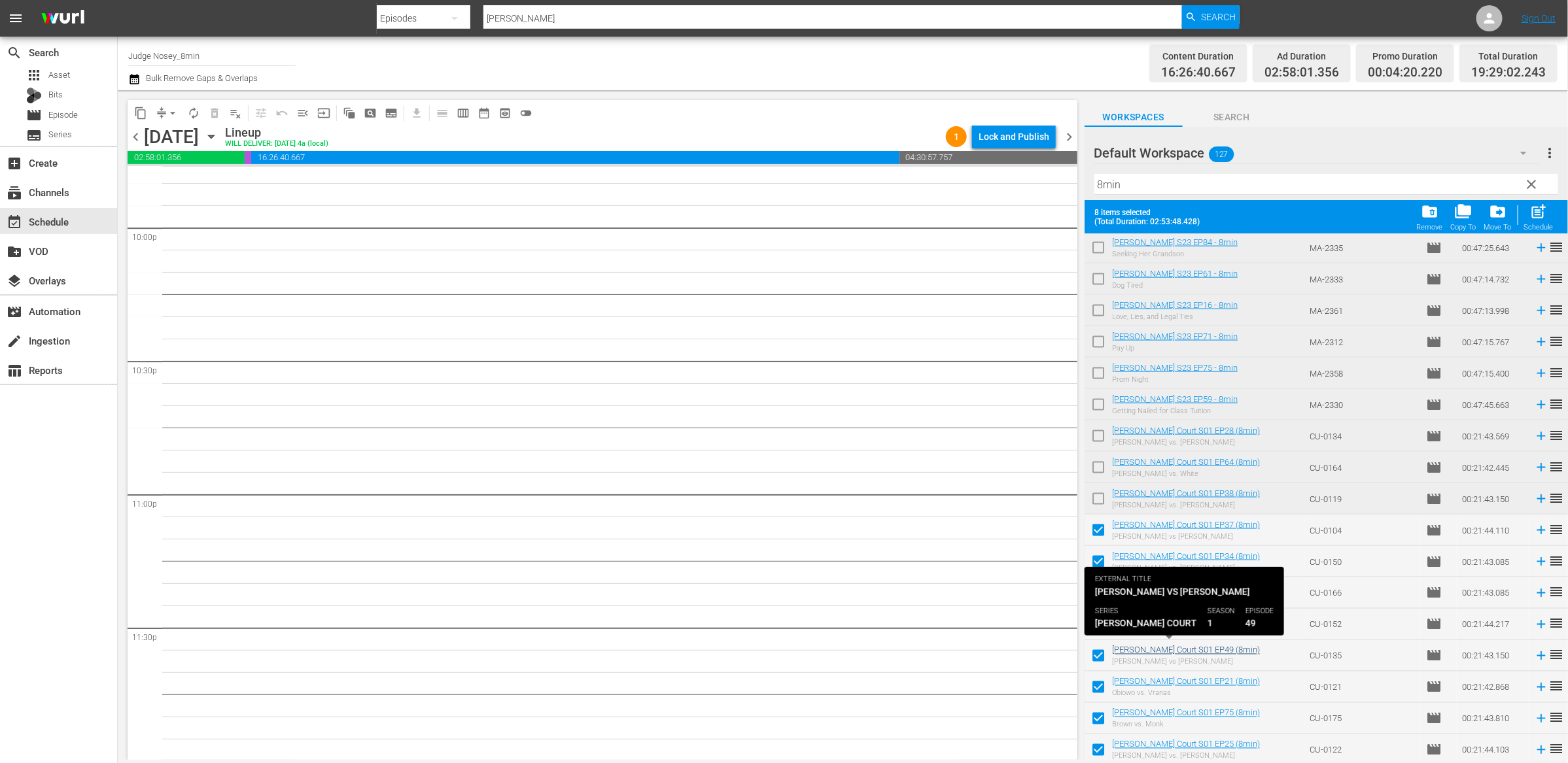
scroll to position [1261, 0]
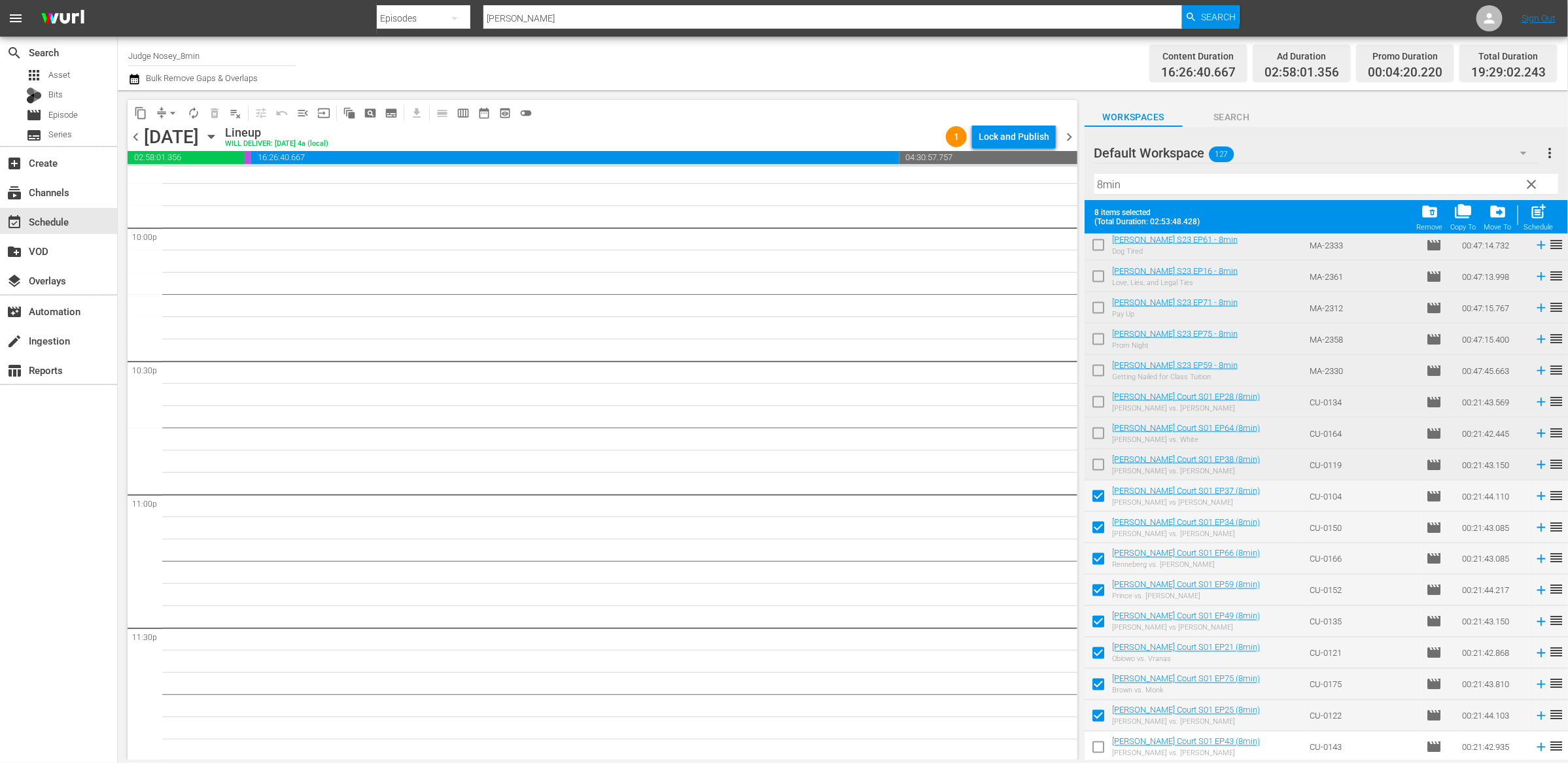
click at [1100, 749] on input "checkbox" at bounding box center [1098, 750] width 27 height 27
checkbox input "true"
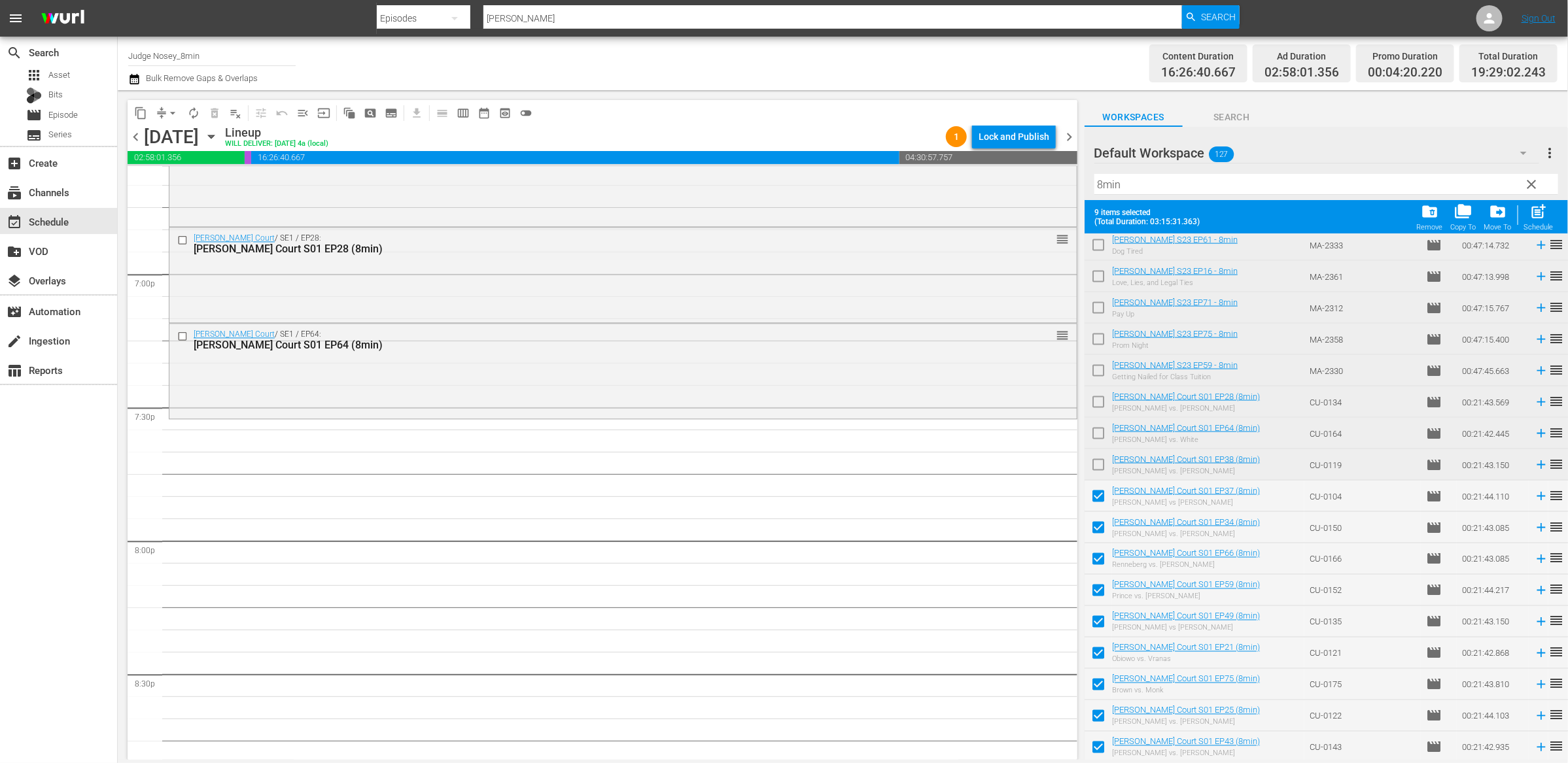
scroll to position [4966, 0]
click at [1536, 215] on span "post_add" at bounding box center [1539, 212] width 17 height 17
checkbox input "false"
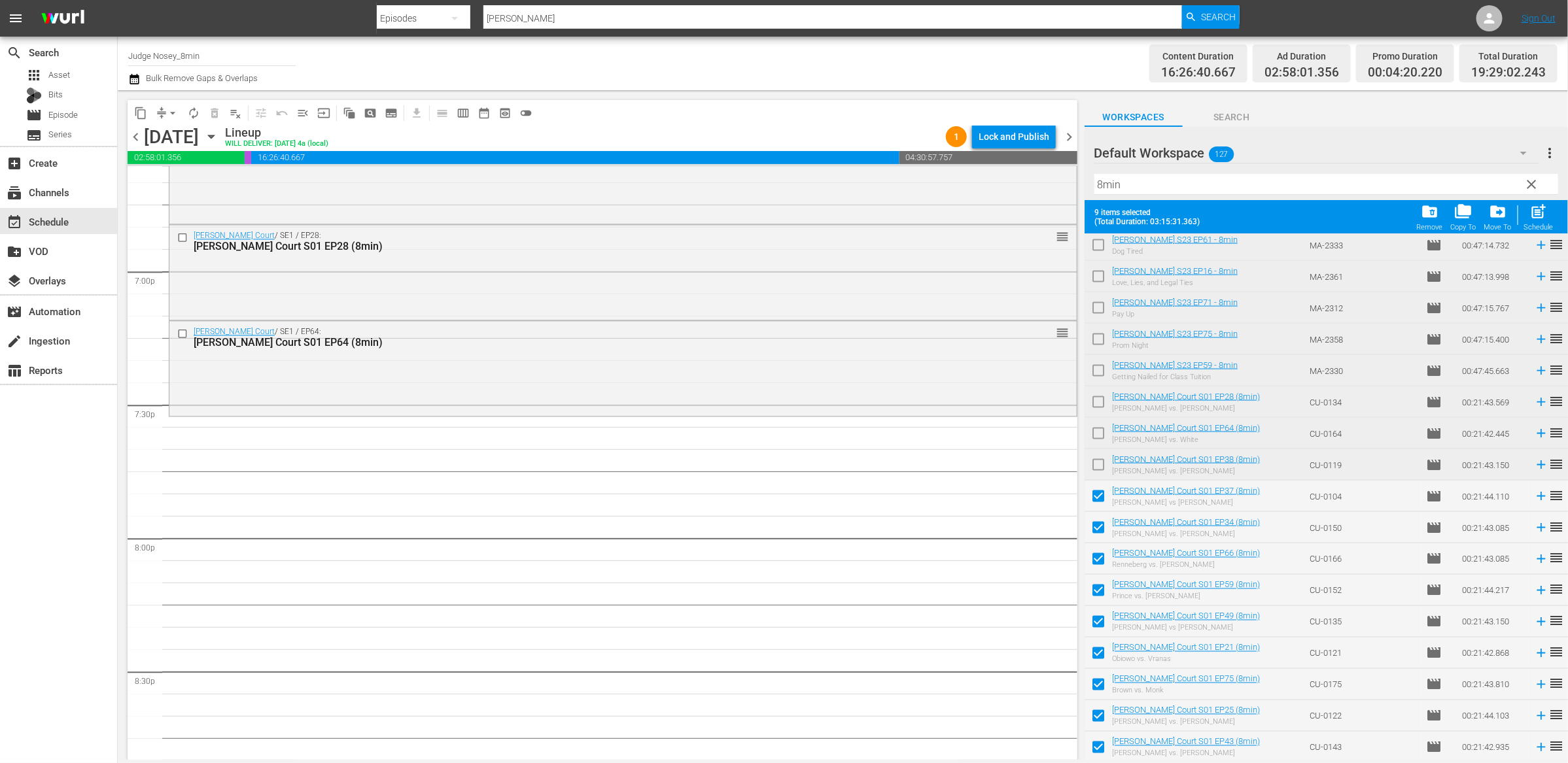
checkbox input "false"
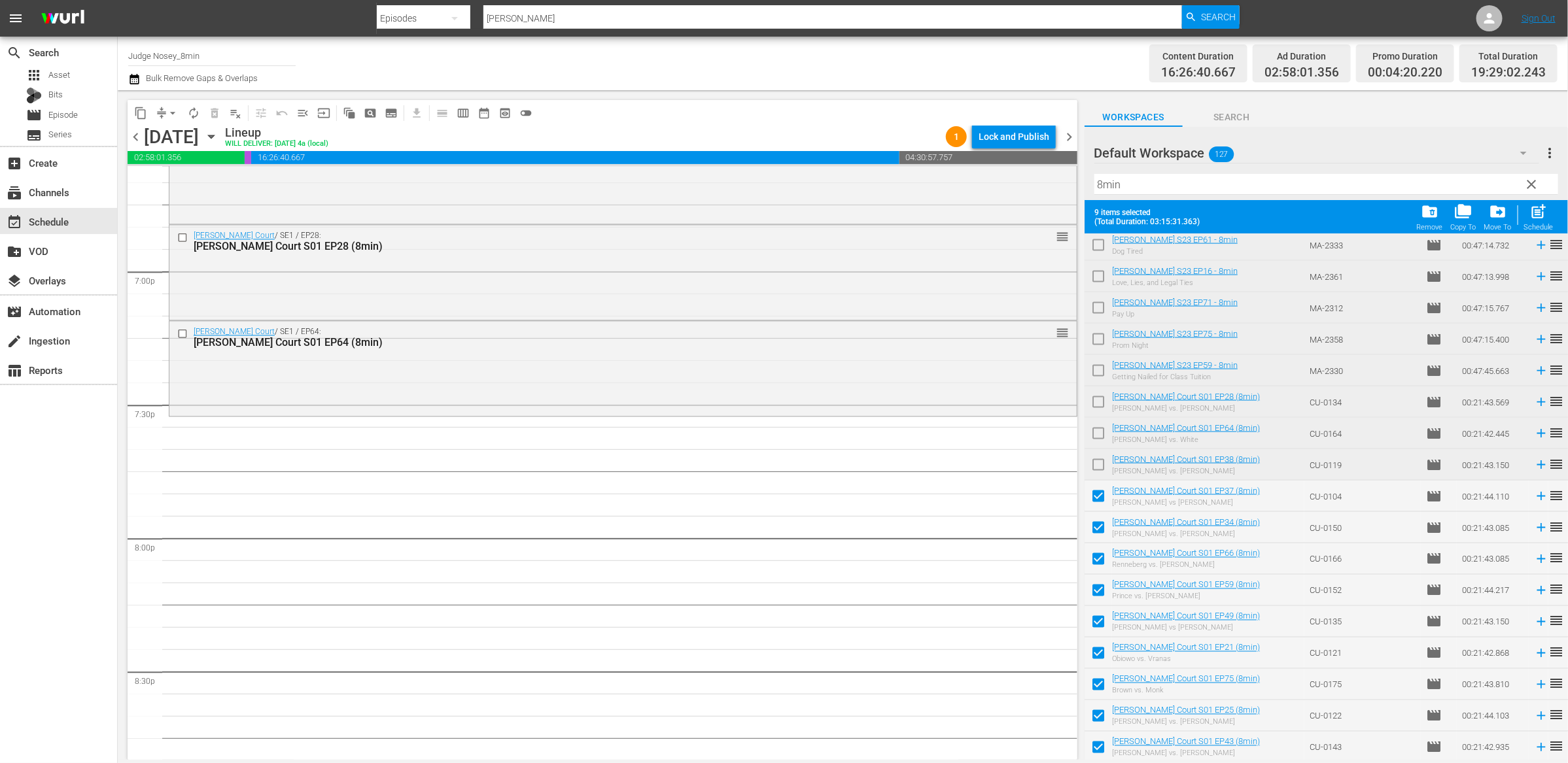
checkbox input "false"
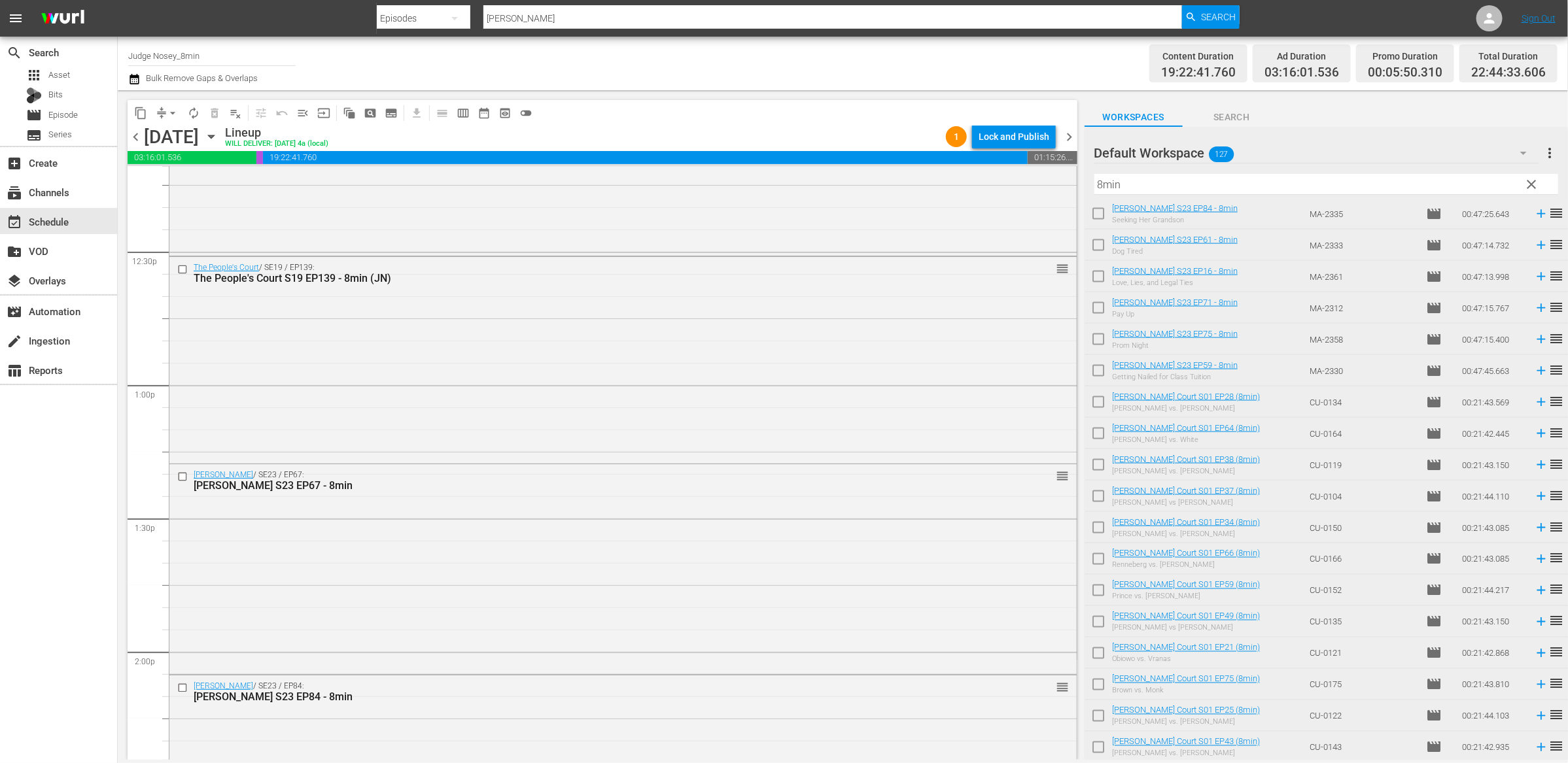
scroll to position [3110, 0]
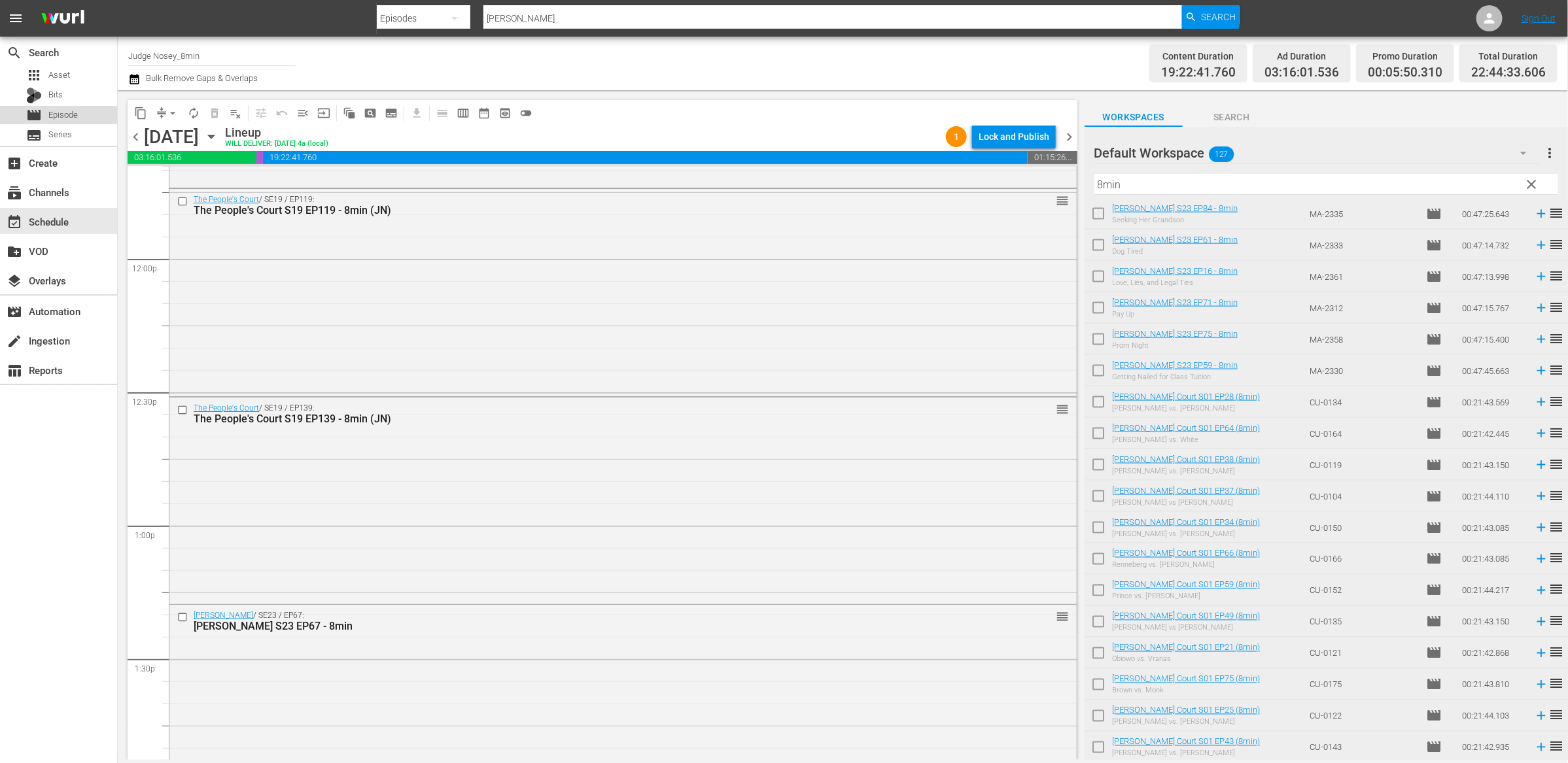
click at [63, 119] on span "Episode" at bounding box center [63, 115] width 29 height 13
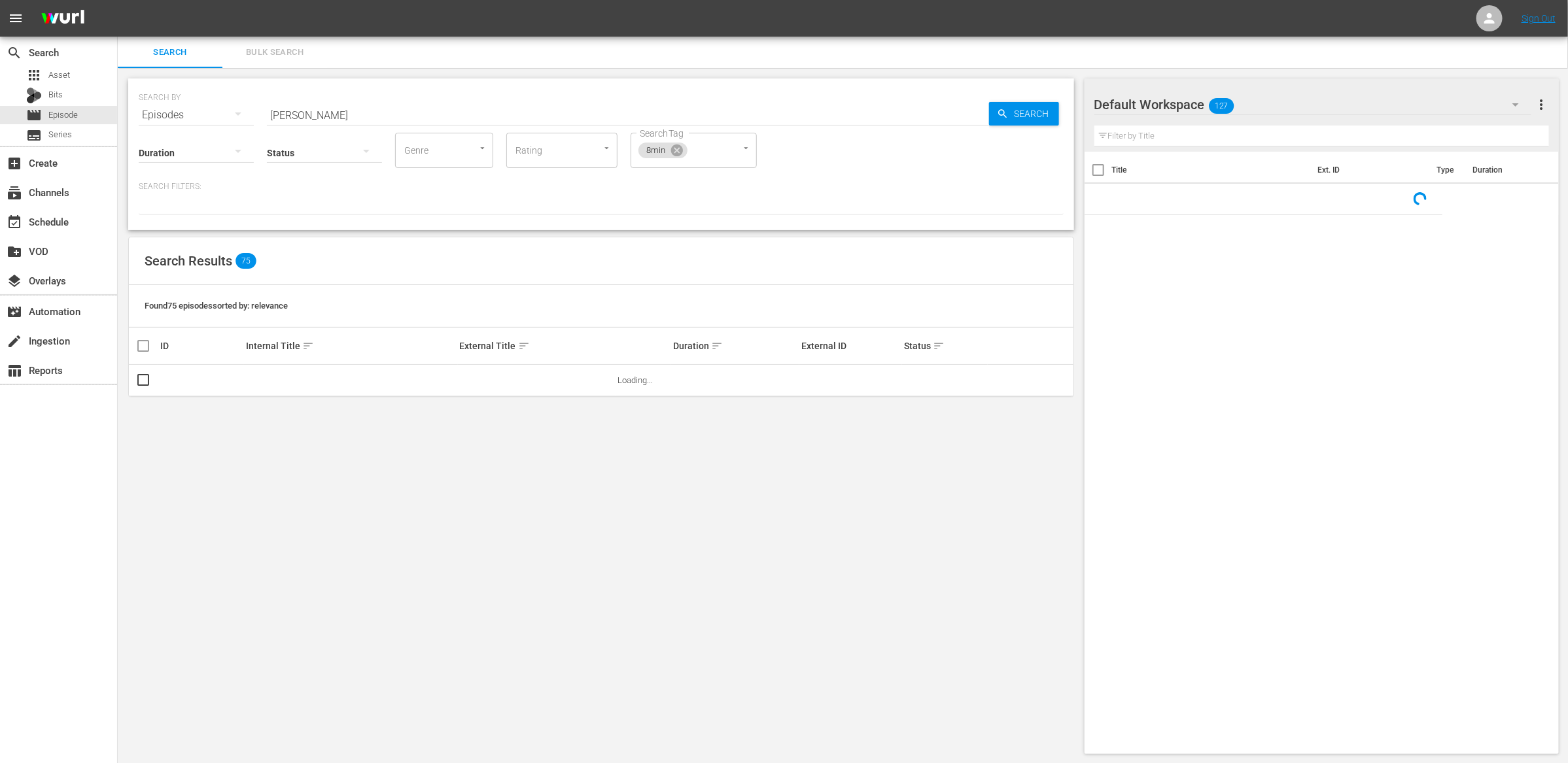
click at [307, 109] on input "mathis" at bounding box center [628, 115] width 722 height 31
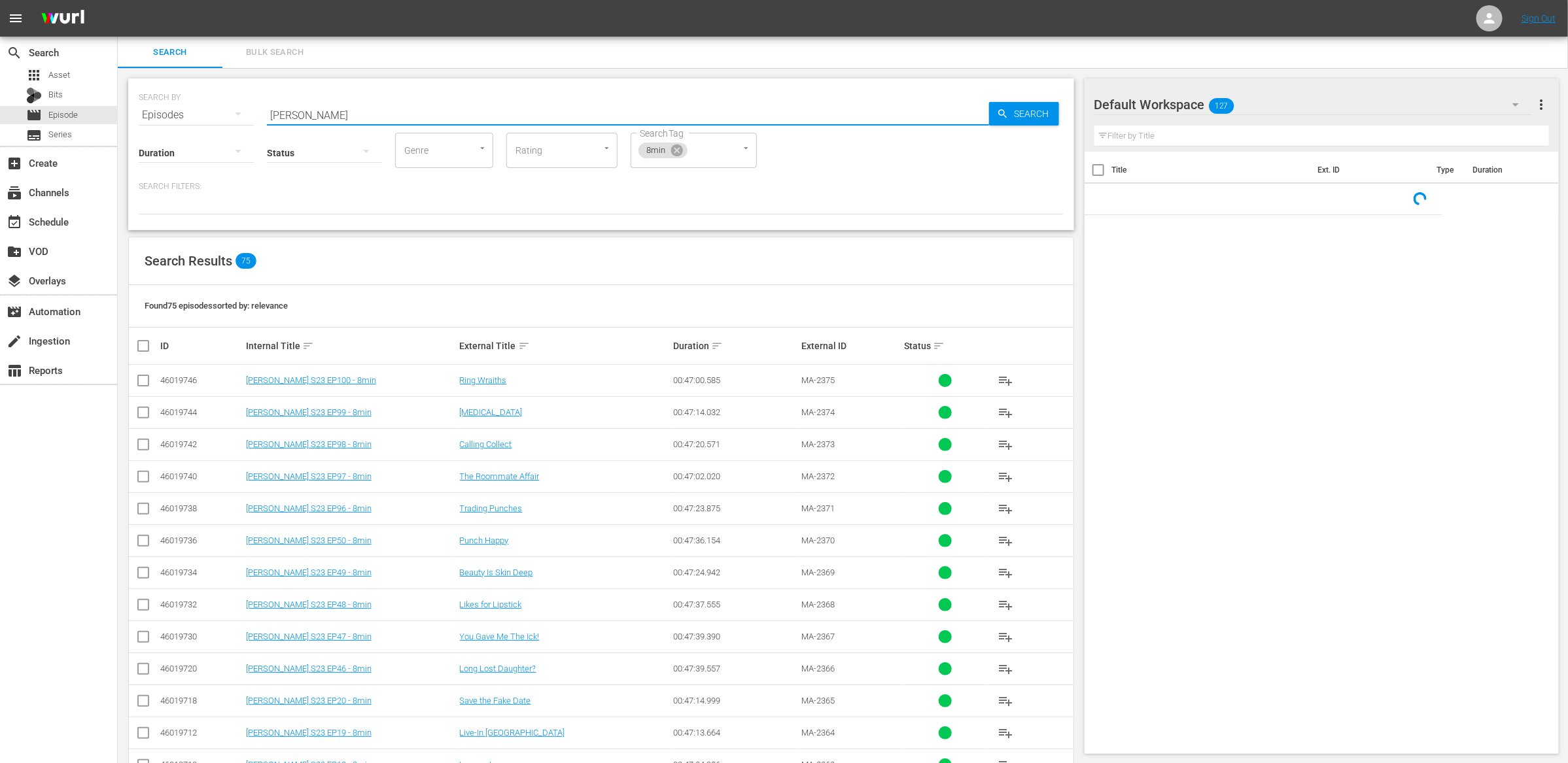
click at [307, 109] on input "mathis" at bounding box center [628, 115] width 722 height 31
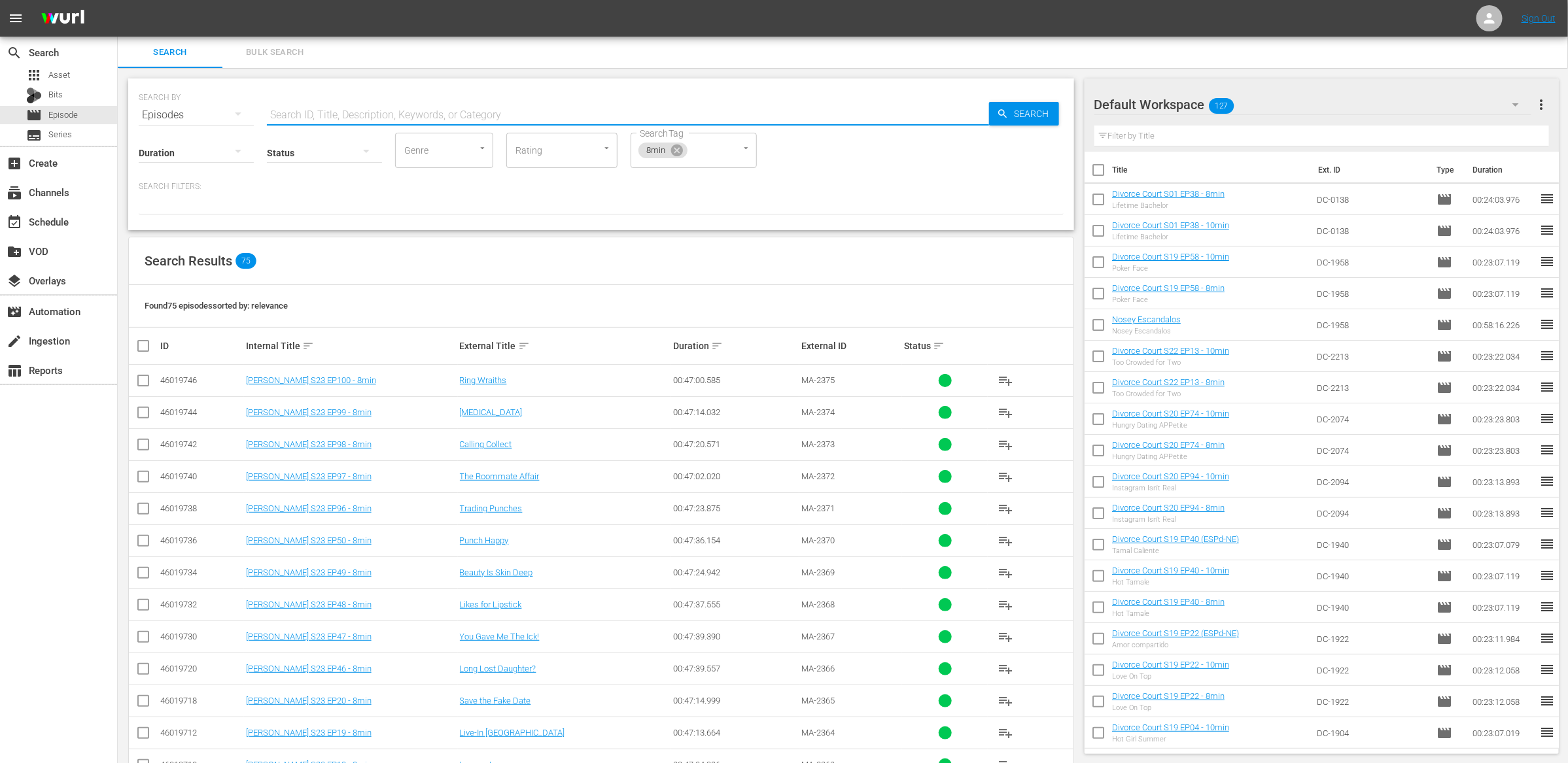
click at [399, 122] on input "text" at bounding box center [628, 115] width 722 height 31
type input "people"
click at [138, 408] on input "checkbox" at bounding box center [143, 415] width 16 height 16
checkbox input "true"
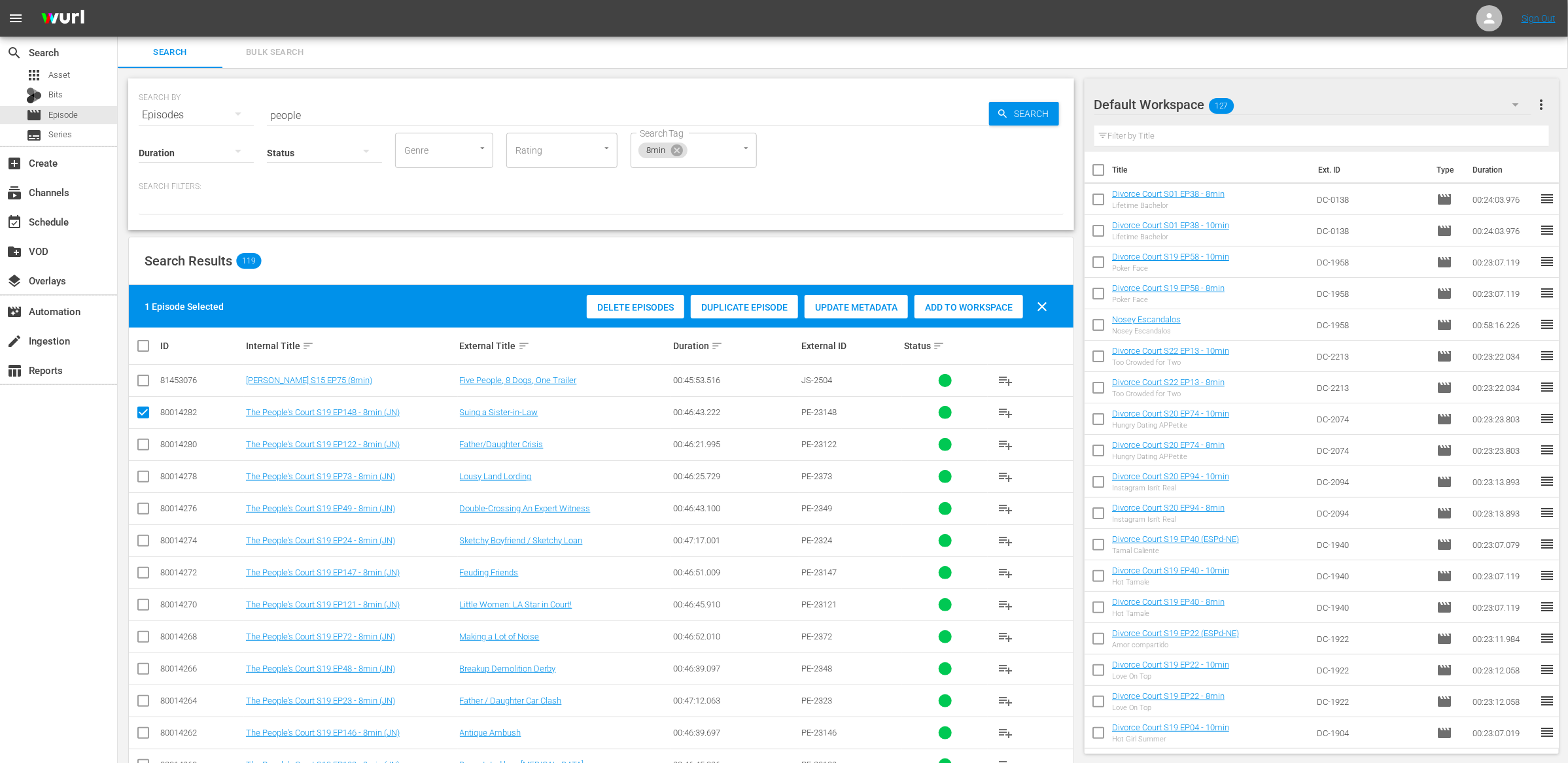
click at [956, 310] on span "Add to Workspace" at bounding box center [969, 307] width 109 height 11
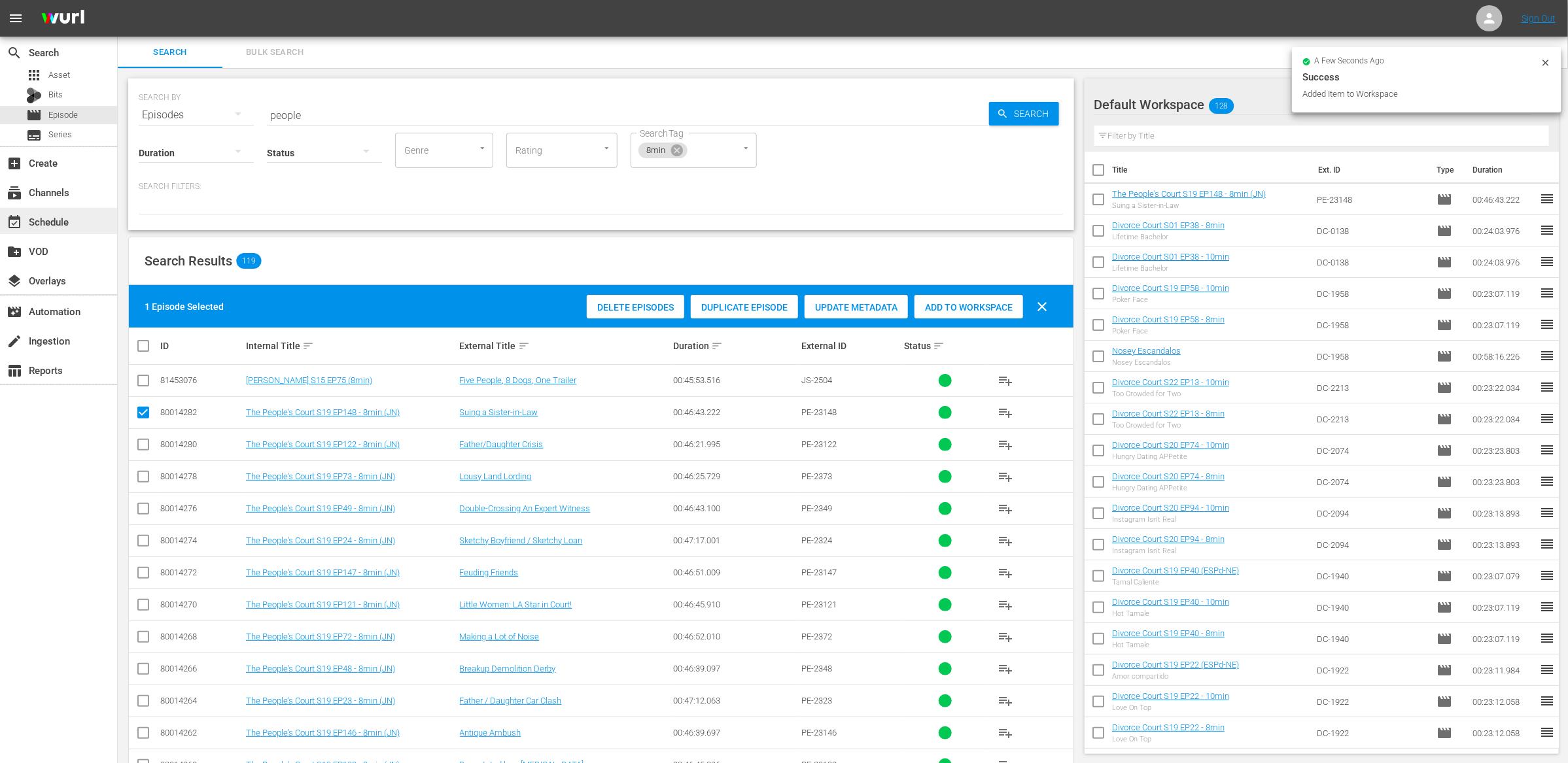
click at [55, 224] on div "event_available Schedule" at bounding box center [36, 219] width 73 height 12
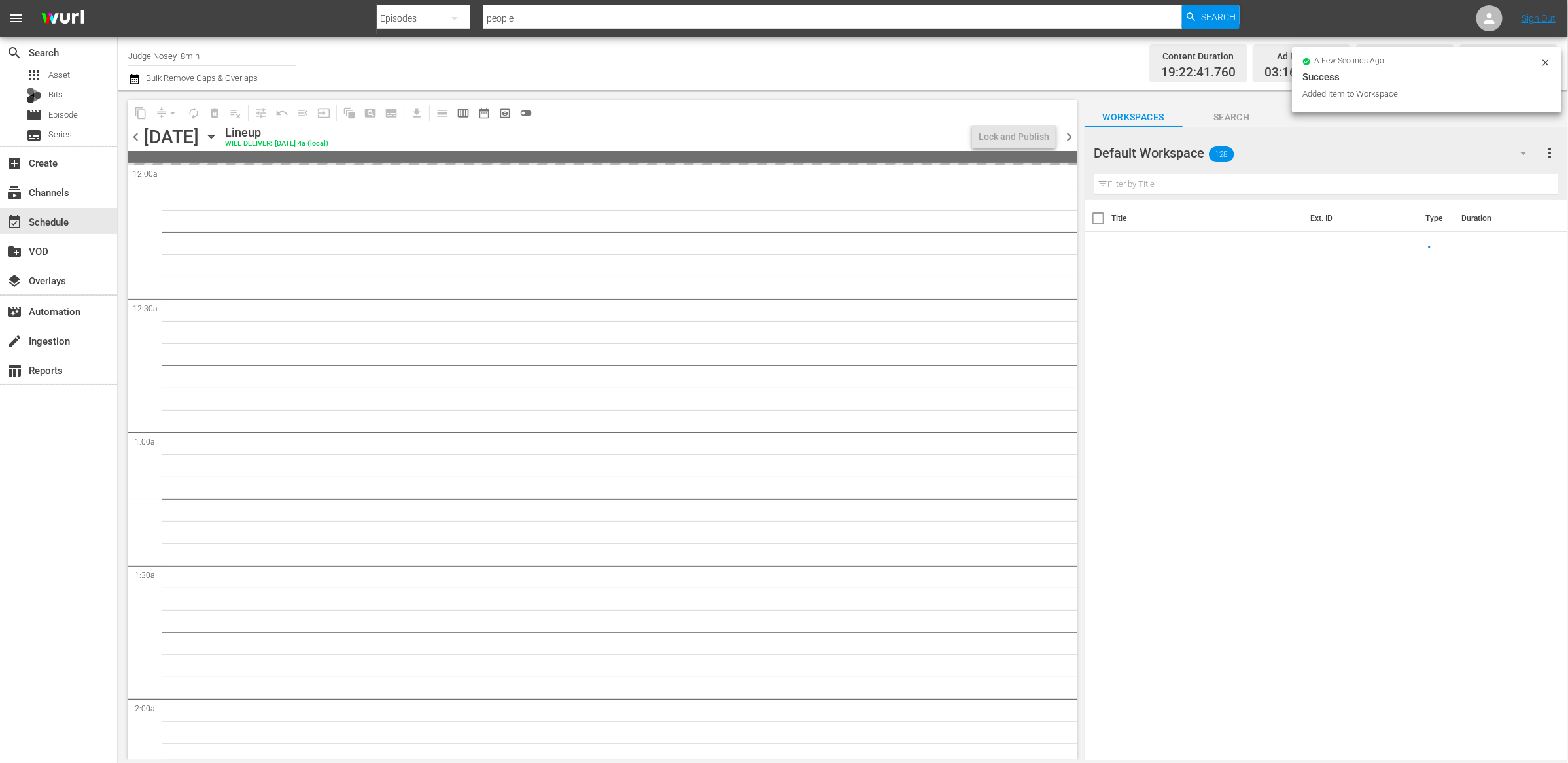
click at [1130, 181] on input "text" at bounding box center [1326, 184] width 464 height 21
type input "8min"
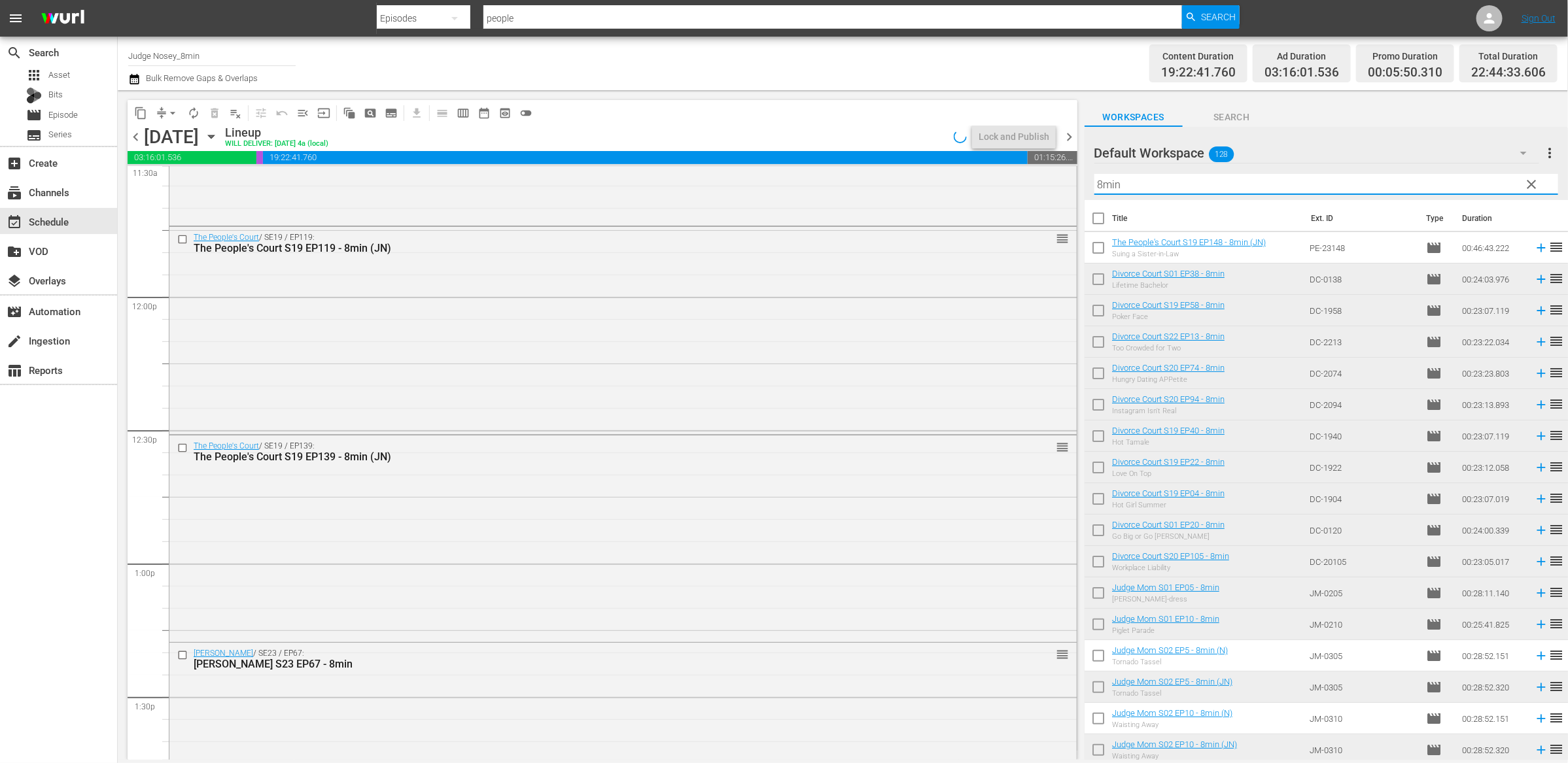
scroll to position [3063, 0]
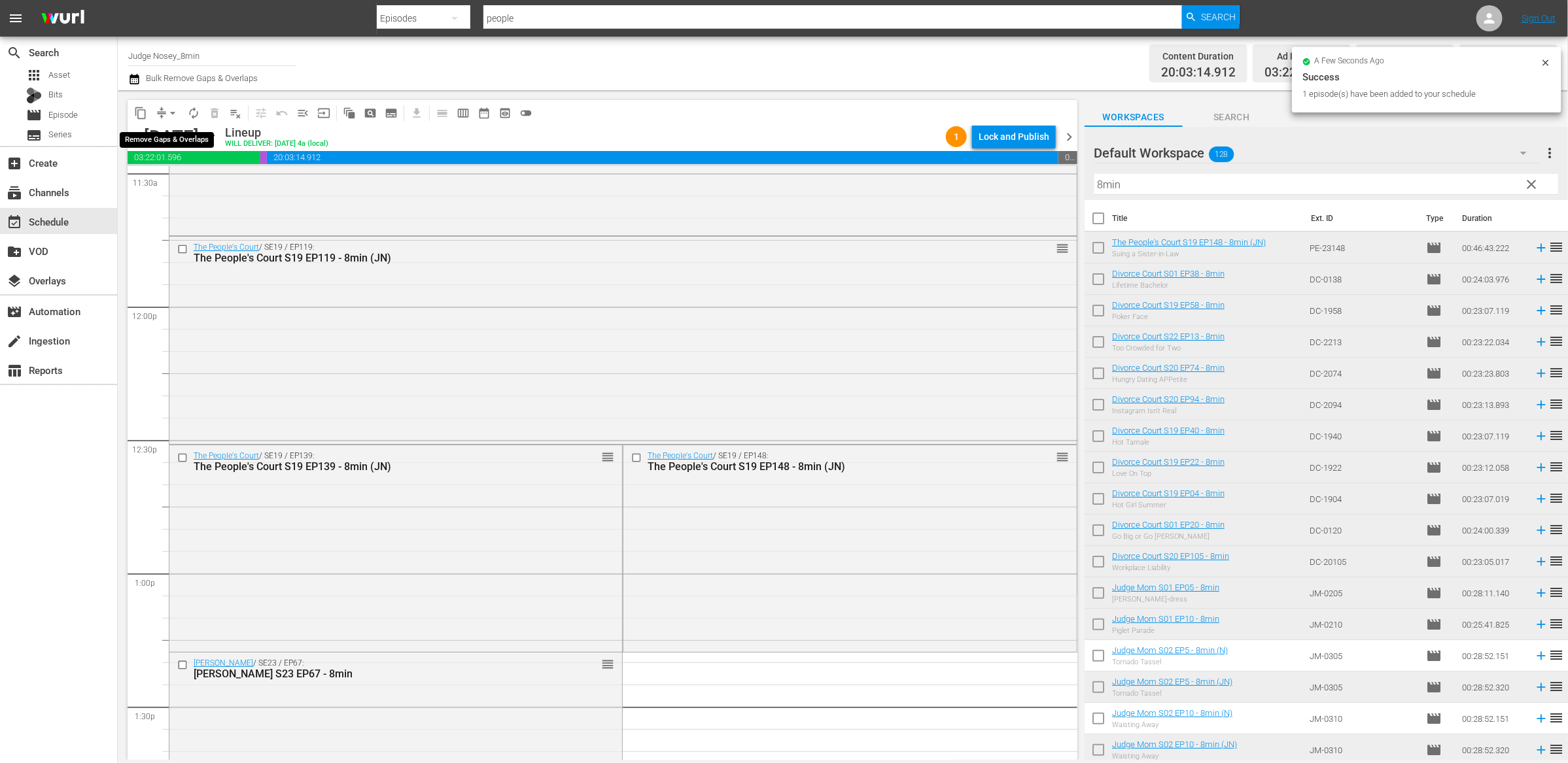
click at [162, 114] on button "arrow_drop_down" at bounding box center [173, 114] width 21 height 21
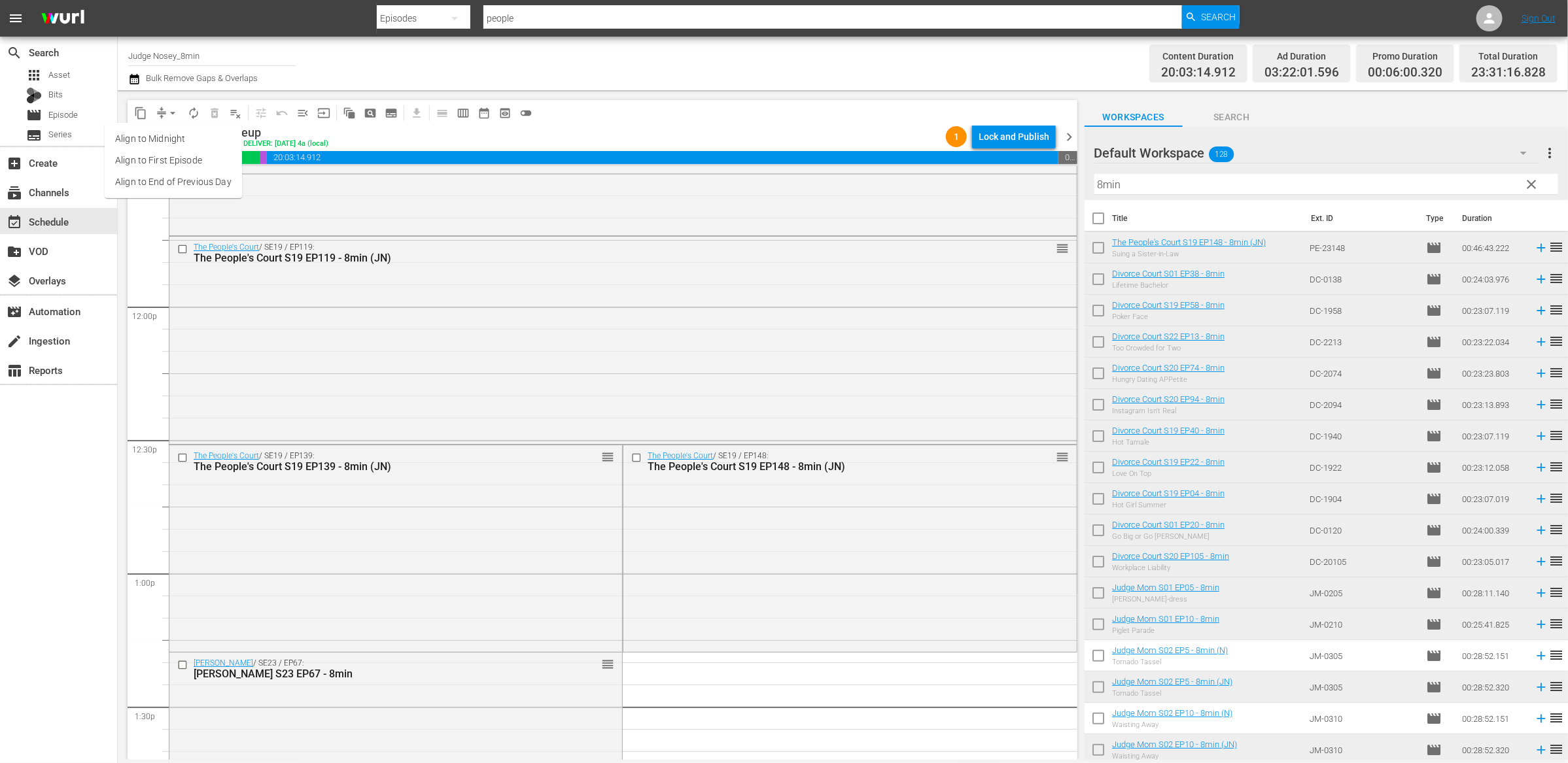
click at [225, 189] on li "Align to End of Previous Day" at bounding box center [174, 182] width 138 height 21
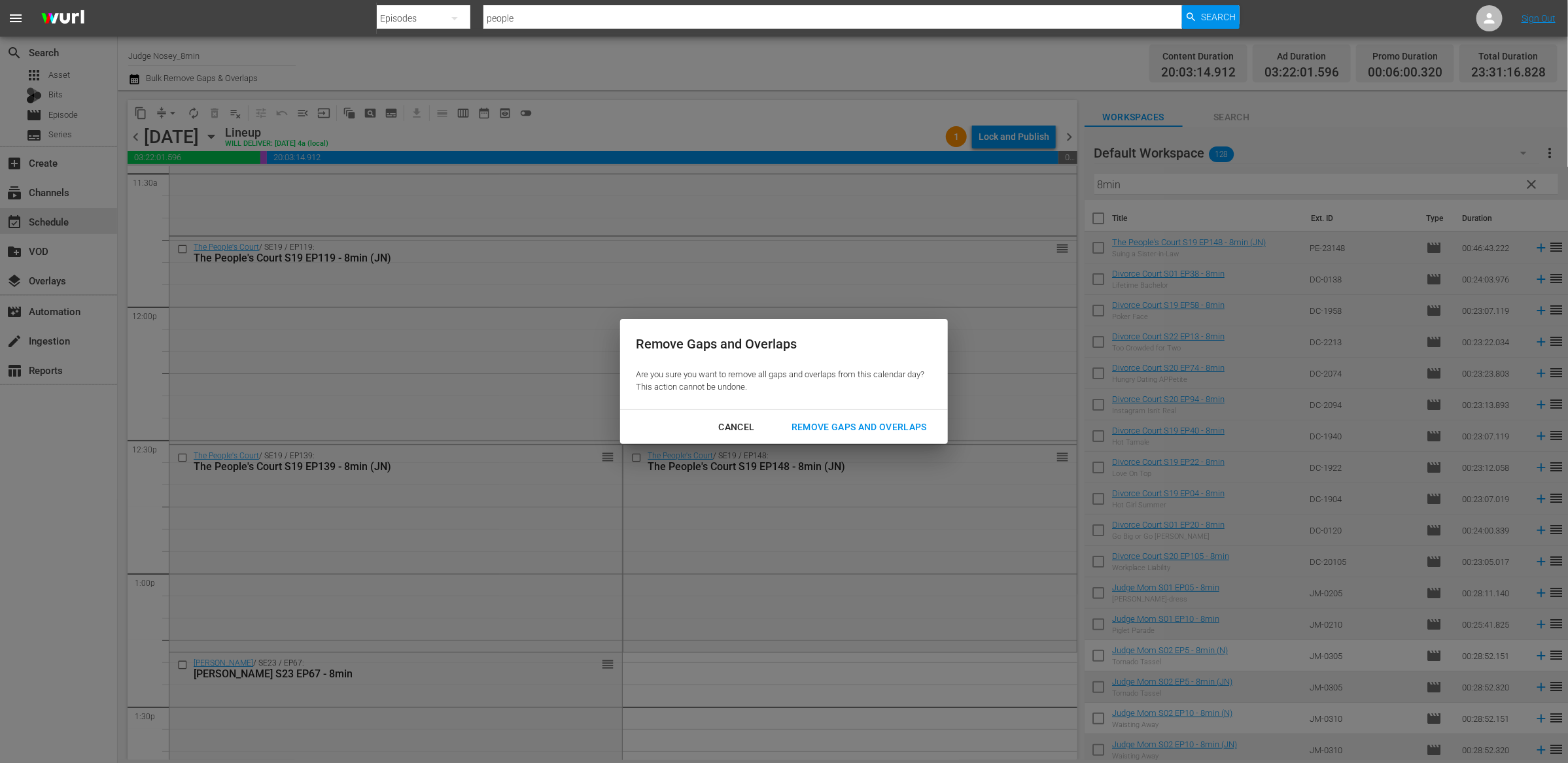
click at [850, 432] on div "Remove Gaps and Overlaps" at bounding box center [859, 427] width 156 height 17
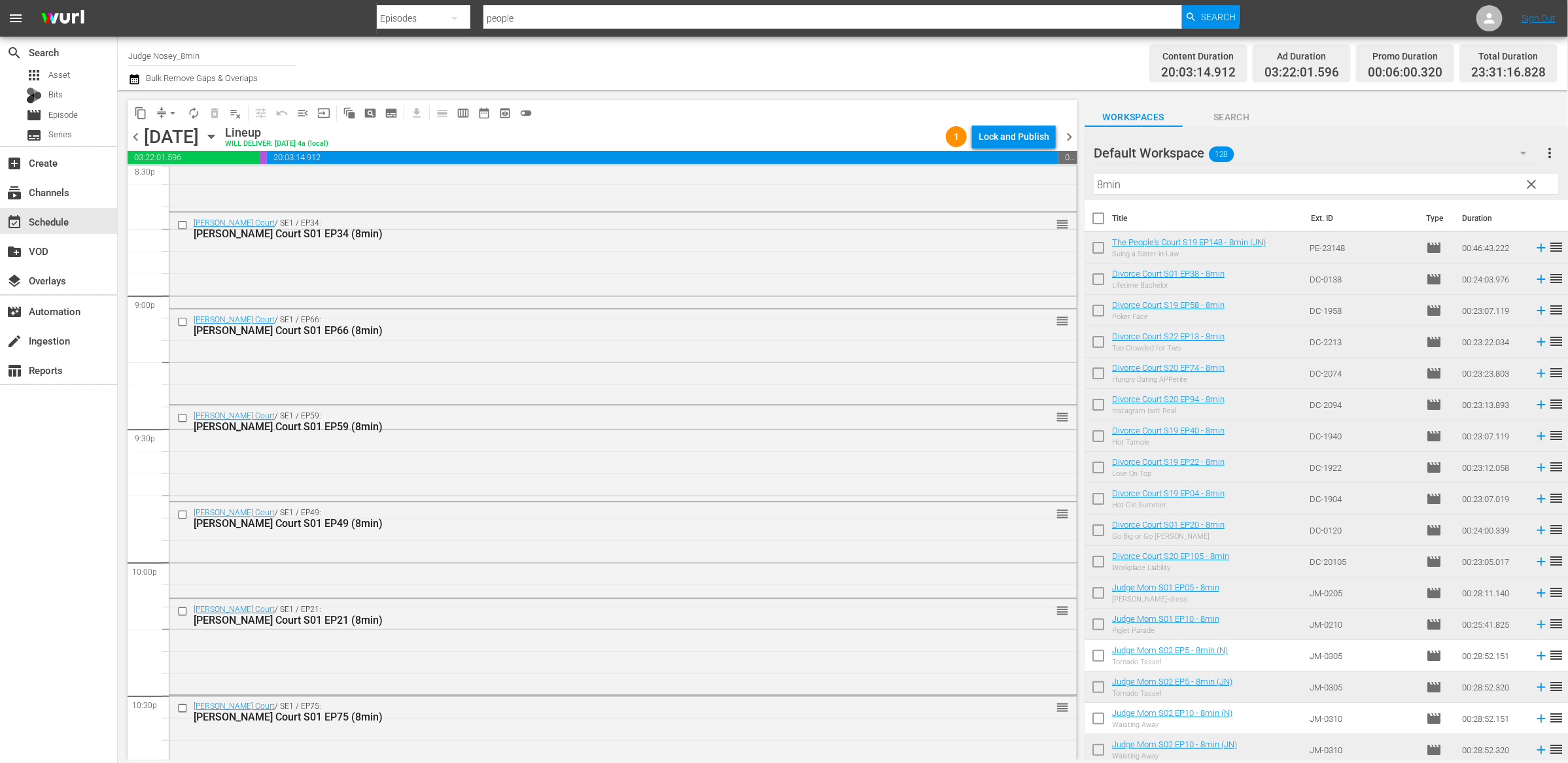
scroll to position [5811, 0]
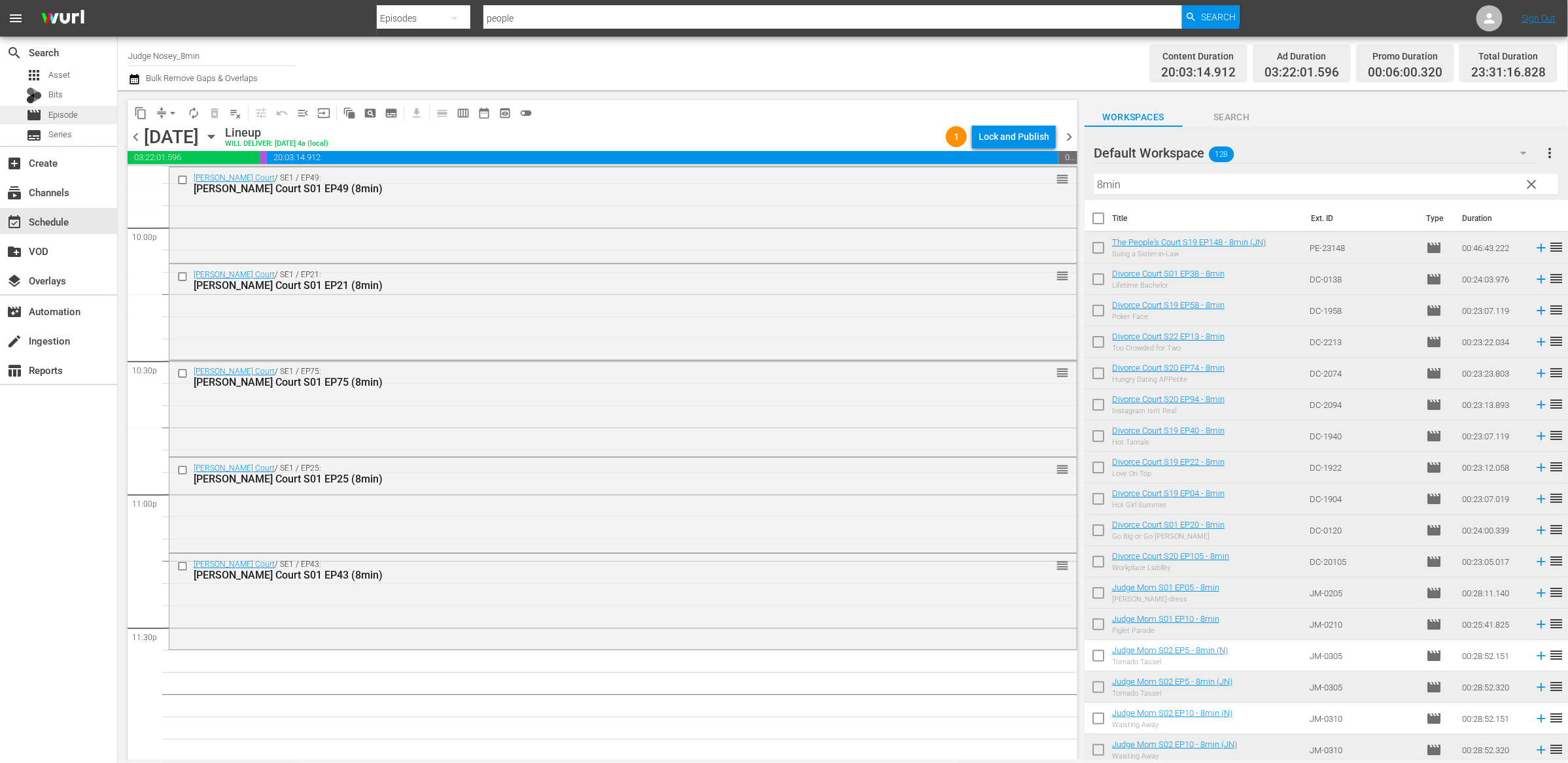
click at [56, 116] on span "Episode" at bounding box center [63, 115] width 29 height 13
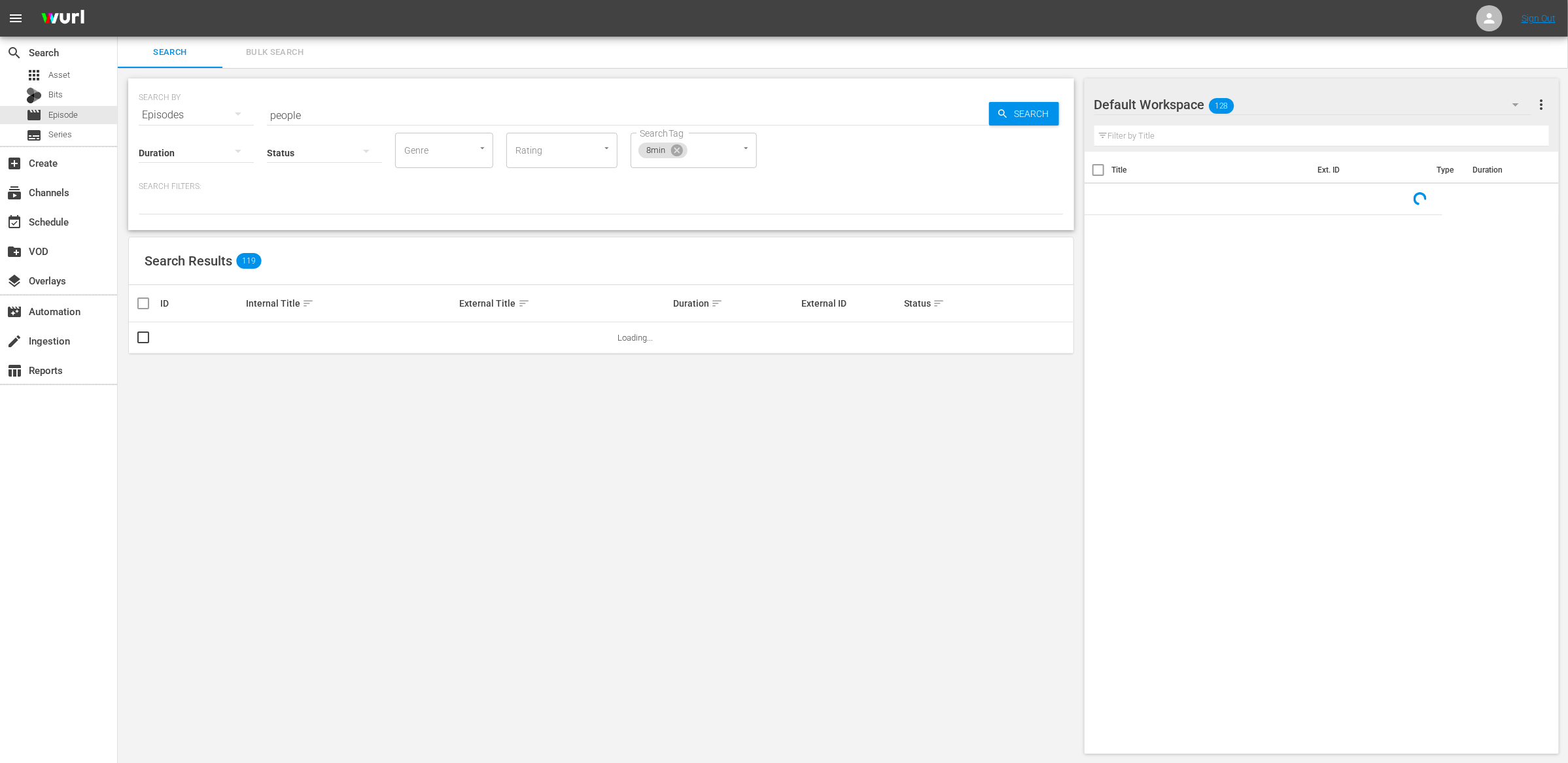
click at [287, 115] on input "people" at bounding box center [628, 115] width 722 height 31
click at [286, 115] on input "people" at bounding box center [628, 115] width 722 height 31
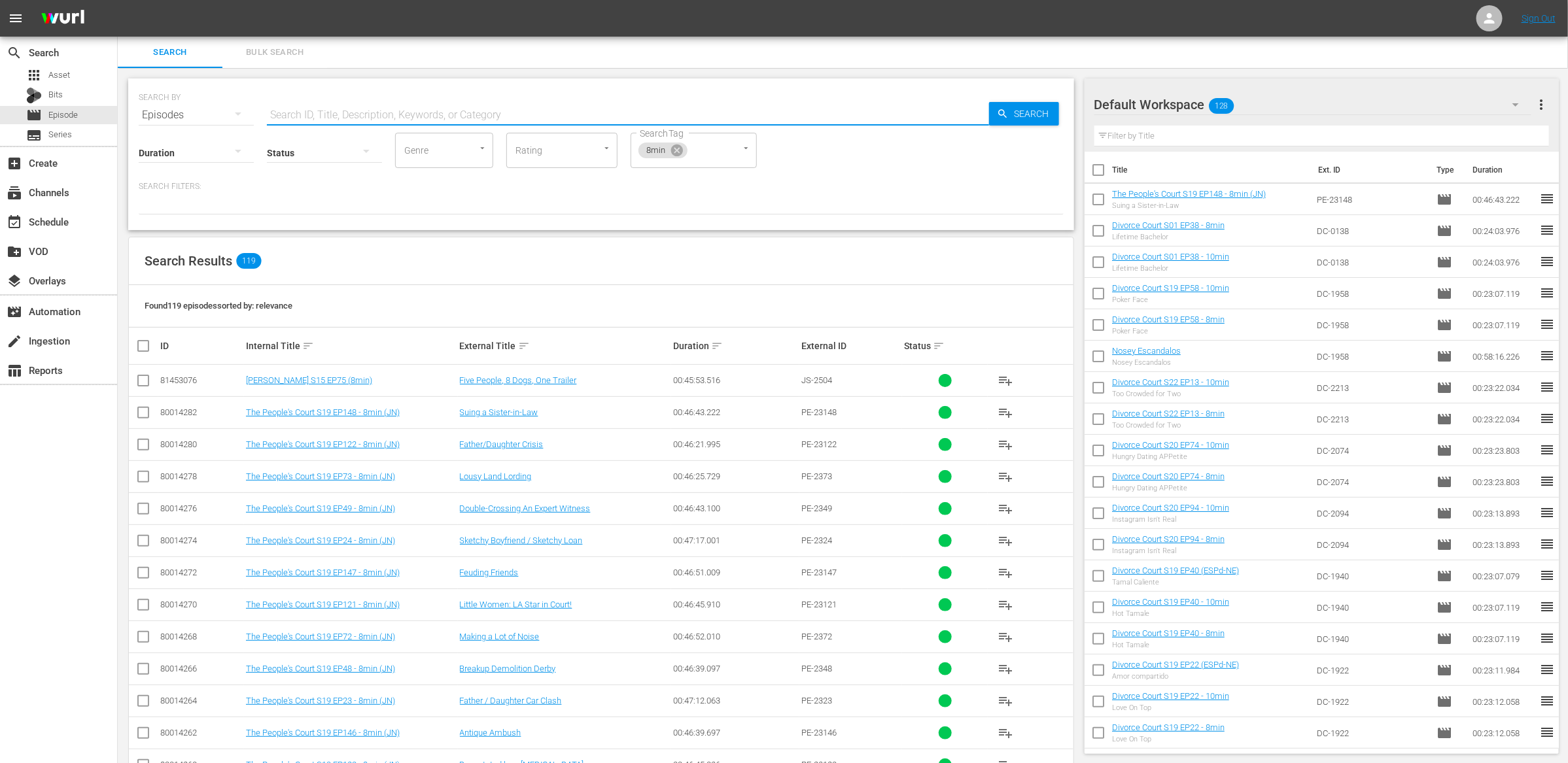
click at [290, 118] on input "text" at bounding box center [628, 115] width 722 height 31
type input "cutler"
click at [138, 379] on input "checkbox" at bounding box center [143, 383] width 16 height 16
checkbox input "true"
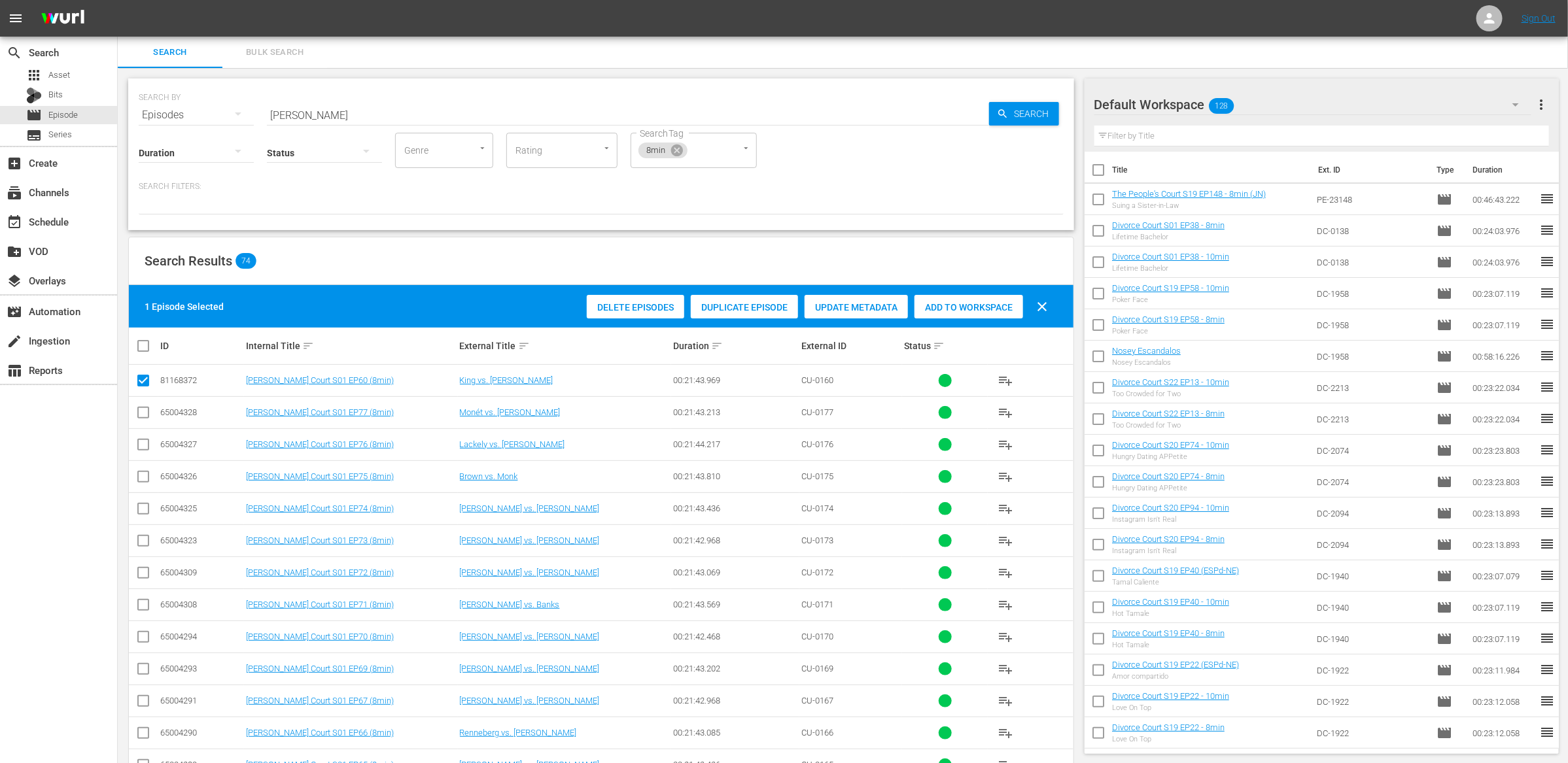
click at [140, 410] on input "checkbox" at bounding box center [143, 415] width 16 height 16
checkbox input "true"
drag, startPoint x: 974, startPoint y: 307, endPoint x: 1075, endPoint y: 377, distance: 122.9
click at [975, 308] on span "Add to Workspace" at bounding box center [969, 307] width 109 height 11
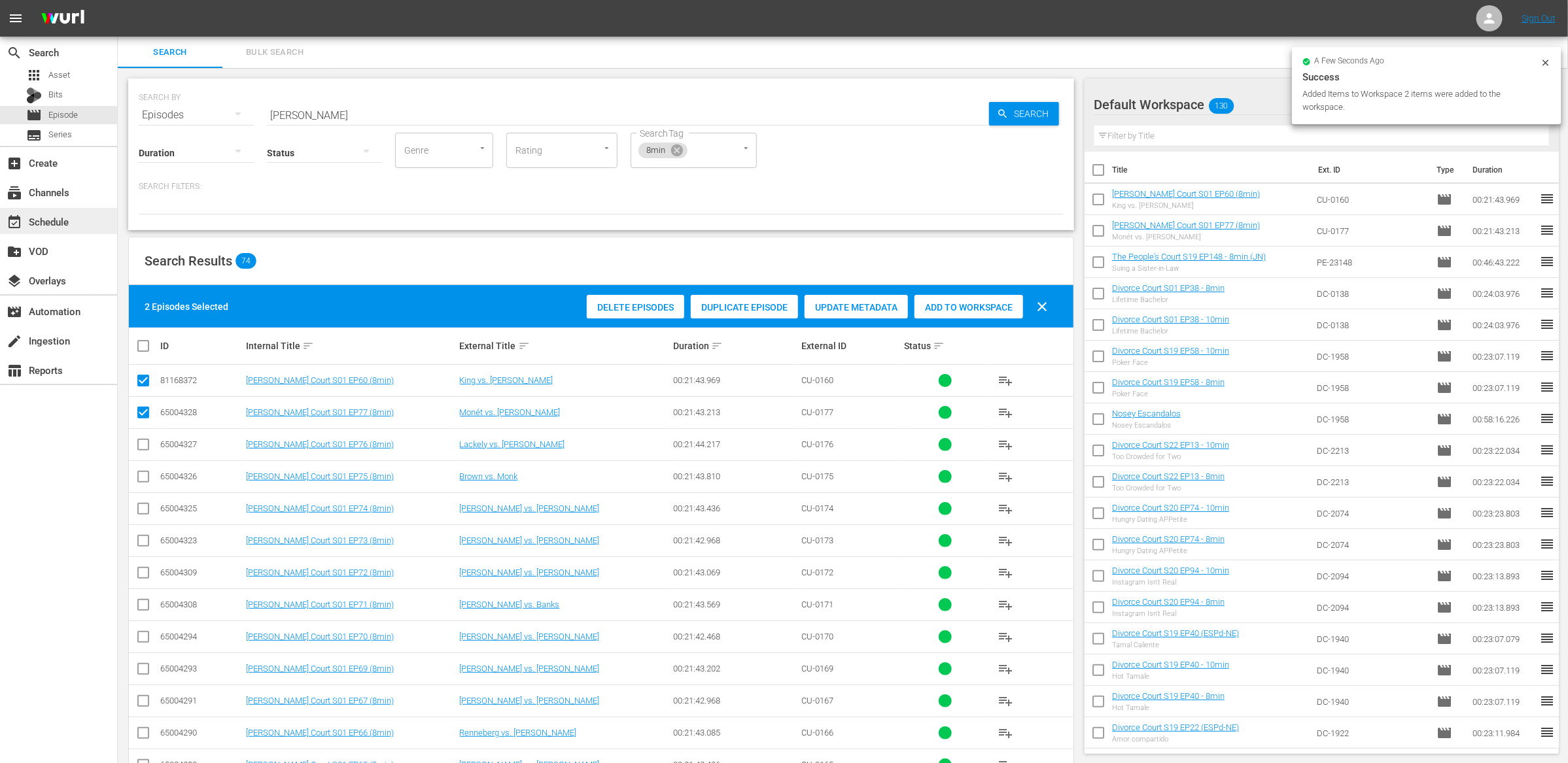
click at [32, 212] on div "event_available Schedule" at bounding box center [58, 220] width 117 height 26
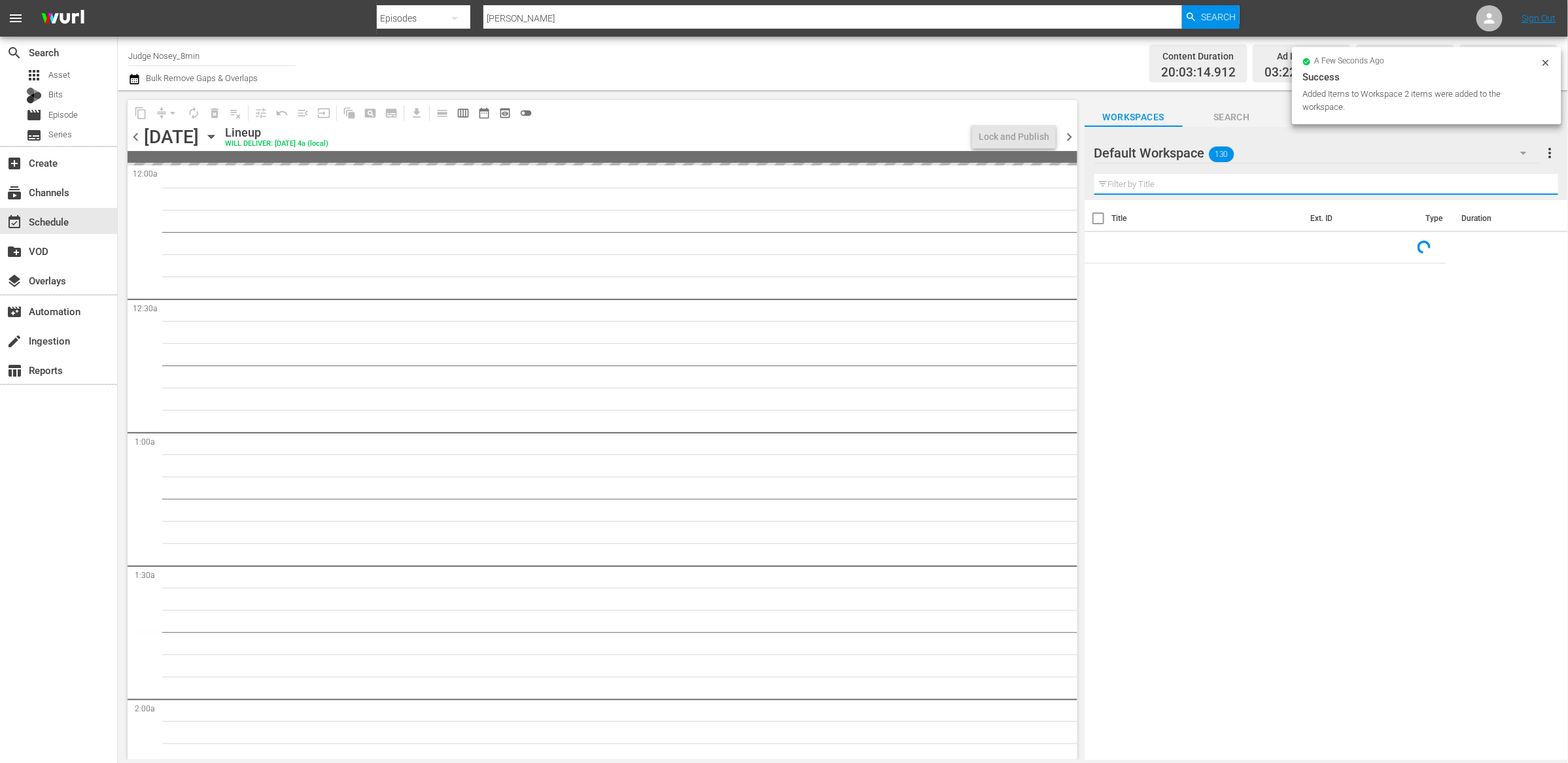
drag, startPoint x: 1157, startPoint y: 181, endPoint x: 1166, endPoint y: 197, distance: 18.4
click at [1157, 181] on input "text" at bounding box center [1326, 184] width 464 height 21
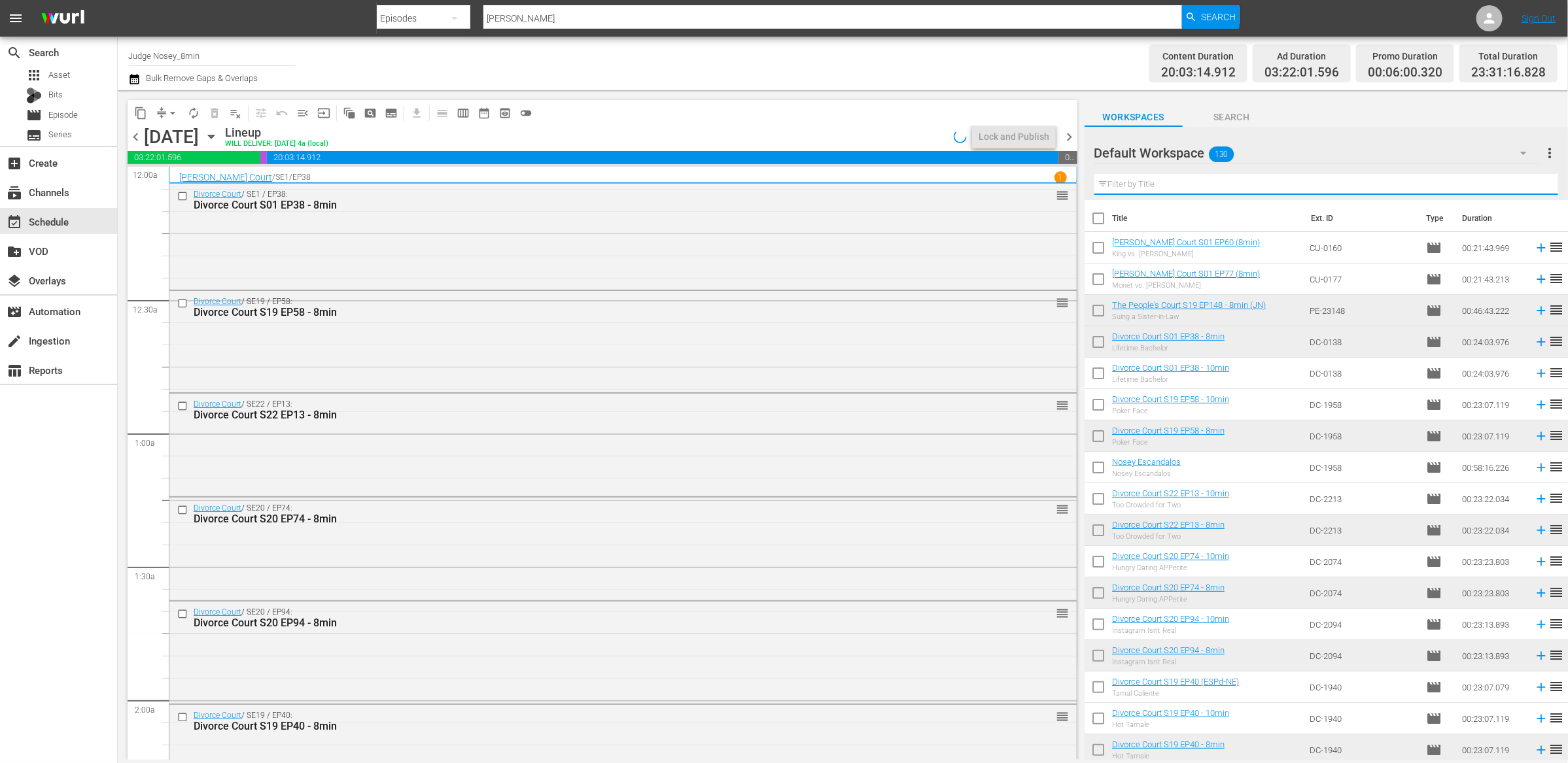
type input "8min"
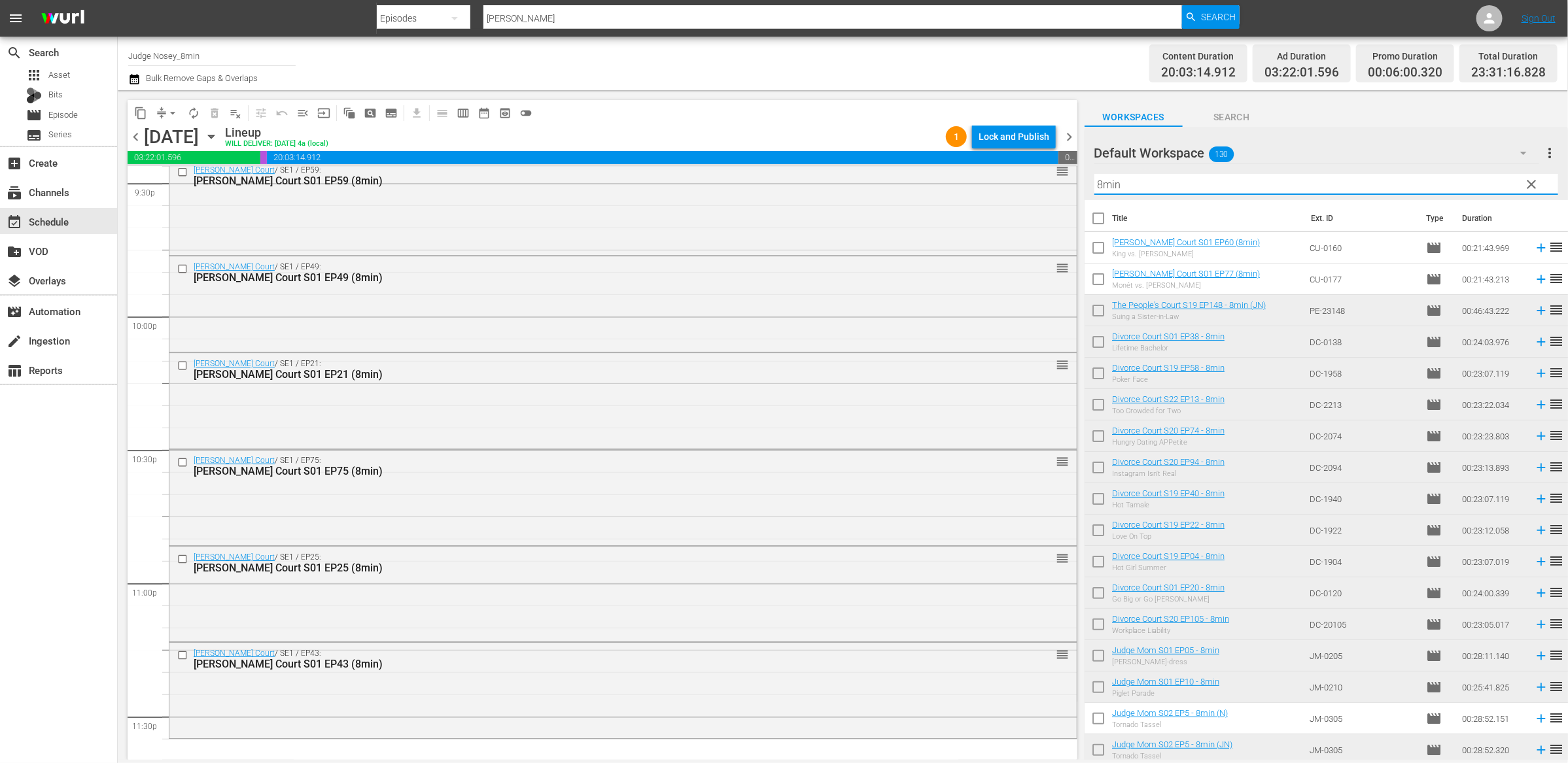
scroll to position [5811, 0]
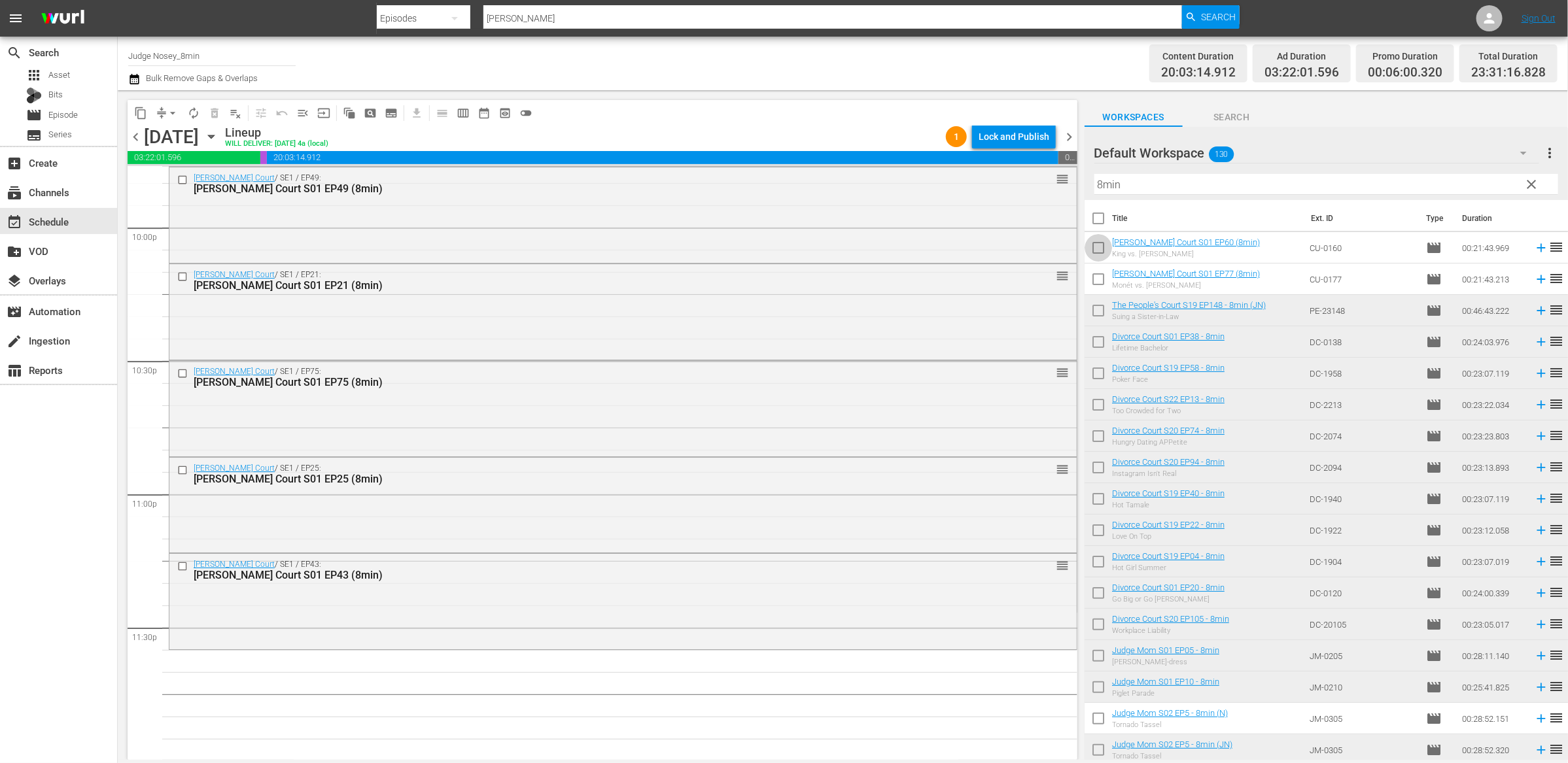
drag, startPoint x: 1100, startPoint y: 247, endPoint x: 1095, endPoint y: 279, distance: 32.4
click at [1100, 248] on input "checkbox" at bounding box center [1098, 250] width 27 height 27
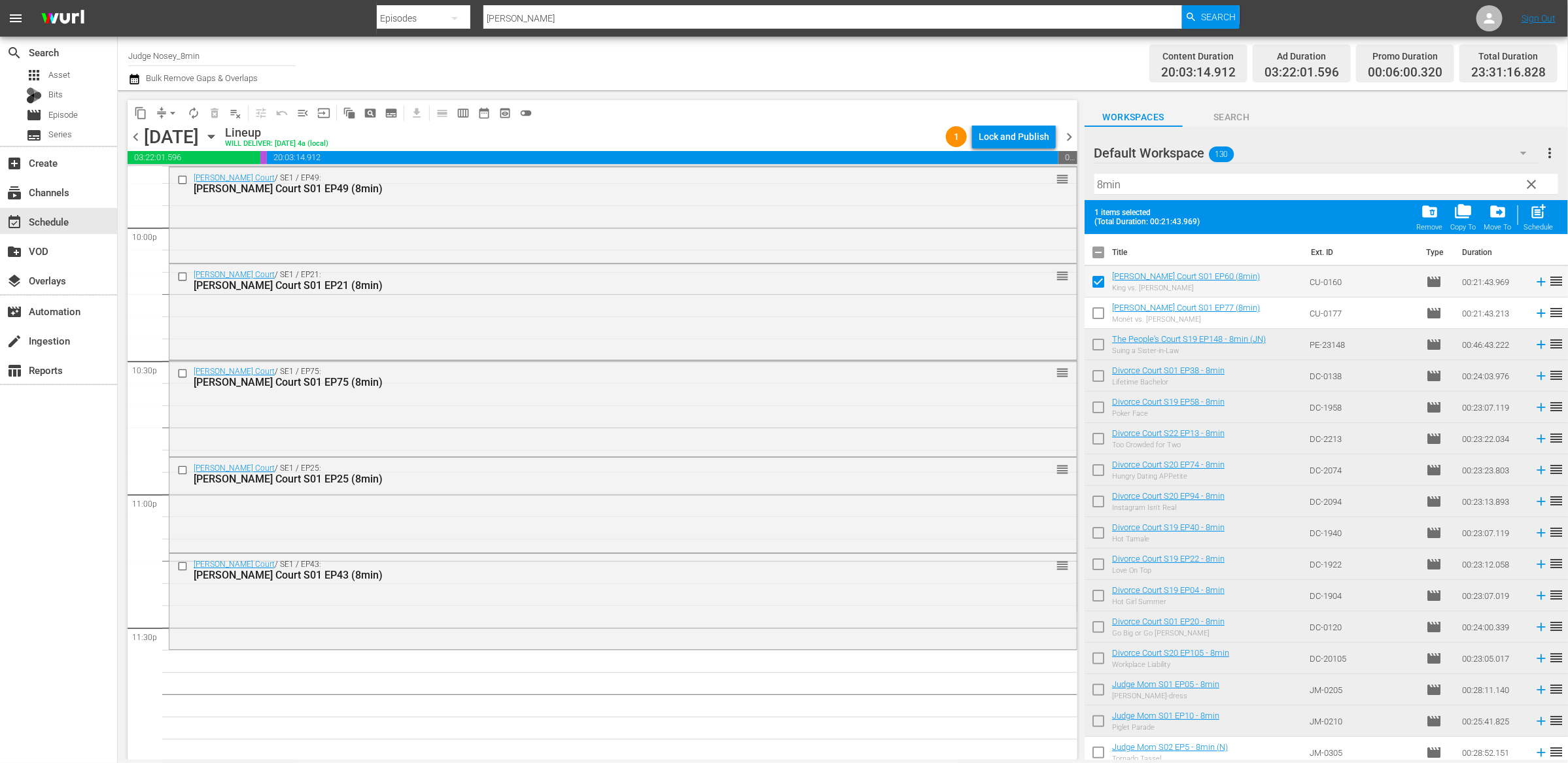
click at [1095, 282] on input "checkbox" at bounding box center [1098, 284] width 27 height 27
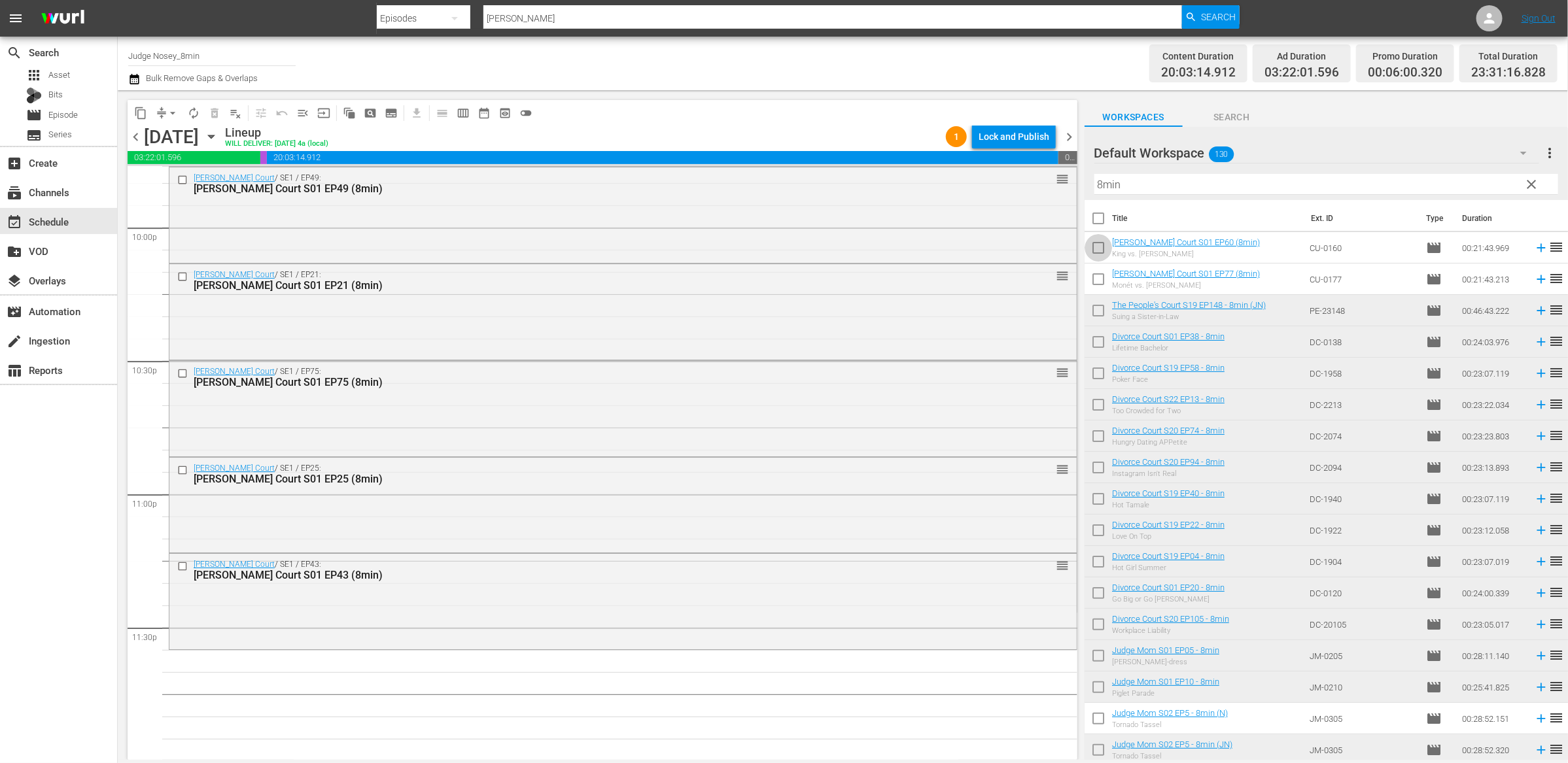
drag, startPoint x: 1098, startPoint y: 246, endPoint x: 1106, endPoint y: 322, distance: 76.4
click at [1099, 248] on input "checkbox" at bounding box center [1098, 250] width 27 height 27
checkbox input "true"
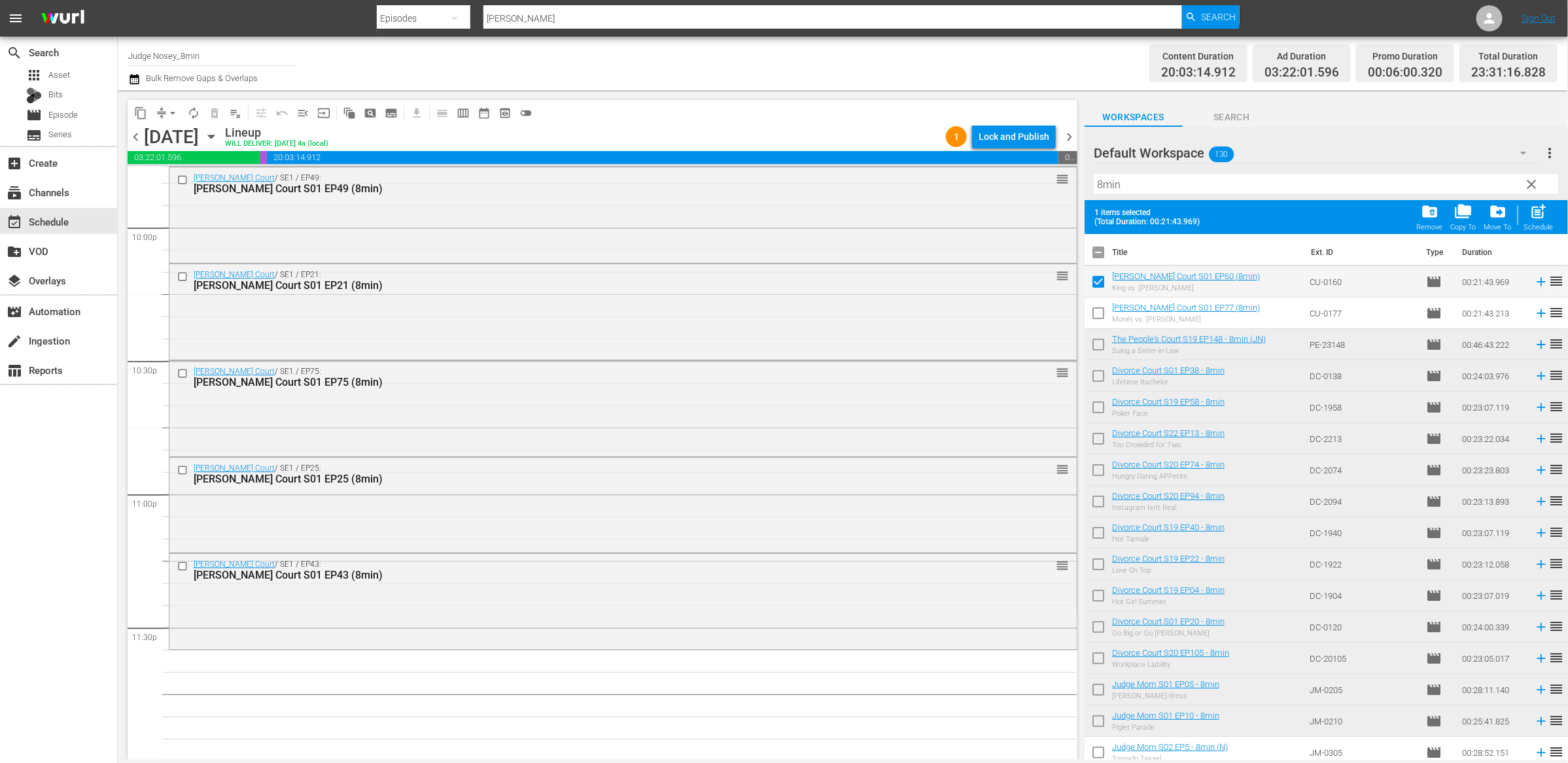
click at [1099, 314] on input "checkbox" at bounding box center [1098, 315] width 27 height 27
checkbox input "true"
click at [1537, 220] on div "post_add Schedule" at bounding box center [1539, 217] width 29 height 29
checkbox input "false"
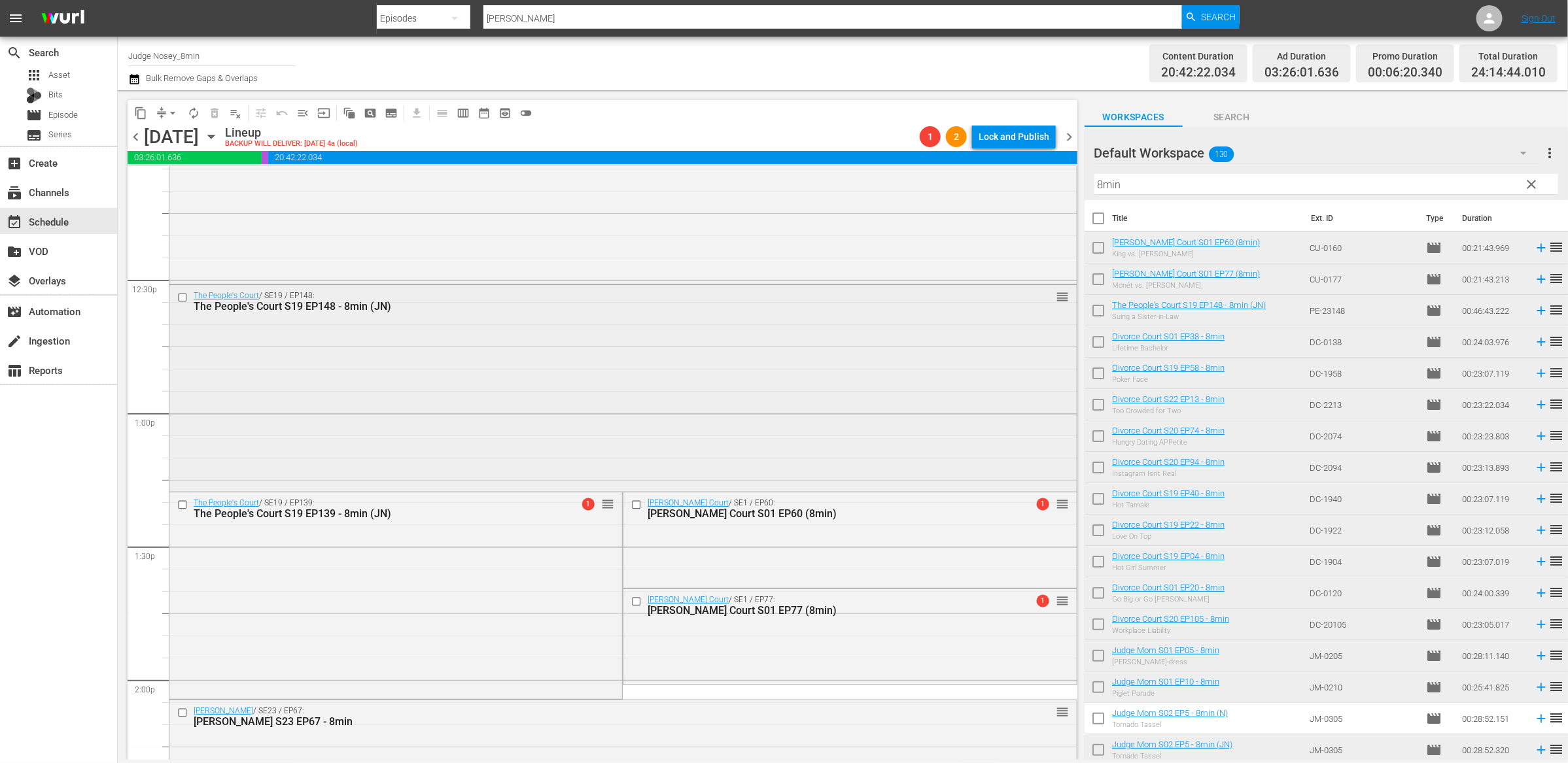
scroll to position [3216, 0]
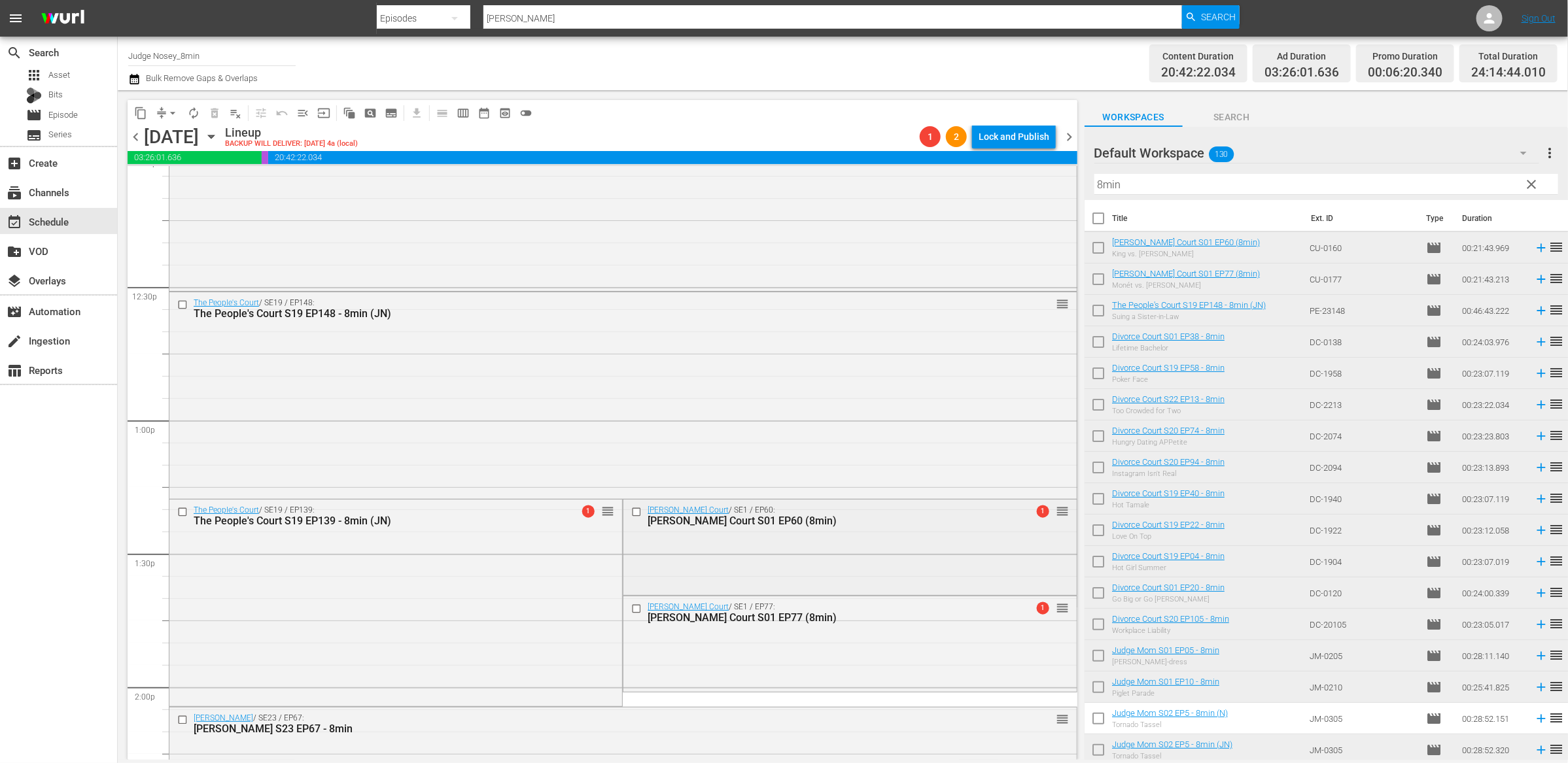
click at [639, 513] on input "checkbox" at bounding box center [638, 512] width 14 height 11
click at [636, 609] on input "checkbox" at bounding box center [638, 609] width 14 height 11
click at [218, 112] on span "delete_forever_outlined" at bounding box center [214, 113] width 13 height 13
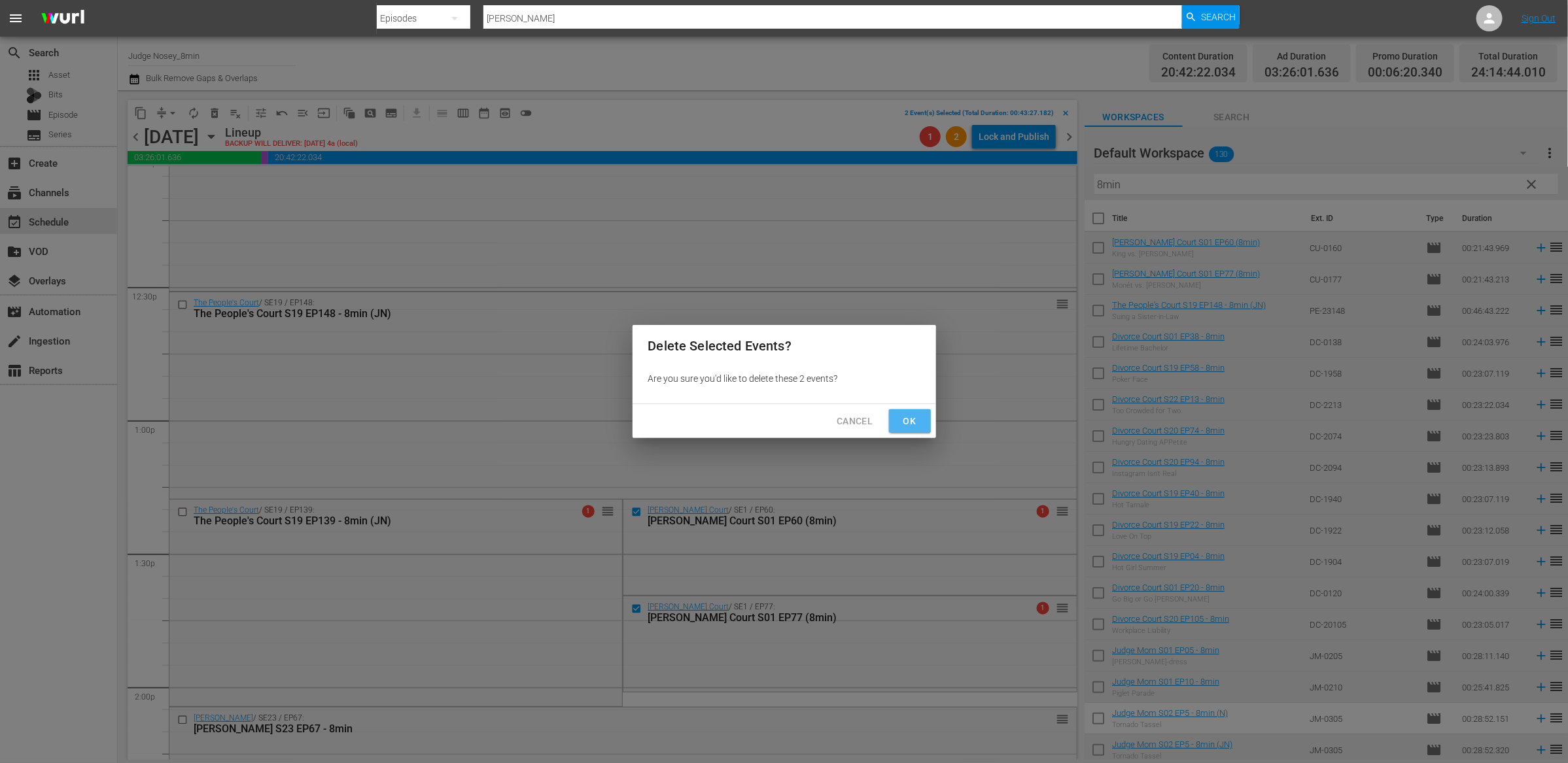
click at [897, 420] on button "Ok" at bounding box center [910, 421] width 42 height 24
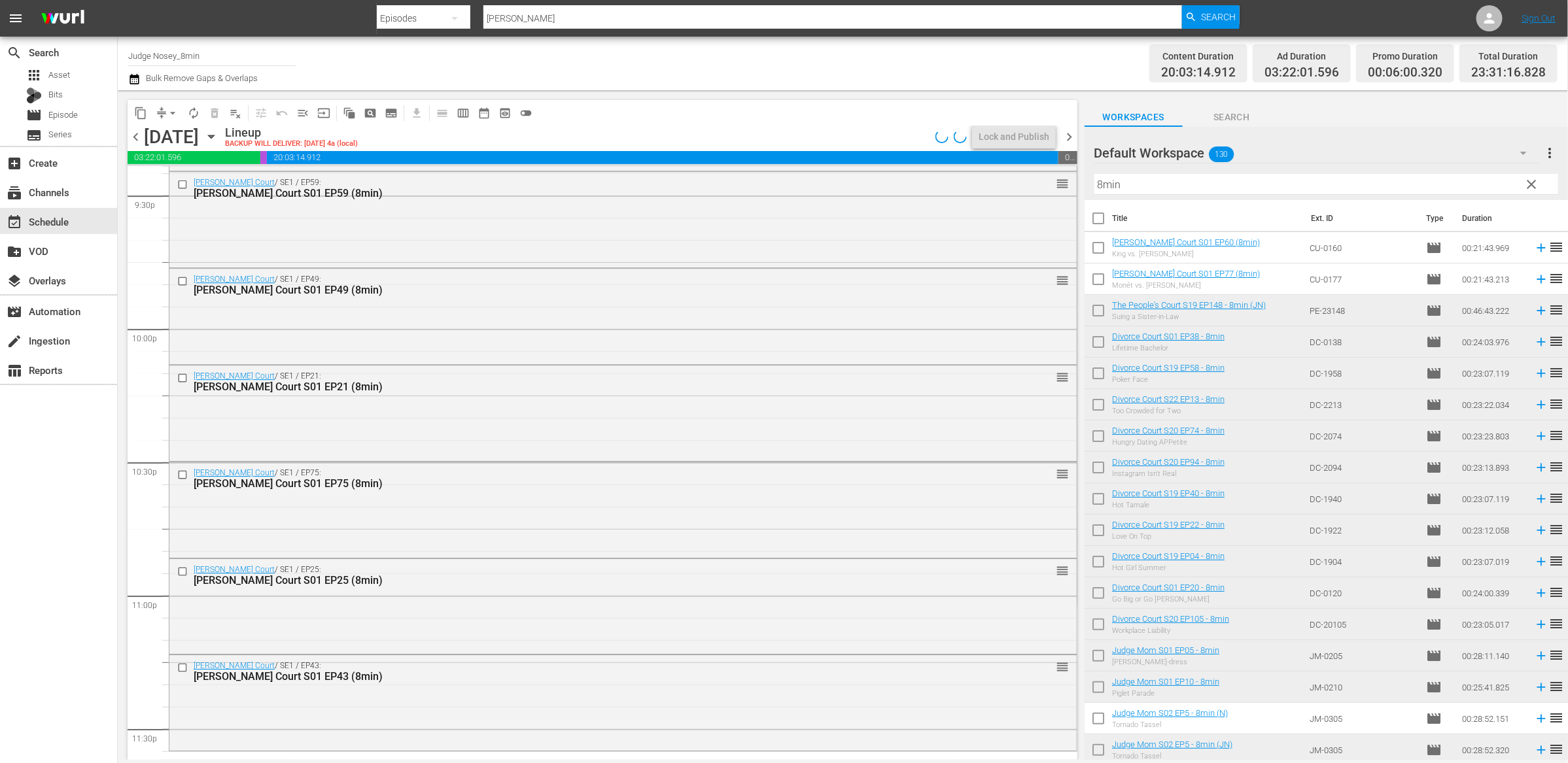
scroll to position [5811, 0]
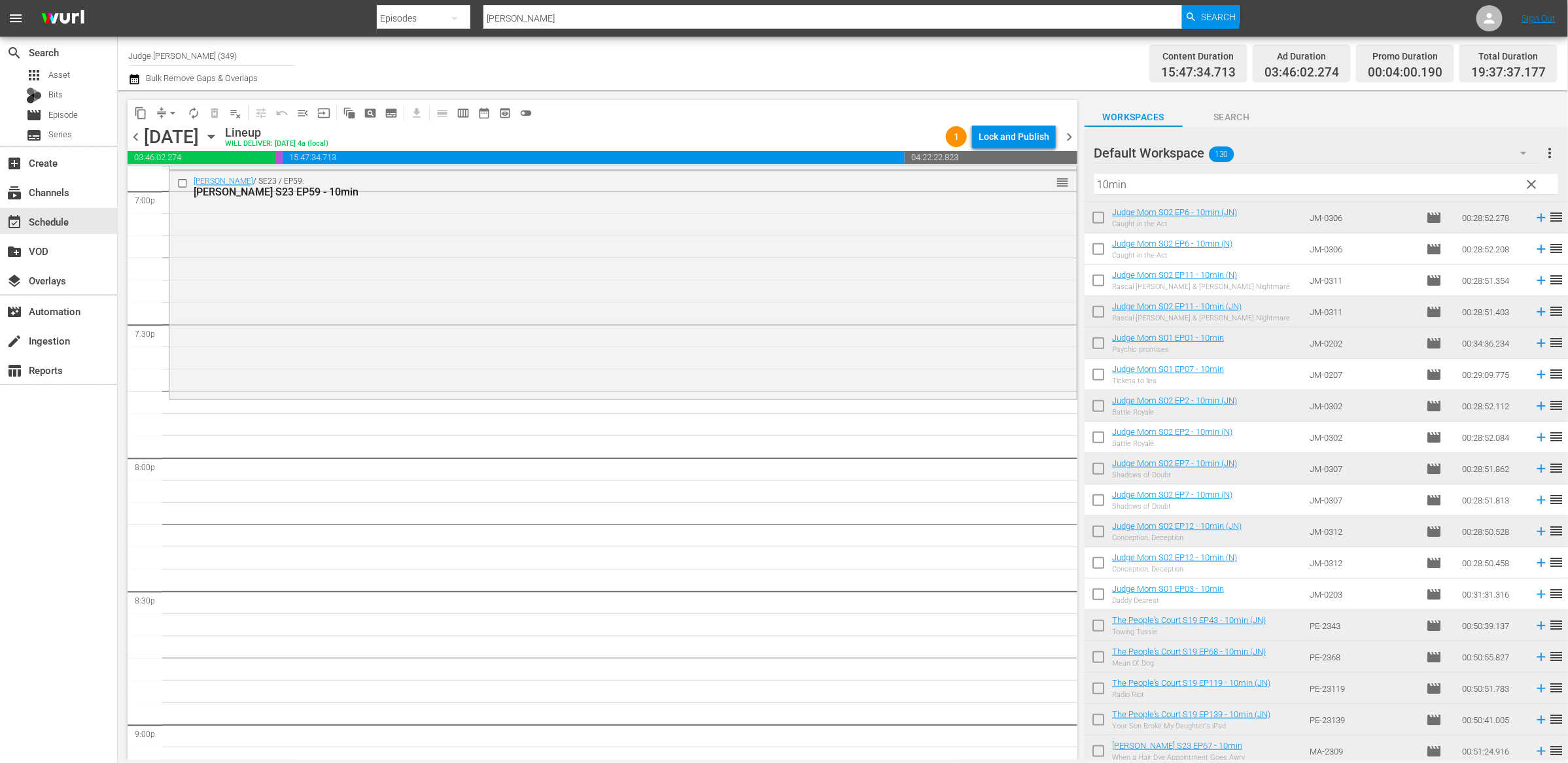
scroll to position [1227, 0]
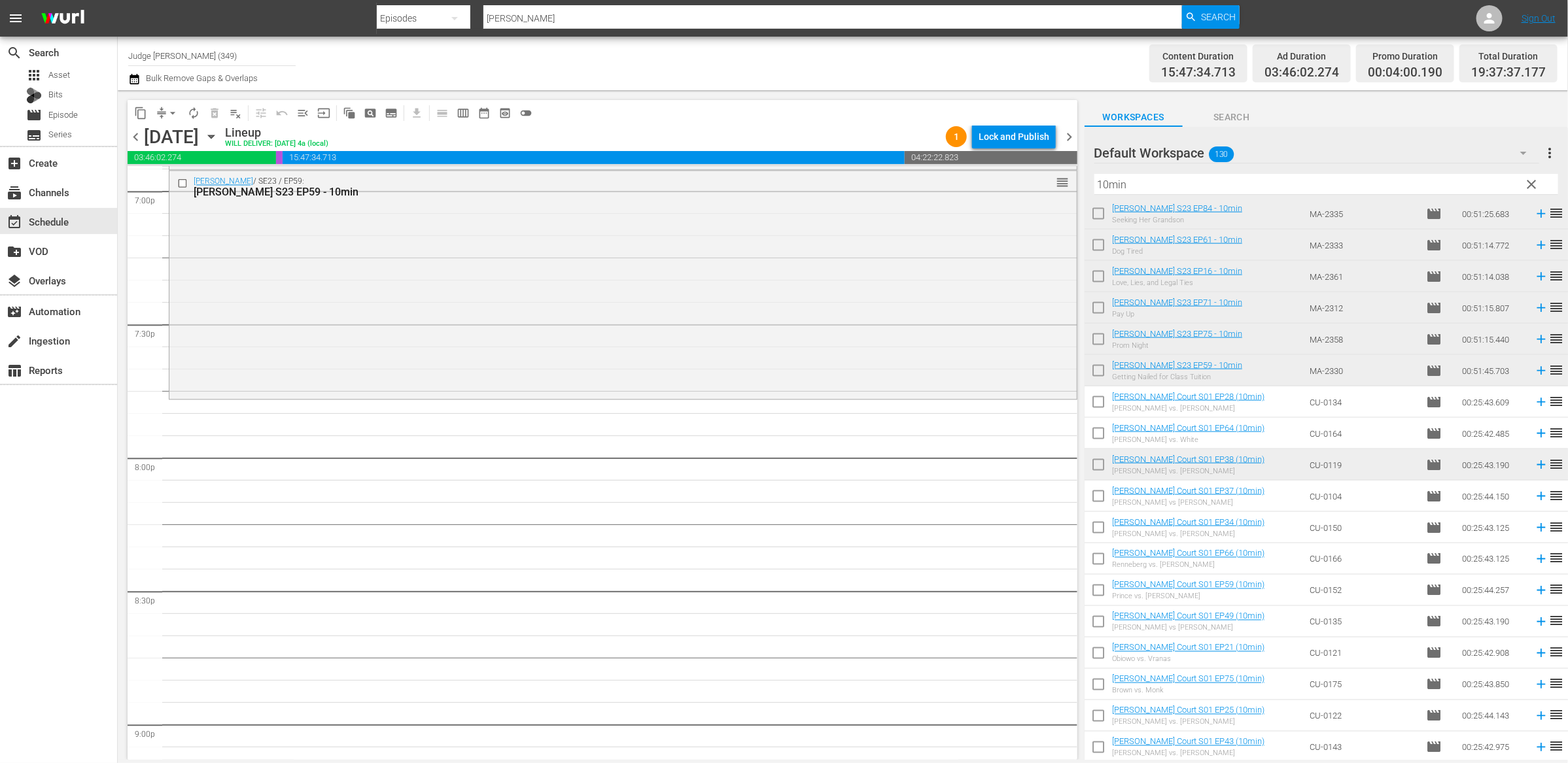
click at [1090, 399] on input "checkbox" at bounding box center [1098, 405] width 27 height 27
checkbox input "true"
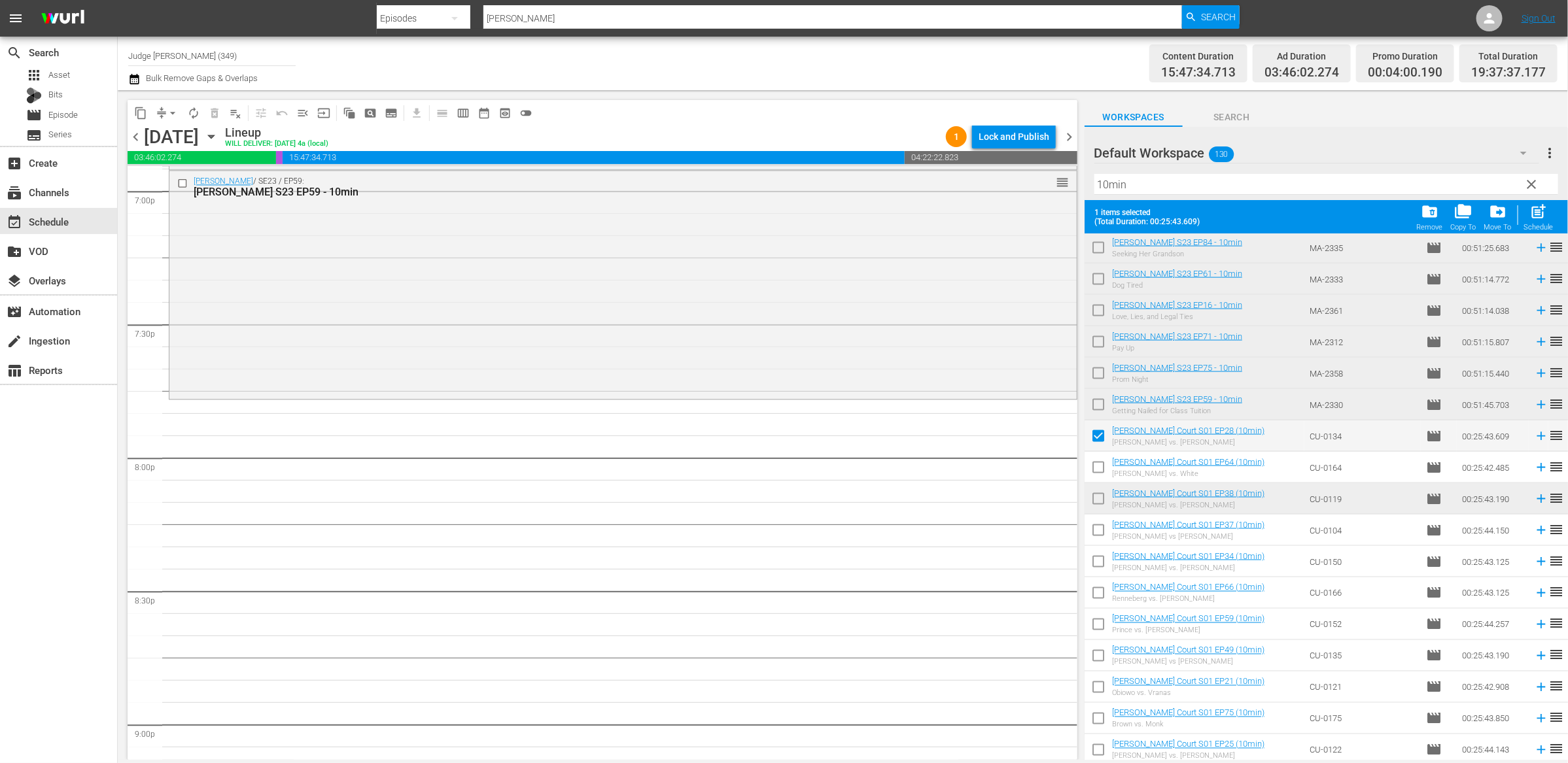
click at [1098, 468] on input "checkbox" at bounding box center [1098, 470] width 27 height 27
checkbox input "true"
click at [1100, 524] on input "checkbox" at bounding box center [1098, 533] width 27 height 27
checkbox input "true"
click at [1098, 560] on input "checkbox" at bounding box center [1098, 564] width 27 height 27
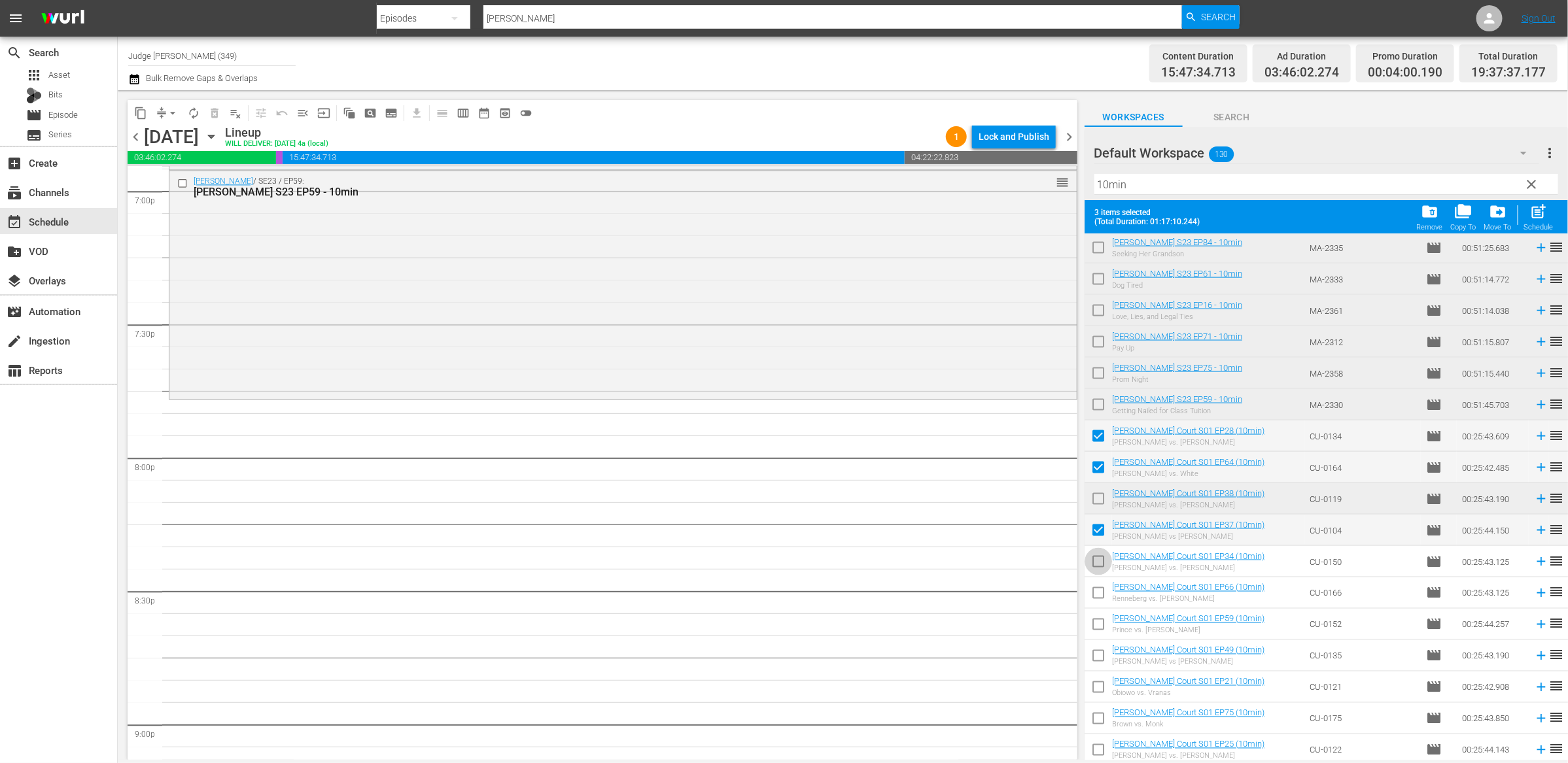
checkbox input "true"
drag, startPoint x: 1098, startPoint y: 592, endPoint x: 1100, endPoint y: 614, distance: 22.1
click at [1098, 592] on input "checkbox" at bounding box center [1098, 596] width 27 height 27
checkbox input "true"
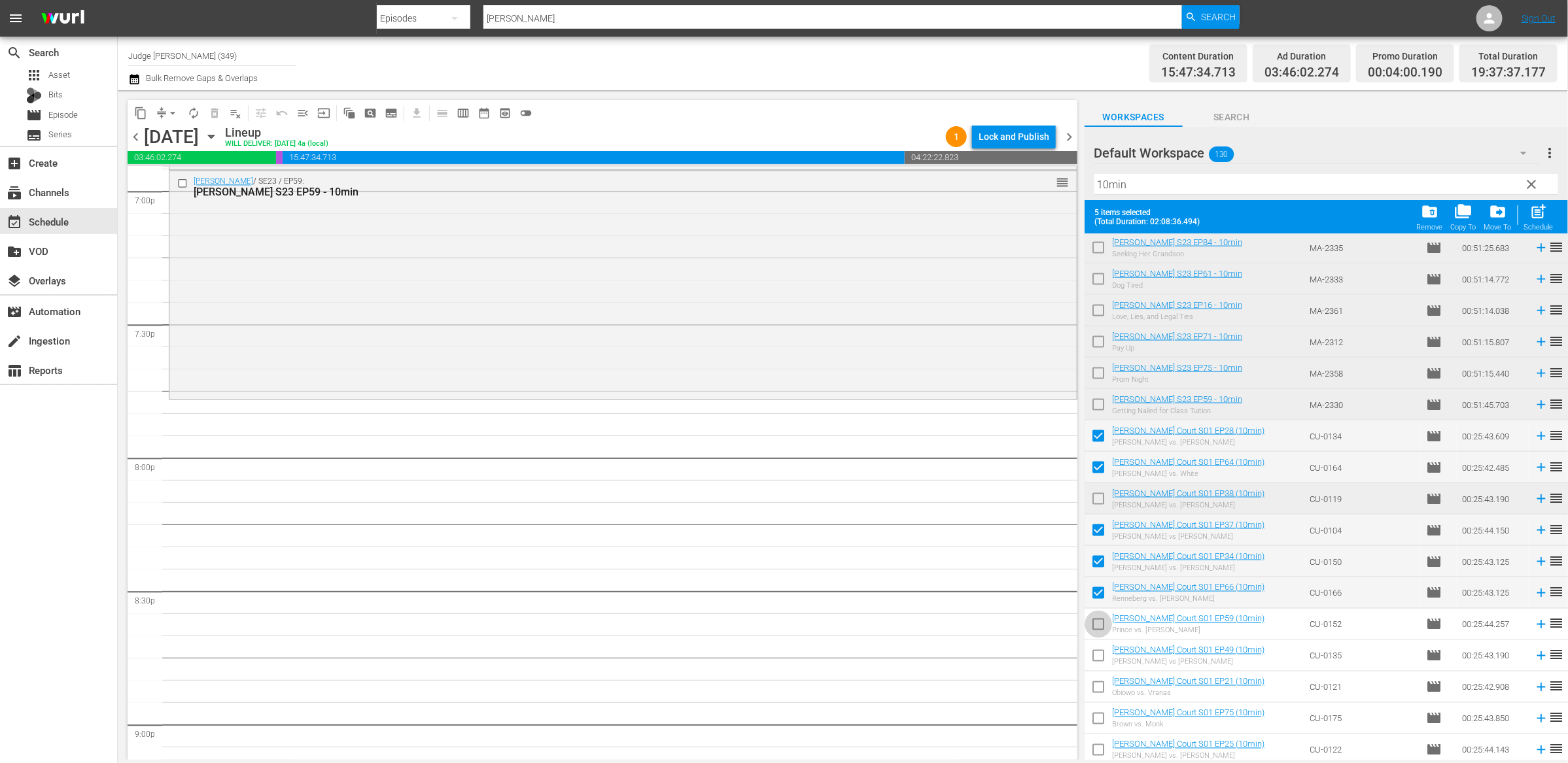
drag, startPoint x: 1100, startPoint y: 624, endPoint x: 1099, endPoint y: 661, distance: 37.0
click at [1100, 625] on input "checkbox" at bounding box center [1098, 627] width 27 height 27
checkbox input "true"
click at [1098, 661] on input "checkbox" at bounding box center [1098, 658] width 27 height 27
checkbox input "true"
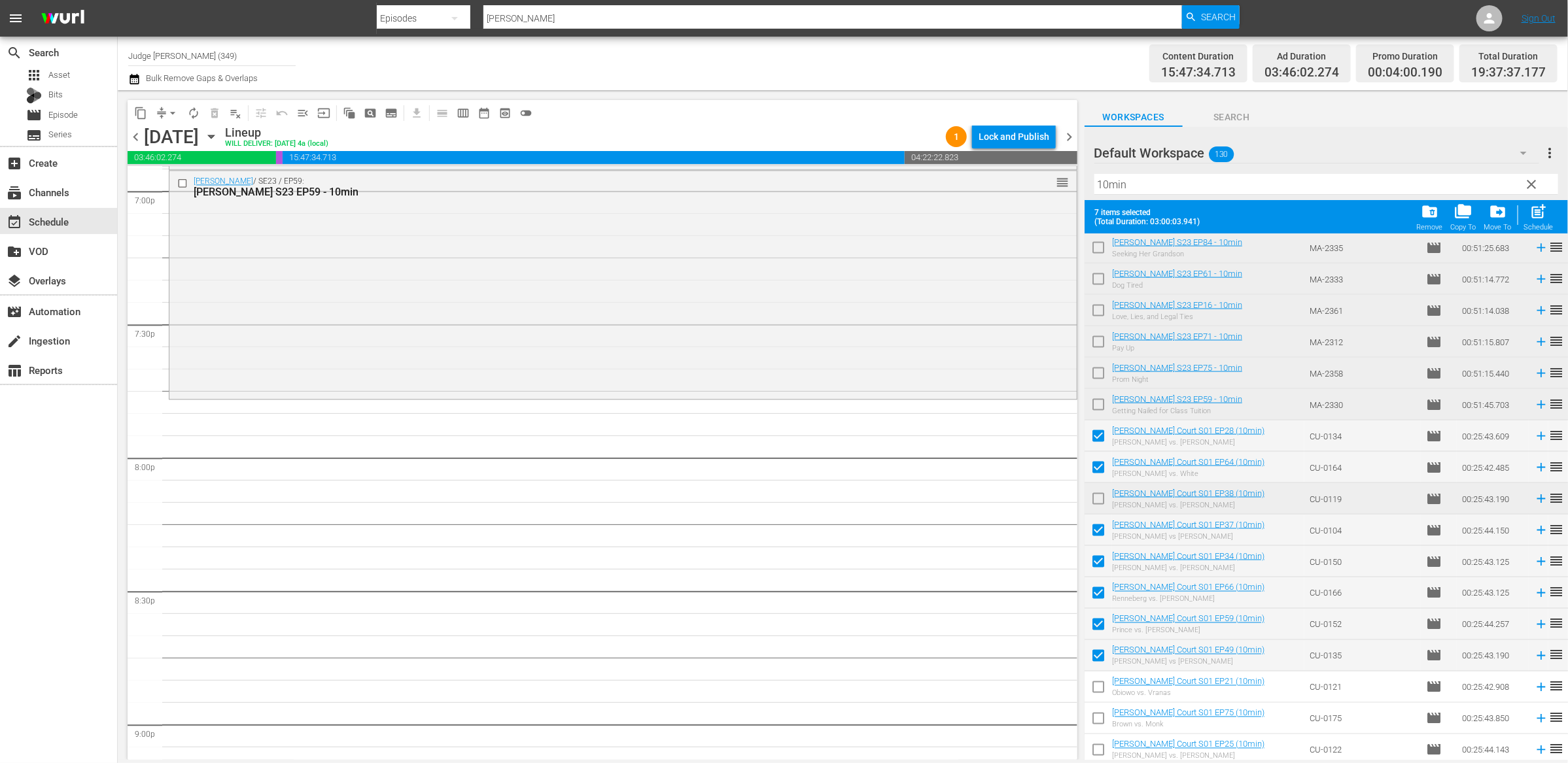
click at [1097, 689] on input "checkbox" at bounding box center [1098, 690] width 27 height 27
checkbox input "true"
click at [1098, 689] on input "checkbox" at bounding box center [1098, 687] width 27 height 27
checkbox input "true"
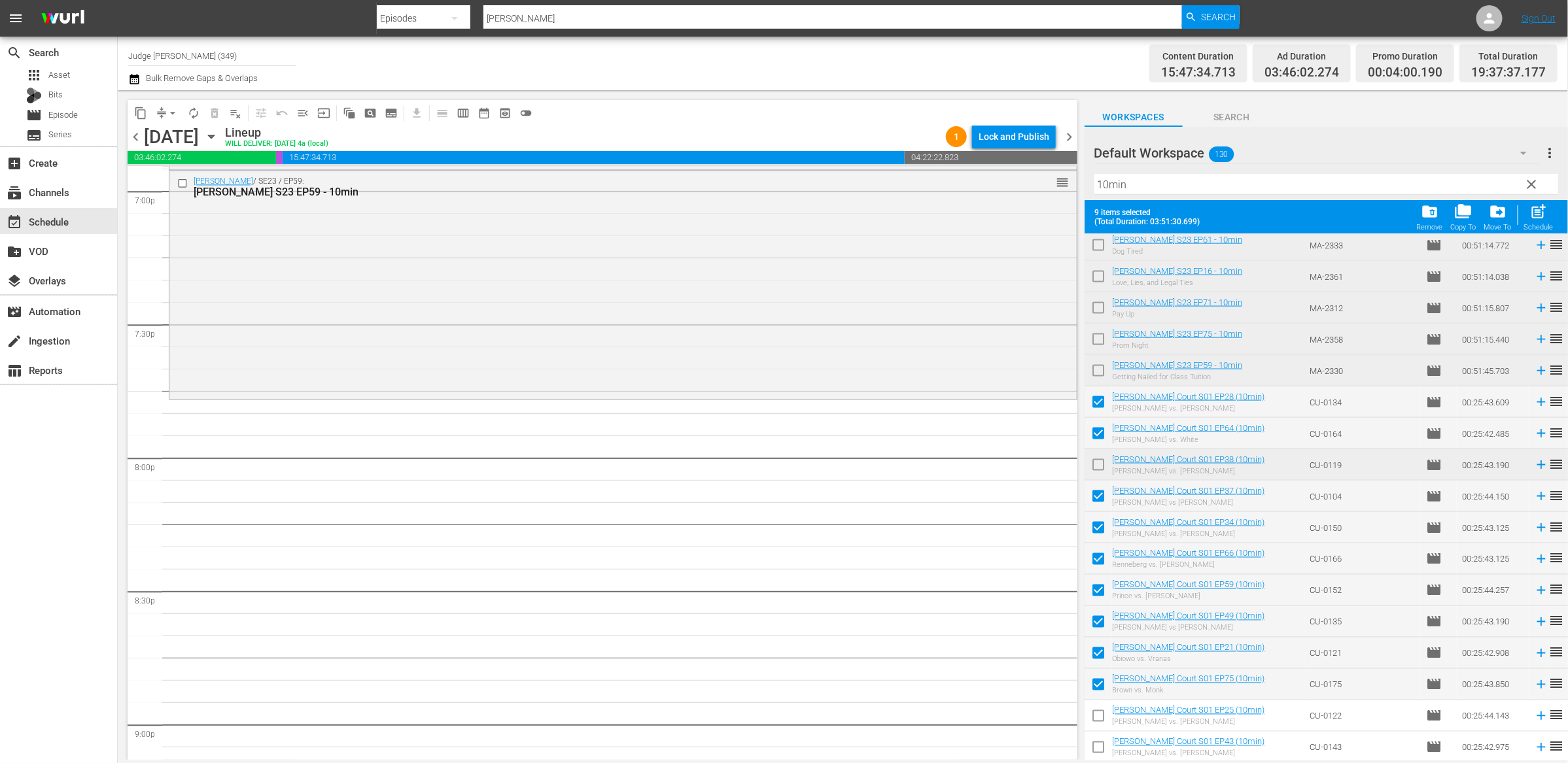
click at [1098, 719] on input "checkbox" at bounding box center [1098, 718] width 27 height 27
checkbox input "true"
drag, startPoint x: 1099, startPoint y: 745, endPoint x: 1095, endPoint y: 730, distance: 15.5
click at [1099, 745] on input "checkbox" at bounding box center [1098, 750] width 27 height 27
checkbox input "true"
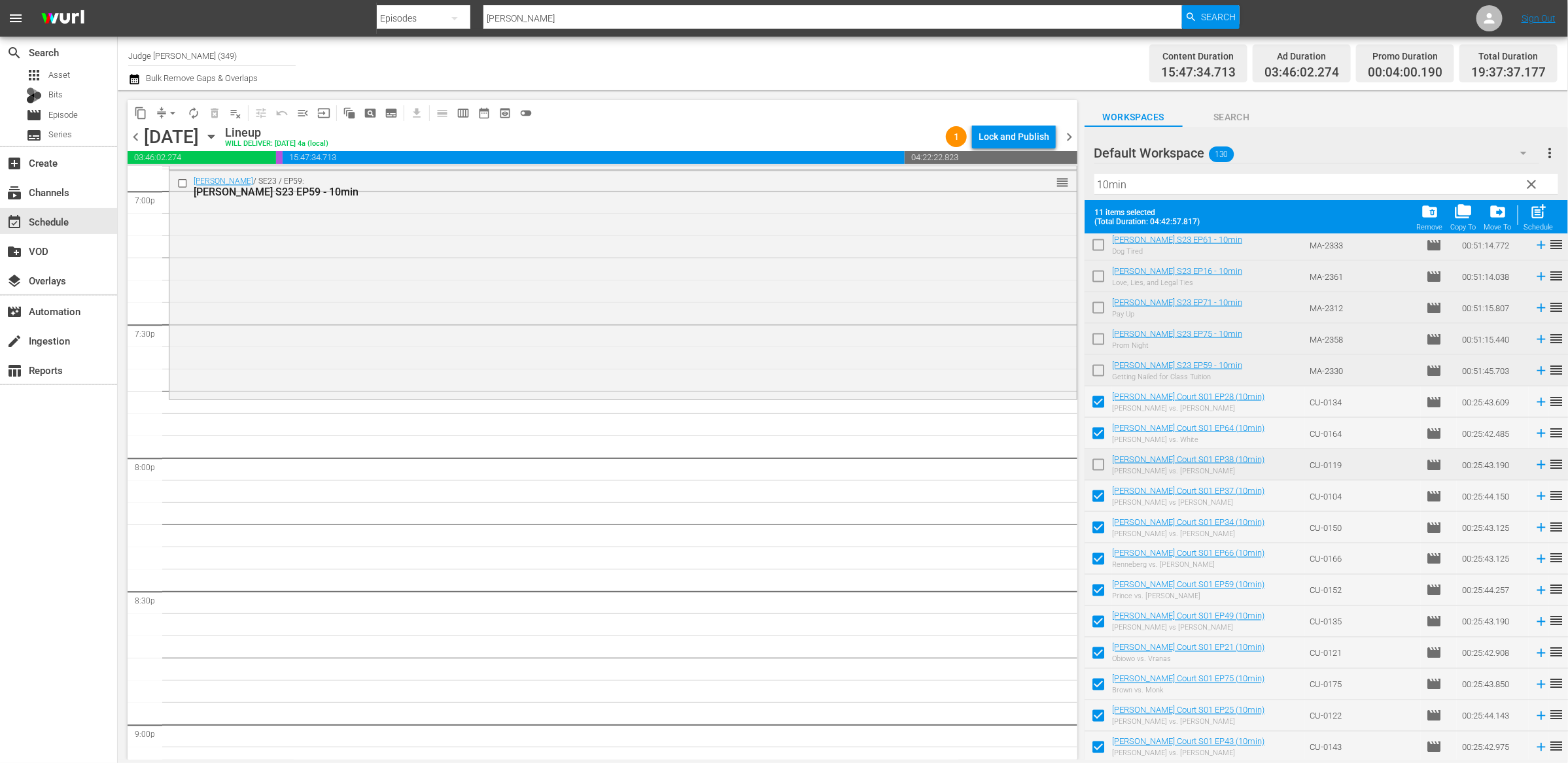
click at [1544, 216] on span "post_add" at bounding box center [1539, 212] width 17 height 17
checkbox input "false"
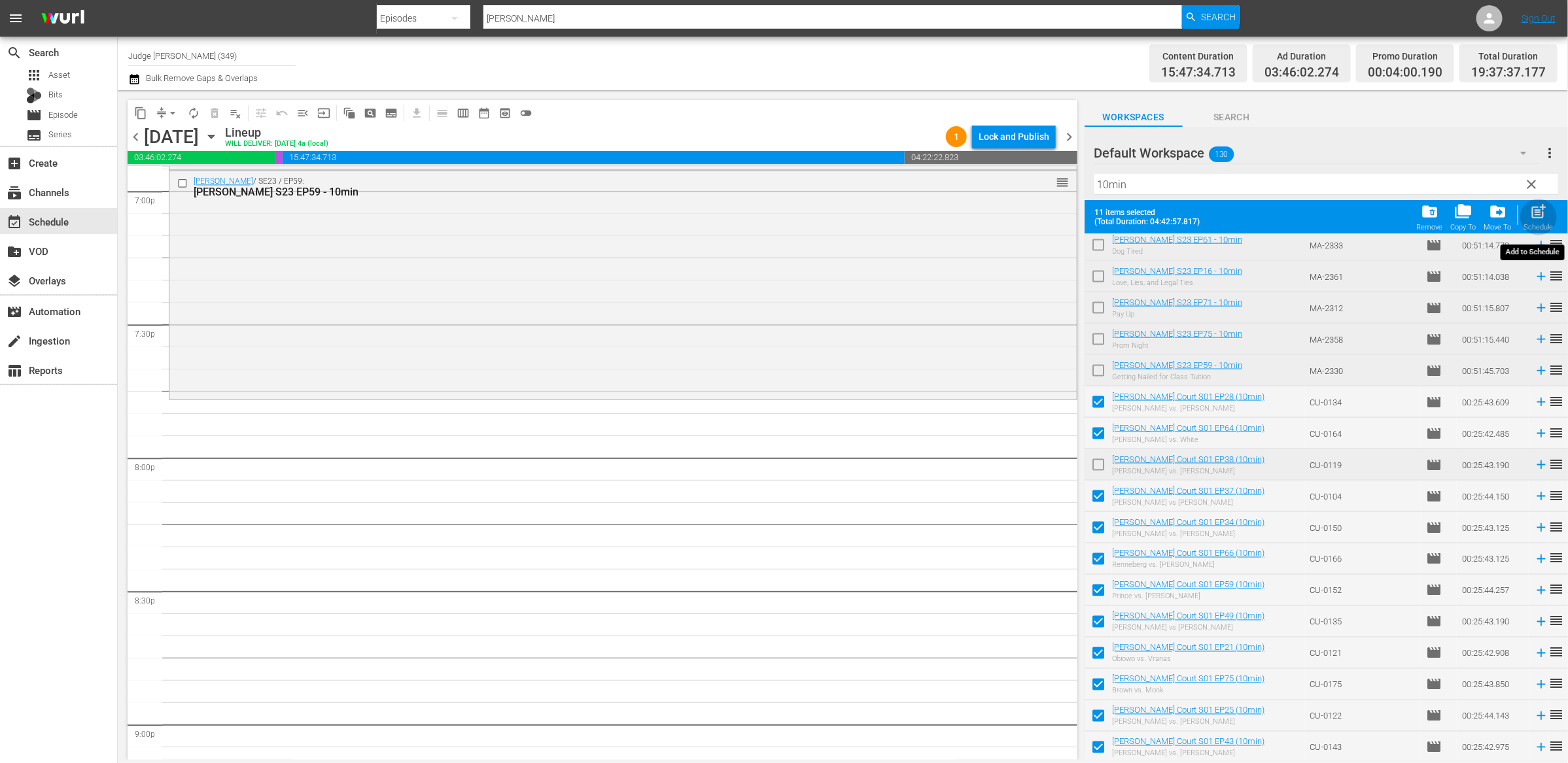
checkbox input "false"
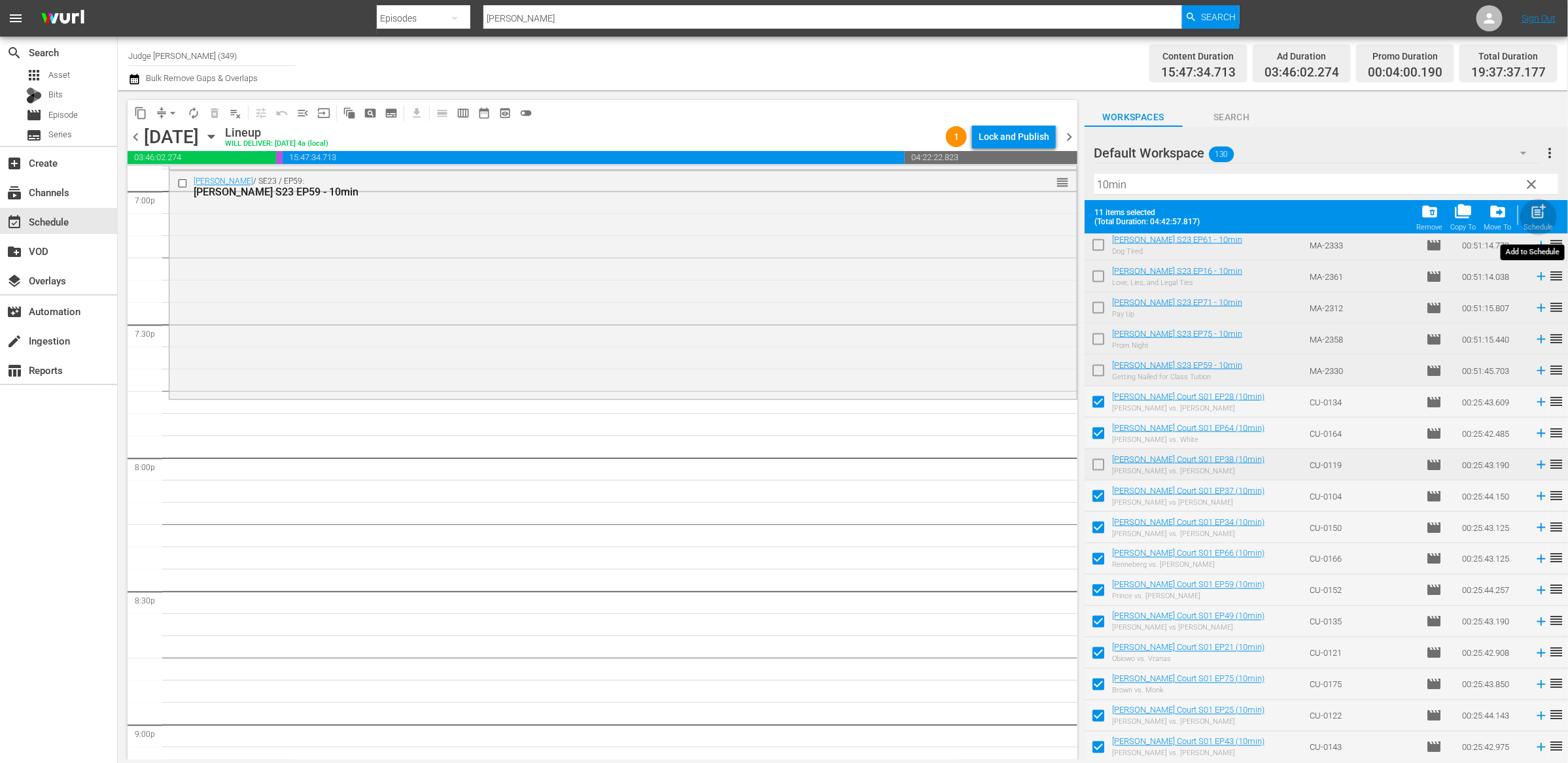
checkbox input "false"
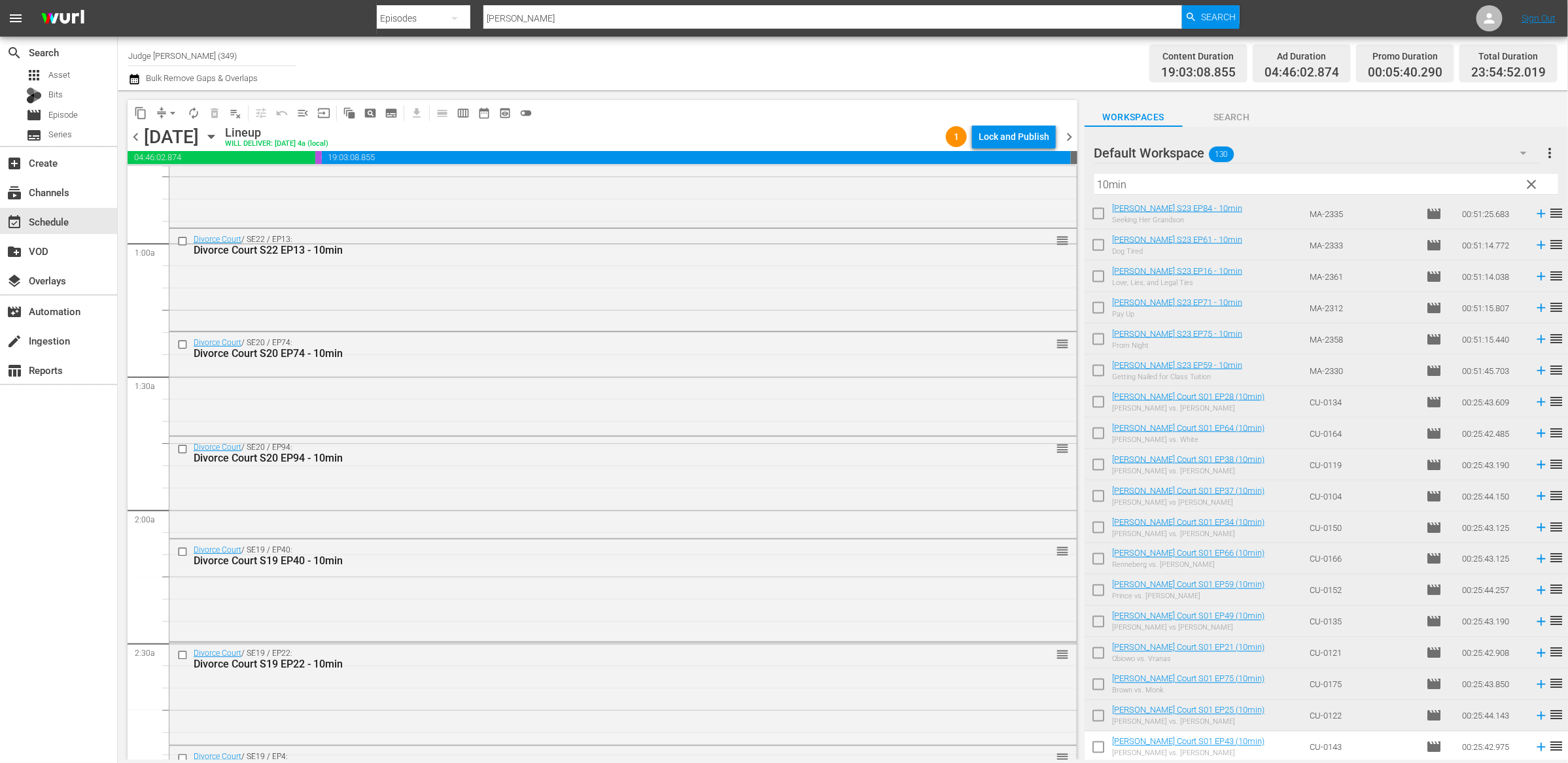
scroll to position [0, 0]
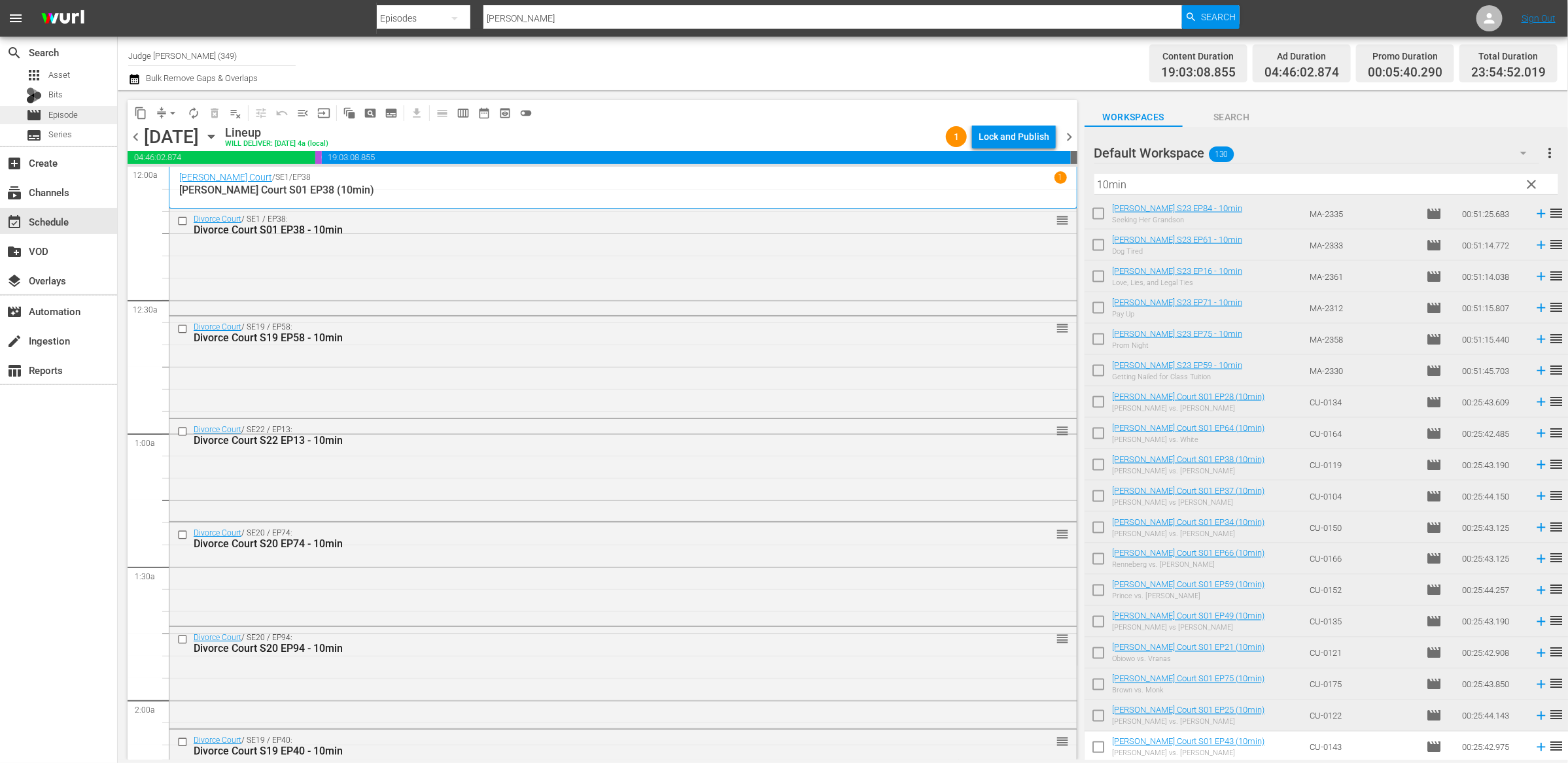
click at [37, 113] on span "movie" at bounding box center [34, 116] width 16 height 16
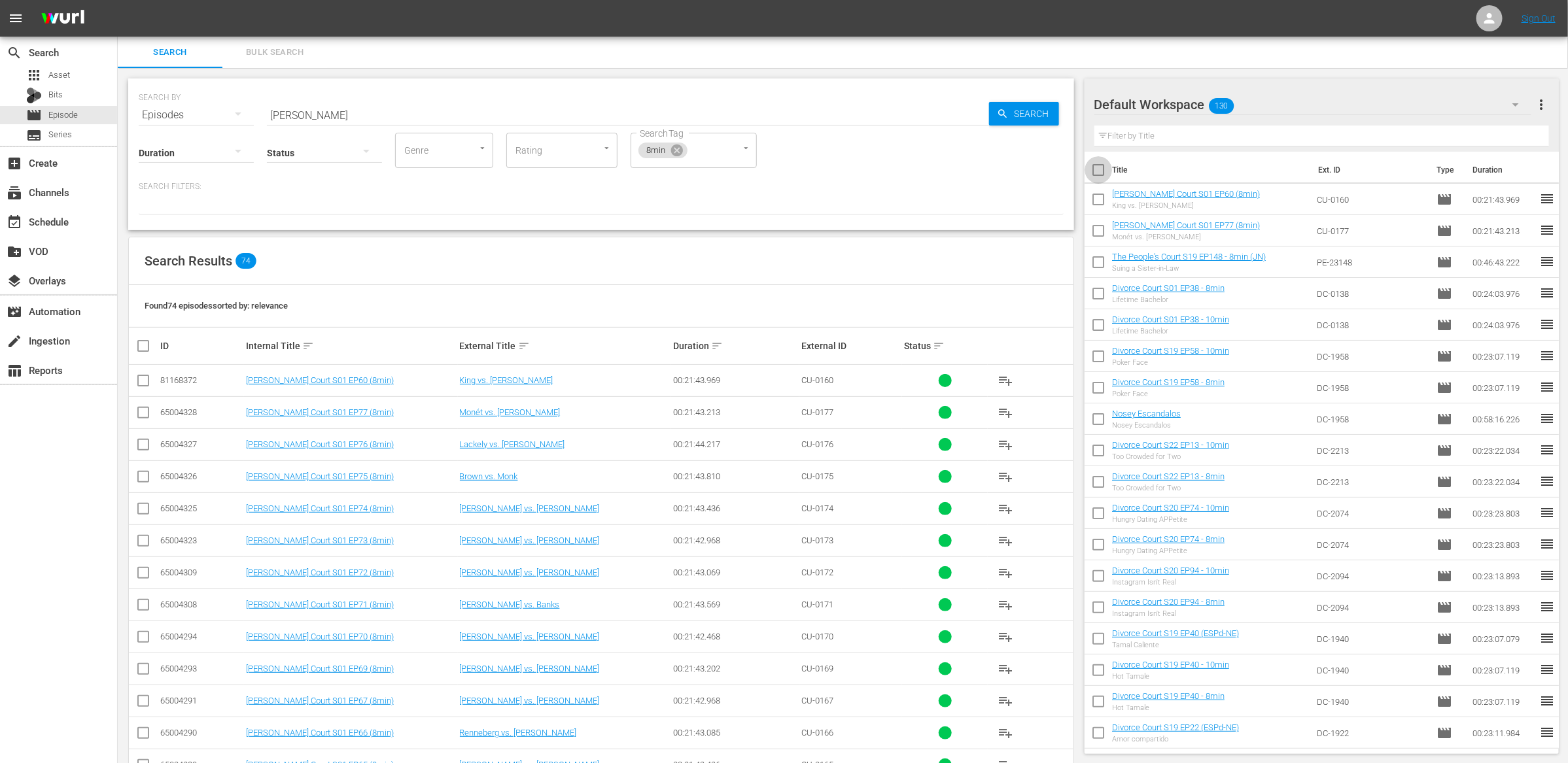
click at [1094, 170] on input "checkbox" at bounding box center [1098, 173] width 27 height 27
checkbox input "true"
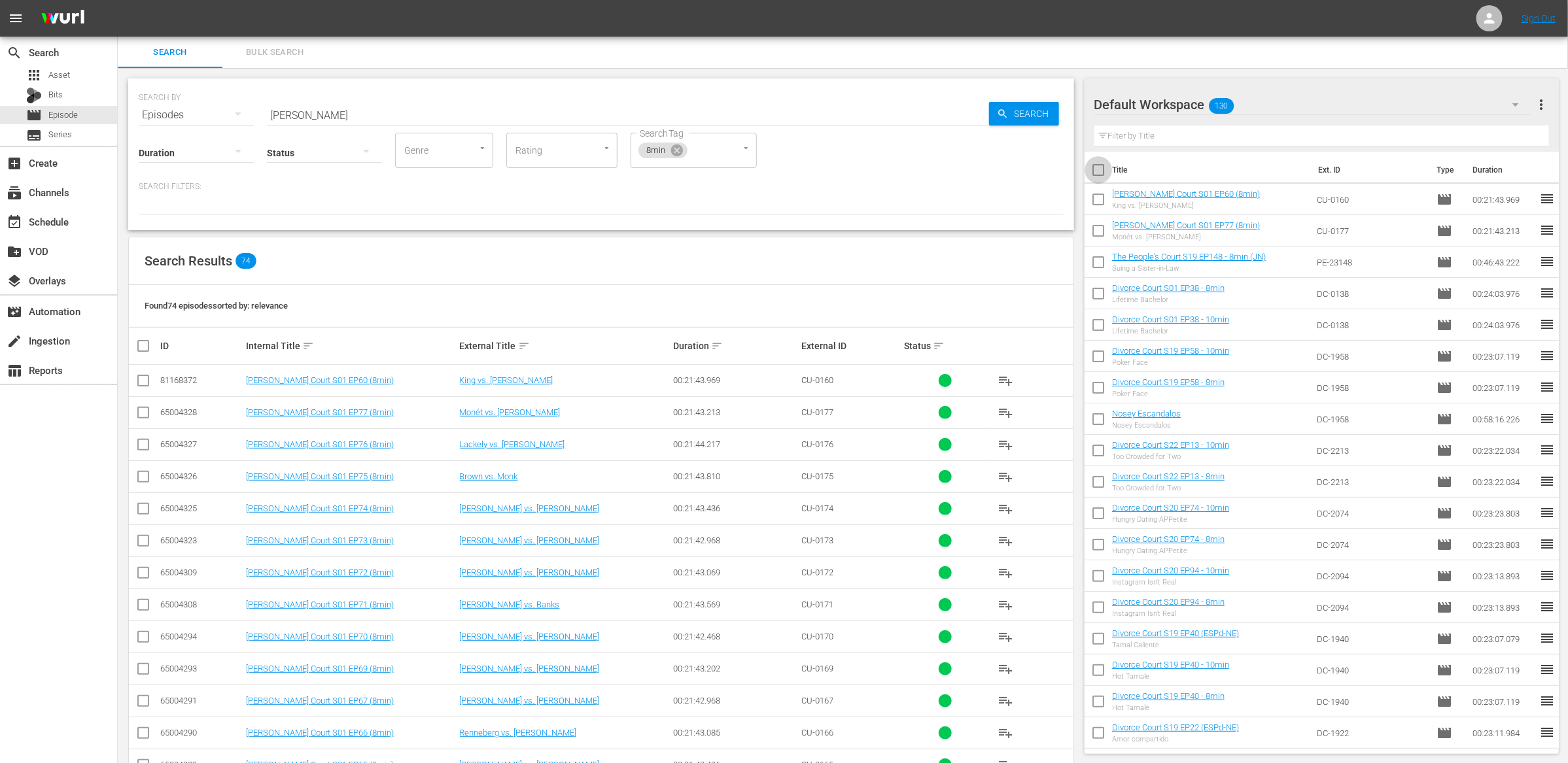
checkbox input "true"
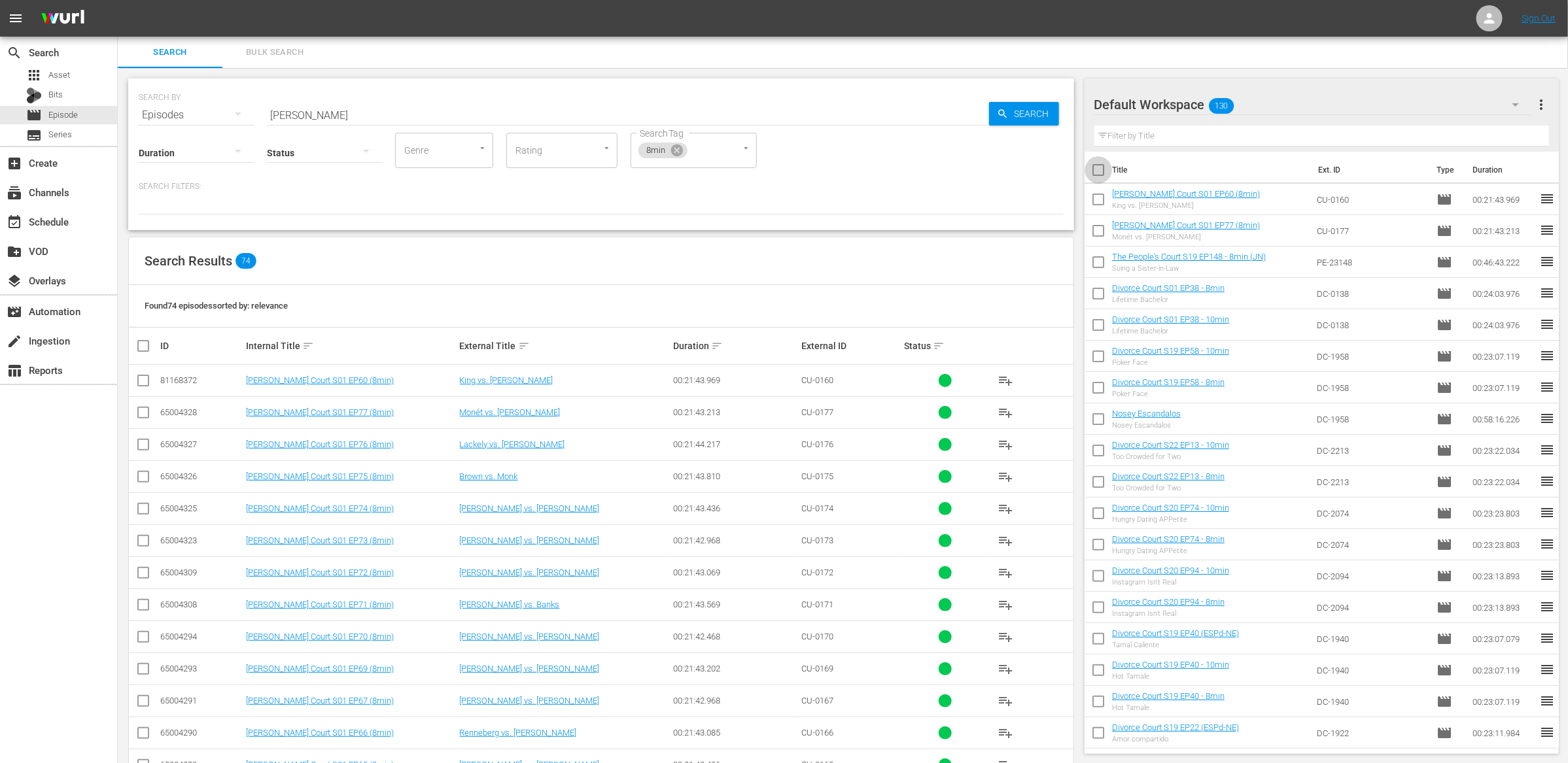
checkbox input "true"
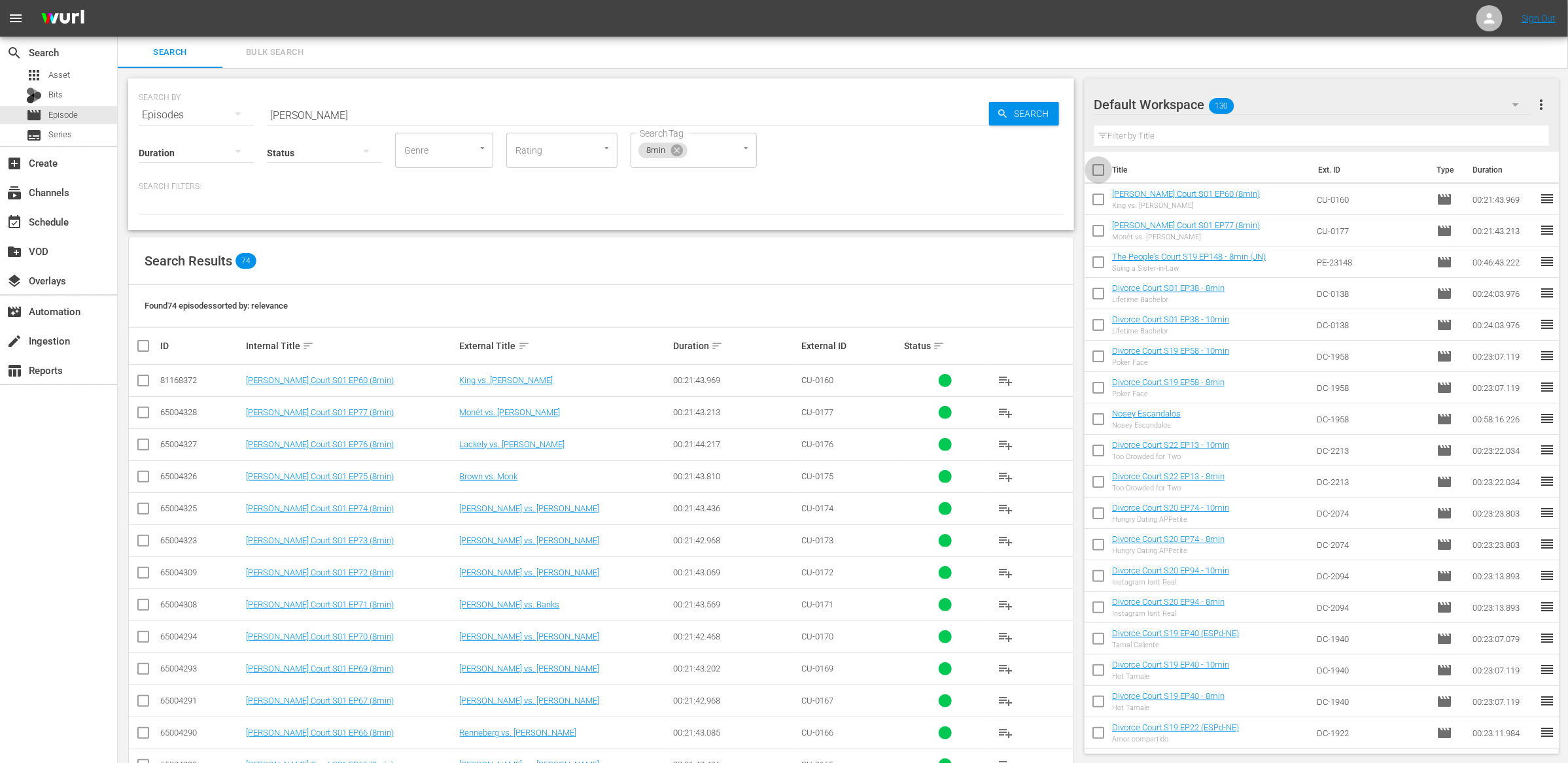
checkbox input "true"
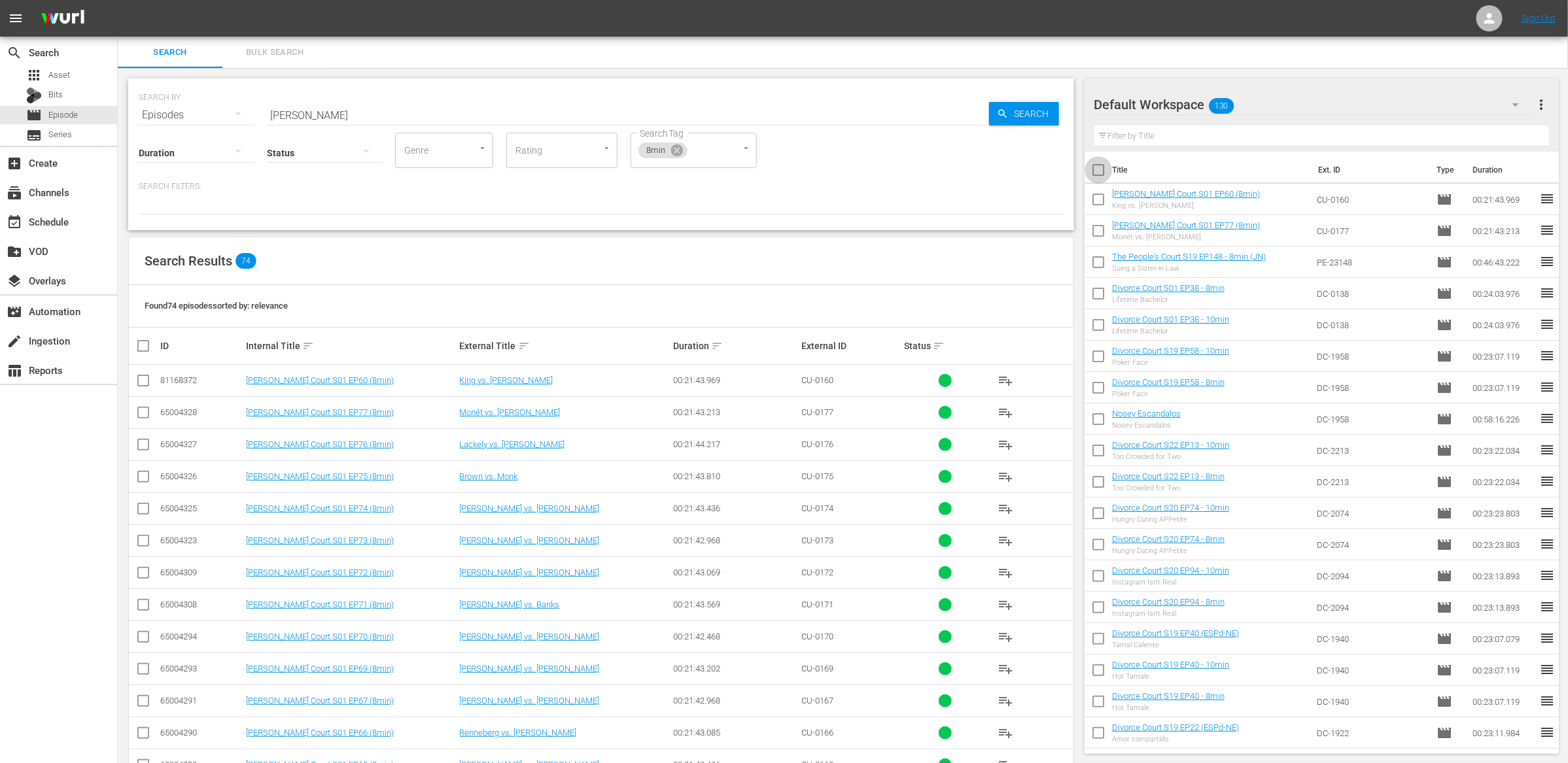
checkbox input "true"
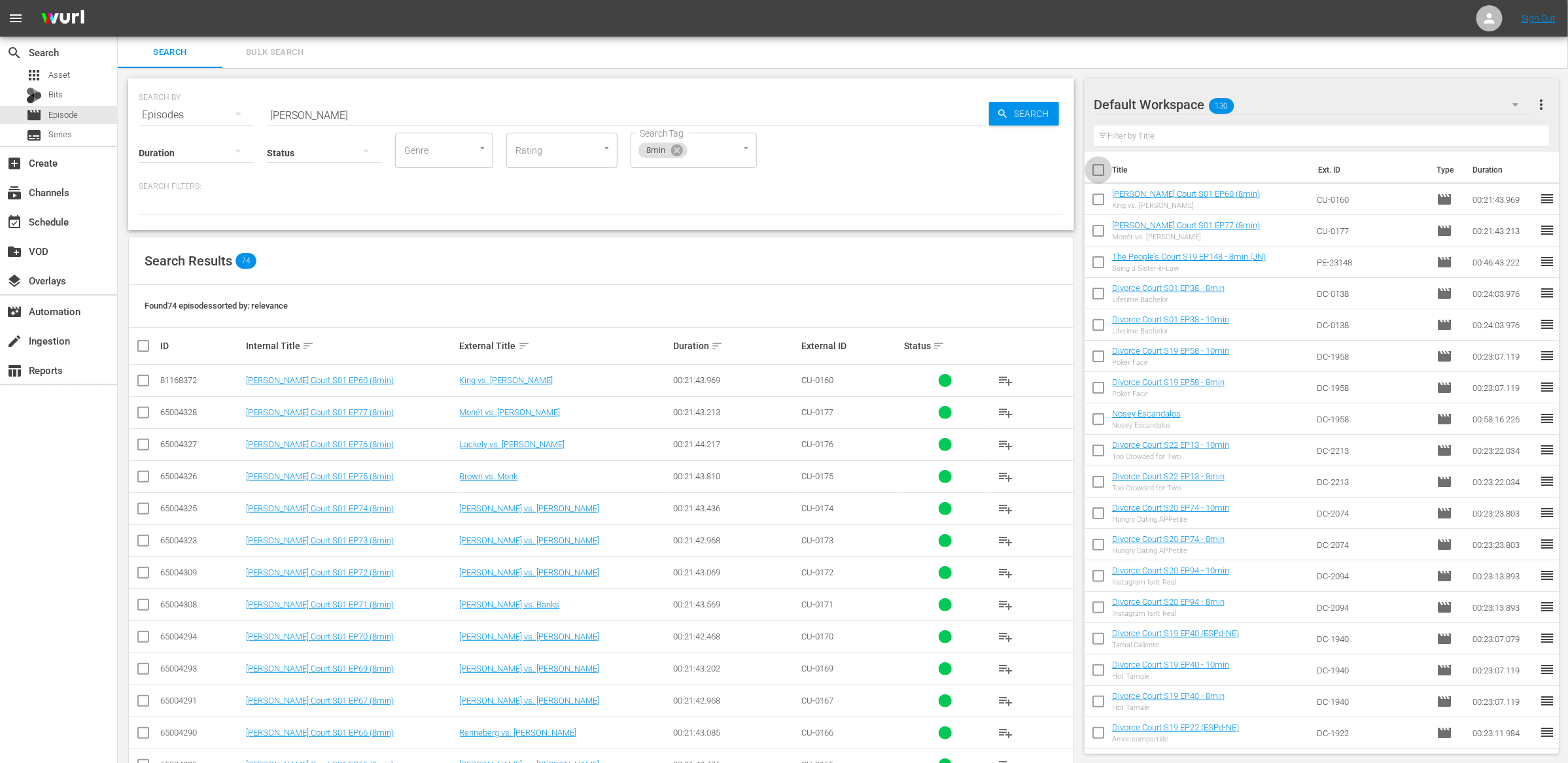
checkbox input "true"
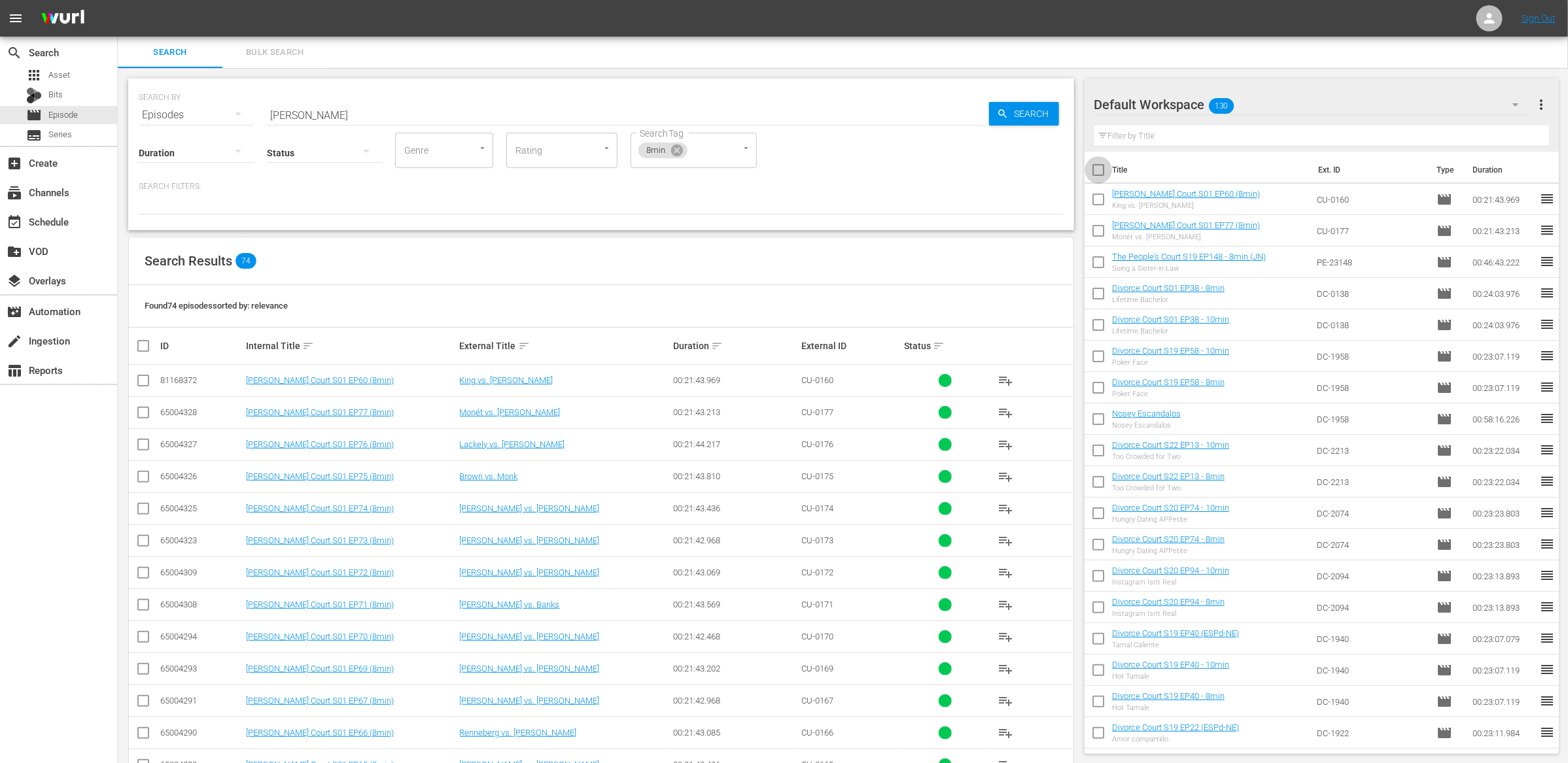
checkbox input "true"
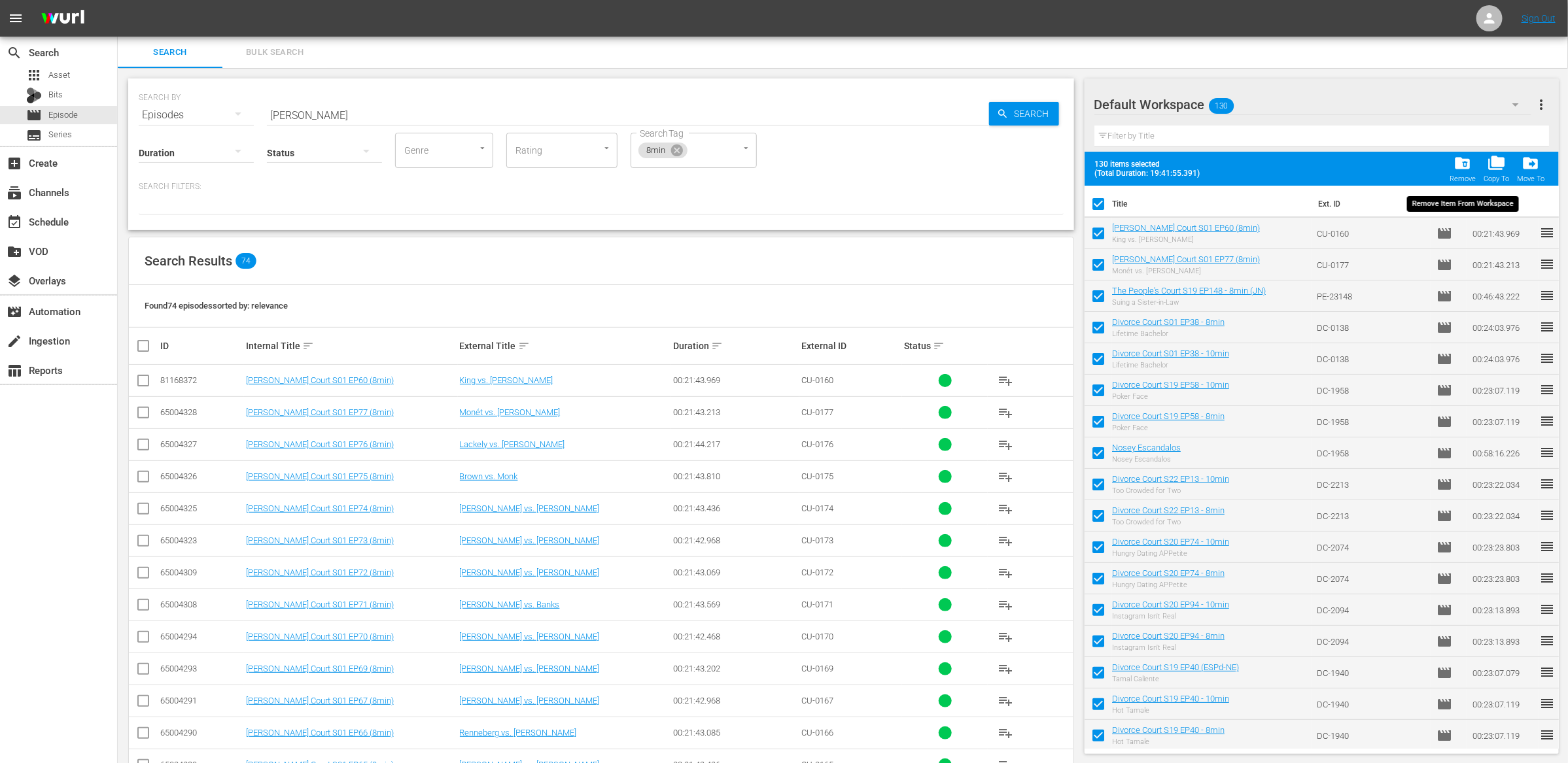
click at [1471, 172] on span "folder_delete" at bounding box center [1463, 163] width 17 height 17
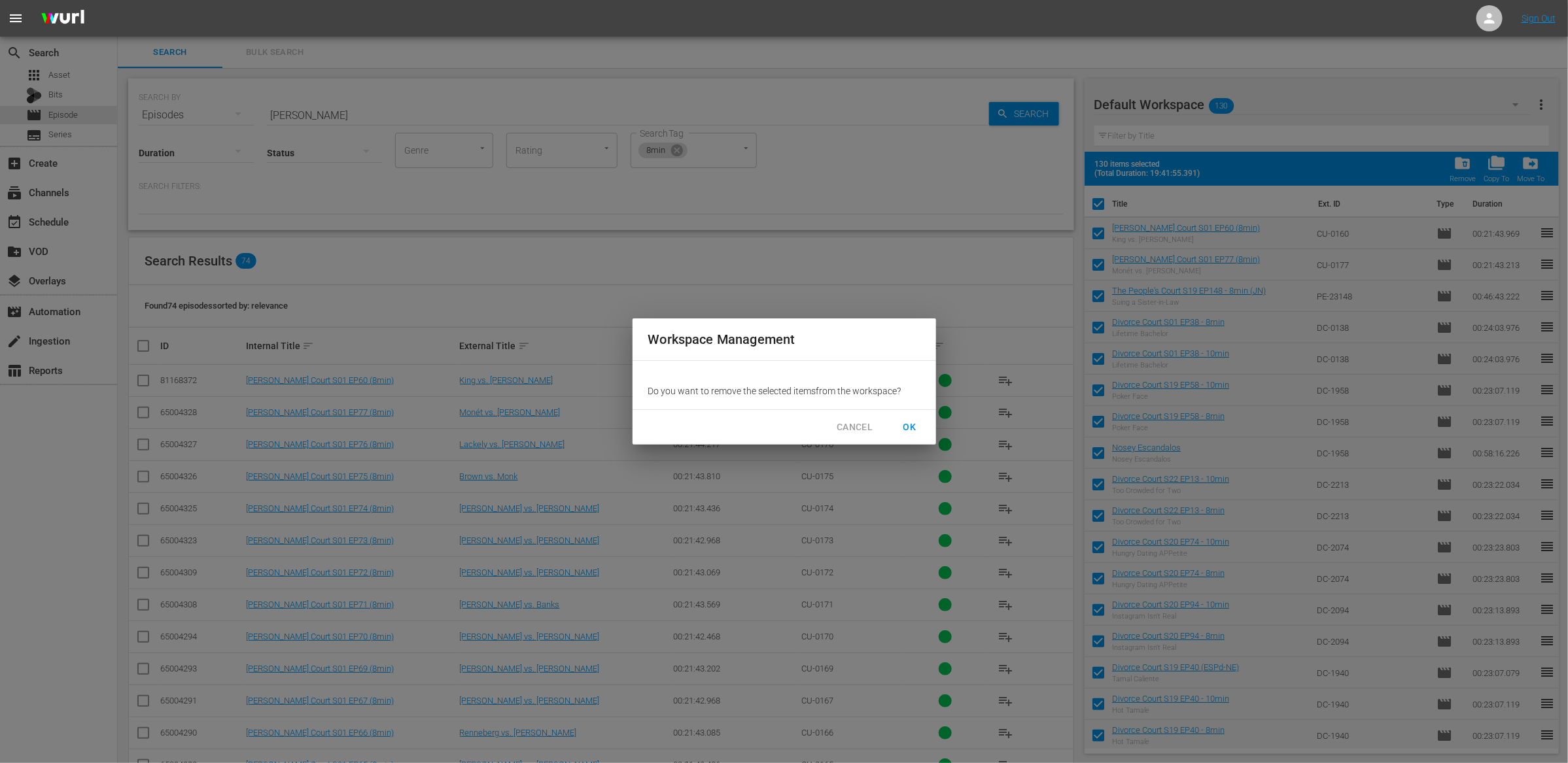
click at [914, 424] on span "OK" at bounding box center [911, 427] width 21 height 17
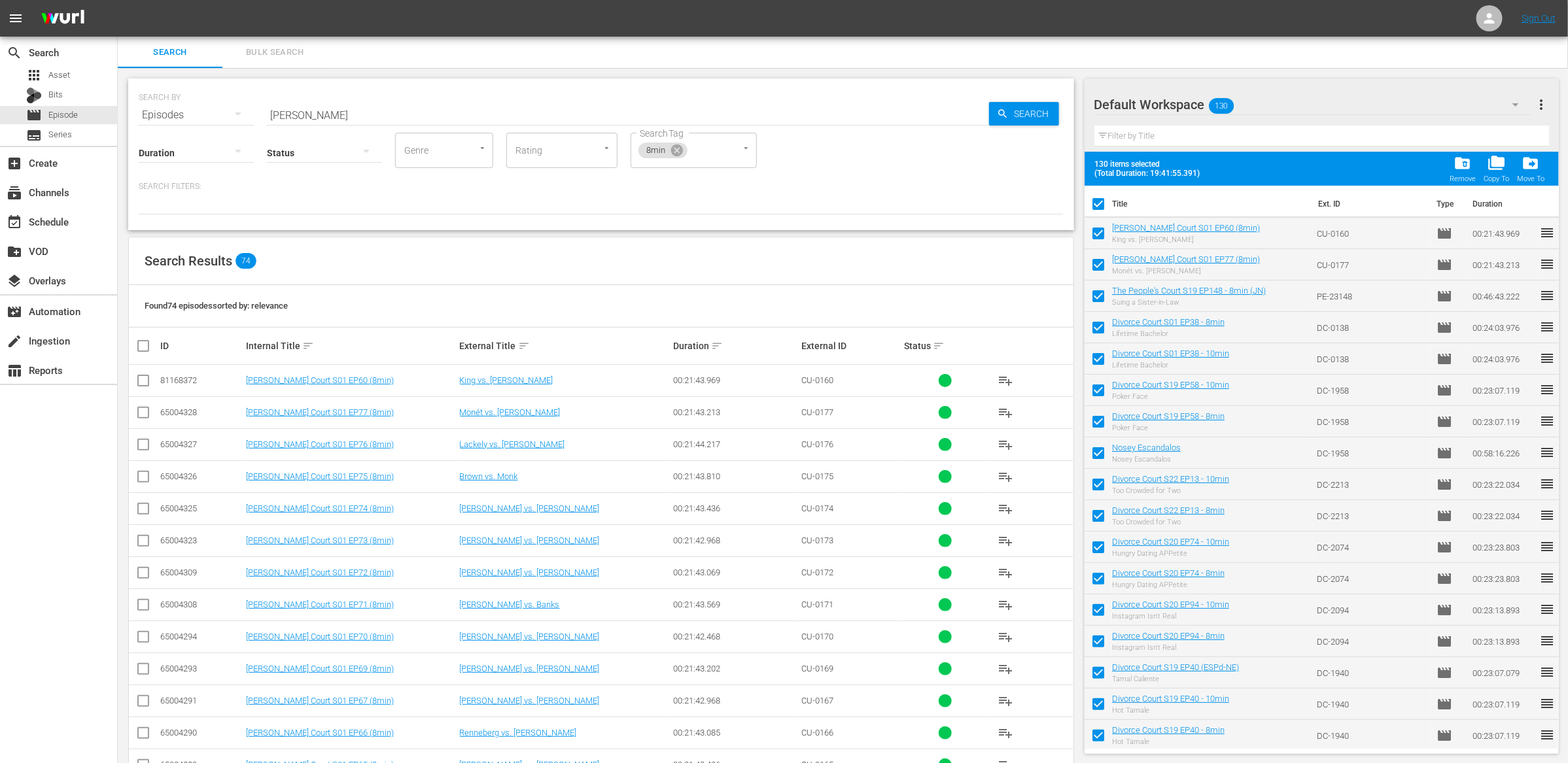
checkbox input "false"
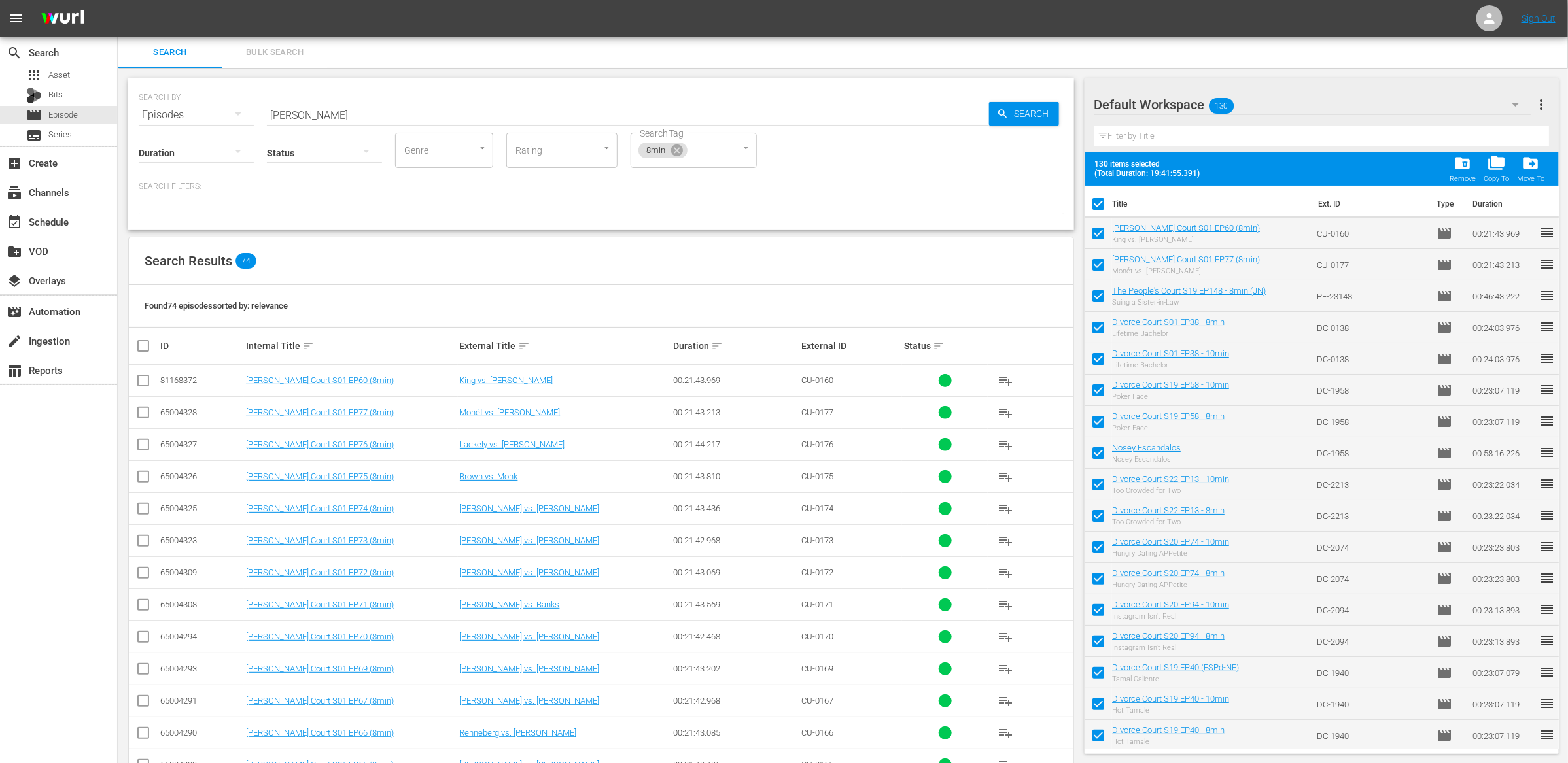
checkbox input "false"
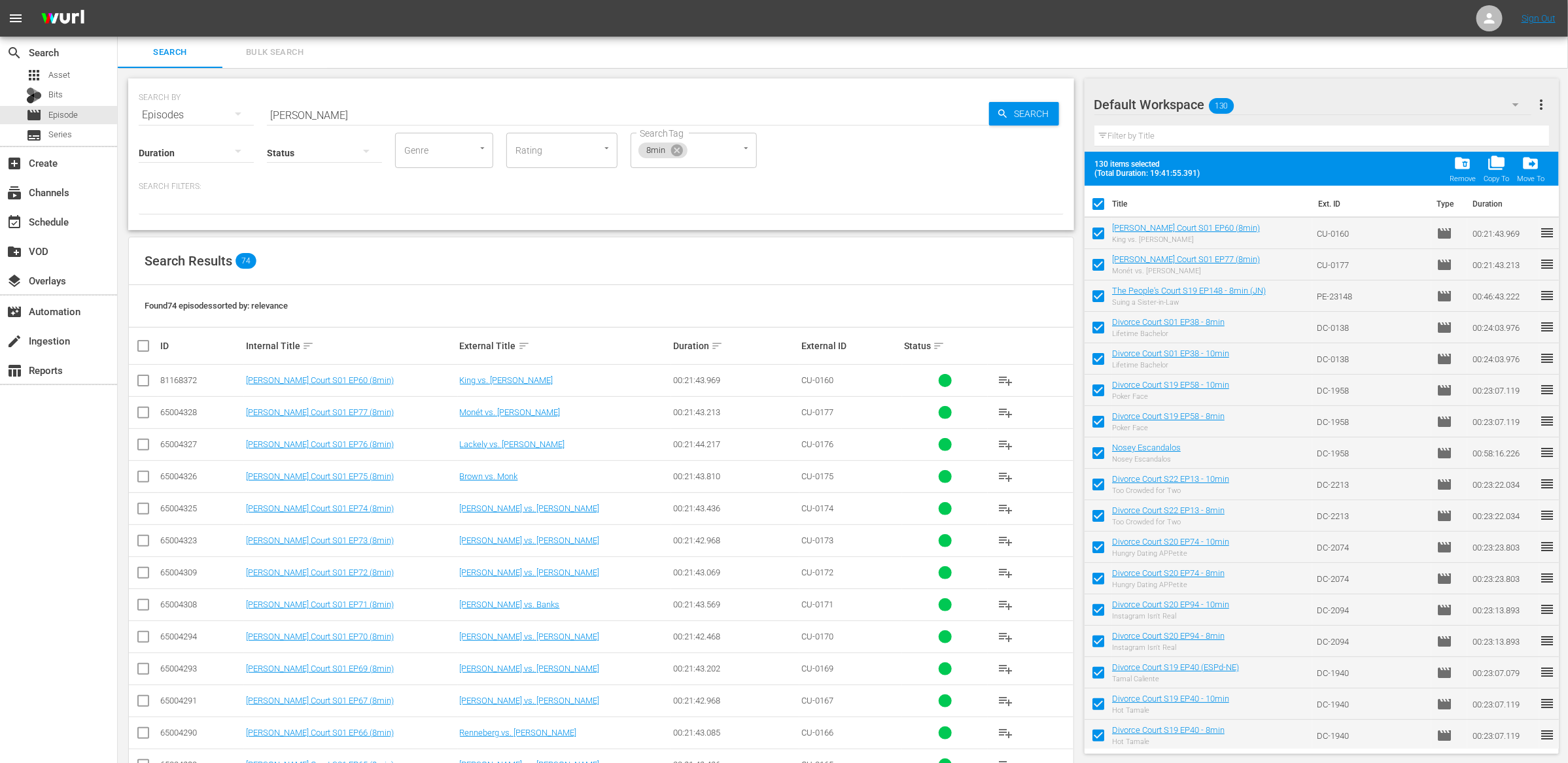
checkbox input "false"
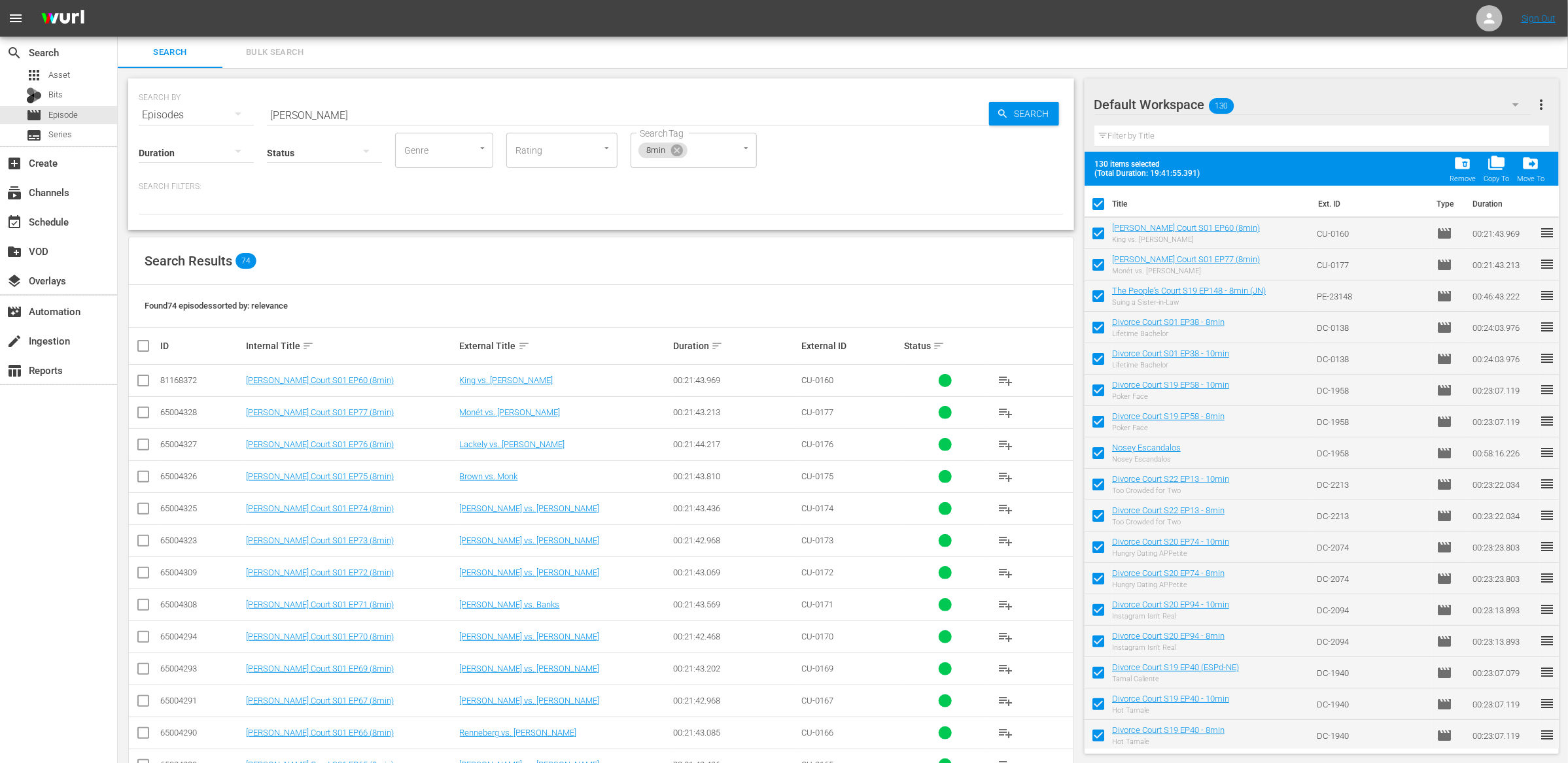
checkbox input "false"
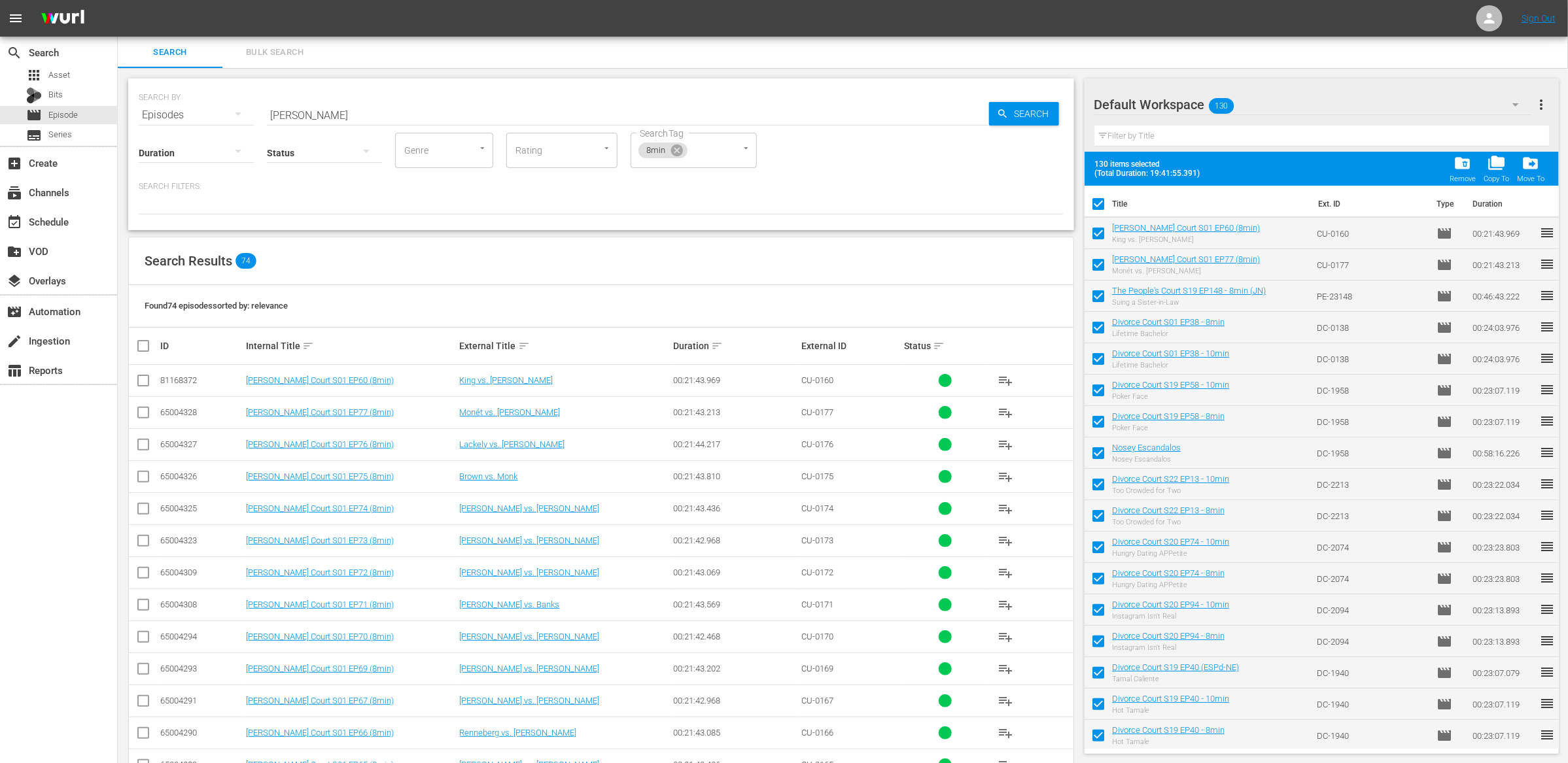
checkbox input "false"
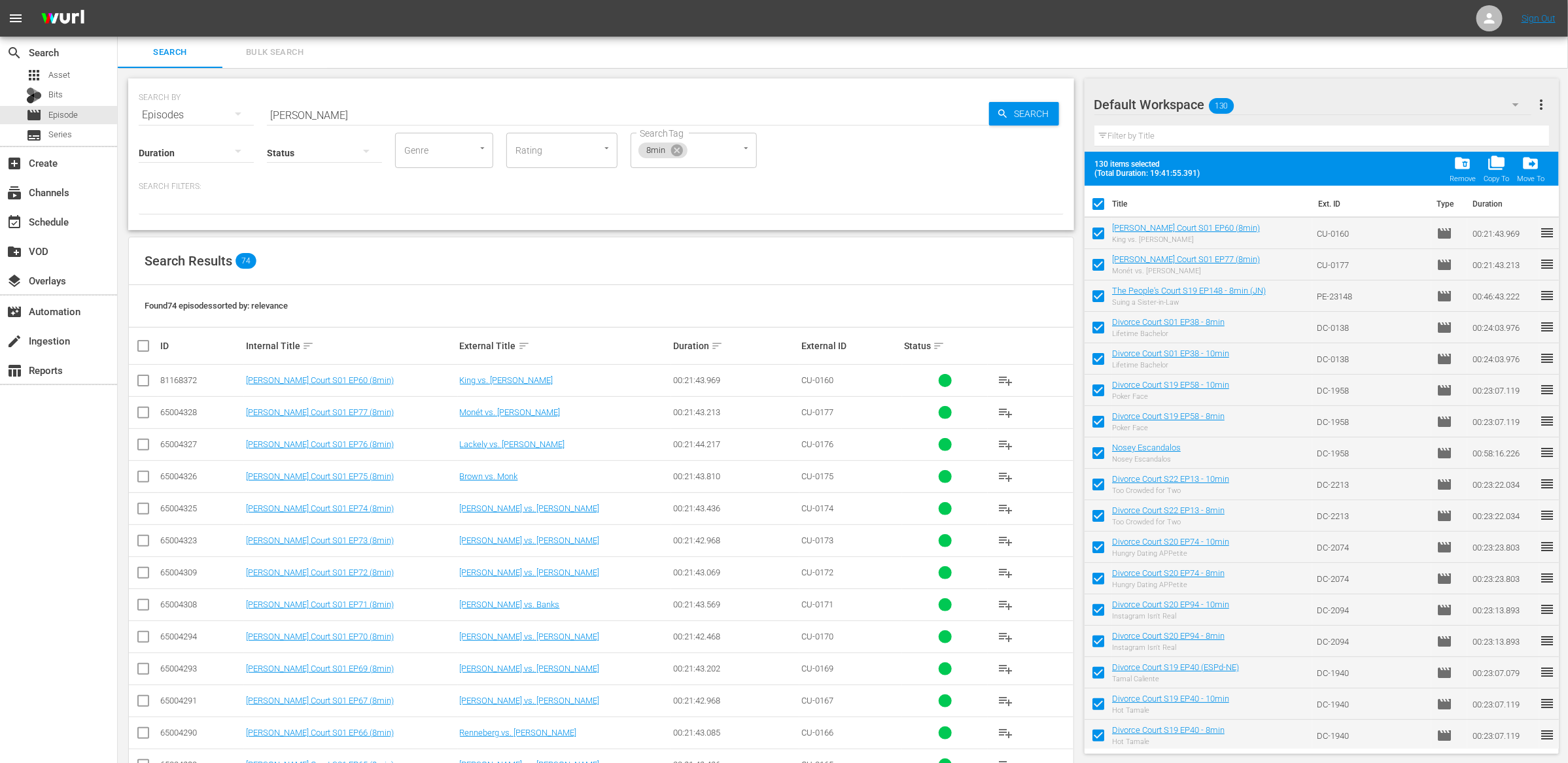
checkbox input "false"
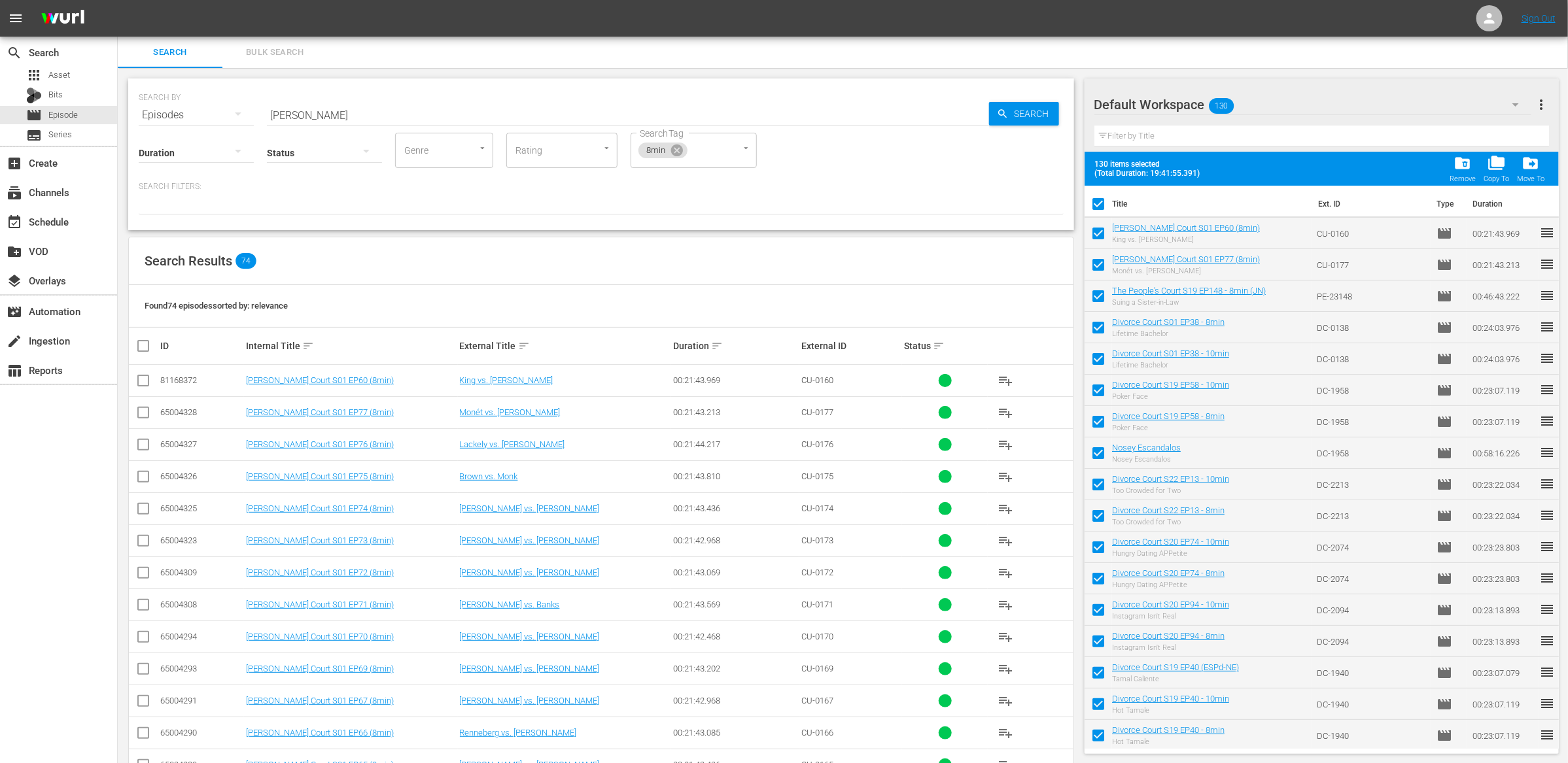
checkbox input "false"
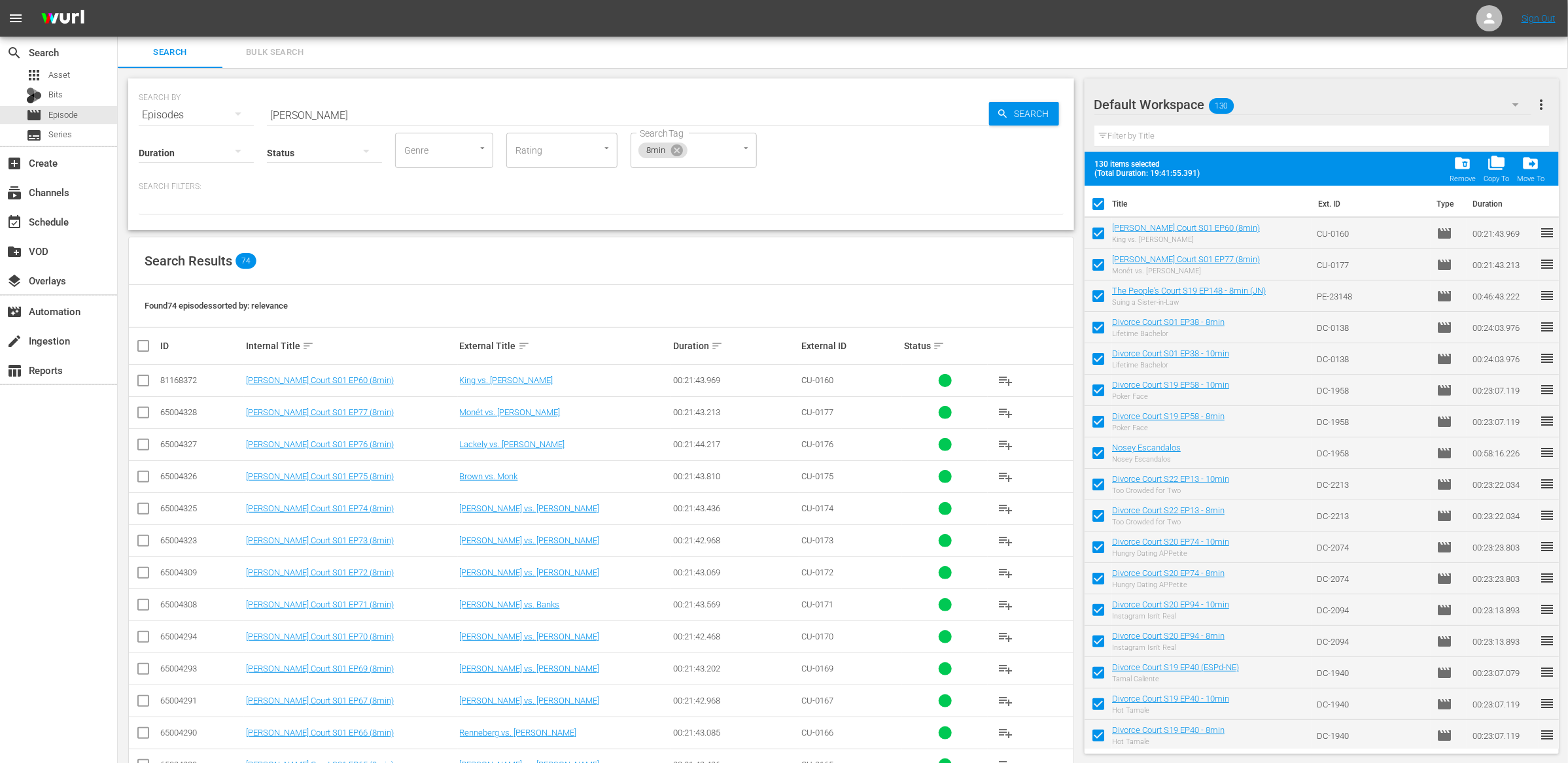
checkbox input "false"
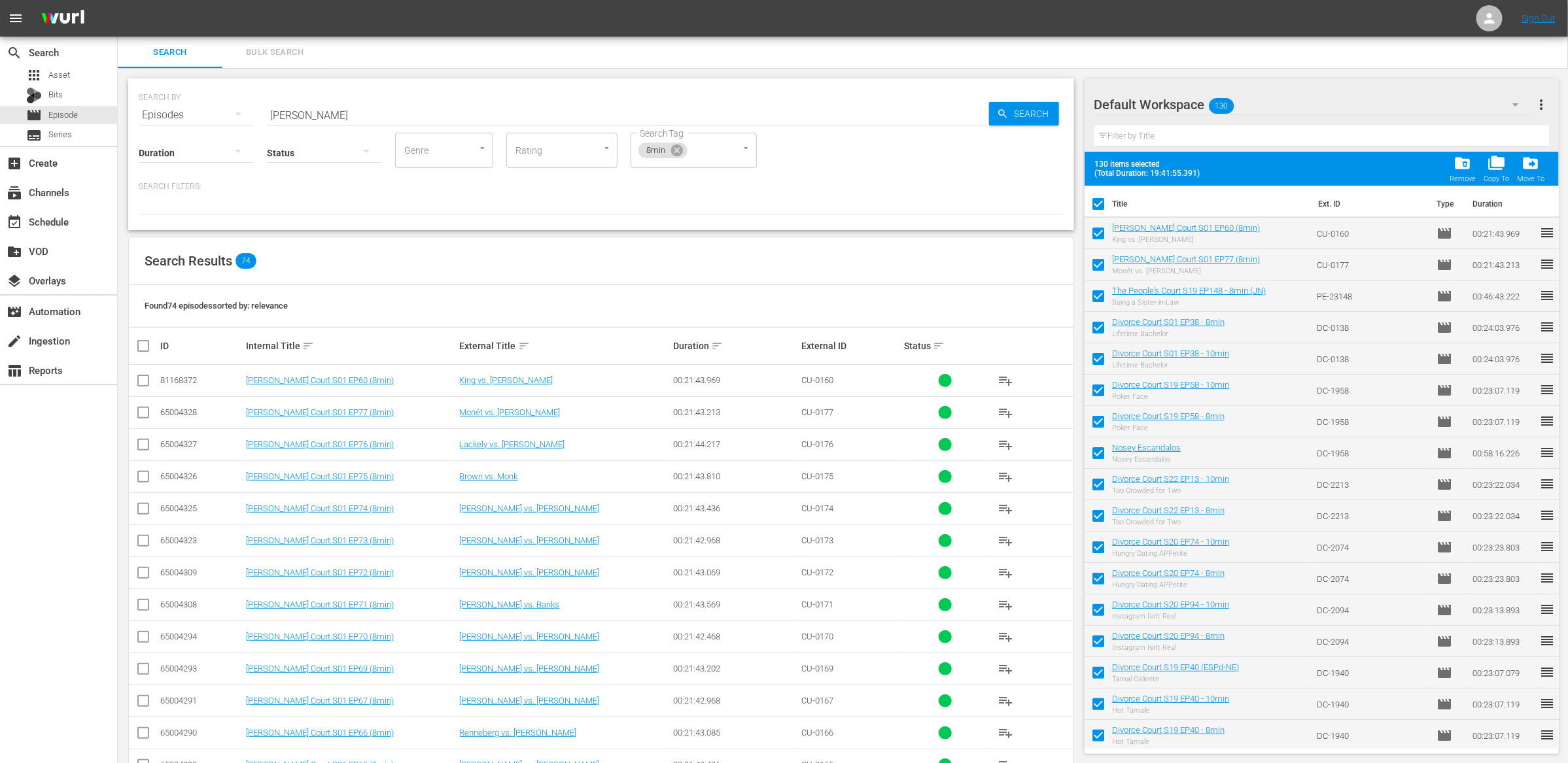
checkbox input "false"
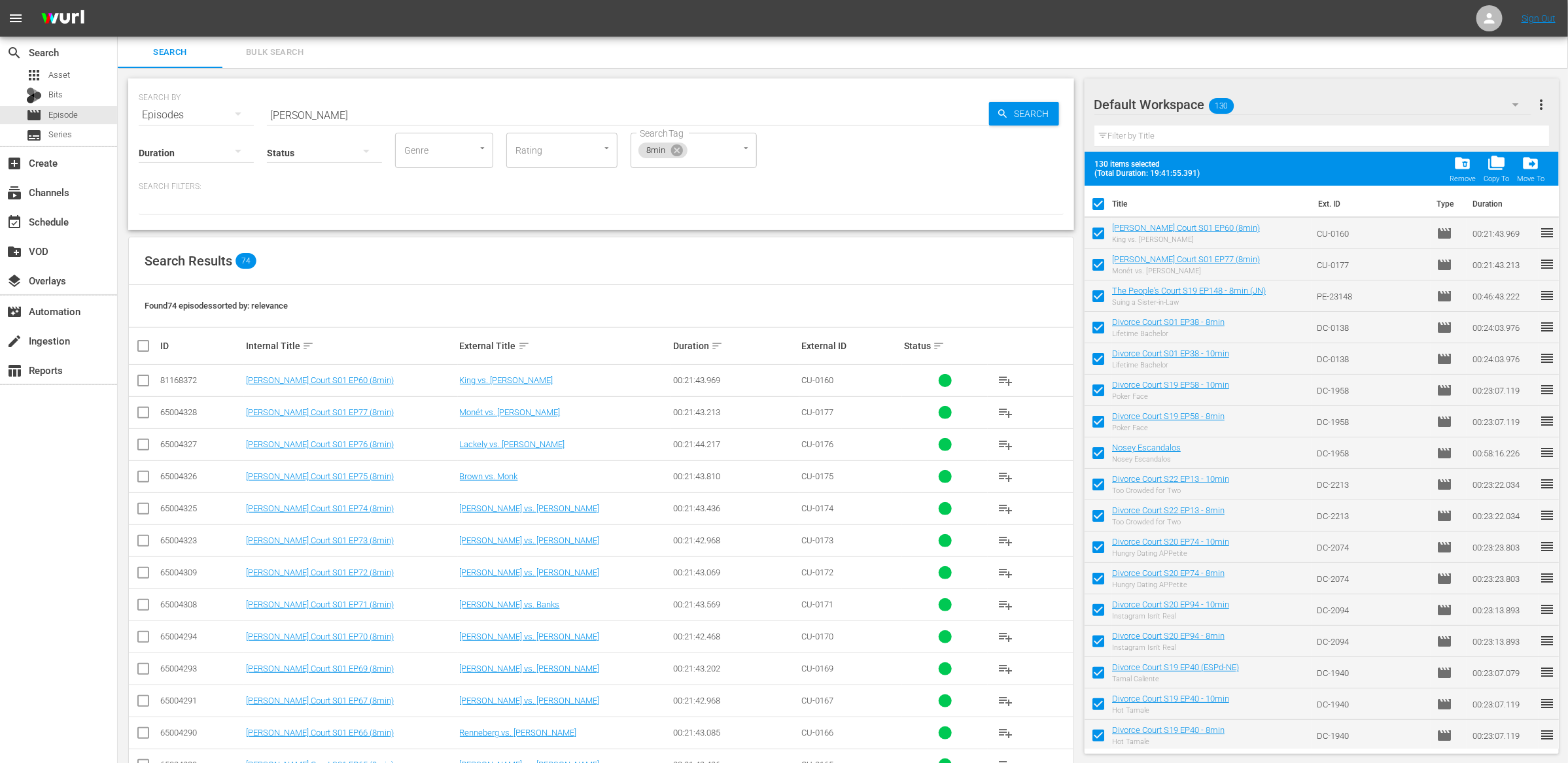
checkbox input "false"
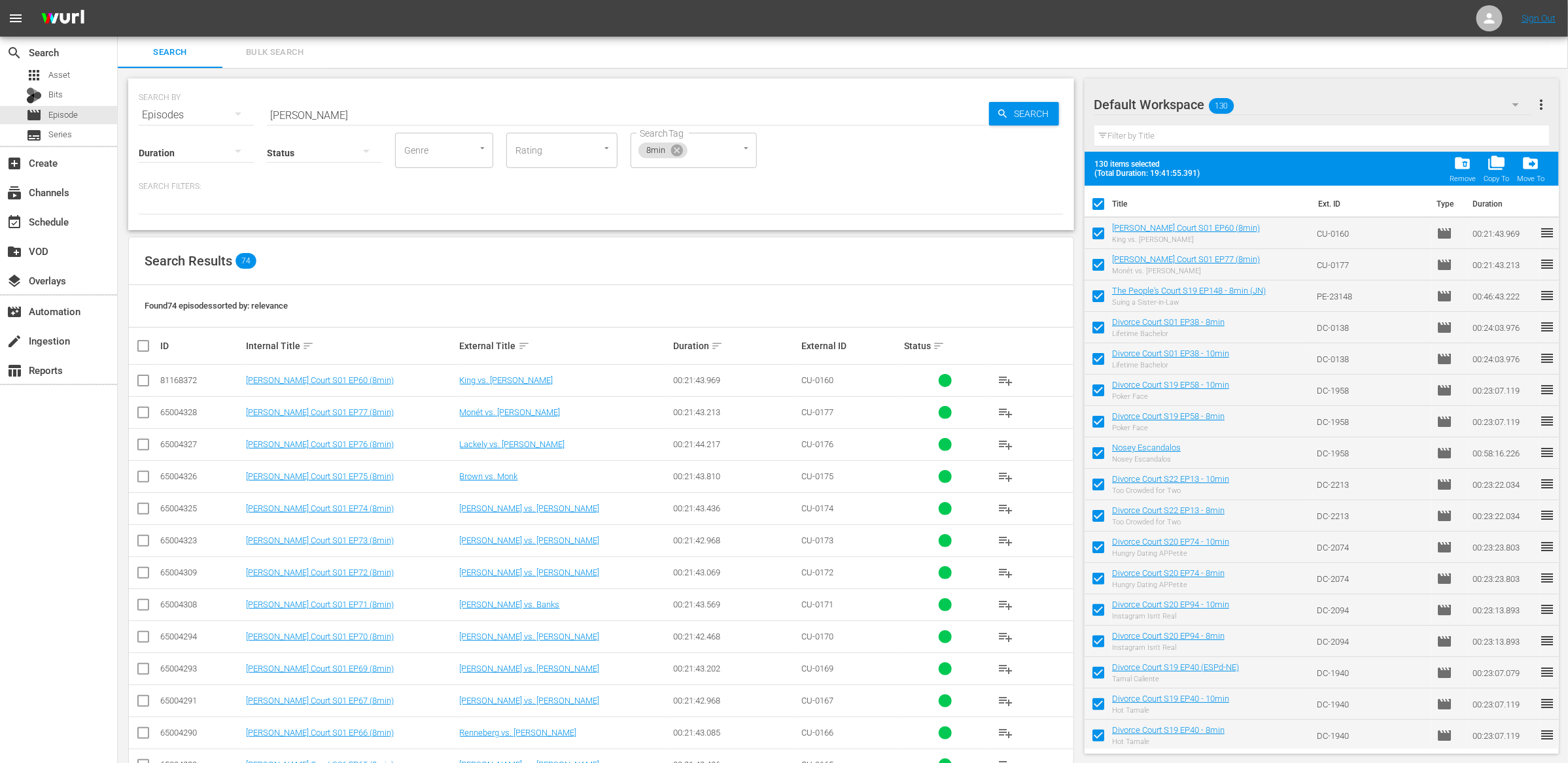
checkbox input "false"
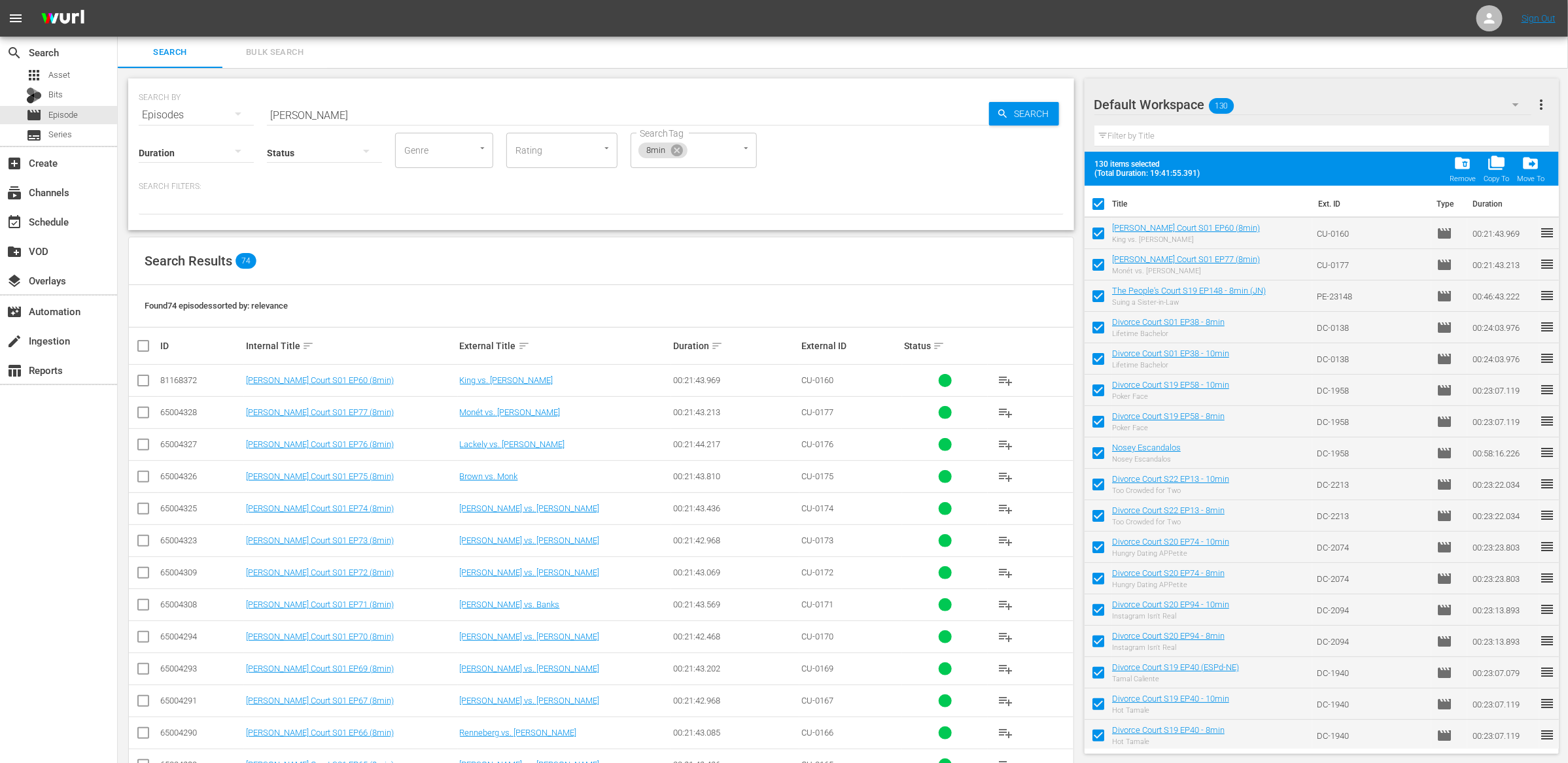
checkbox input "false"
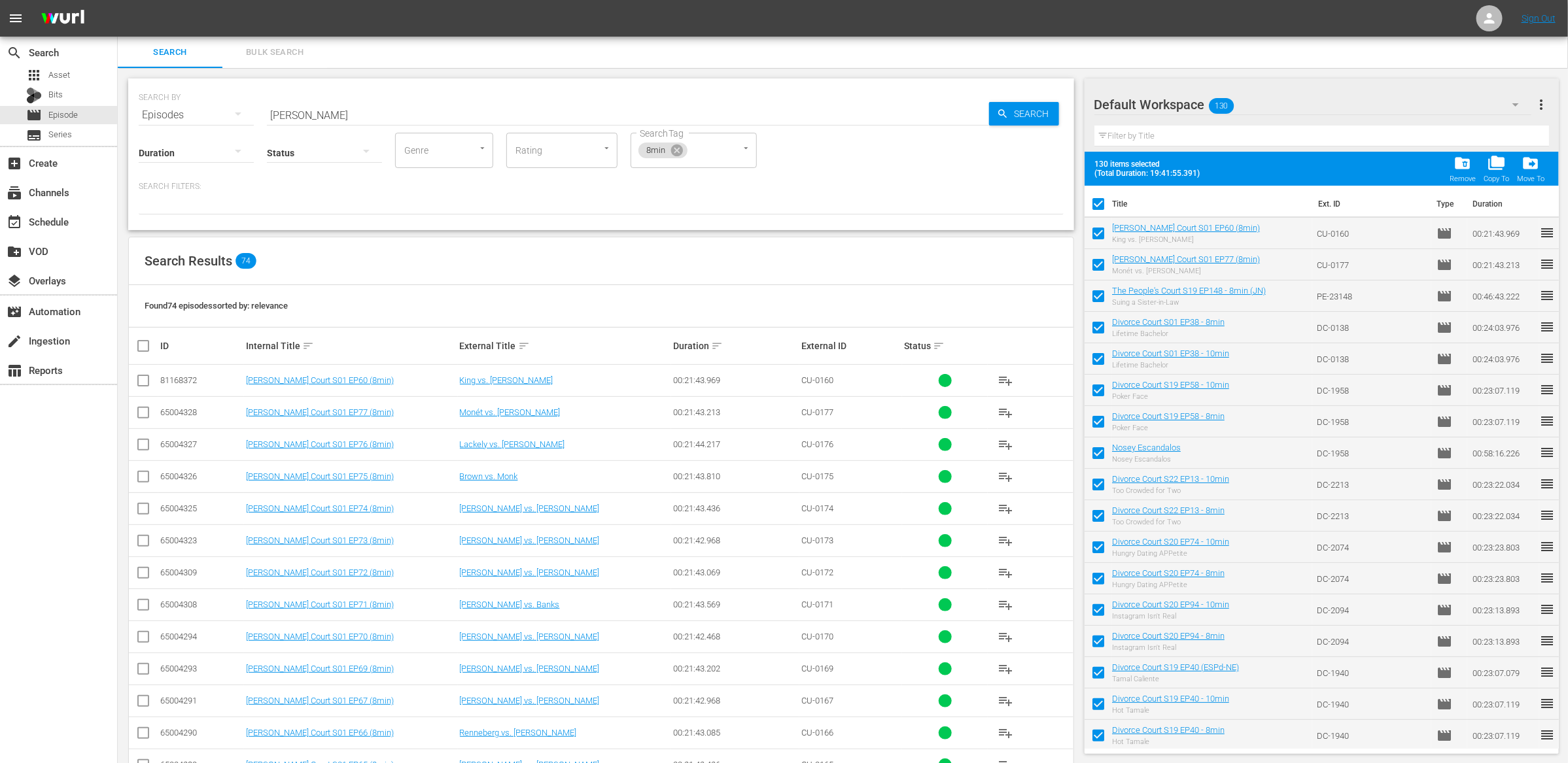
checkbox input "false"
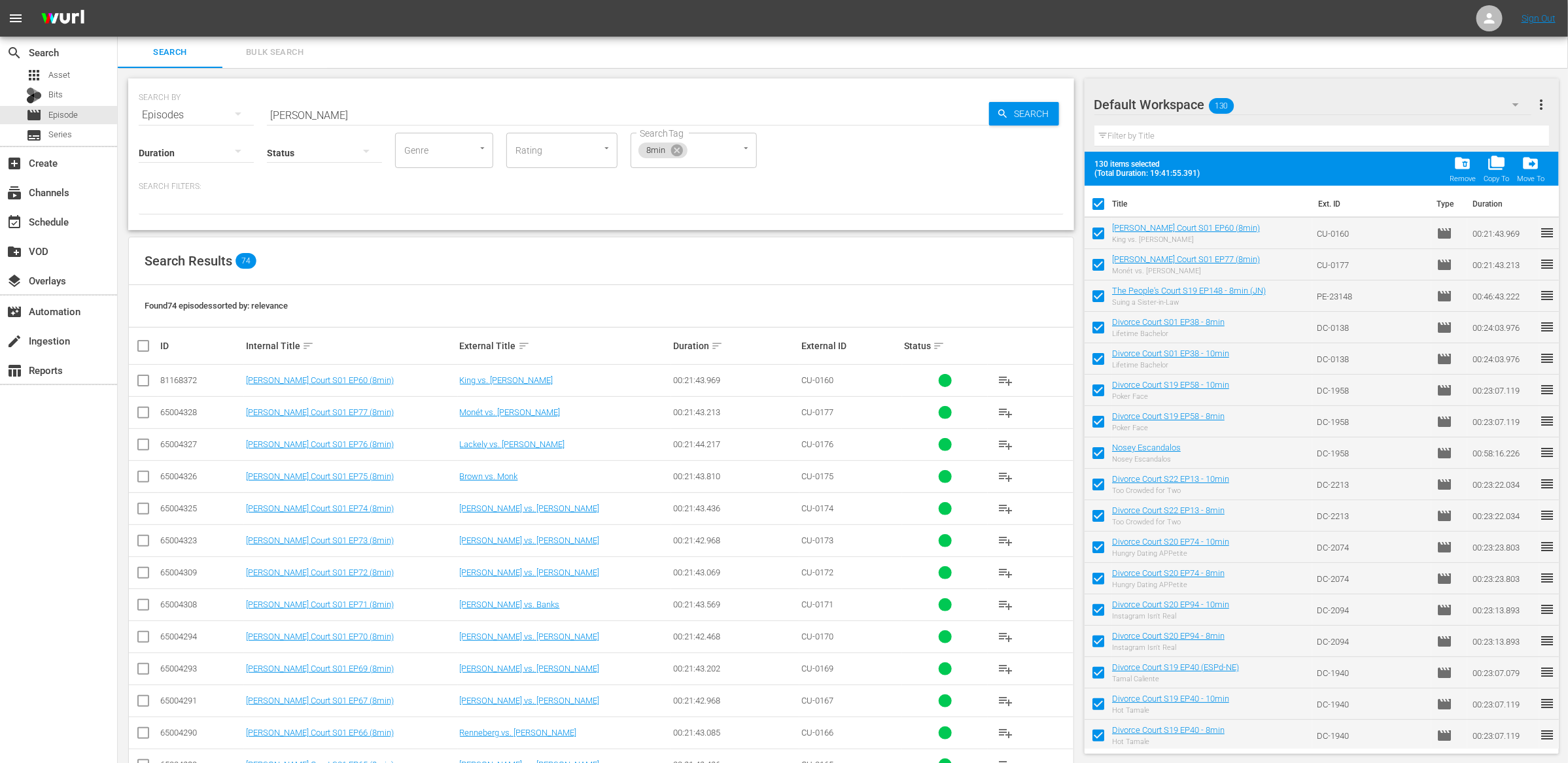
checkbox input "false"
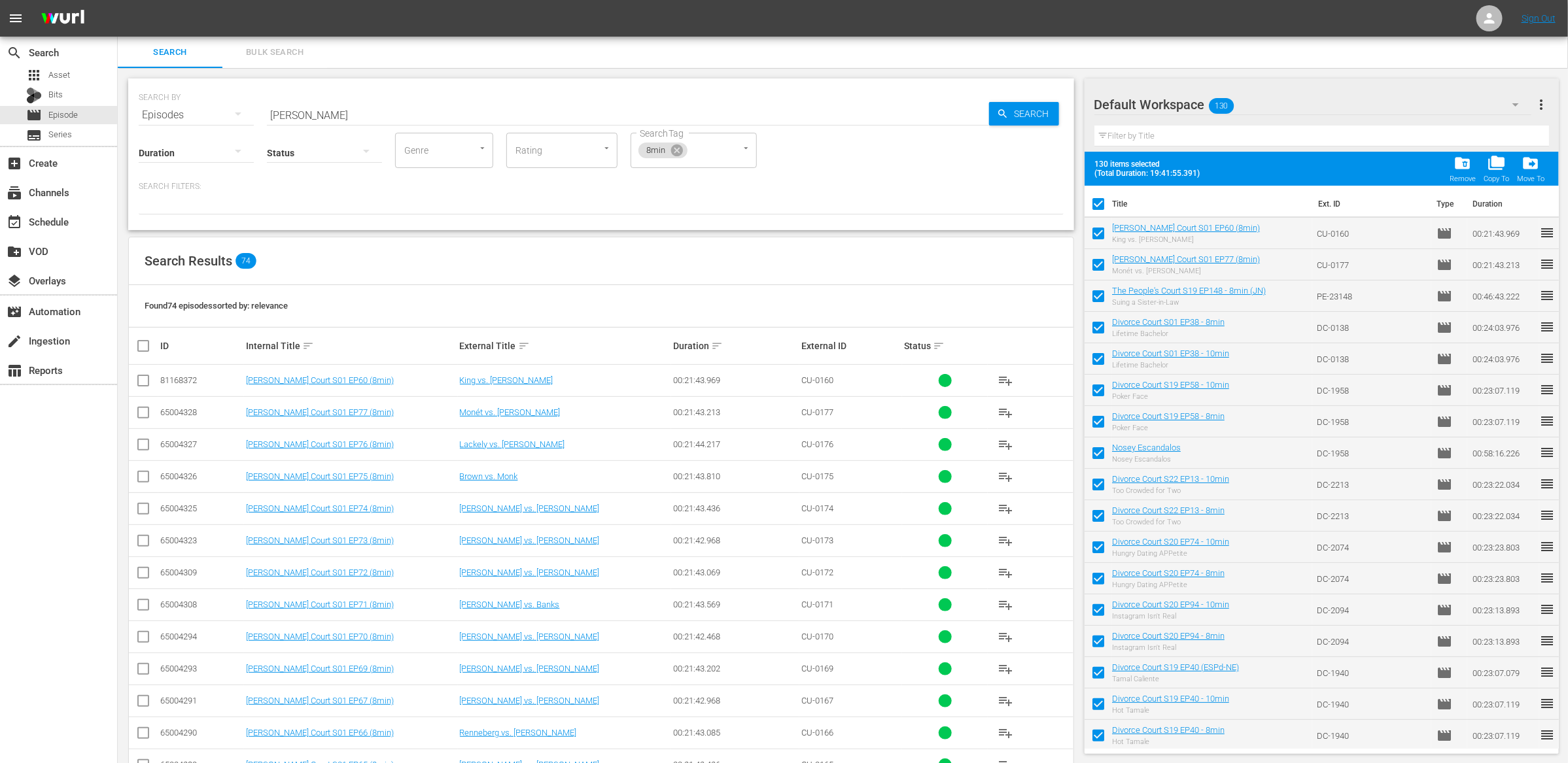
checkbox input "false"
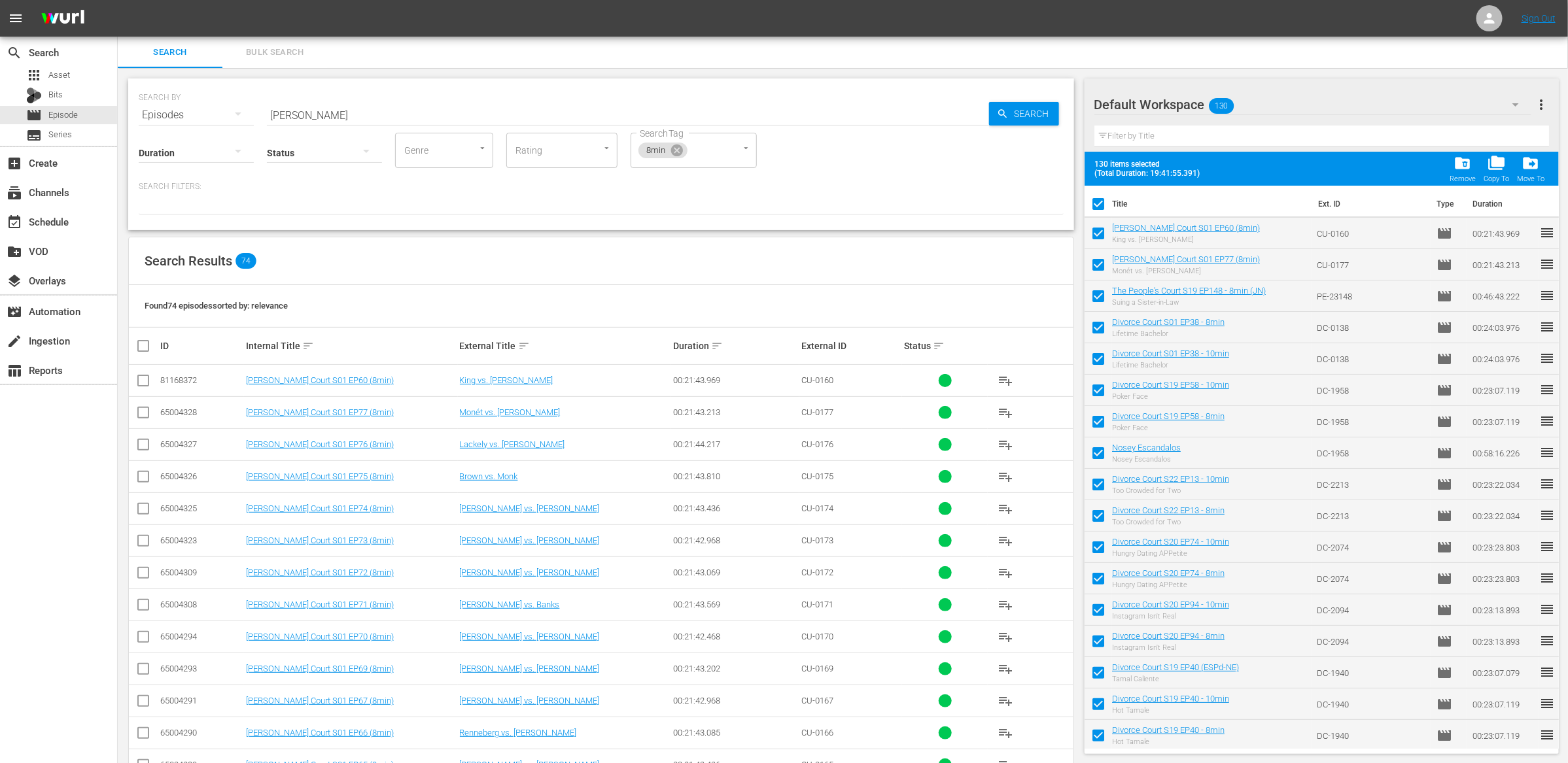
checkbox input "false"
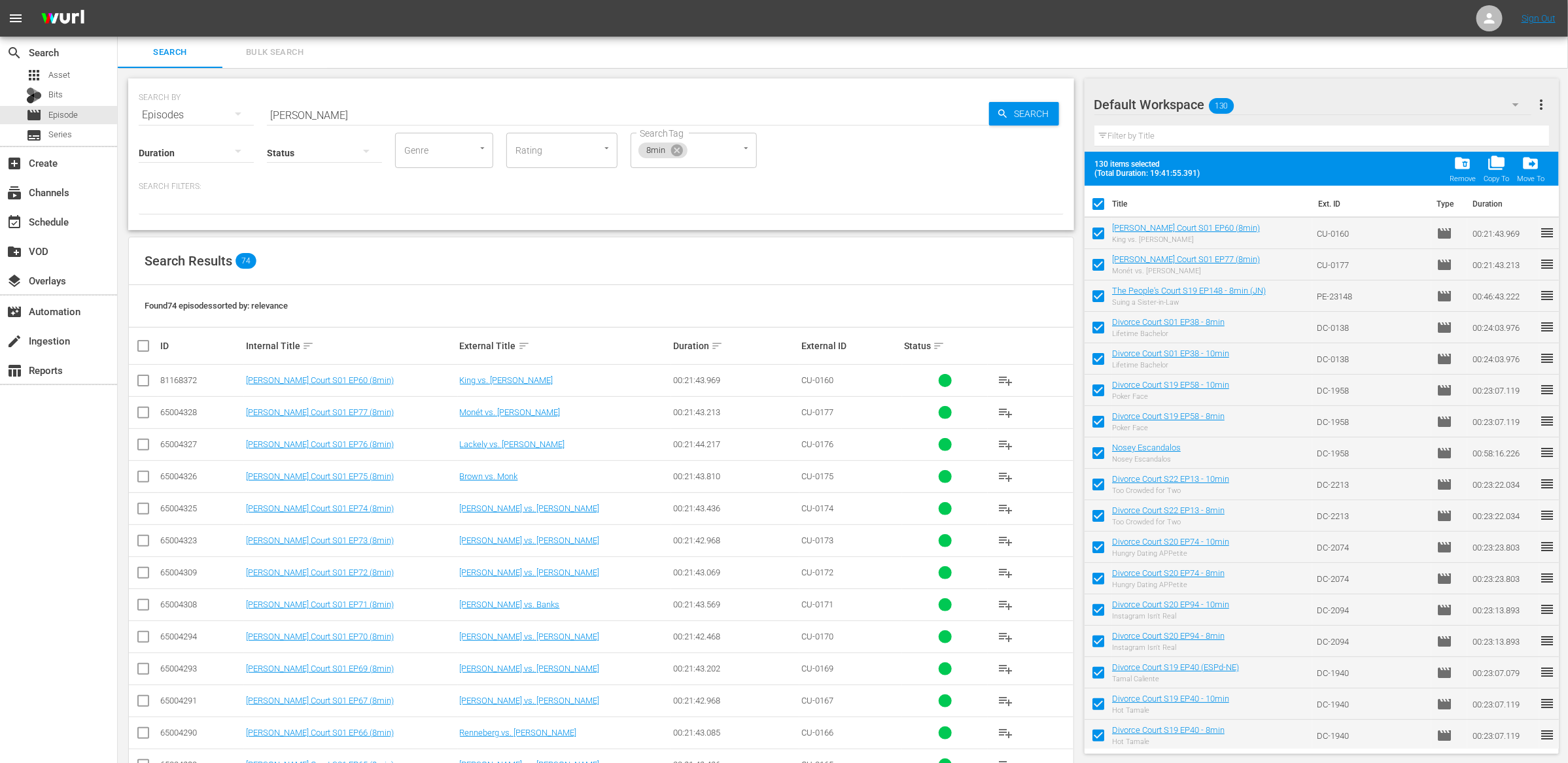
checkbox input "false"
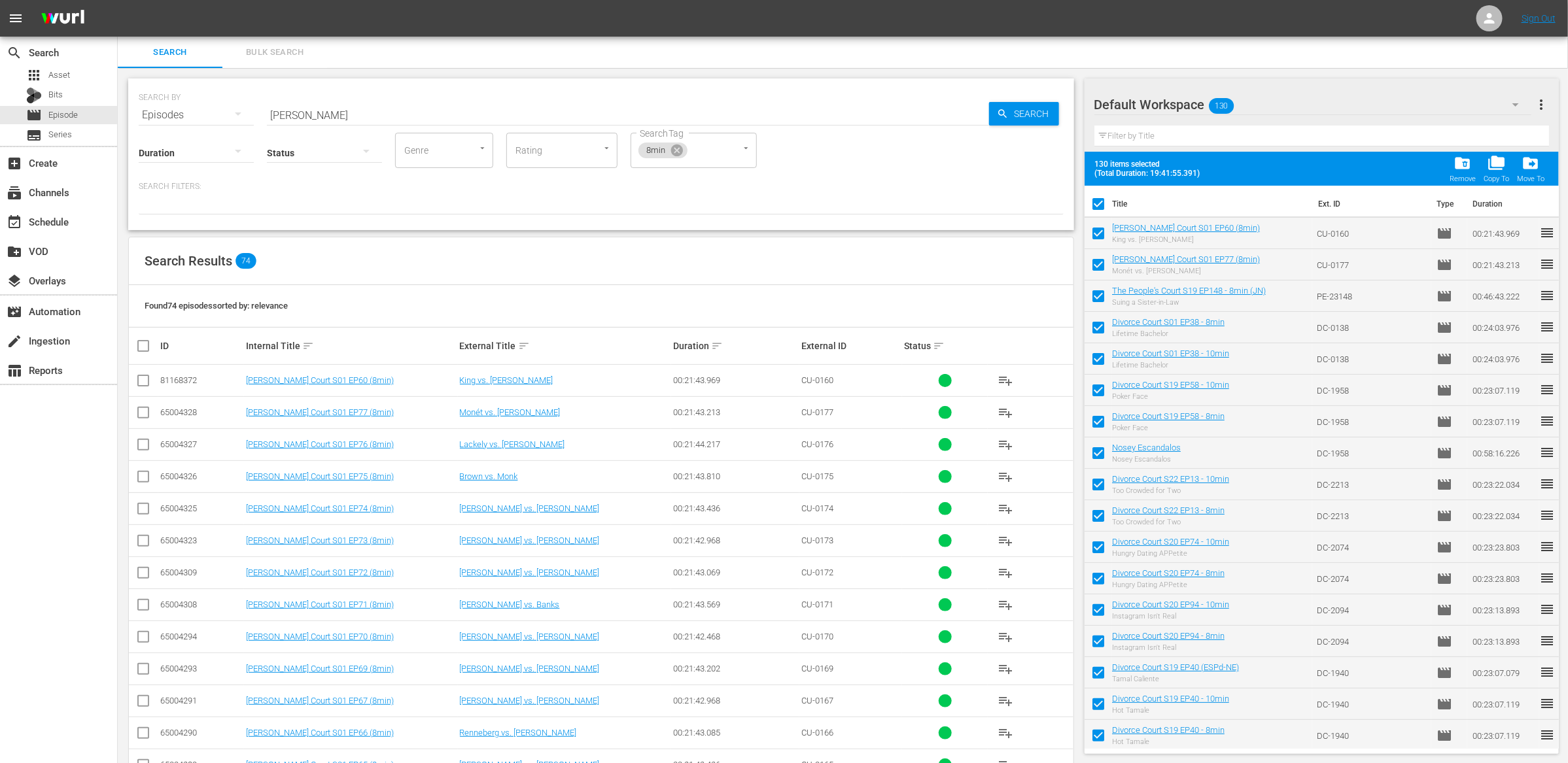
checkbox input "false"
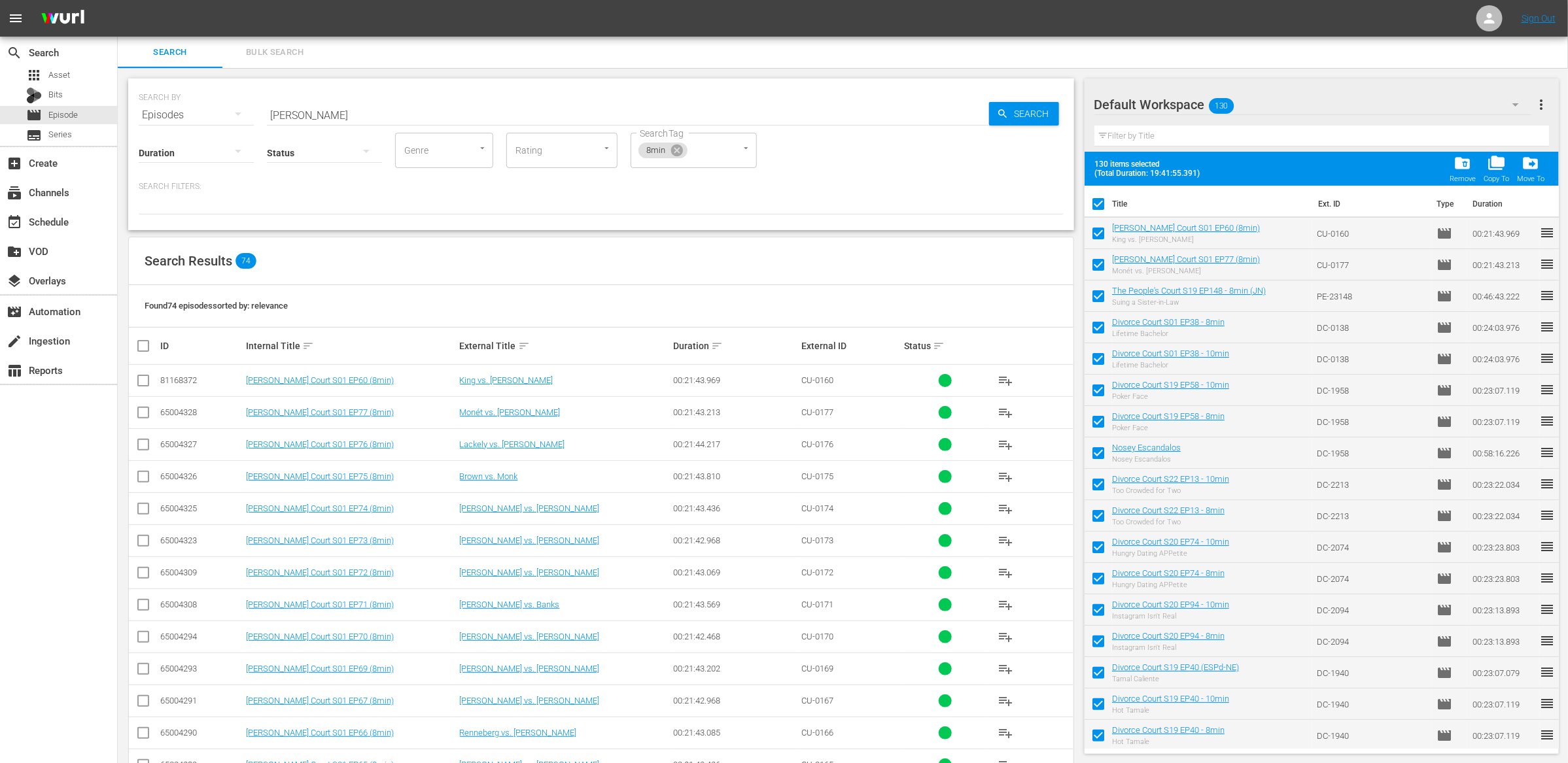
checkbox input "false"
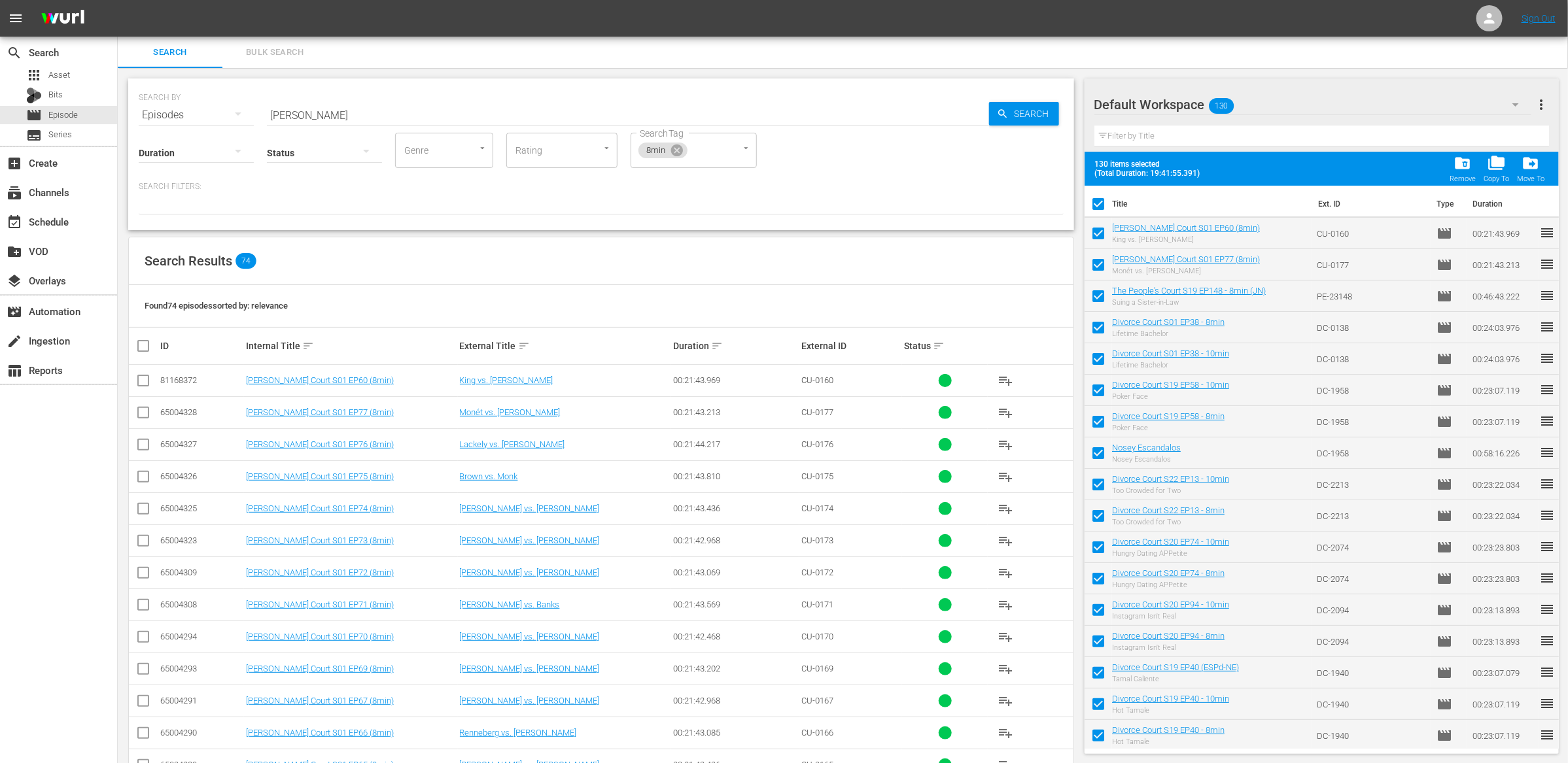
checkbox input "false"
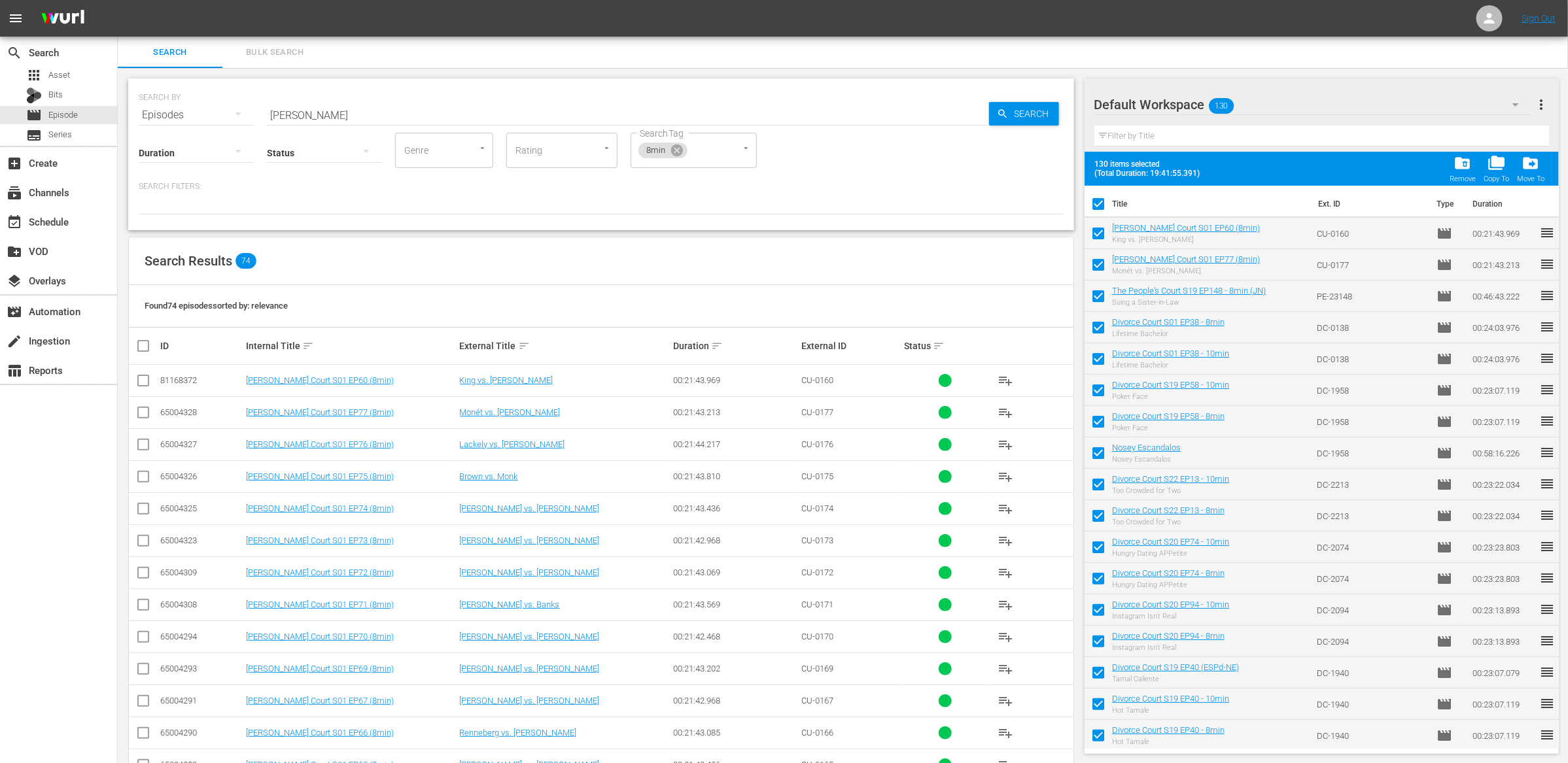
checkbox input "false"
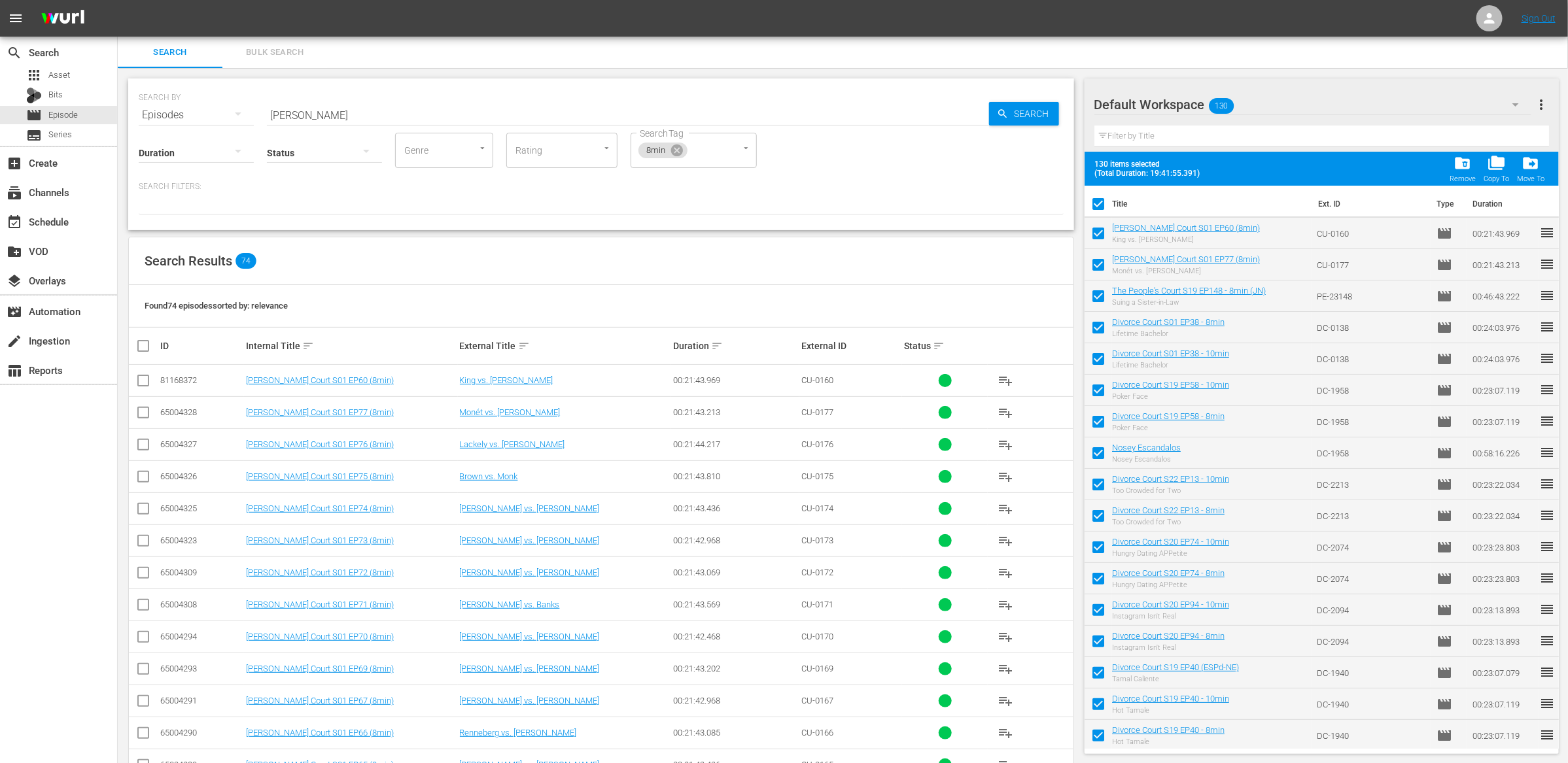
checkbox input "false"
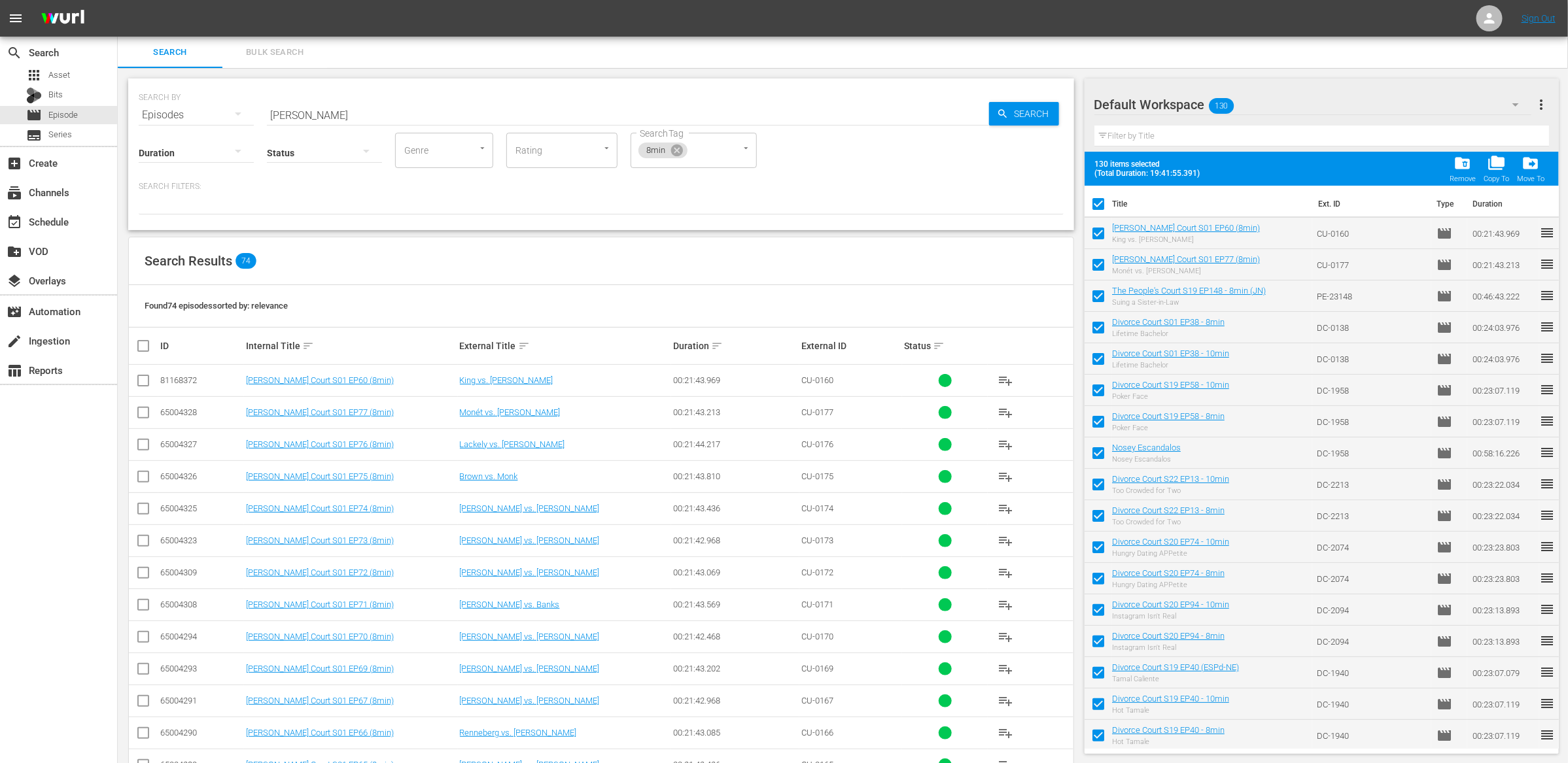
checkbox input "false"
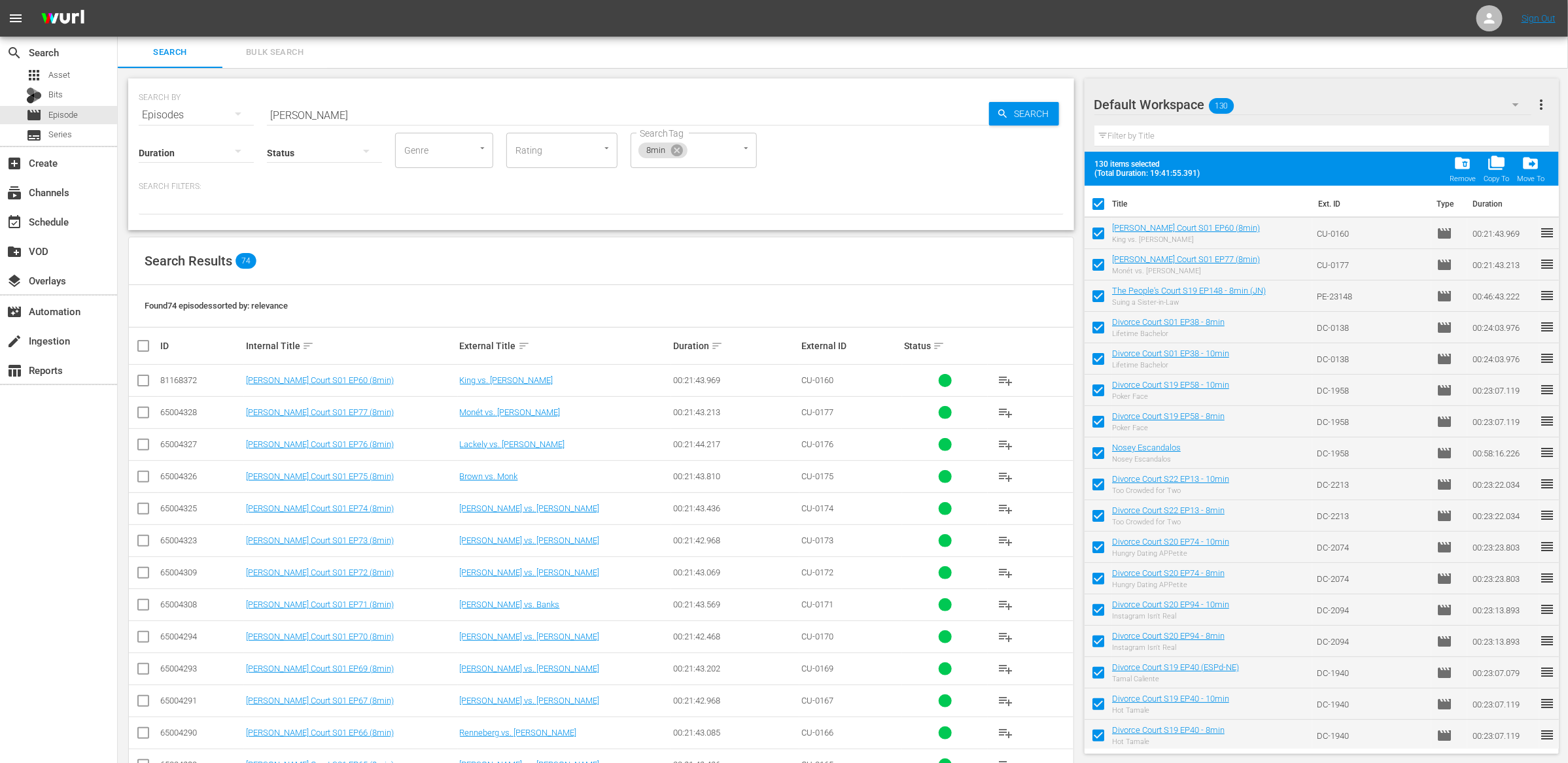
checkbox input "false"
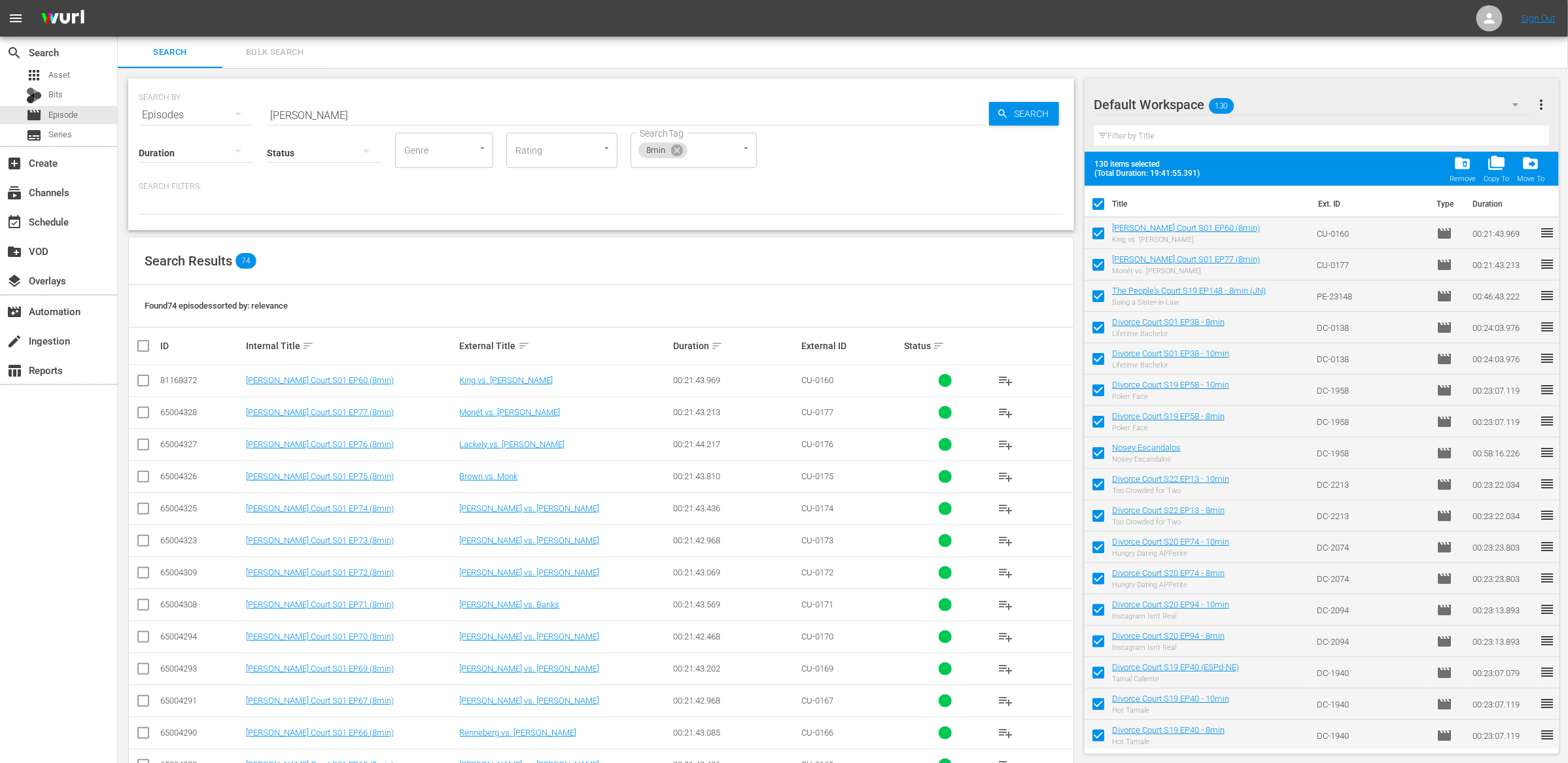
checkbox input "false"
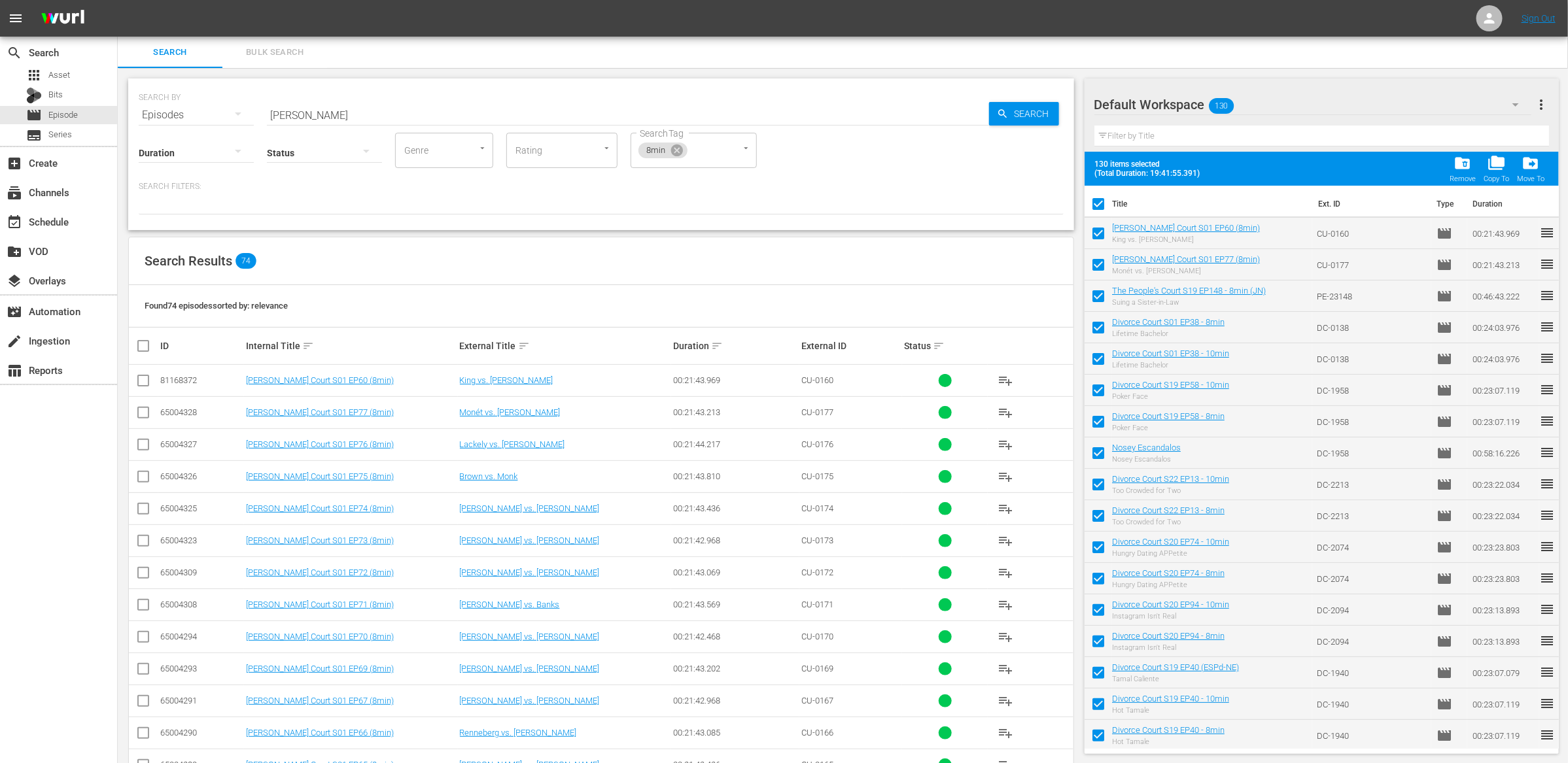
checkbox input "false"
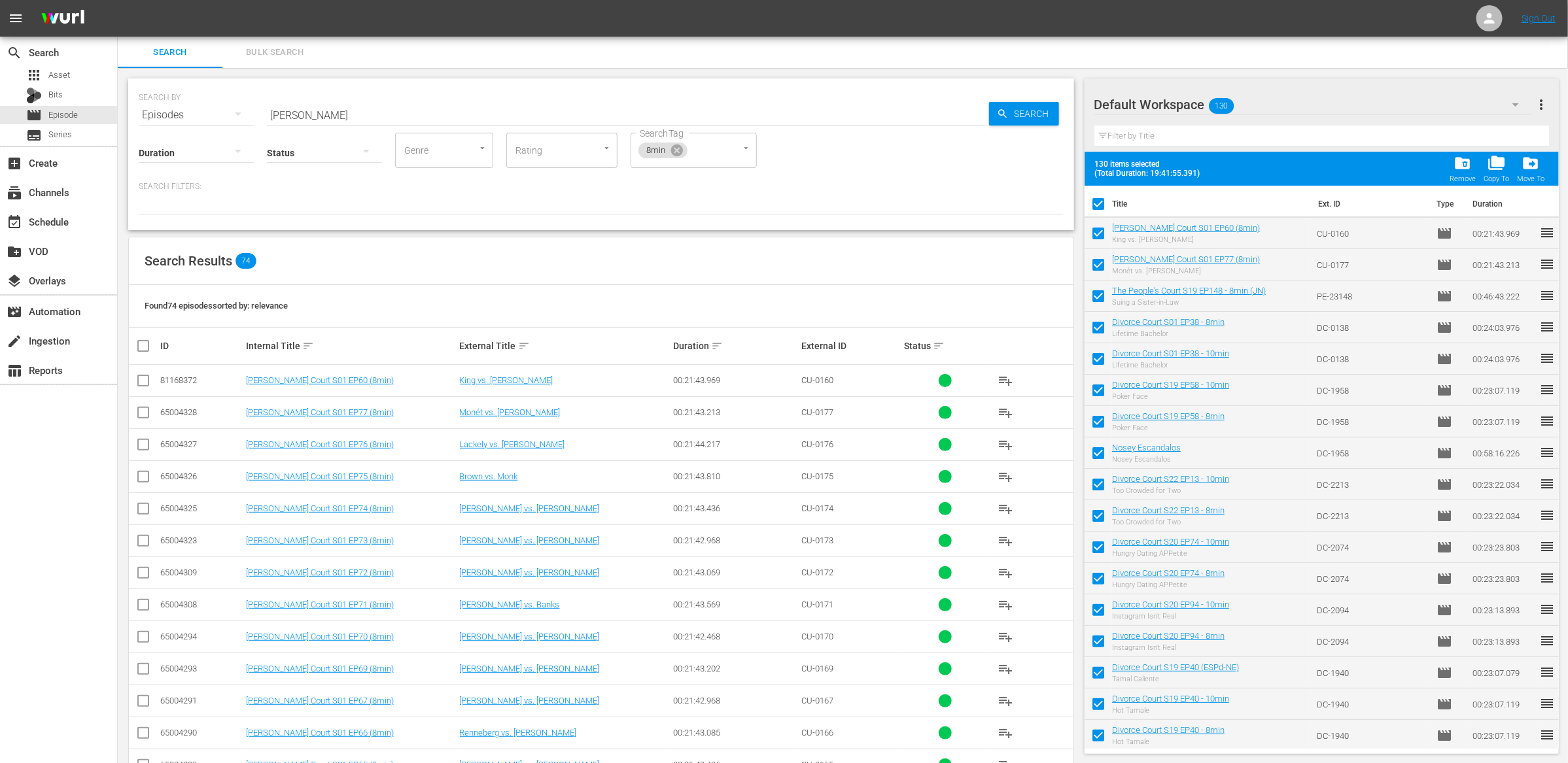
checkbox input "false"
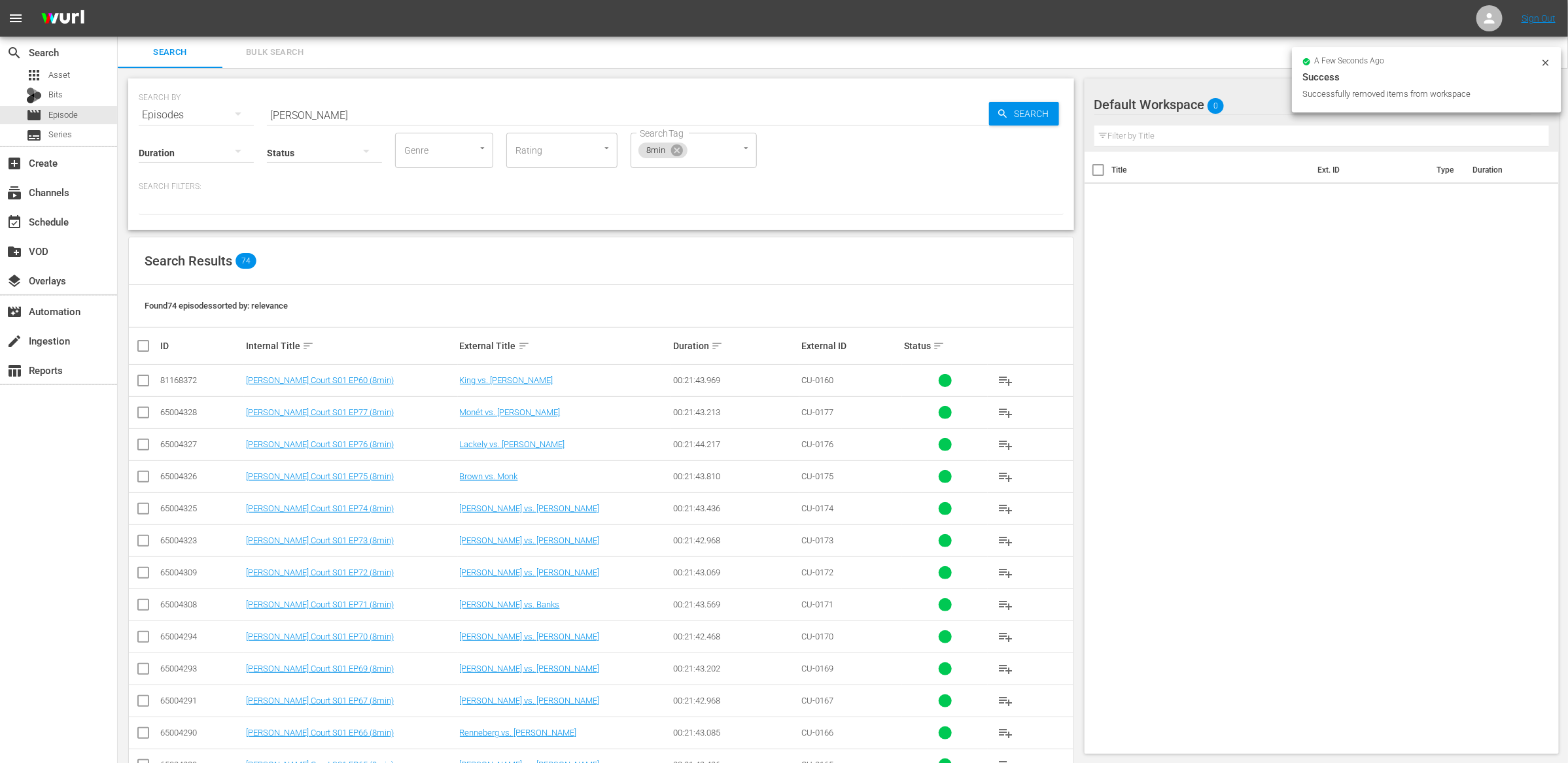
click at [271, 61] on button "Bulk Search" at bounding box center [275, 52] width 105 height 31
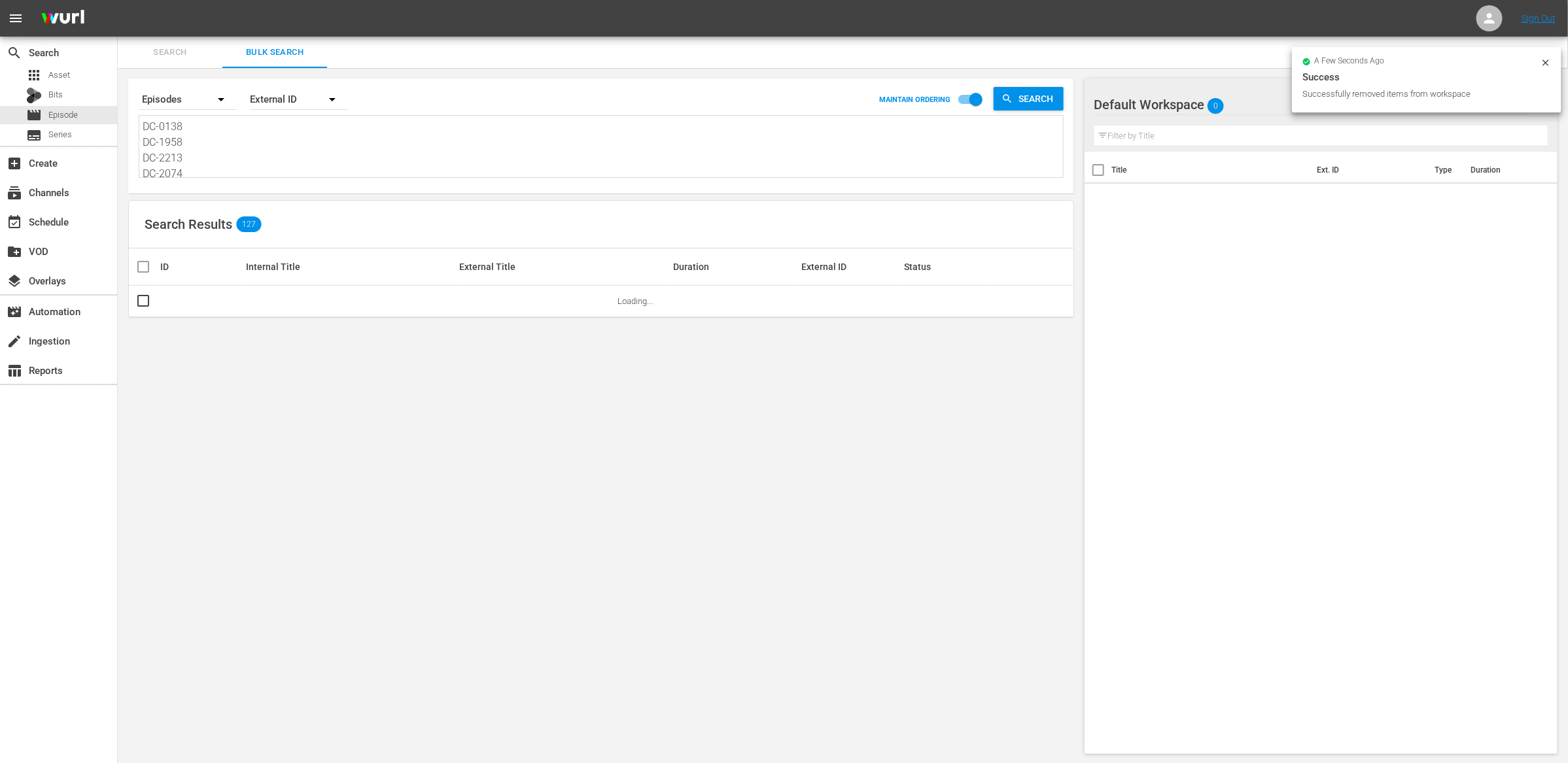
scroll to position [694, 0]
drag, startPoint x: 143, startPoint y: 132, endPoint x: 180, endPoint y: 287, distance: 159.4
click at [180, 287] on div "Search By Episodes Order By External ID MAINTAIN ORDERING Search DC-0138 DC-195…" at bounding box center [601, 416] width 967 height 697
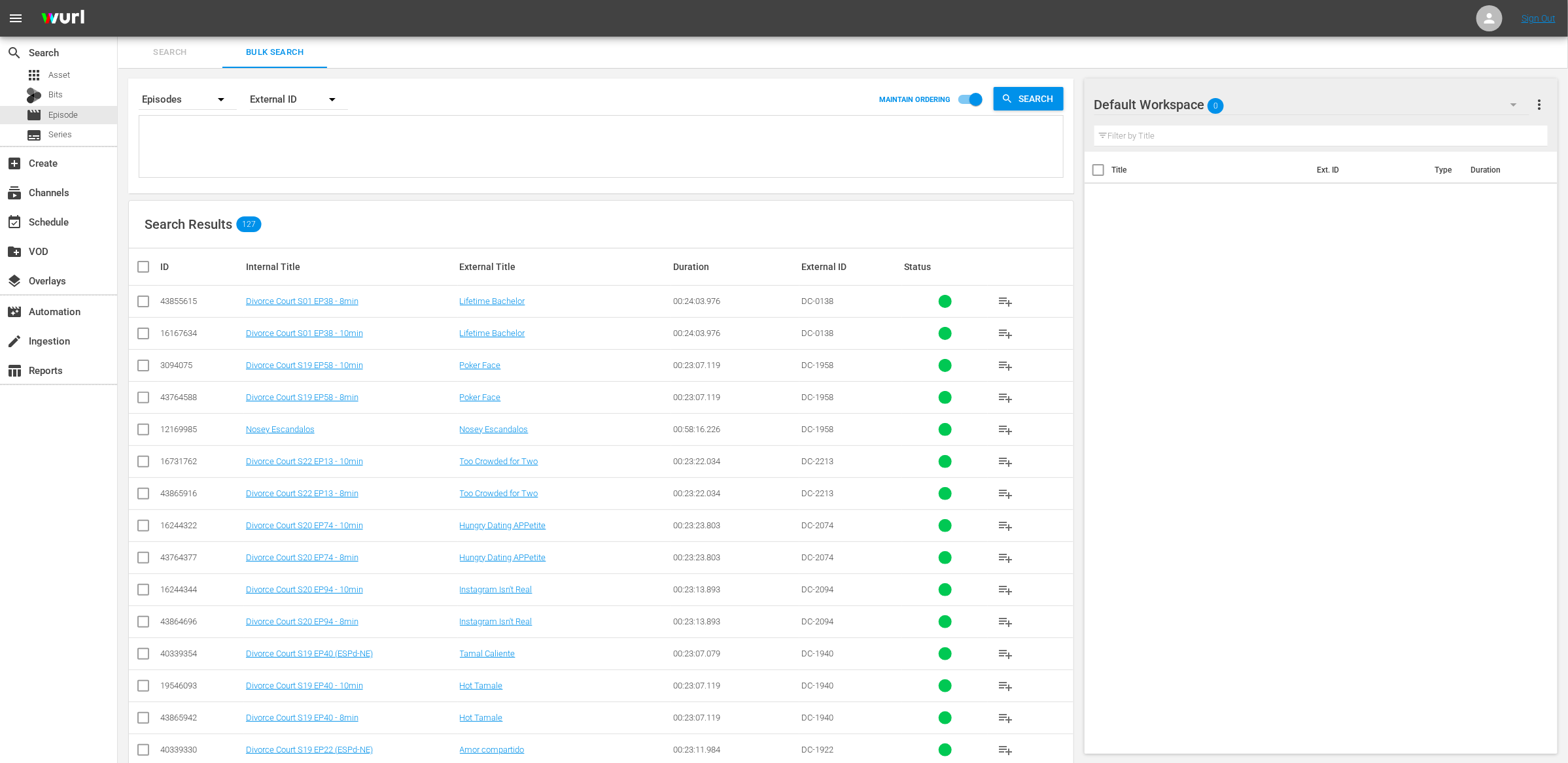
scroll to position [0, 0]
click at [69, 219] on div "event_available Schedule" at bounding box center [36, 219] width 73 height 12
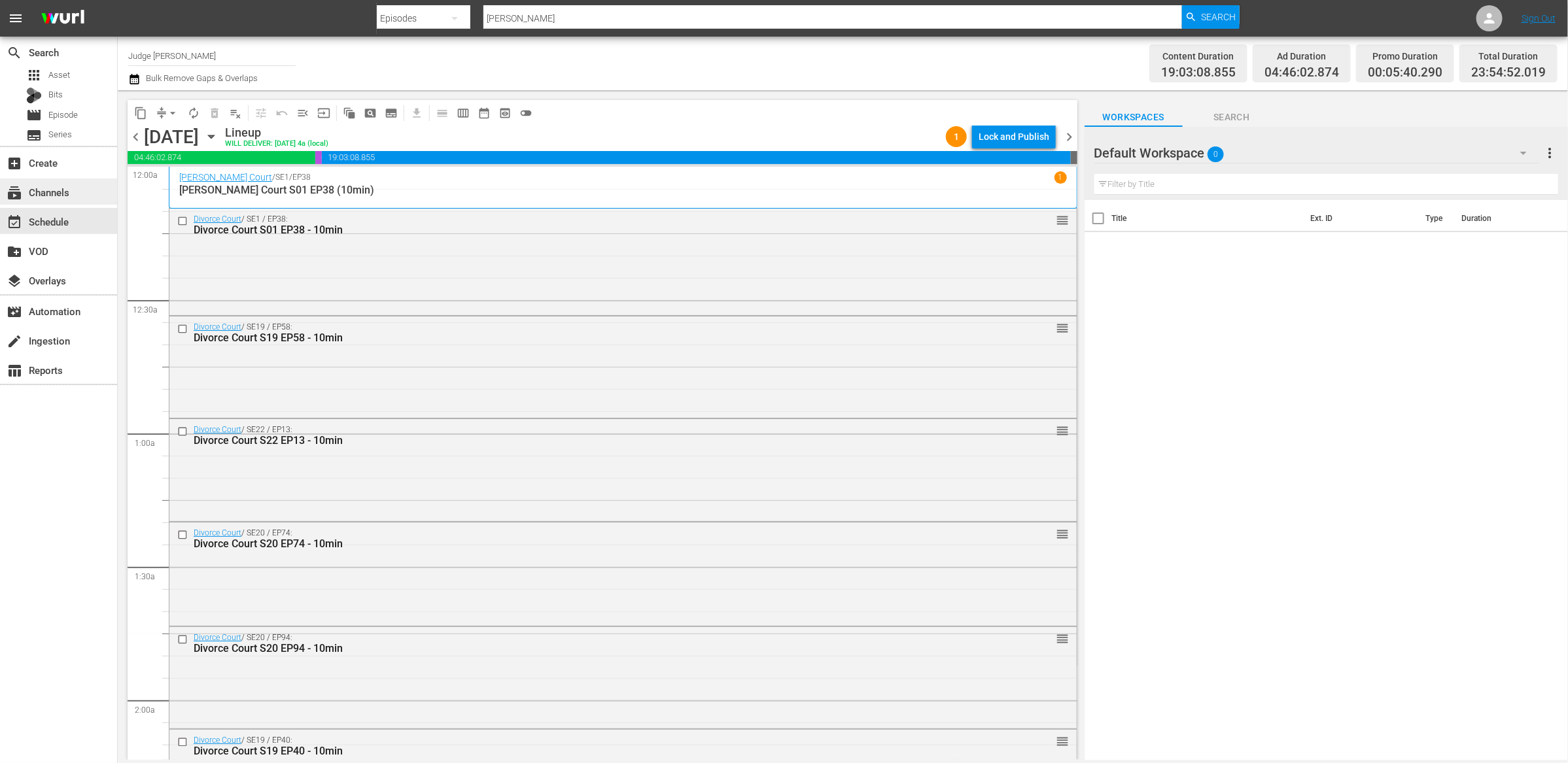
click at [25, 195] on div "subscriptions Channels" at bounding box center [36, 190] width 73 height 12
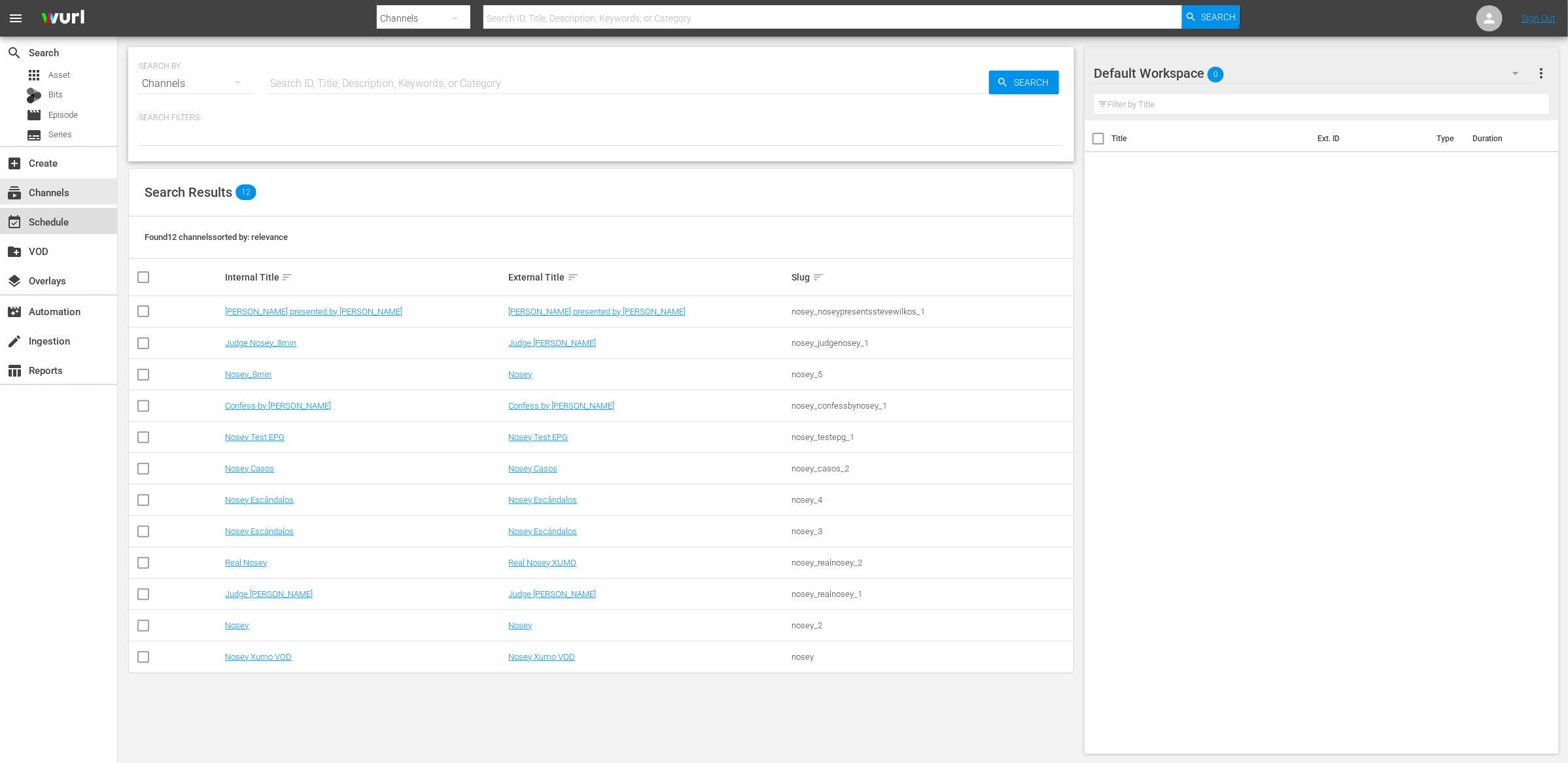
click at [52, 225] on div "event_available Schedule" at bounding box center [36, 219] width 73 height 12
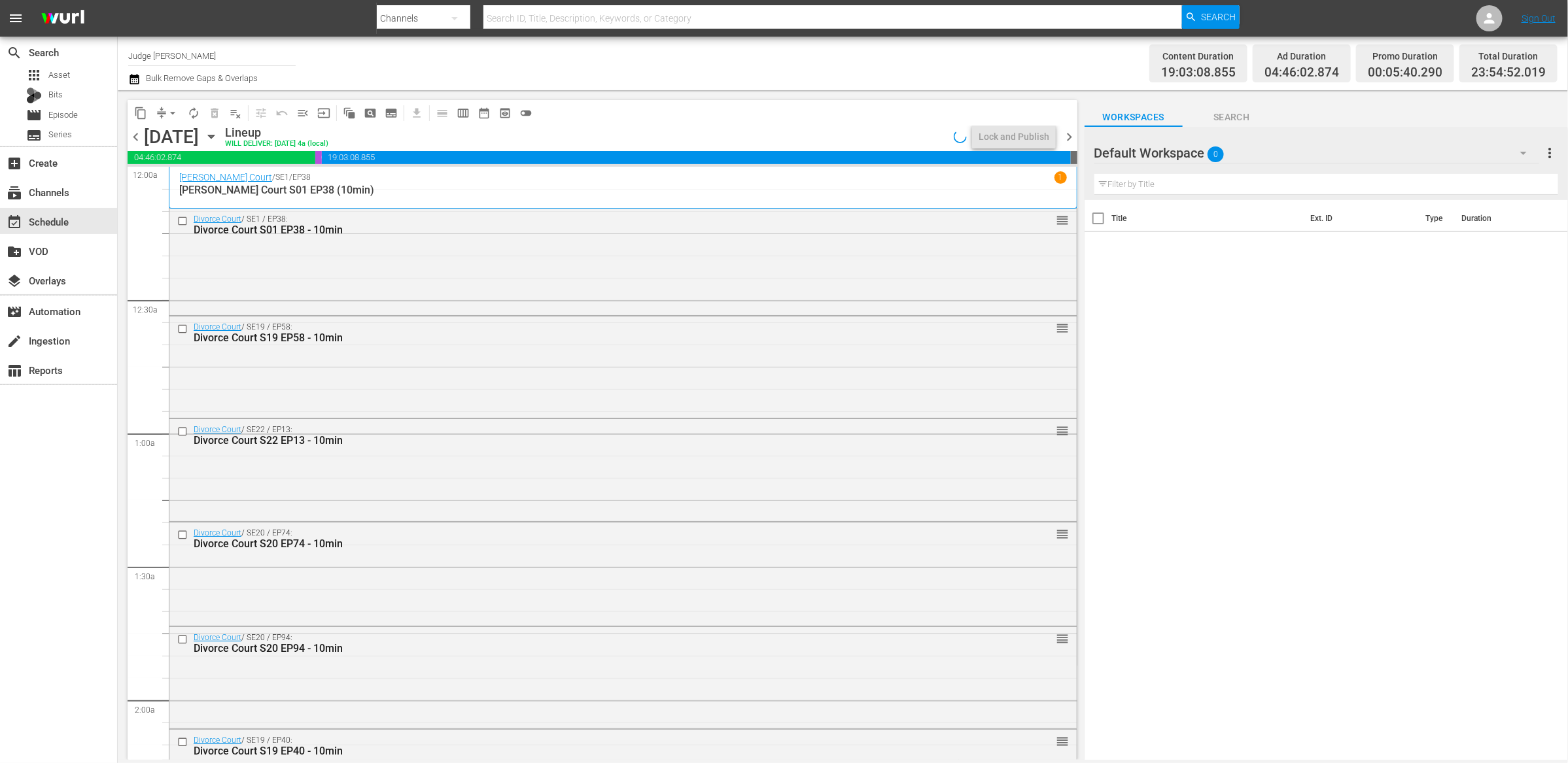
click at [218, 138] on icon "button" at bounding box center [211, 136] width 15 height 15
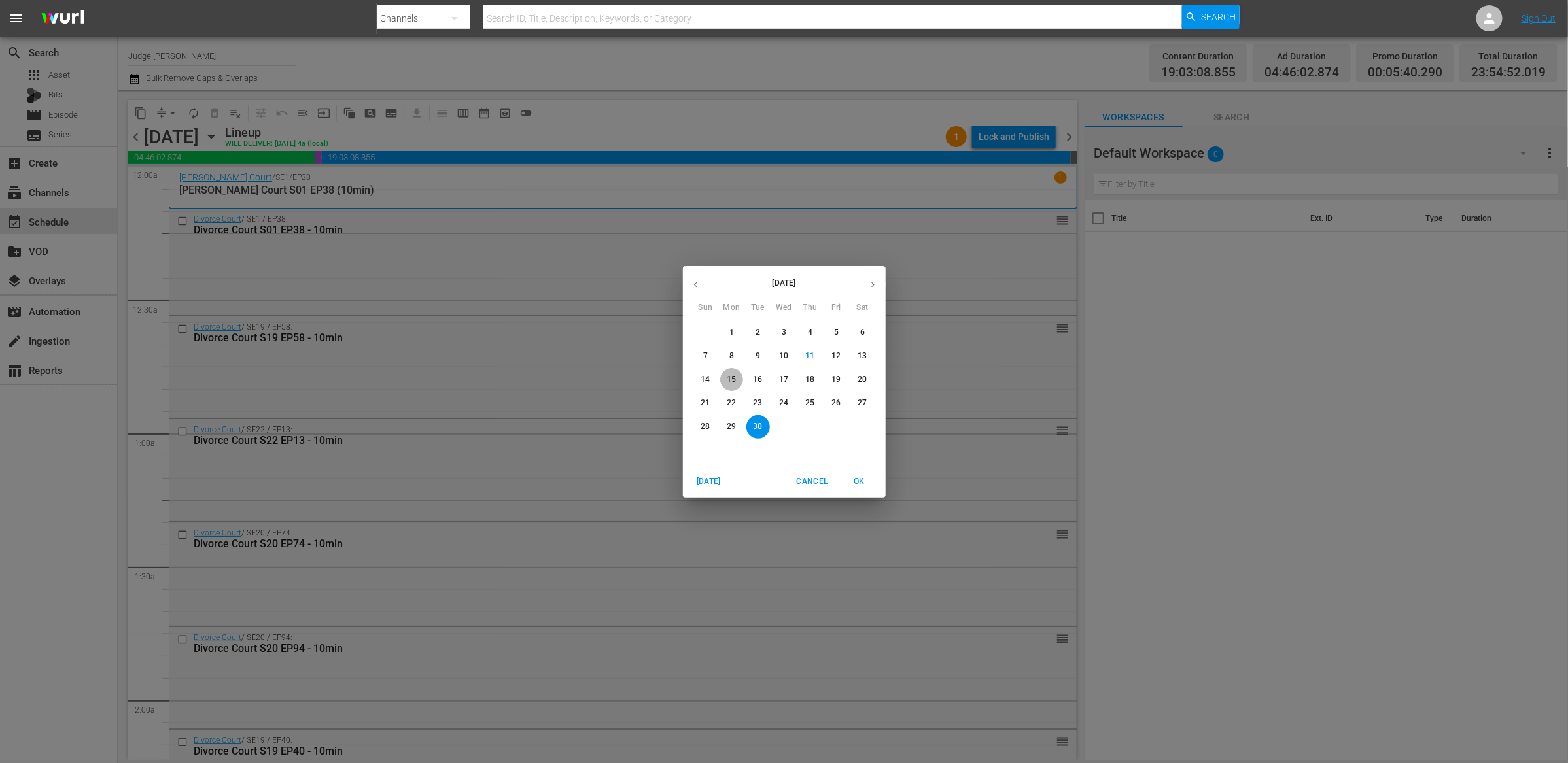
click at [737, 376] on span "15" at bounding box center [732, 379] width 23 height 11
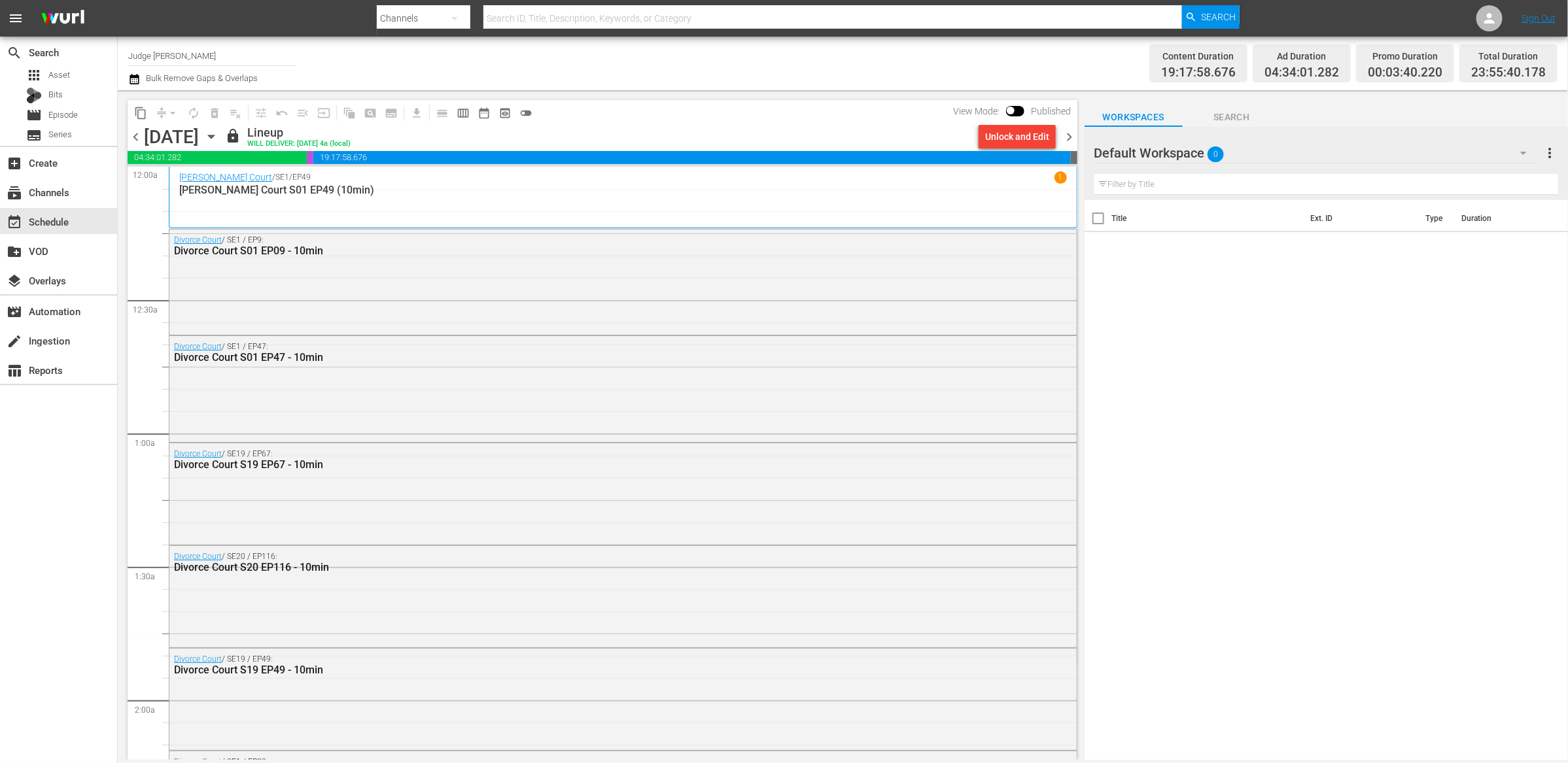
click at [1537, 23] on nav "menu Search By Channels Search ID, Title, Description, Keywords, or Category Se…" at bounding box center [784, 18] width 1568 height 37
click at [1533, 19] on link "Sign Out" at bounding box center [1538, 17] width 34 height 11
